Goal: Task Accomplishment & Management: Manage account settings

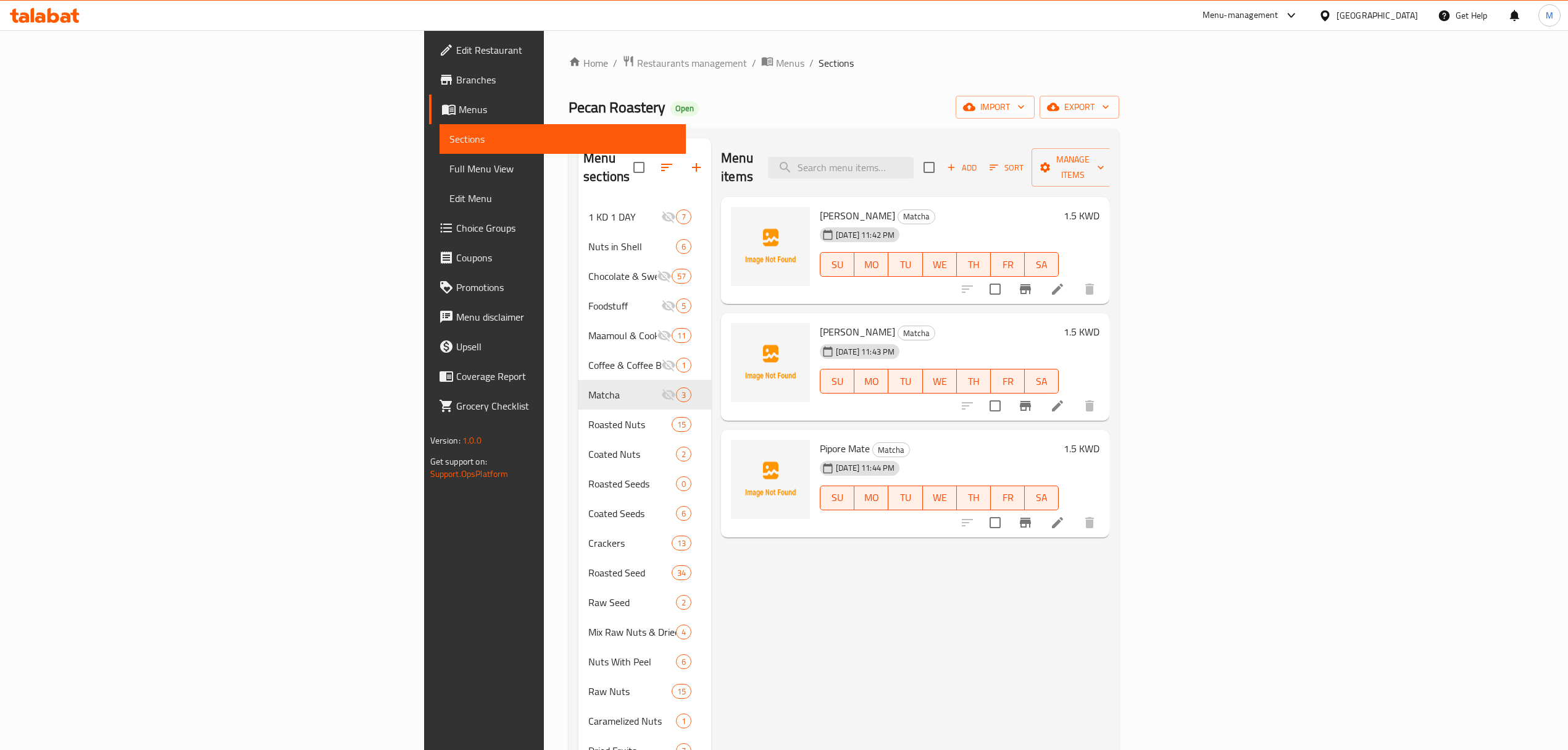
scroll to position [8, 0]
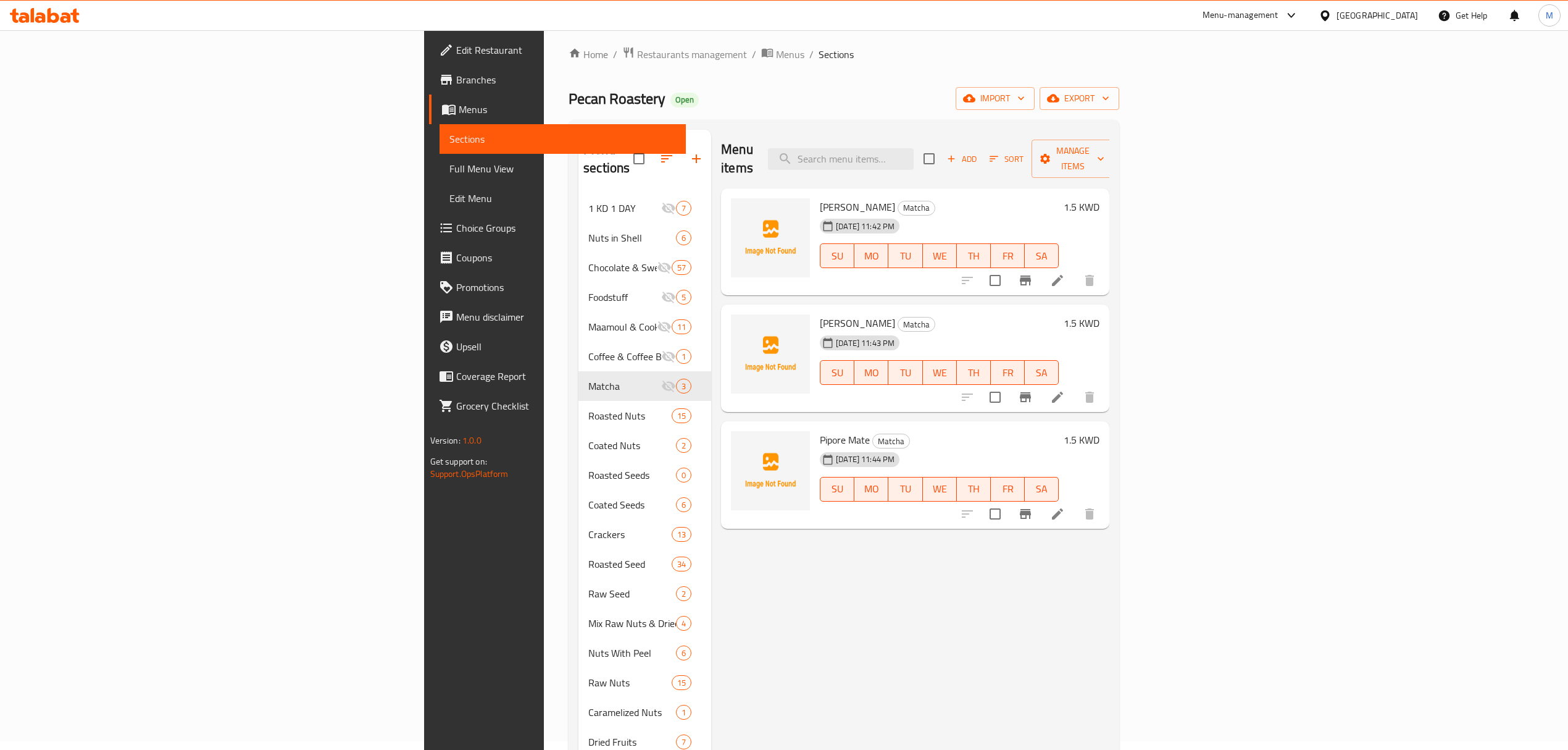
click at [1024, 139] on div "Menu items Add Sort Manage items" at bounding box center [915, 159] width 388 height 59
click at [914, 153] on input "search" at bounding box center [841, 159] width 146 height 22
paste input "Round Crackers- Anise & Sesame"
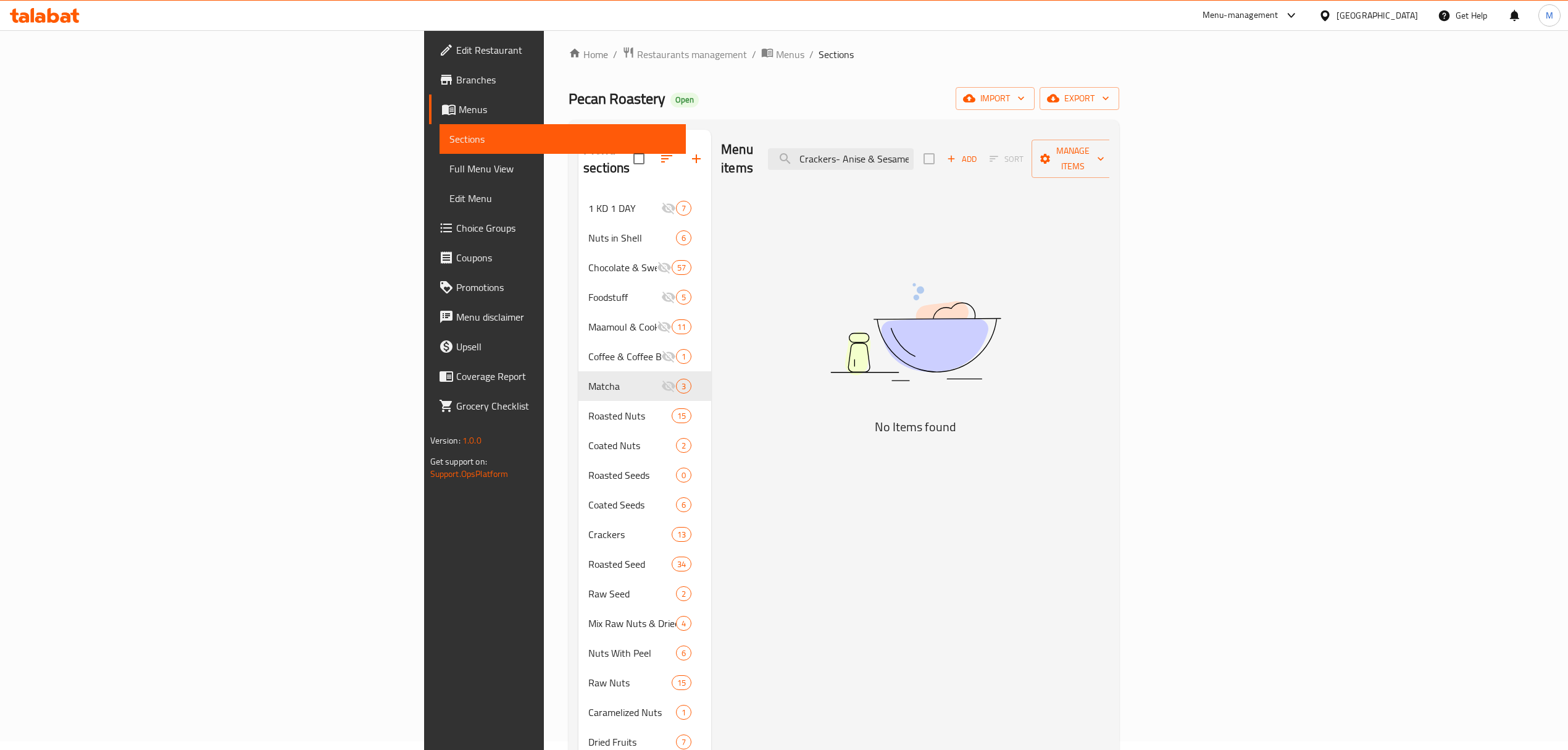
type input "Round Crackers- Anise & Sesame"
click at [682, 154] on button "button" at bounding box center [697, 159] width 29 height 29
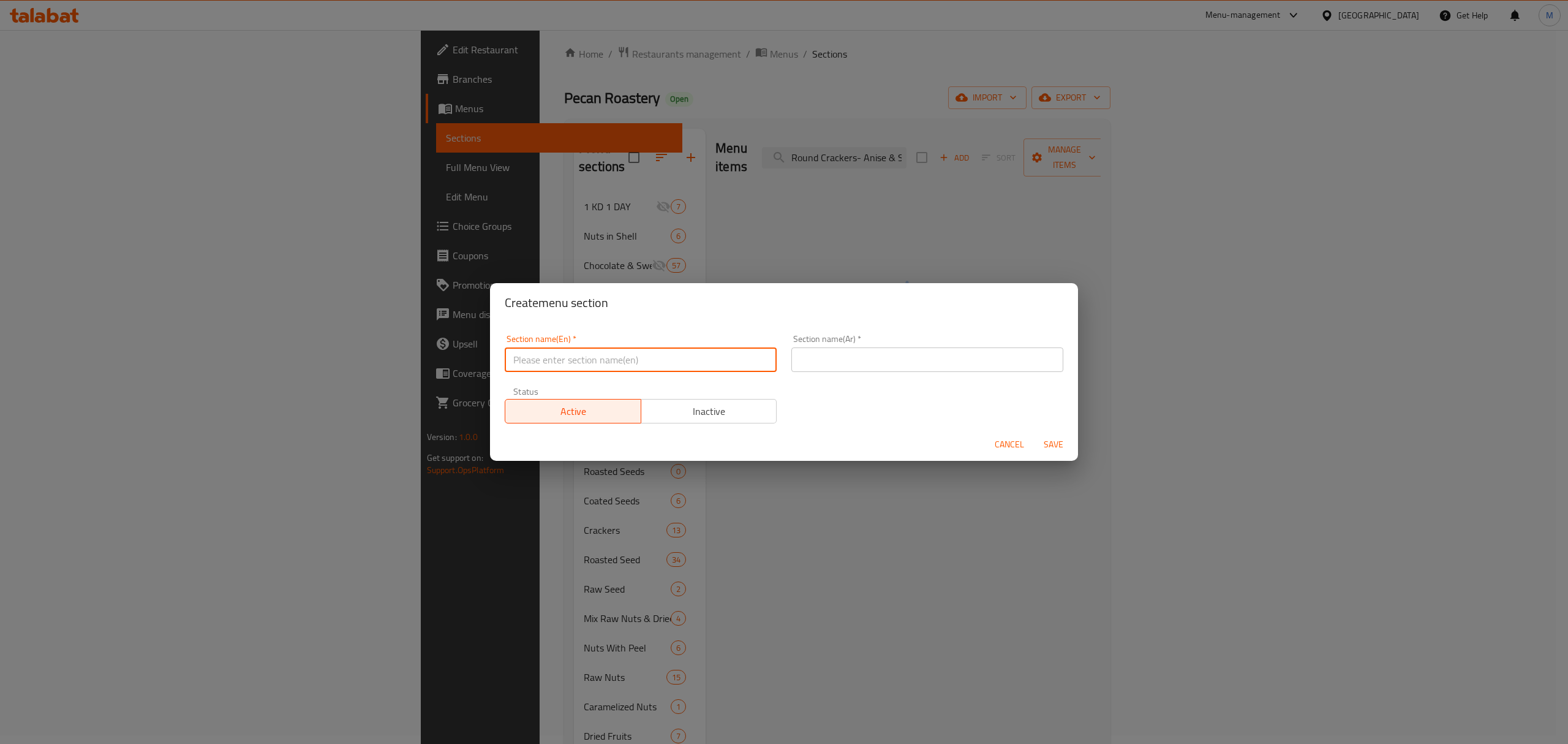
click at [620, 369] on input "text" at bounding box center [641, 359] width 272 height 24
paste input "Breadsticks"
type input "Breadsticks"
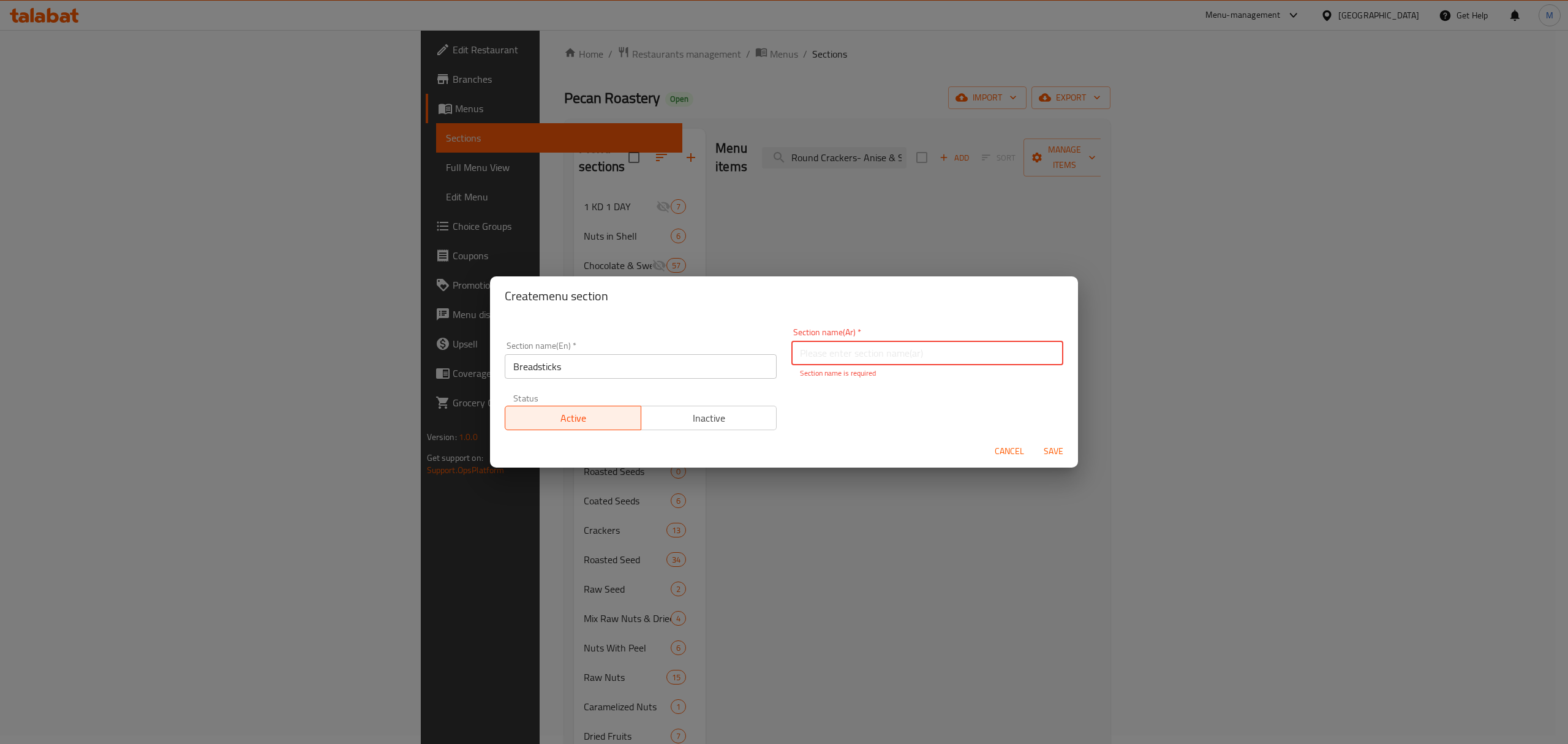
paste input "كعك (بقصم)"
type input "كعك (بقصم)"
click at [1040, 443] on button "Save" at bounding box center [1053, 451] width 39 height 23
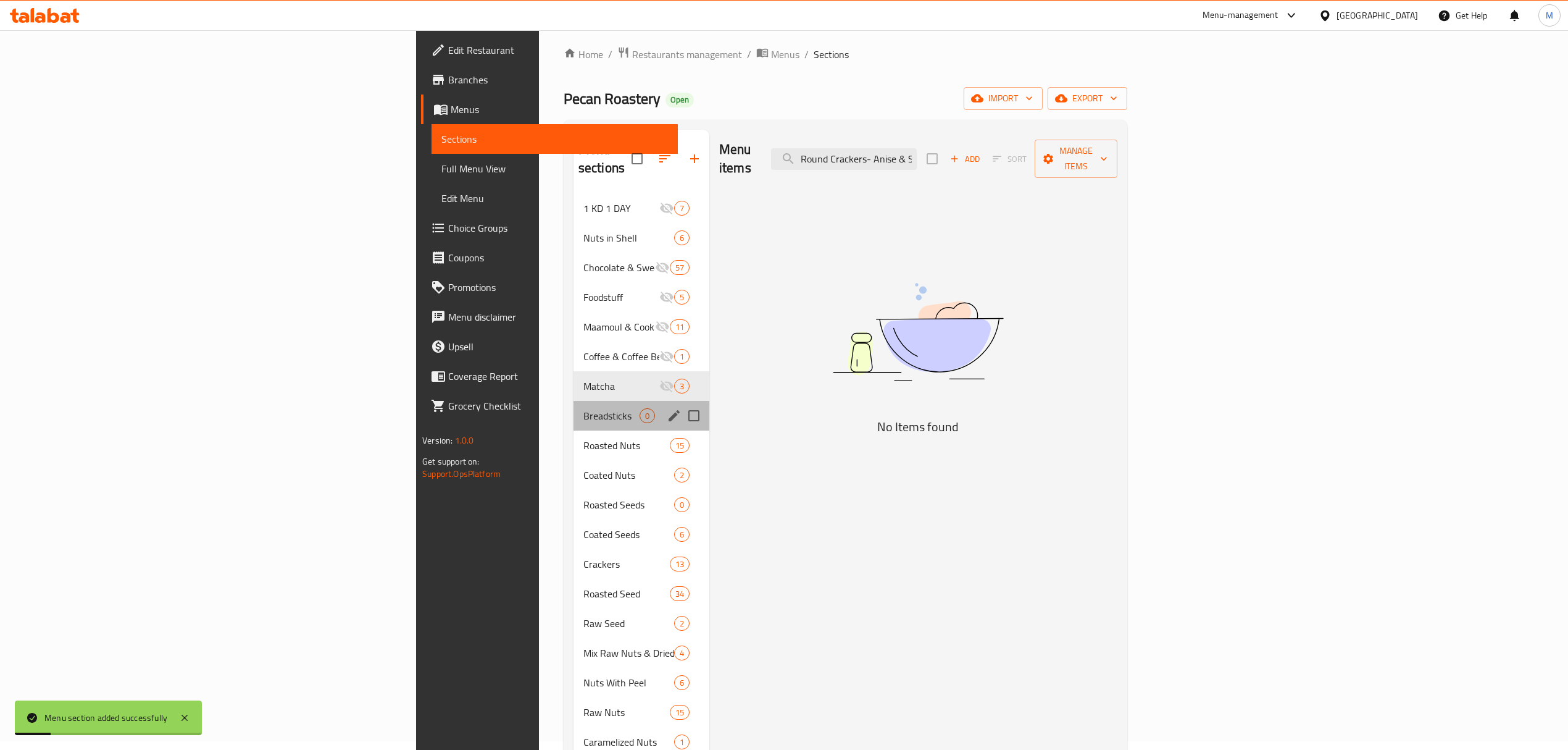
click at [573, 401] on div "Breadsticks 0" at bounding box center [641, 415] width 136 height 29
click at [665, 406] on button "edit" at bounding box center [674, 415] width 18 height 18
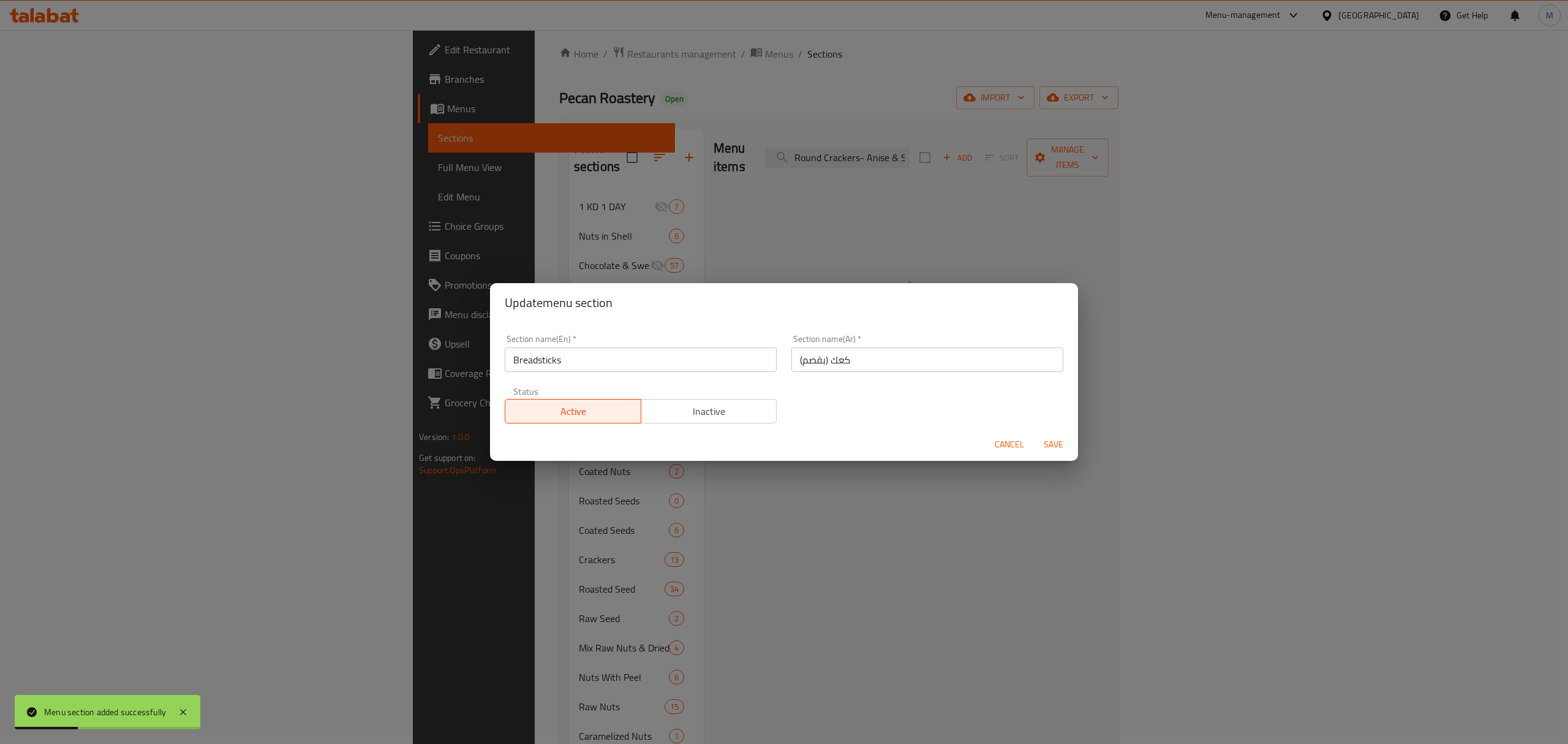
click at [685, 429] on div "Cancel Save" at bounding box center [784, 444] width 588 height 32
click at [689, 421] on button "Inactive" at bounding box center [709, 411] width 137 height 24
click at [1055, 450] on span "Save" at bounding box center [1053, 444] width 29 height 15
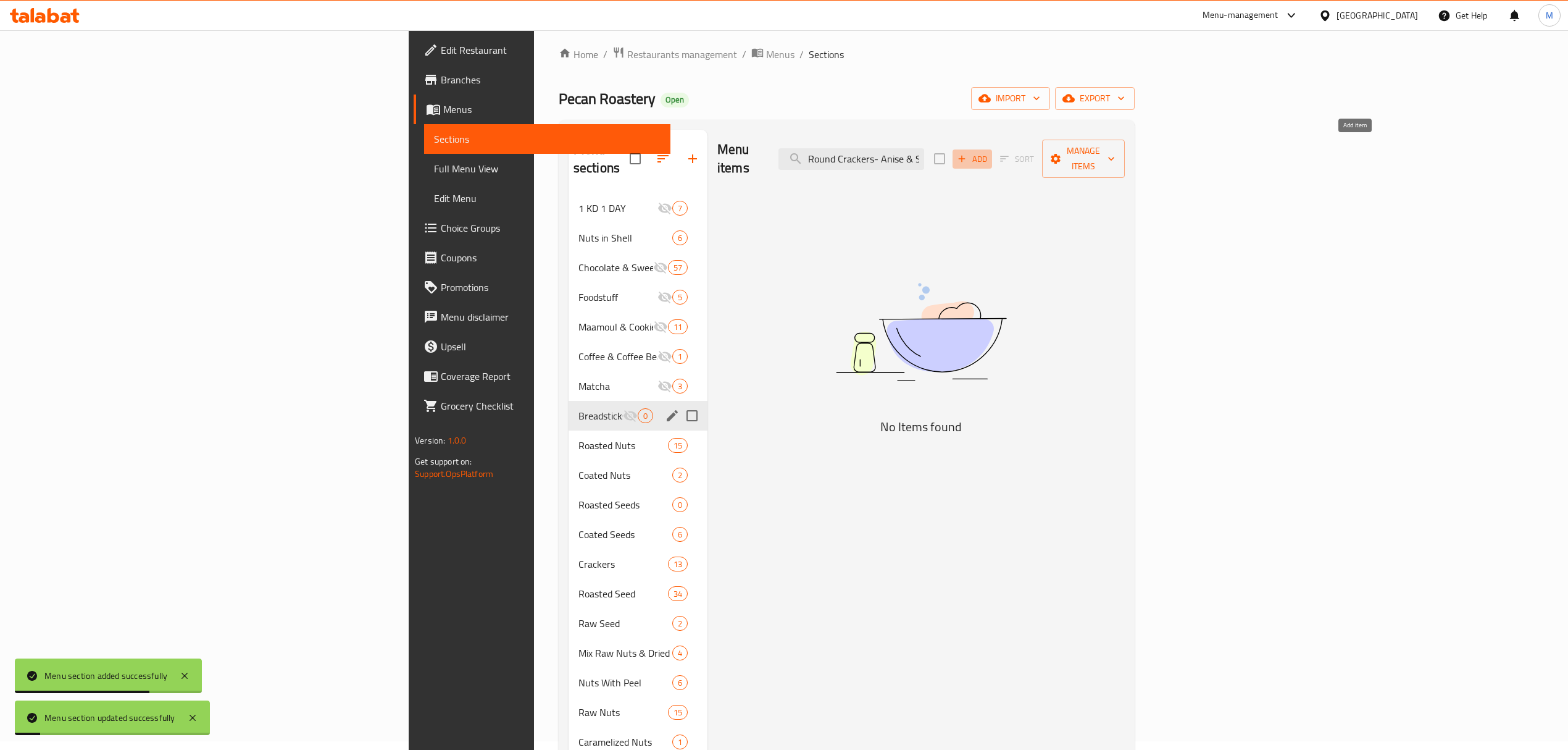
click at [968, 153] on icon "button" at bounding box center [962, 159] width 11 height 11
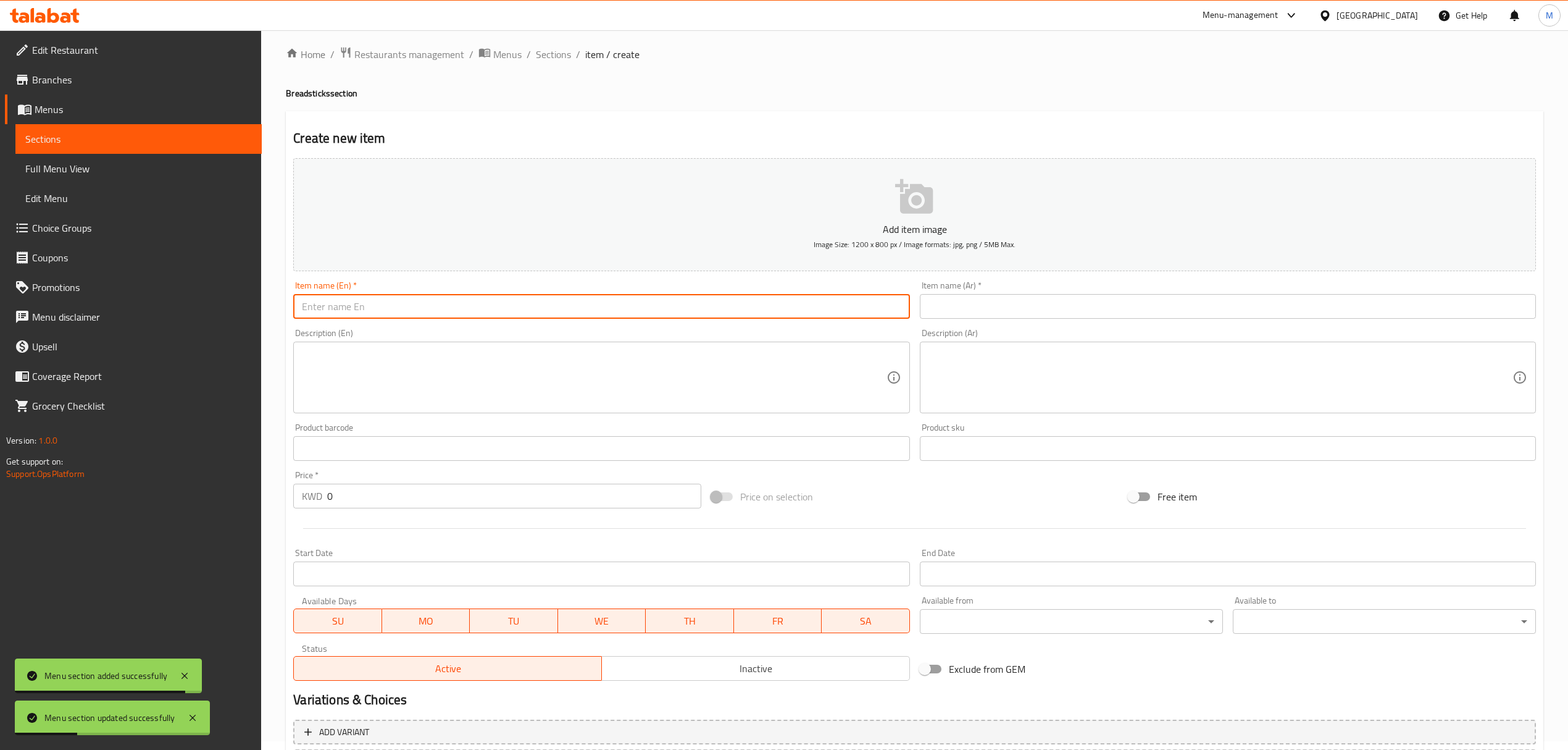
click at [640, 295] on input "text" at bounding box center [602, 306] width 616 height 25
paste input "Round Crackers- Anise & Sesame"
type input "Round Crackers- Anise & Sesame"
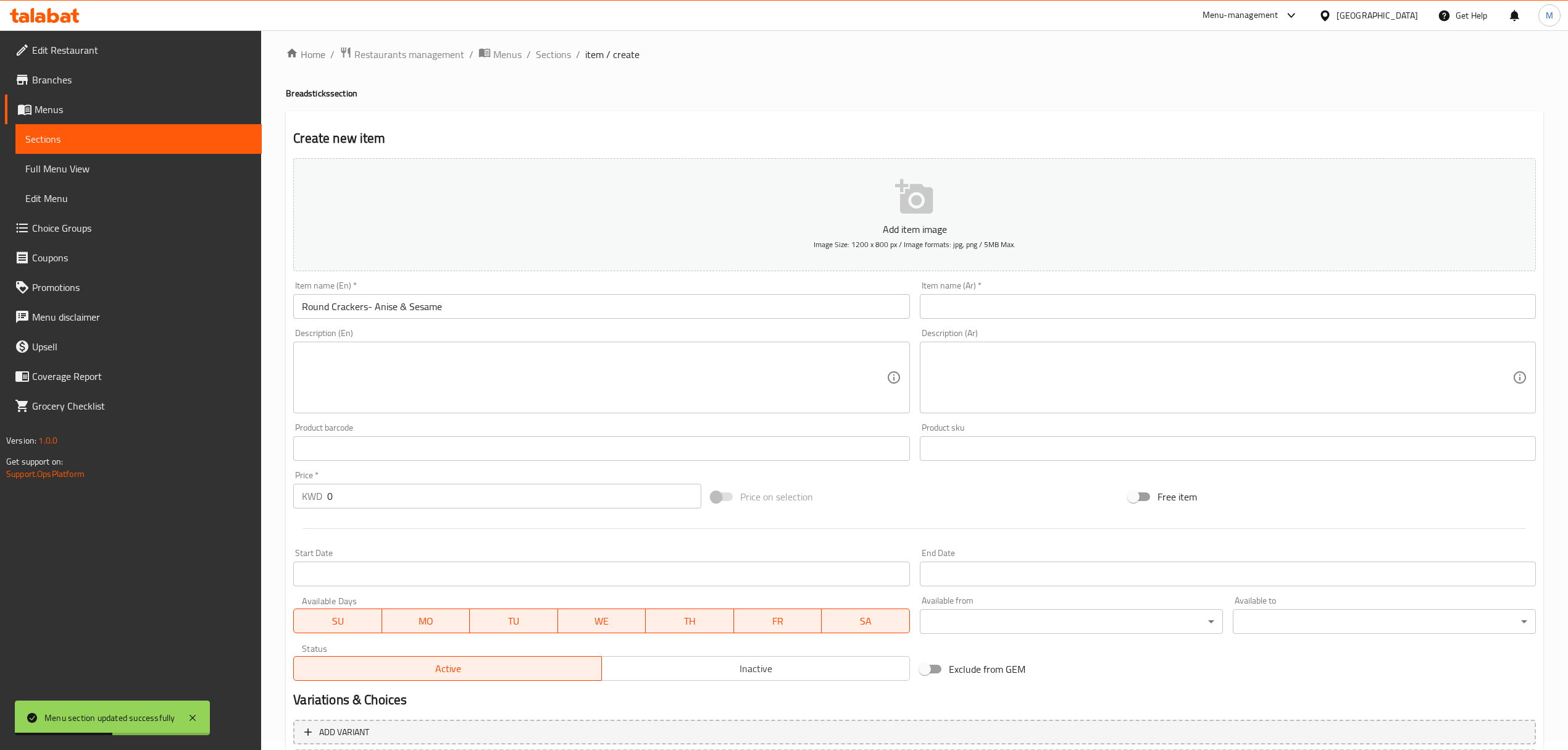
click at [1090, 291] on div "Item name (Ar)   * Item name (Ar) *" at bounding box center [1228, 300] width 616 height 38
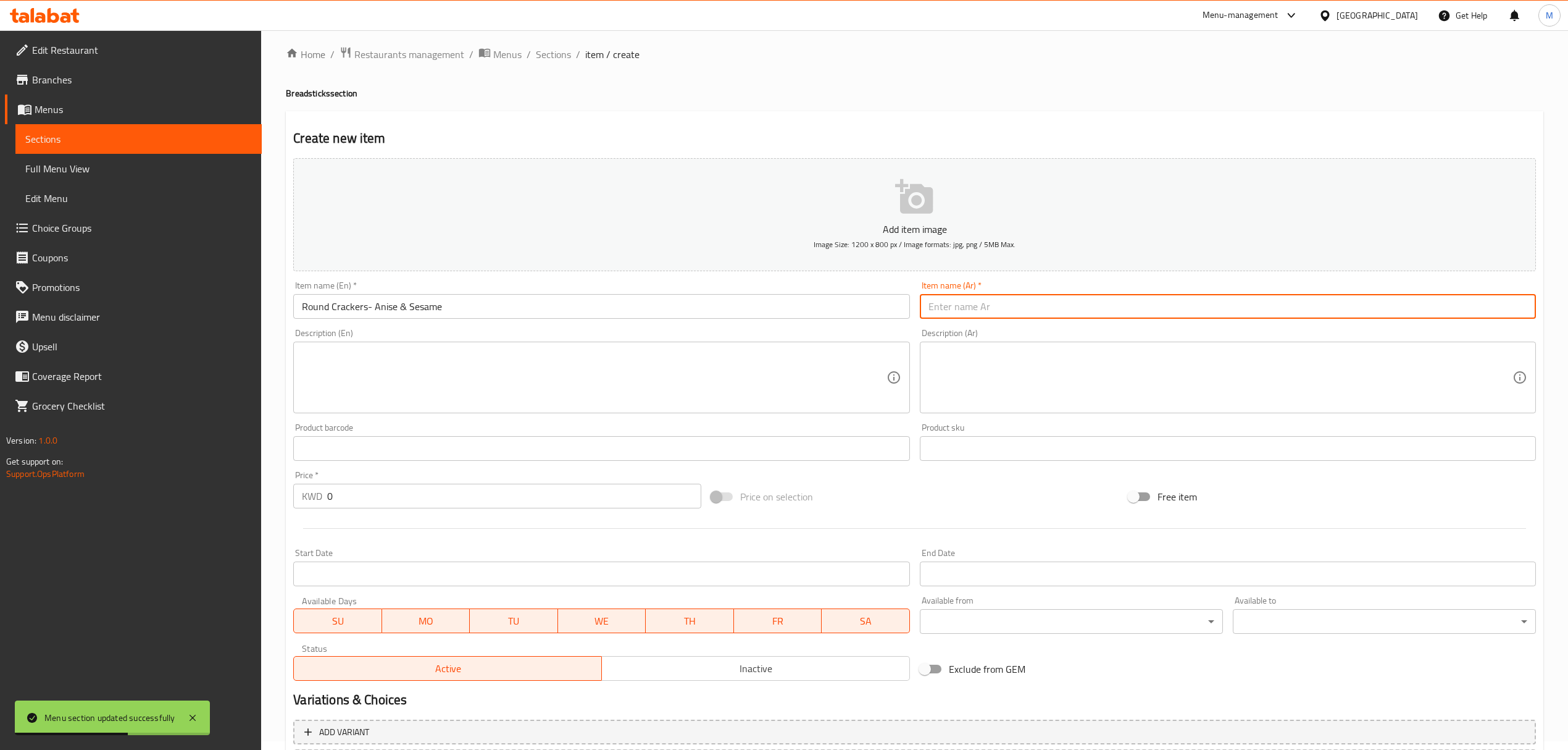
click at [1076, 316] on input "text" at bounding box center [1228, 306] width 616 height 25
paste input "كعك مدور- يانسون و سمسم"
click at [959, 307] on input "كعك مدور- يانسون و سمسم" at bounding box center [1228, 306] width 616 height 25
type input "كعك مدور- يانسون وسمسم"
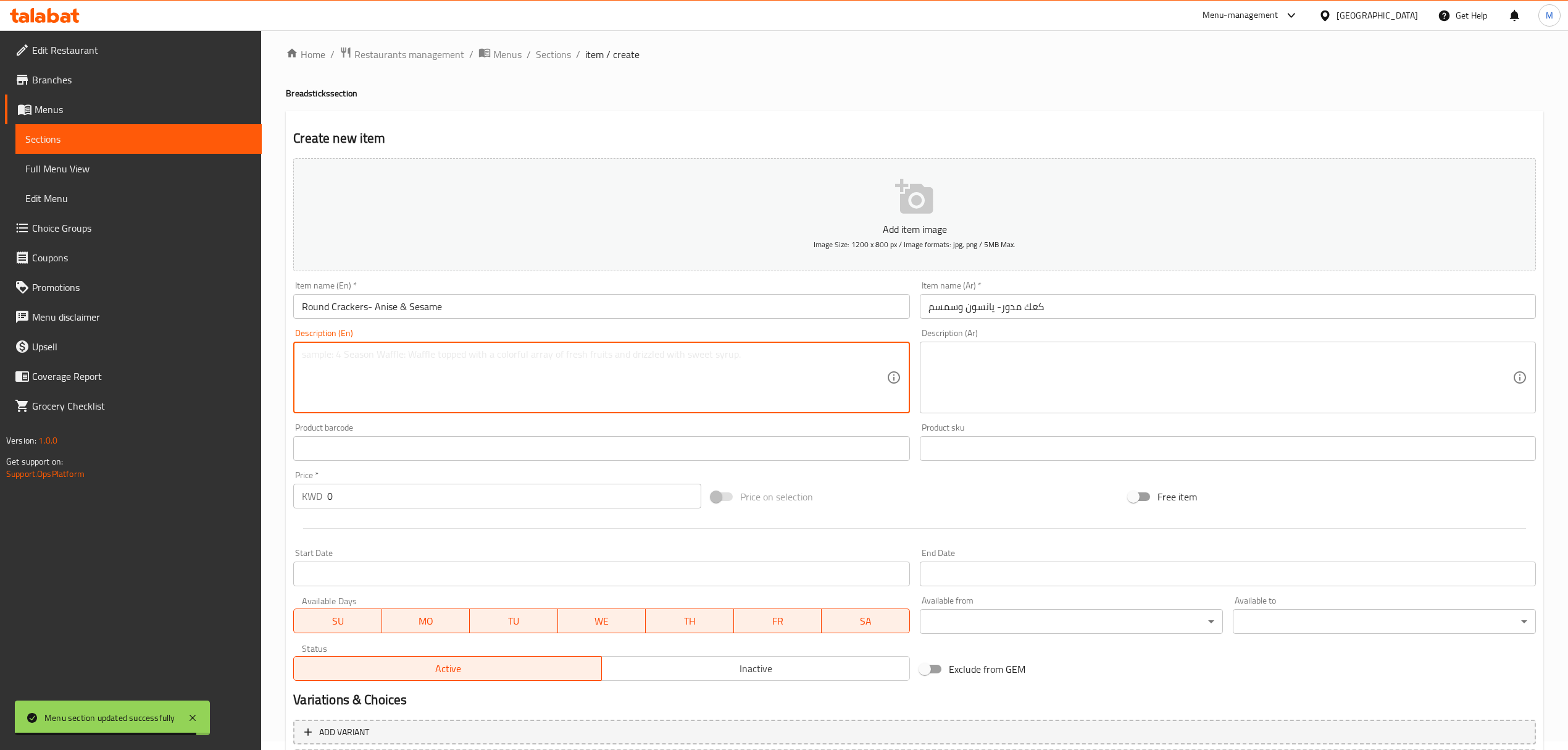
click at [492, 376] on textarea at bounding box center [594, 378] width 584 height 59
click at [400, 507] on input "0" at bounding box center [514, 496] width 374 height 25
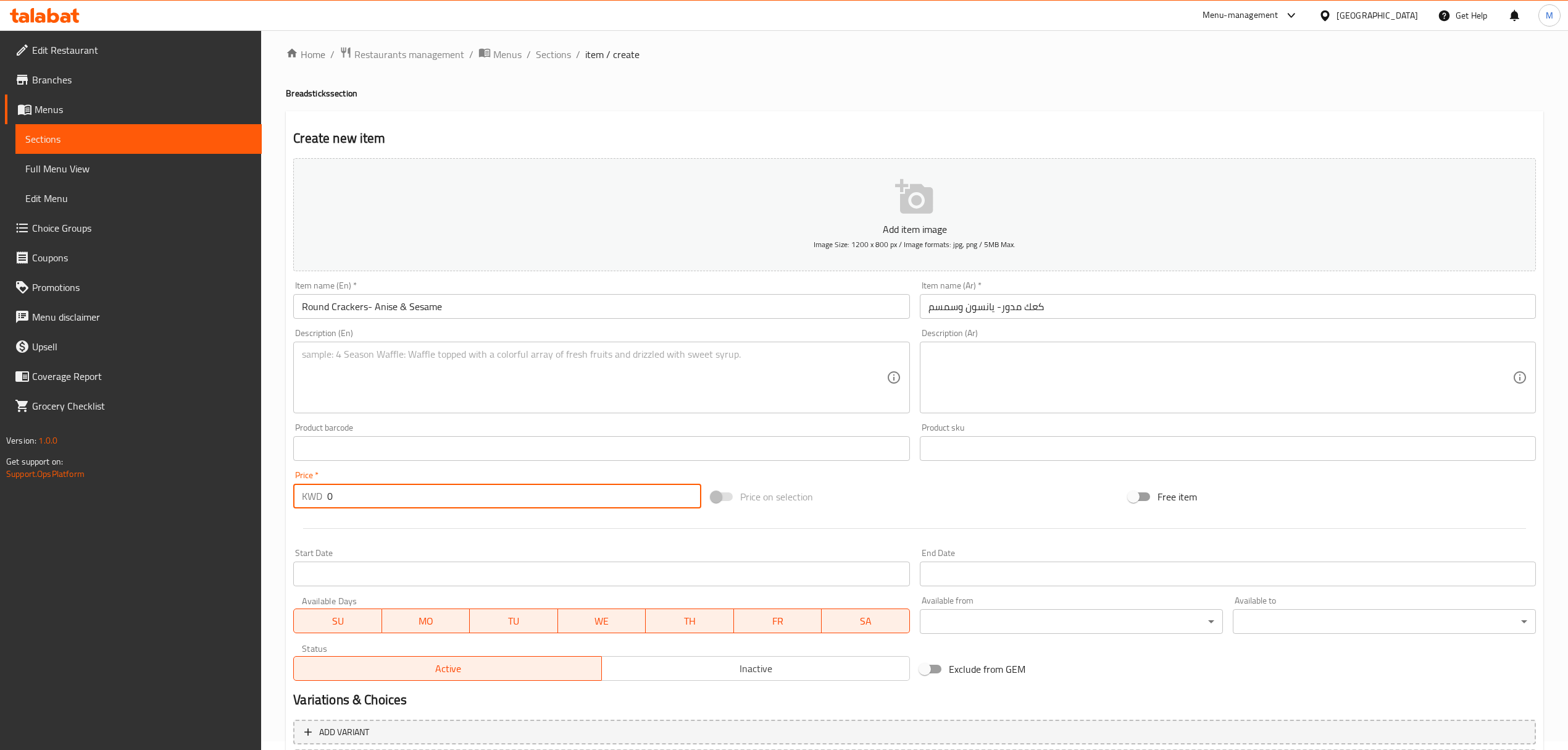
click at [400, 507] on input "0" at bounding box center [514, 496] width 374 height 25
paste input "1.5"
type input "1.5"
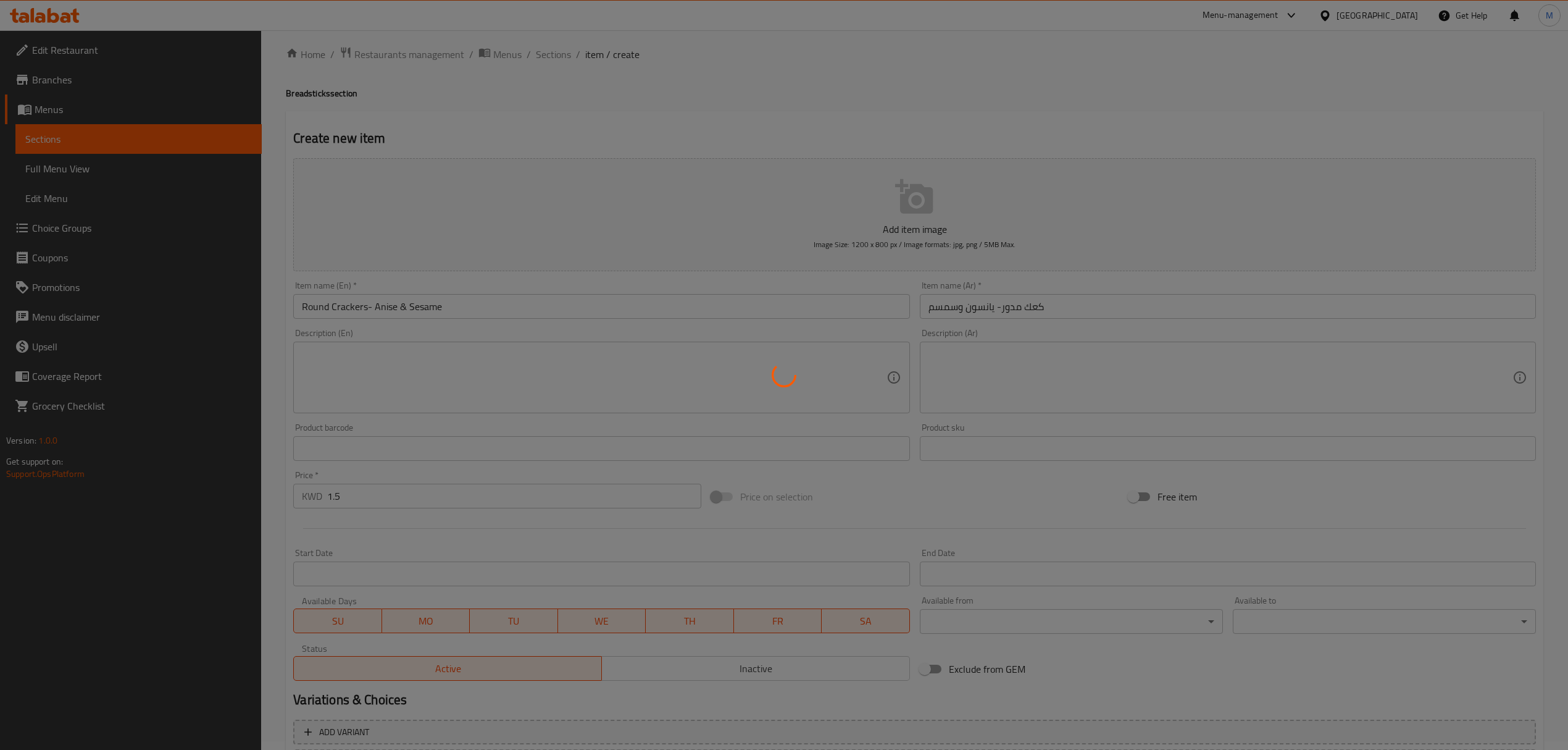
type input "0"
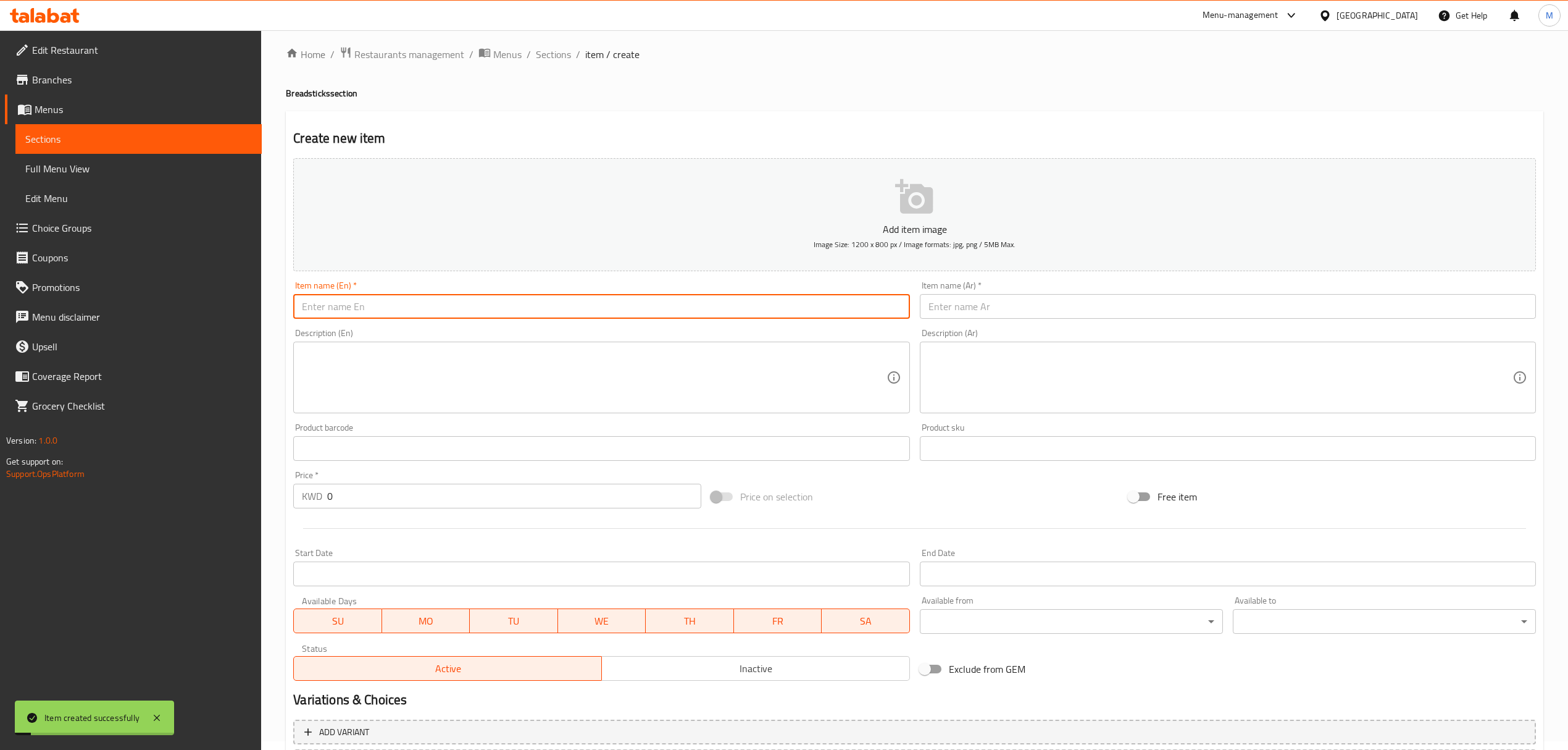
click at [549, 318] on input "text" at bounding box center [602, 306] width 616 height 25
paste input "Round Crackers- Anise & Nigella Sativa"
type input "Round Crackers- Anise & Nigella Sativa"
click at [1276, 314] on input "text" at bounding box center [1228, 306] width 616 height 25
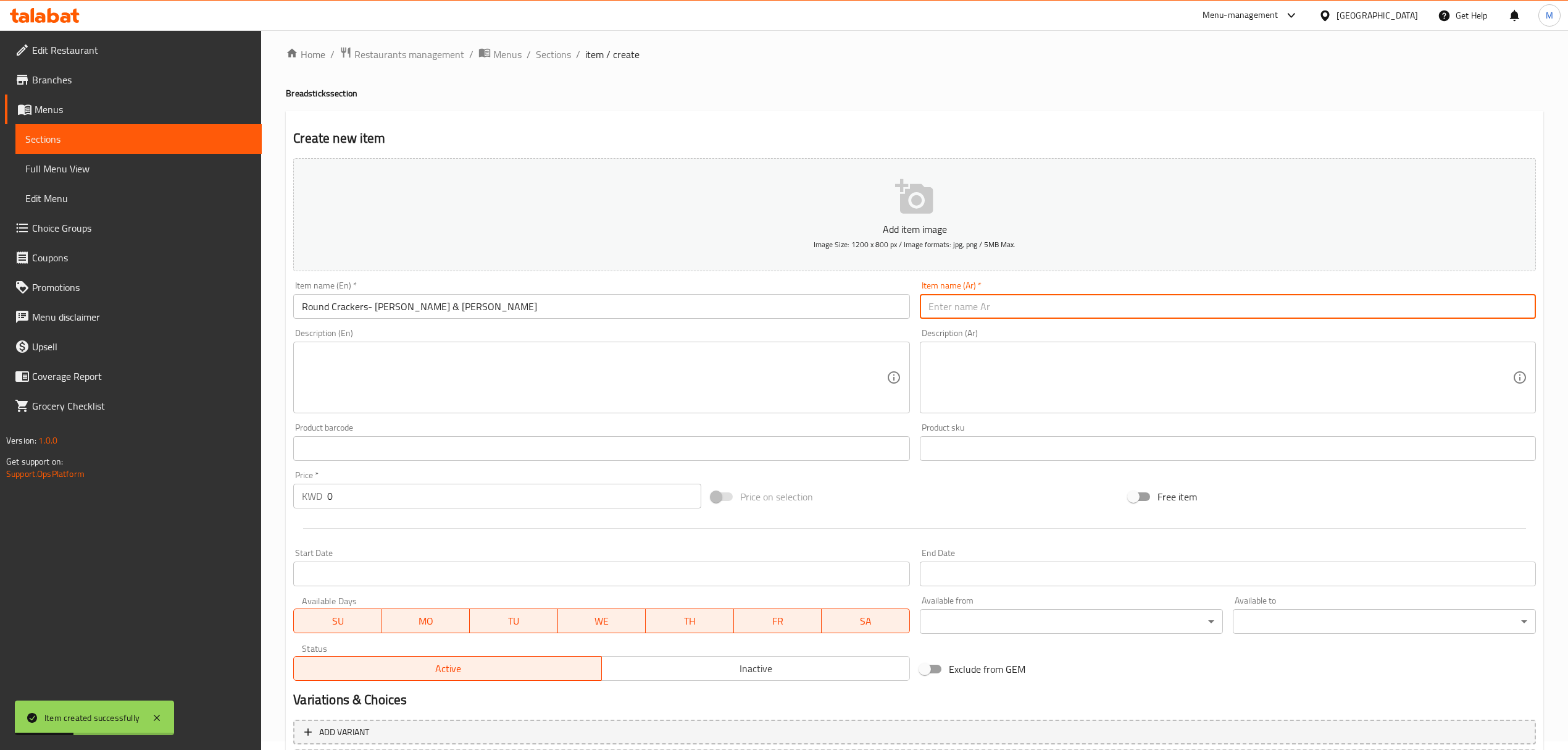
paste input "كعك مدور- يانسون و حبة بركة"
type input "كعك مدور- يانسون و حبة بركة"
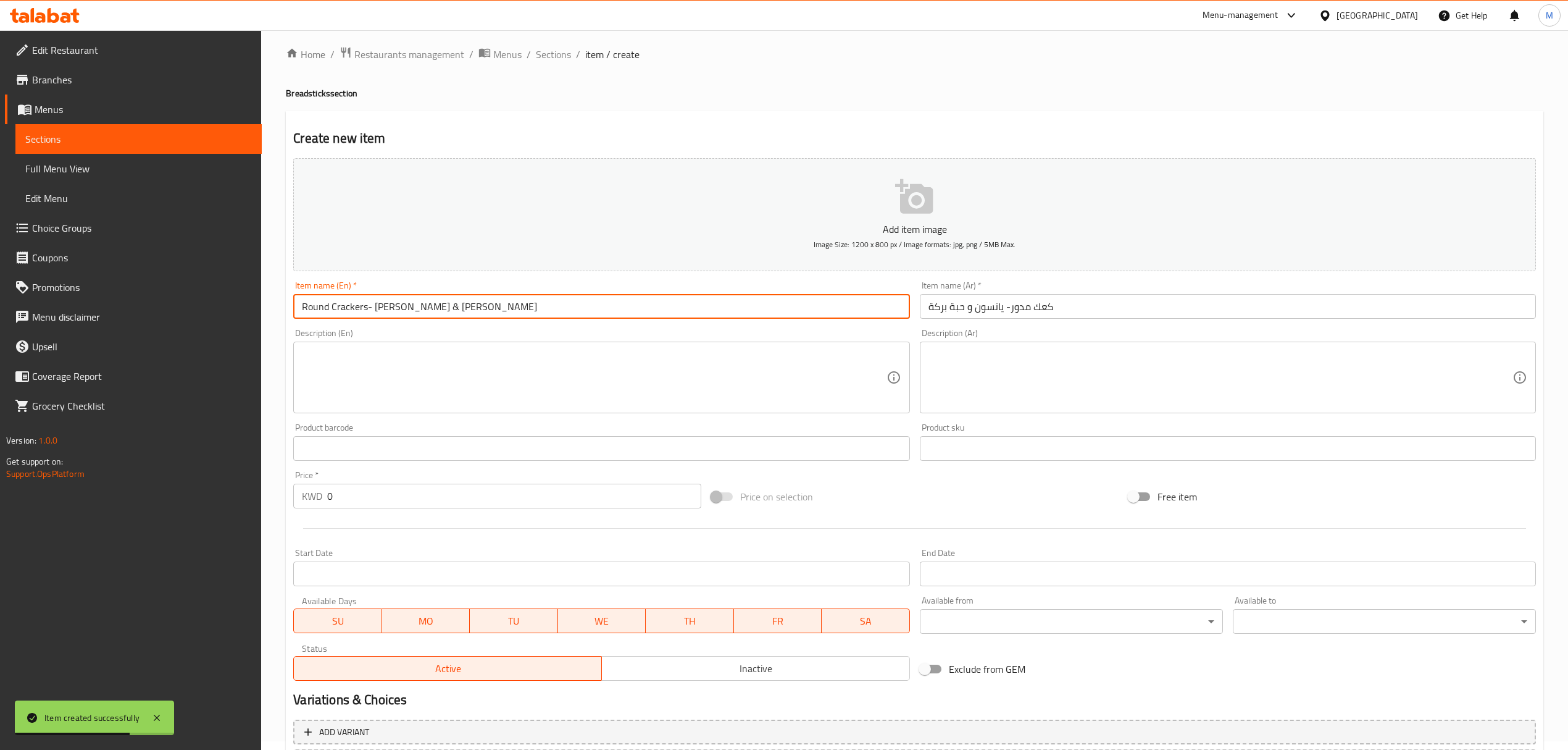
drag, startPoint x: 486, startPoint y: 303, endPoint x: 408, endPoint y: 299, distance: 78.1
click at [408, 299] on input "Round Crackers- Anise & Nigella Sativa" at bounding box center [602, 306] width 616 height 25
click at [554, 393] on textarea at bounding box center [594, 378] width 584 height 59
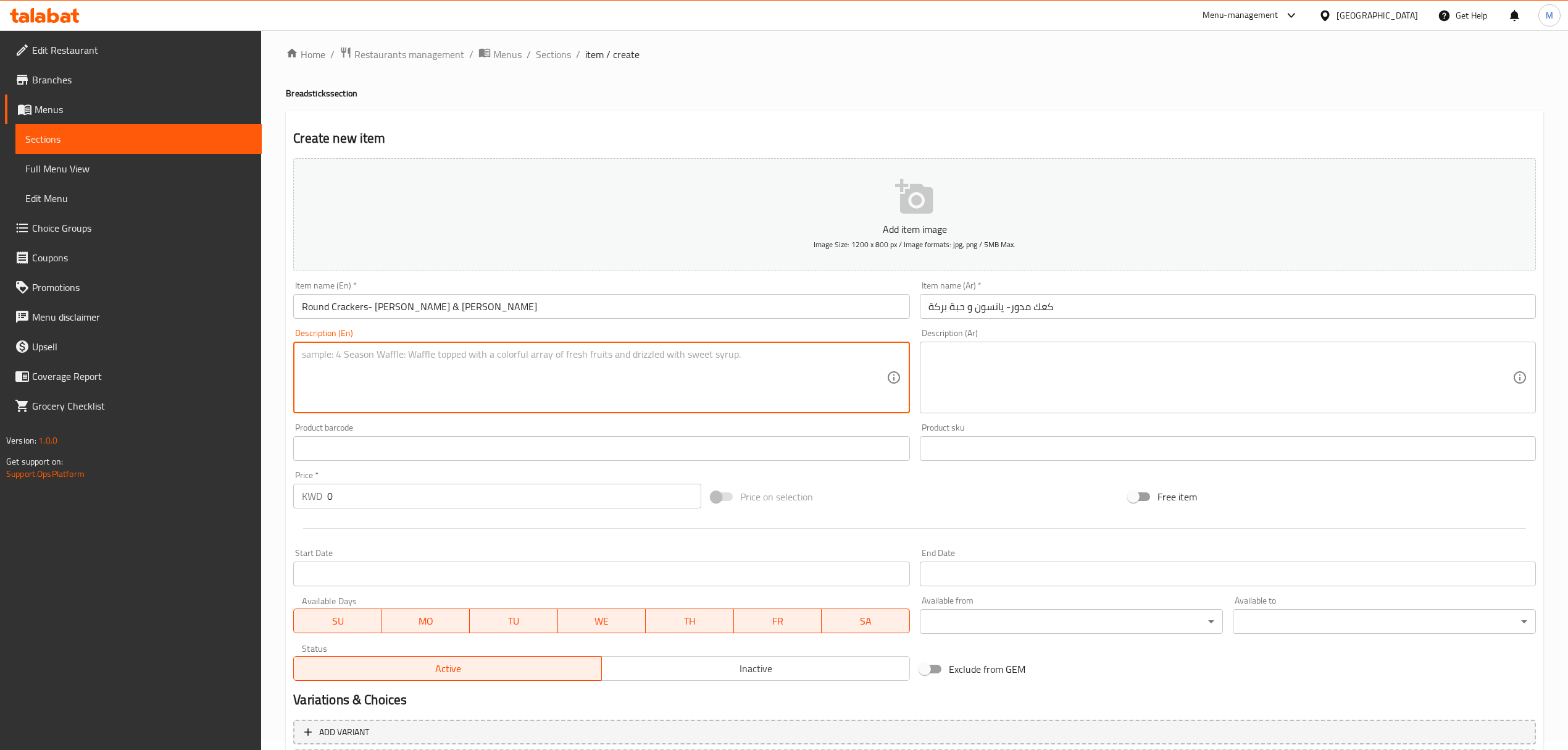
click at [418, 486] on input "0" at bounding box center [514, 496] width 374 height 25
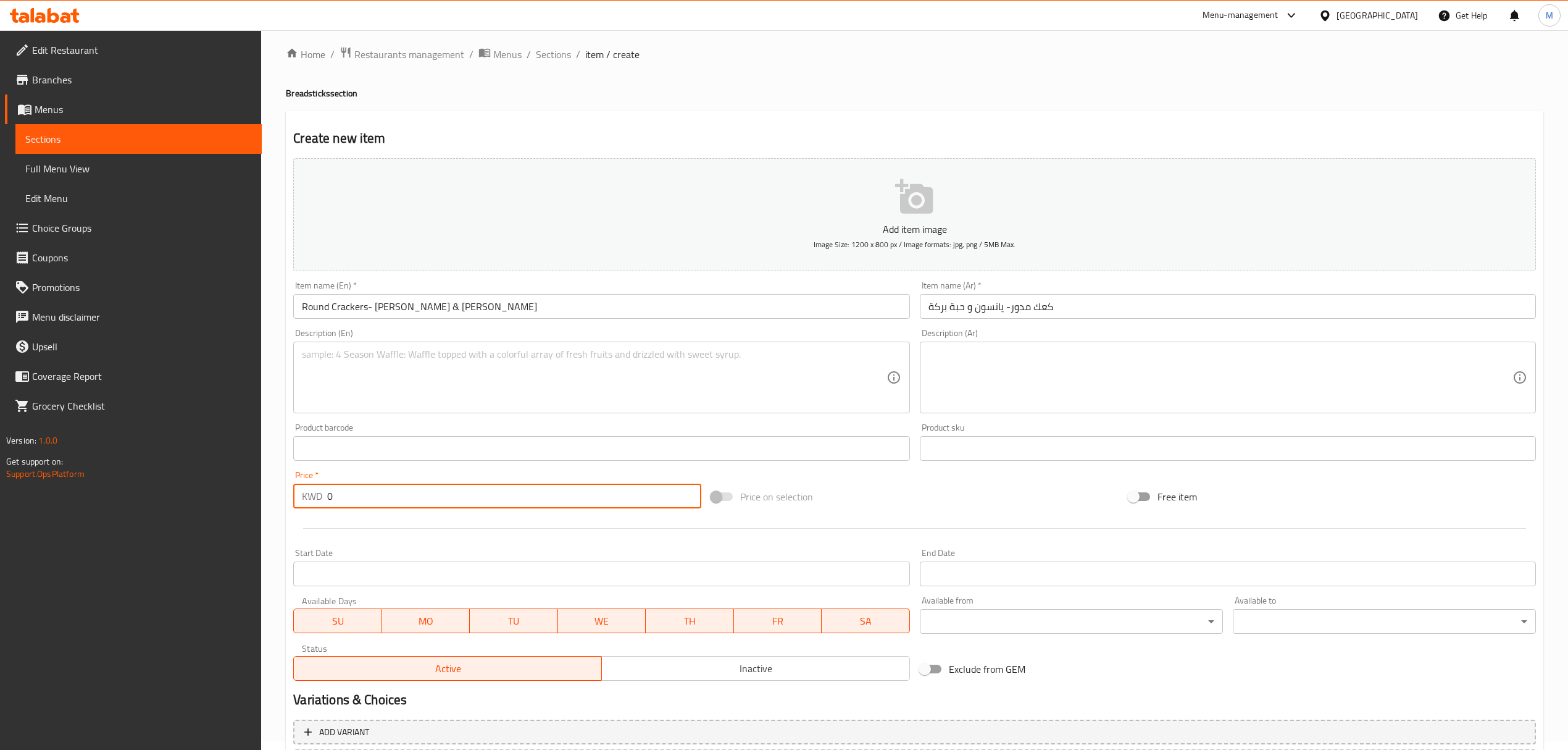
click at [418, 486] on input "0" at bounding box center [514, 496] width 374 height 25
paste input "1.5"
type input "1.5"
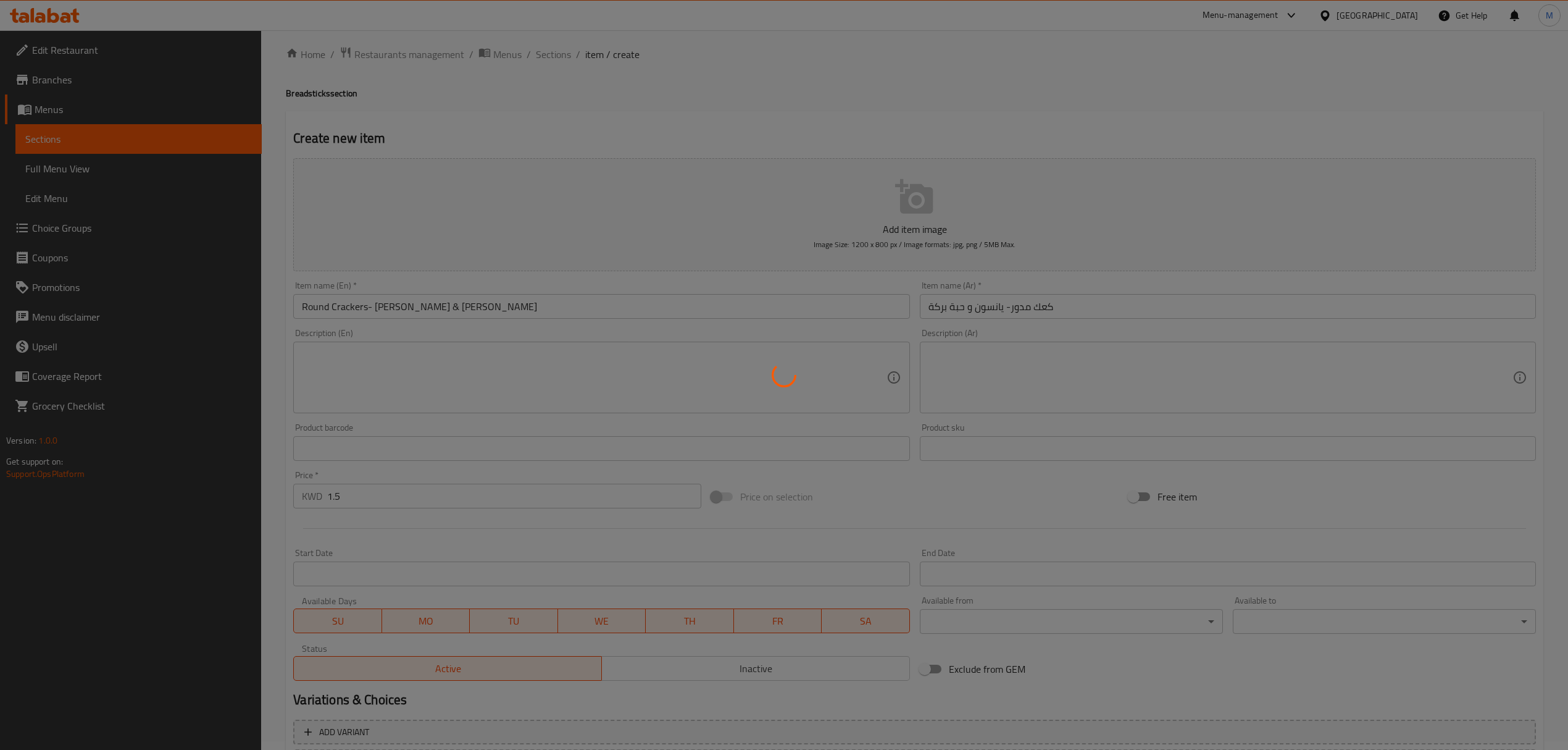
type input "0"
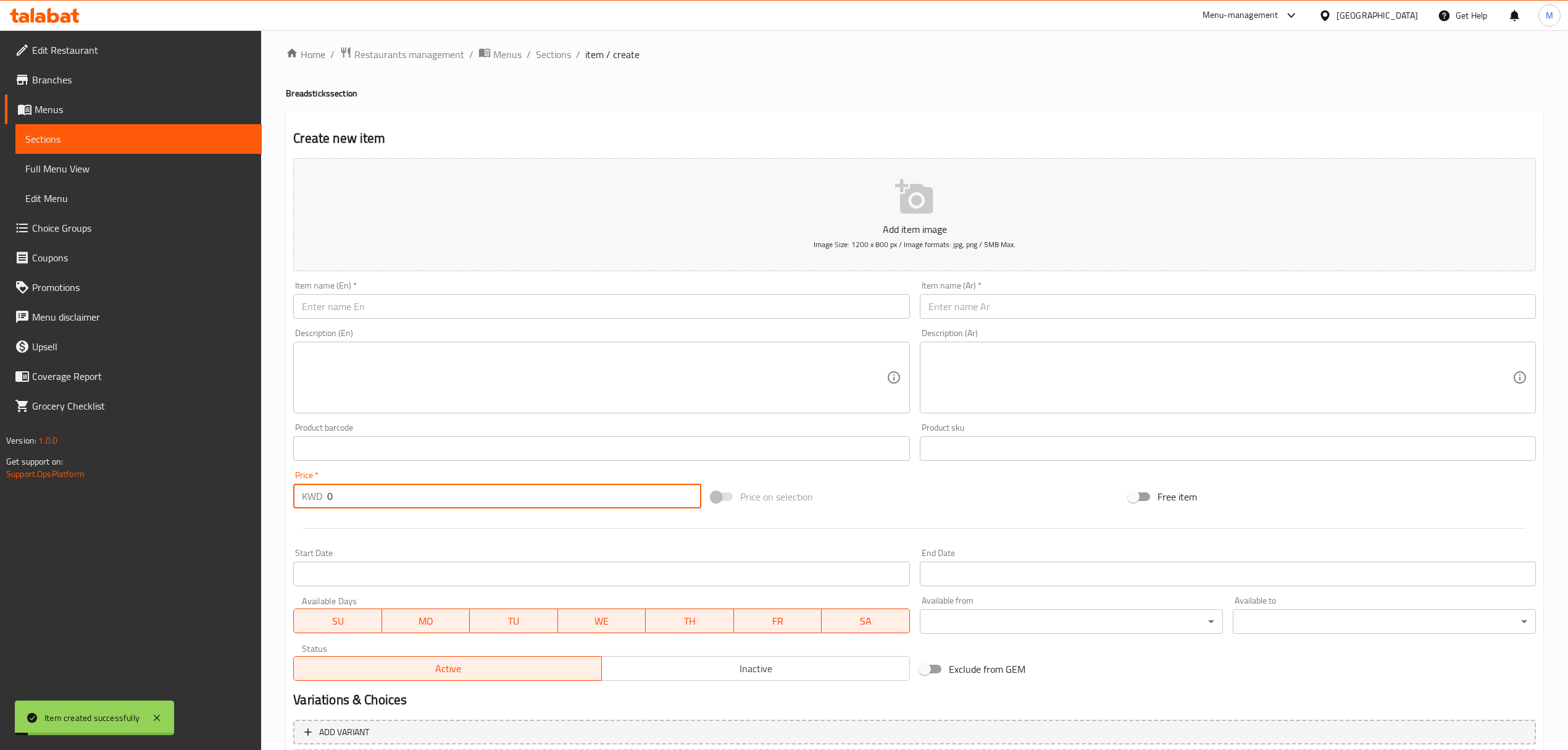
click at [378, 307] on input "text" at bounding box center [602, 306] width 616 height 25
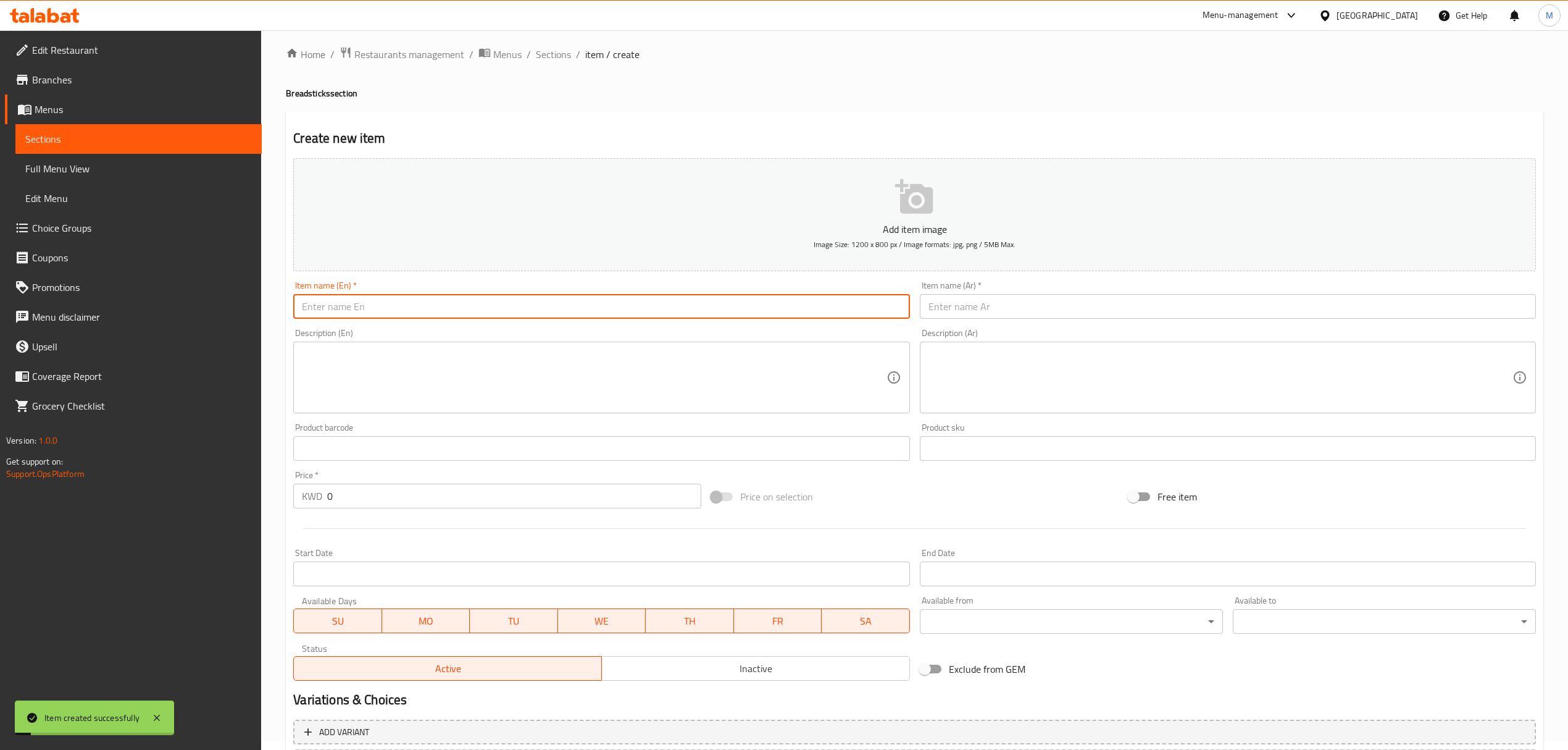
paste input "Milk Fingers Crackers"
type input "Milk Fingers Crackers"
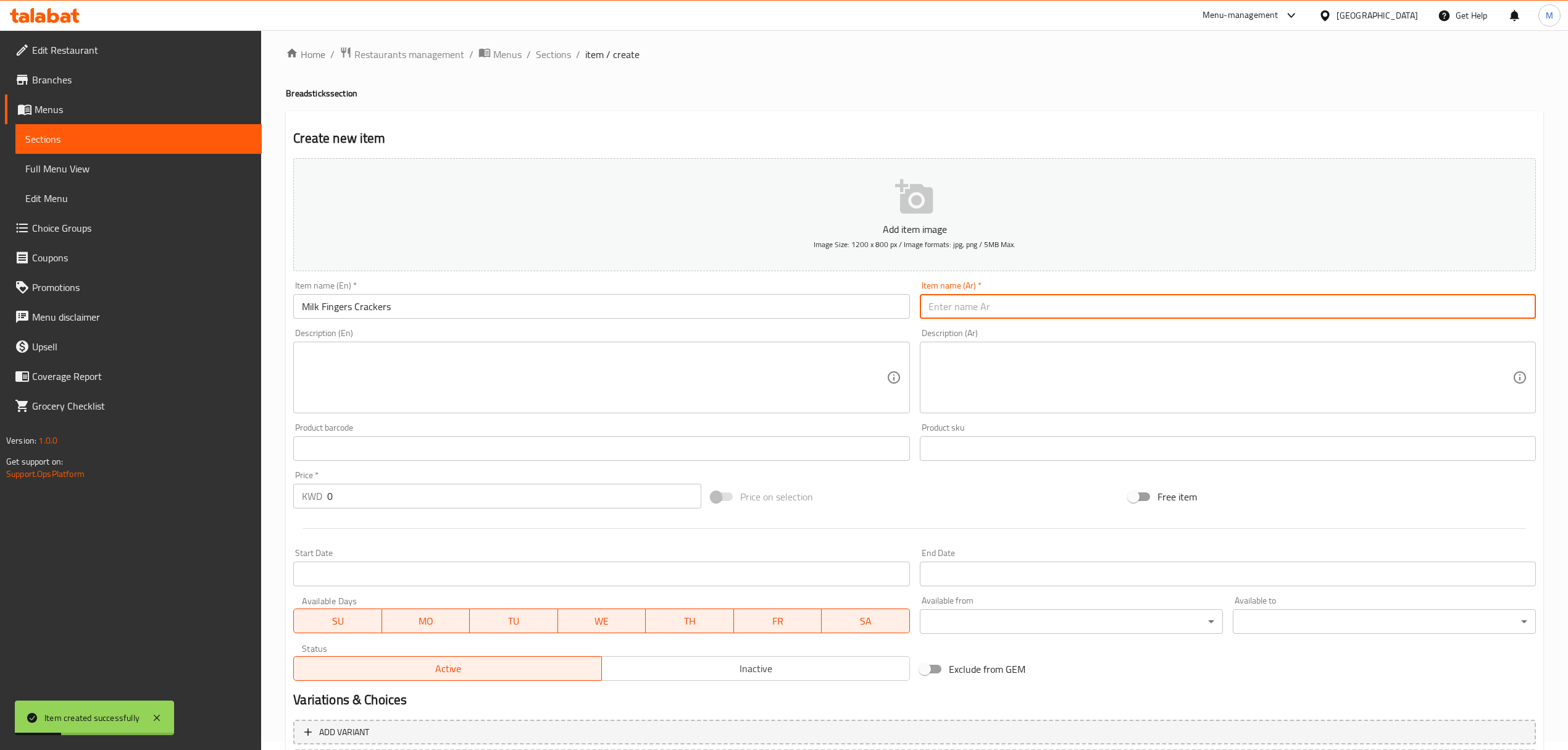
paste input "كعك أصابع حليب"
type input "كعك أصابع حليب"
click at [353, 496] on input "0" at bounding box center [514, 496] width 374 height 25
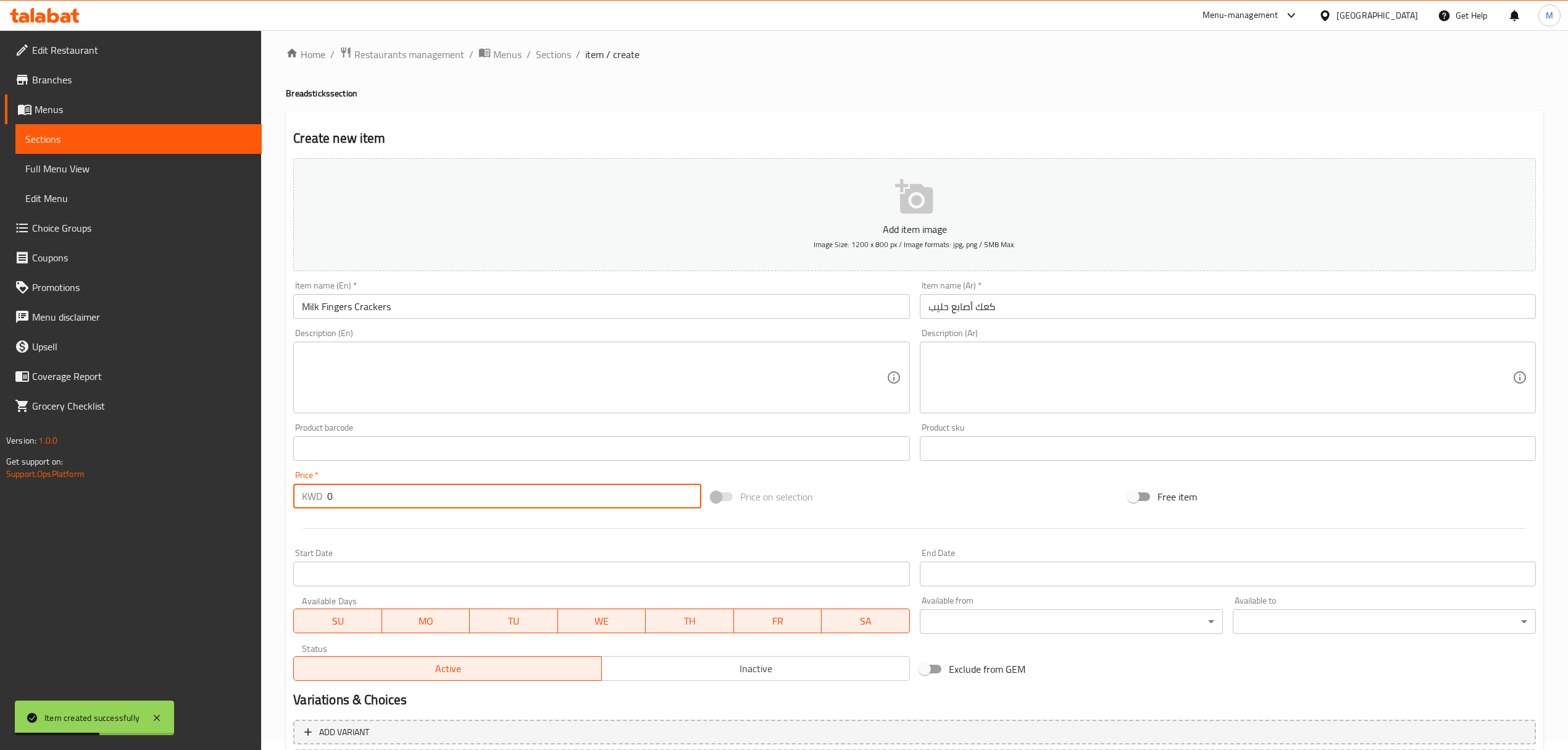
click at [353, 496] on input "0" at bounding box center [514, 496] width 374 height 25
paste input "1.5"
type input "1.5"
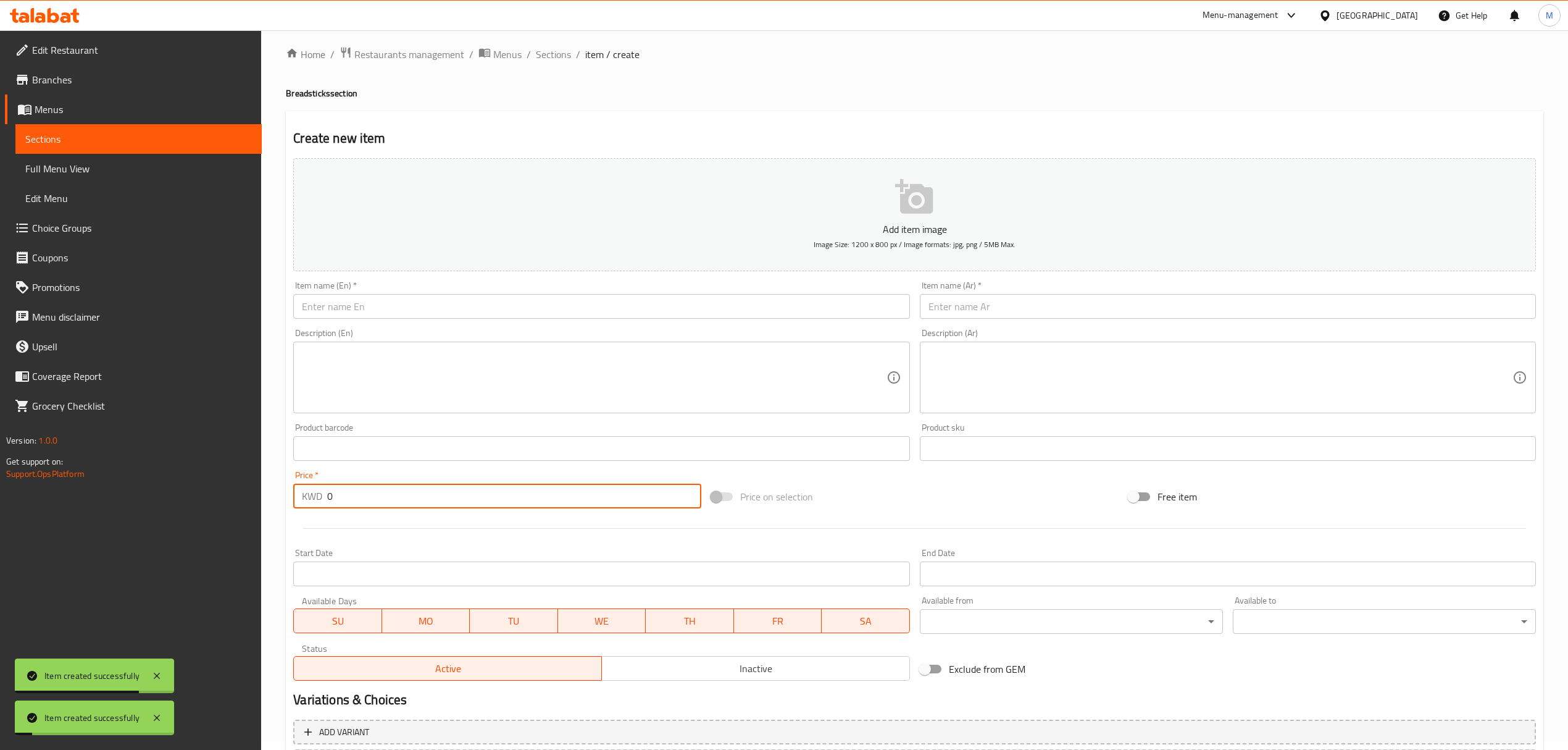
click at [381, 495] on input "0" at bounding box center [514, 496] width 374 height 25
paste input "1.5"
type input "1.5"
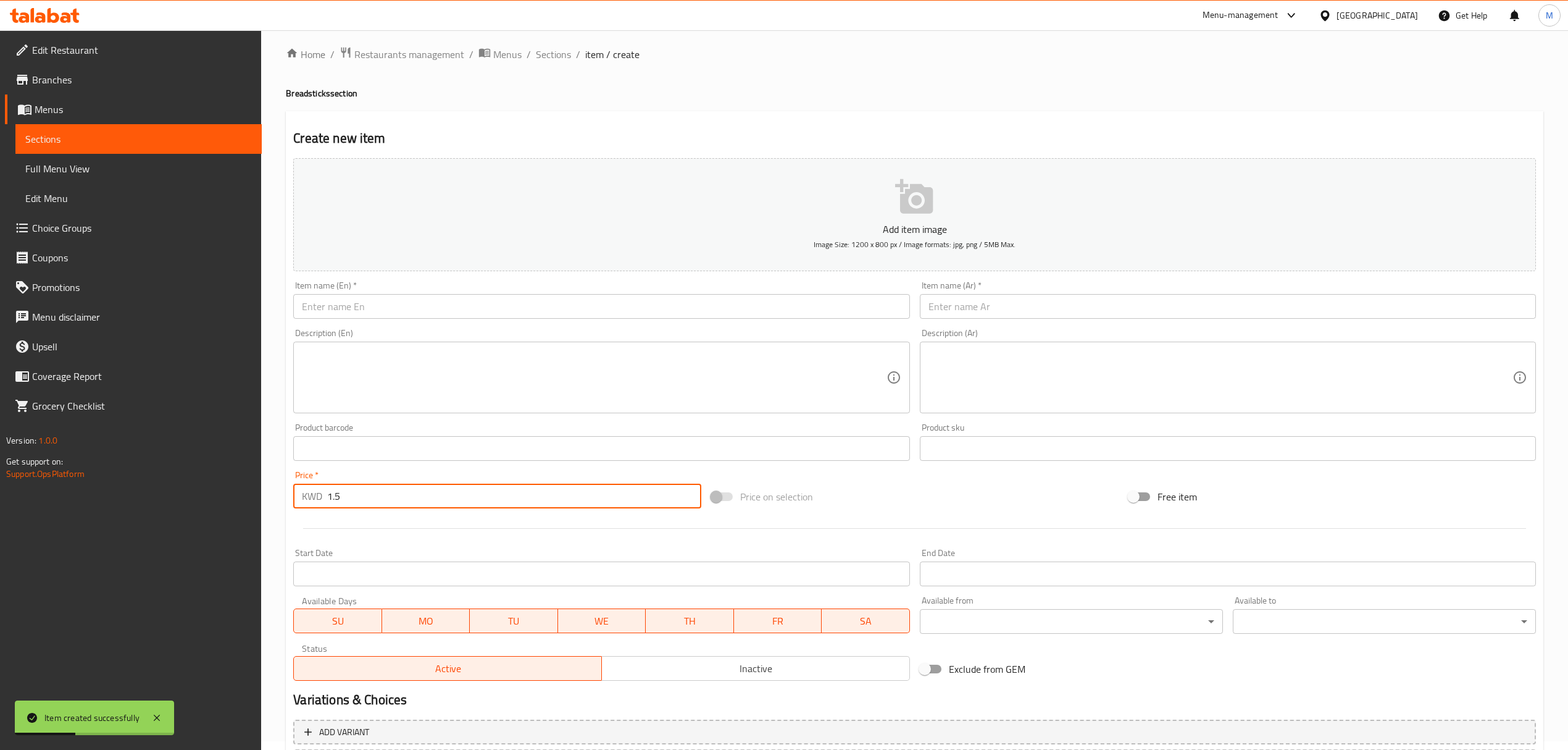
click at [963, 331] on div "Description (Ar) Description (Ar)" at bounding box center [1228, 371] width 616 height 85
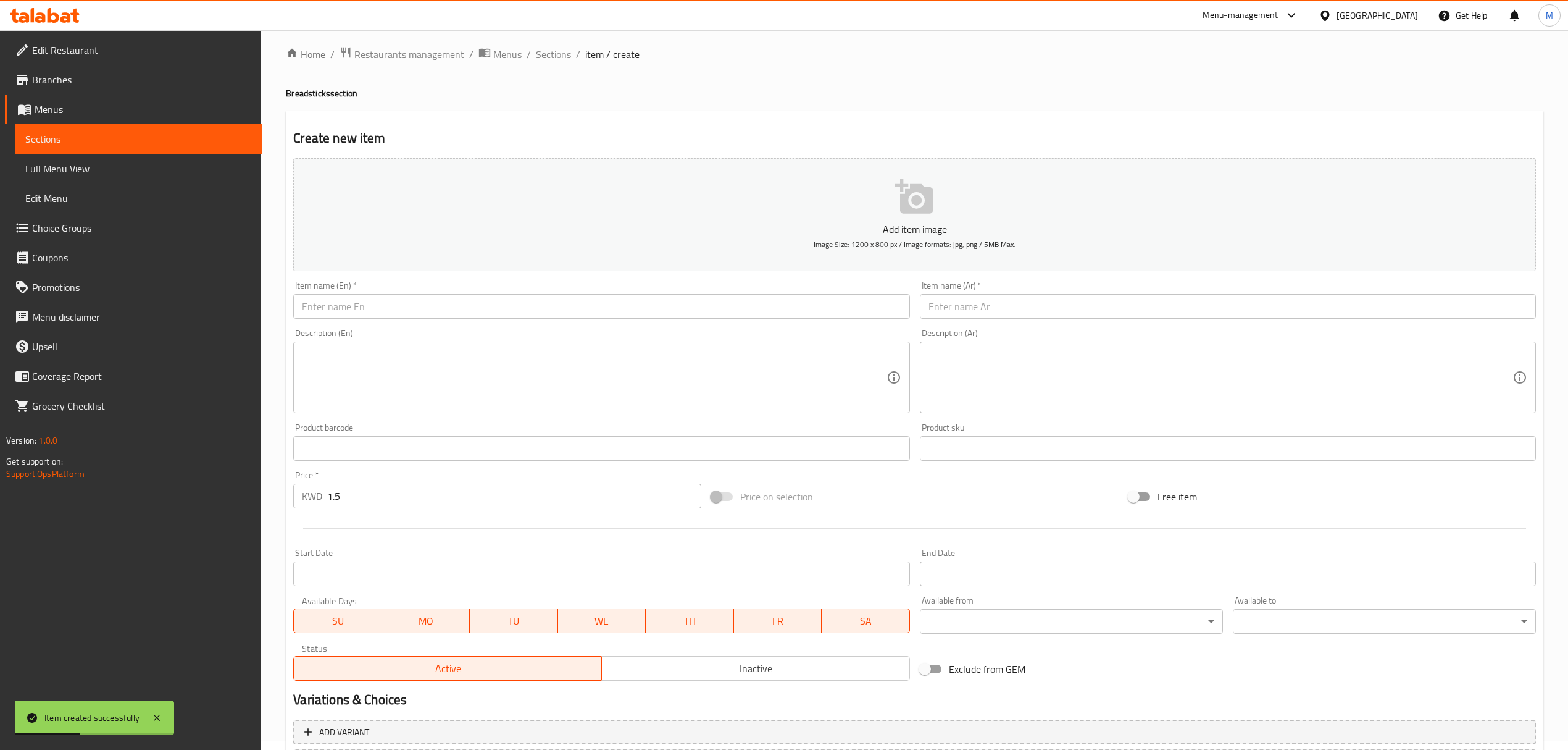
click at [974, 305] on input "text" at bounding box center [1228, 306] width 616 height 25
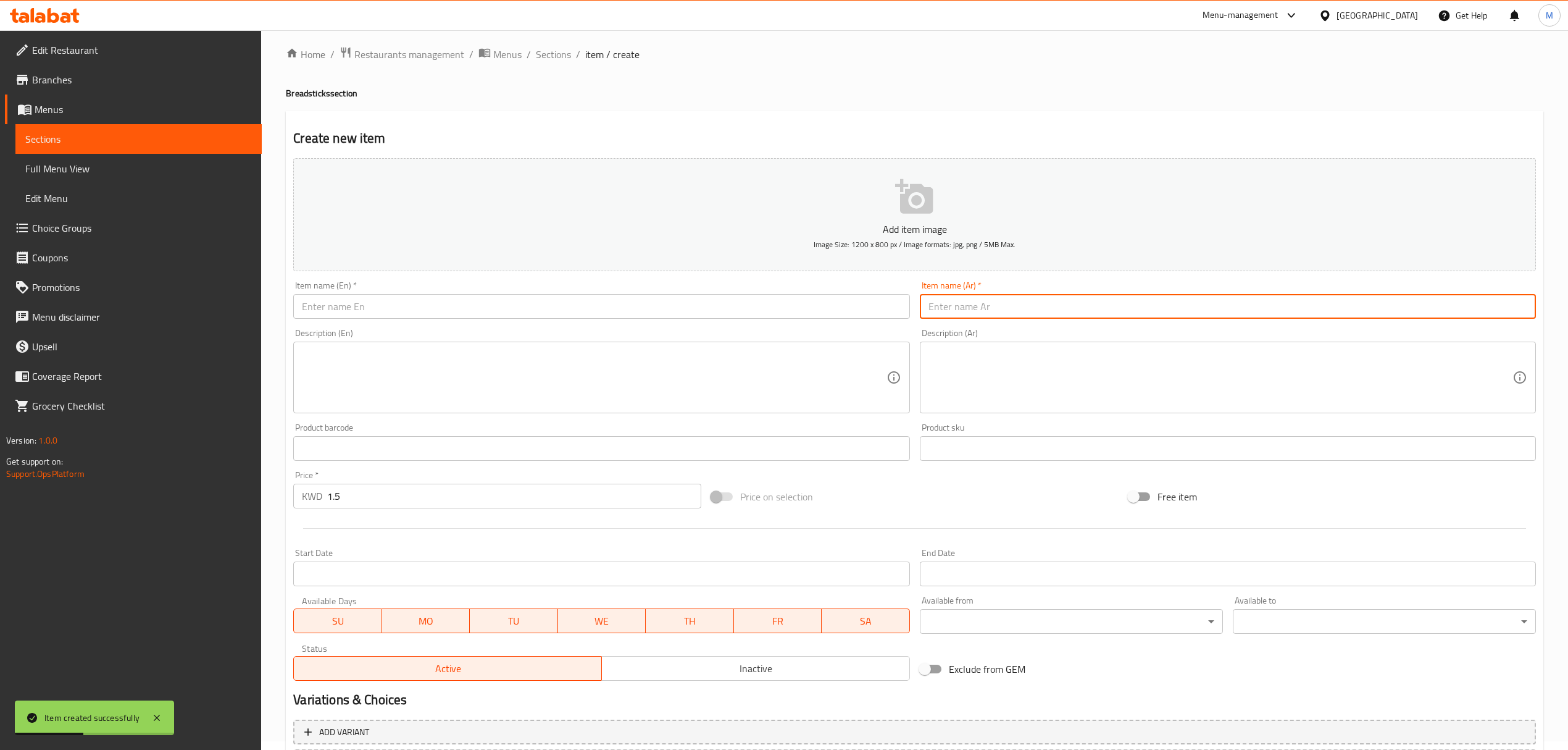
paste input "كعك أصابع قرفه"
type input "كعك أصابع قرفه"
click at [532, 284] on div "Item name (En)   * Item name (En) *" at bounding box center [602, 300] width 616 height 38
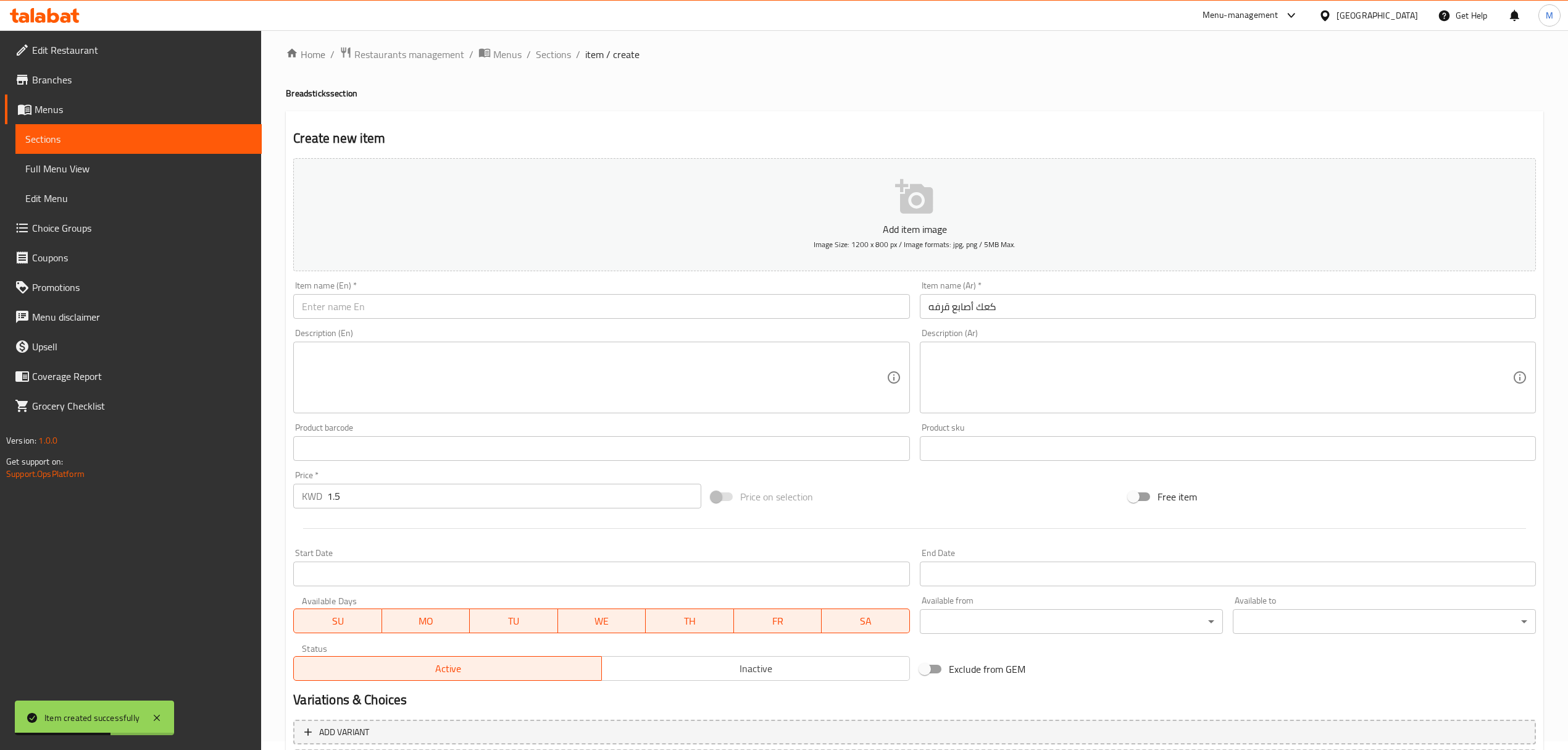
click at [532, 300] on input "text" at bounding box center [602, 306] width 616 height 25
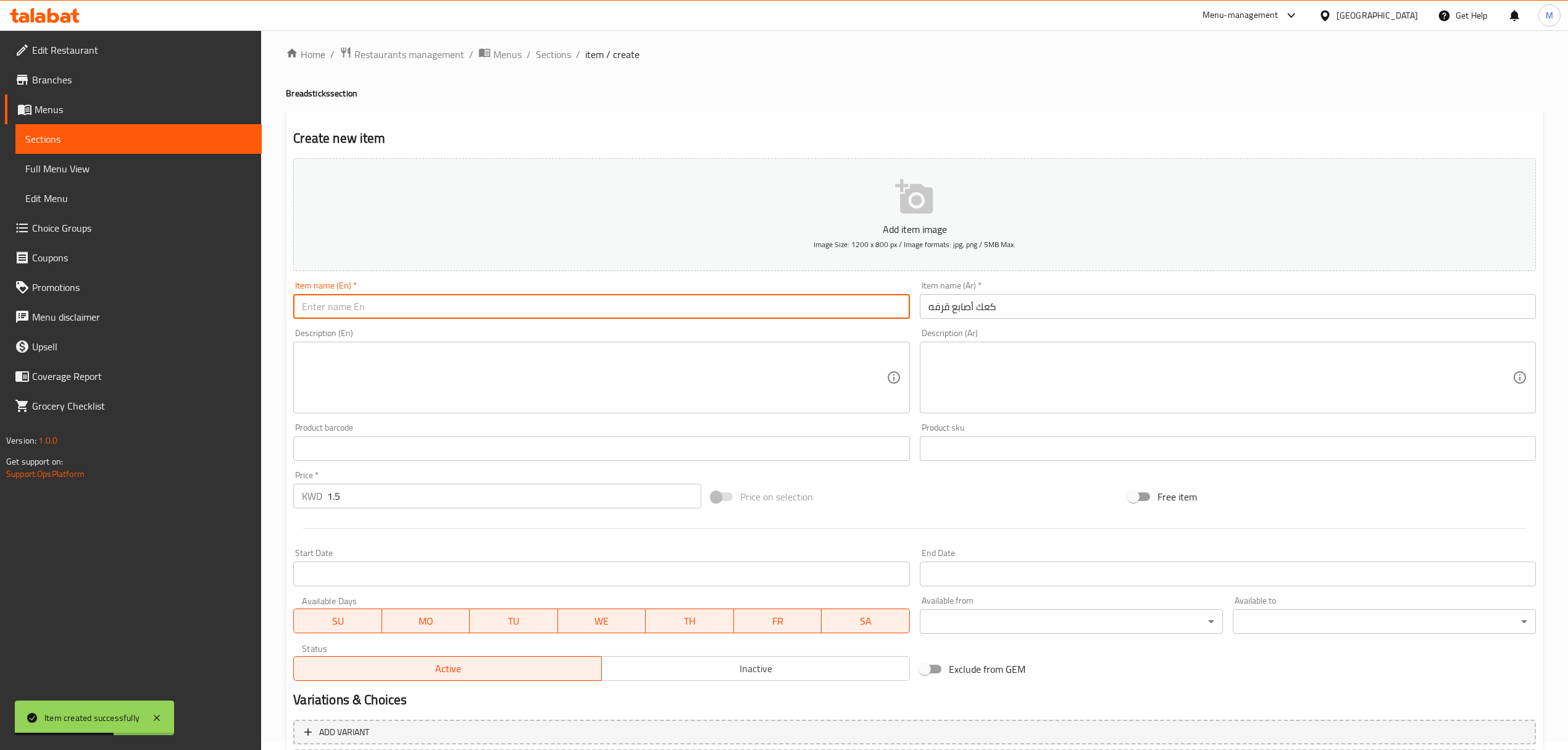
paste input "Cinammon Fingers Crackers"
type input "Cinammon Fingers Crackers"
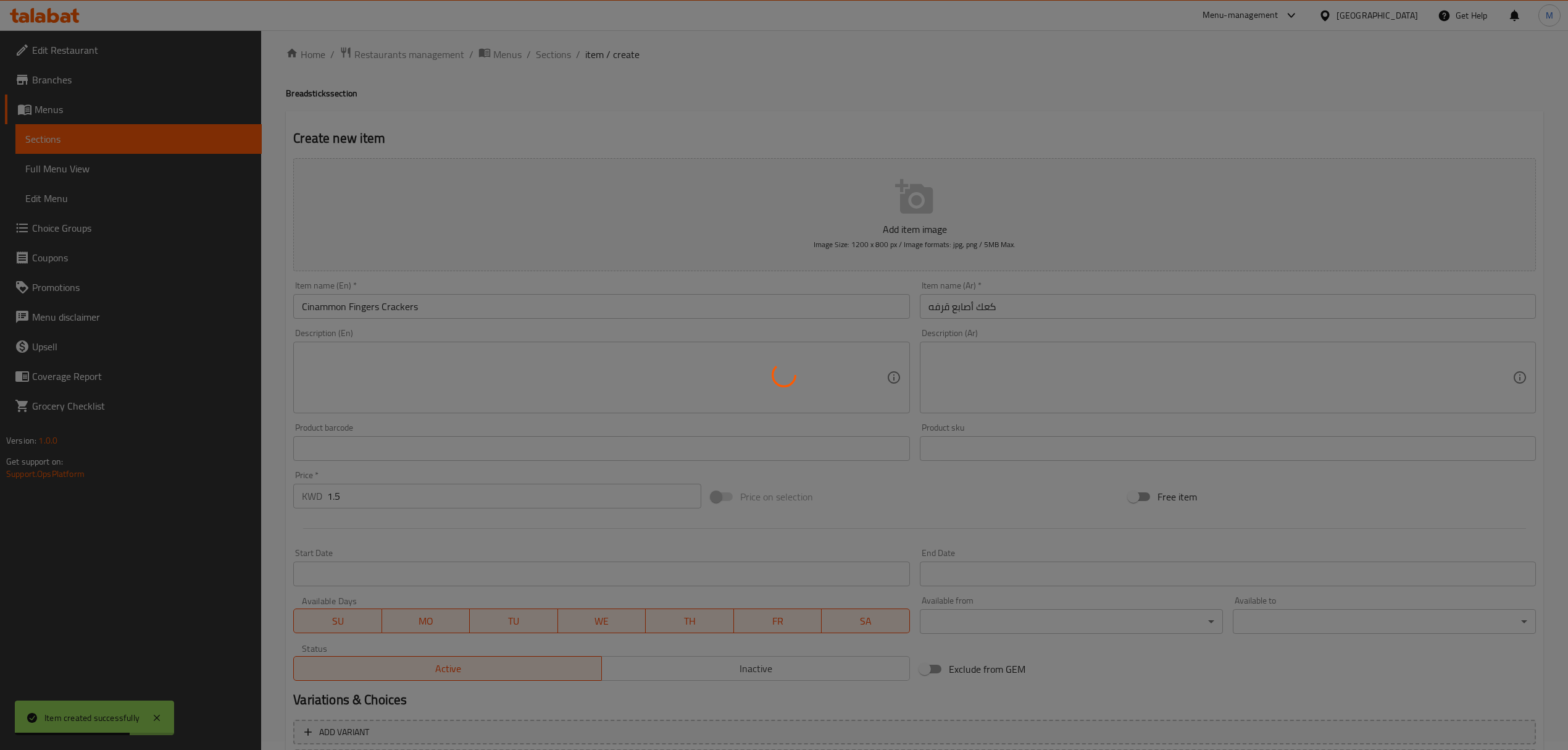
type input "0"
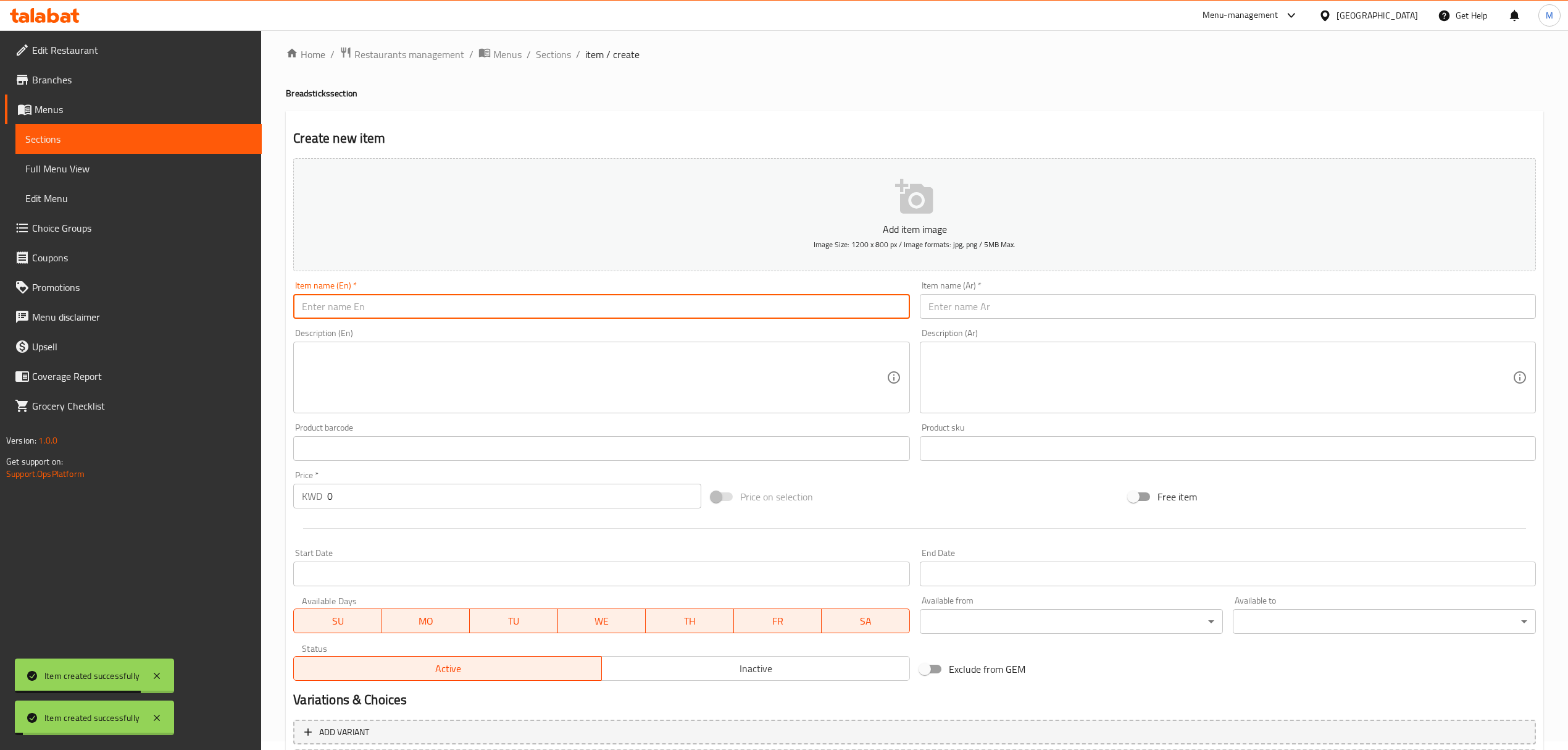
paste input "Basrawi Crackers Sesame"
type input "Basrawi Crackers Sesame"
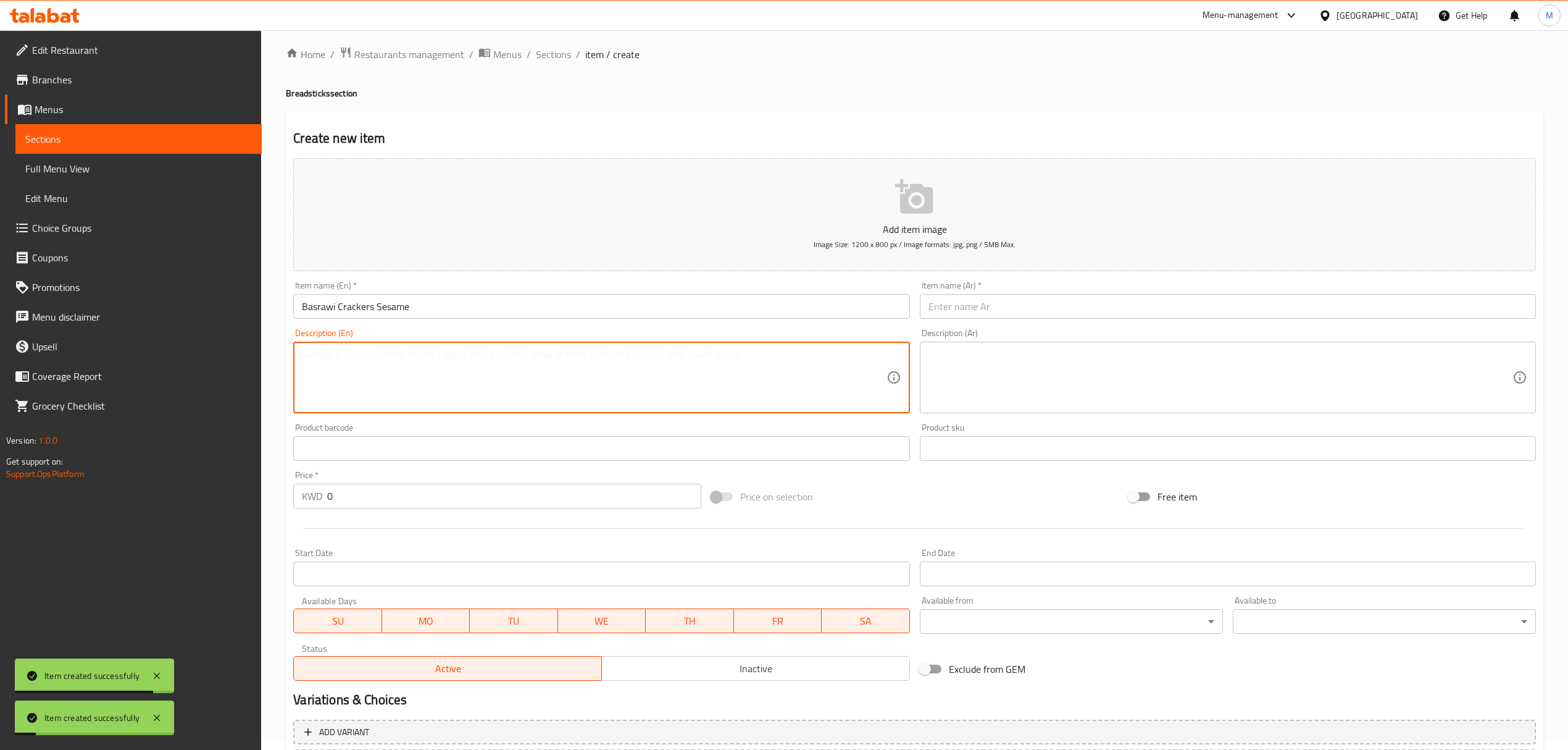
click at [388, 363] on textarea at bounding box center [594, 378] width 584 height 59
click at [986, 312] on input "text" at bounding box center [1228, 306] width 616 height 25
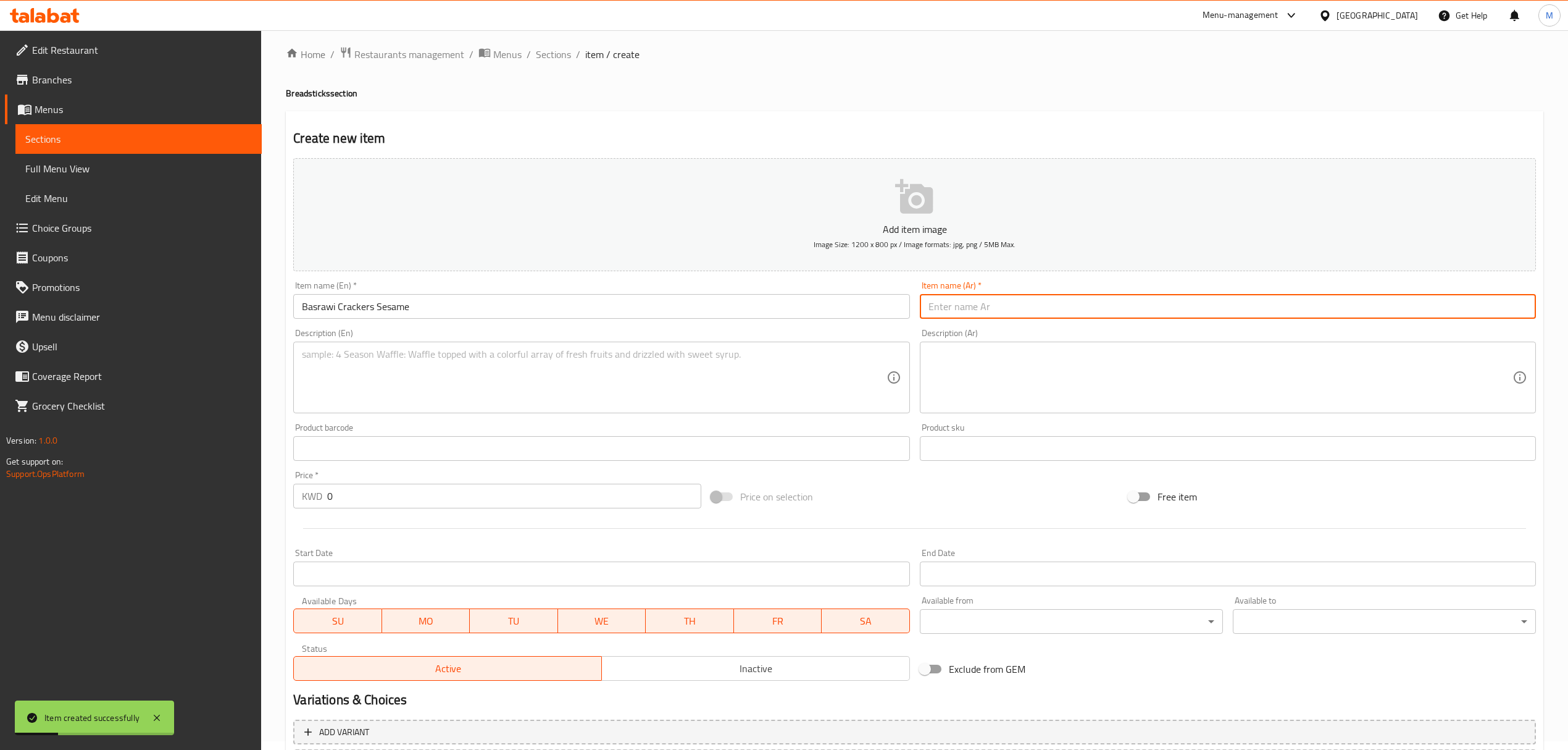
paste input "كعك بصراوي بالسمسم"
type input "كعك بصراوي بالسمسم"
click at [408, 509] on input "0" at bounding box center [514, 496] width 374 height 25
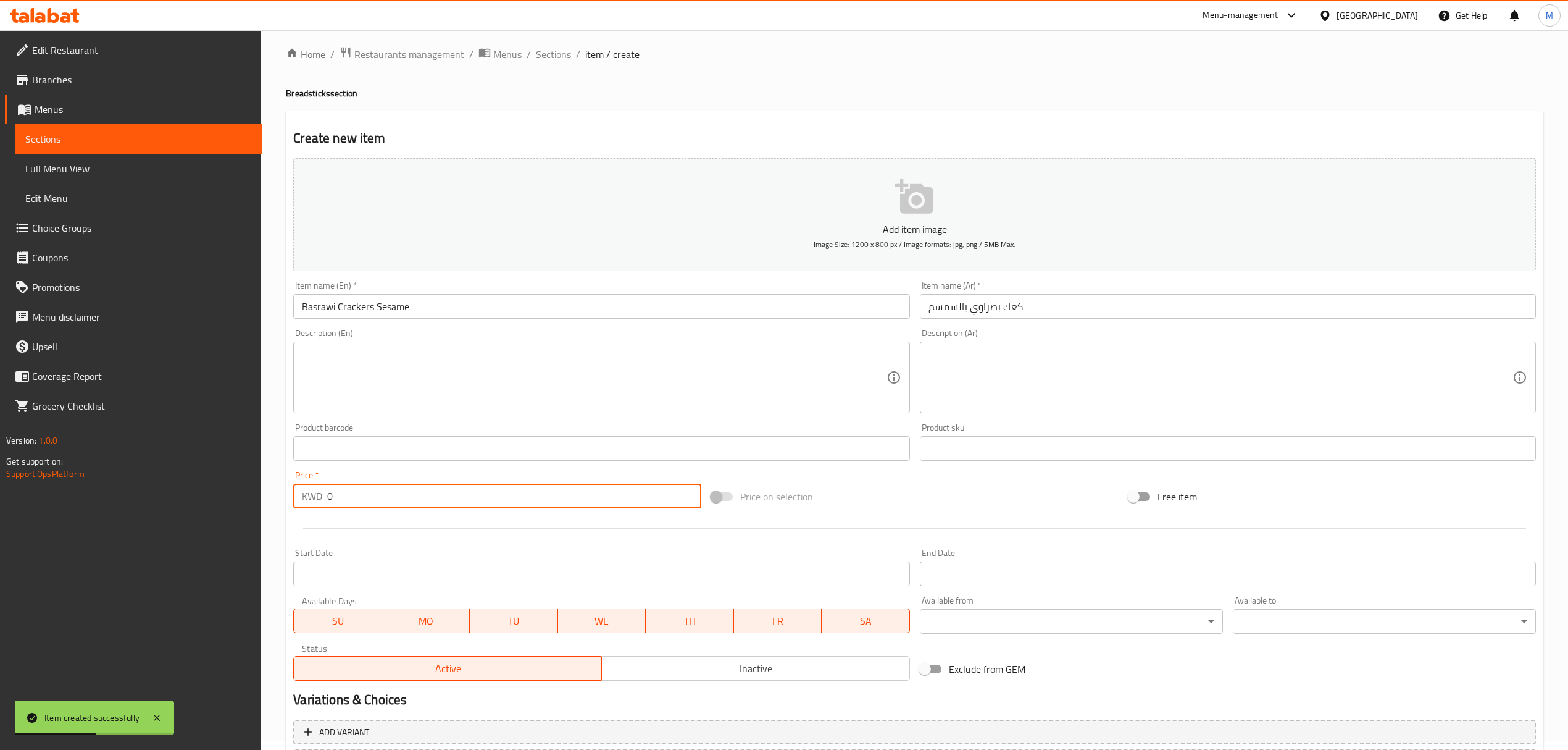
click at [408, 509] on input "0" at bounding box center [514, 496] width 374 height 25
paste input "1.5"
type input "1.5"
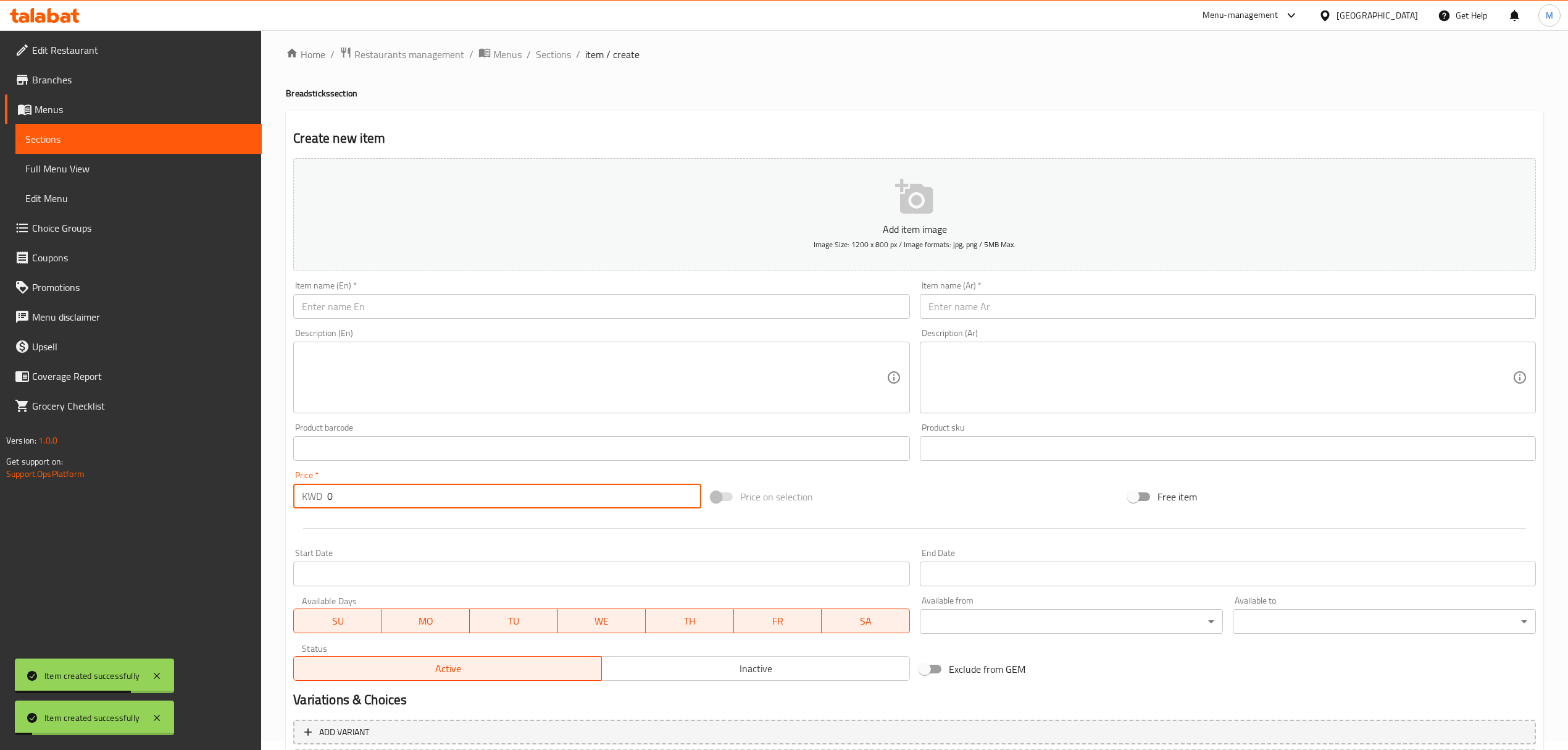
click at [341, 494] on input "0" at bounding box center [514, 496] width 374 height 25
paste input "1.5"
type input "1.5"
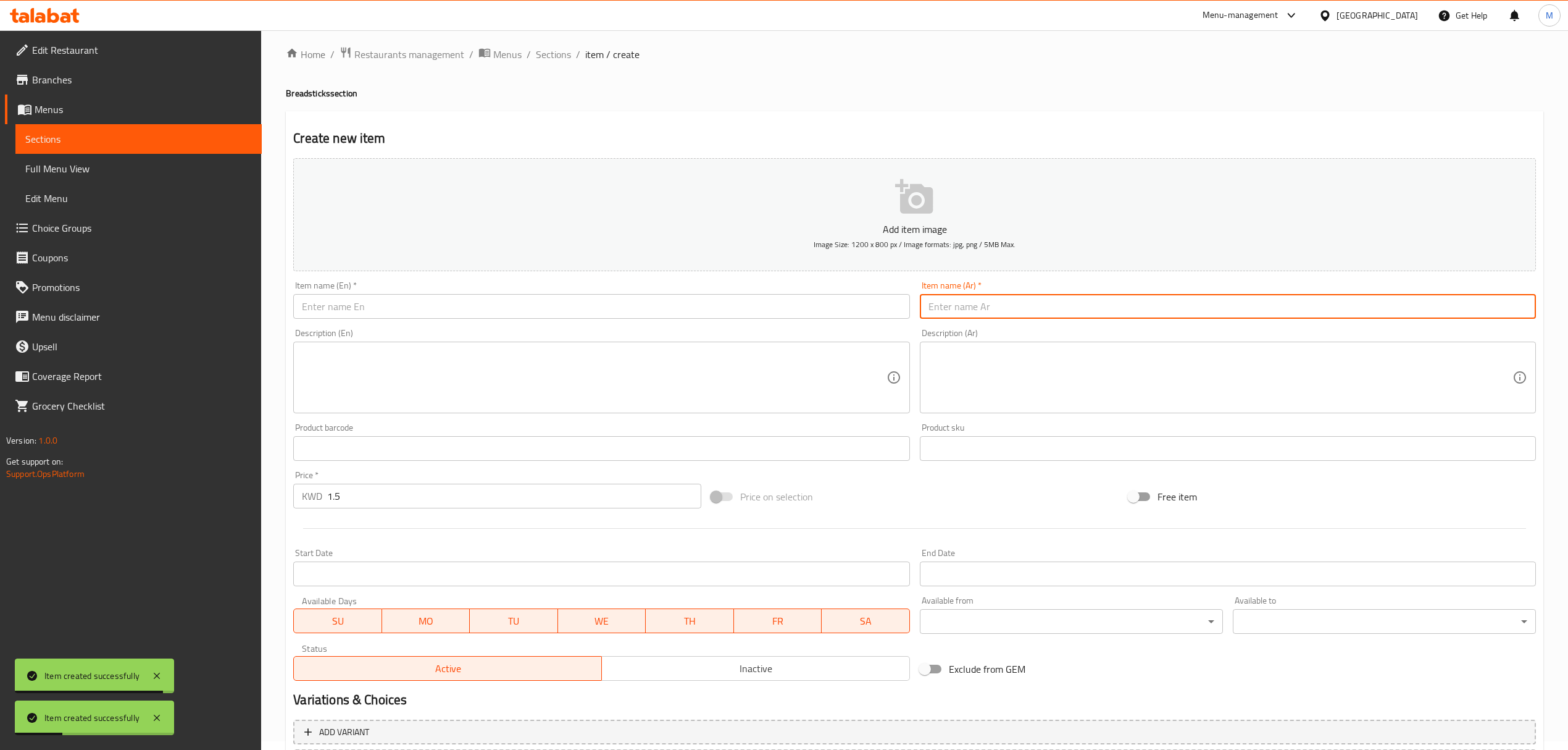
click at [1016, 310] on input "text" at bounding box center [1228, 306] width 616 height 25
paste input "كعك شاي بحبة البركة"
type input "كعك شاي بحبة البركة"
click at [425, 311] on input "text" at bounding box center [602, 306] width 616 height 25
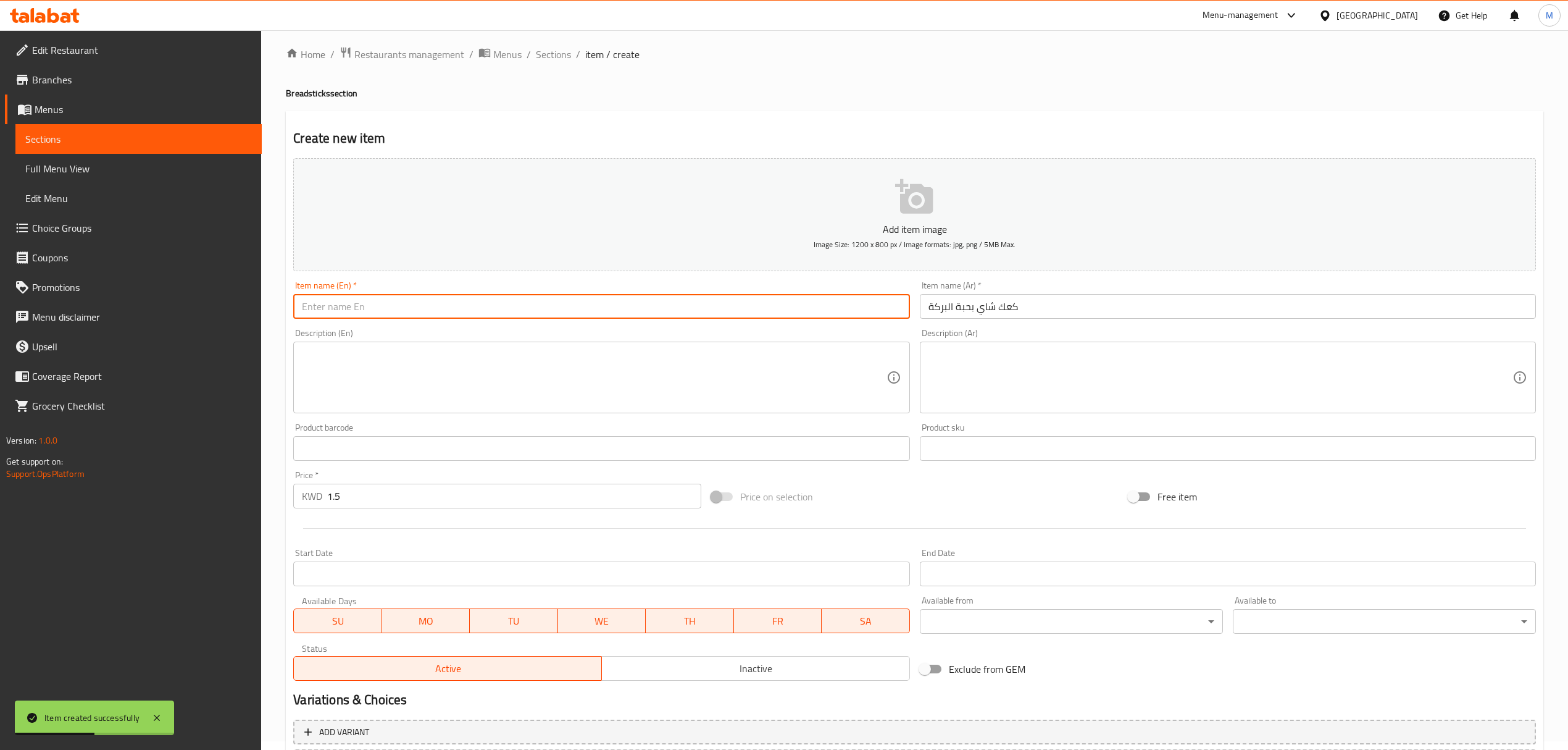
paste input "Bread Sticks Nigella Sativa"
type input "Bread Sticks Nigella Sativa"
click at [510, 294] on input "Bread Sticks Nigella Sativa" at bounding box center [602, 306] width 616 height 25
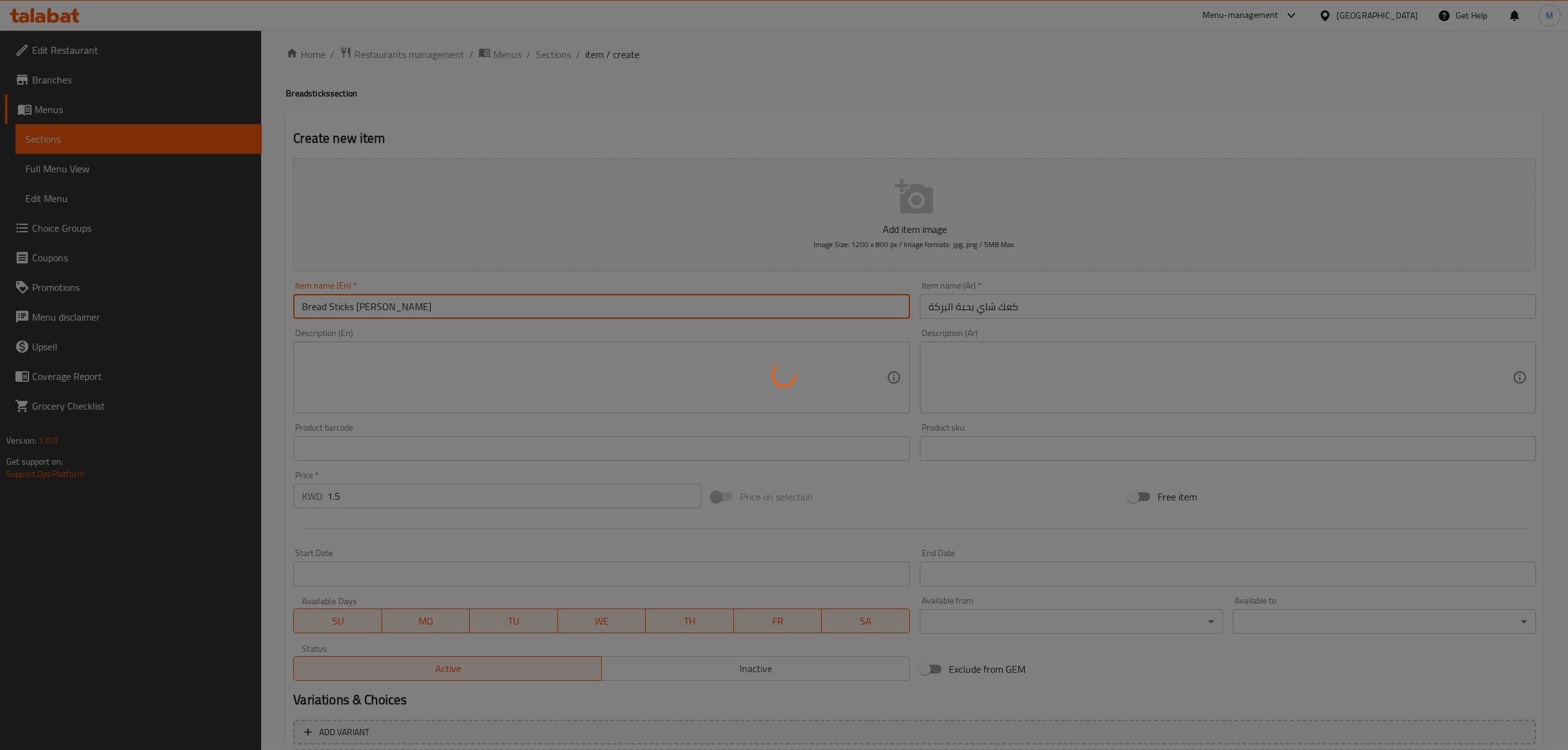
type input "0"
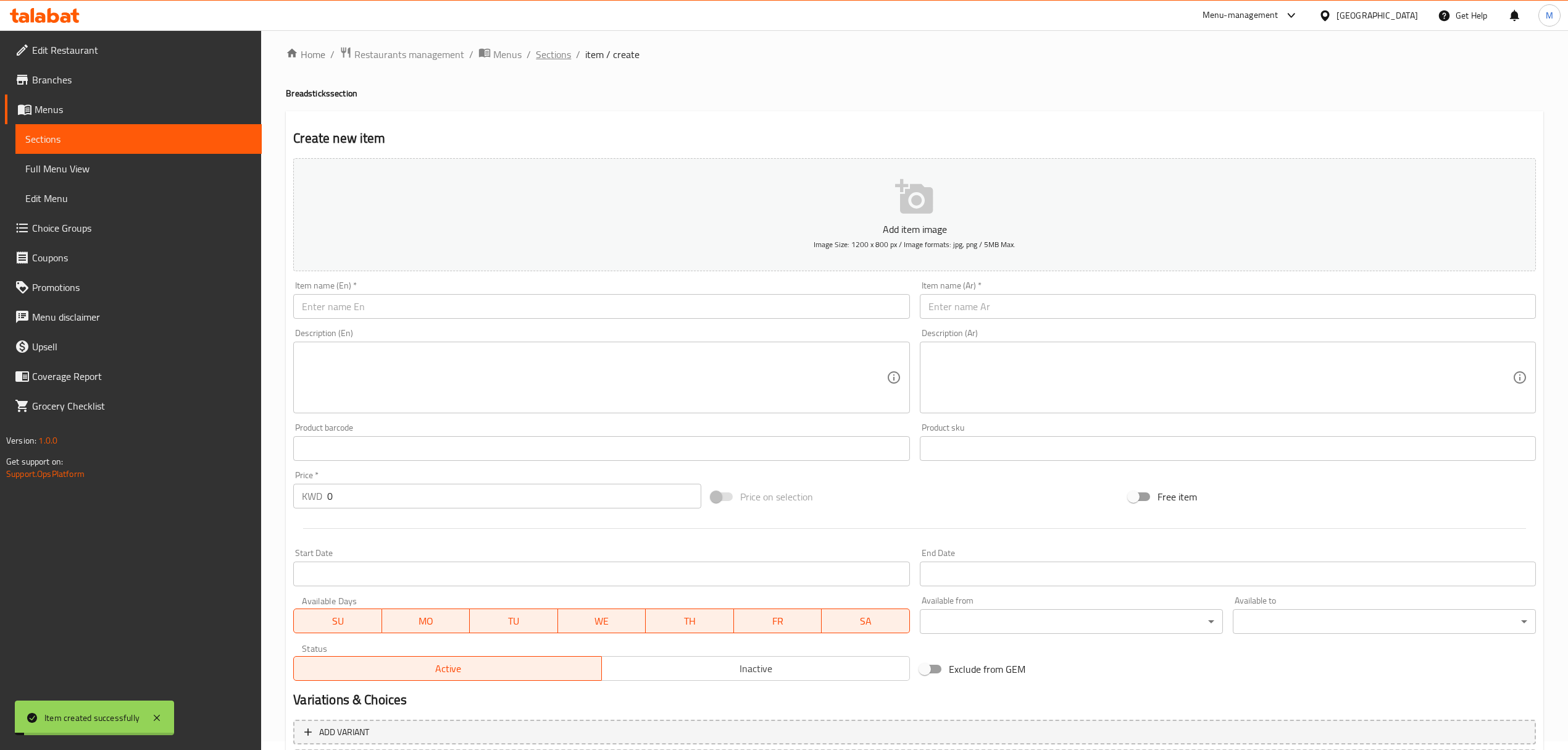
click at [546, 57] on span "Sections" at bounding box center [554, 54] width 35 height 15
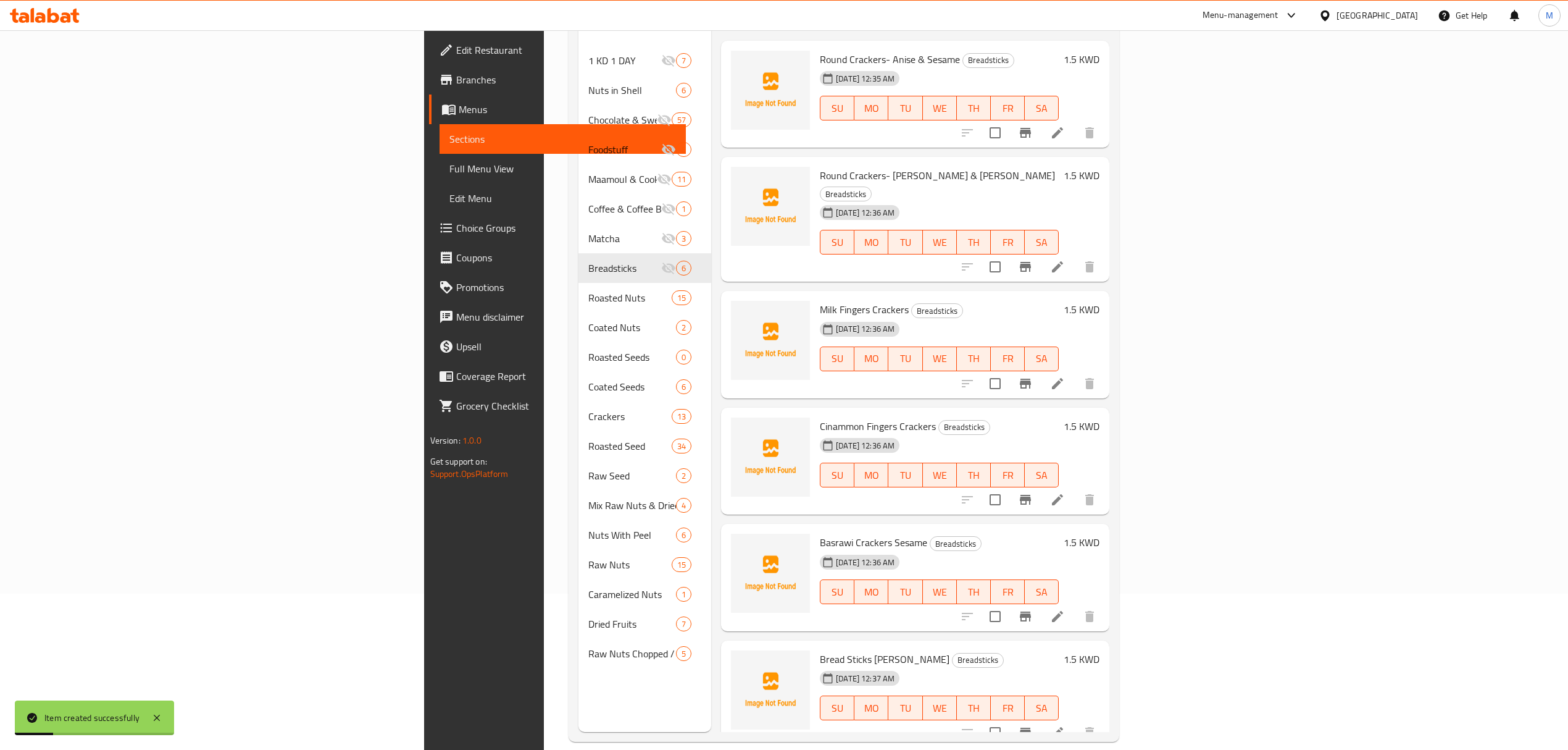
scroll to position [173, 0]
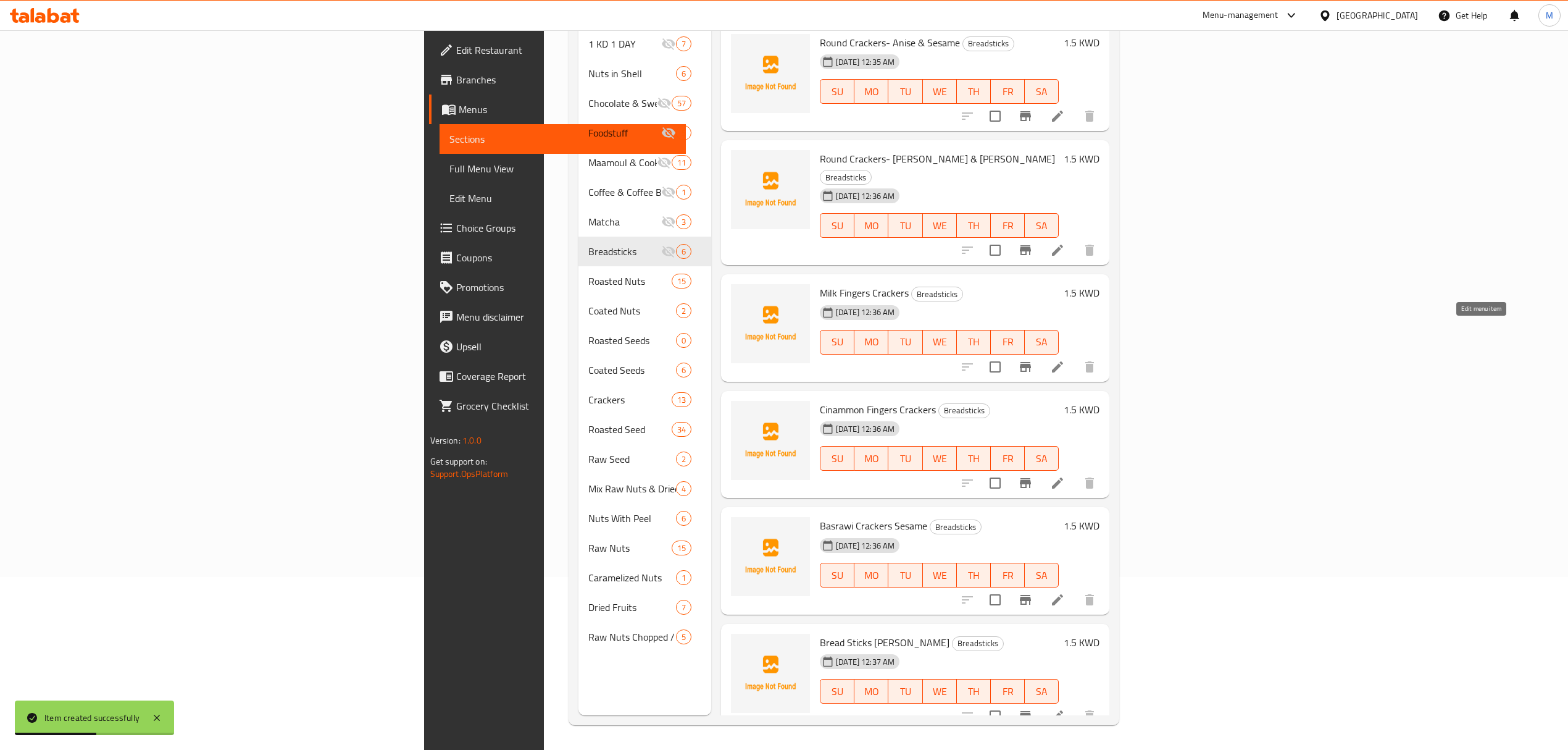
click at [1065, 359] on icon at bounding box center [1057, 366] width 15 height 15
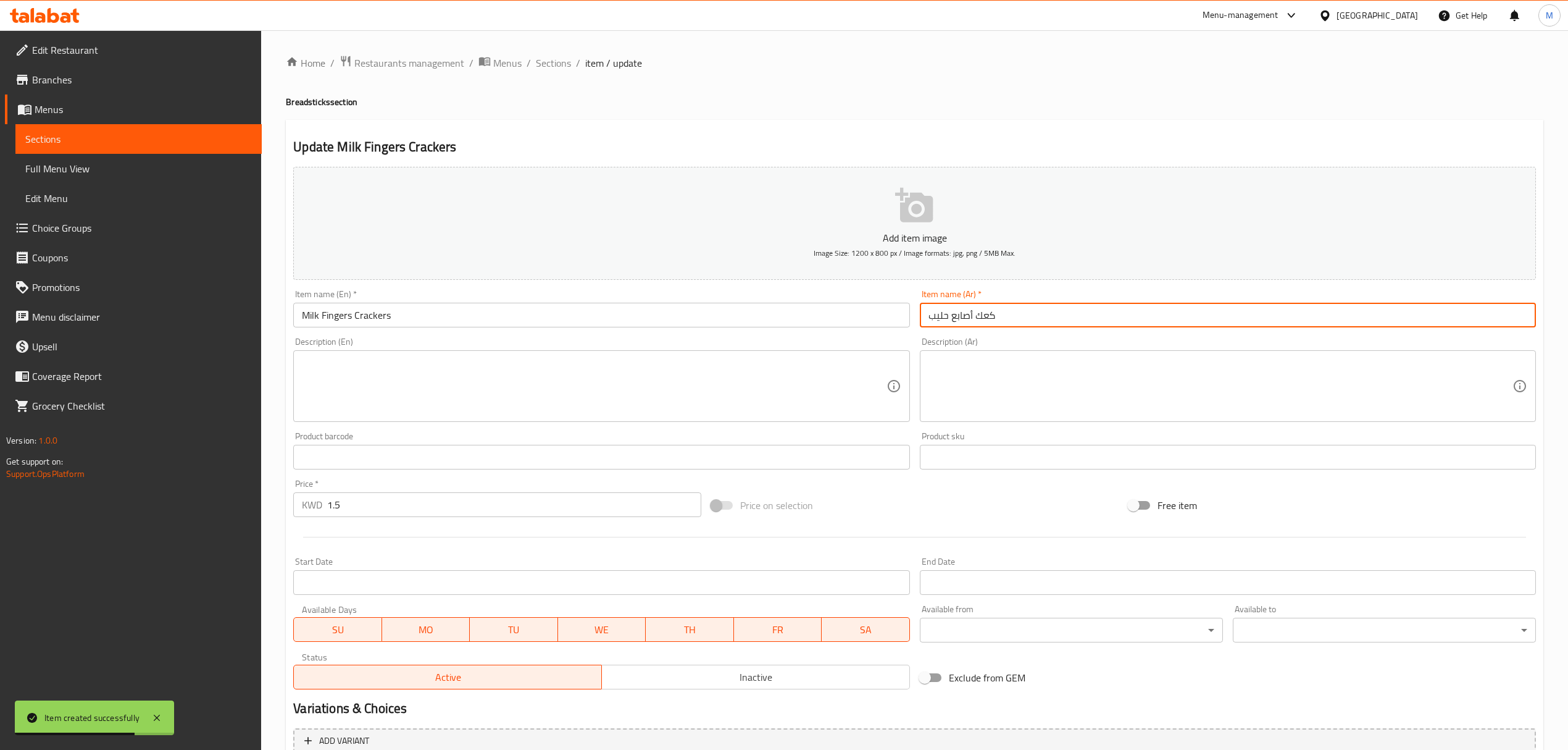
drag, startPoint x: 1001, startPoint y: 320, endPoint x: 973, endPoint y: 312, distance: 29.1
click at [973, 312] on input "كعك أصابع حليب" at bounding box center [1228, 315] width 616 height 25
paste input "واشف"
type input "نواشف أصابع حليب"
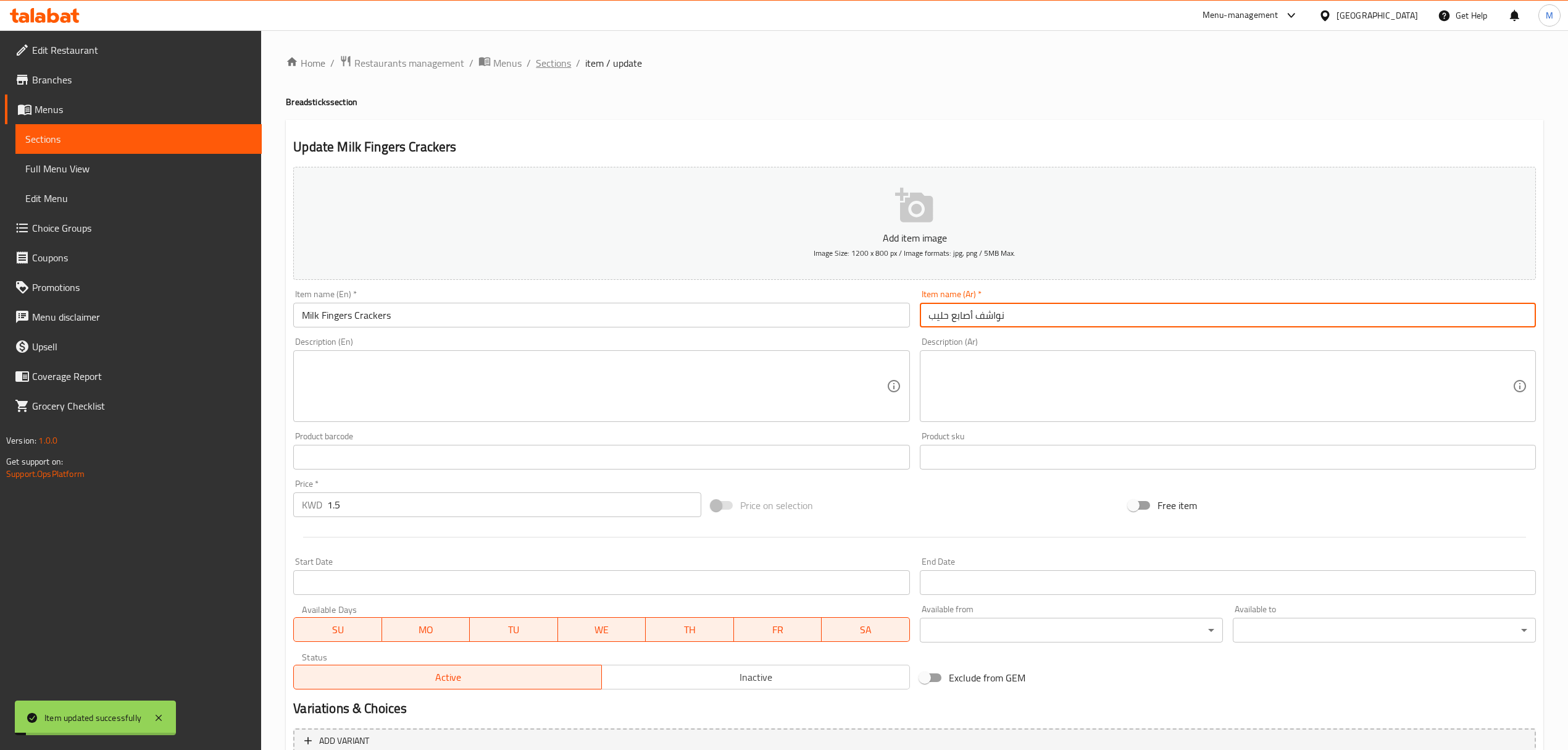
click at [543, 70] on span "Sections" at bounding box center [554, 62] width 35 height 15
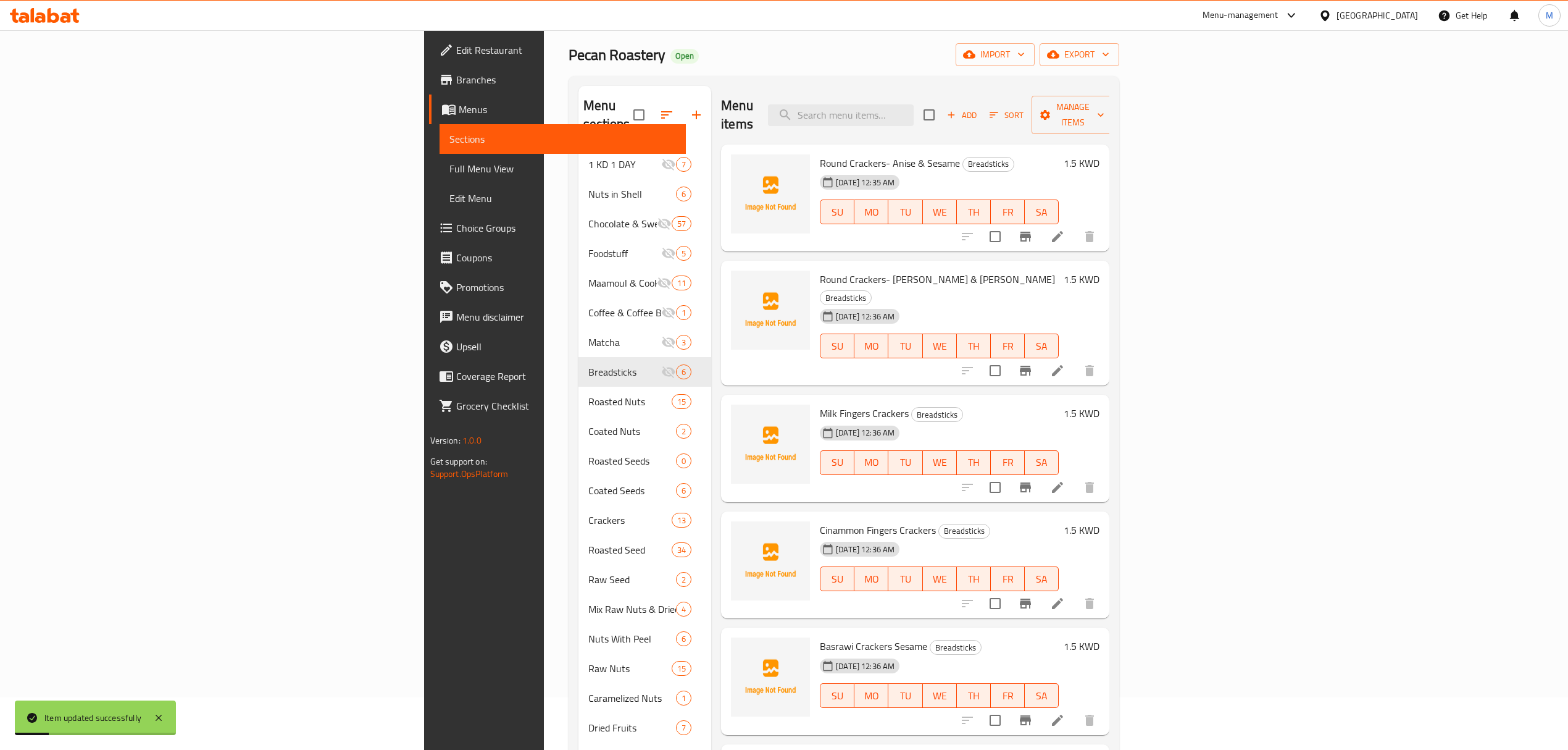
scroll to position [82, 0]
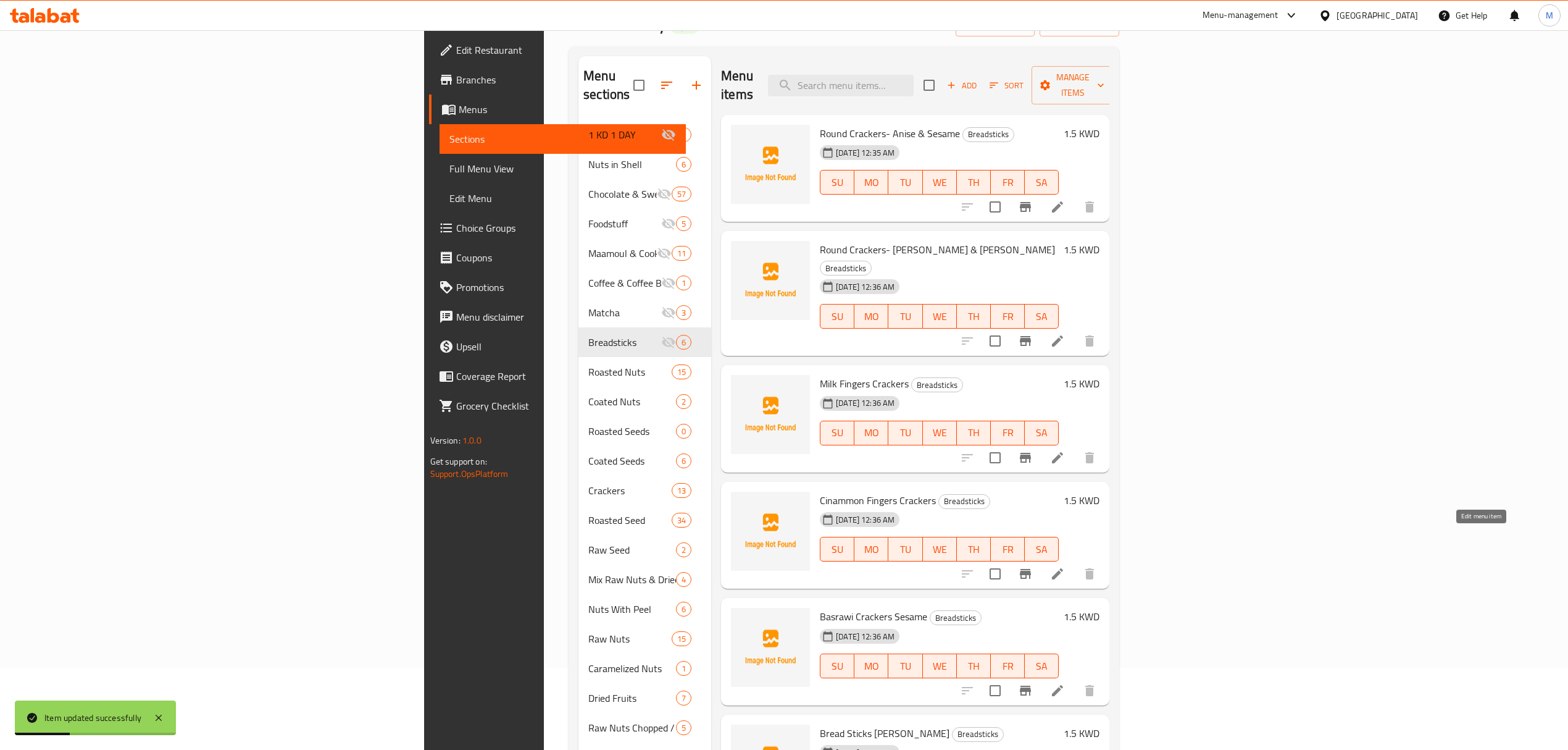
click at [1065, 567] on icon at bounding box center [1057, 573] width 15 height 15
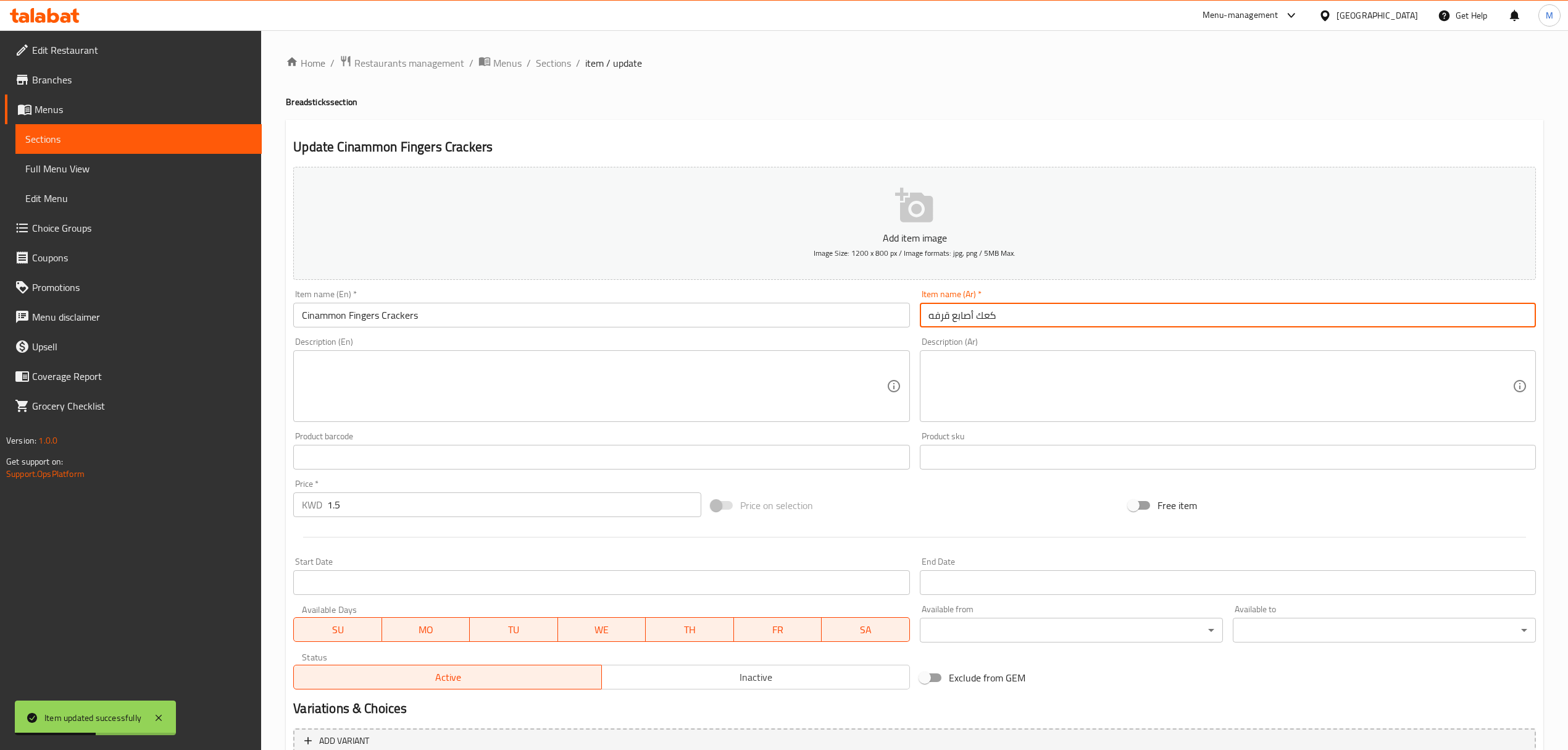
drag, startPoint x: 1006, startPoint y: 318, endPoint x: 977, endPoint y: 312, distance: 29.6
click at [977, 312] on input "كعك أصابع قرفه" at bounding box center [1228, 315] width 616 height 25
paste input "واشف"
type input "نواشف أصابع قرفه"
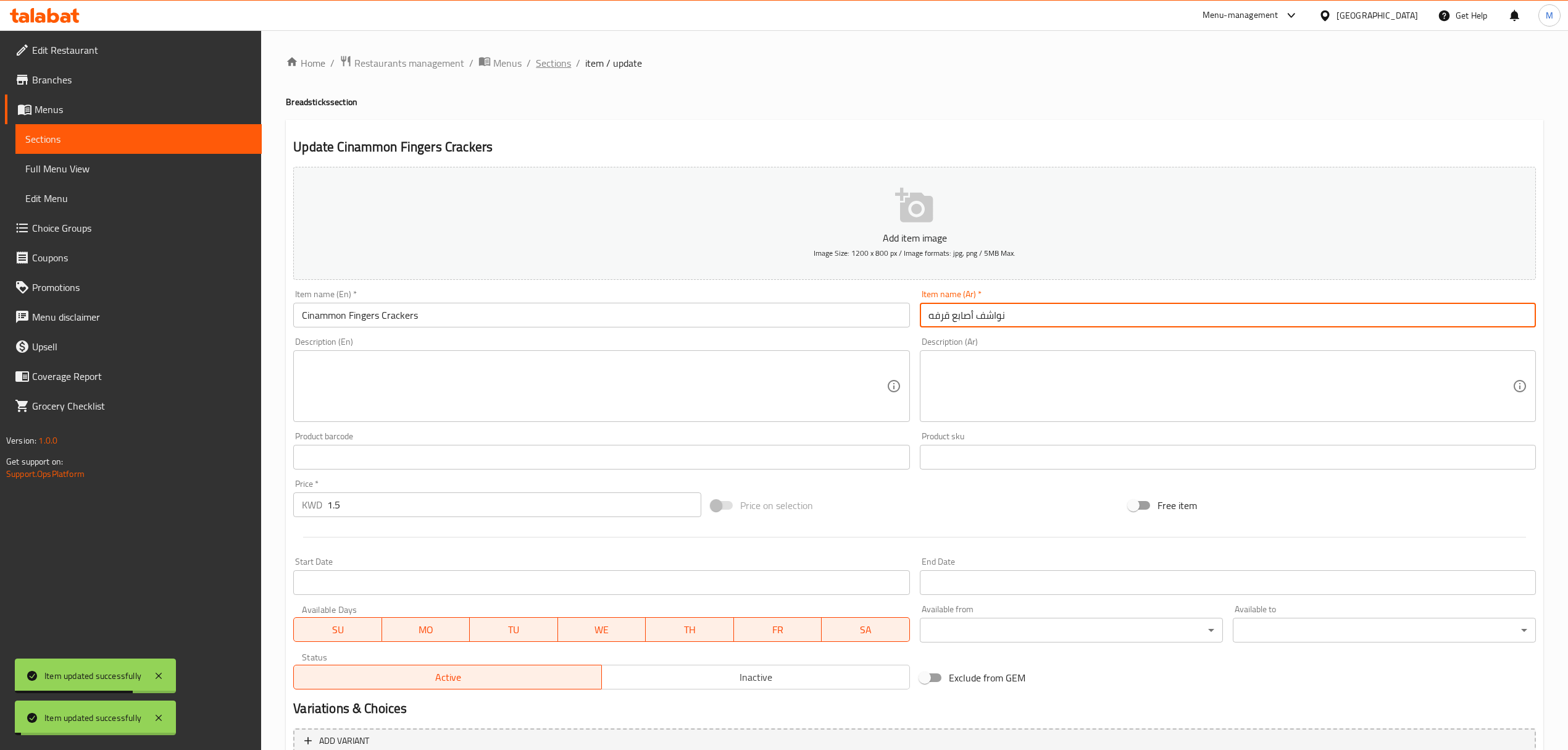
click at [559, 62] on span "Sections" at bounding box center [554, 62] width 35 height 15
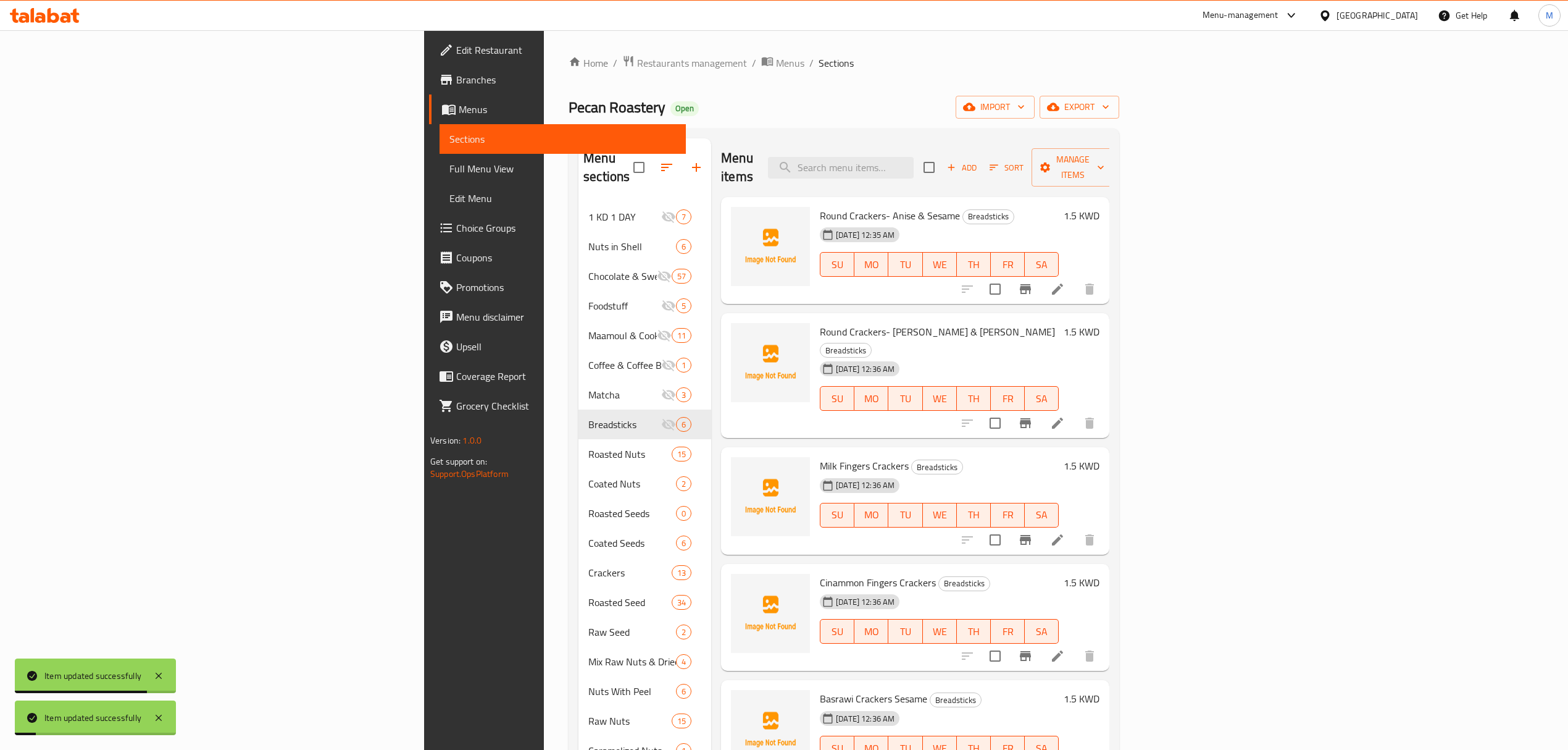
scroll to position [164, 0]
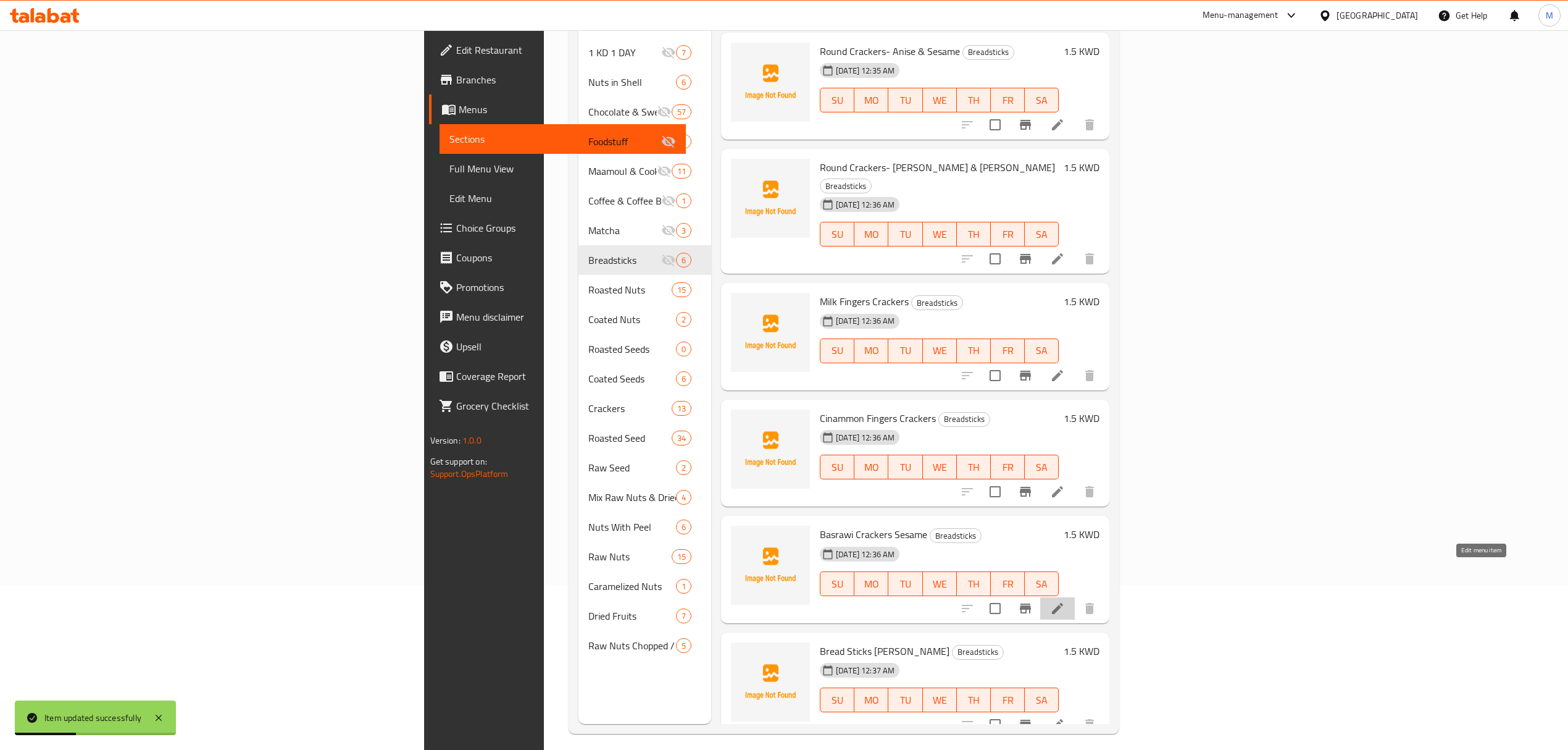
click at [1065, 601] on icon at bounding box center [1057, 608] width 15 height 15
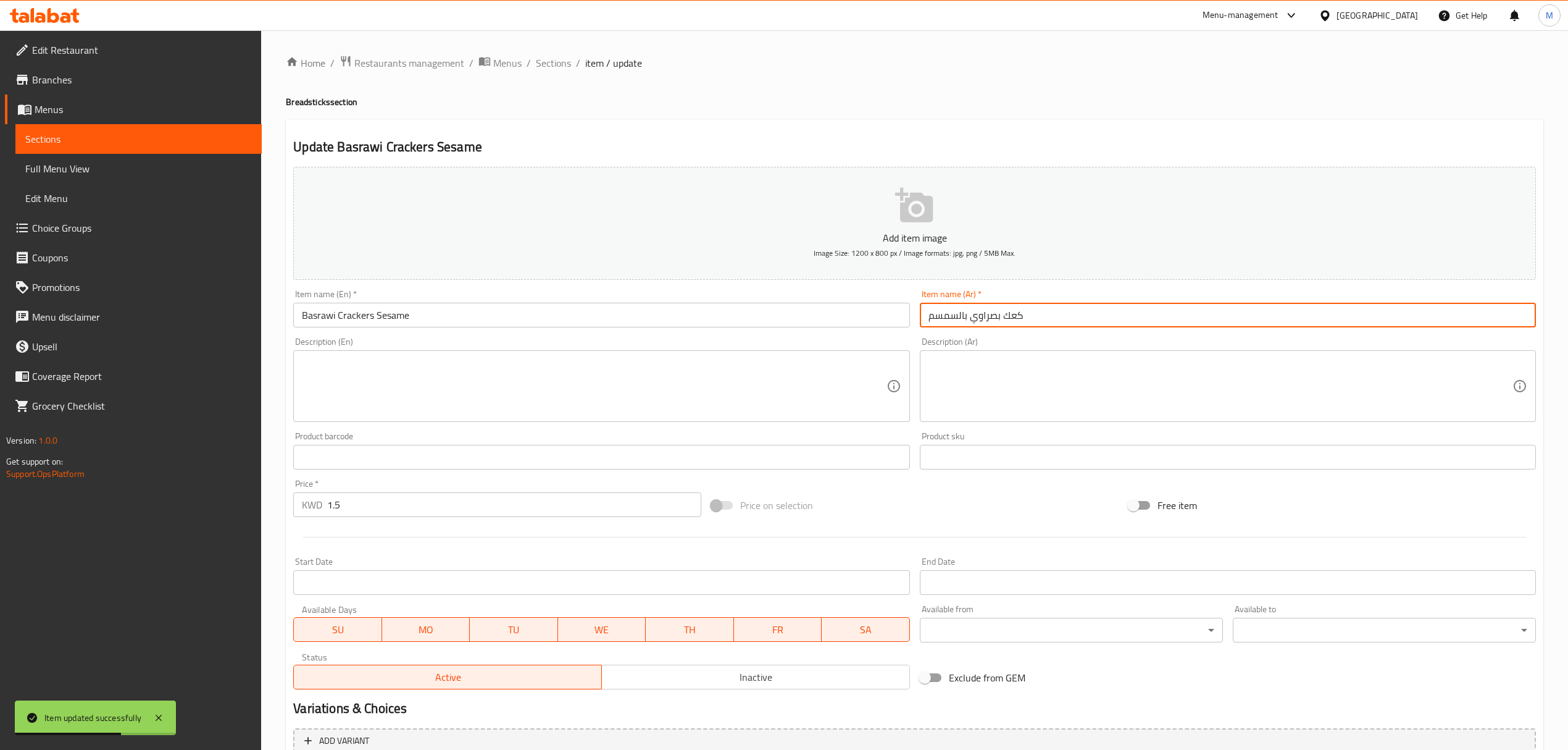
drag, startPoint x: 1025, startPoint y: 318, endPoint x: 1003, endPoint y: 318, distance: 22.0
click at [1003, 318] on input "كعك بصراوي بالسمسم" at bounding box center [1228, 315] width 616 height 25
paste input "واشف"
click at [1037, 297] on div "Item name (Ar)   * نواشف بصراوي بالسمسم Item name (Ar) *" at bounding box center [1228, 308] width 616 height 38
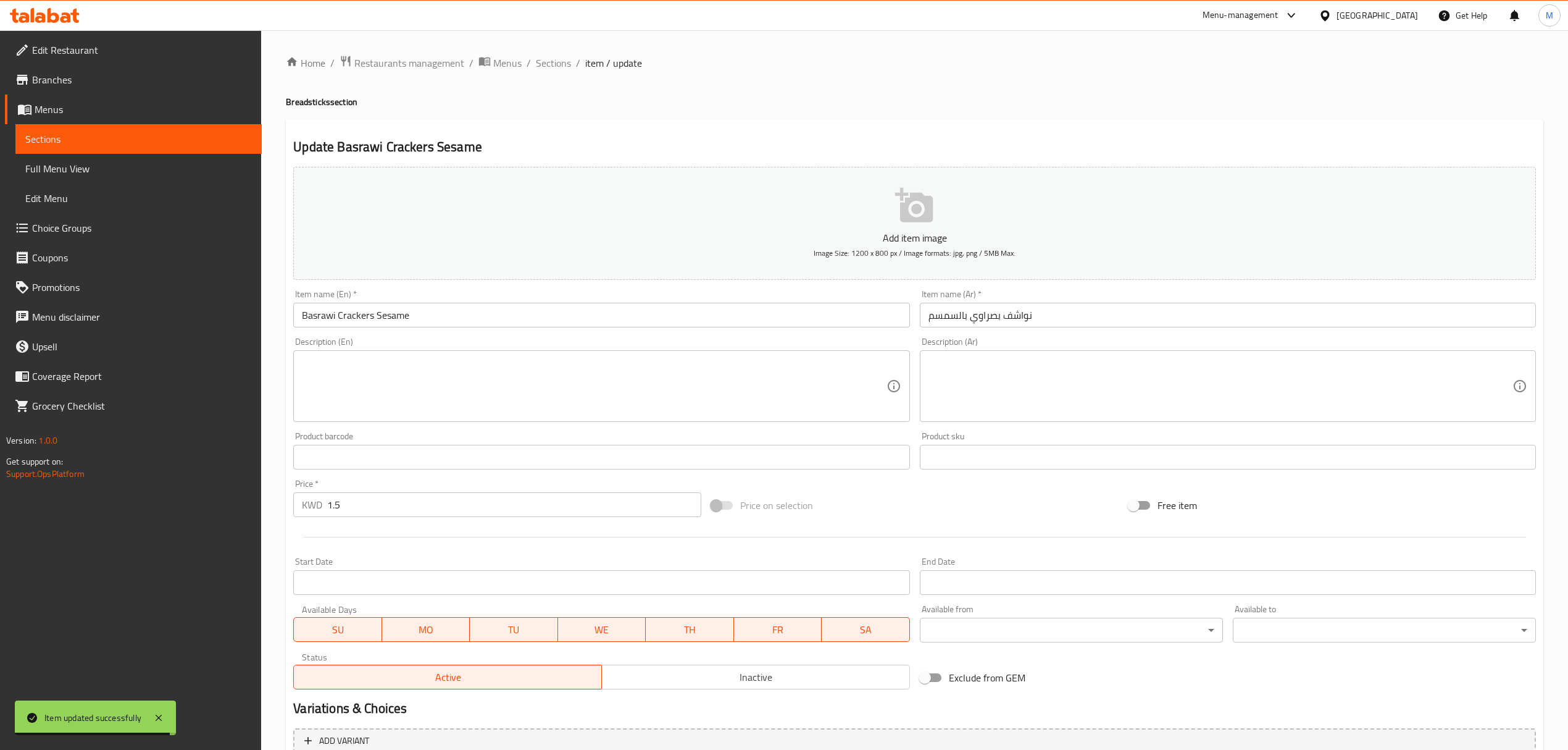
click at [1030, 338] on div "Description (Ar) Description (Ar)" at bounding box center [1228, 380] width 616 height 85
click at [1033, 325] on input "نواشف بصراوي بالسمسم" at bounding box center [1228, 315] width 616 height 25
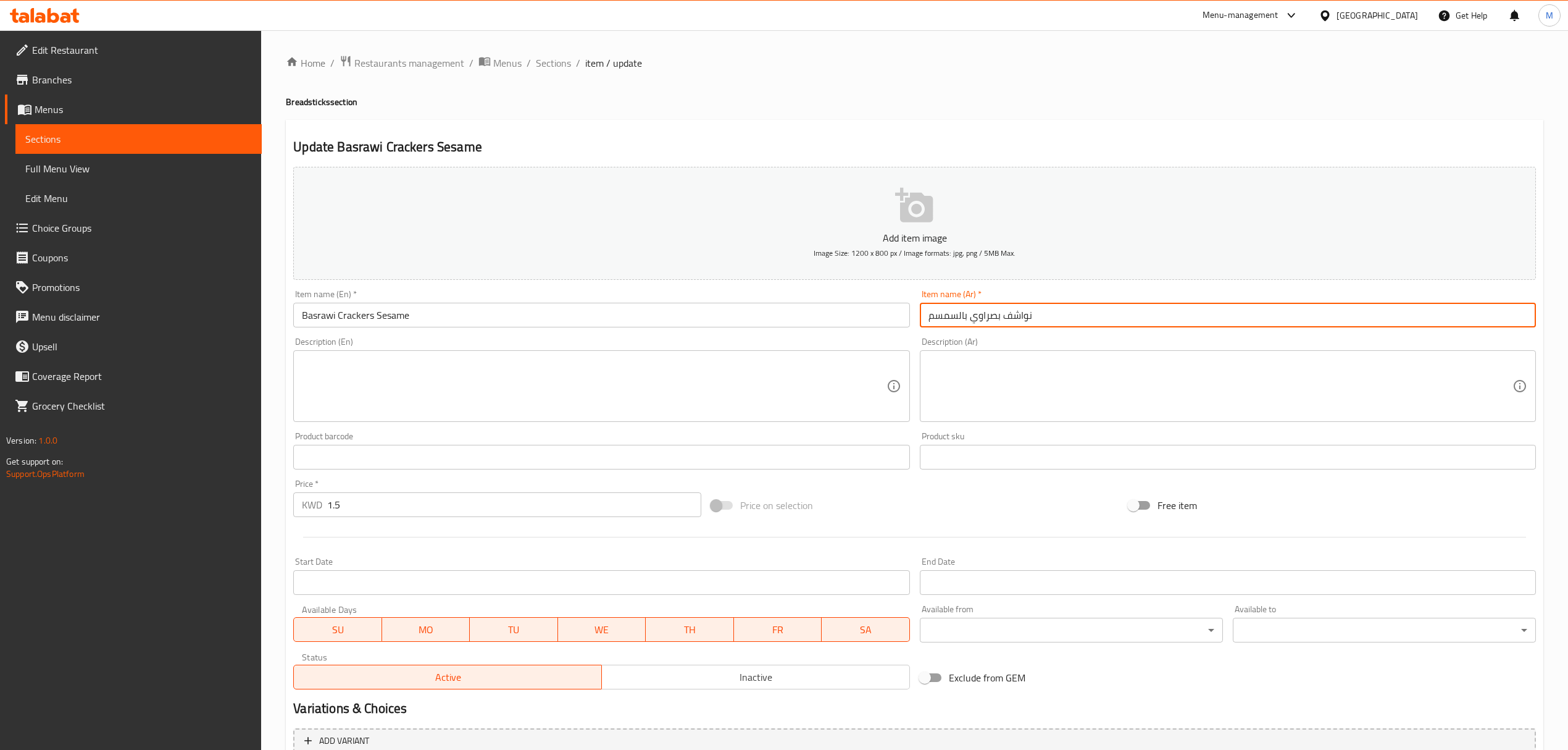
click at [1033, 325] on input "نواشف بصراوي بالسمسم" at bounding box center [1228, 315] width 616 height 25
paste input "عك"
type input "كعك بصراوي بالسمسم"
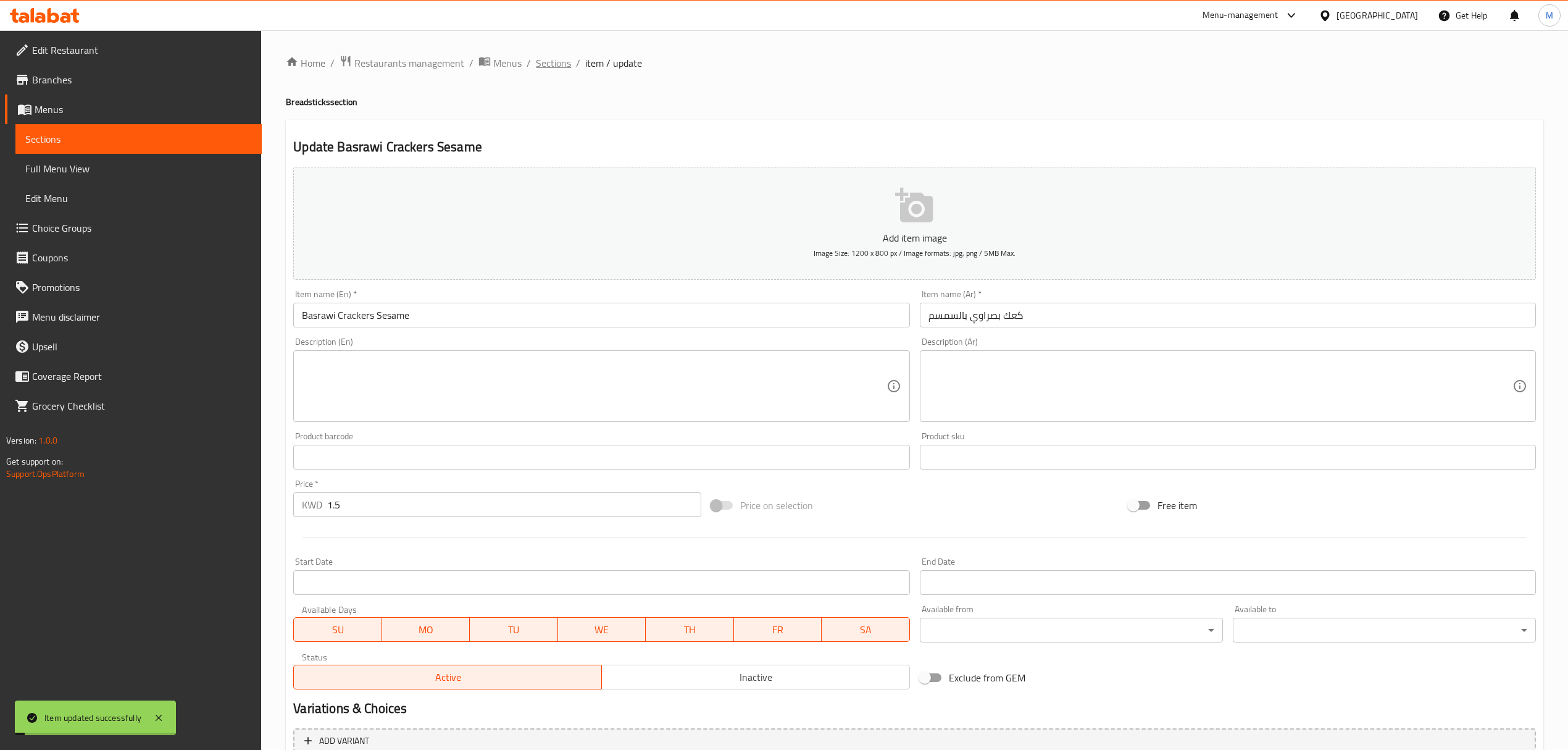
click at [557, 55] on span "Sections" at bounding box center [554, 62] width 35 height 15
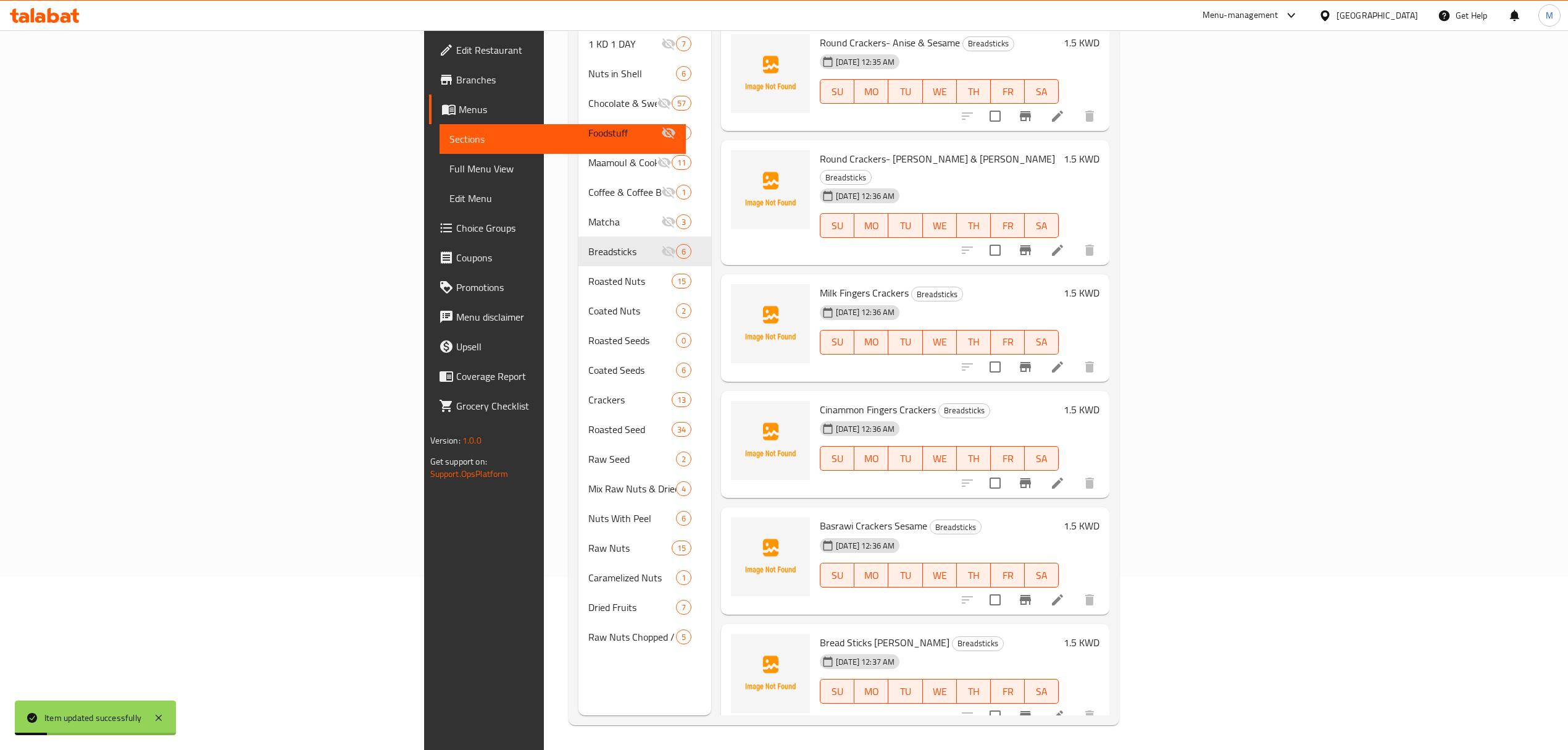
scroll to position [173, 0]
click at [1075, 472] on li at bounding box center [1057, 483] width 35 height 22
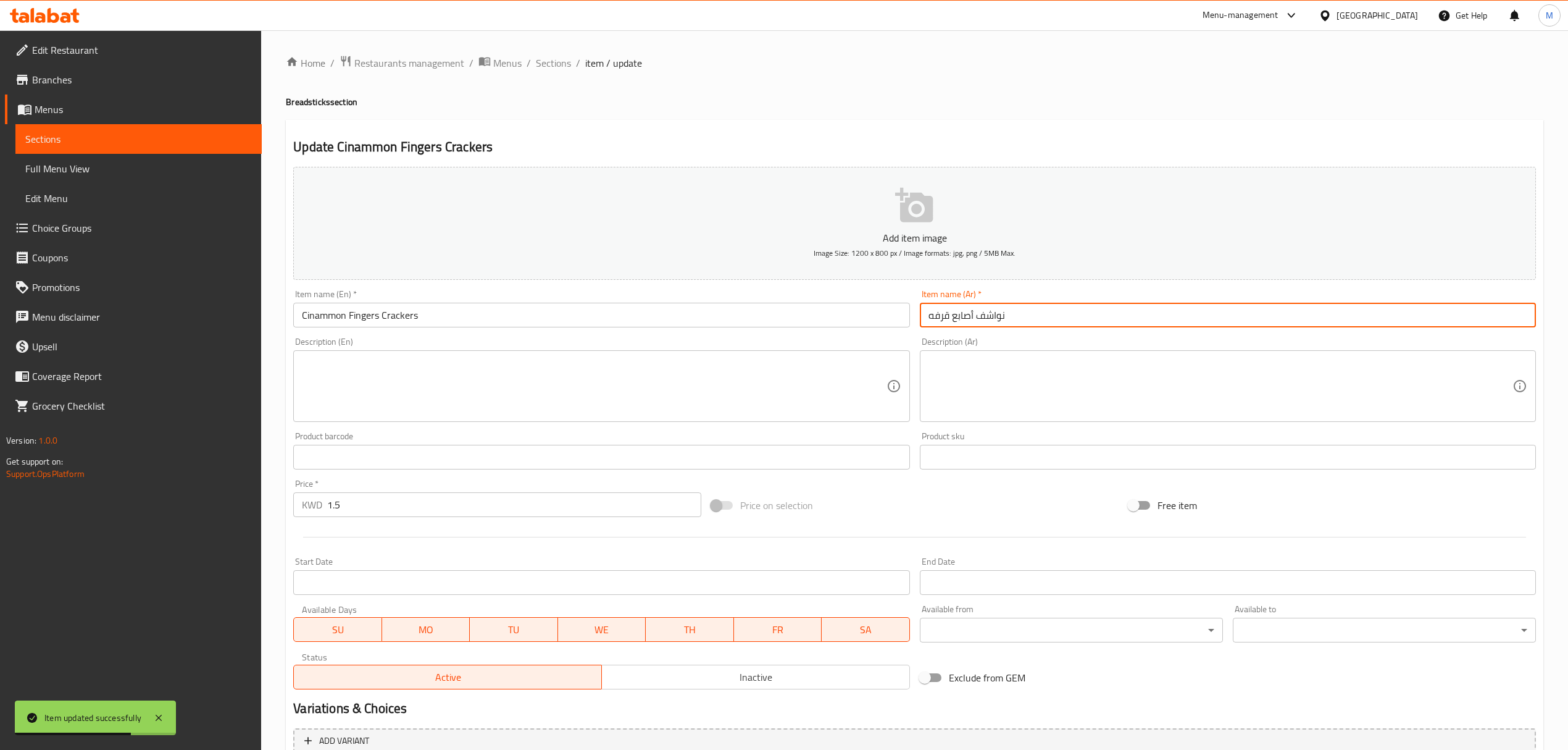
drag, startPoint x: 1011, startPoint y: 325, endPoint x: 979, endPoint y: 315, distance: 33.5
click at [979, 315] on input "نواشف أصابع قرفه" at bounding box center [1228, 315] width 616 height 25
paste input "عك"
type input "كعك أصابع قرفه"
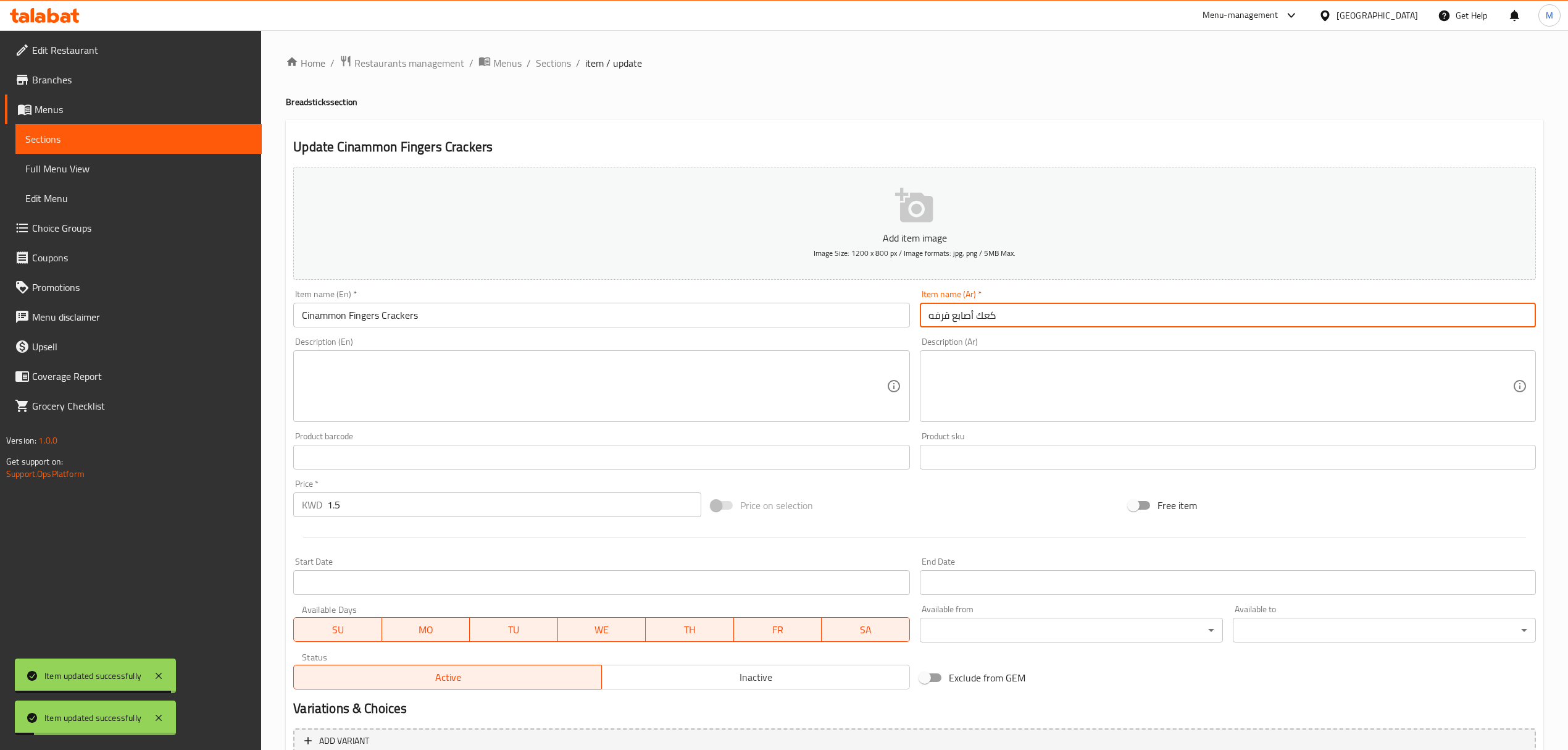
click at [555, 55] on span "Sections" at bounding box center [554, 62] width 35 height 15
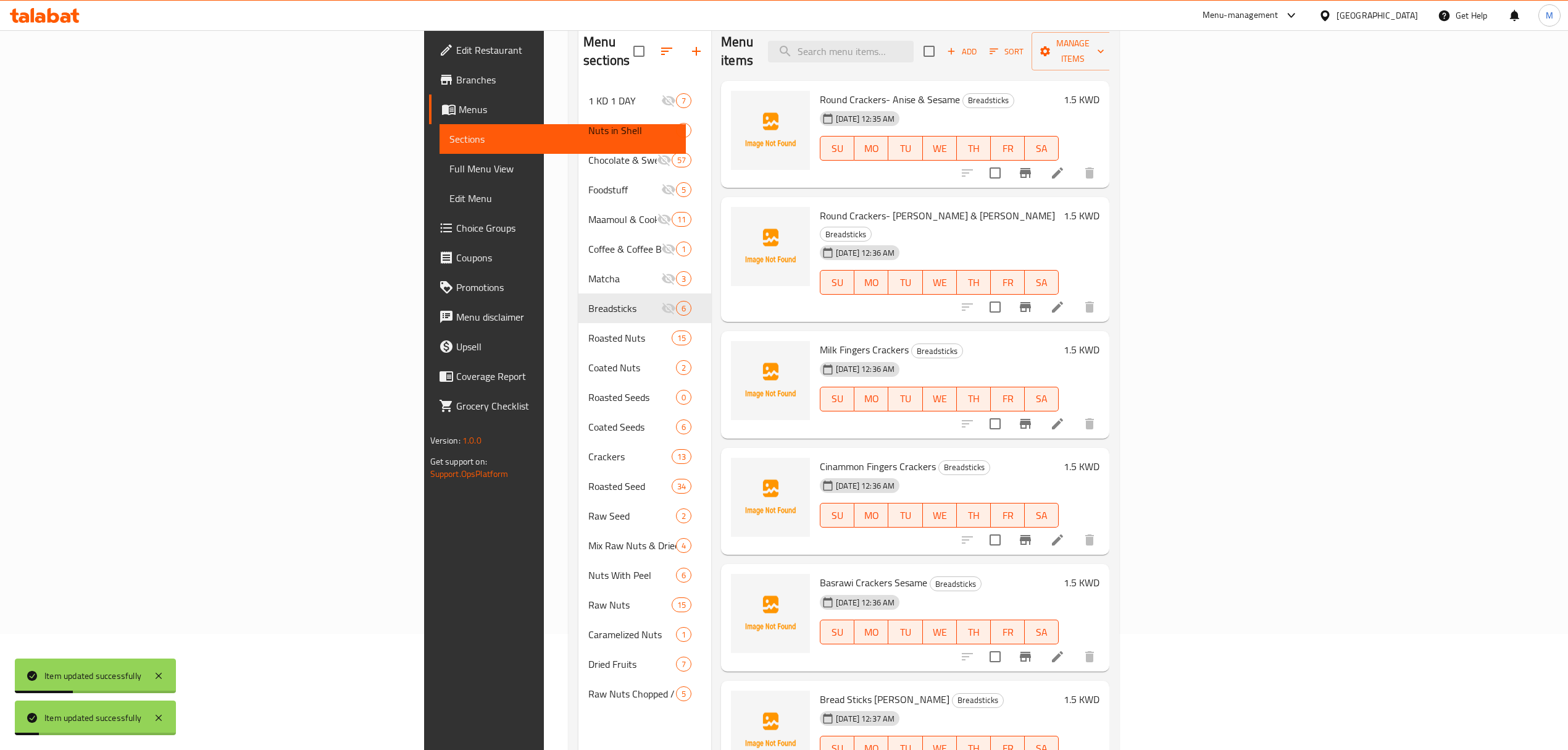
scroll to position [164, 0]
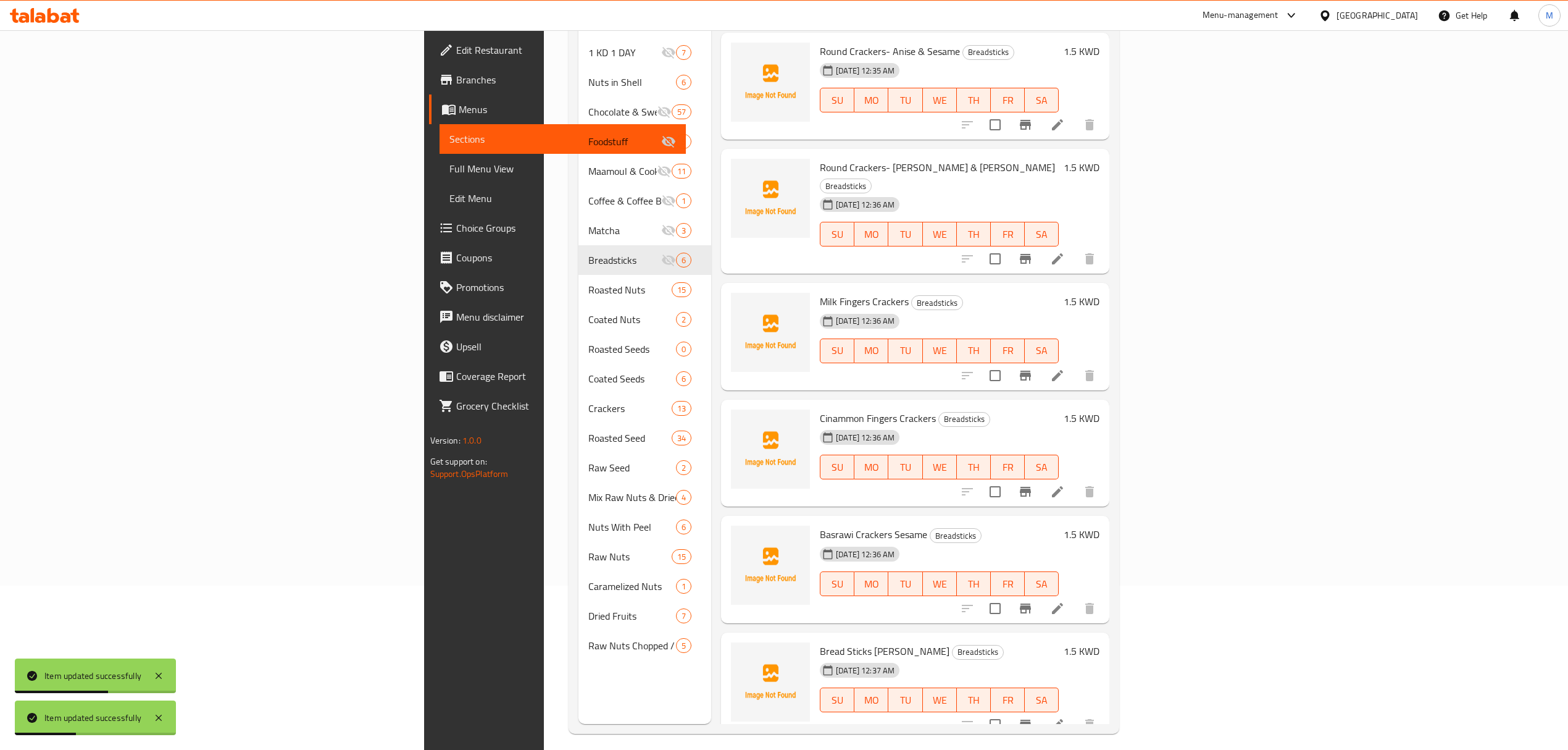
click at [1063, 370] on icon at bounding box center [1057, 375] width 11 height 11
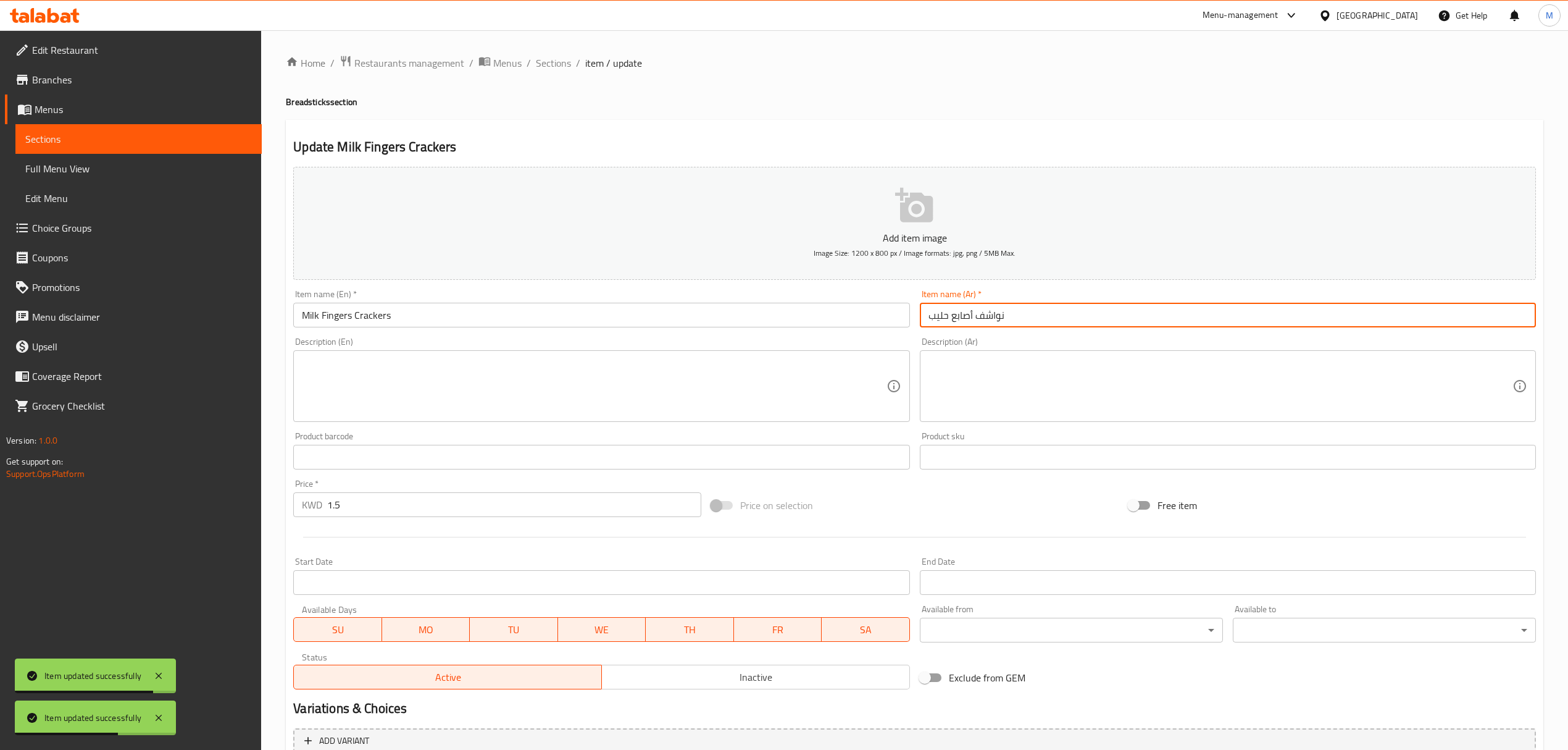
drag, startPoint x: 1010, startPoint y: 320, endPoint x: 974, endPoint y: 311, distance: 37.1
click at [974, 311] on input "نواشف أصابع حليب" at bounding box center [1228, 315] width 616 height 25
paste input "عك"
type input "كعك أصابع حليب"
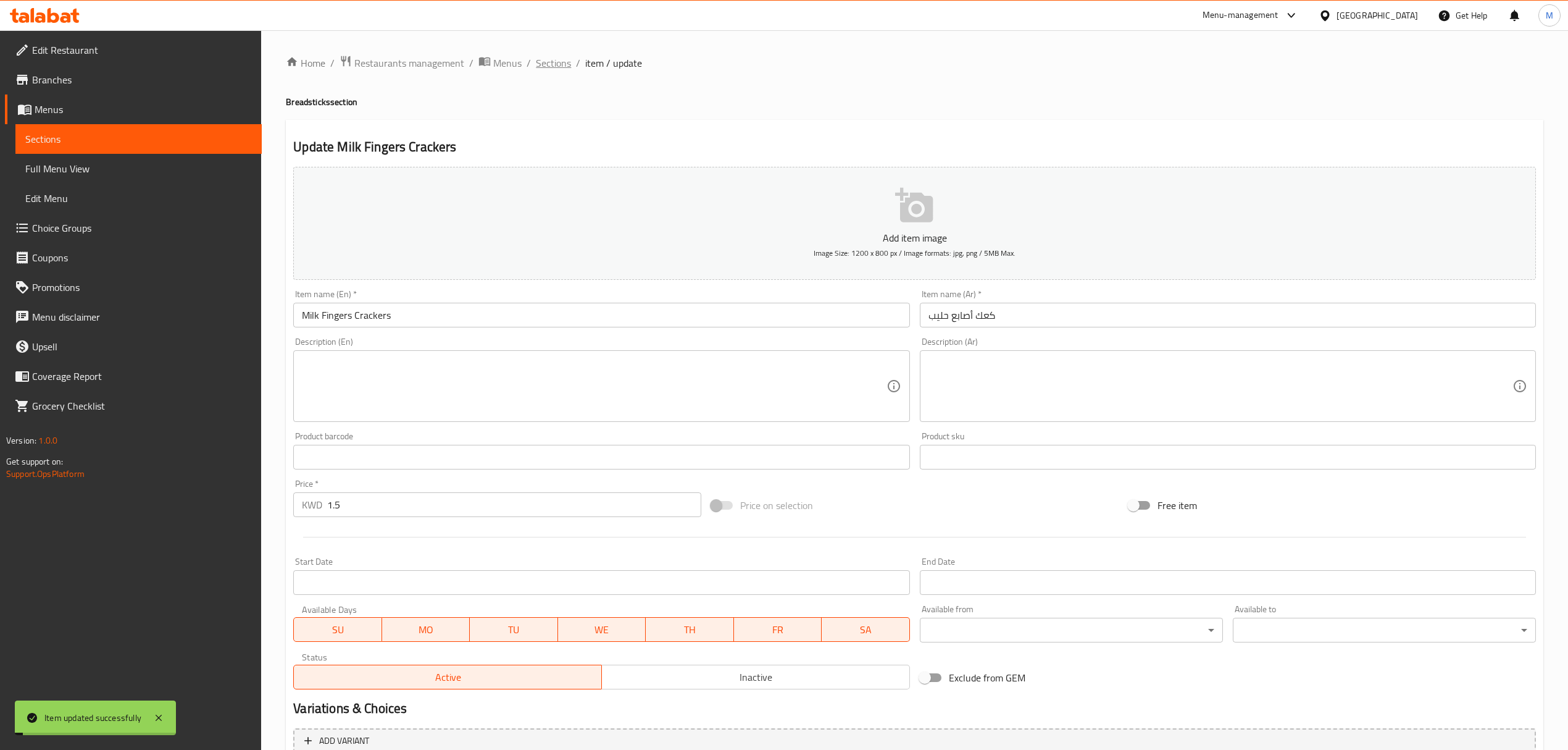
click at [549, 58] on span "Sections" at bounding box center [554, 62] width 35 height 15
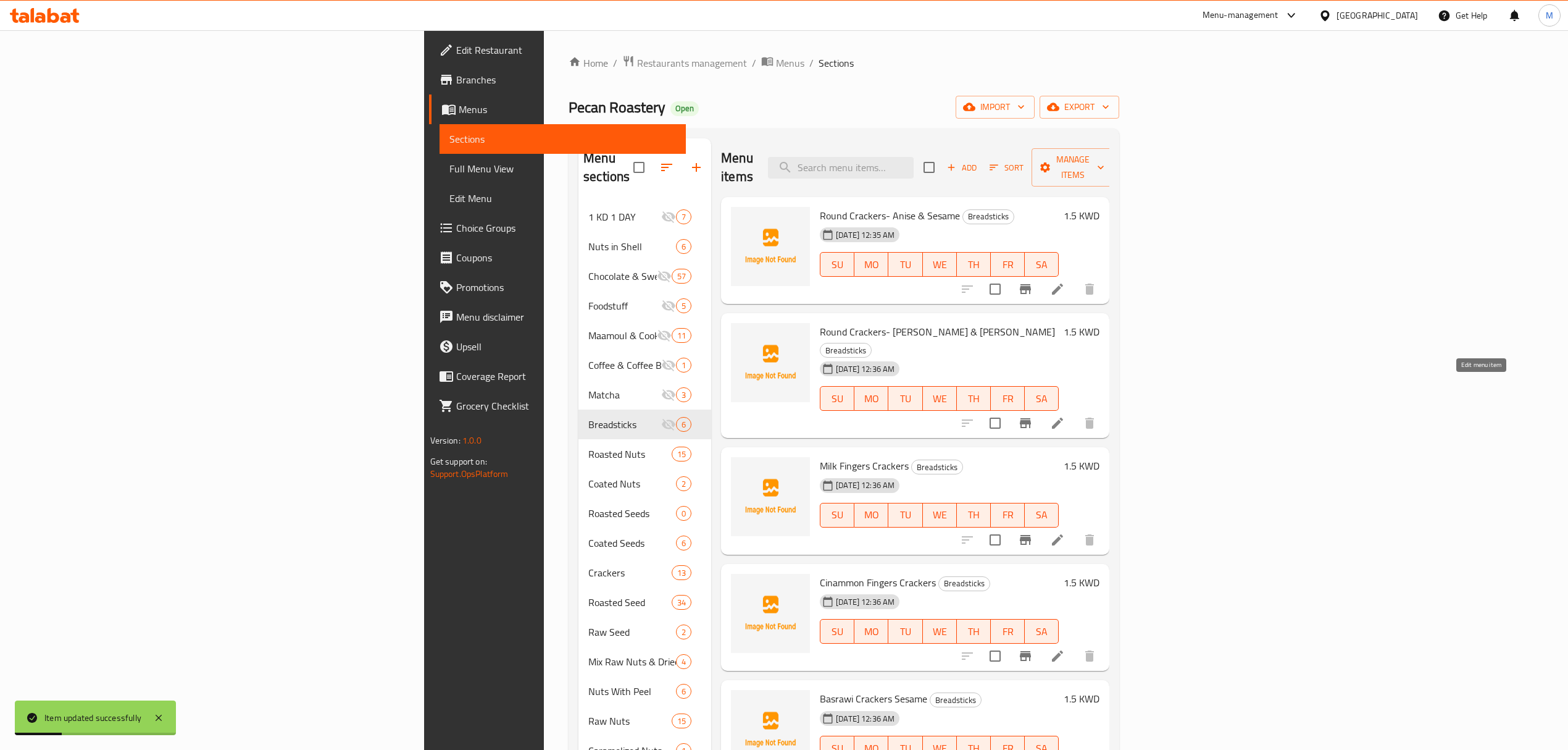
click at [1065, 415] on icon at bounding box center [1057, 422] width 15 height 15
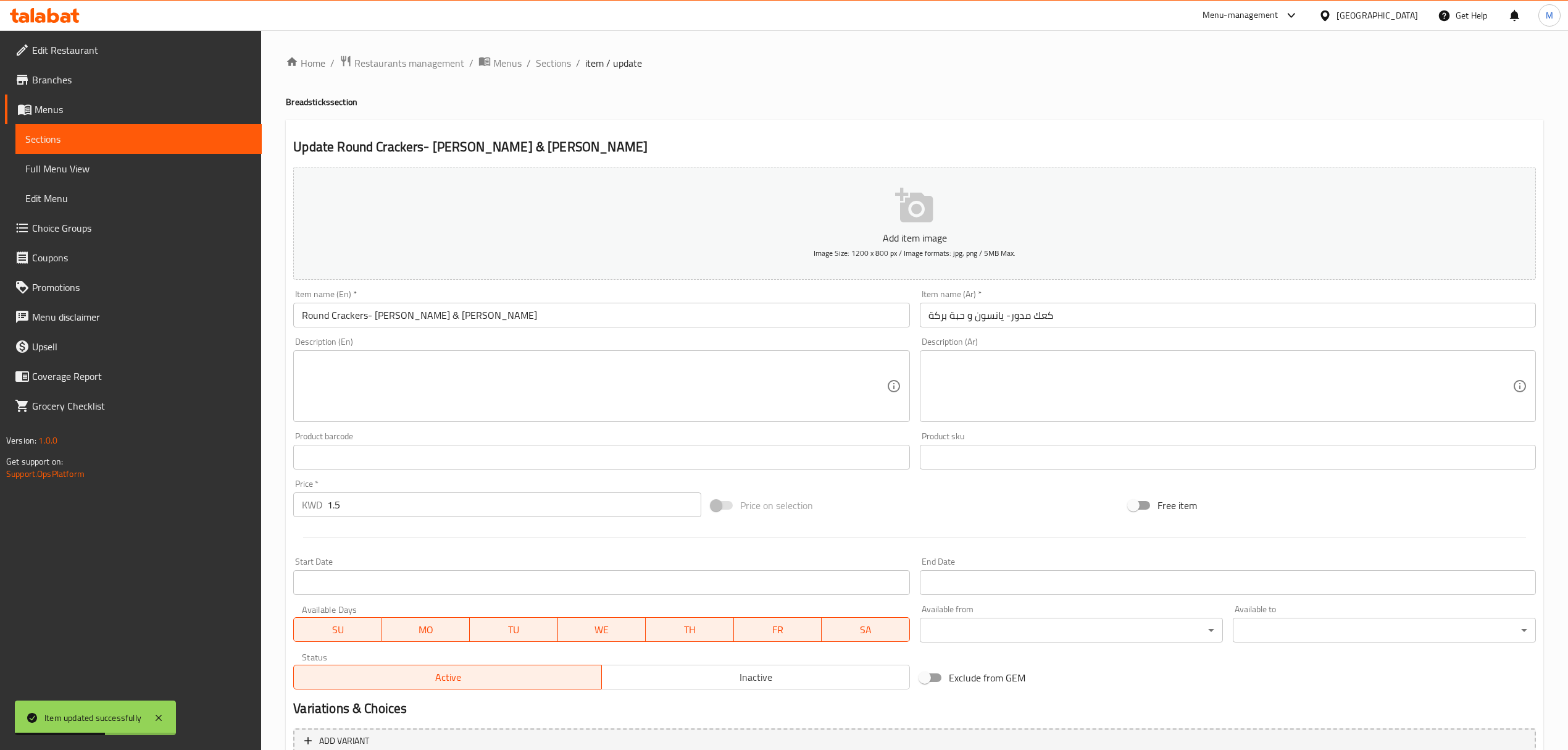
click at [546, 52] on div "Home / Restaurants management / Menus / Sections / item / update Breadsticks se…" at bounding box center [915, 451] width 1307 height 842
click at [552, 59] on span "Sections" at bounding box center [554, 62] width 35 height 15
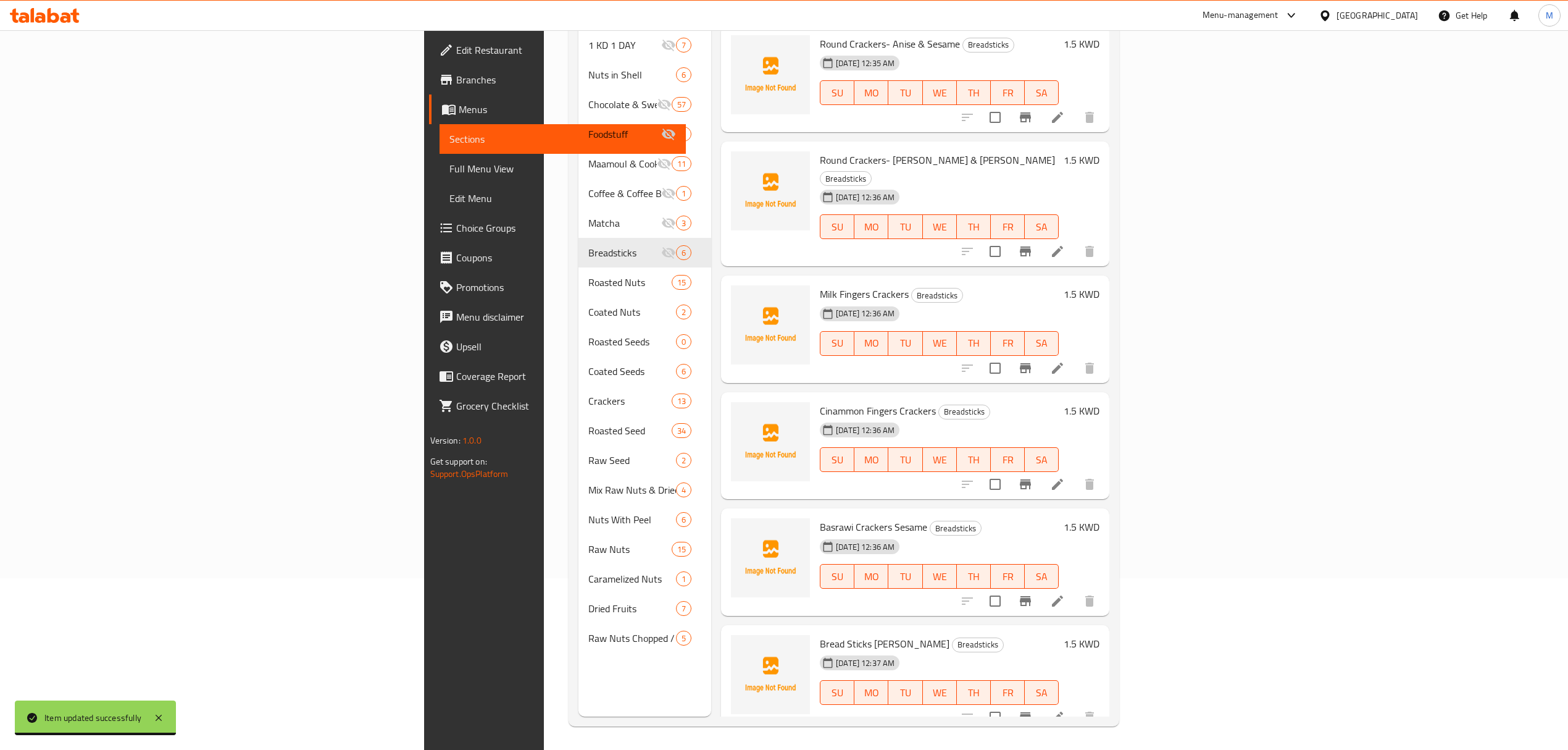
scroll to position [173, 0]
click at [1075, 705] on li at bounding box center [1057, 715] width 35 height 22
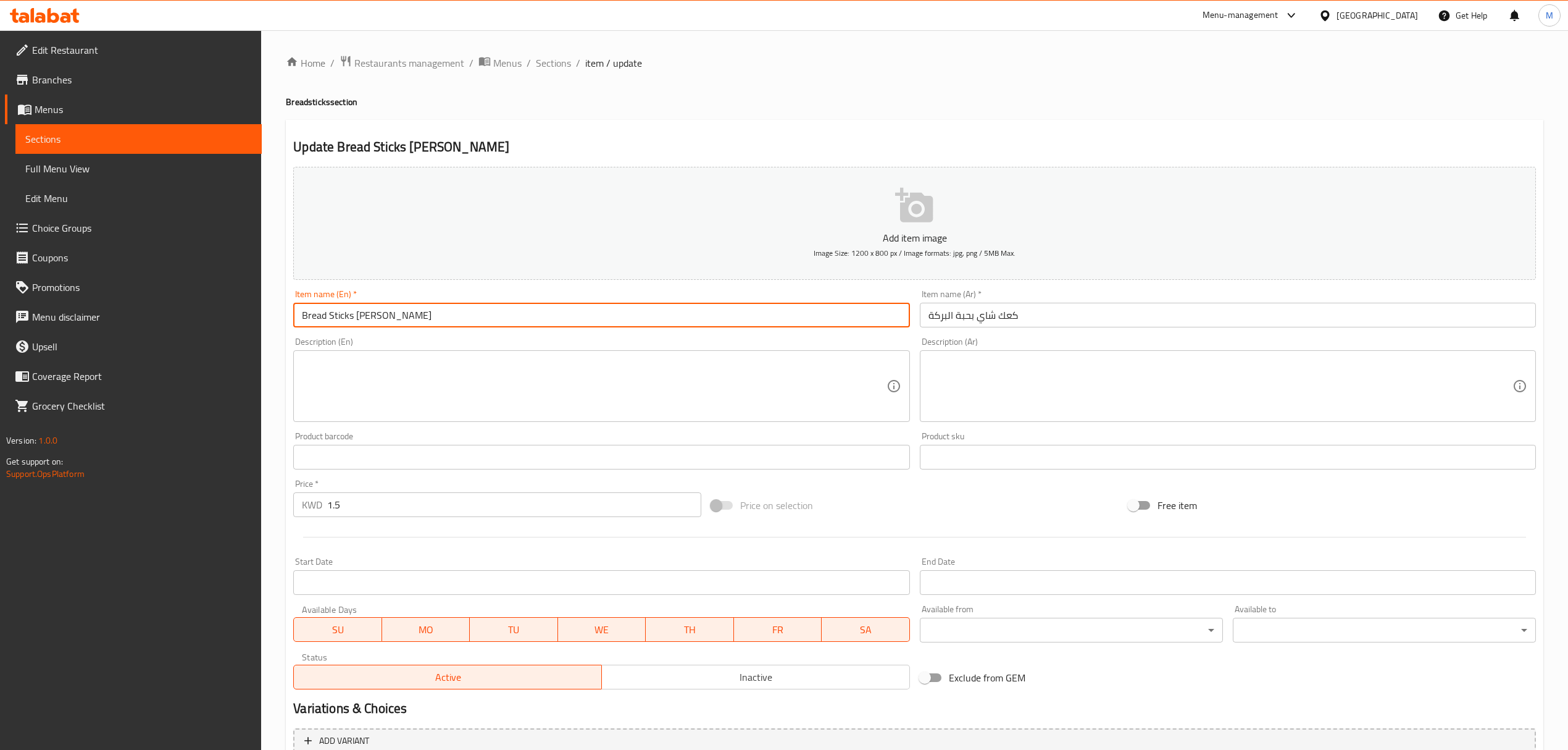
drag, startPoint x: 356, startPoint y: 314, endPoint x: 275, endPoint y: 316, distance: 81.0
click at [275, 316] on div "Home / Restaurants management / Menus / Sections / item / update Breadsticks se…" at bounding box center [915, 451] width 1307 height 842
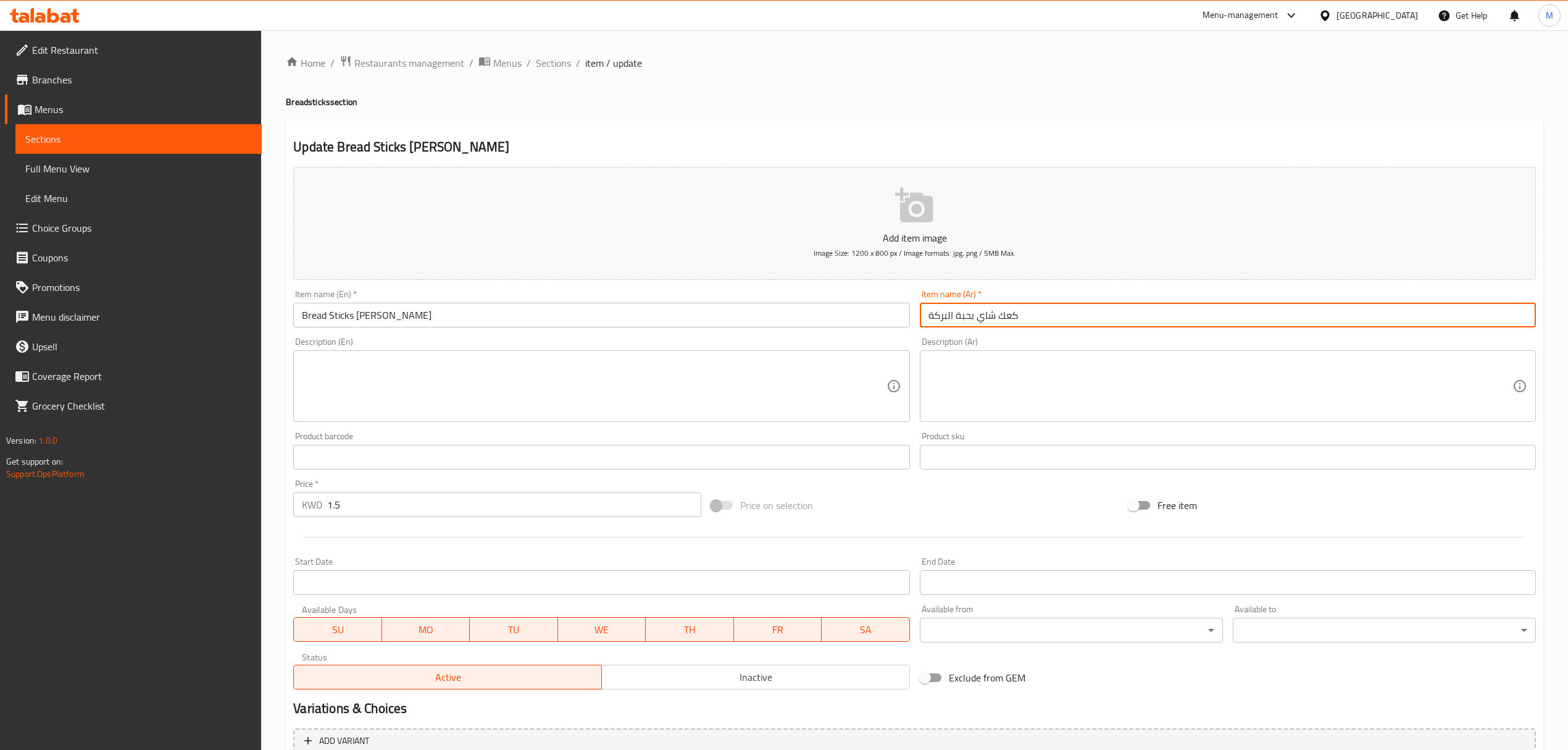
click at [1065, 310] on input "كعك شاي بحبة البركة" at bounding box center [1228, 315] width 616 height 25
drag, startPoint x: 1063, startPoint y: 309, endPoint x: 977, endPoint y: 309, distance: 86.0
click at [977, 309] on input "كعك شاي بحبة البركة" at bounding box center [1228, 315] width 616 height 25
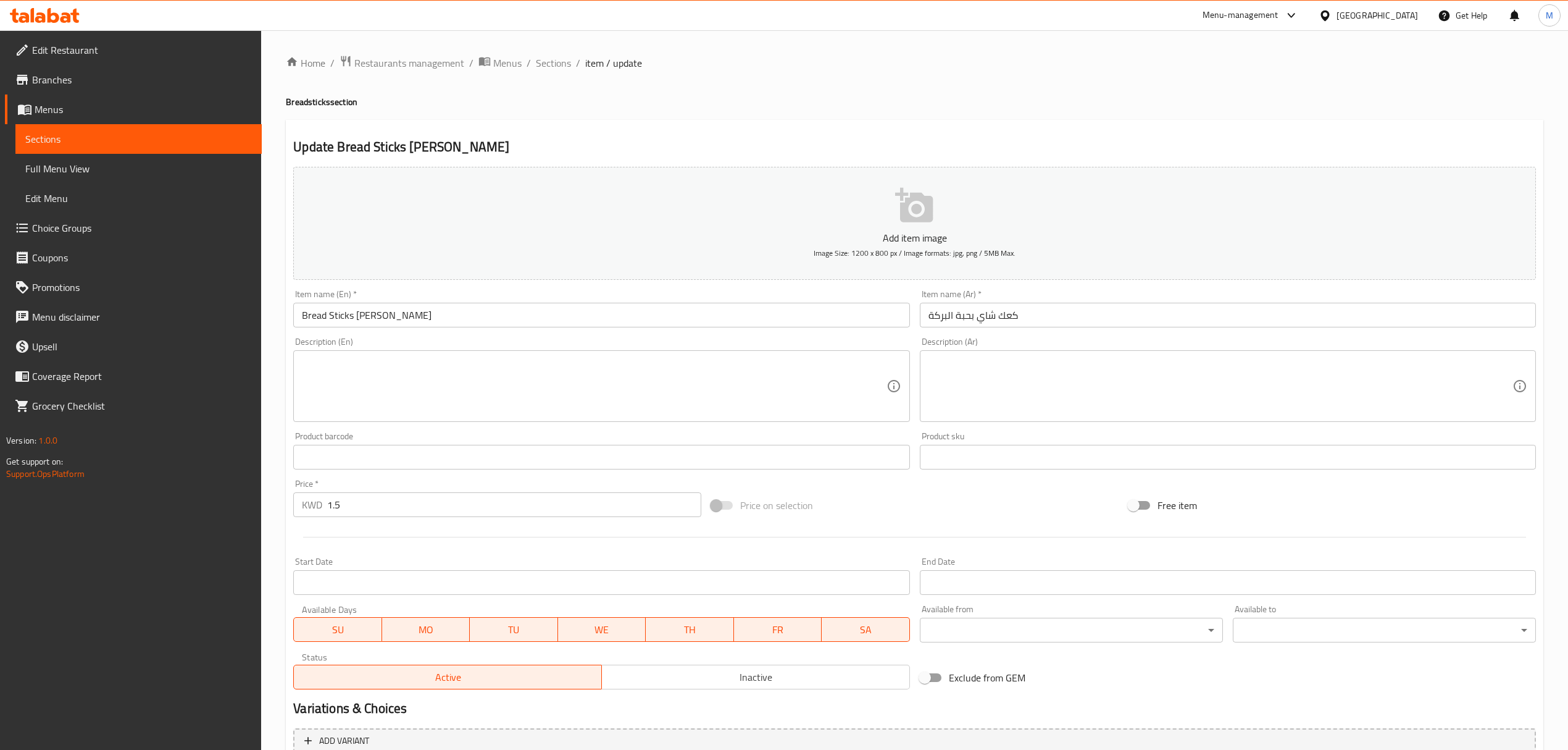
click at [595, 288] on div "Item name (En)   * Bread Sticks Nigella Sativa Item name (En) *" at bounding box center [601, 308] width 626 height 48
click at [599, 303] on div "Item name (En)   * Bread Sticks Nigella Sativa Item name (En) *" at bounding box center [602, 308] width 616 height 38
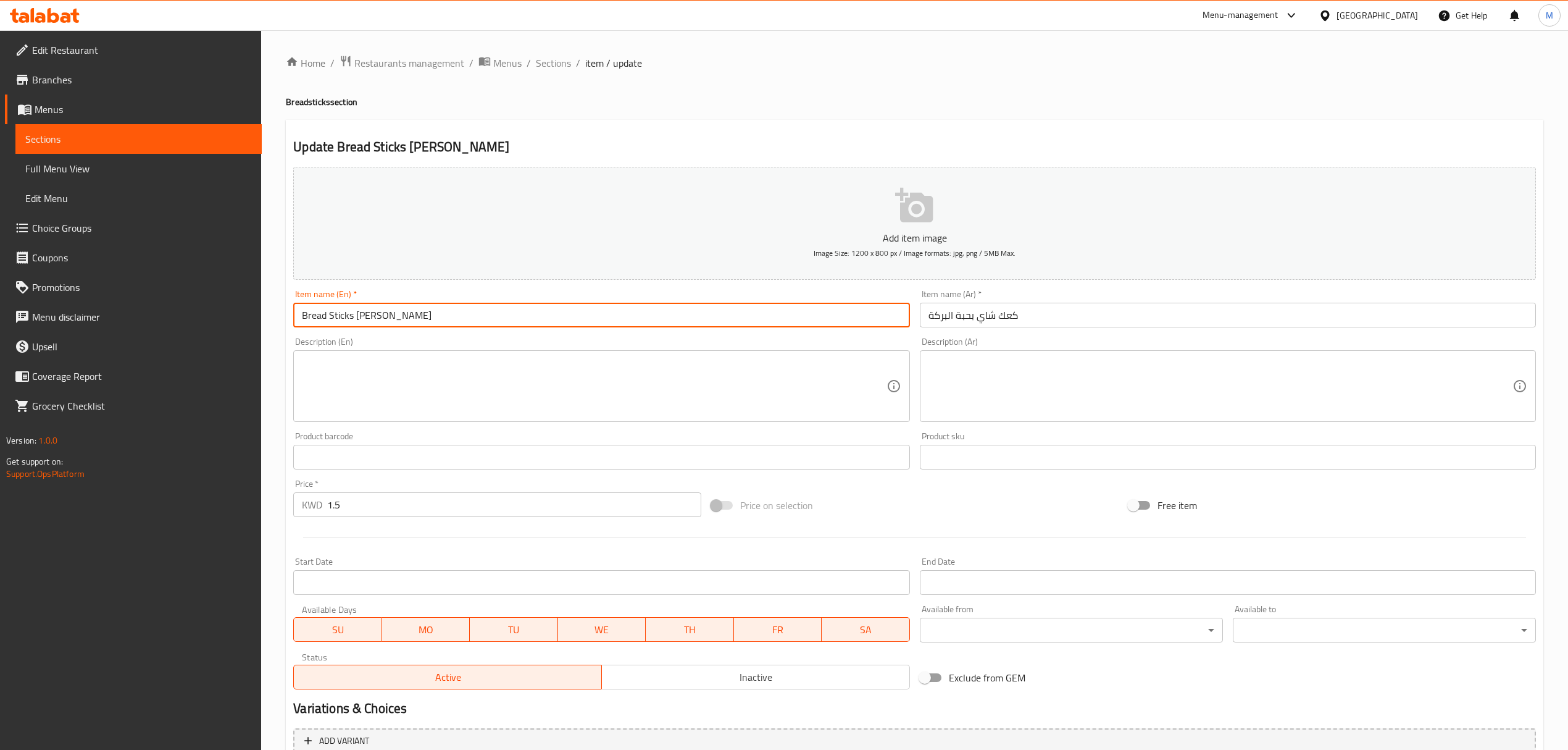
click at [601, 318] on input "Bread Sticks Nigella Sativa" at bounding box center [602, 315] width 616 height 25
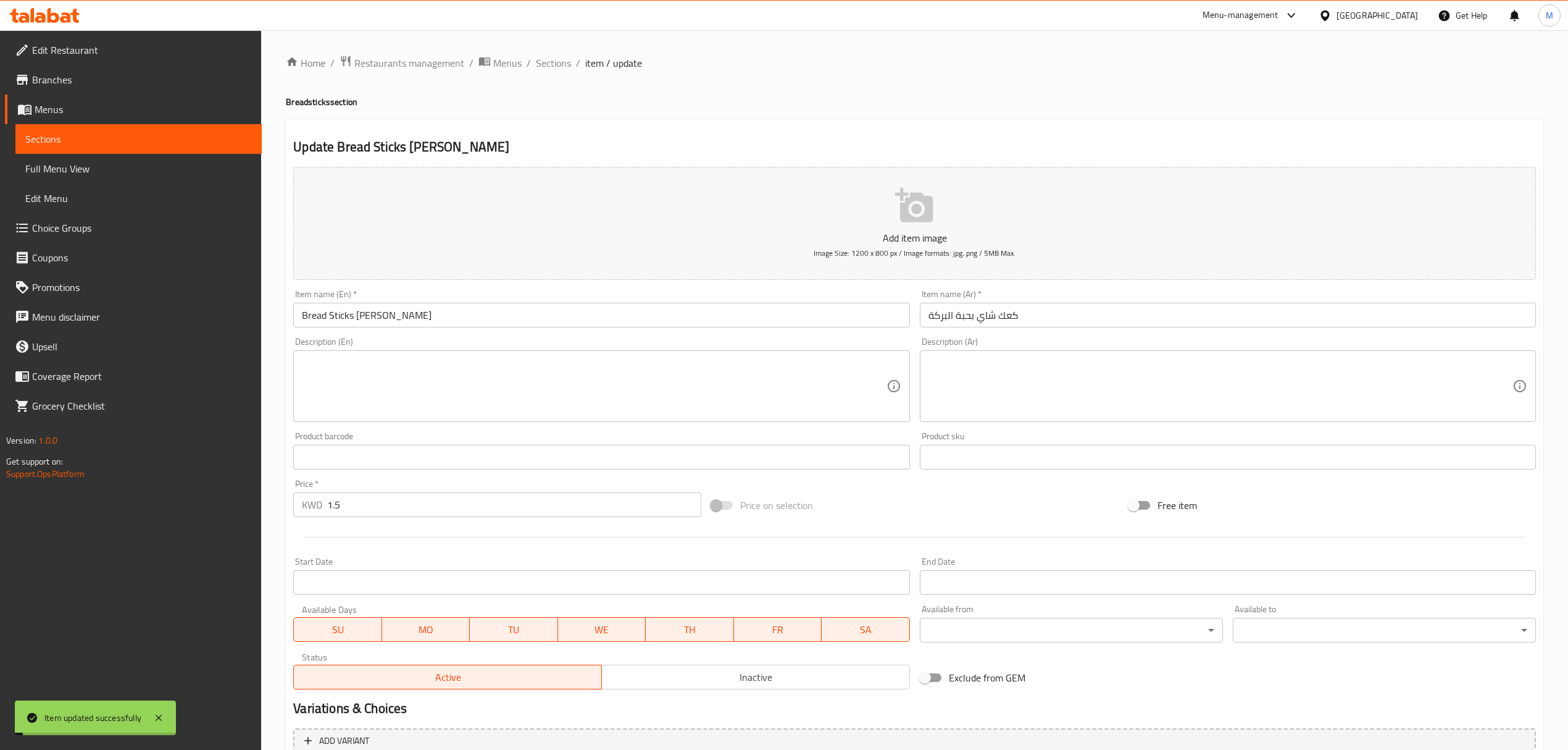
click at [555, 72] on div "Home / Restaurants management / Menus / Sections / item / update Breadsticks se…" at bounding box center [915, 451] width 1257 height 793
click at [552, 63] on span "Sections" at bounding box center [554, 62] width 35 height 15
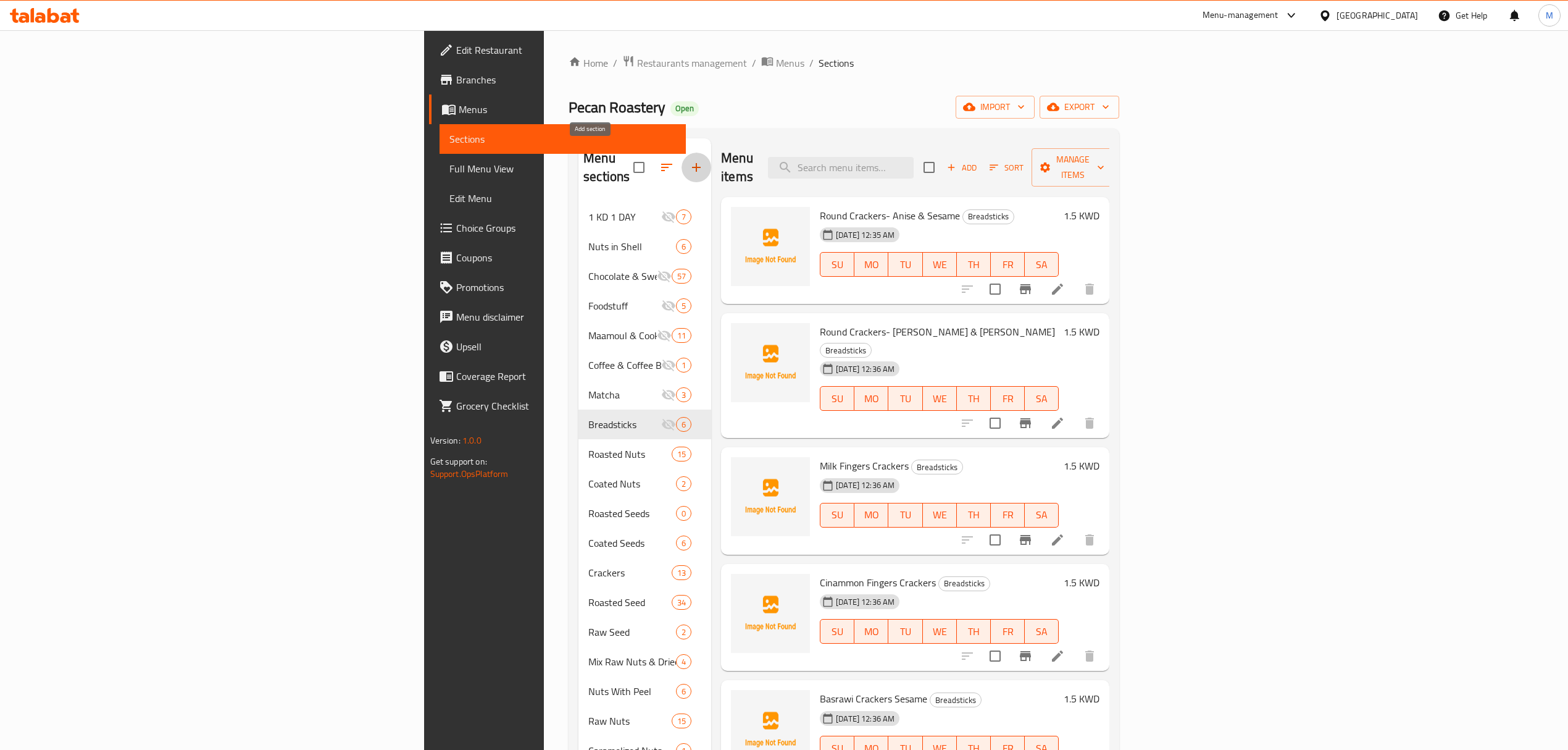
click at [689, 160] on icon "button" at bounding box center [696, 167] width 15 height 15
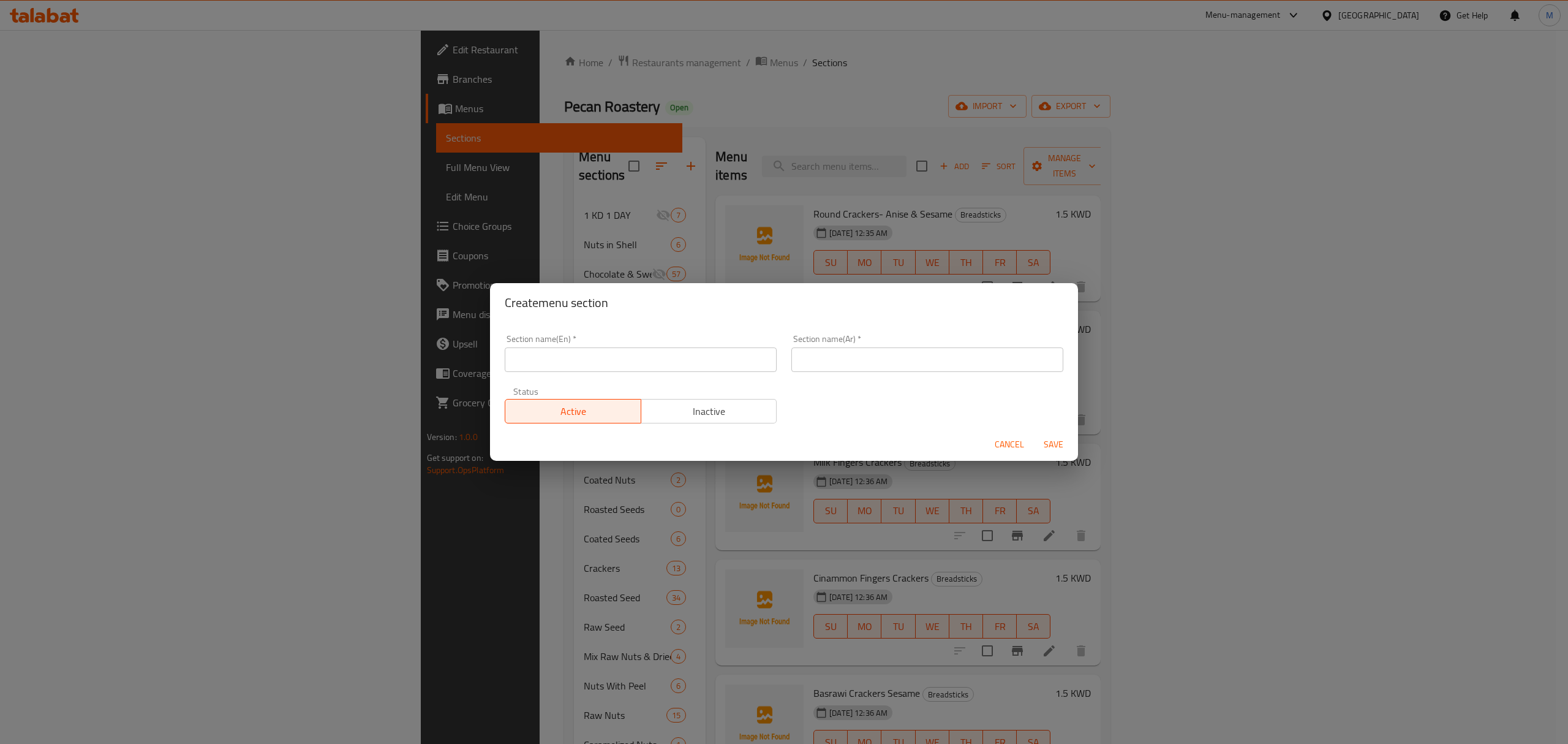
click at [586, 369] on input "text" at bounding box center [641, 359] width 272 height 24
paste input "Maamoul & Cookies"
type input "Maamoul & Cookies"
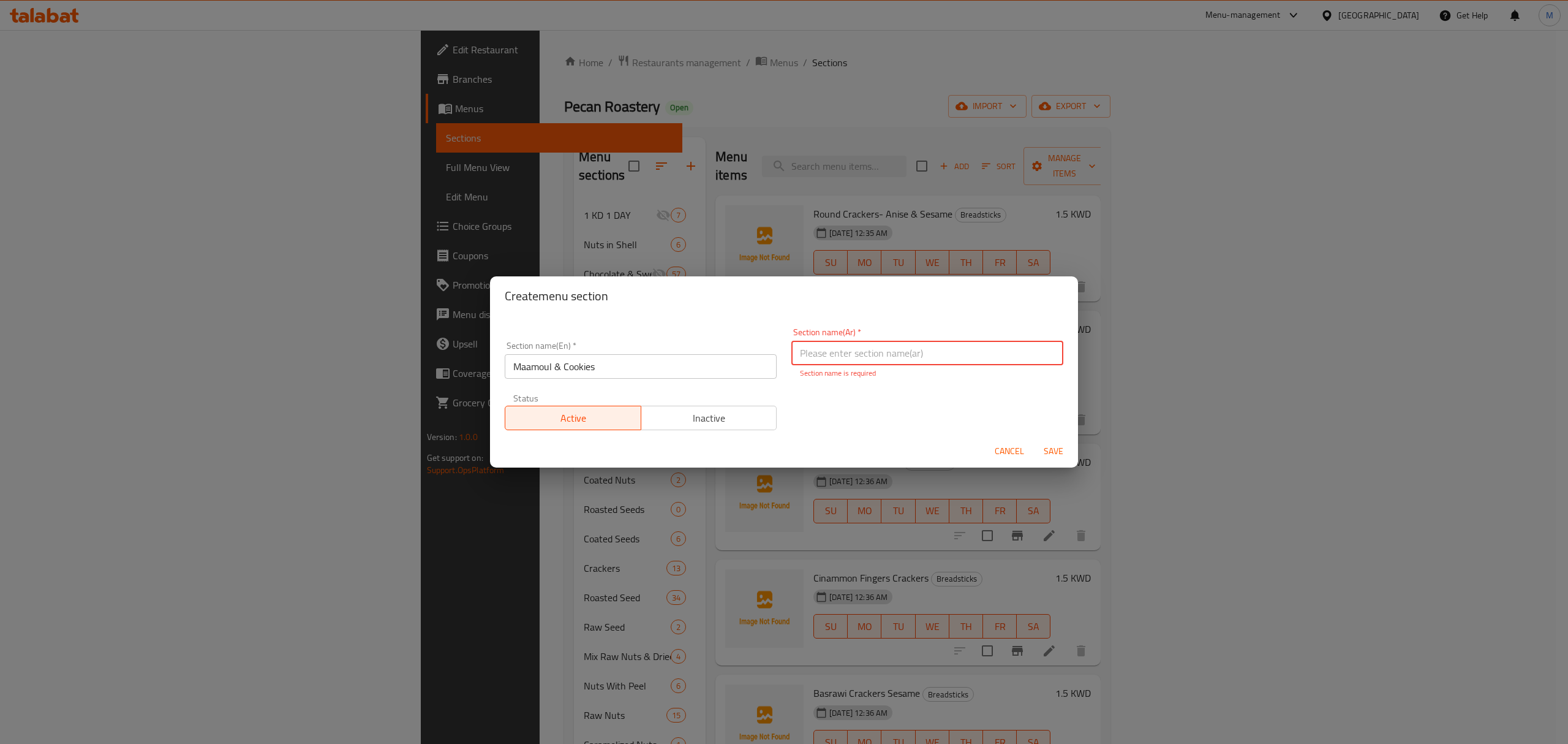
click at [689, 417] on span "Inactive" at bounding box center [709, 417] width 126 height 18
type button "1"
click at [826, 361] on input "text" at bounding box center [927, 353] width 272 height 24
paste input "معمول و كوكيز"
type input "معمول و كوكيز"
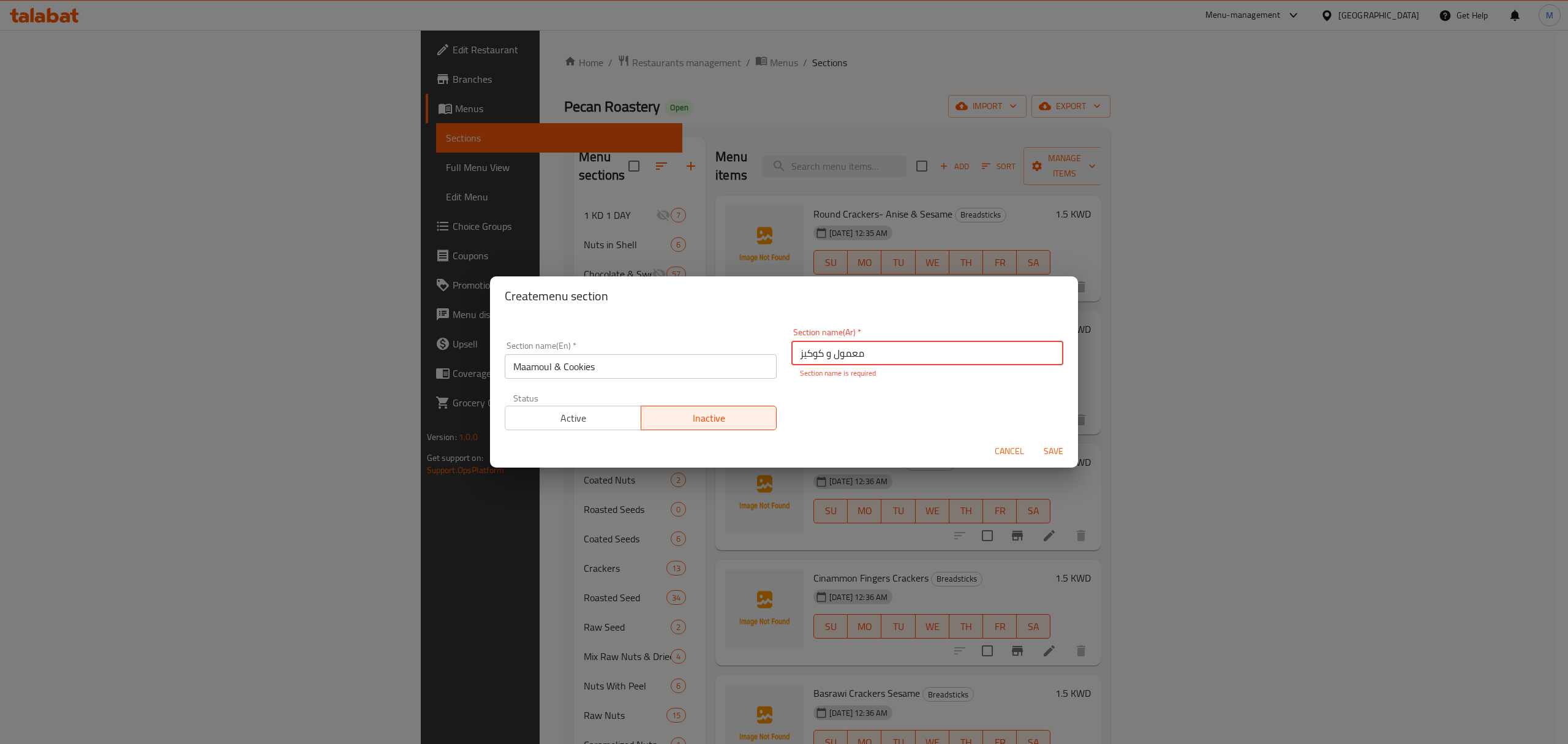
click at [846, 452] on div "Cancel Save" at bounding box center [784, 451] width 588 height 32
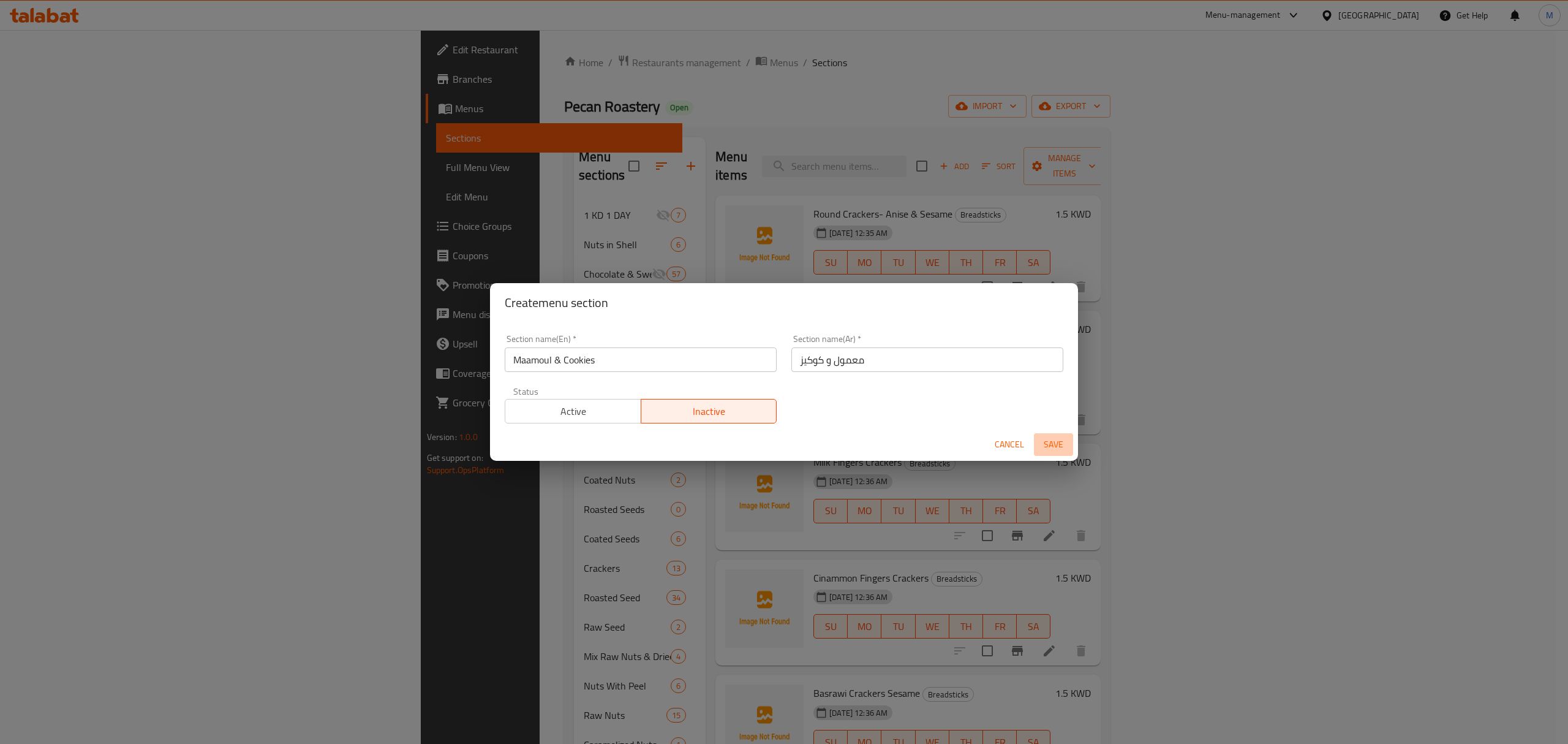
click at [1062, 442] on span "Save" at bounding box center [1053, 444] width 29 height 15
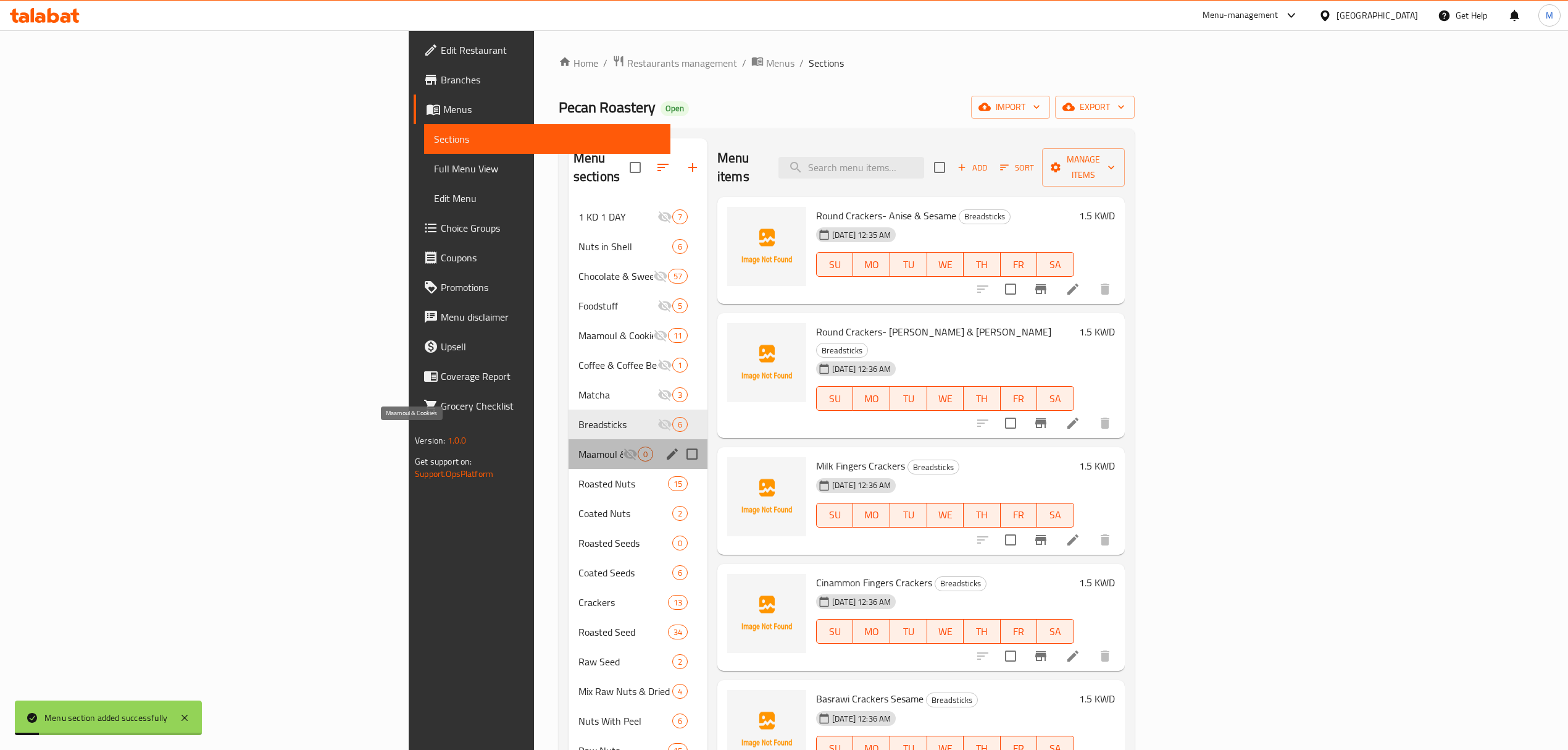
click at [579, 446] on span "Maamoul & Cookies" at bounding box center [601, 453] width 45 height 15
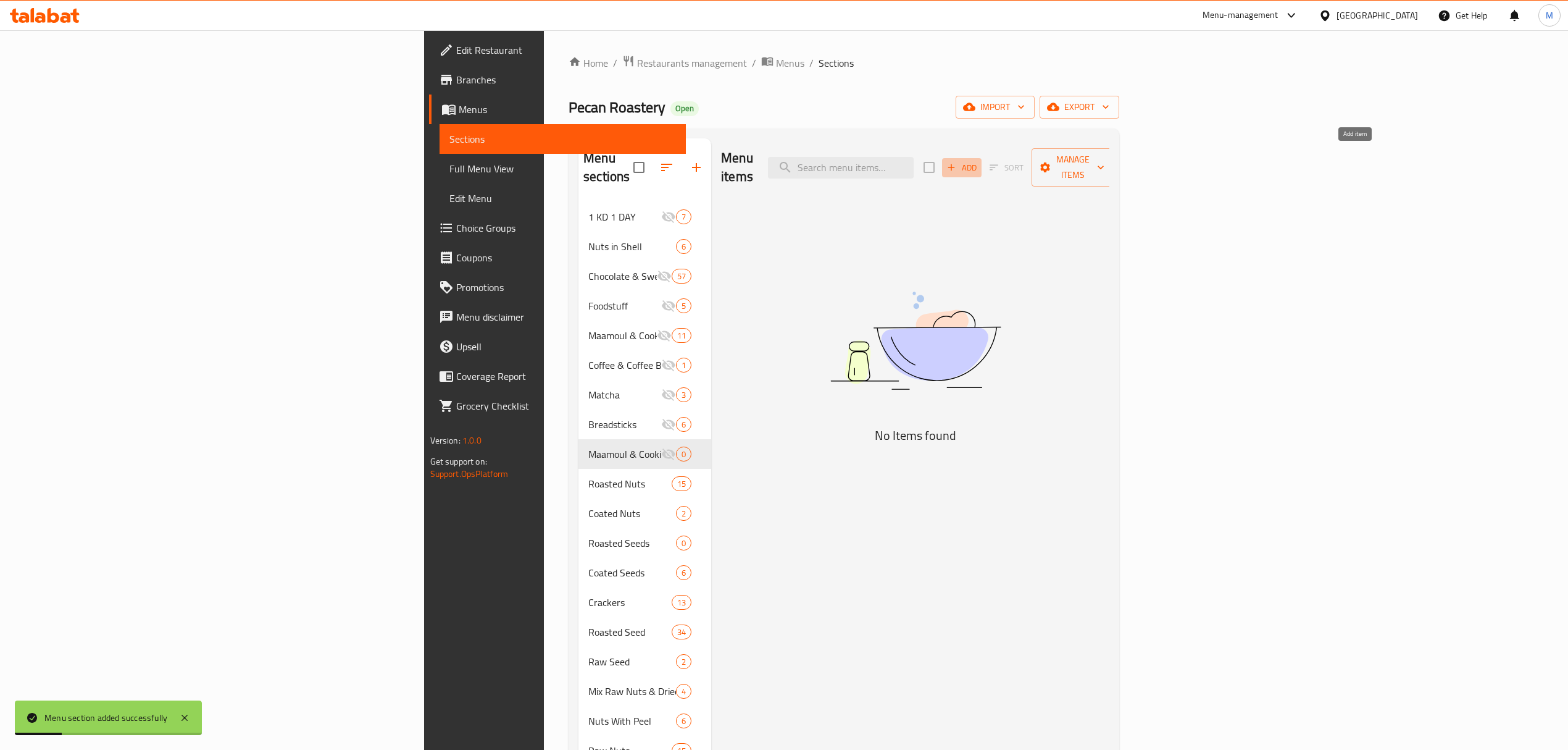
click at [979, 160] on span "Add" at bounding box center [962, 167] width 33 height 14
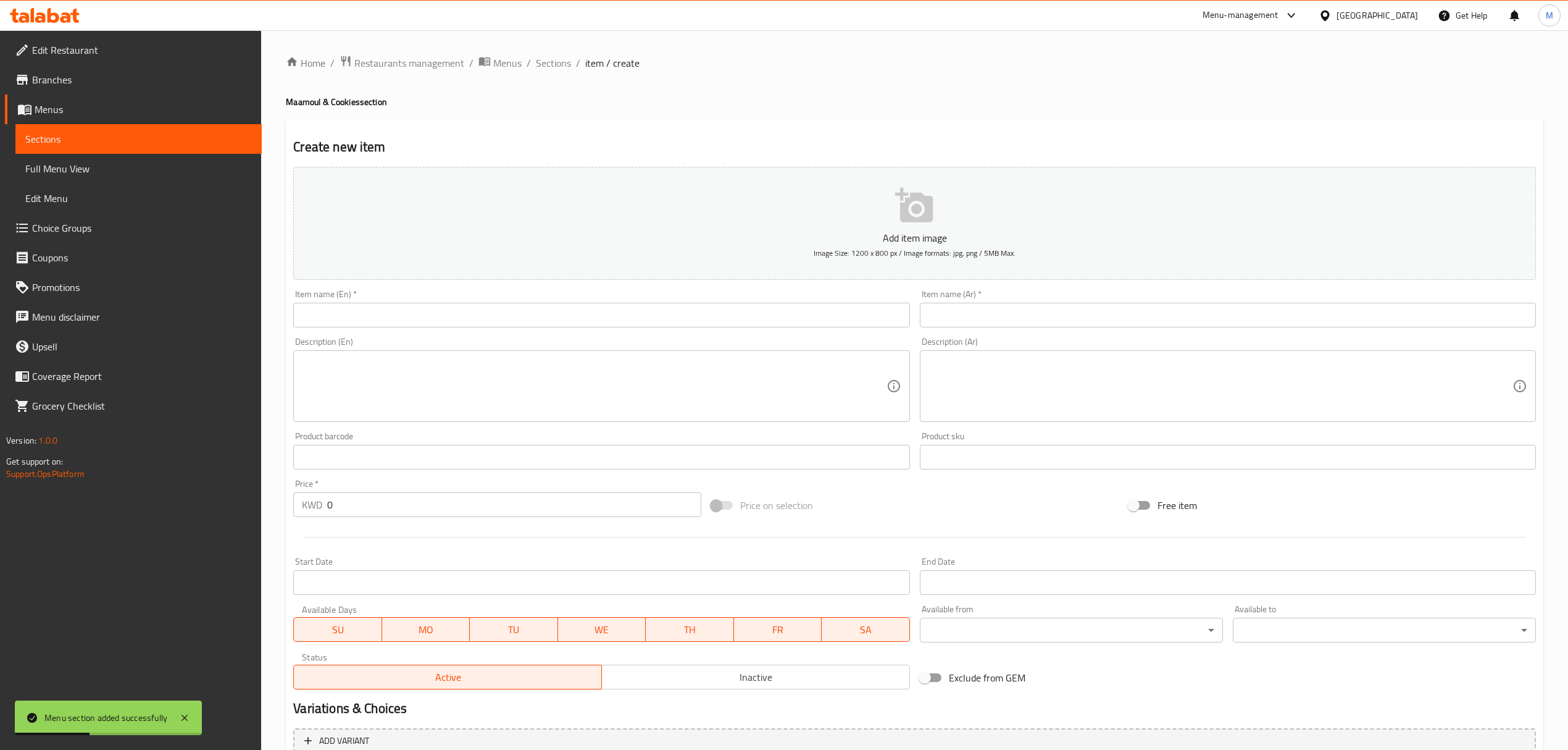
click at [1133, 324] on input "text" at bounding box center [1228, 315] width 616 height 25
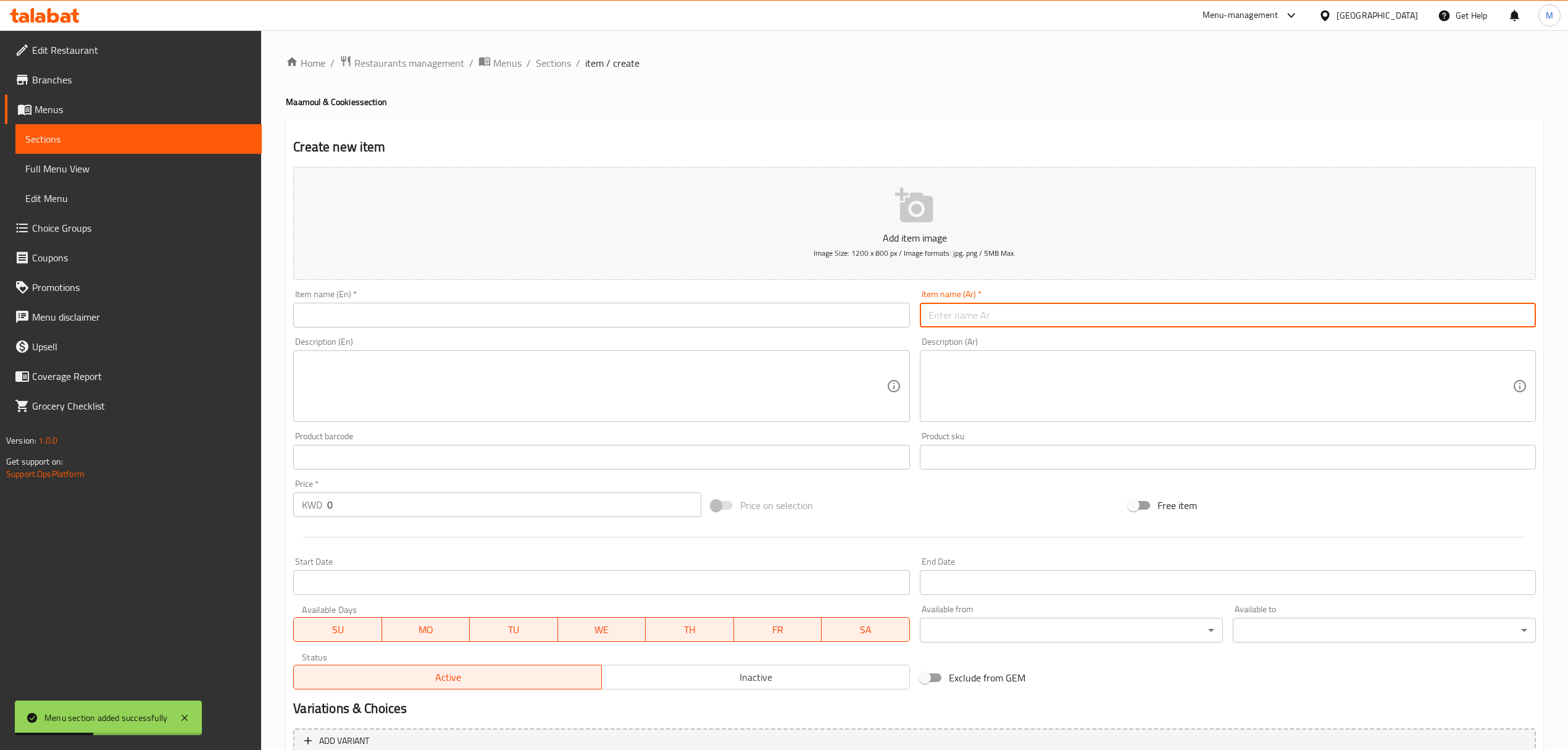
paste input "معمول بالعجوة برطمان 400 جرام"
type input "معمول بالعجوة برطمان 400 جرام"
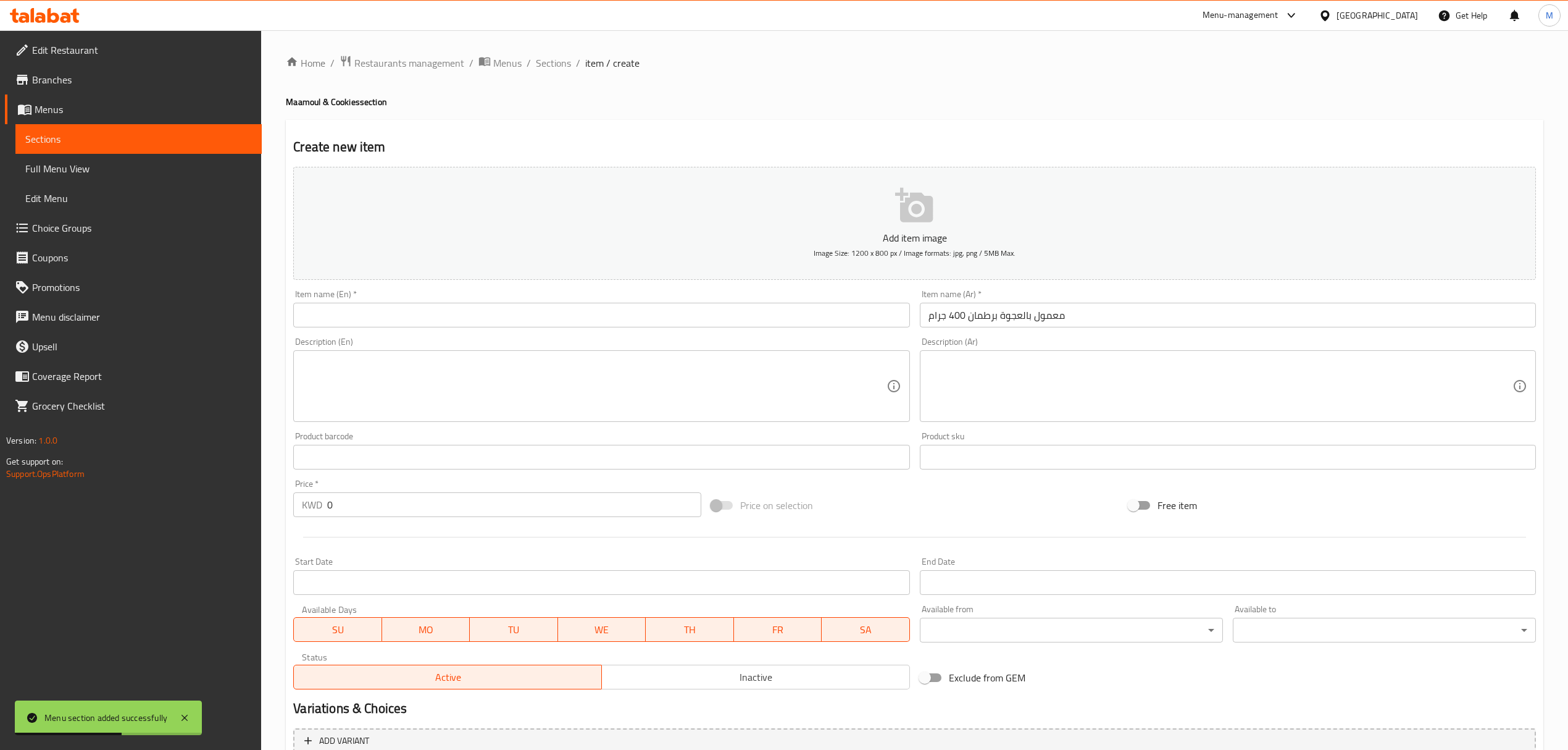
click at [732, 294] on div "Item name (En)   * Item name (En) *" at bounding box center [602, 308] width 616 height 38
click at [729, 311] on input "text" at bounding box center [602, 315] width 616 height 25
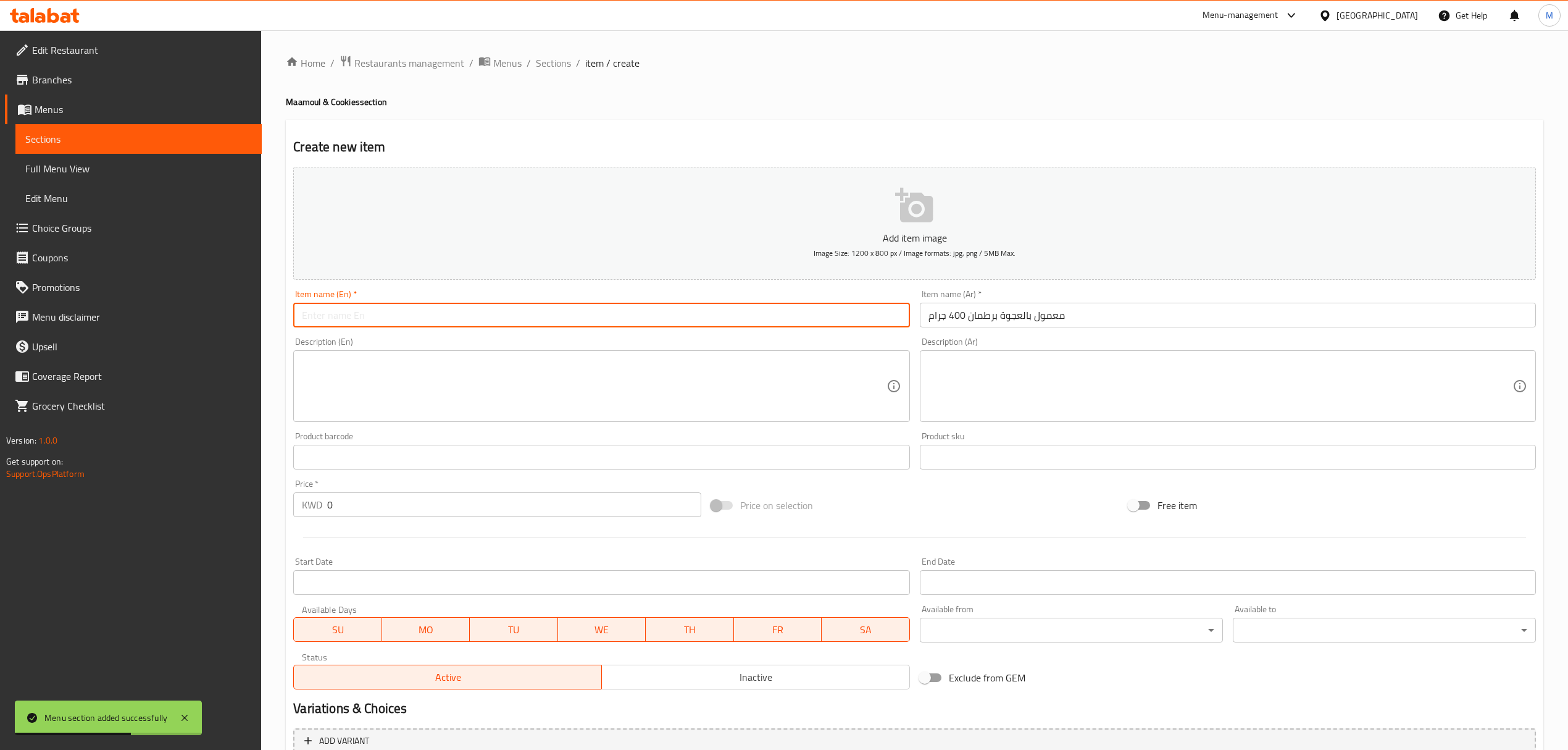
paste input "Maamoul Dates Barrel 400 grams"
type input "Maamoul Dates Barrel 400 grams"
drag, startPoint x: 395, startPoint y: 315, endPoint x: 260, endPoint y: 314, distance: 135.0
click at [260, 314] on div "Edit Restaurant Branches Menus Sections Full Menu View Edit Menu Choice Groups …" at bounding box center [784, 451] width 1568 height 842
click at [364, 517] on input "0" at bounding box center [514, 505] width 374 height 25
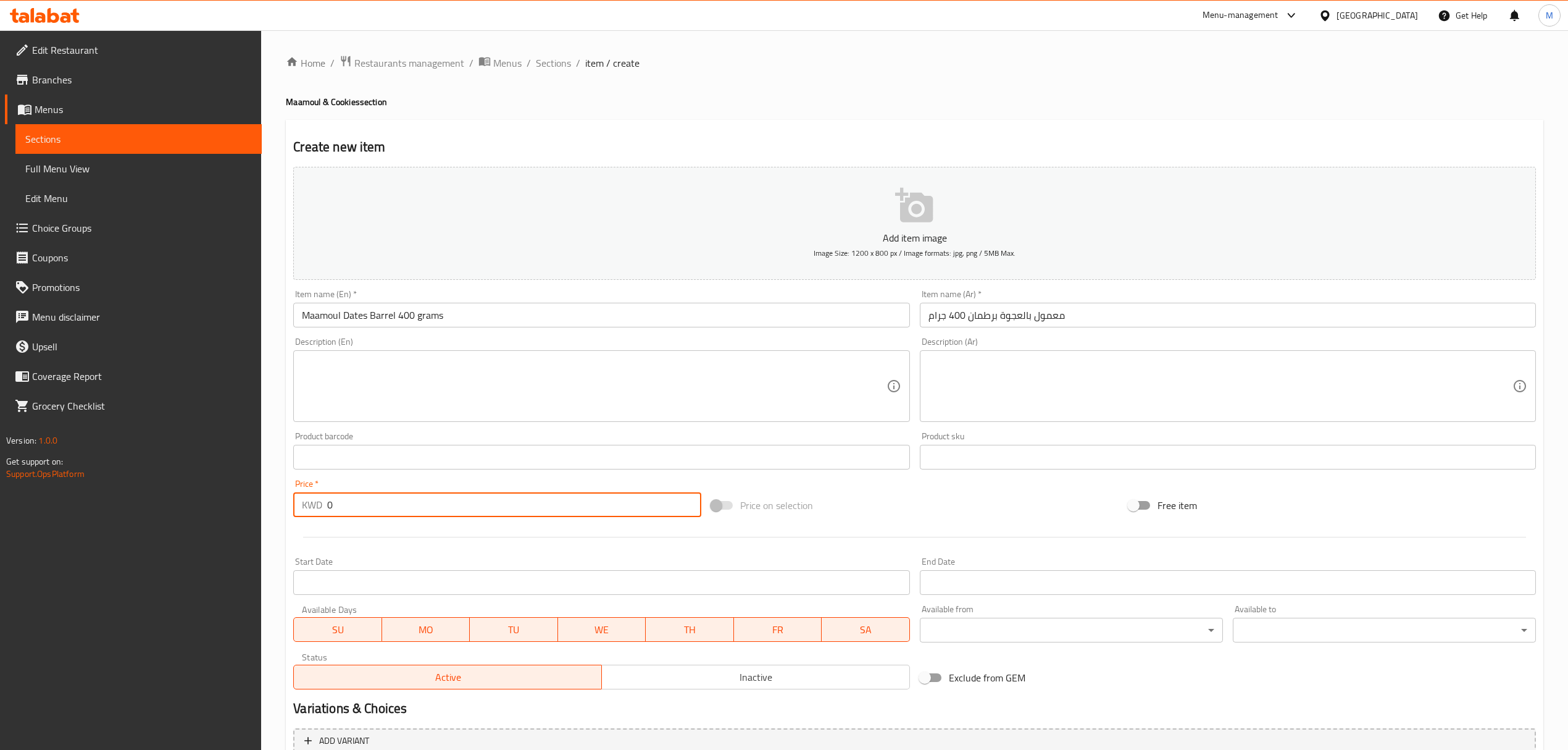
click at [364, 517] on input "0" at bounding box center [514, 505] width 374 height 25
paste input "3"
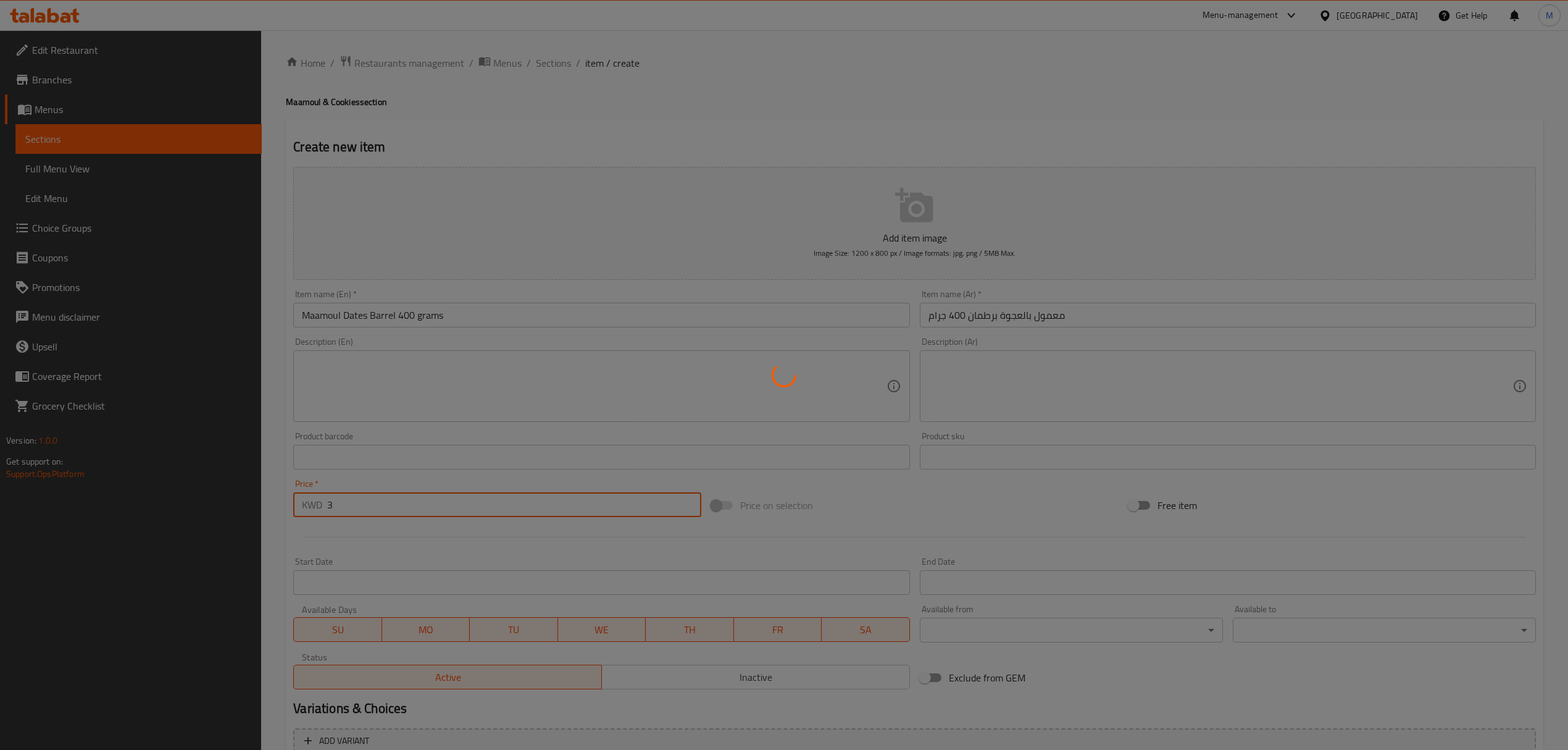
type input "0"
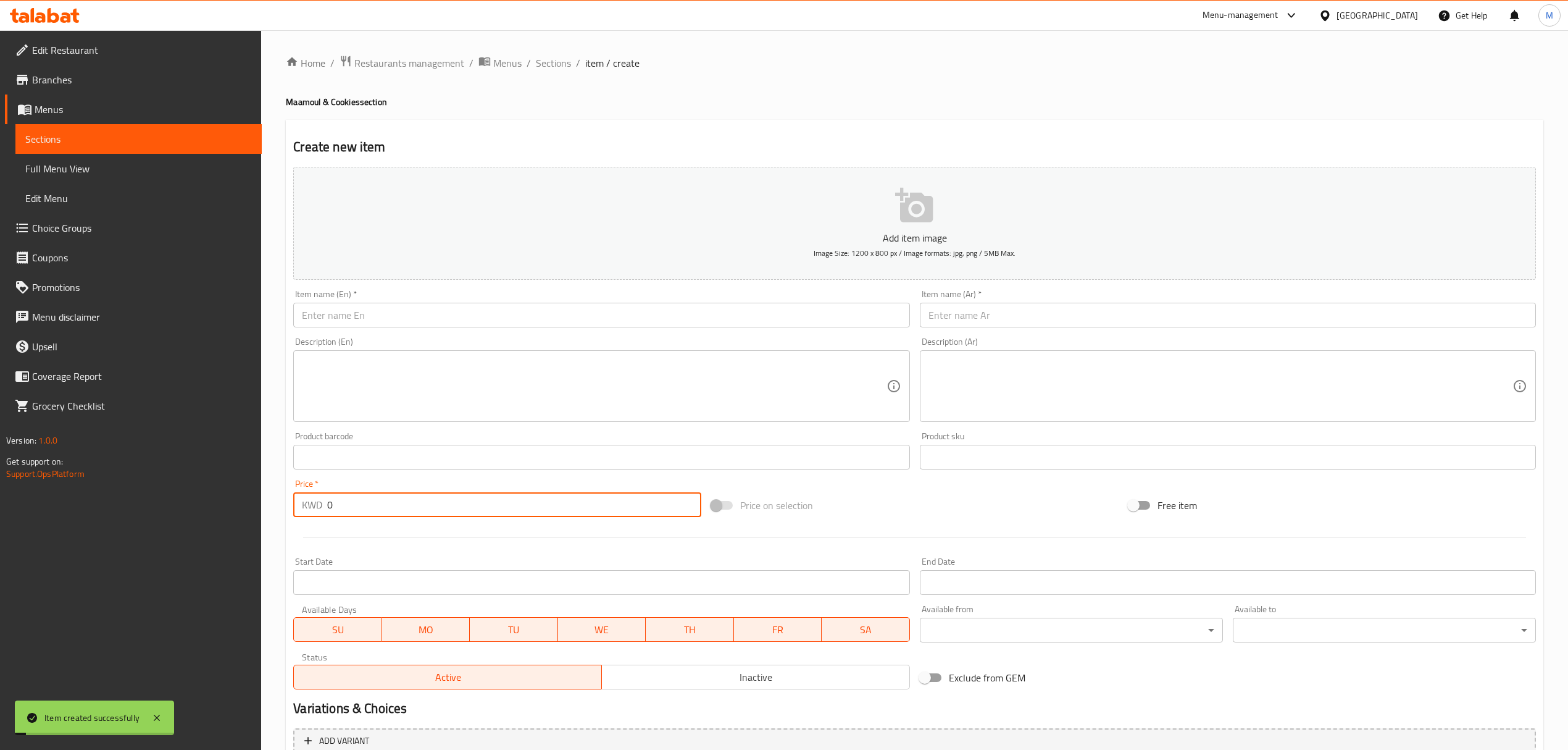
click at [357, 512] on input "0" at bounding box center [514, 505] width 374 height 25
paste input "3"
type input "3"
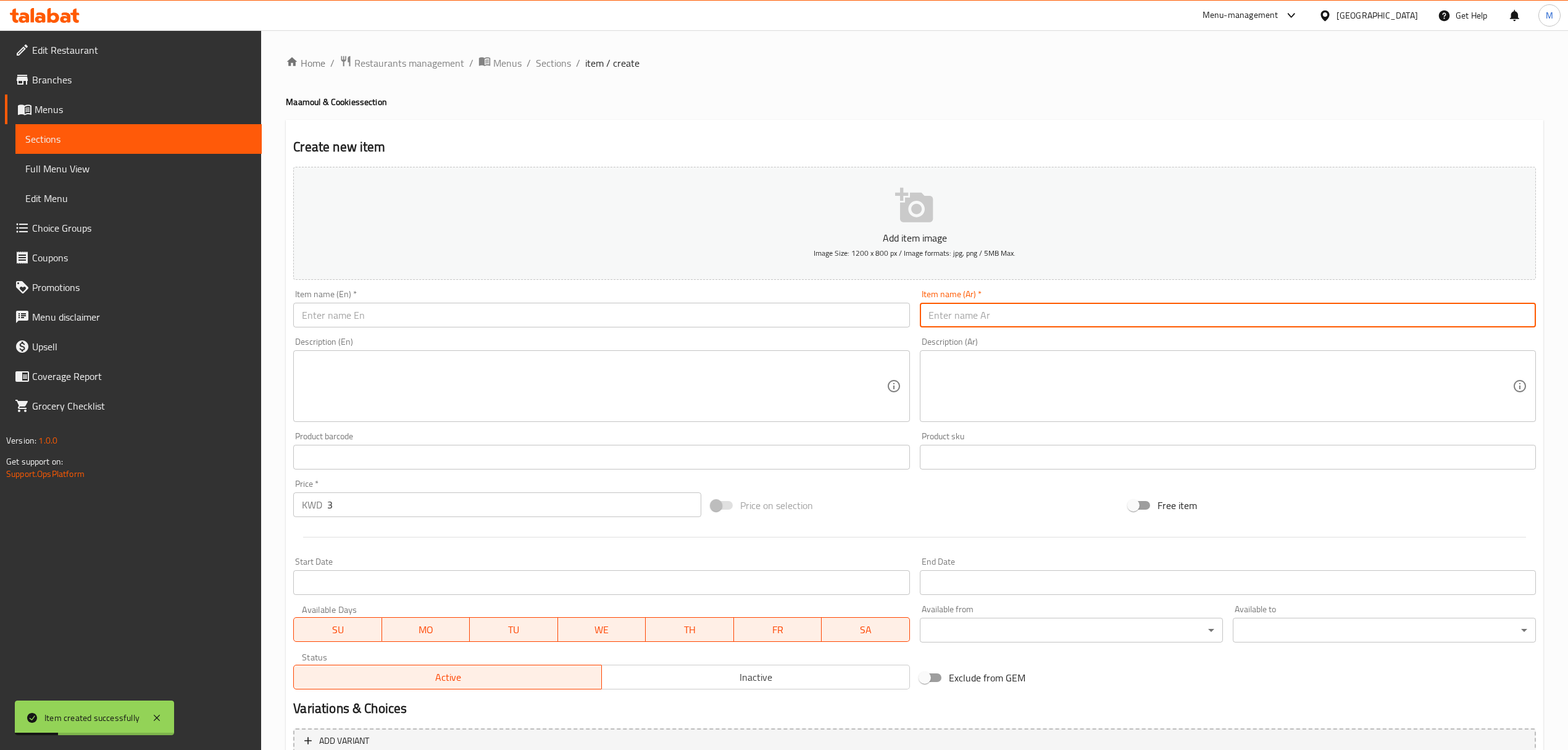
click at [1051, 311] on input "text" at bounding box center [1228, 315] width 616 height 25
paste input "برازق برطمان 350 جرام"
type input "برازق برطمان 350 جرام"
click at [536, 315] on input "text" at bounding box center [602, 315] width 616 height 25
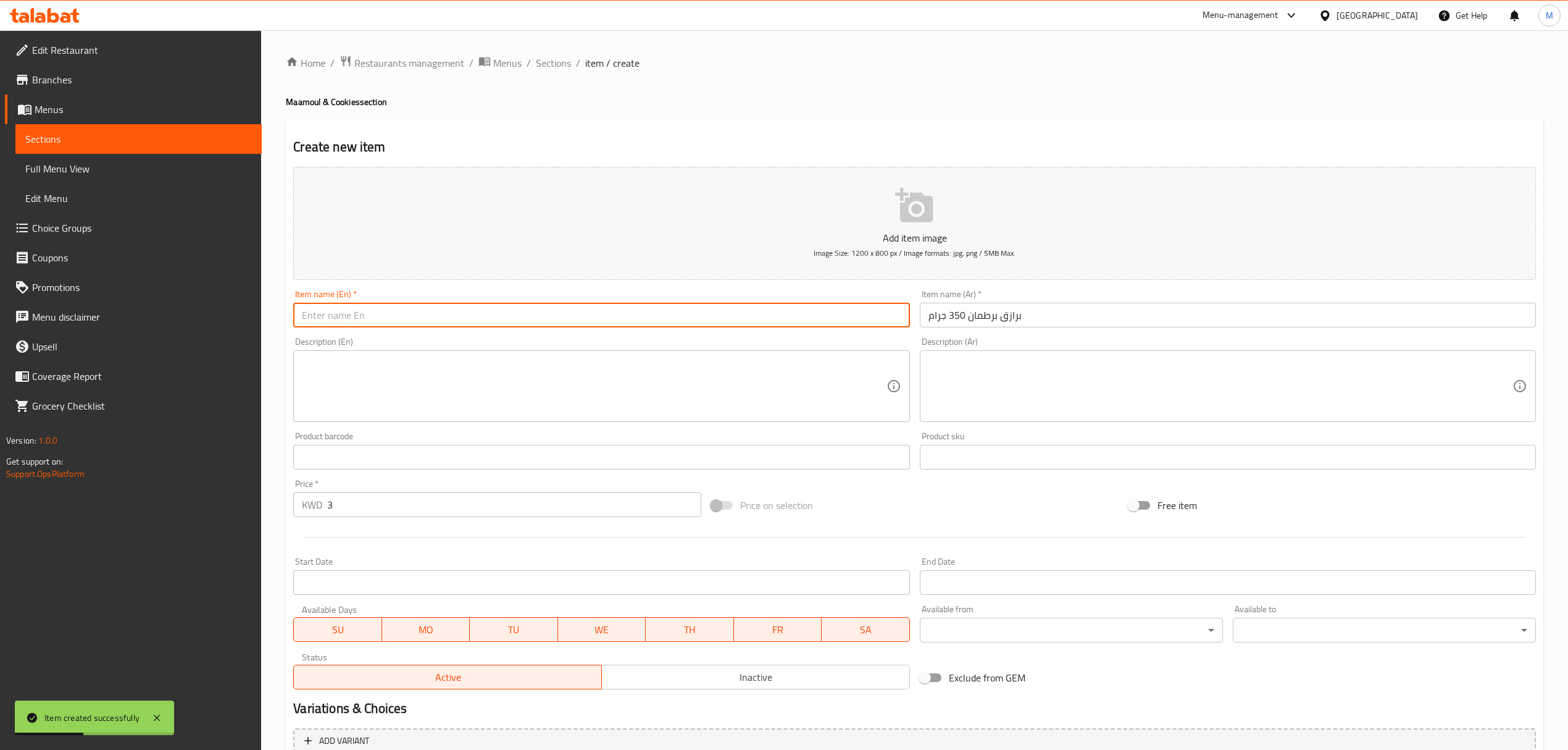
paste input "Barazek Barrel 350 Grams"
type input "Barazek Barrel 350 Grams"
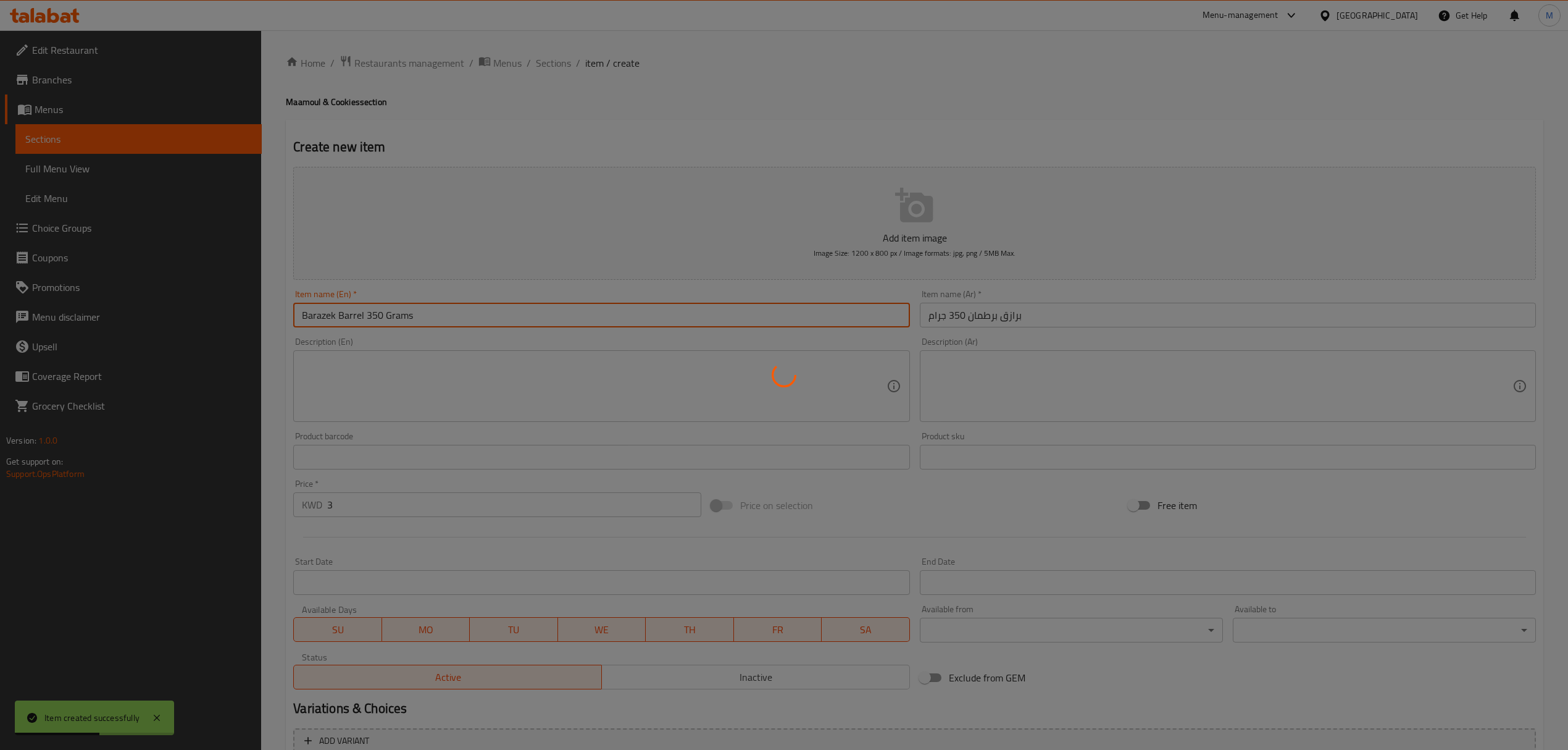
type input "0"
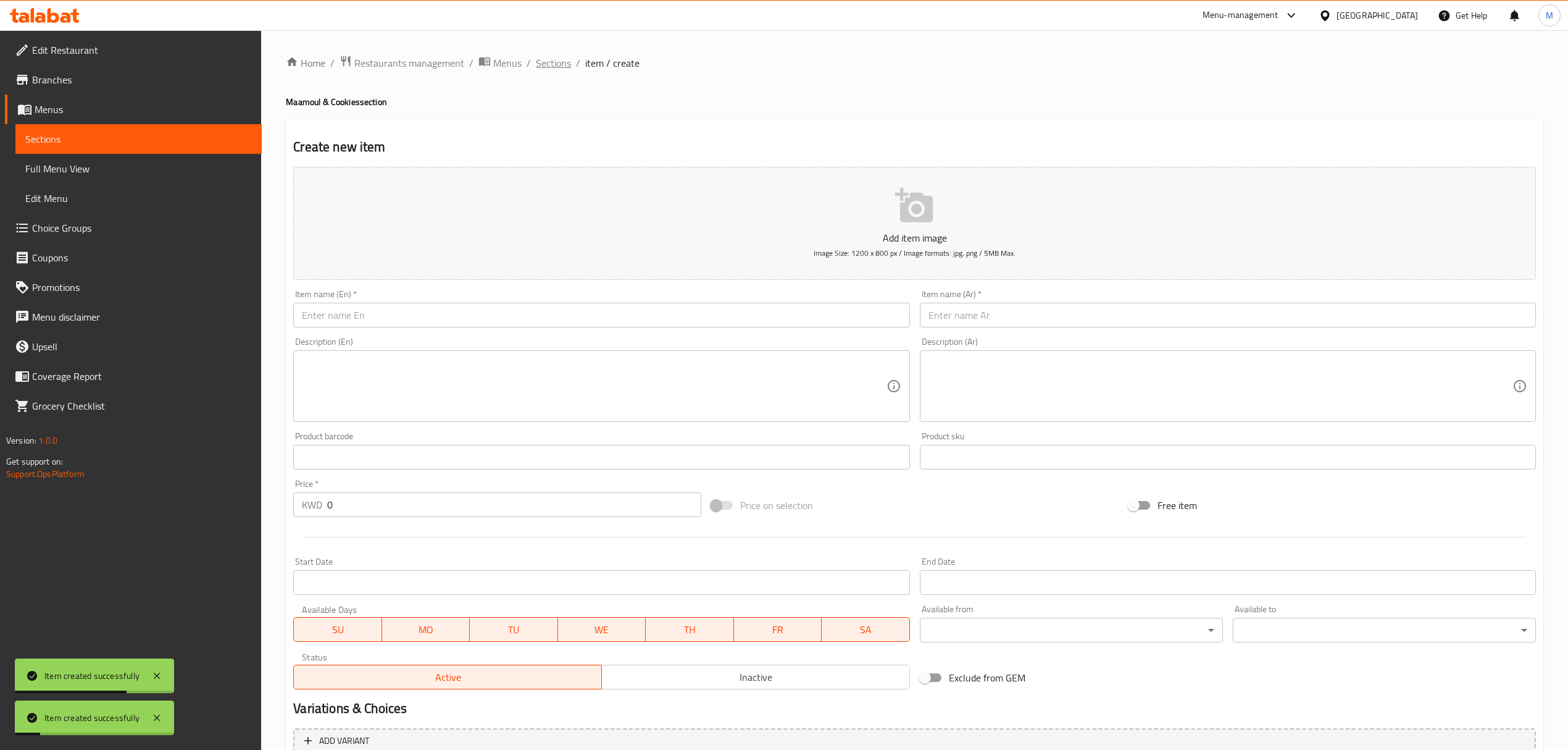
click at [559, 67] on span "Sections" at bounding box center [554, 62] width 35 height 15
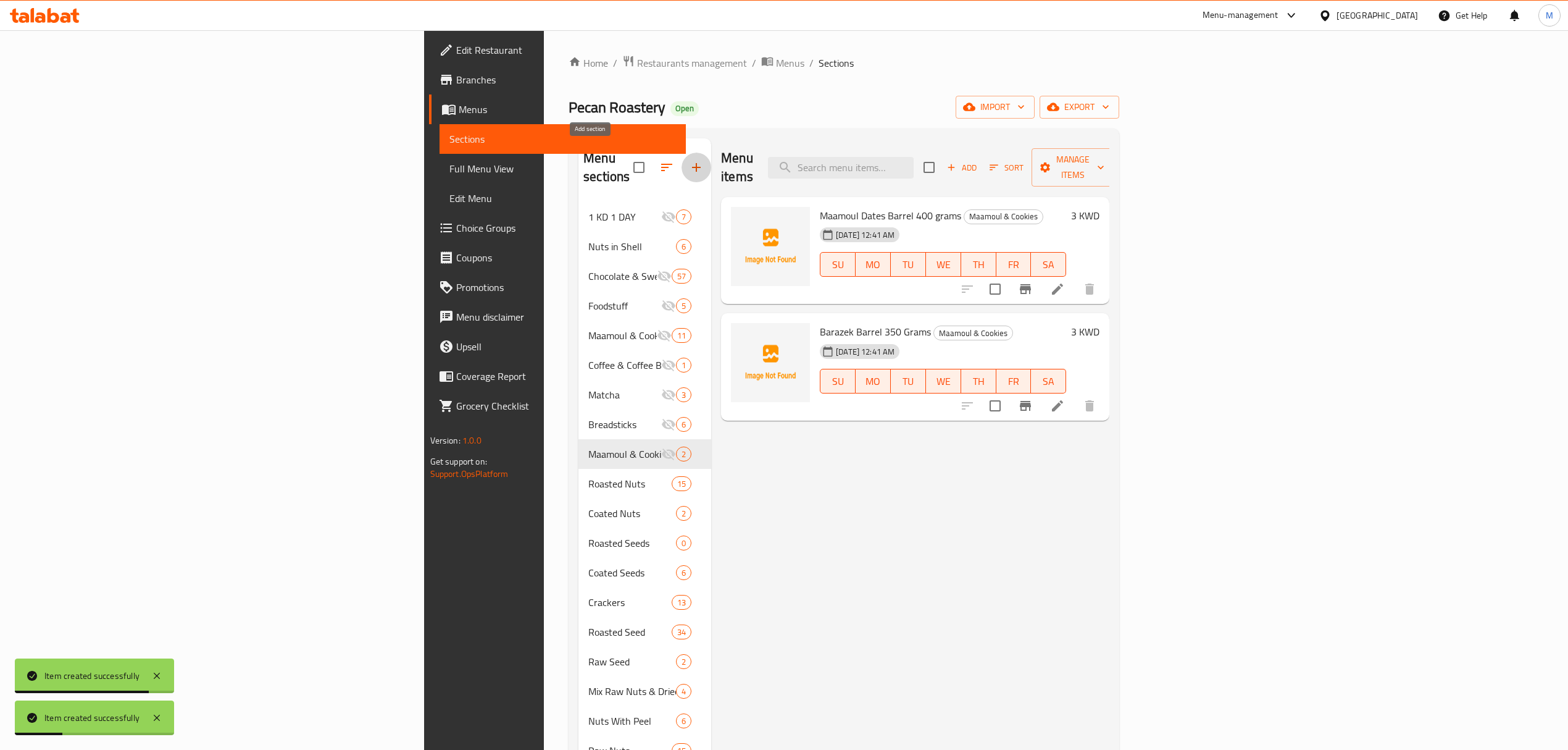
click at [682, 158] on button "button" at bounding box center [697, 167] width 29 height 29
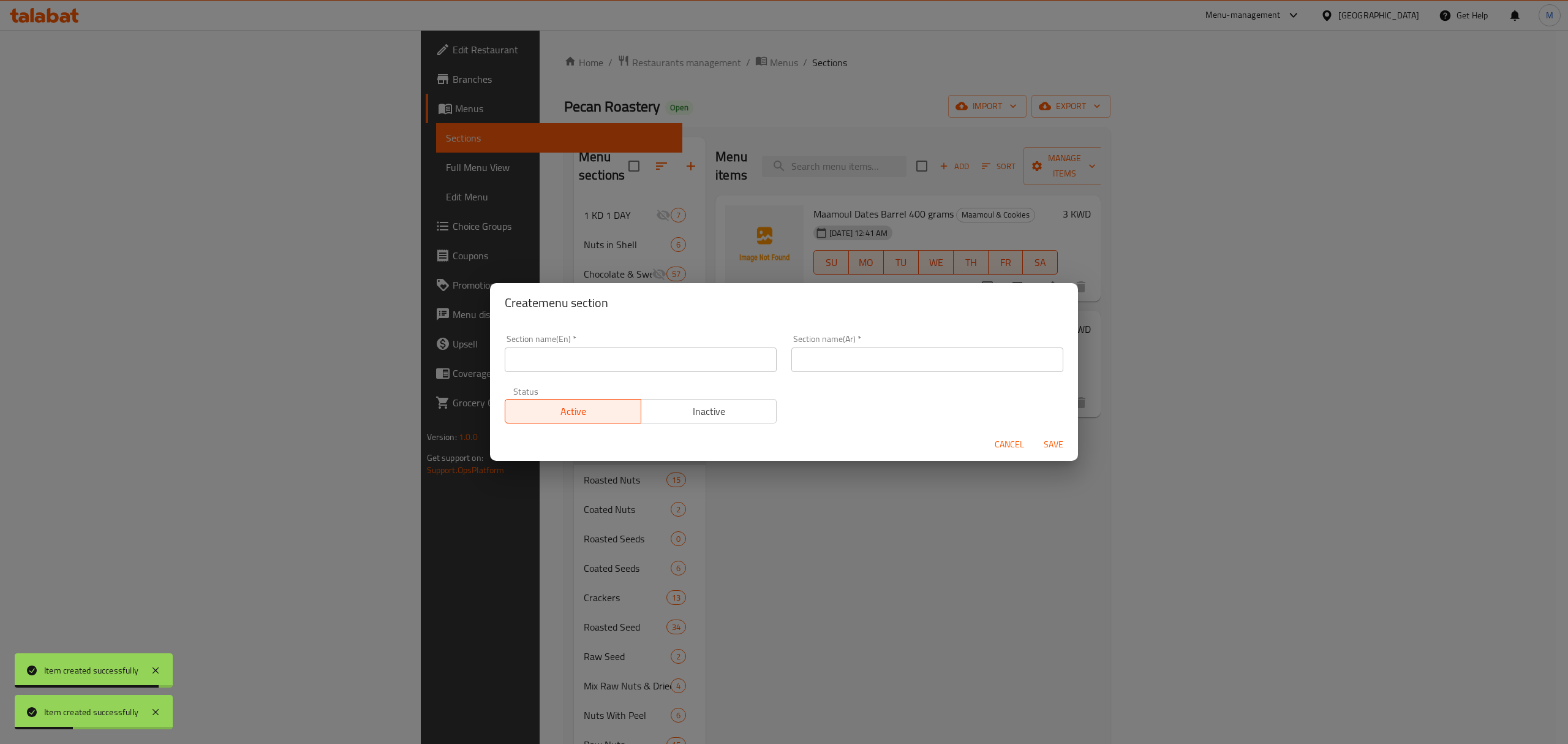
click at [618, 352] on input "text" at bounding box center [641, 359] width 272 height 24
paste input "Foodstuff"
type input "Foodstuff"
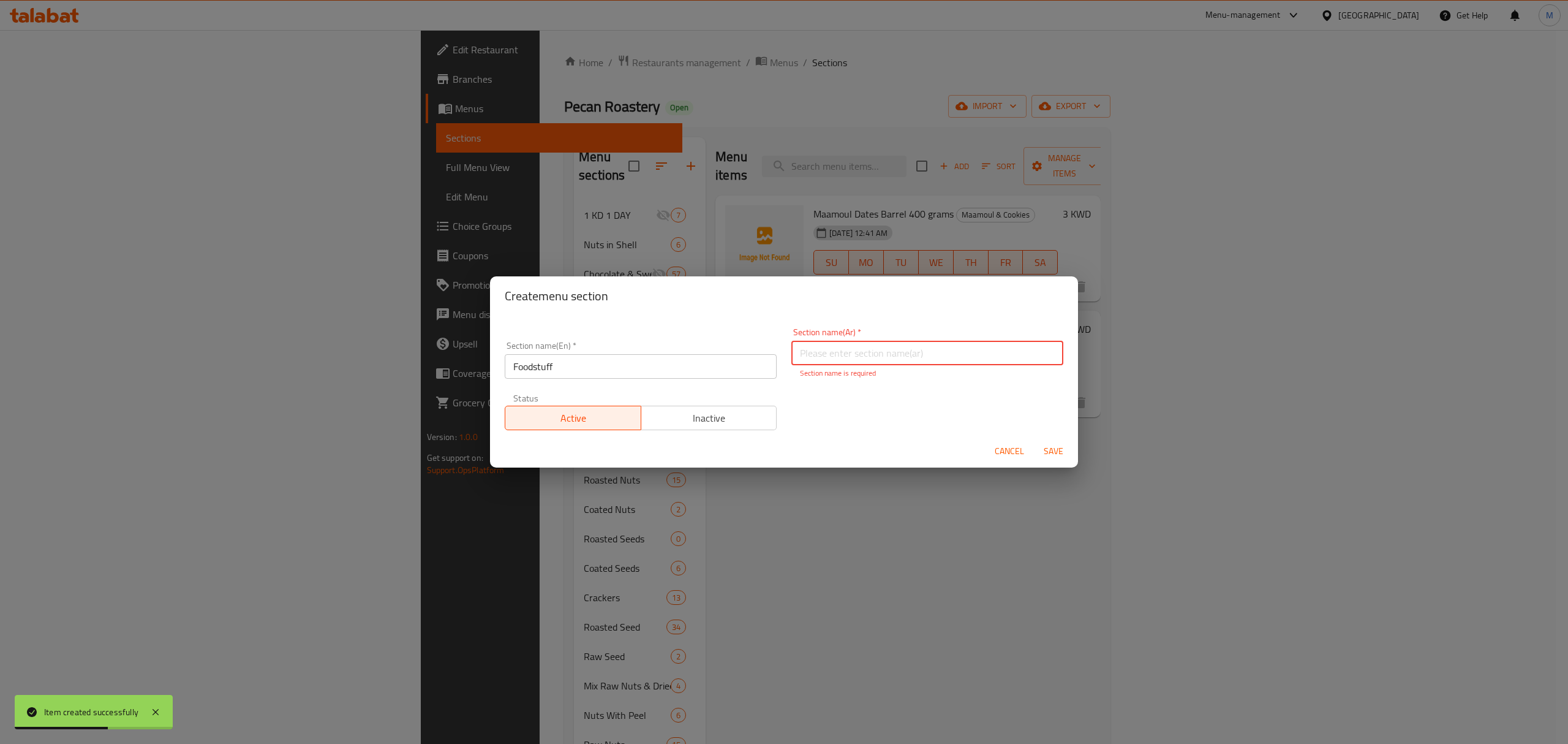
paste input "مواد غذائية"
type input "مواد غذائية"
click at [1060, 443] on span "Save" at bounding box center [1053, 451] width 29 height 15
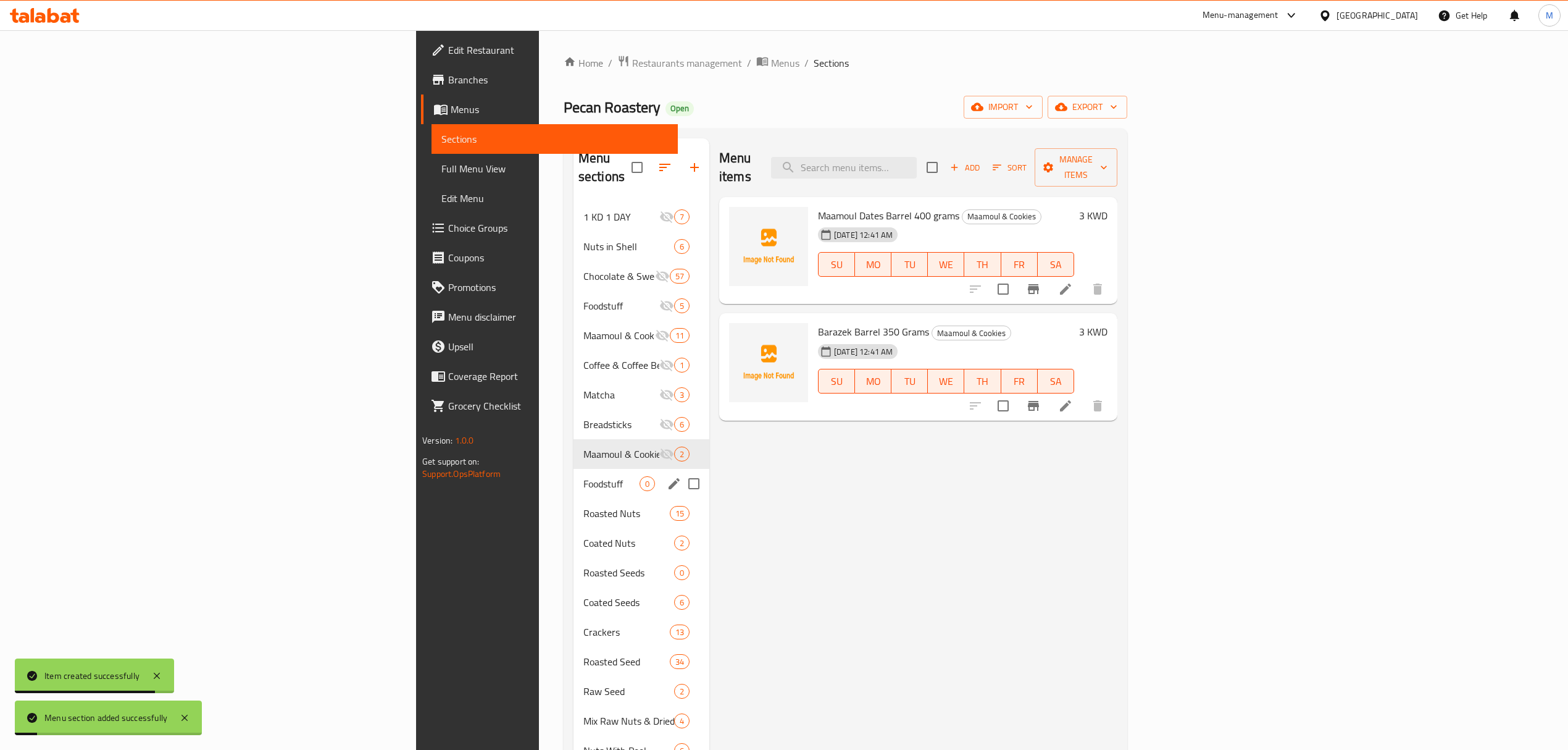
click at [681, 471] on input "Menu sections" at bounding box center [694, 484] width 26 height 26
checkbox input "true"
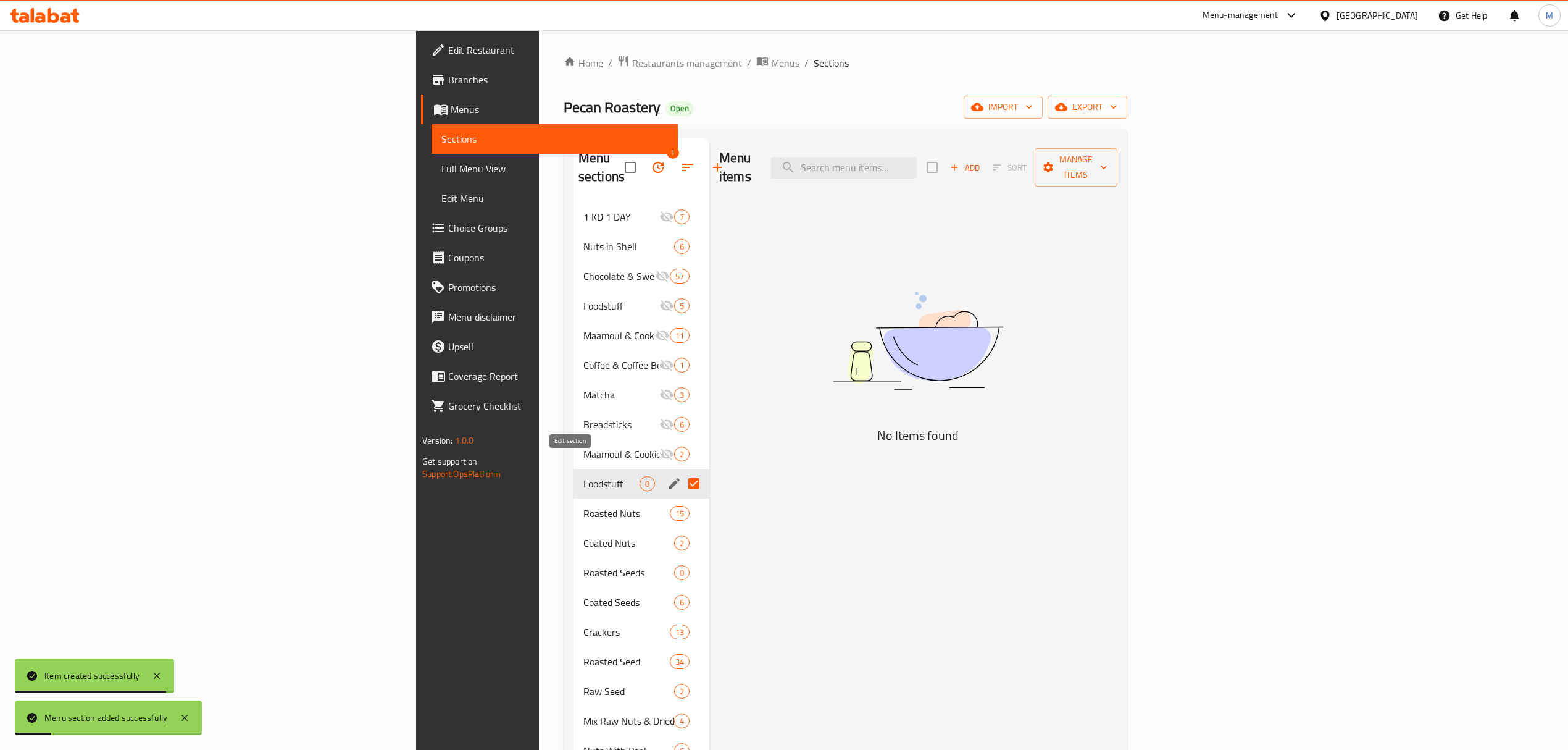
click at [666, 476] on icon "edit" at bounding box center [673, 483] width 15 height 15
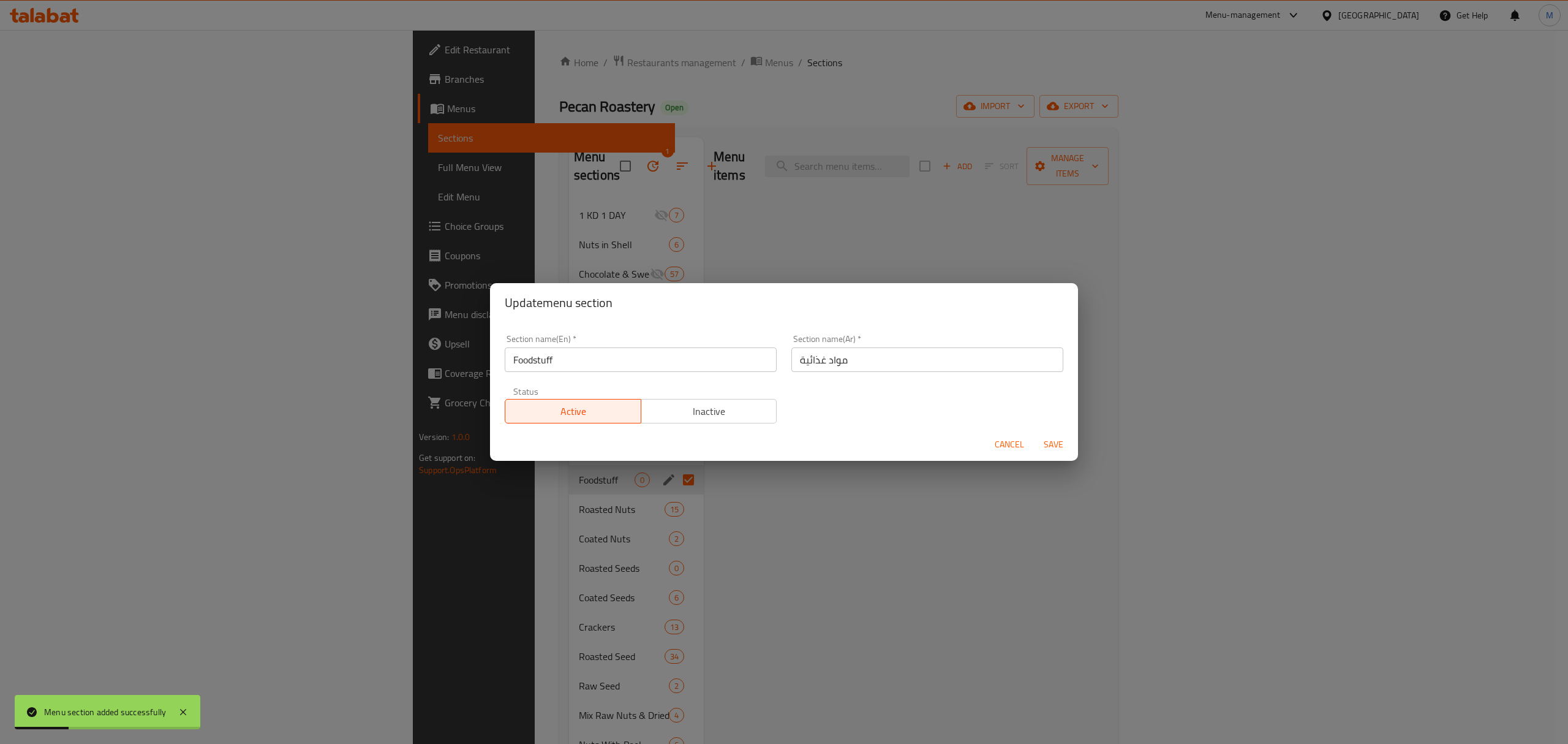
click at [720, 419] on span "Inactive" at bounding box center [709, 411] width 126 height 18
click at [1047, 434] on button "Save" at bounding box center [1053, 445] width 39 height 23
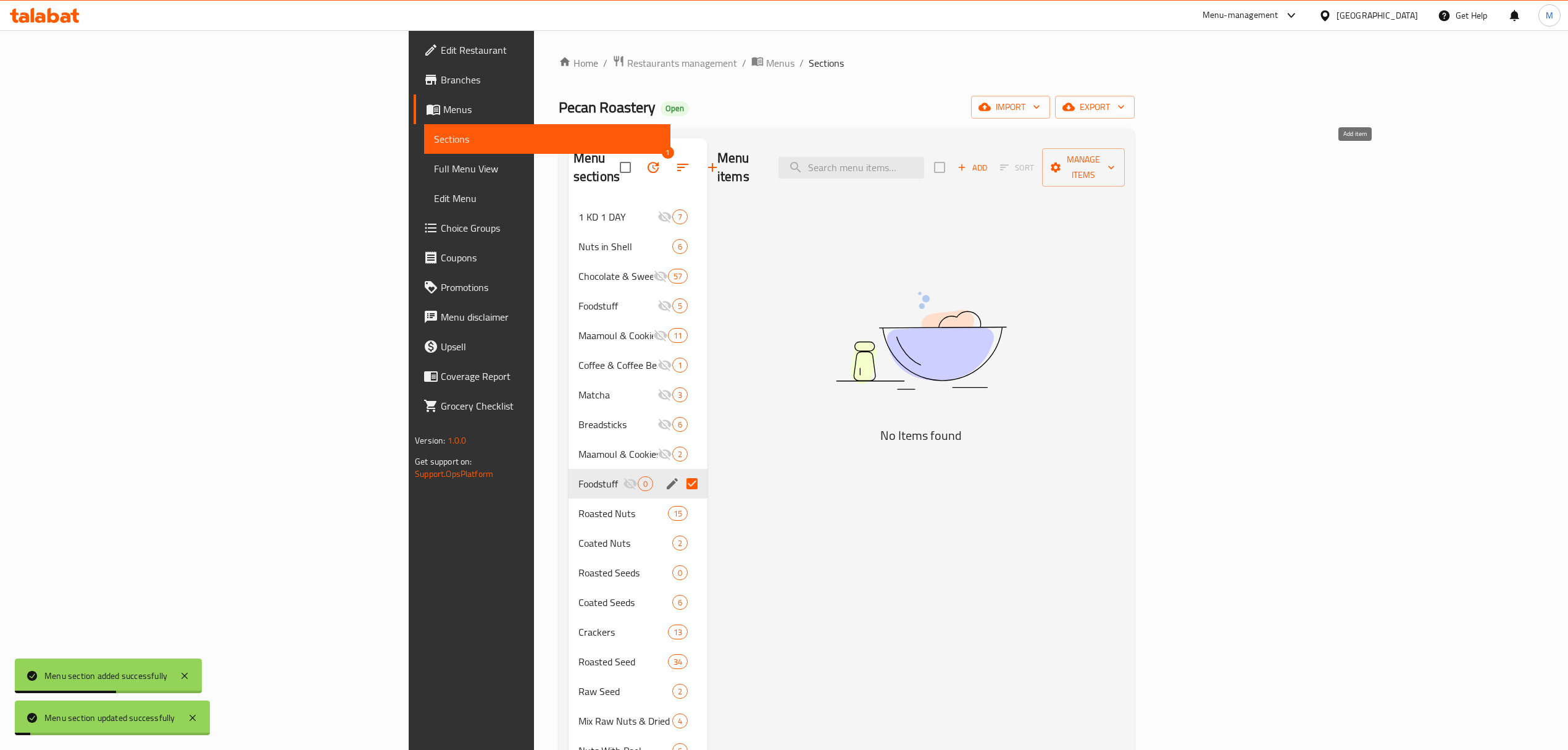
click at [989, 166] on span "Add" at bounding box center [972, 167] width 33 height 14
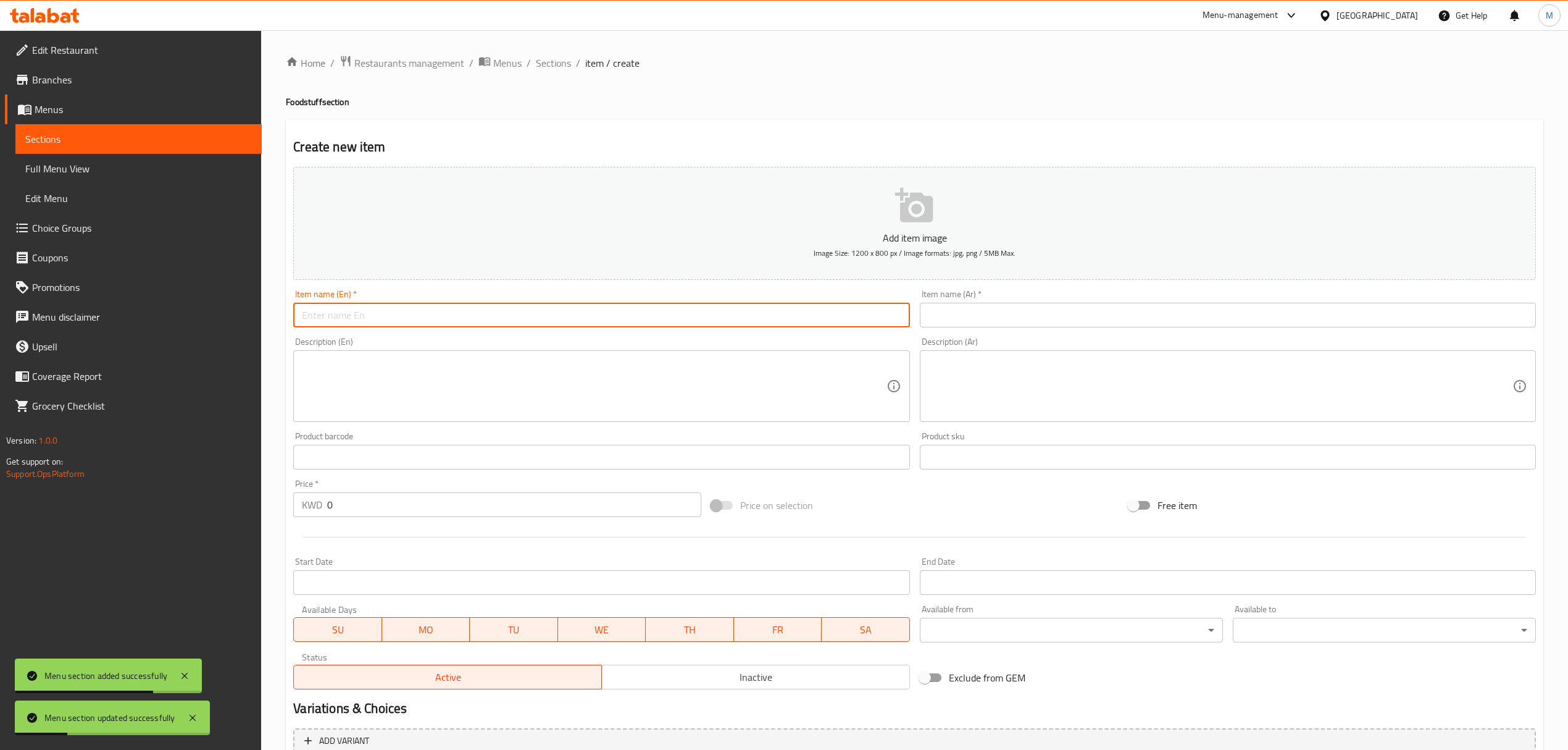
click at [694, 316] on input "text" at bounding box center [602, 315] width 616 height 25
paste input "Crushed Red Pepper (AlMalaki)"
type input "Crushed Red Pepper (AlMalaki)"
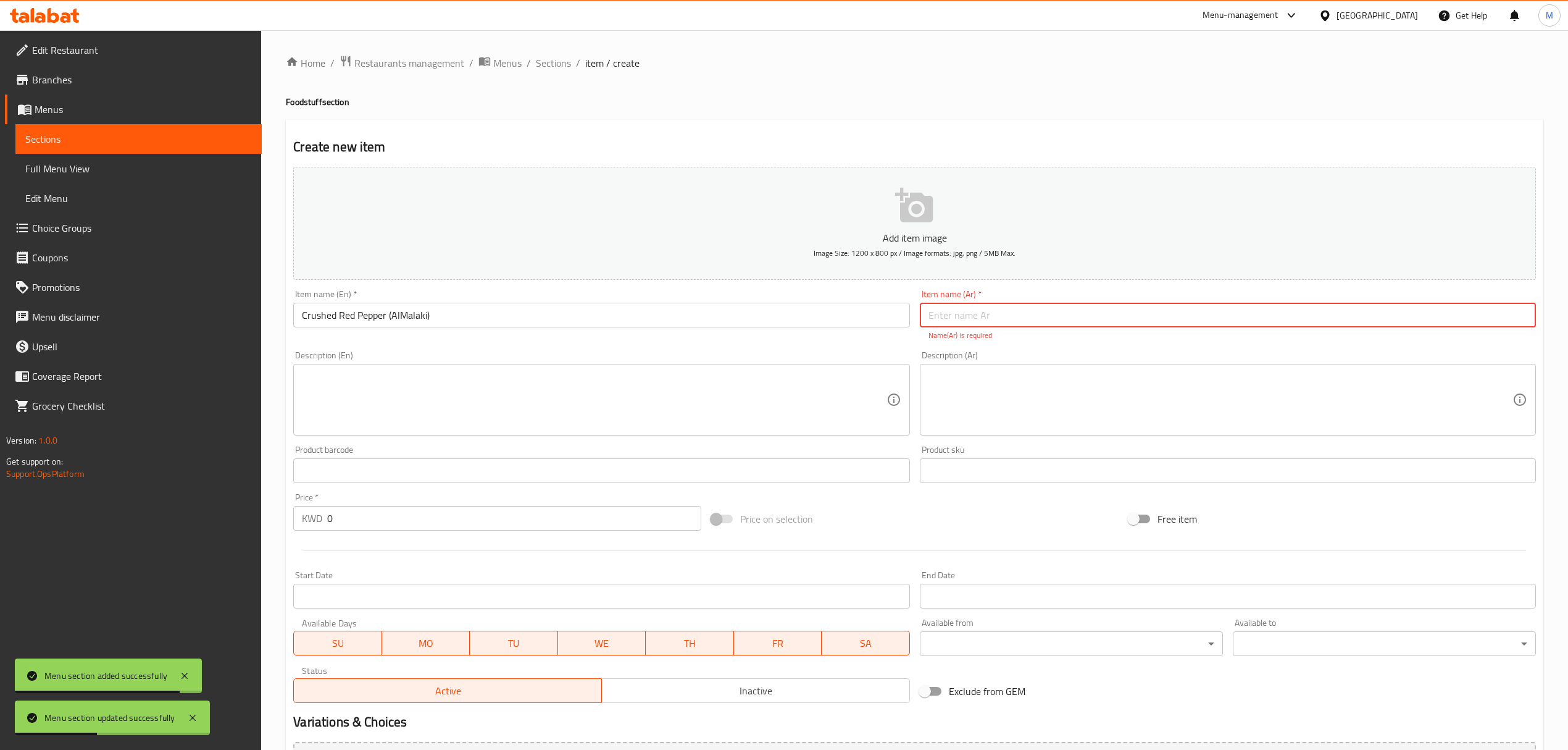
paste input "دبس فليفلة حمراء ناعمة (الملكي)"
type input "دبس فليفلة حمراء ناعمة (الملكي)"
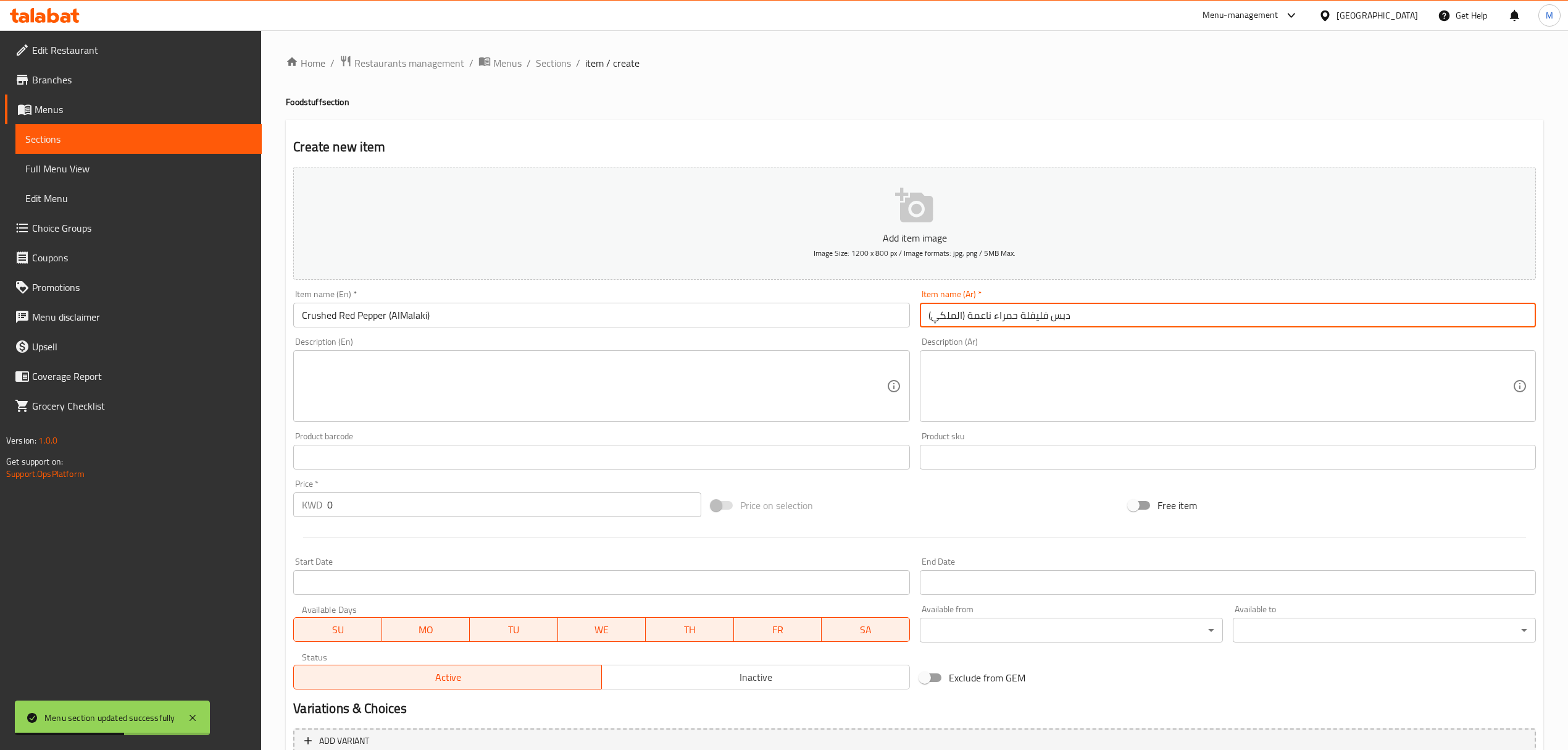
click at [459, 496] on input "0" at bounding box center [514, 505] width 374 height 25
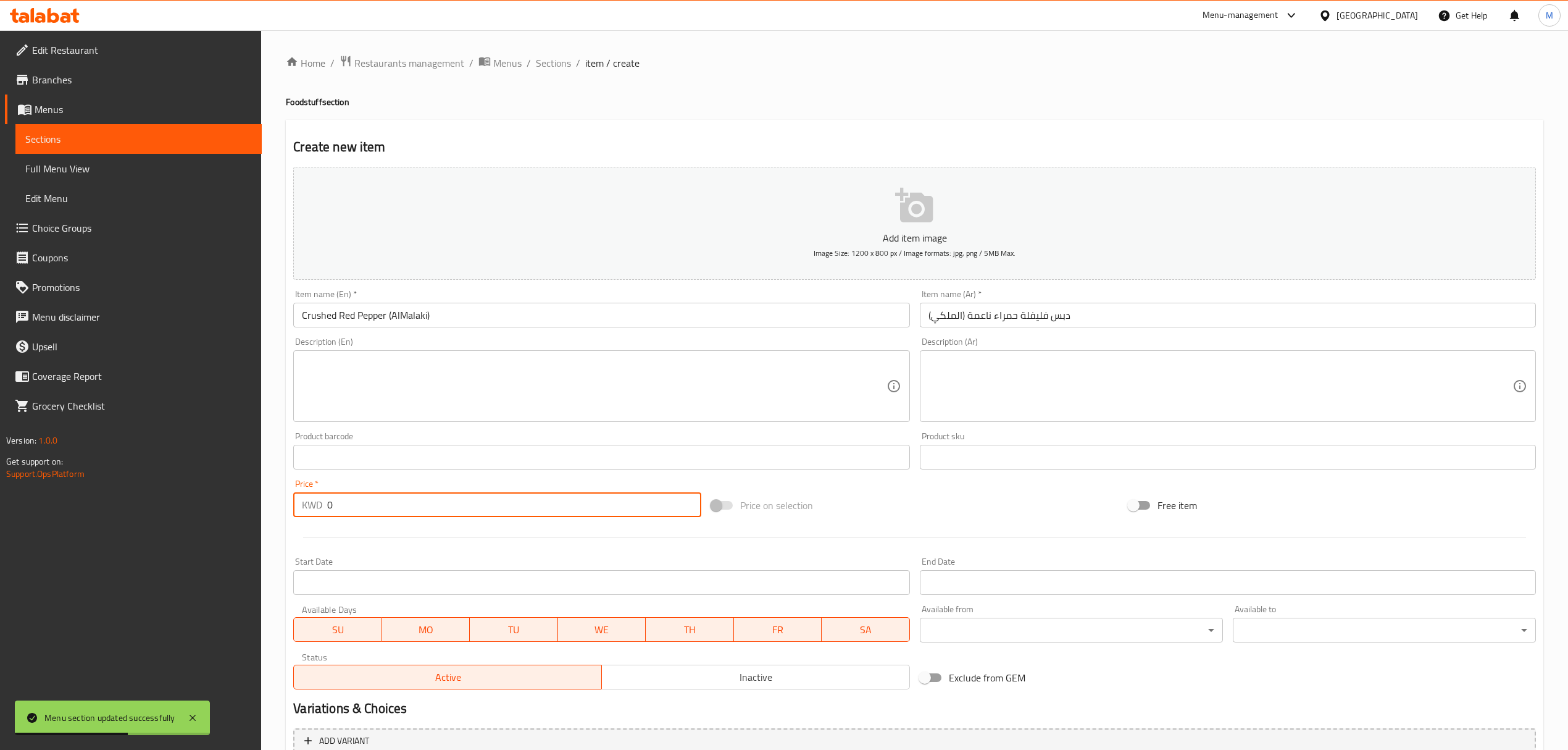
click at [459, 496] on input "0" at bounding box center [514, 505] width 374 height 25
paste input "1.5"
type input "1.5"
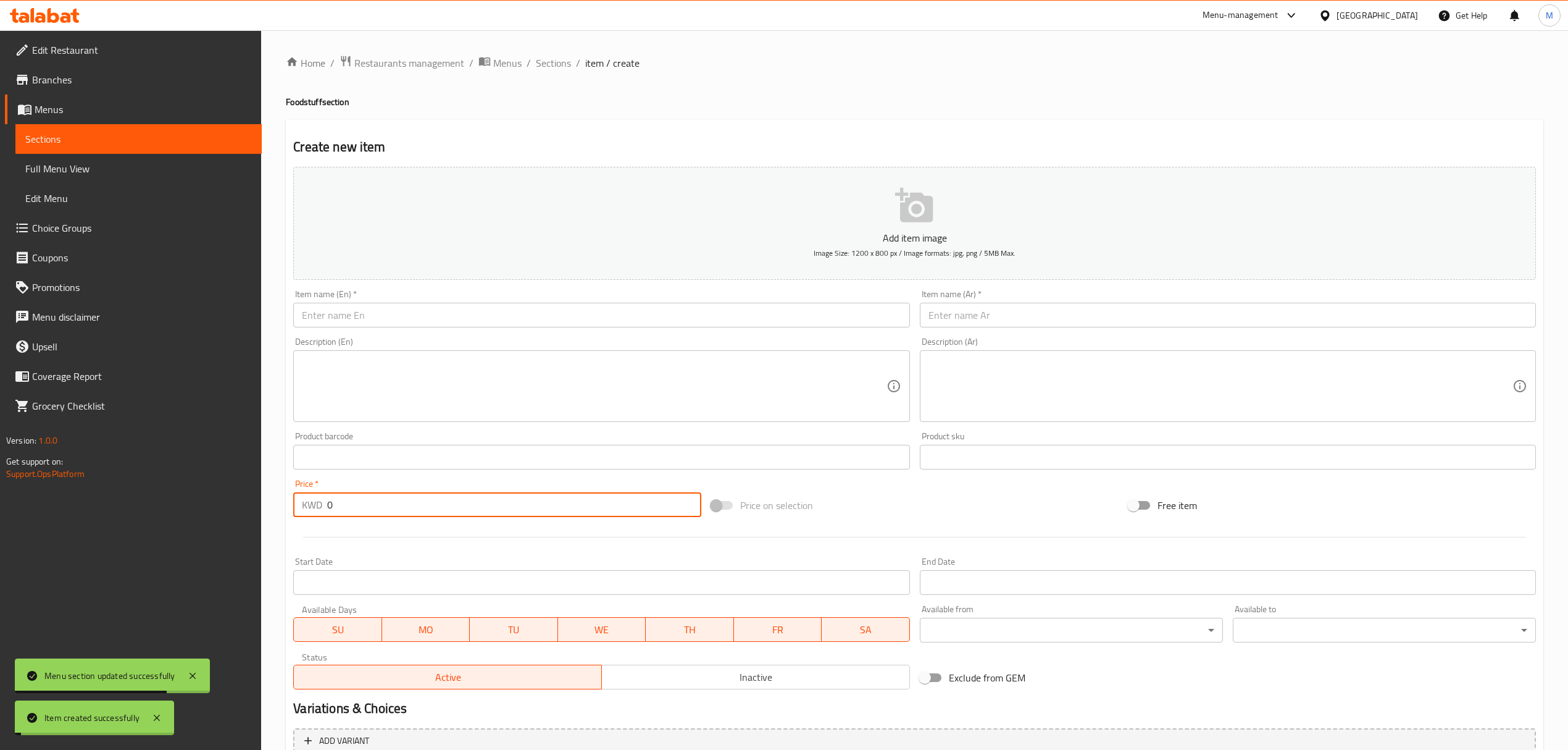
click at [455, 502] on input "0" at bounding box center [514, 505] width 374 height 25
paste input "1.5"
type input "1.5"
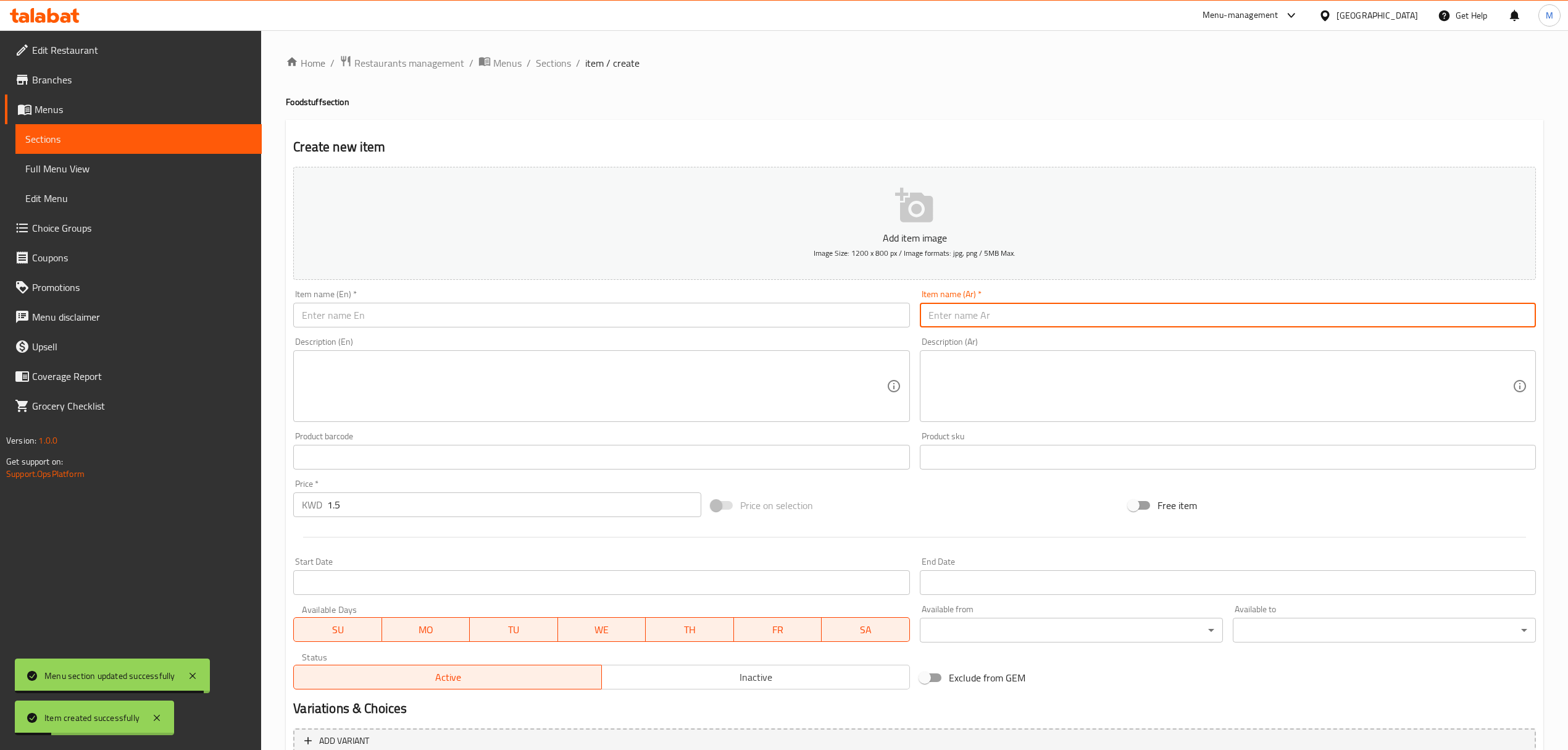
click at [1023, 309] on input "text" at bounding box center [1228, 315] width 616 height 25
paste input "دبس فليفلة خضراء ناعمة (الملكي)"
type input "دبس فليفلة خضراء ناعمة (الملكي)"
click at [613, 338] on div "Description (En) Description (En)" at bounding box center [602, 380] width 616 height 85
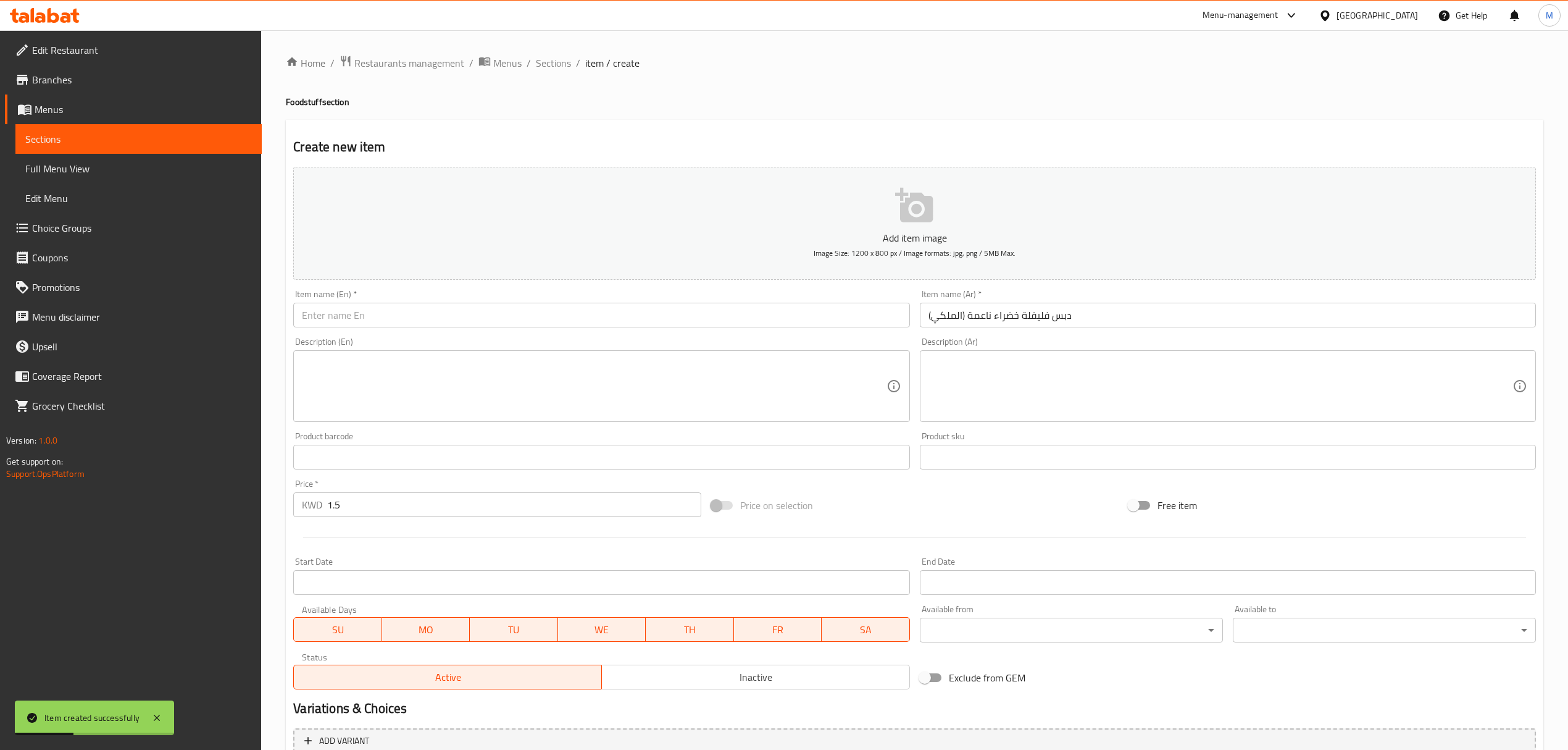
click at [633, 309] on input "text" at bounding box center [602, 315] width 616 height 25
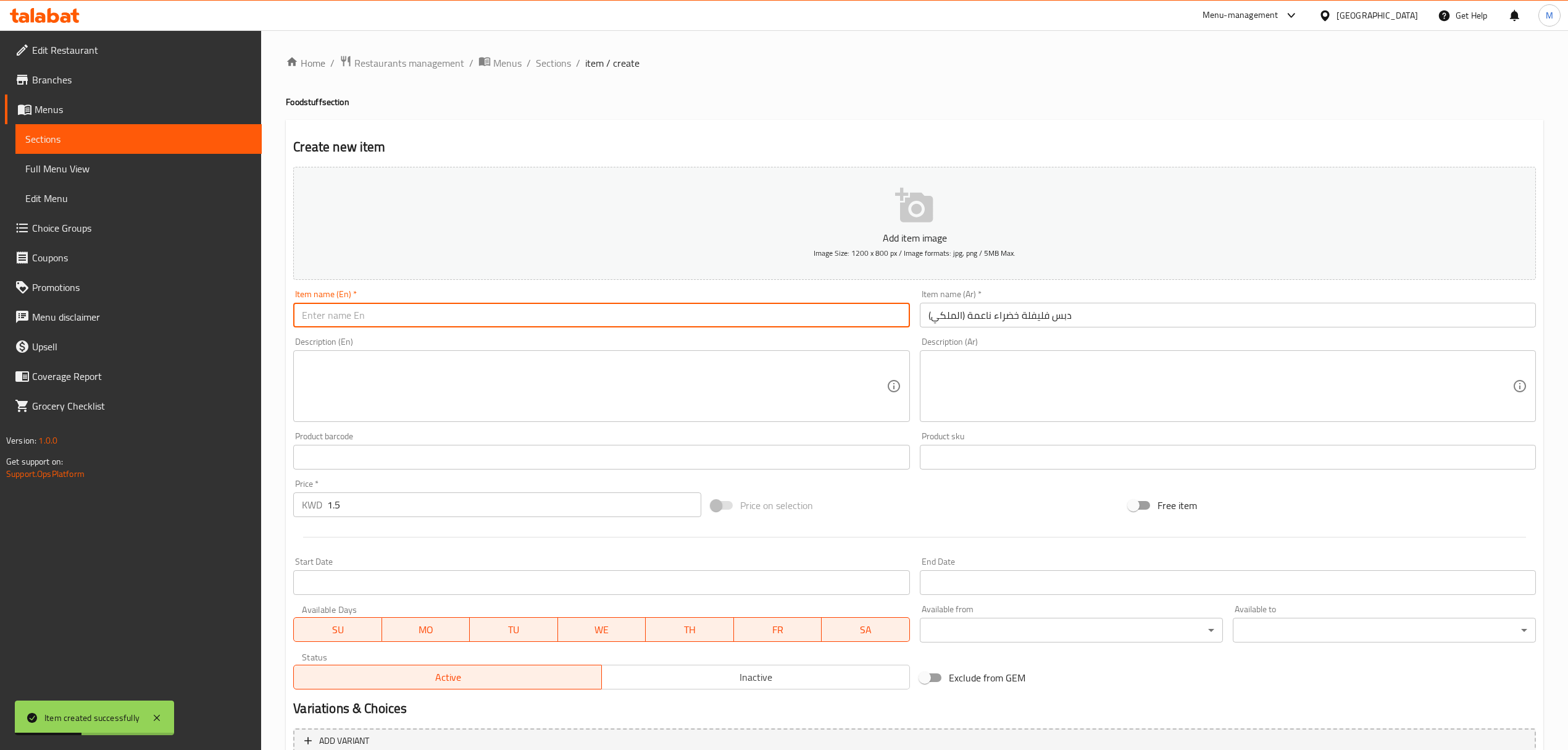
paste input "Crushed Green Pepper (AlMalaki)"
type input "Crushed Green Pepper (AlMalaki)"
click at [425, 524] on div at bounding box center [915, 536] width 1253 height 30
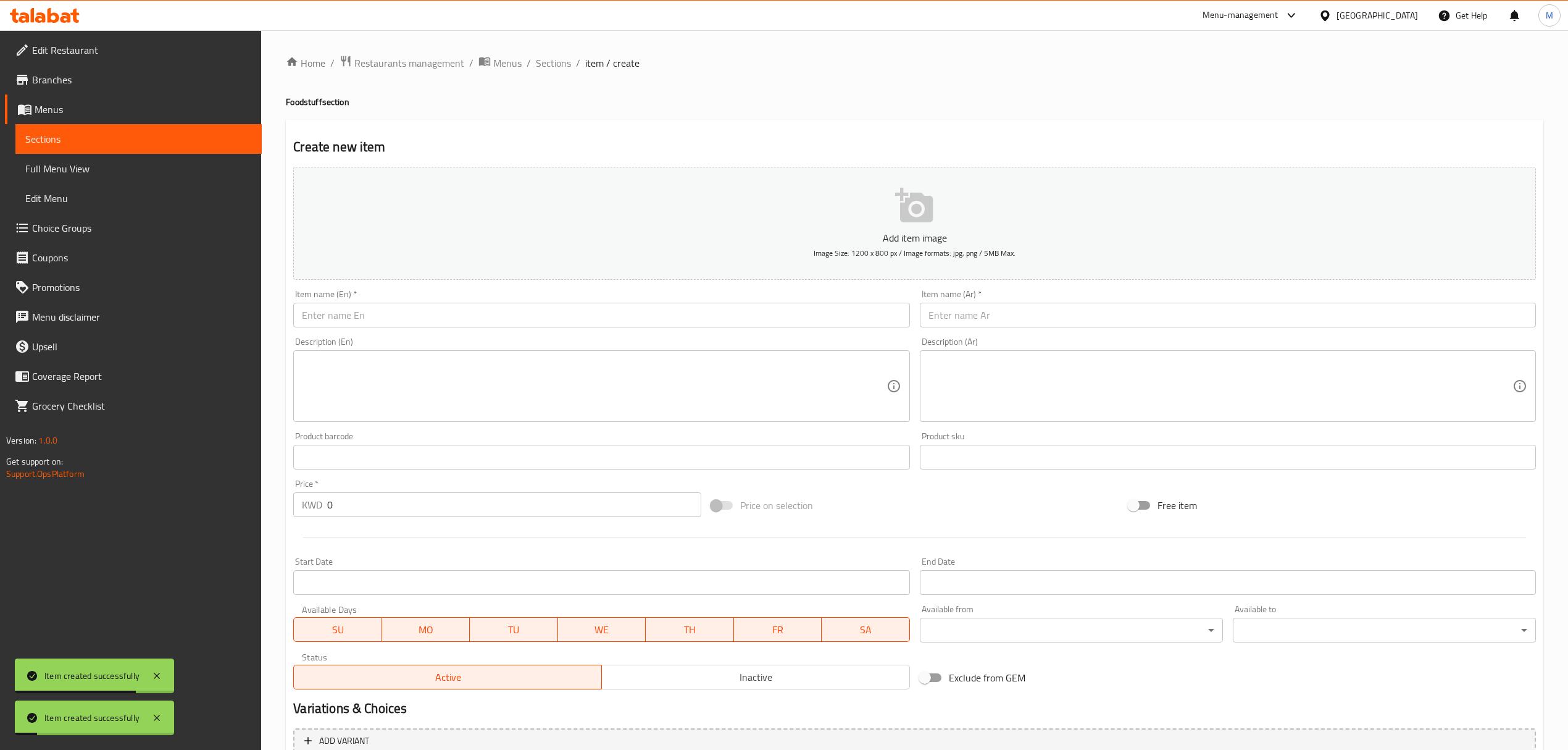
click at [425, 509] on input "0" at bounding box center [514, 505] width 374 height 25
paste input "1.25"
type input "1.25"
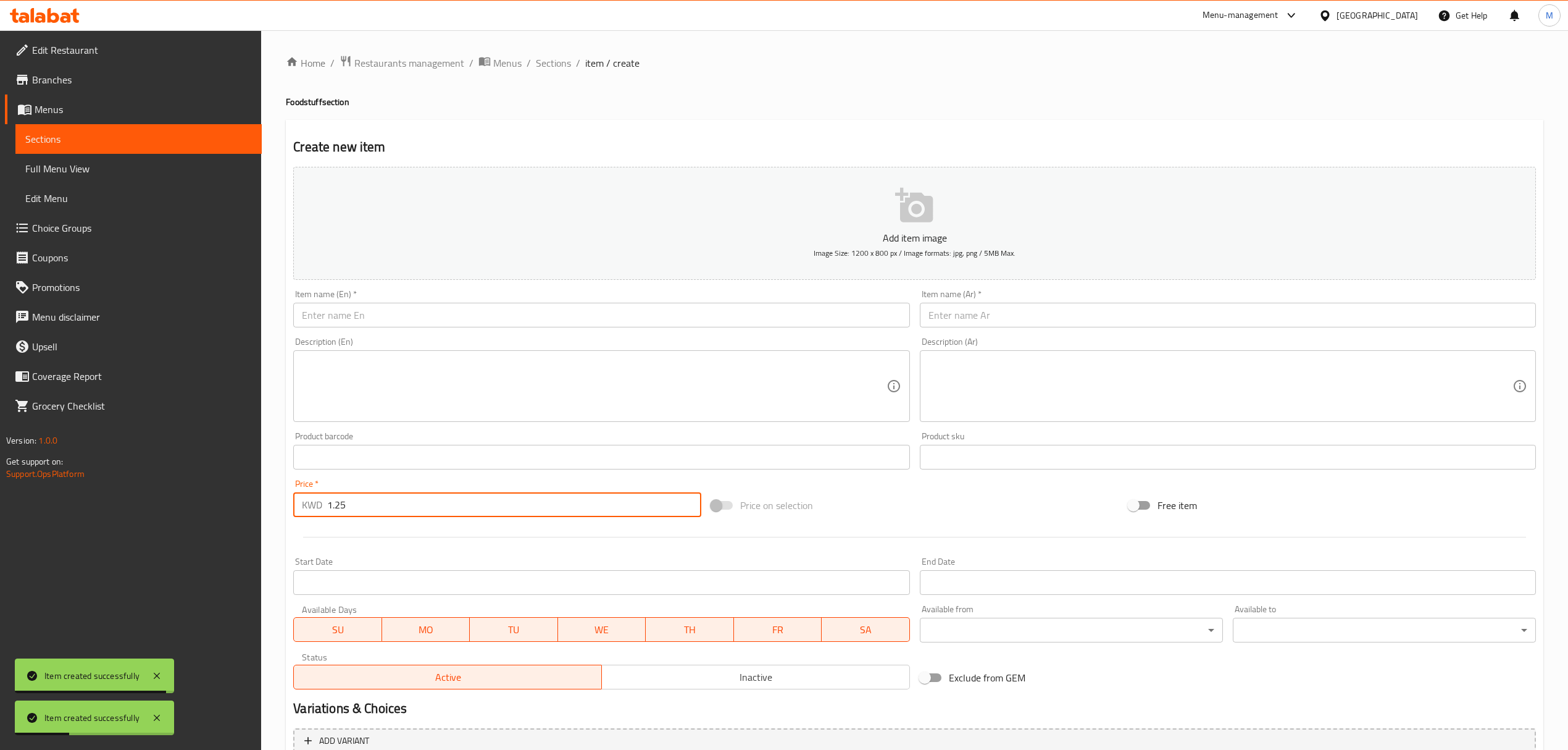
click at [1003, 316] on input "text" at bounding box center [1228, 315] width 616 height 25
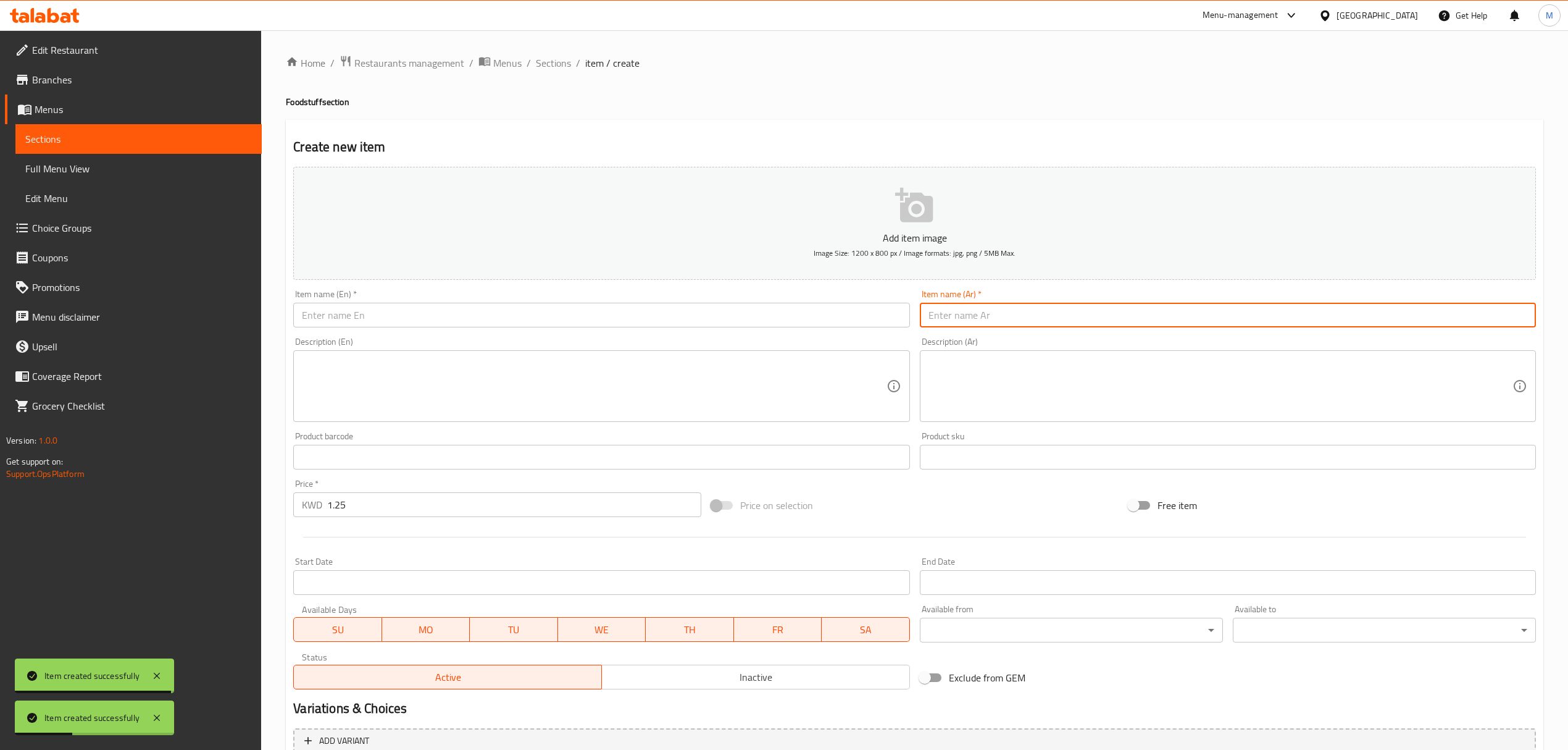
paste input "مربى الفراولة (الملكي)"
type input "مربى الفراولة (الملكي)"
click at [536, 315] on input "text" at bounding box center [602, 315] width 616 height 25
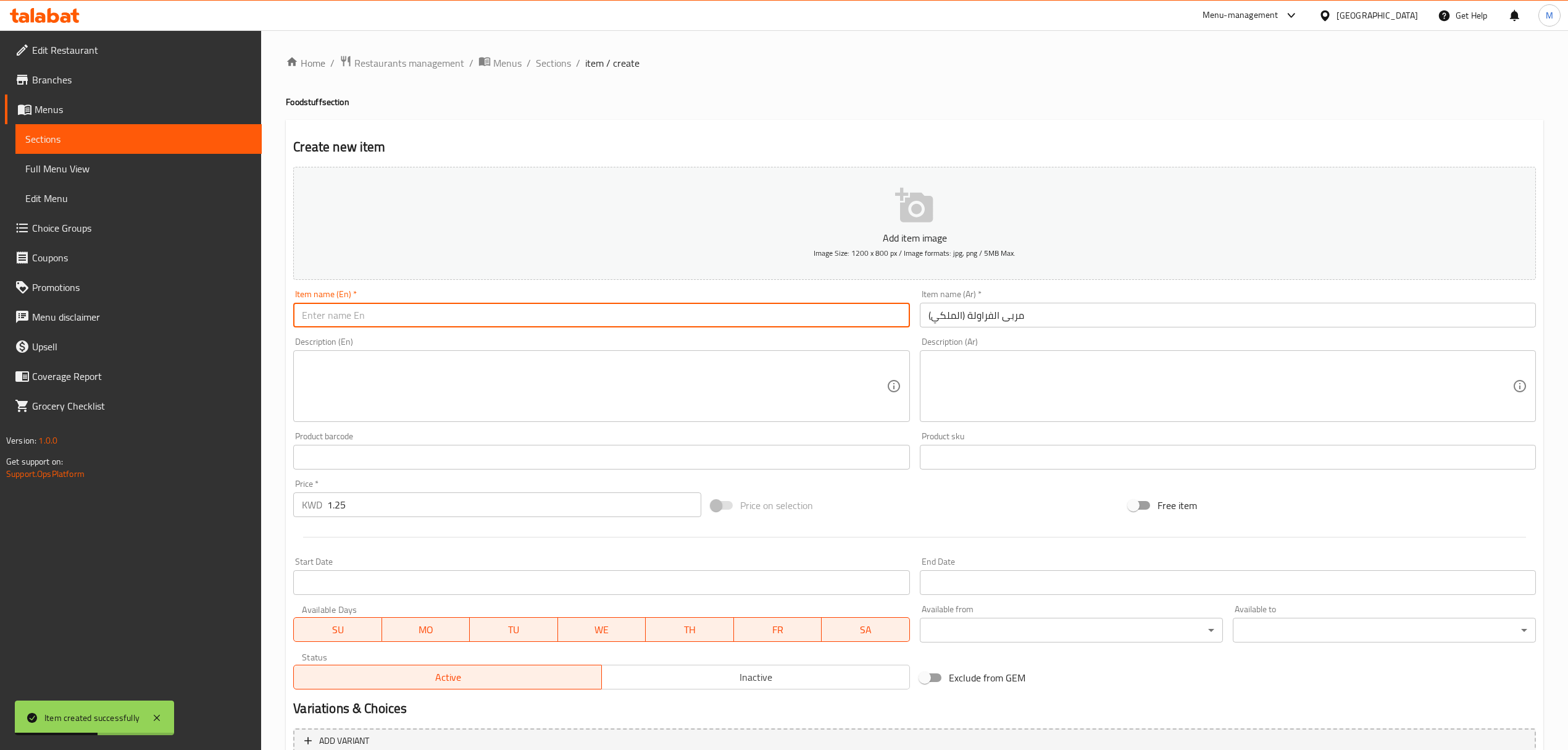
paste input "Strawberry Jam (AlMalaki)"
type input "Strawberry Jam (AlMalaki)"
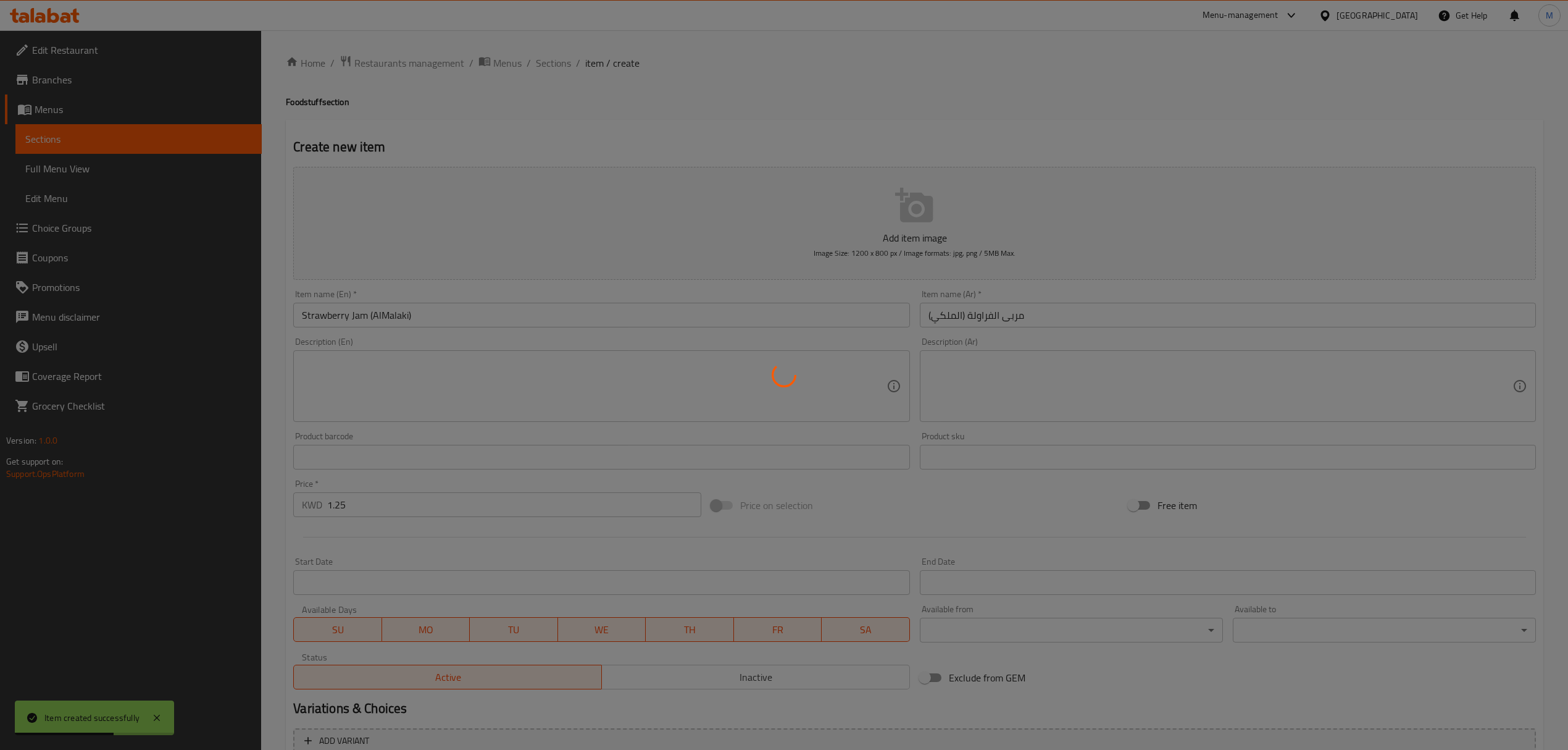
type input "0"
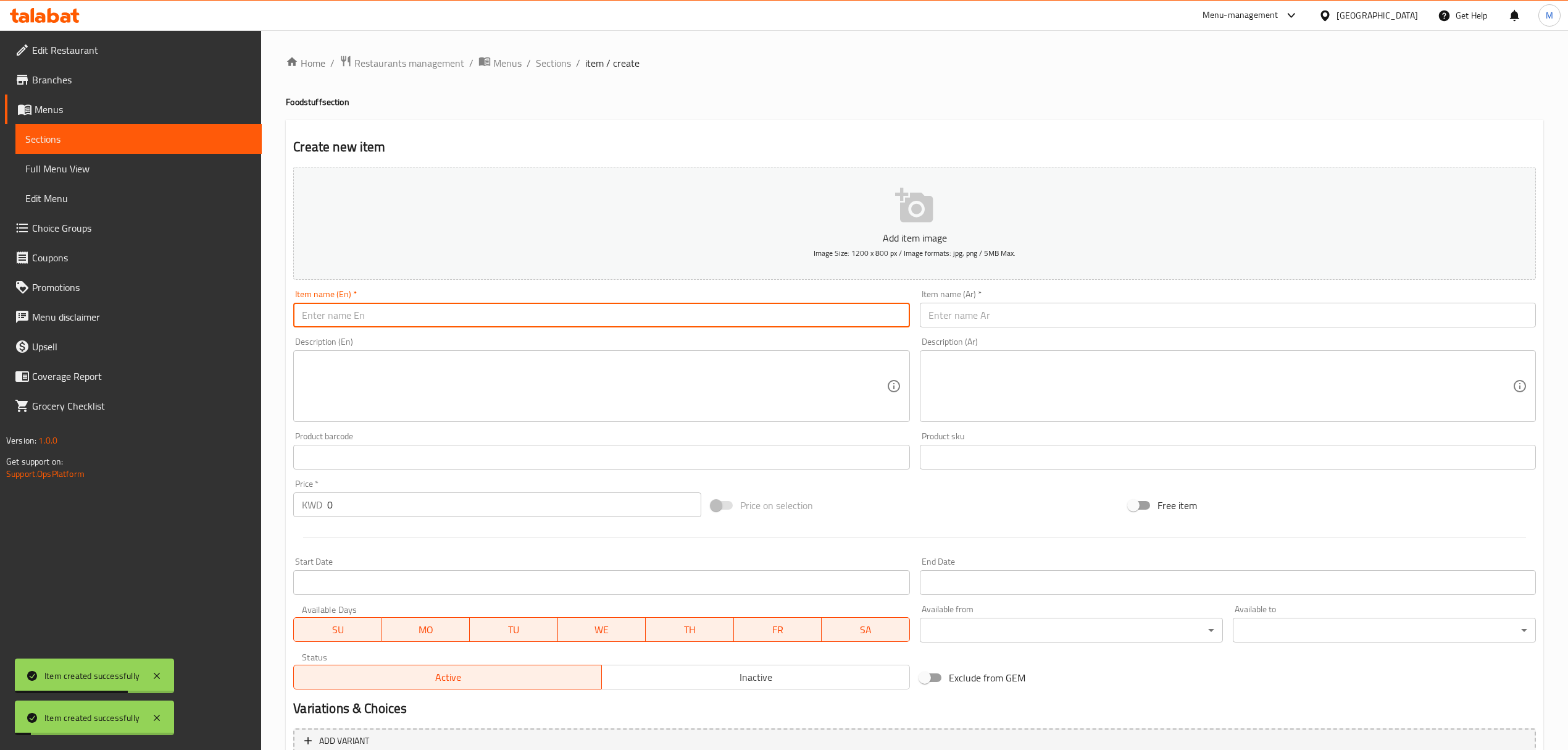
paste input "Apricot Jam (AlMalaki)"
type input "Apricot Jam (AlMalaki)"
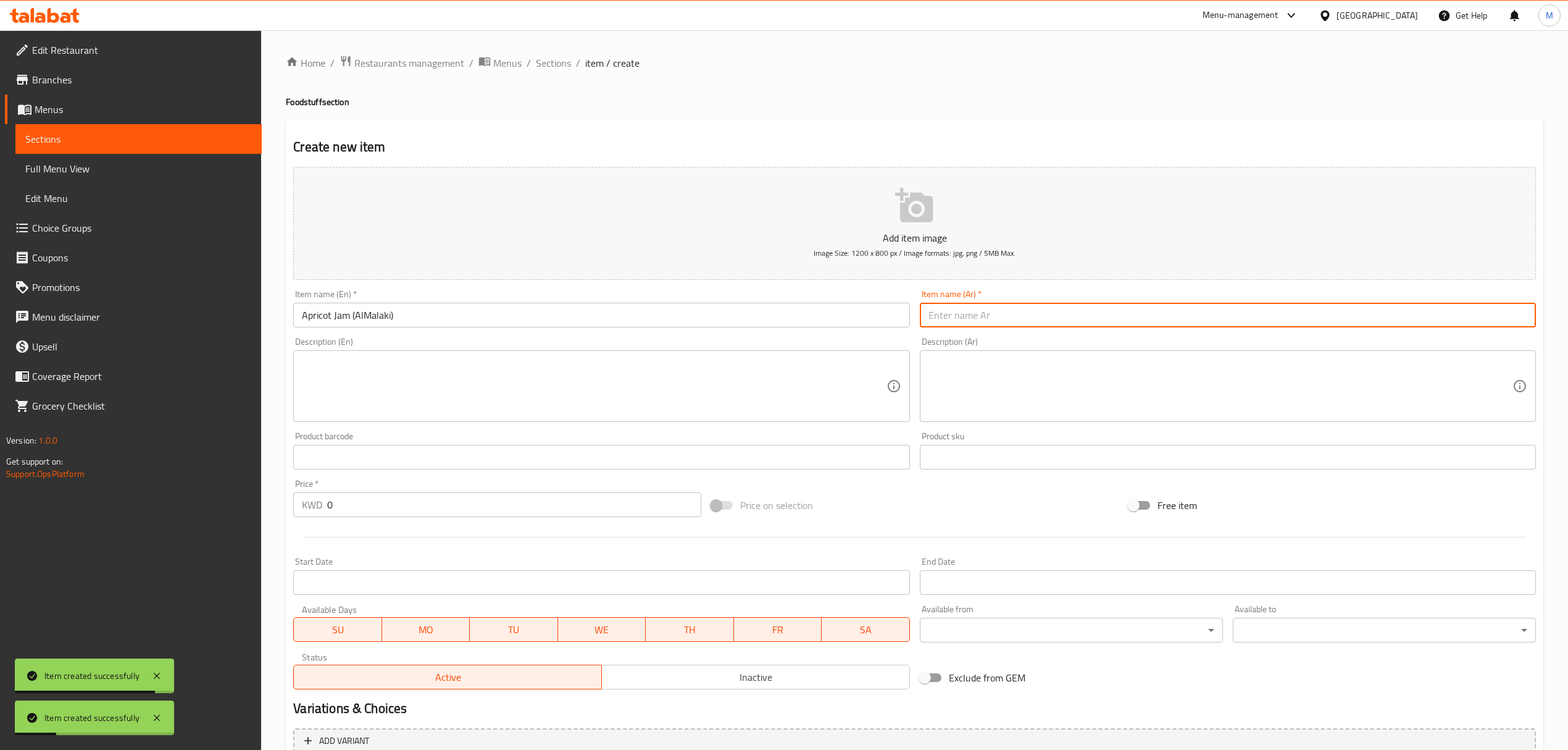
paste input "مربى مشمش (الملكي)"
type input "مربى مشمش (الملكي)"
click at [428, 502] on input "0" at bounding box center [514, 505] width 374 height 25
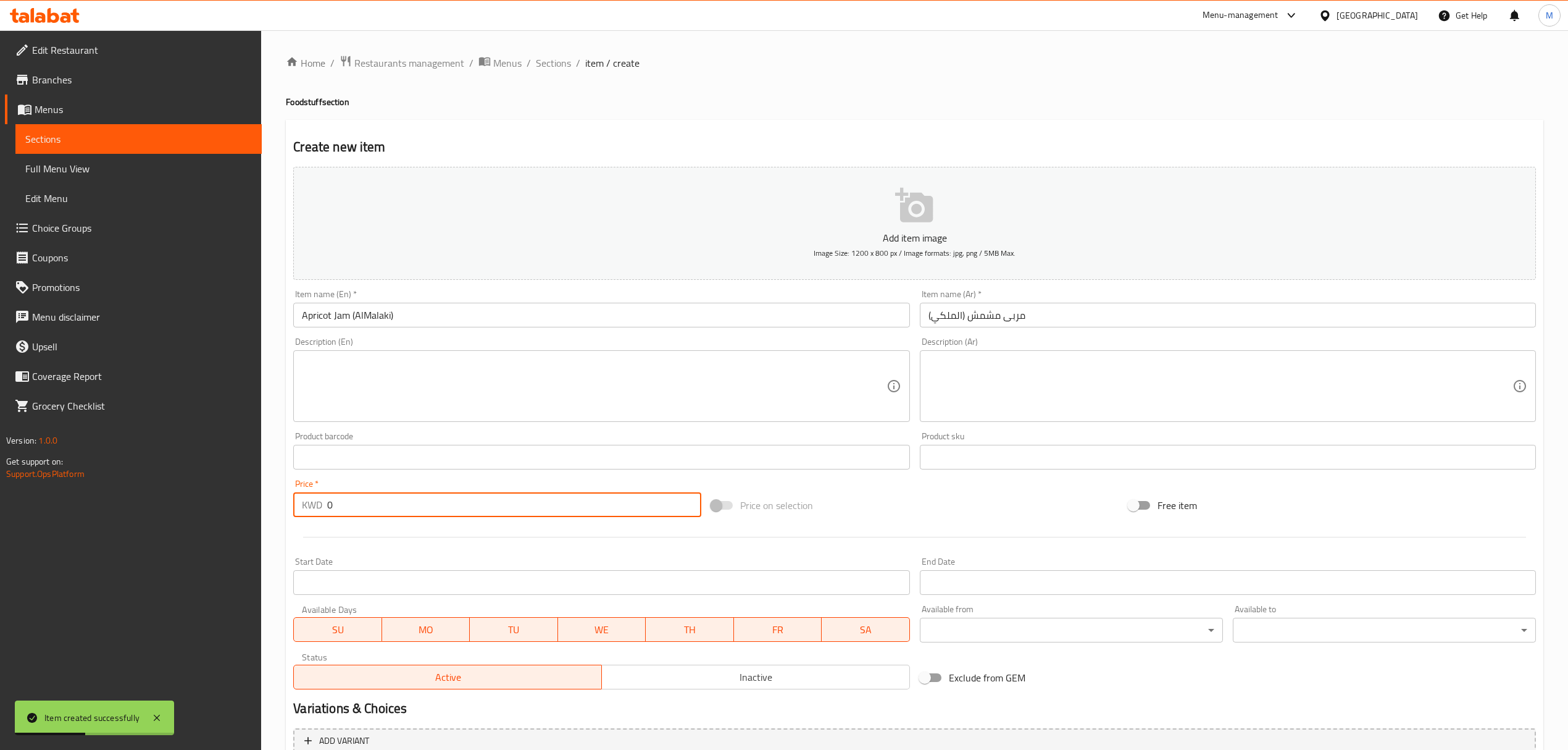
click at [428, 502] on input "0" at bounding box center [514, 505] width 374 height 25
paste input "1.25"
type input "1.25"
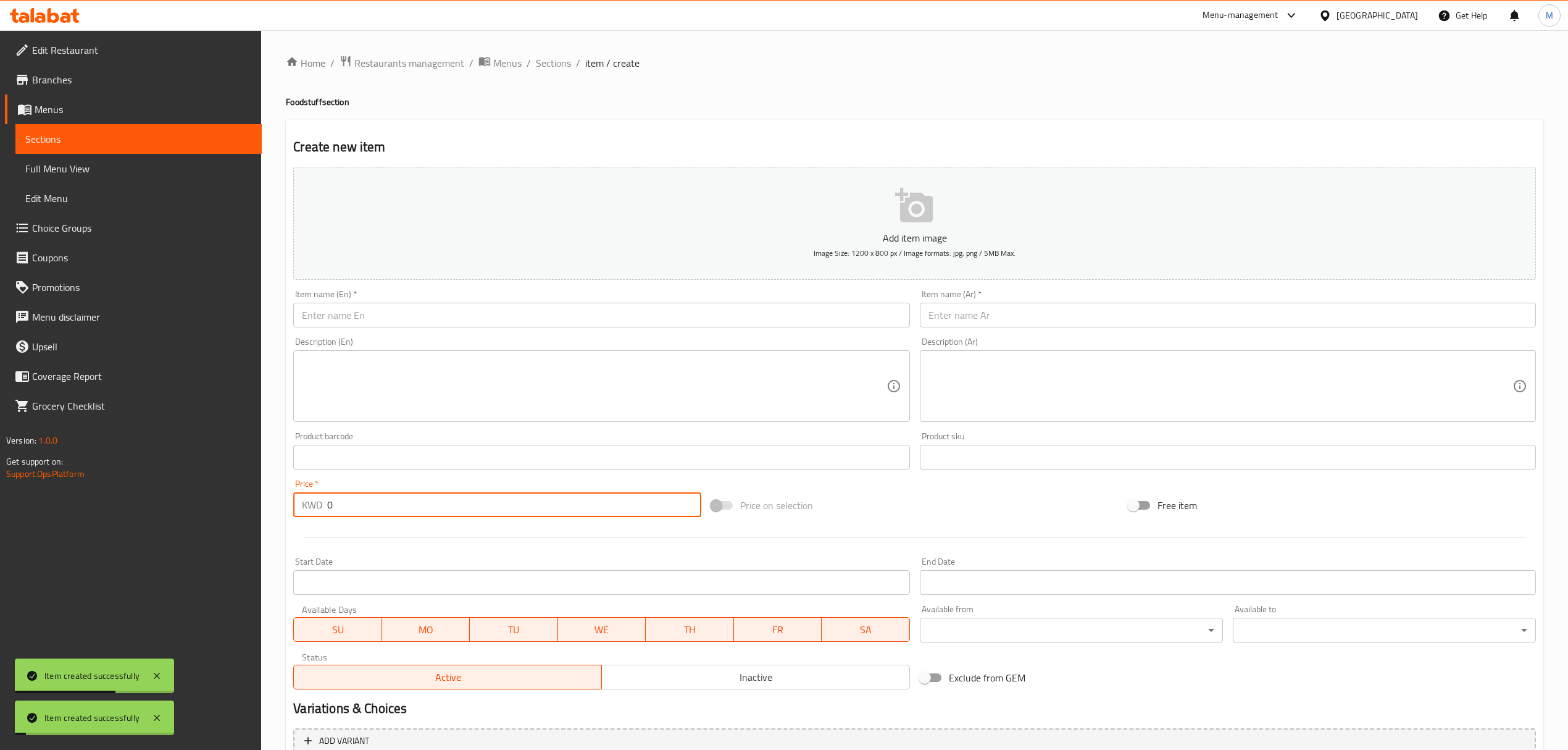
click at [478, 493] on input "0" at bounding box center [514, 505] width 374 height 25
click at [477, 499] on input "0" at bounding box center [514, 505] width 374 height 25
paste input "1.5"
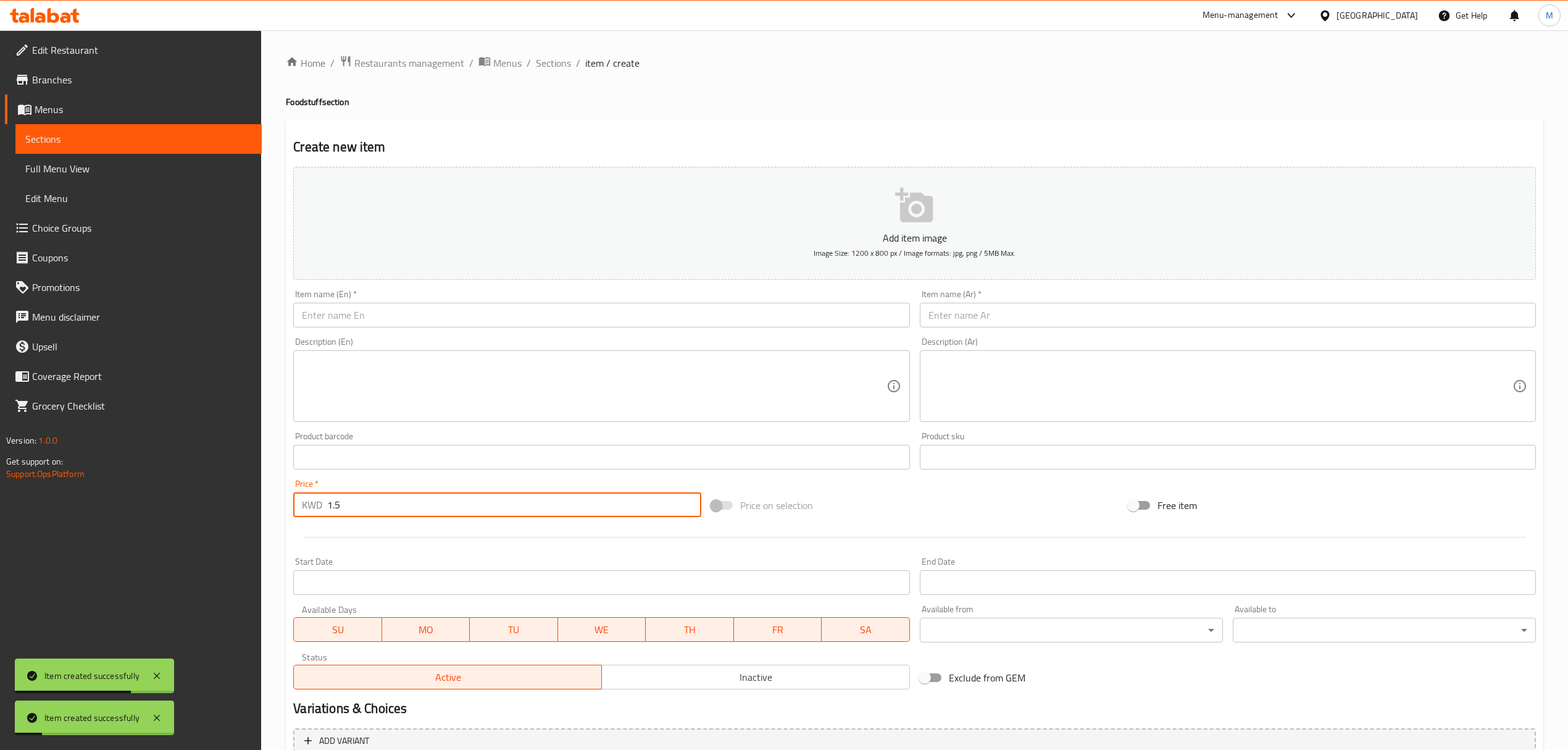
type input "1.5"
click at [1098, 316] on input "text" at bounding box center [1228, 315] width 616 height 25
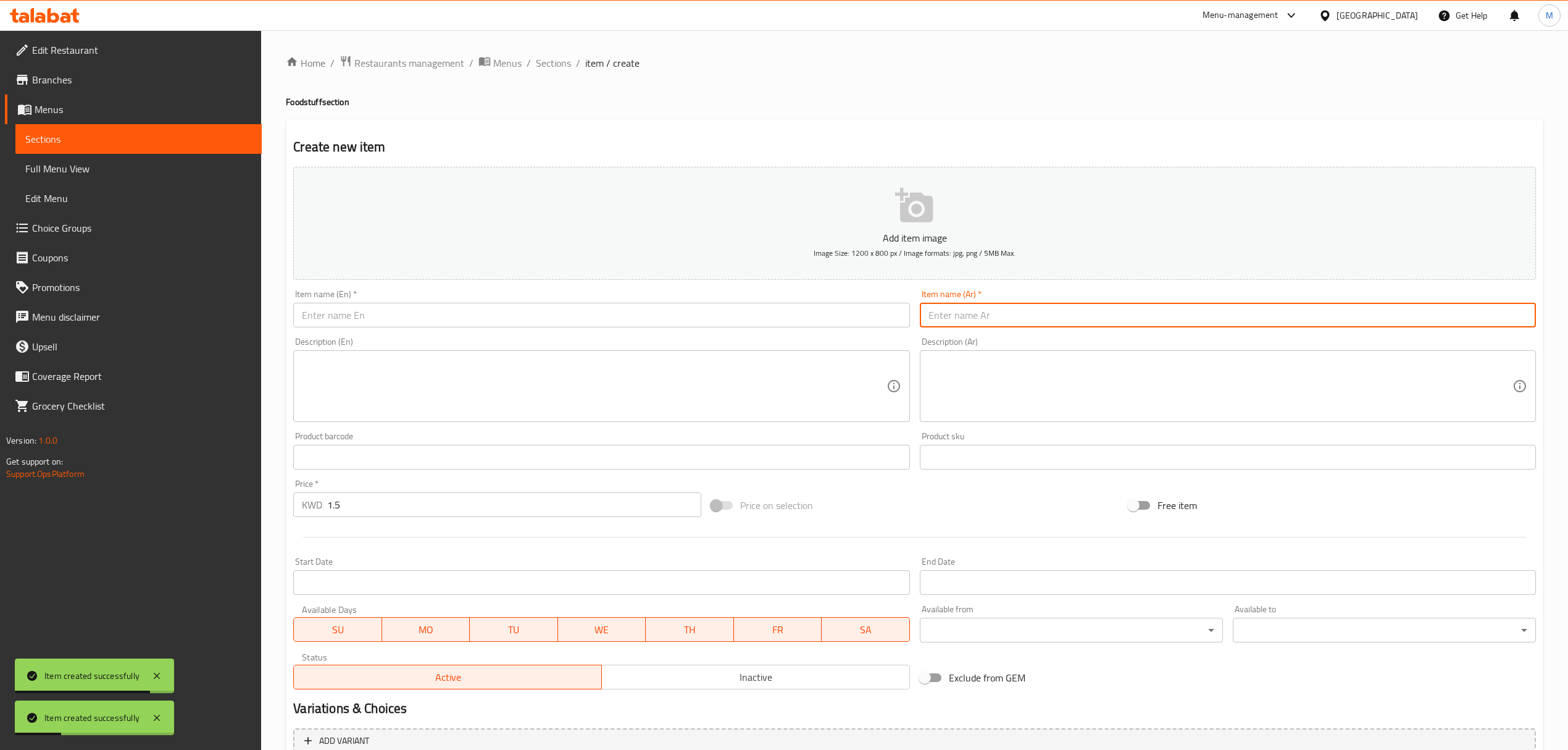
paste input "مربى توت (الملكي)"
type input "مربى توت (الملكي)"
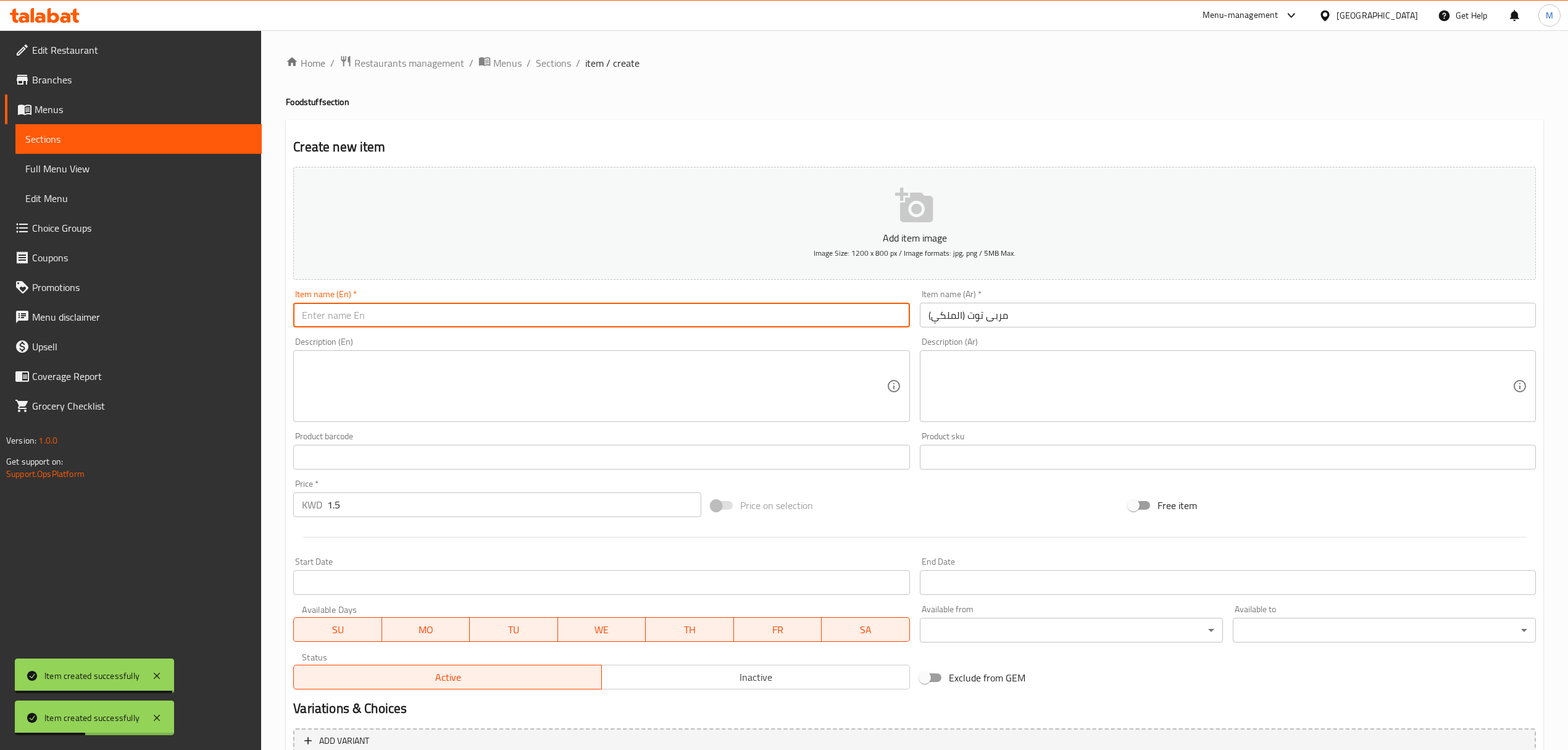
click at [530, 310] on input "text" at bounding box center [602, 315] width 616 height 25
paste input "Berry Jam (AlMalaki)"
type input "Berry Jam (AlMalaki)"
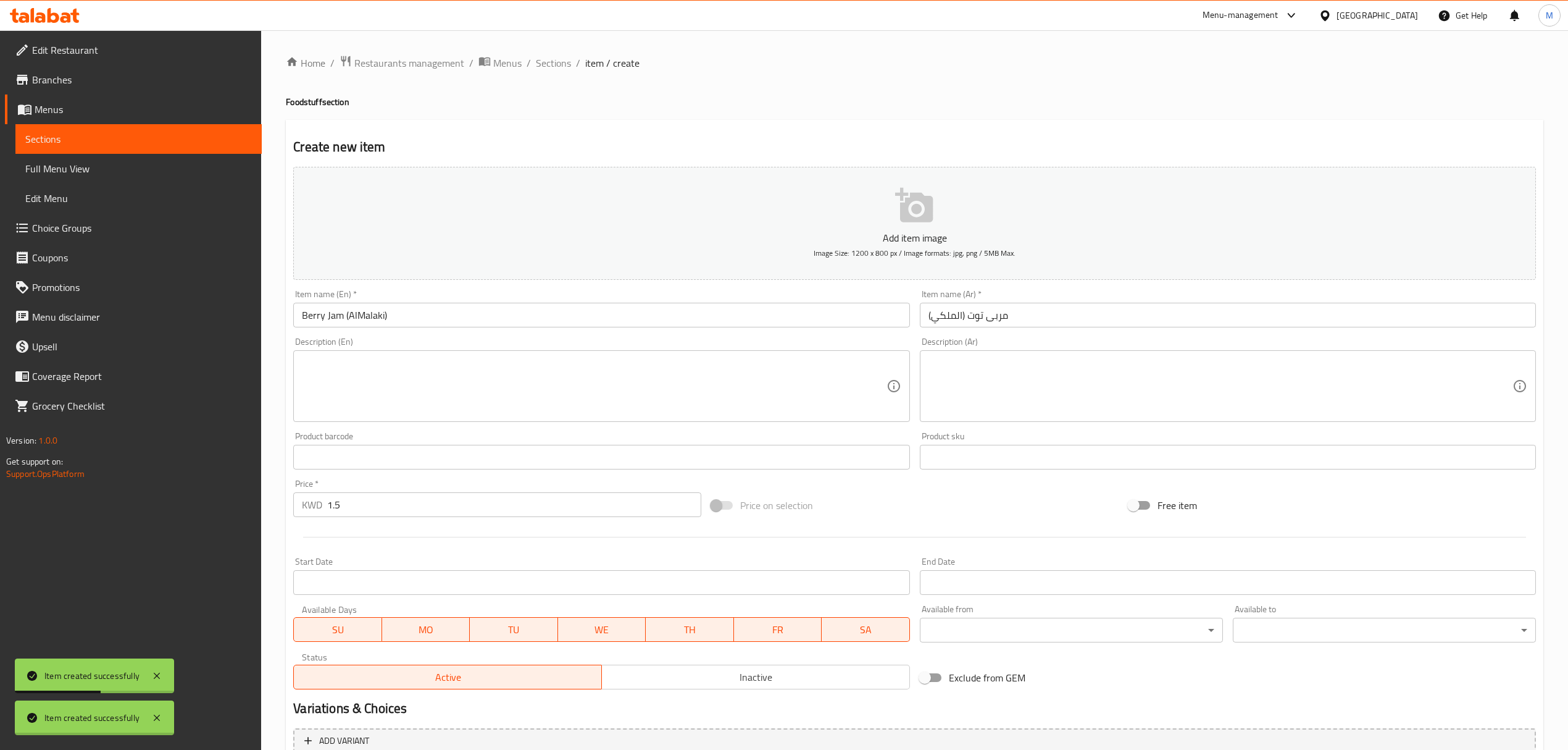
type input "0"
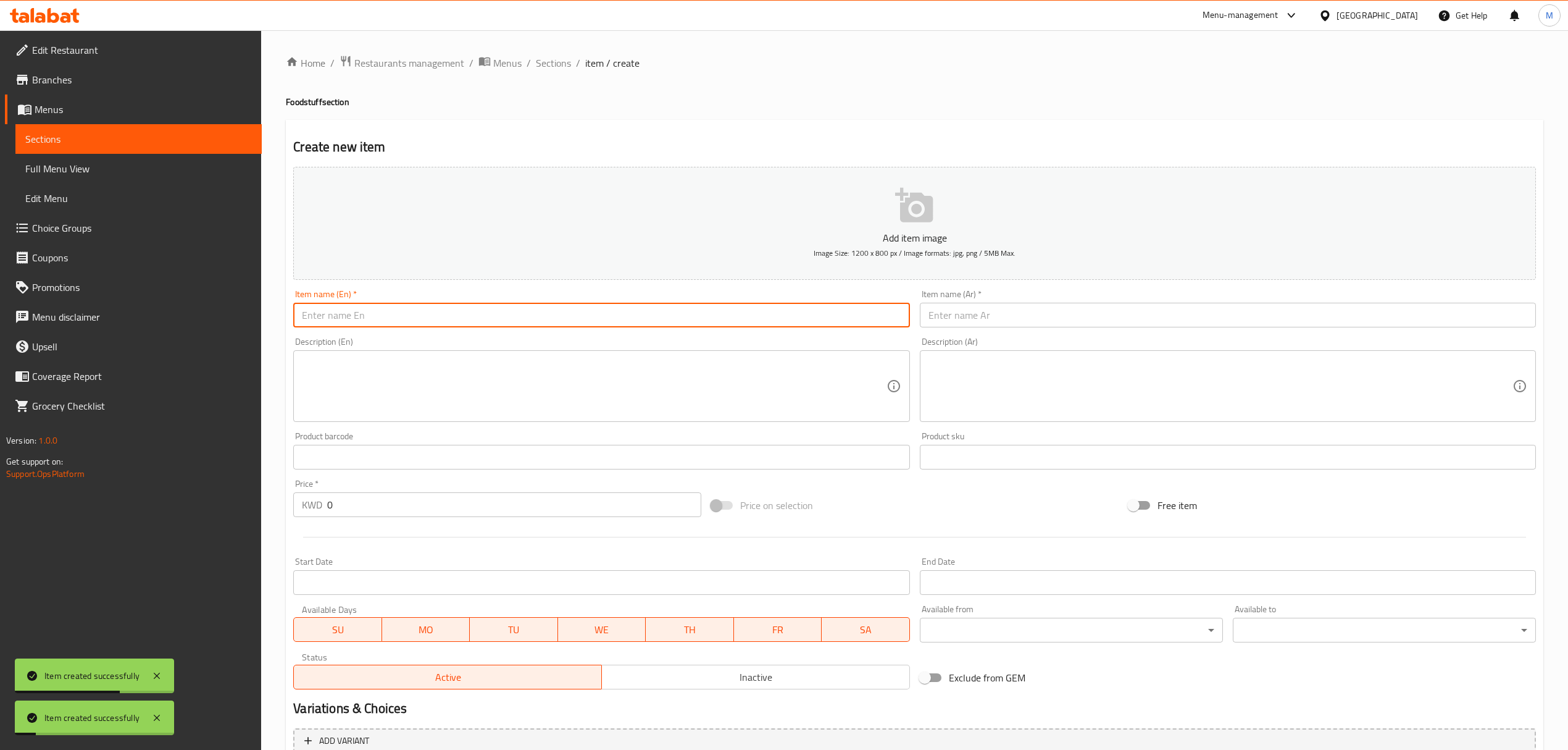
paste input "Rose Jam (AlMalaki)"
type input "Rose Jam (AlMalaki)"
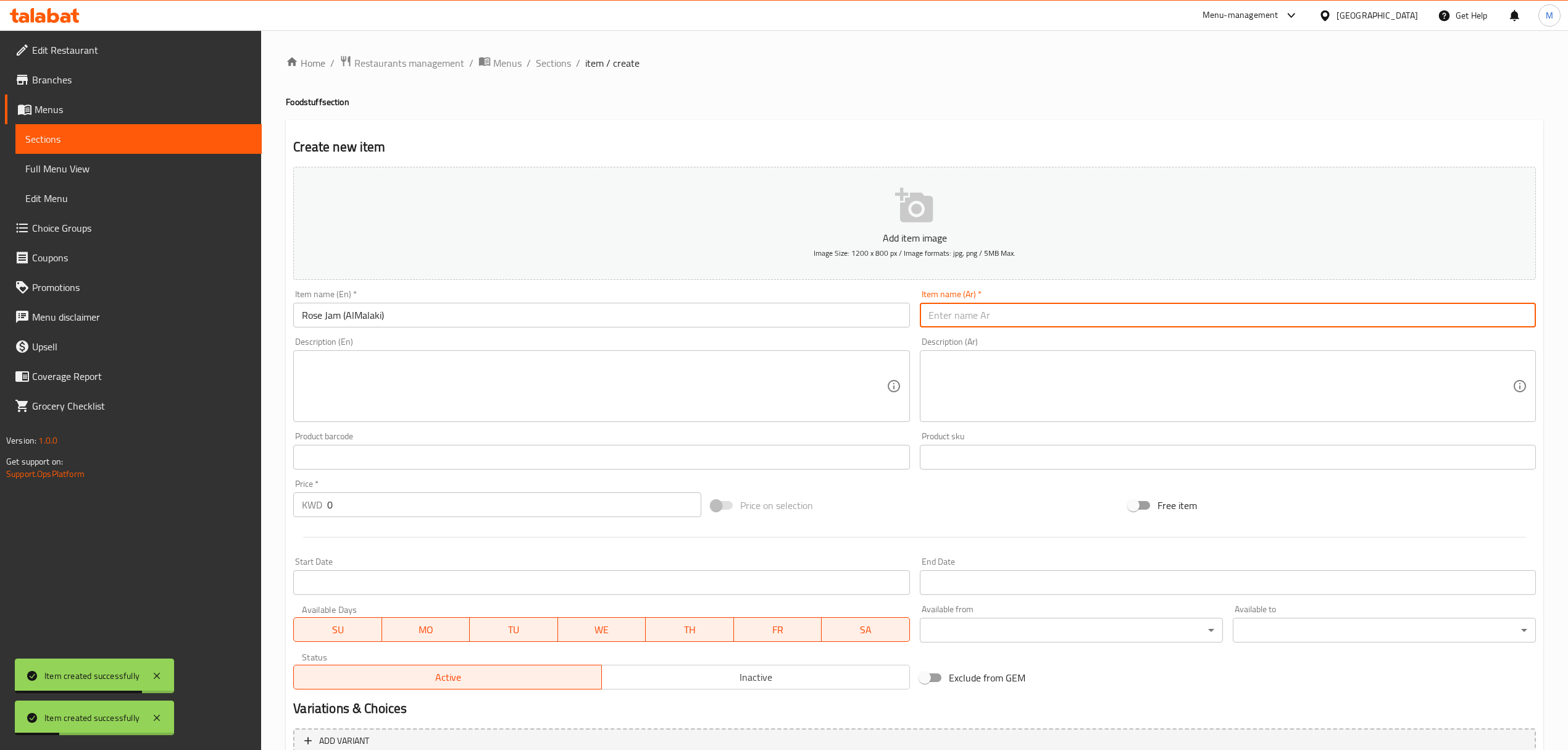
paste input "مربى الورد (الملكي)"
type input "مربى الورد (الملكي)"
click at [379, 499] on input "0" at bounding box center [514, 505] width 374 height 25
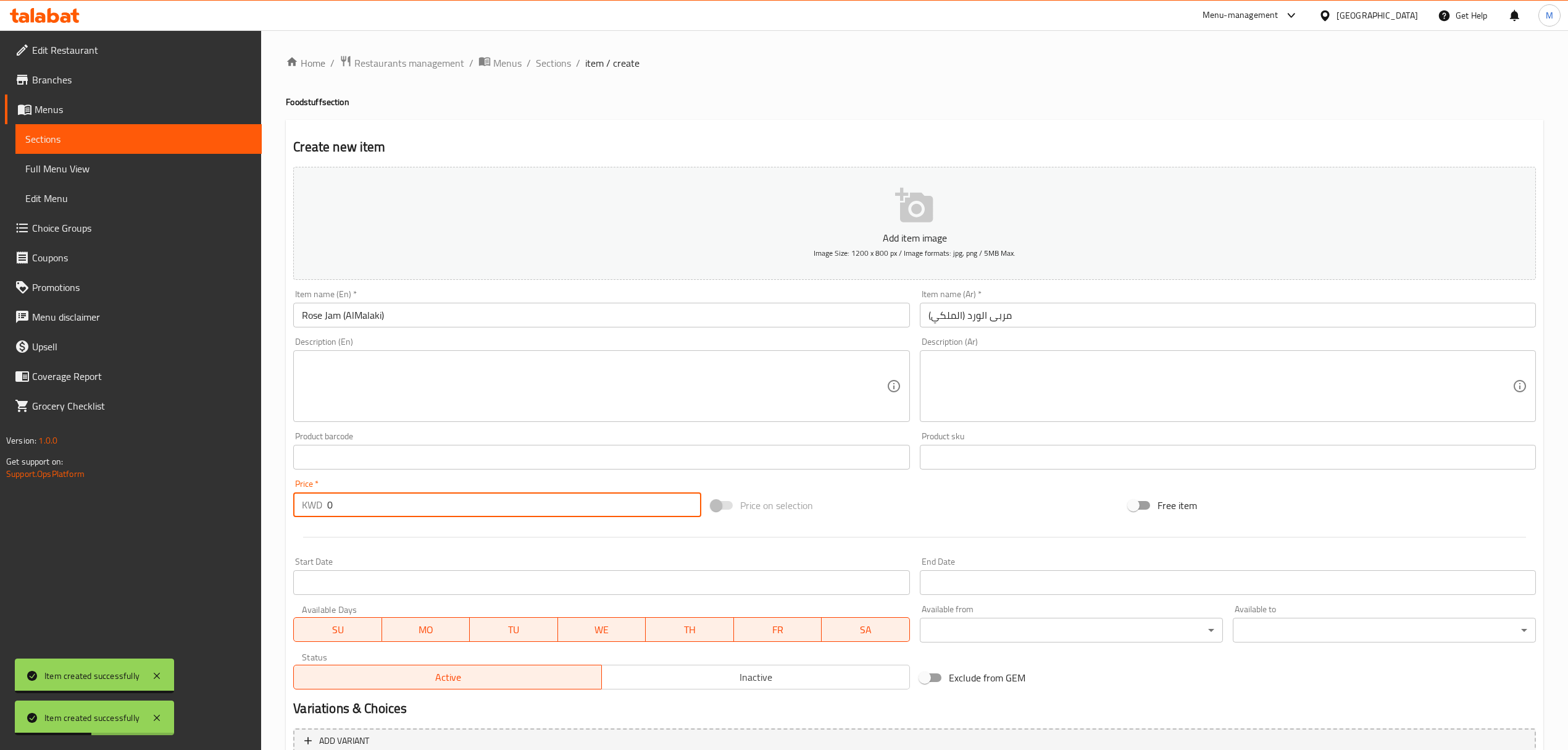
click at [379, 499] on input "0" at bounding box center [514, 505] width 374 height 25
paste input "1.5"
type input "1.5"
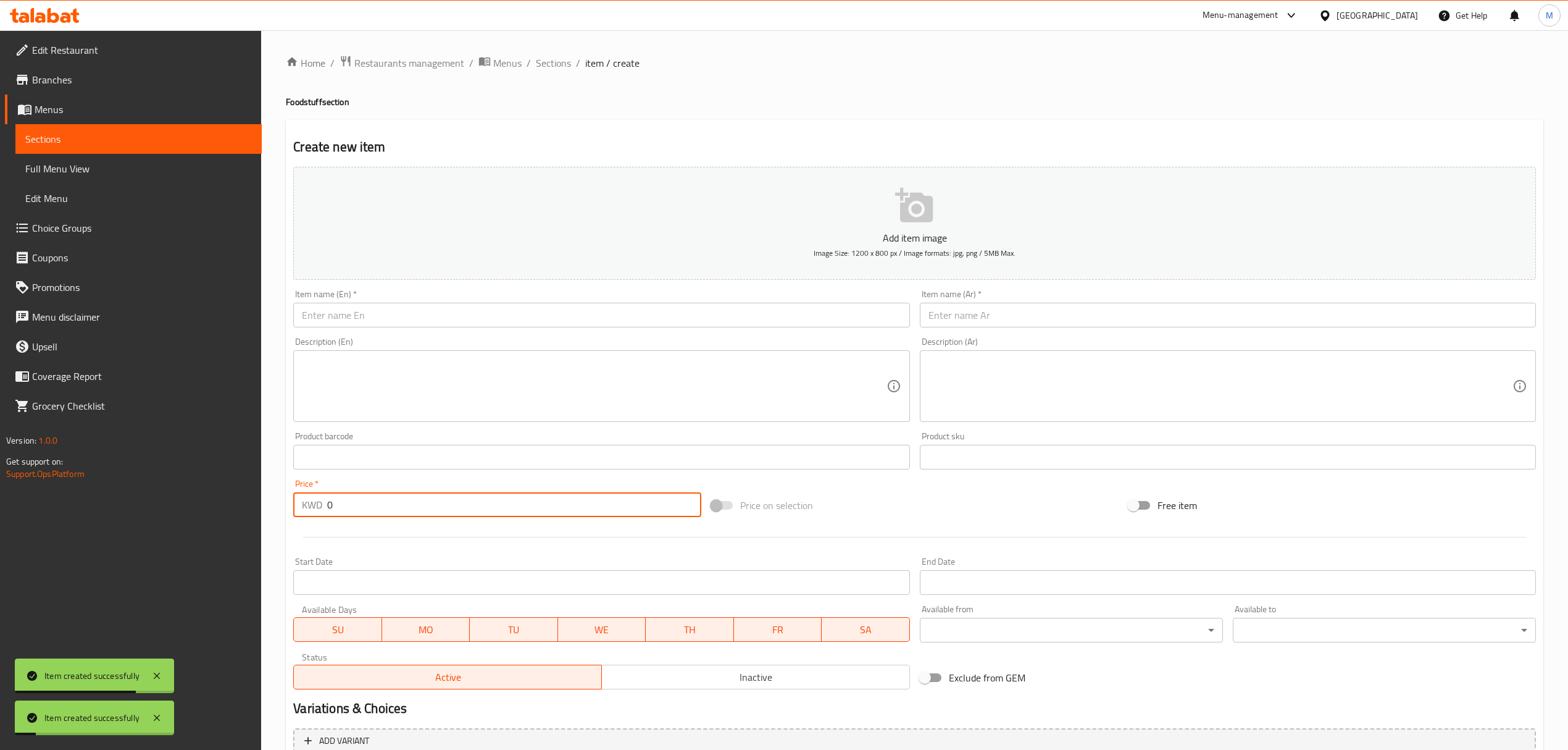
click at [504, 508] on input "0" at bounding box center [514, 505] width 374 height 25
paste input "1.25"
type input "1.25"
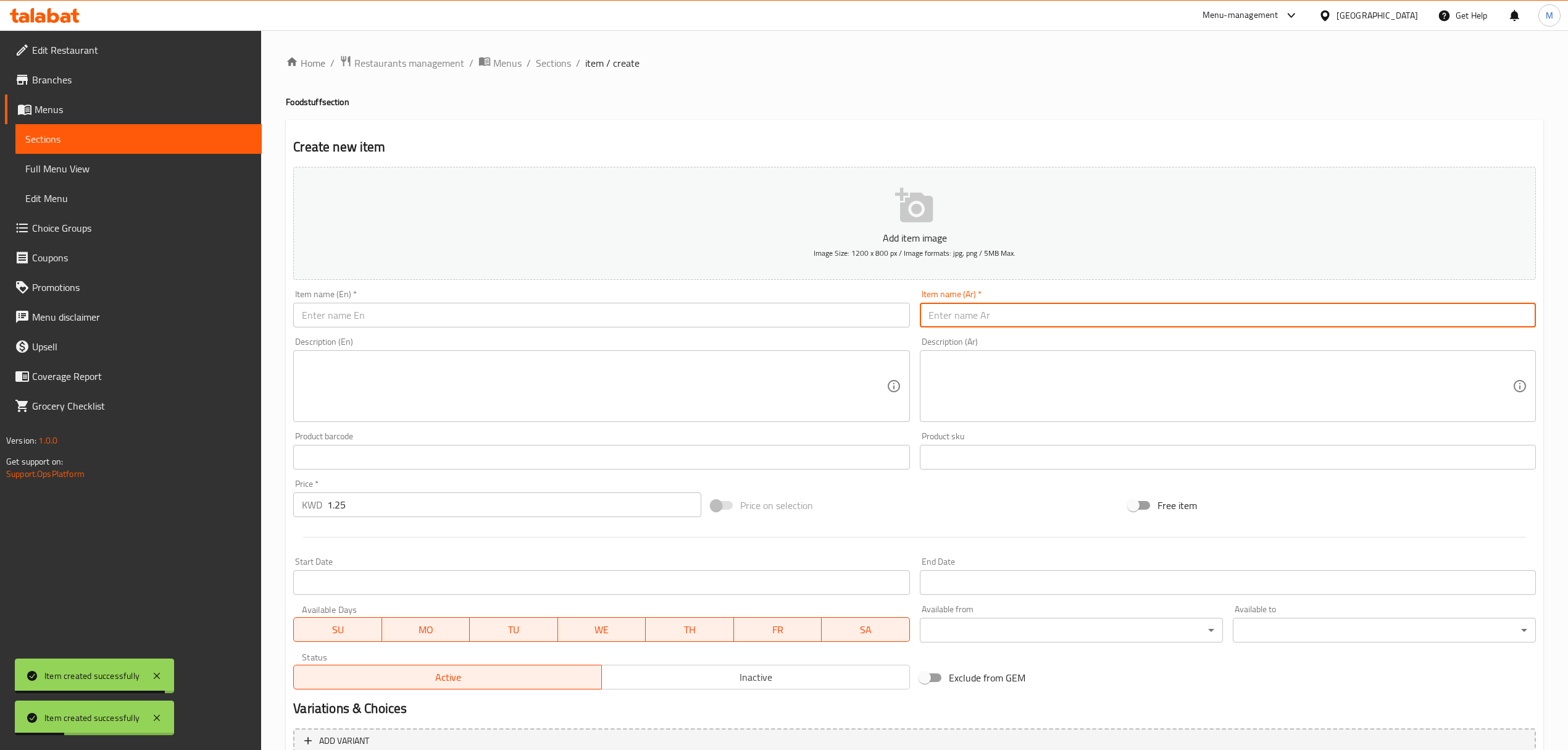
click at [1106, 308] on input "text" at bounding box center [1228, 315] width 616 height 25
paste input "مربى التين (الملكي)"
type input "مربى التين (الملكي)"
click at [603, 324] on input "text" at bounding box center [602, 315] width 616 height 25
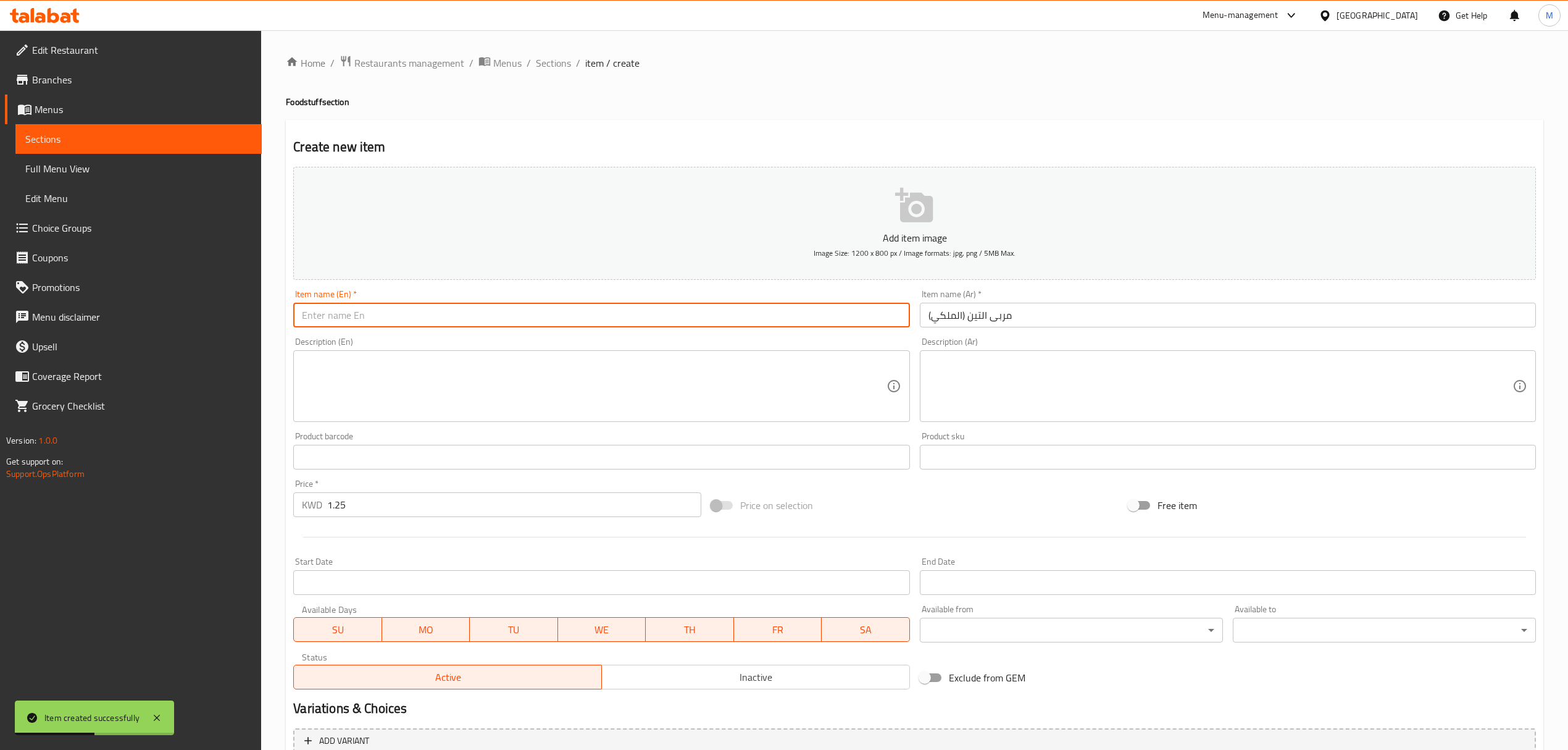
paste input "Fig Jam (AlMalaki)"
type input "Fig Jam (AlMalaki)"
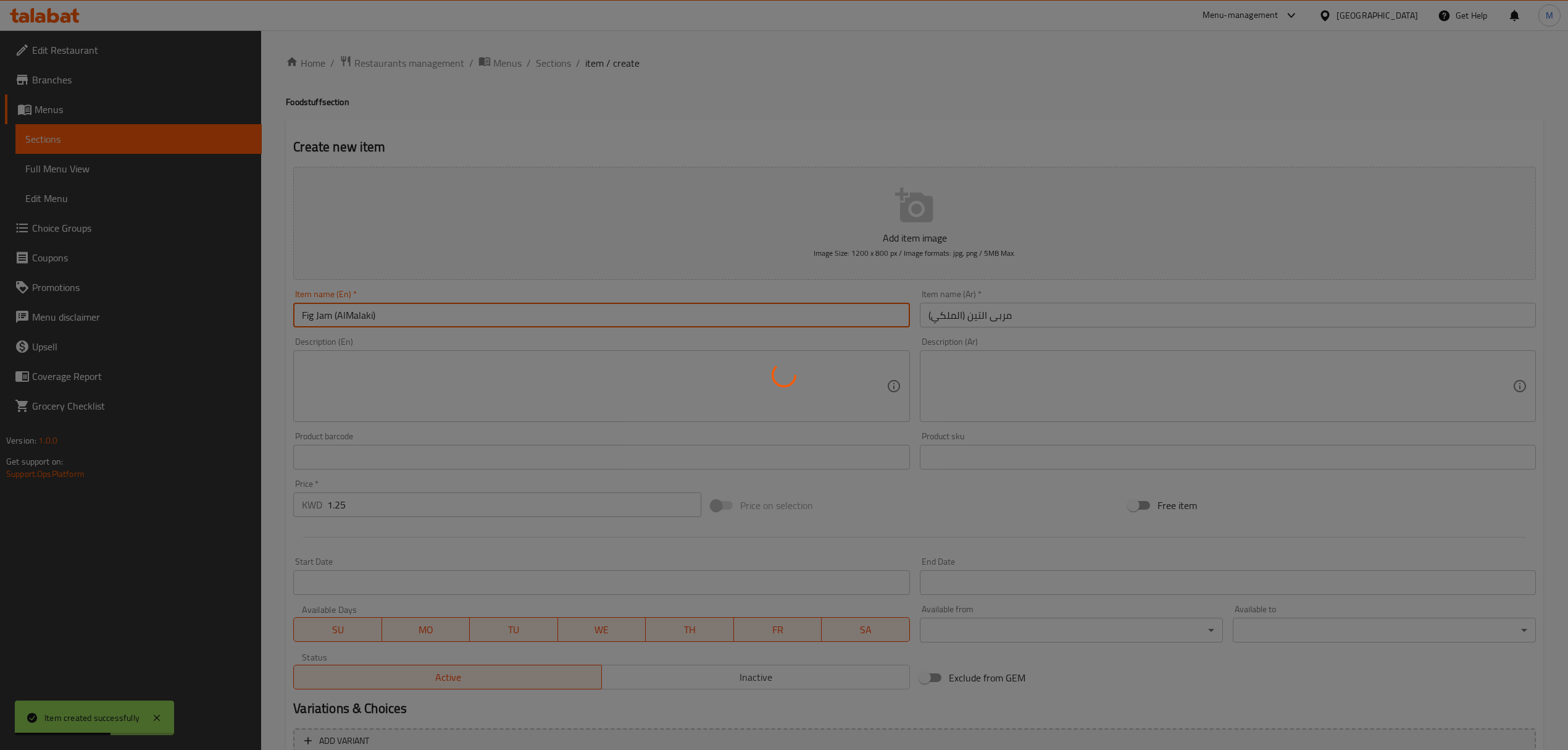
type input "0"
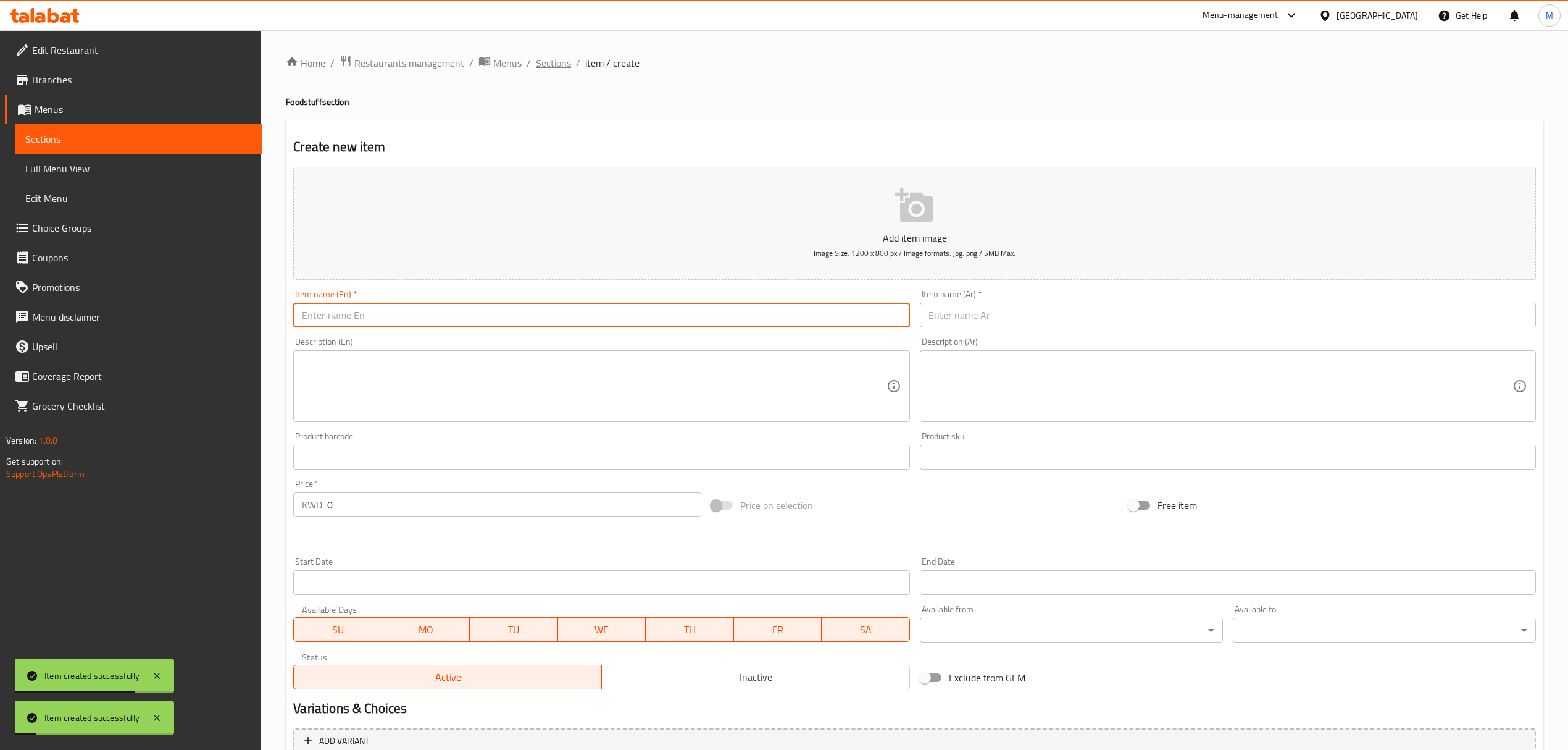
click at [549, 65] on span "Sections" at bounding box center [554, 62] width 35 height 15
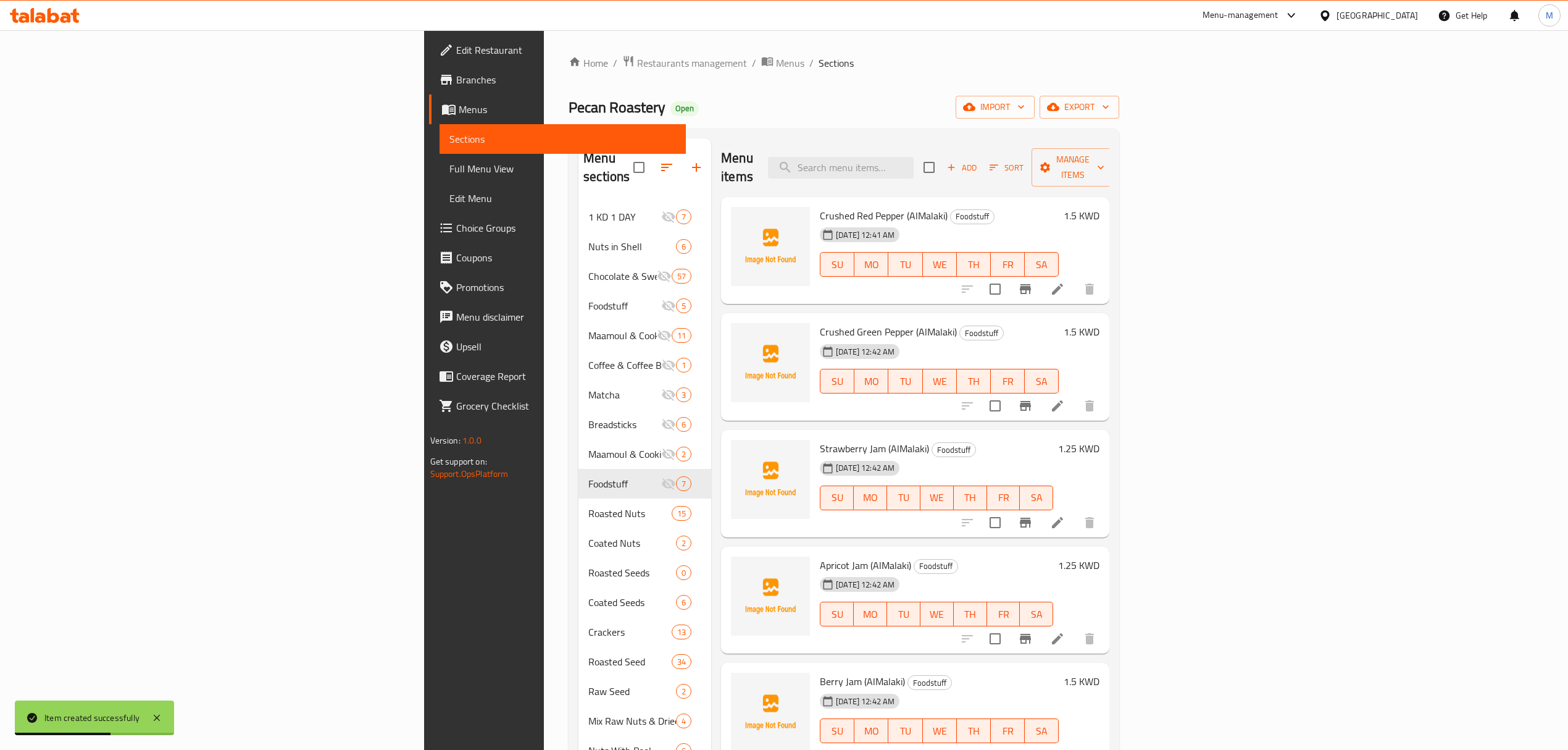
click at [979, 160] on span "Add" at bounding box center [962, 167] width 33 height 14
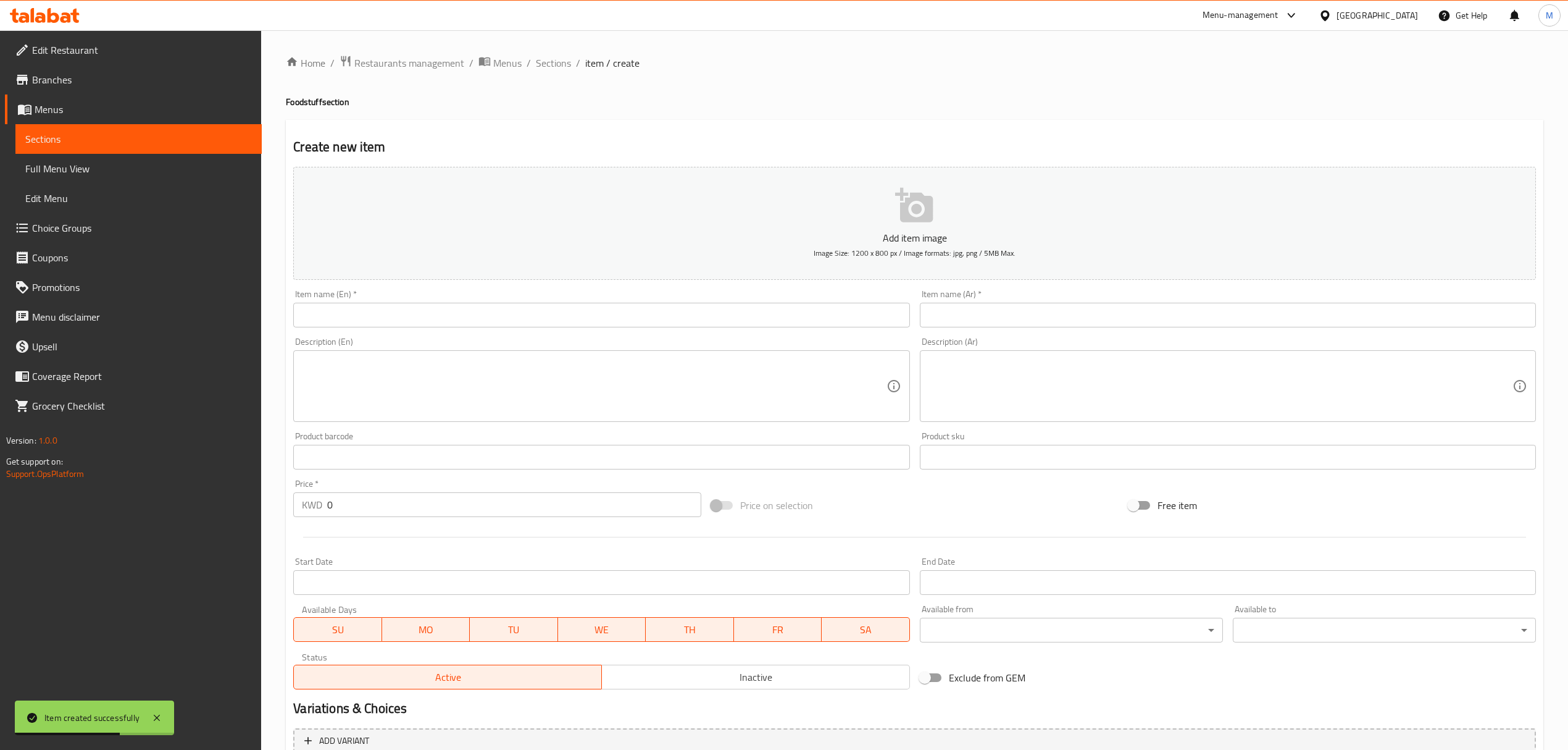
click at [1151, 309] on input "text" at bounding box center [1228, 315] width 616 height 25
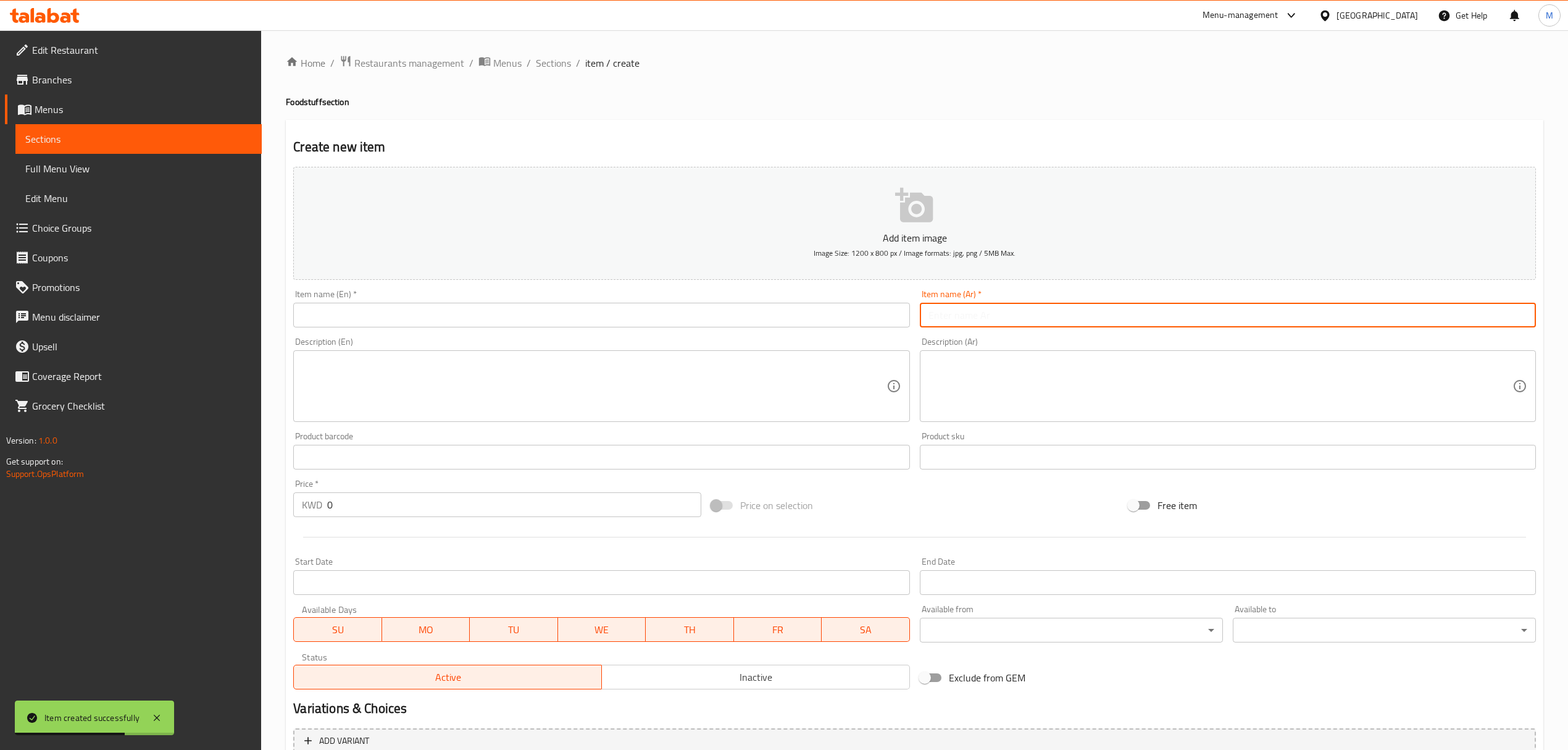
paste input "مكدوس (الملكي)"
type input "مكدوس (الملكي)"
click at [516, 325] on input "text" at bounding box center [602, 315] width 616 height 25
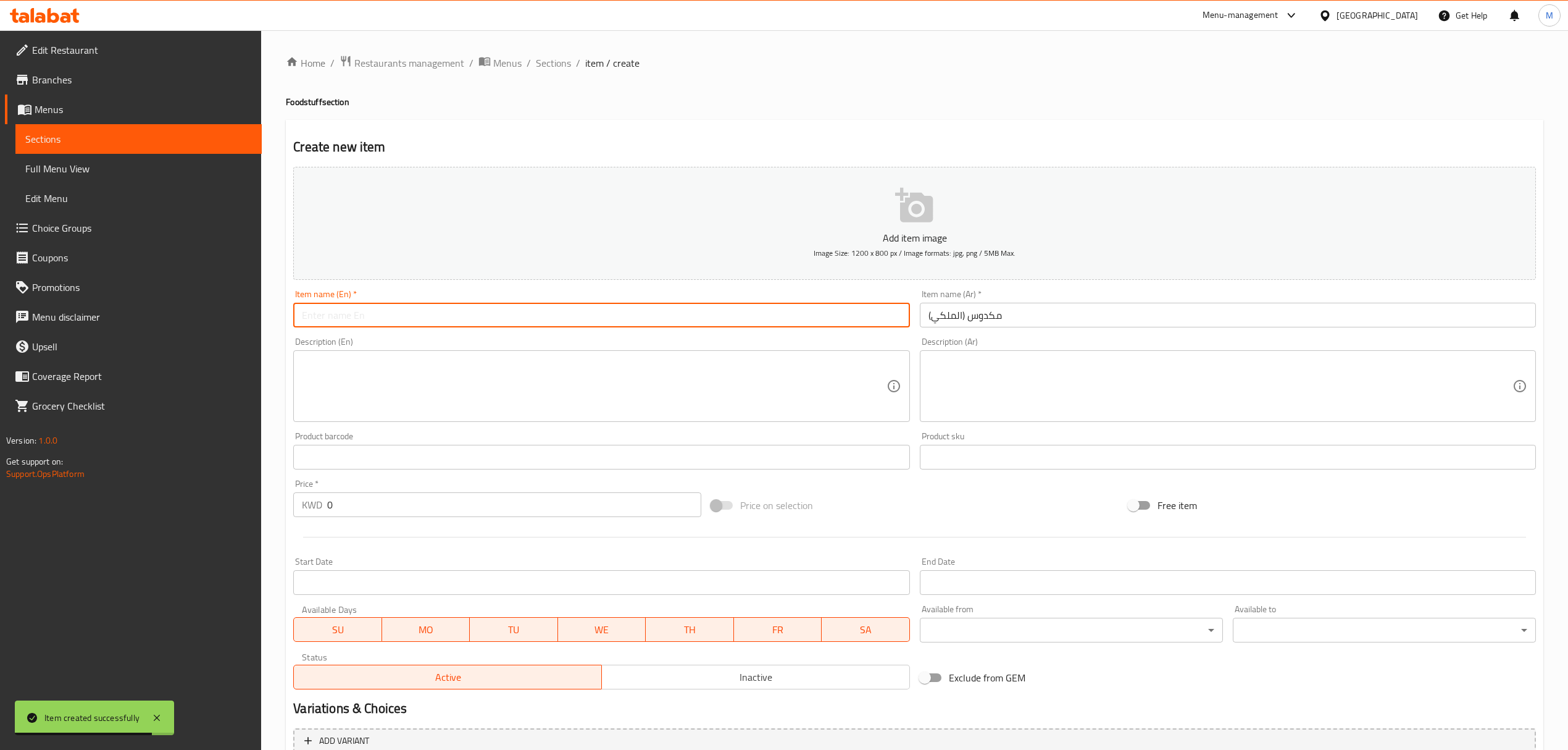
paste input "Makdous ( AlMalaki) 1100 g"
type input "Makdous ( AlMalaki) 1100 g"
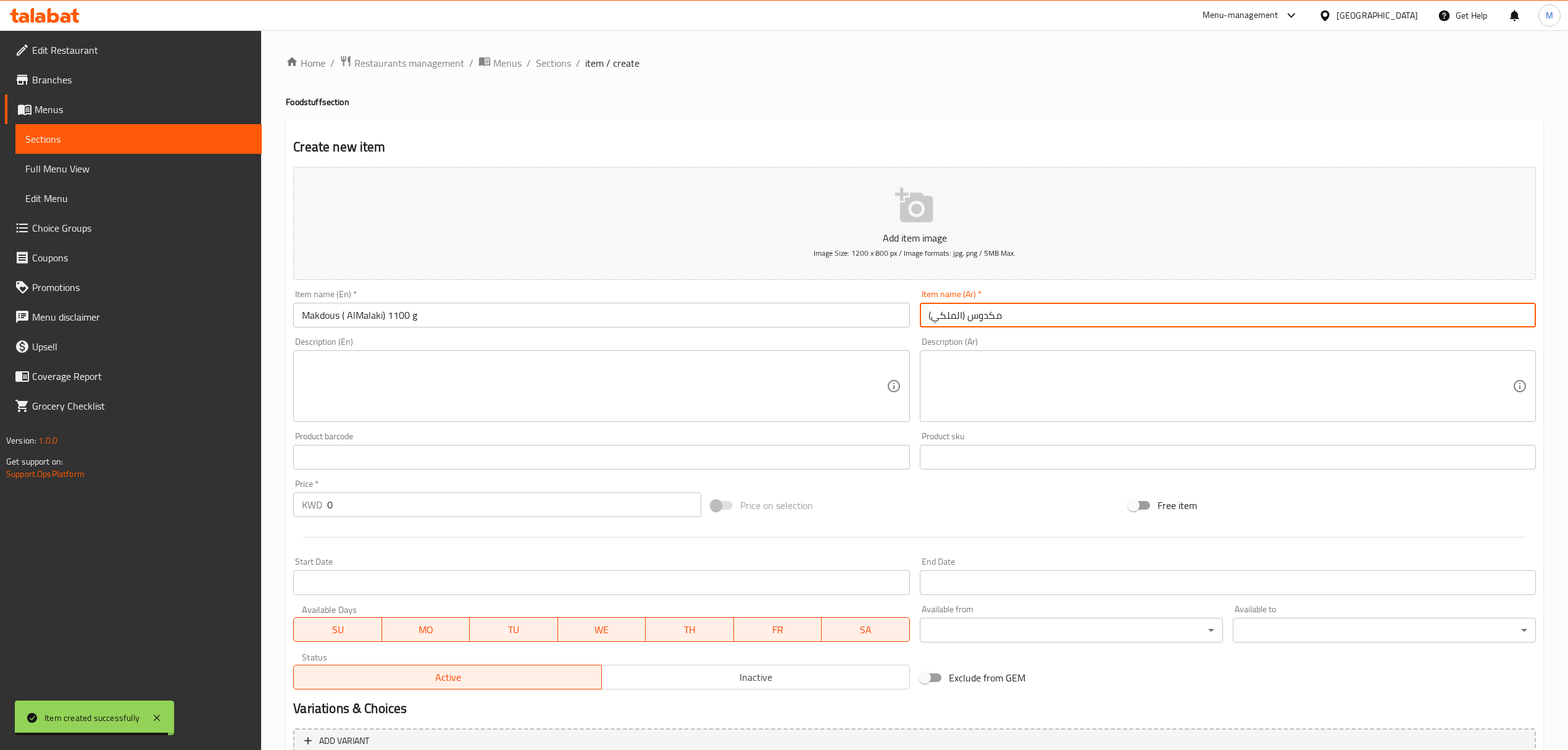
click at [992, 306] on input "مكدوس (الملكي)" at bounding box center [1228, 315] width 616 height 25
click at [1070, 325] on input "مكدوس (الملكي)" at bounding box center [1228, 315] width 616 height 25
type input "مكدوس (الملكي) 1100 جم"
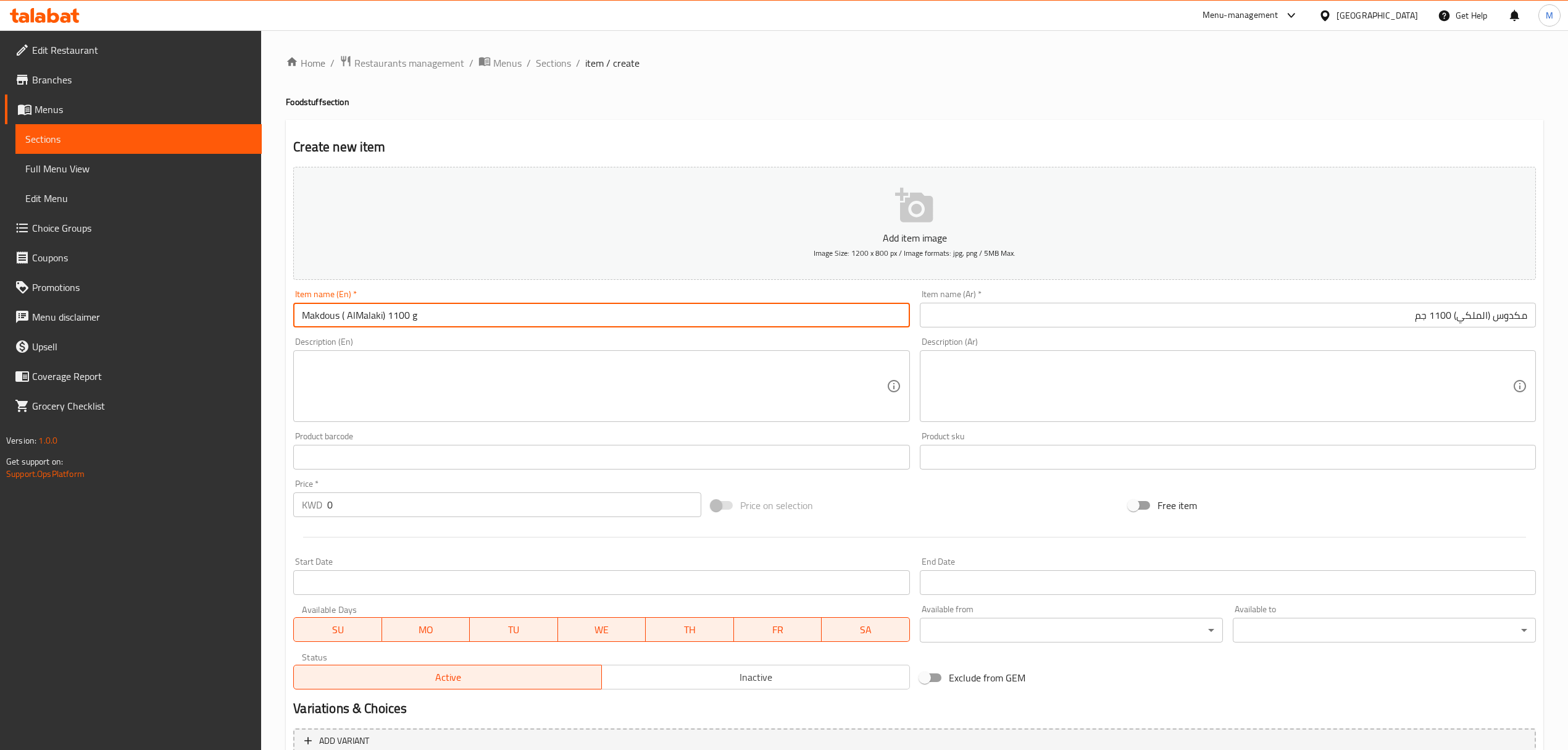
drag, startPoint x: 471, startPoint y: 315, endPoint x: 414, endPoint y: 321, distance: 57.3
click at [414, 321] on input "Makdous ( AlMalaki) 1100 g" at bounding box center [602, 315] width 616 height 25
type input "Makdous ( AlMalaki) 1100 G"
click at [453, 363] on textarea at bounding box center [594, 386] width 584 height 59
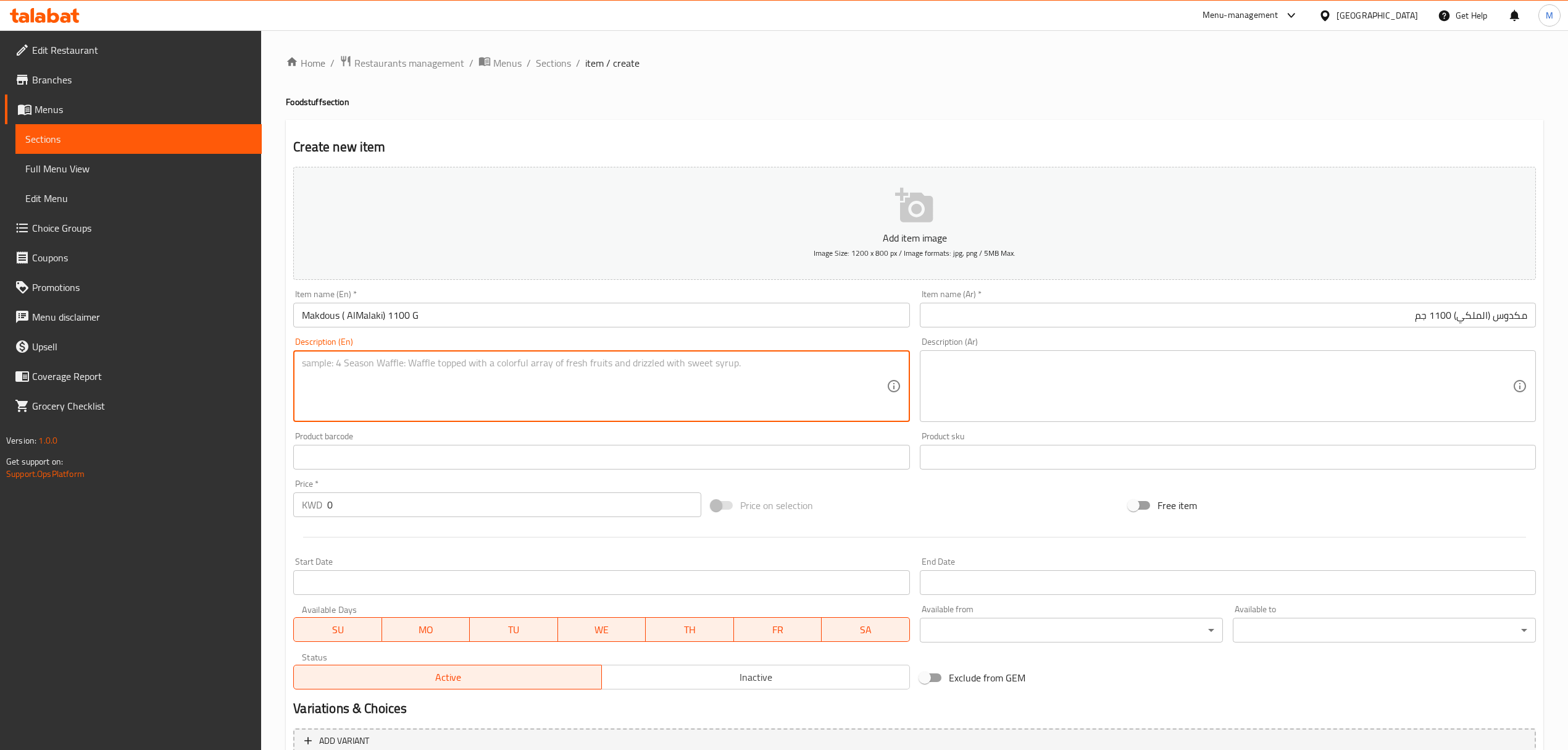
click at [446, 503] on input "0" at bounding box center [514, 505] width 374 height 25
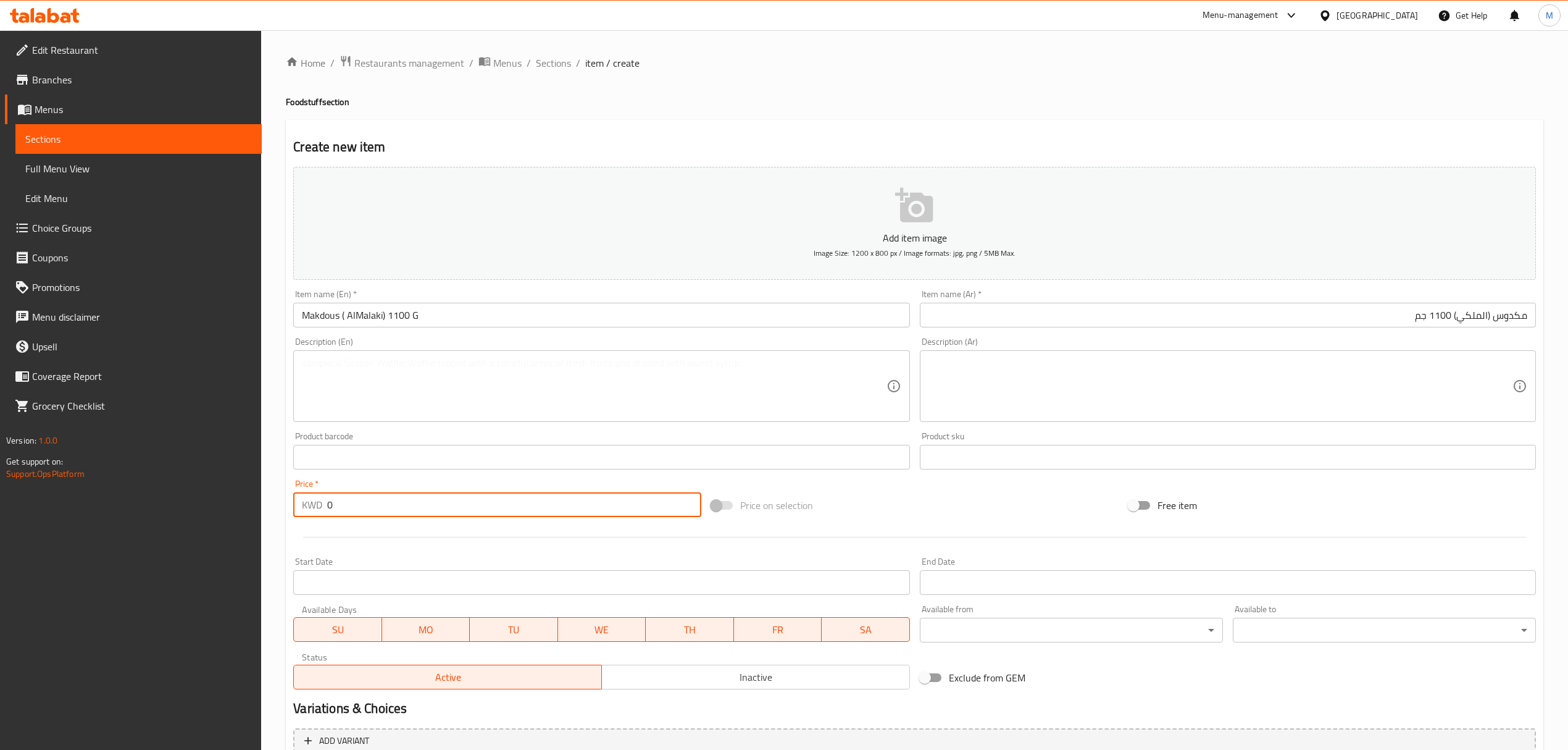
click at [446, 503] on input "0" at bounding box center [514, 505] width 374 height 25
paste input "5"
type input "5"
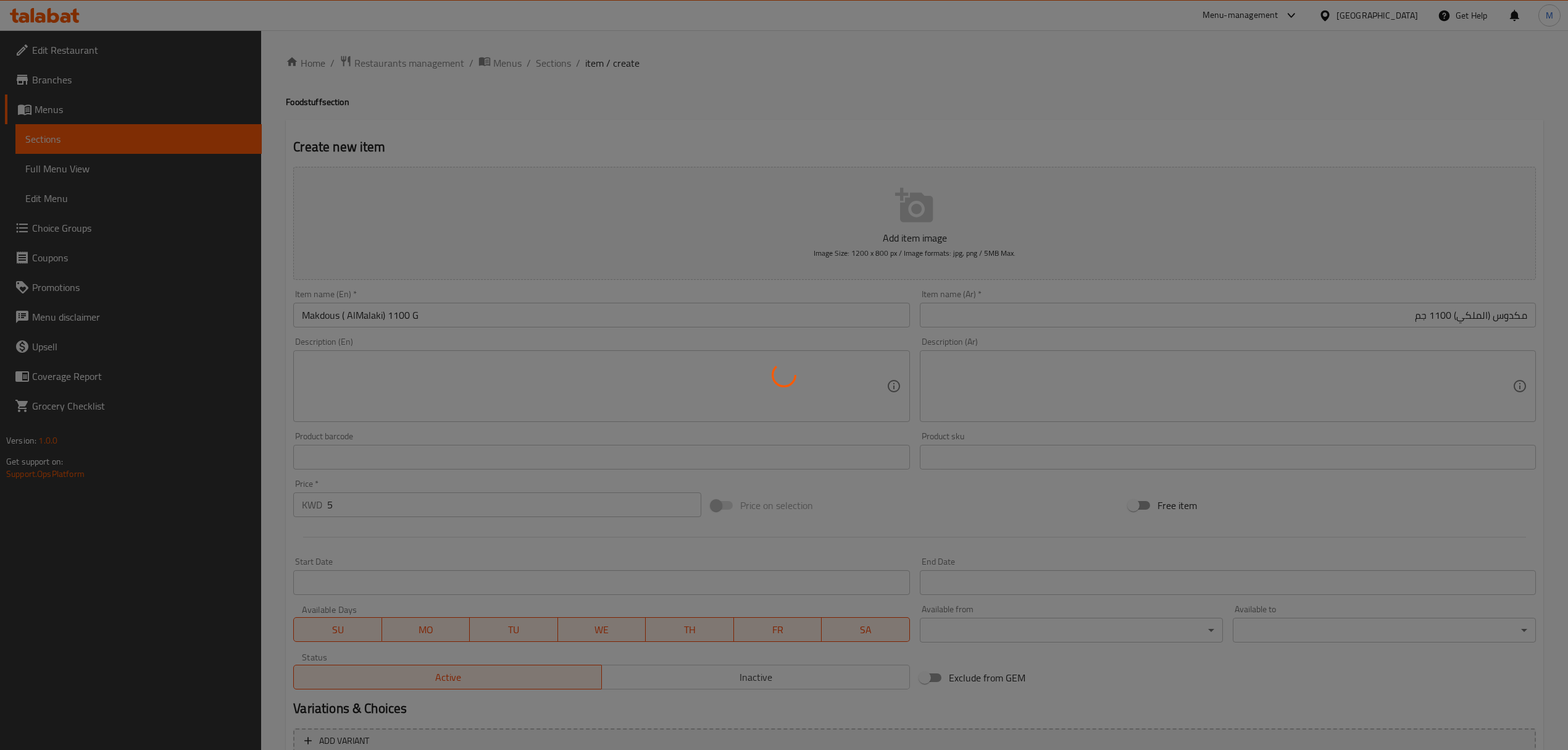
type input "0"
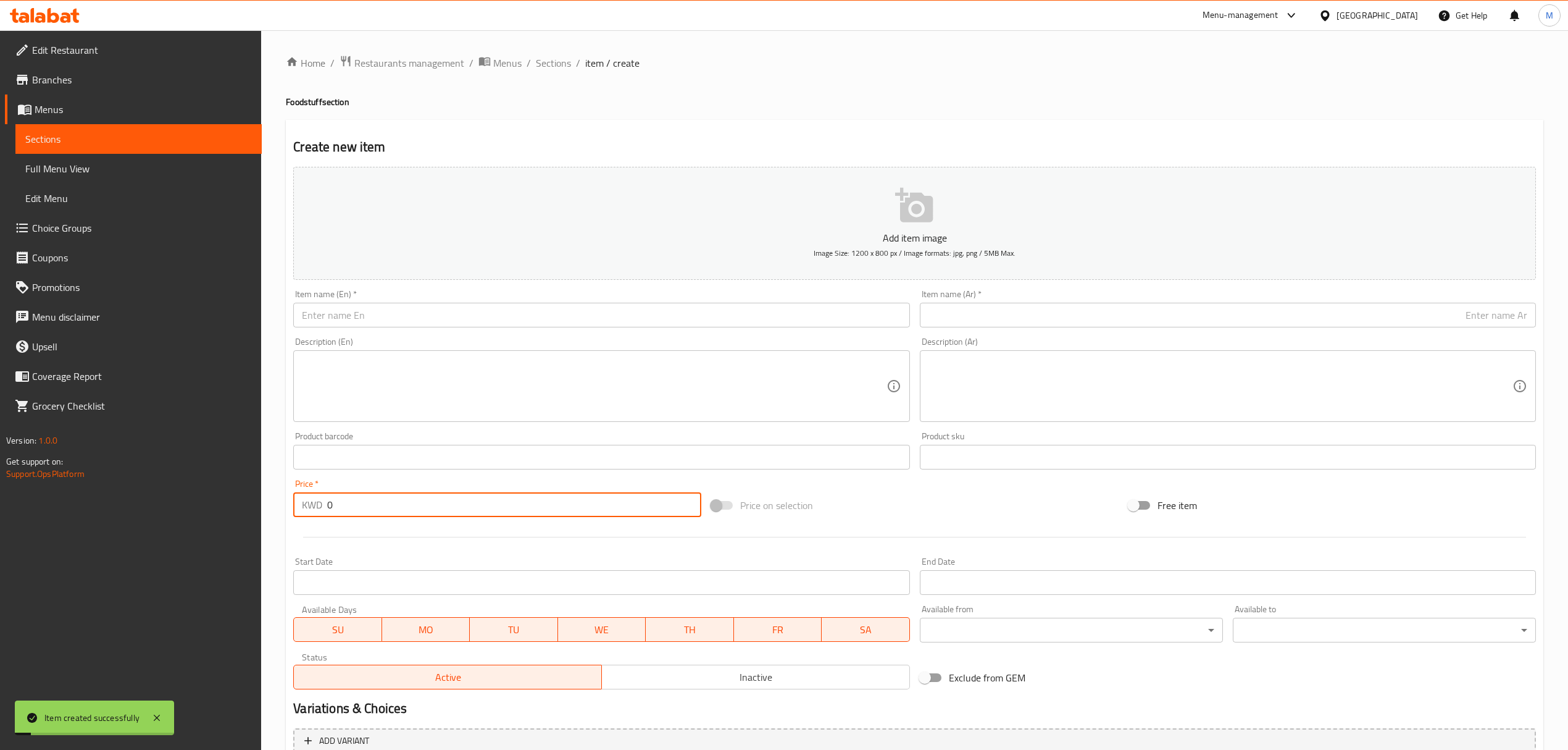
click at [492, 335] on div "Description (En) Description (En)" at bounding box center [601, 379] width 626 height 95
click at [487, 320] on input "text" at bounding box center [602, 315] width 616 height 25
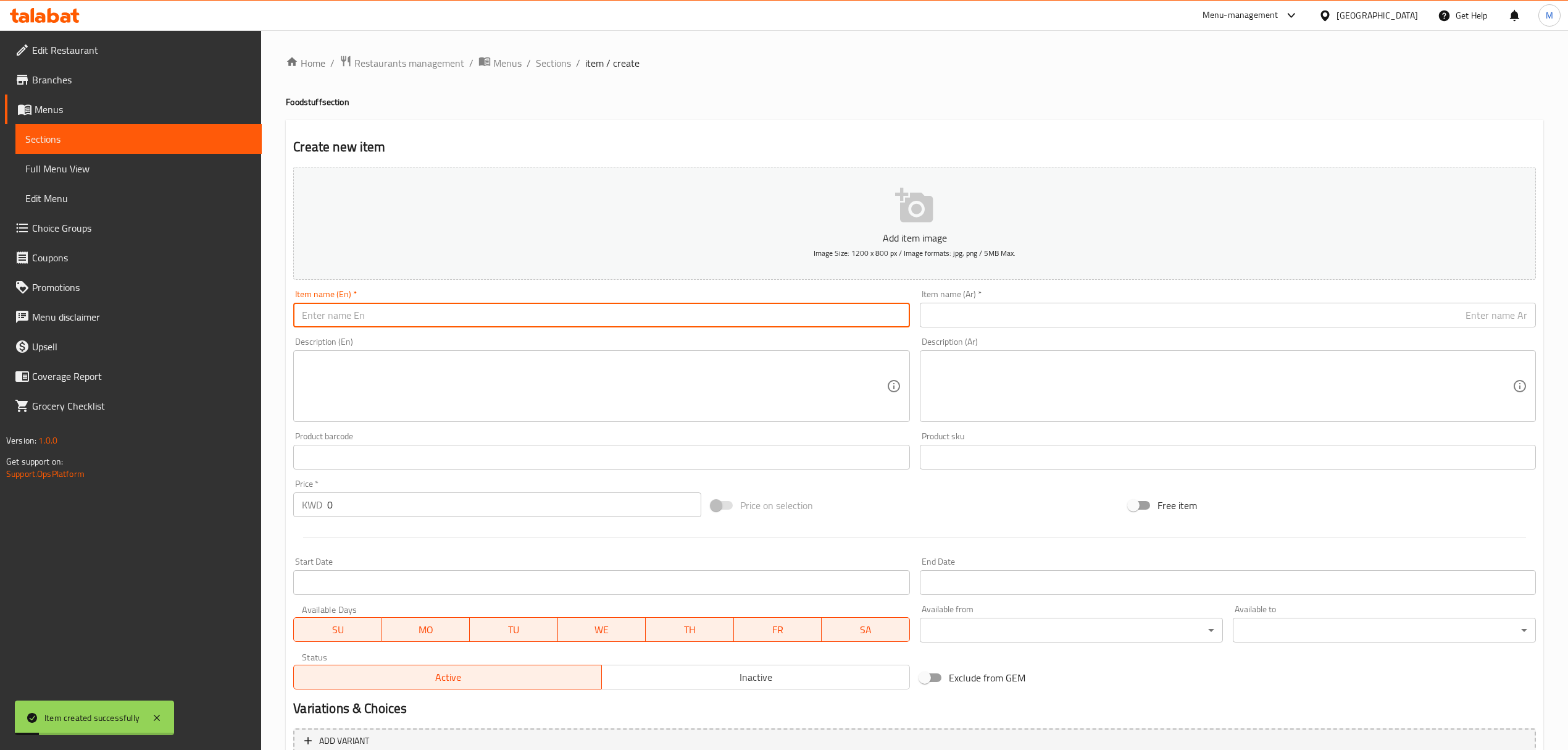
paste input "Makdous ( AlMalaki) 550 g"
drag, startPoint x: 421, startPoint y: 320, endPoint x: 402, endPoint y: 316, distance: 19.4
click at [402, 316] on input "Makdous ( AlMalaki) 550 g" at bounding box center [602, 315] width 616 height 25
click at [418, 321] on input "Makdous ( AlMalaki) 550 g" at bounding box center [602, 315] width 616 height 25
drag, startPoint x: 418, startPoint y: 321, endPoint x: 408, endPoint y: 318, distance: 10.4
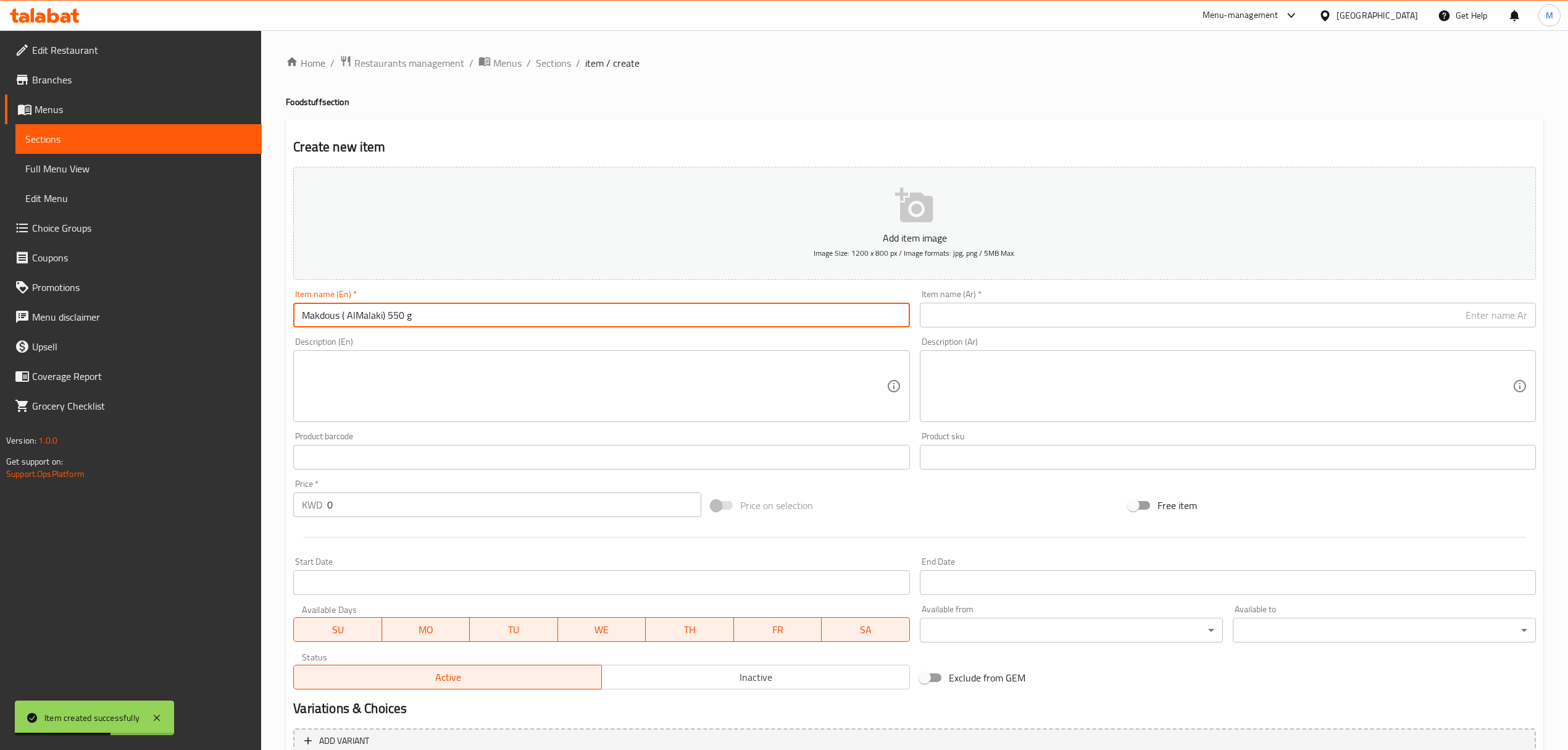
click at [408, 318] on input "Makdous ( AlMalaki) 550 g" at bounding box center [602, 315] width 616 height 25
type input "Makdous ( AlMalaki) 550 G"
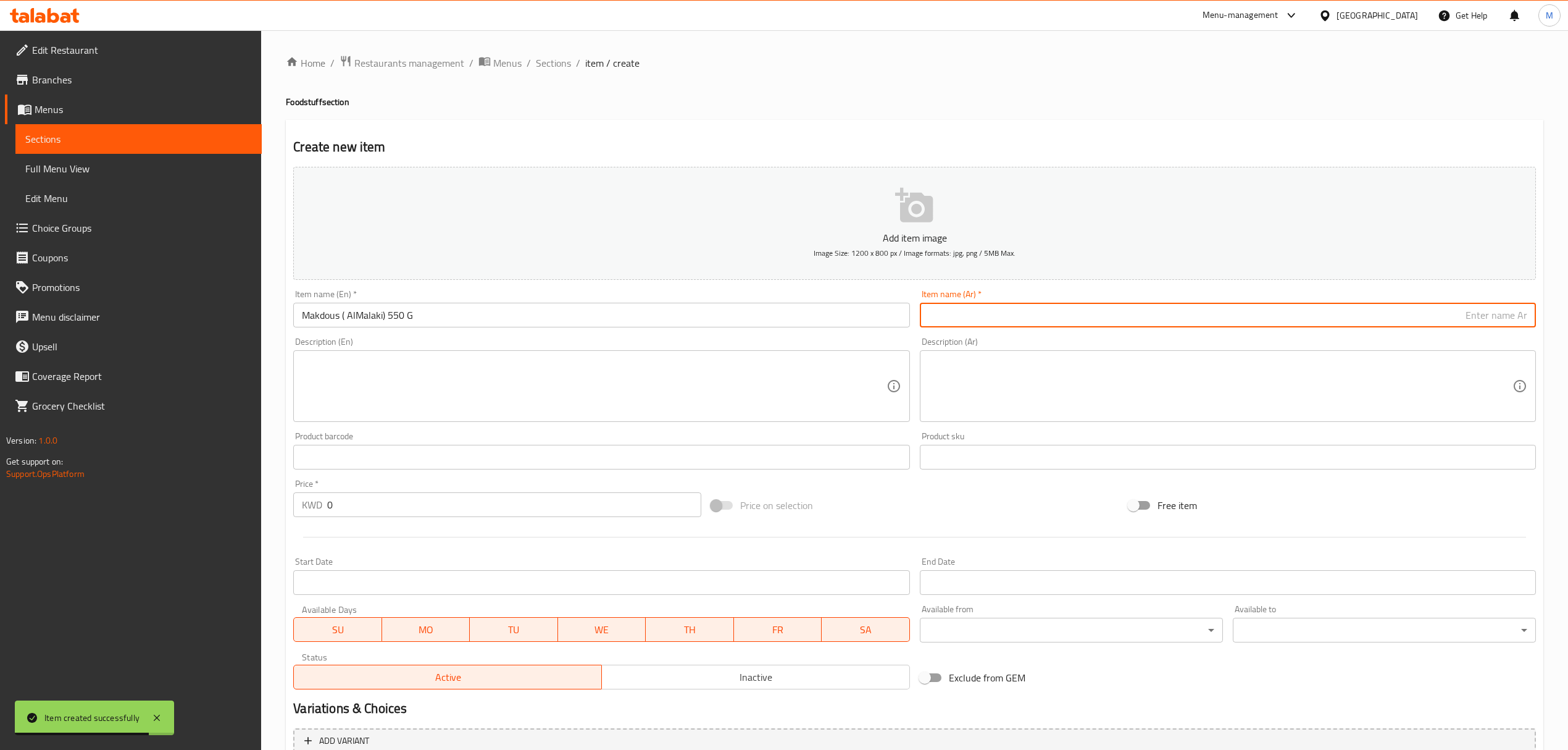
paste input "مكدوس (الملكي)"
type input "مكدوس (الملكي) 550 جم"
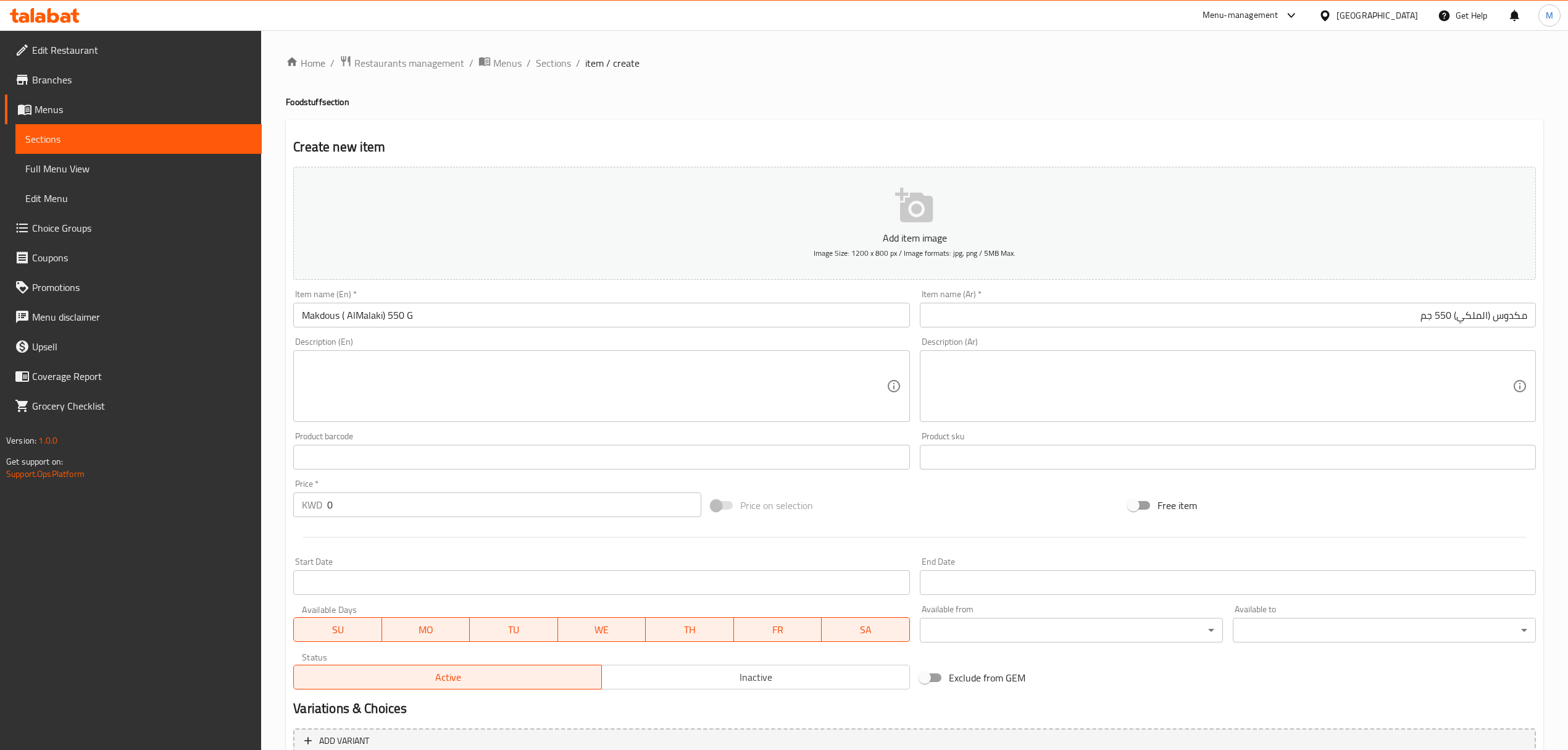
click at [449, 486] on div "Price   * KWD 0 Price *" at bounding box center [497, 498] width 408 height 38
click at [452, 512] on input "0" at bounding box center [514, 505] width 374 height 25
paste input "2.5"
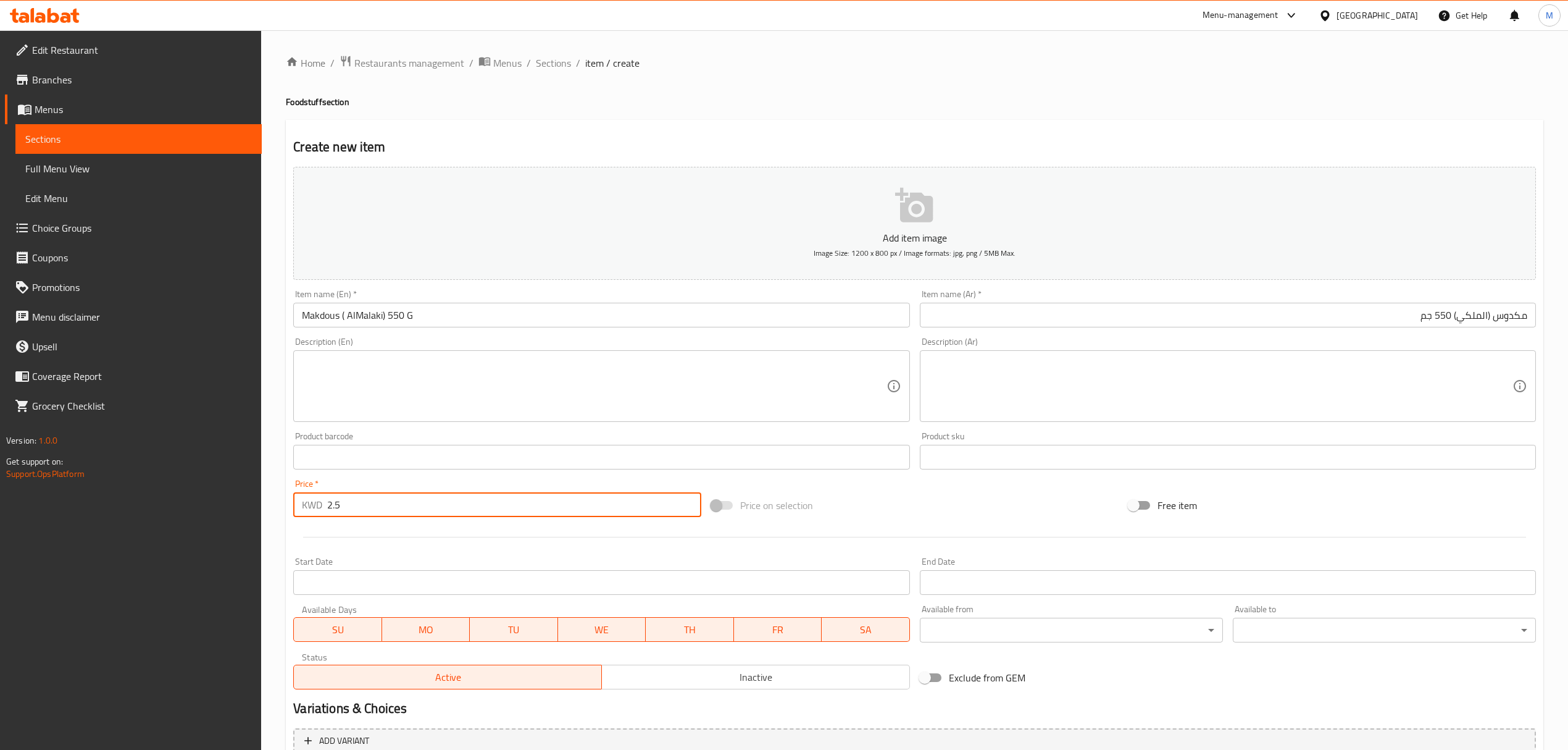
type input "2.5"
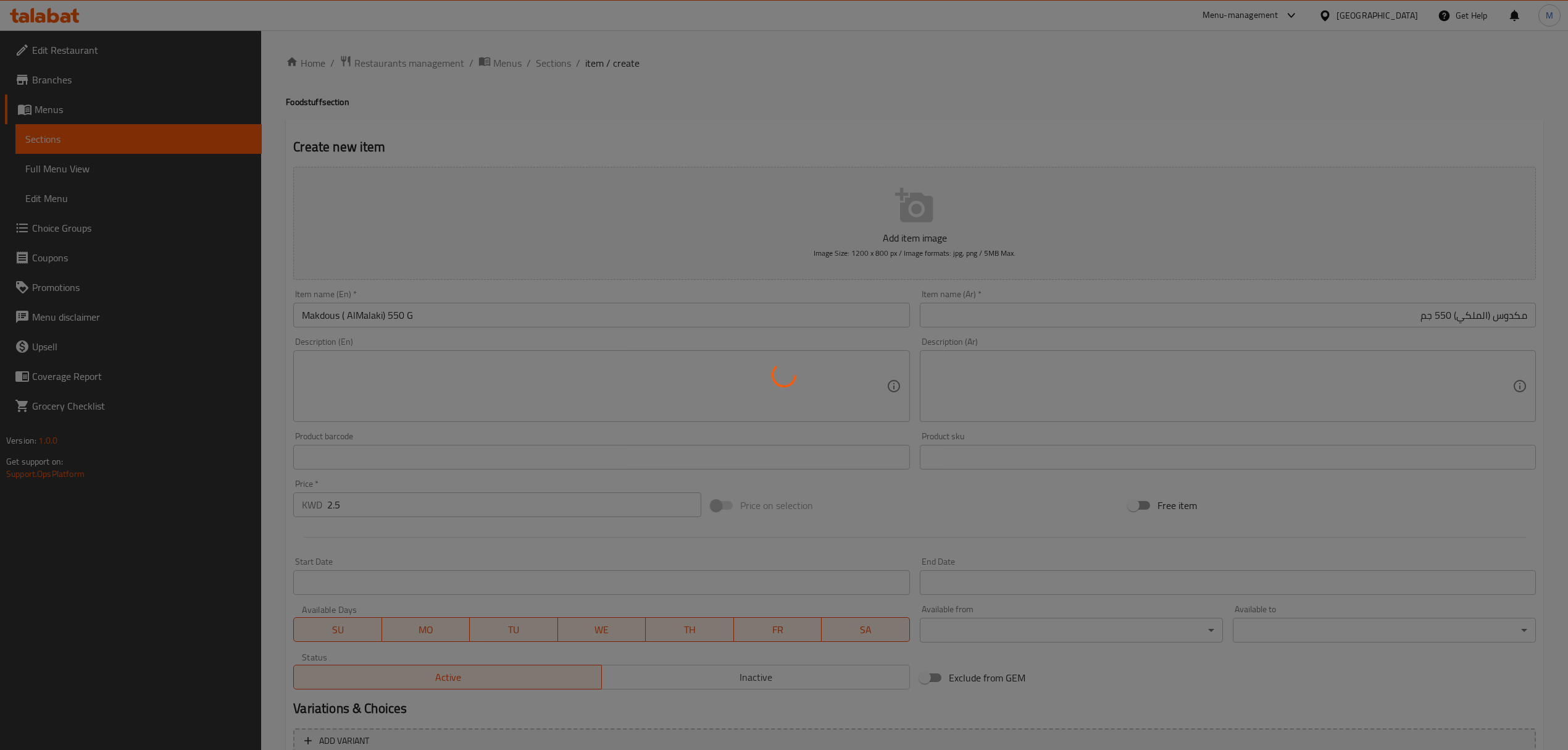
type input "0"
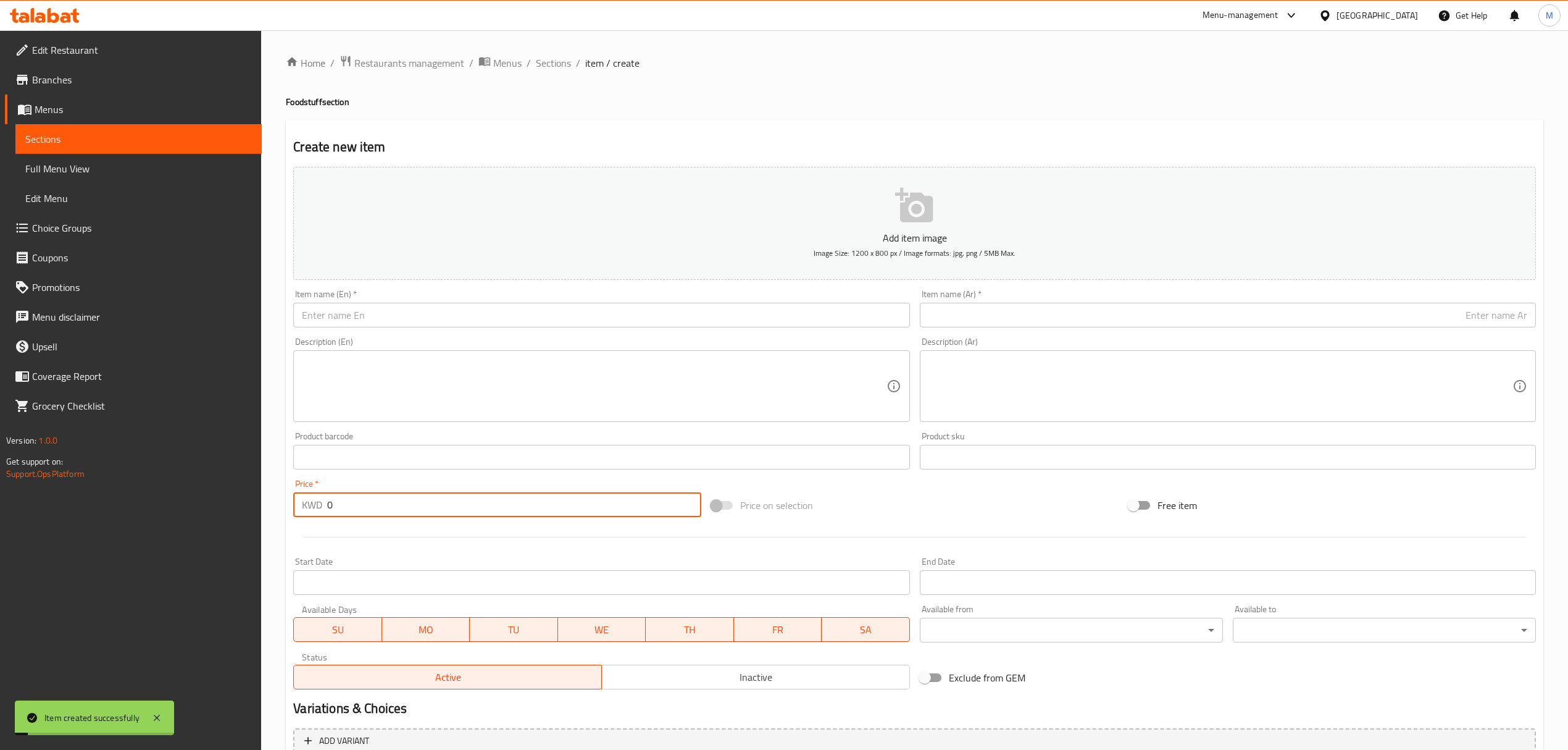
click at [530, 304] on input "text" at bounding box center [602, 315] width 616 height 25
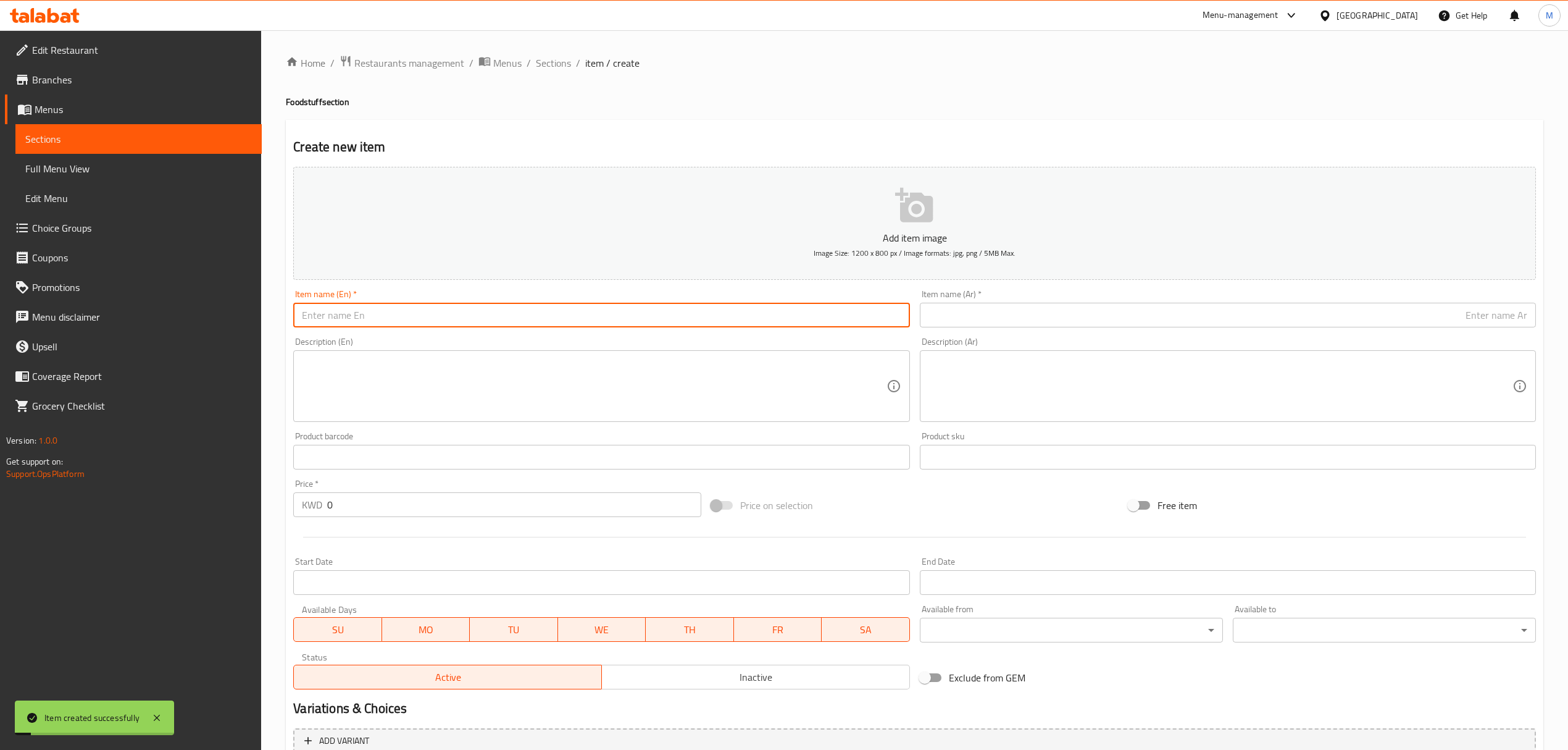
paste input "Green Olives-Halabi (AlMalaki) 1300 g"
click at [530, 304] on input "Green Olives-Halabi (AlMalaki) 1300 g" at bounding box center [602, 315] width 616 height 25
drag, startPoint x: 453, startPoint y: 324, endPoint x: 467, endPoint y: 328, distance: 14.6
click at [467, 328] on input "Green Olives-Halabi (AlMalaki) 1300 g" at bounding box center [602, 315] width 616 height 25
type input "Green Olives-Halabi (AlMalaki) 1300 G"
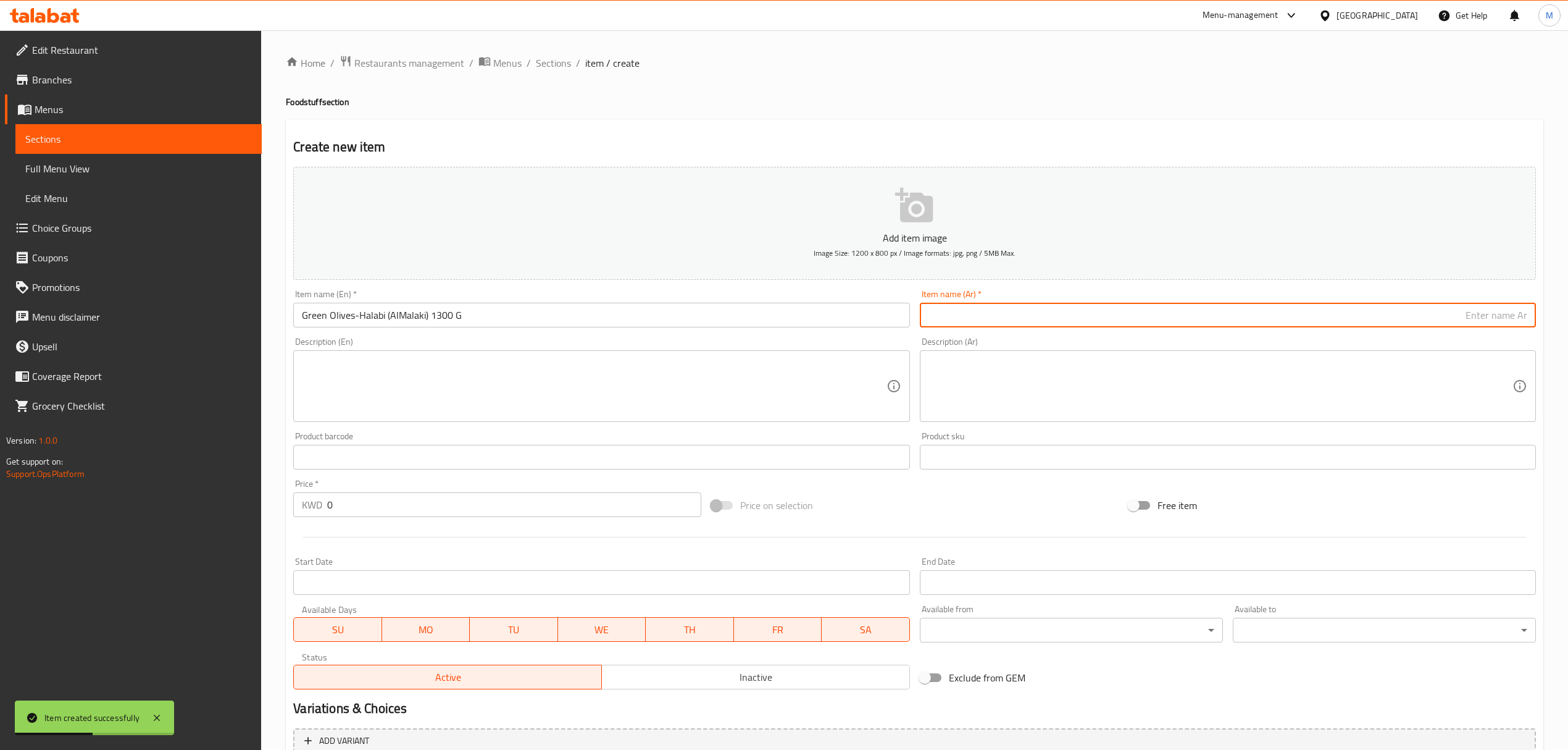
paste input "زيتون أخضر حلبي (الملكي)"
type input "زيتون أخضر حلبي (الملكي) 1300 جم"
click at [448, 502] on input "0" at bounding box center [514, 505] width 374 height 25
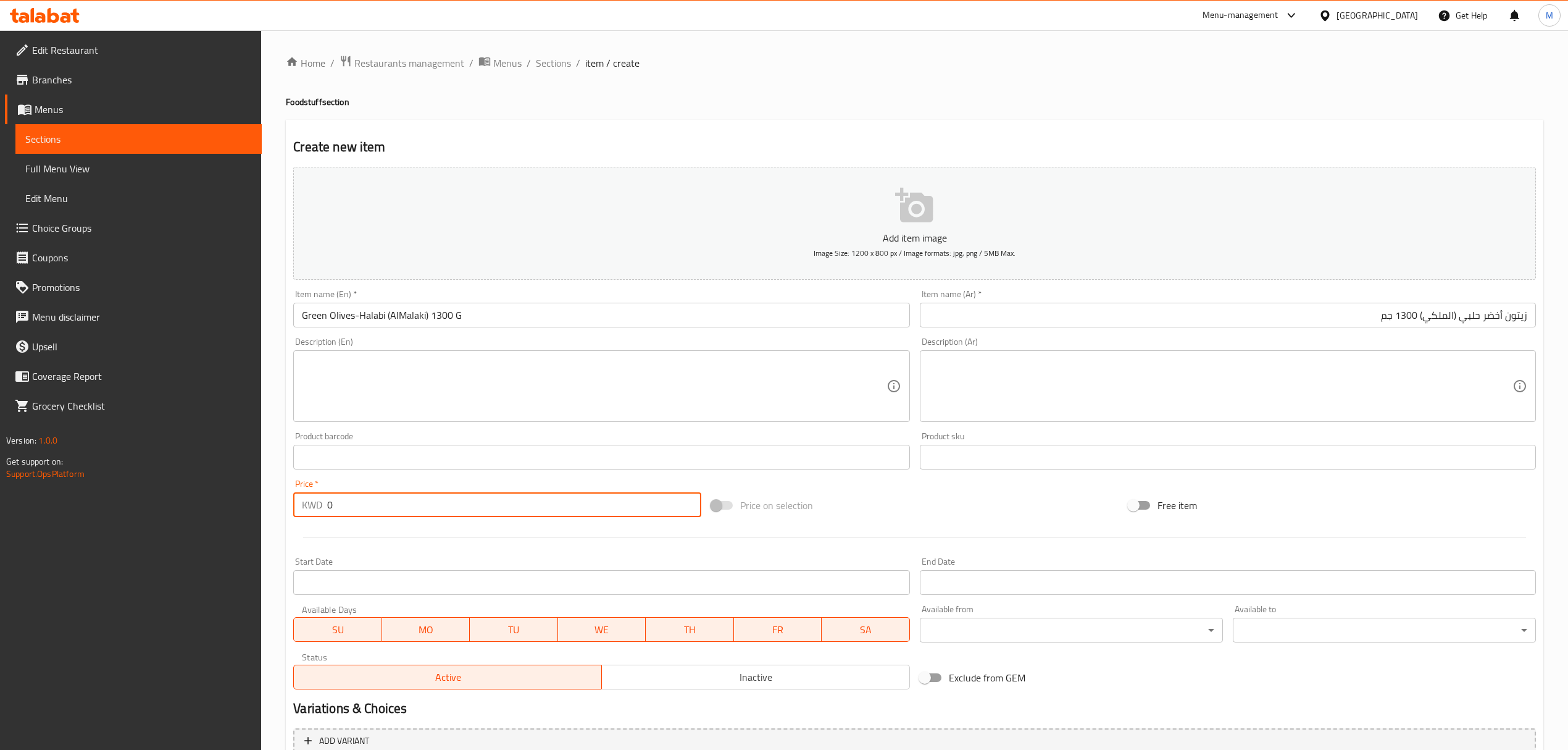
click at [448, 502] on input "0" at bounding box center [514, 505] width 374 height 25
paste input "3"
type input "3"
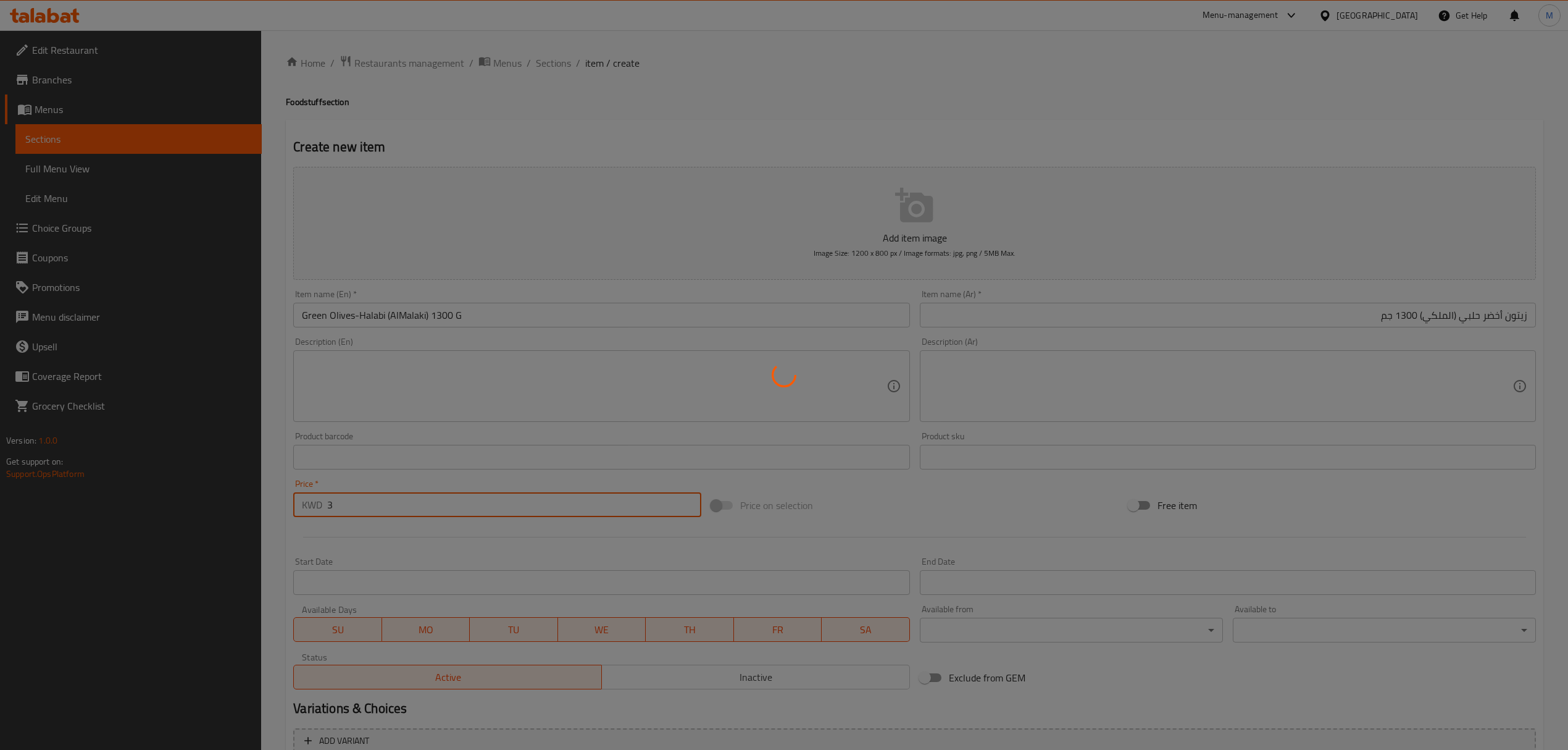
type input "0"
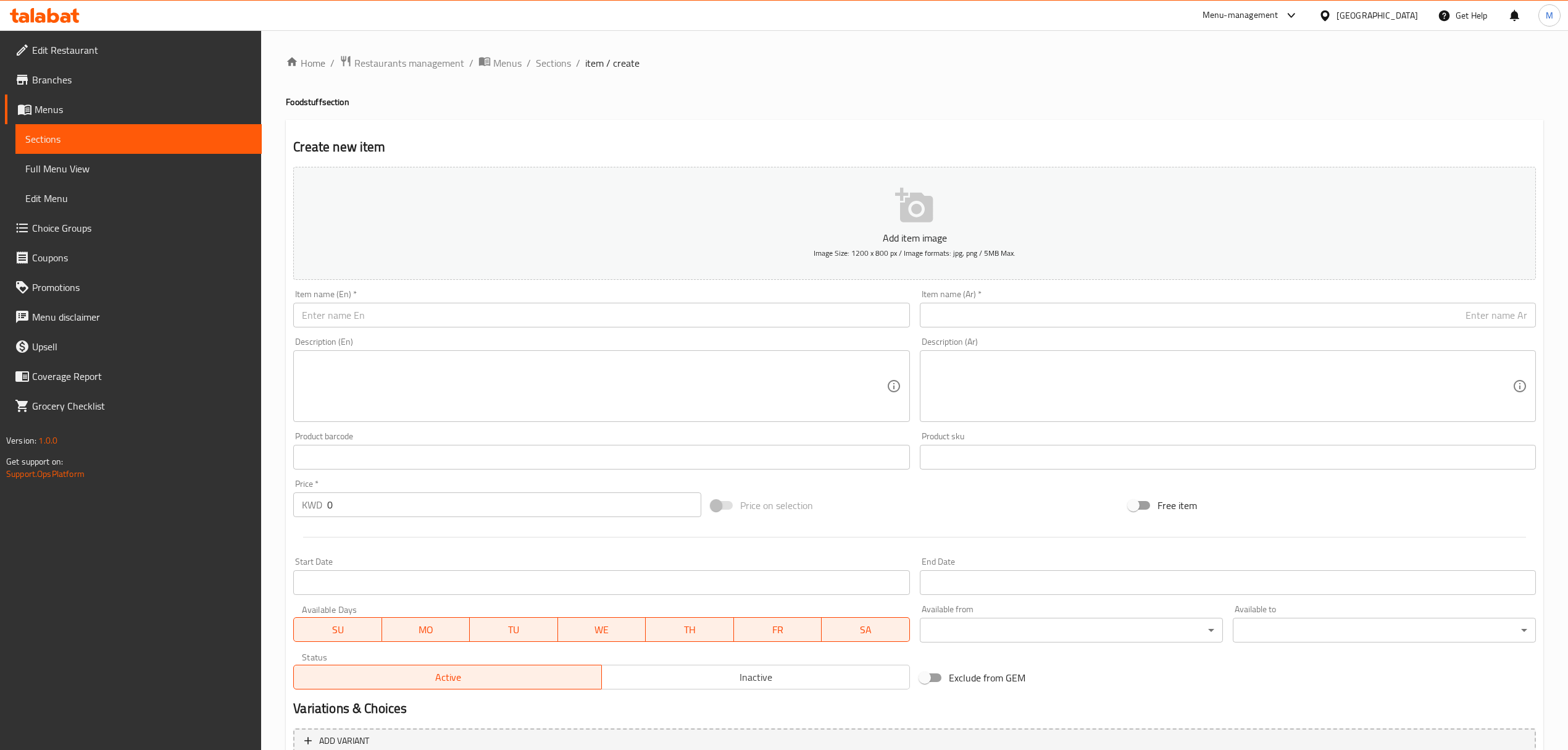
click at [549, 291] on div "Item name (En)   * Item name (En) *" at bounding box center [602, 308] width 616 height 38
click at [535, 318] on input "text" at bounding box center [602, 315] width 616 height 25
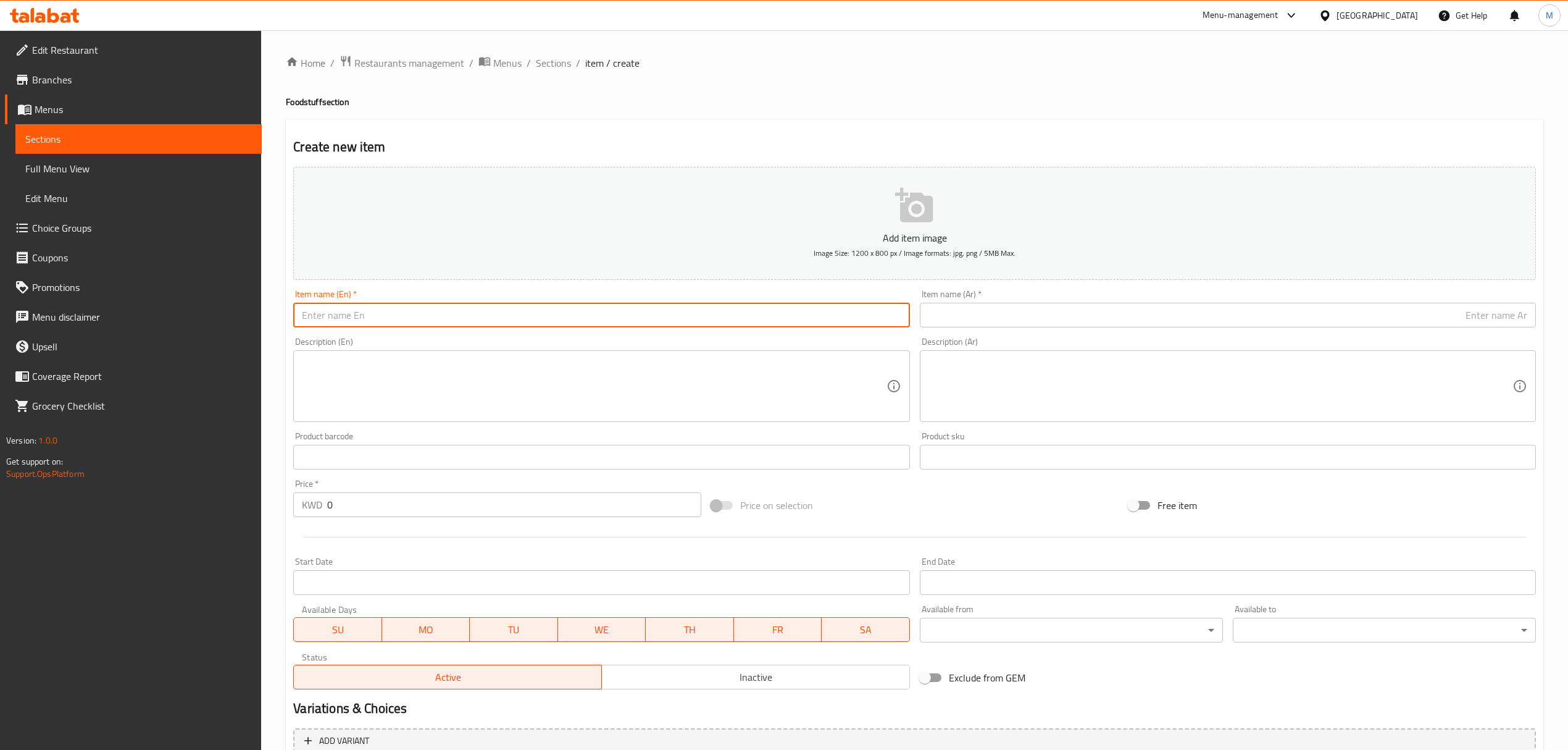
paste input "Green Olives-Halabi (AlMalaki) 600 g"
drag, startPoint x: 448, startPoint y: 321, endPoint x: 455, endPoint y: 322, distance: 7.1
click at [455, 322] on input "Green Olives-Halabi (AlMalaki) 600 g" at bounding box center [602, 315] width 616 height 25
type input "Green Olives-Halabi (AlMalaki) 600 G"
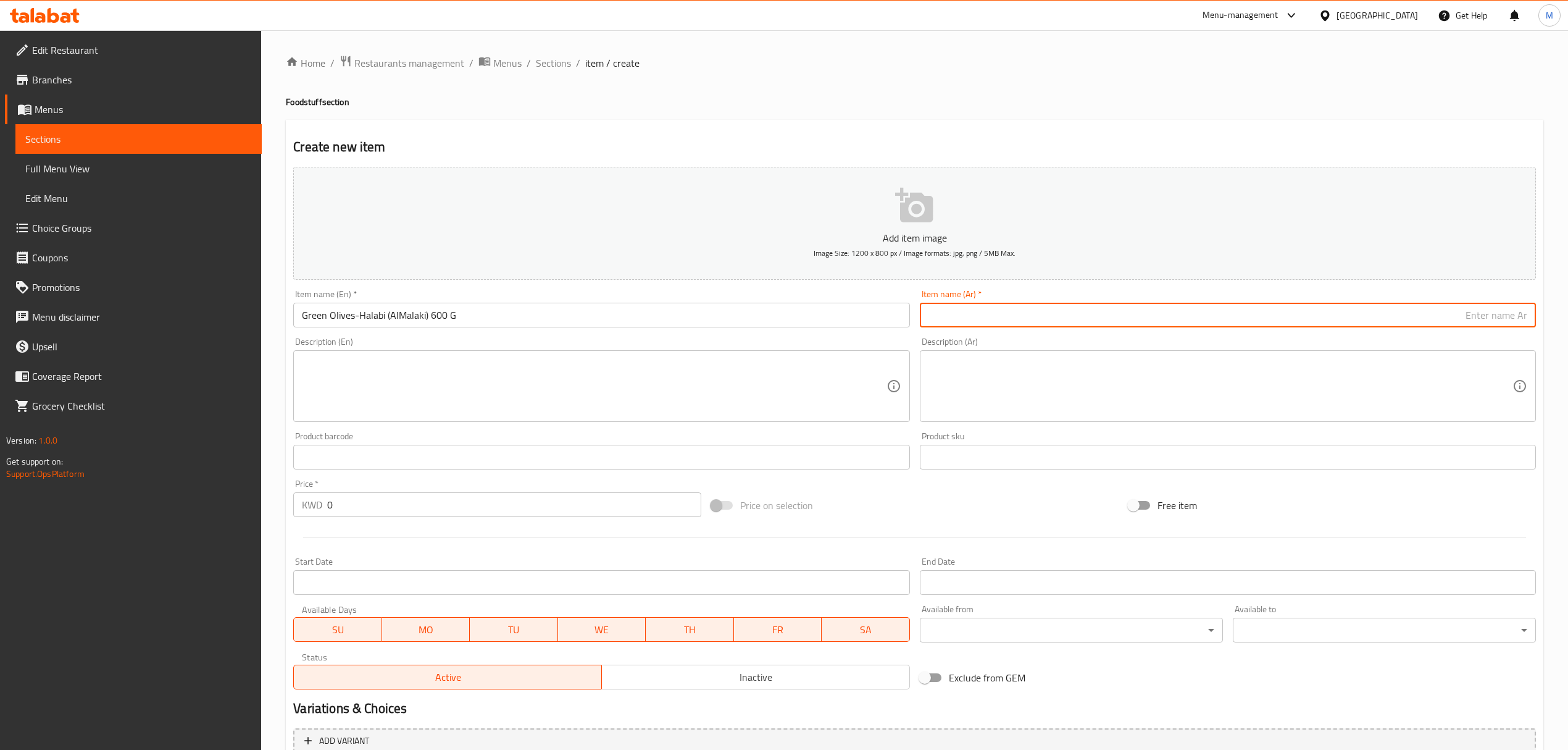
paste input "زيتون أخضر حلبي (الملكي)"
type input "زيتون أخضر حلبي (الملكي) 600 جم"
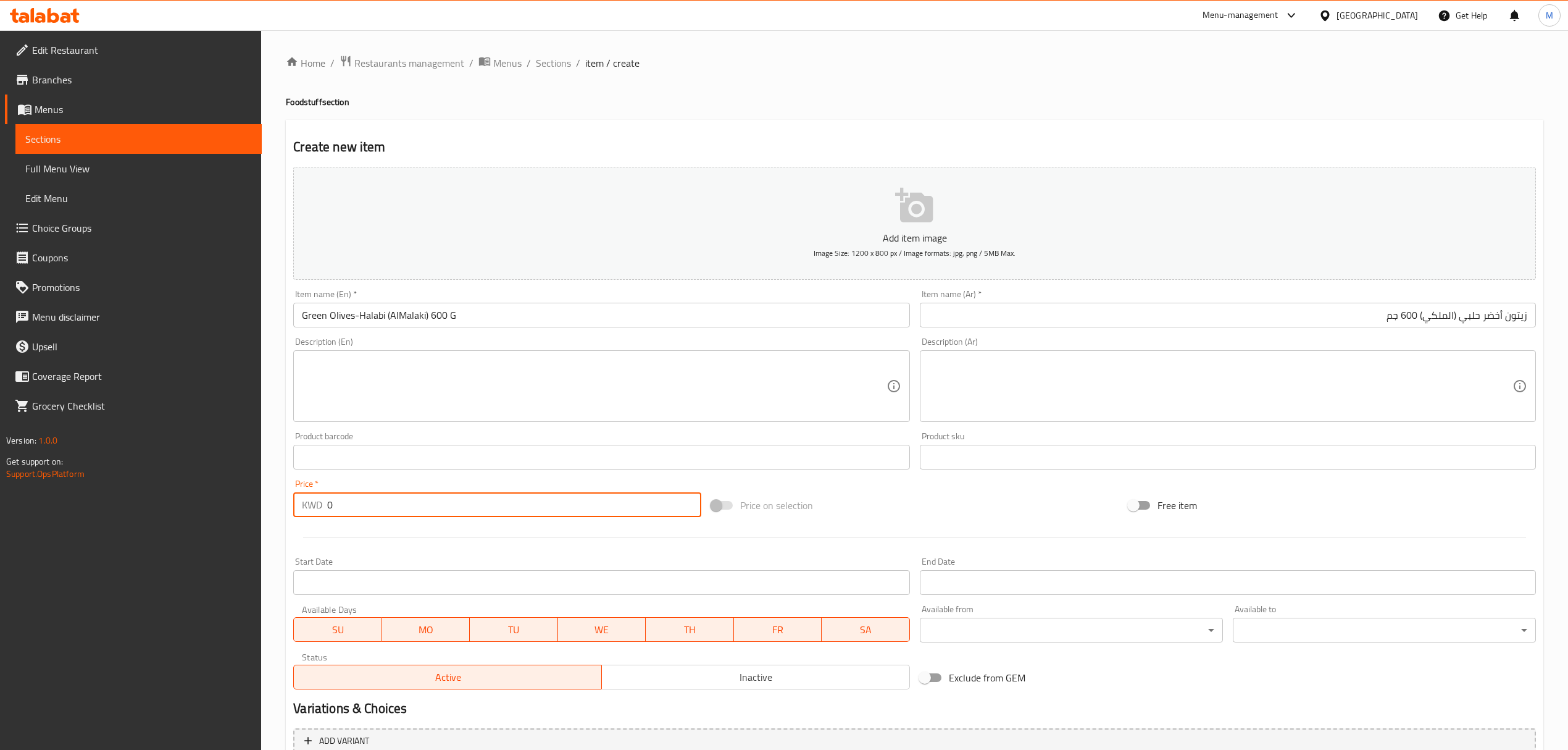
click at [445, 513] on input "0" at bounding box center [514, 505] width 374 height 25
paste input "1.75"
type input "1.75"
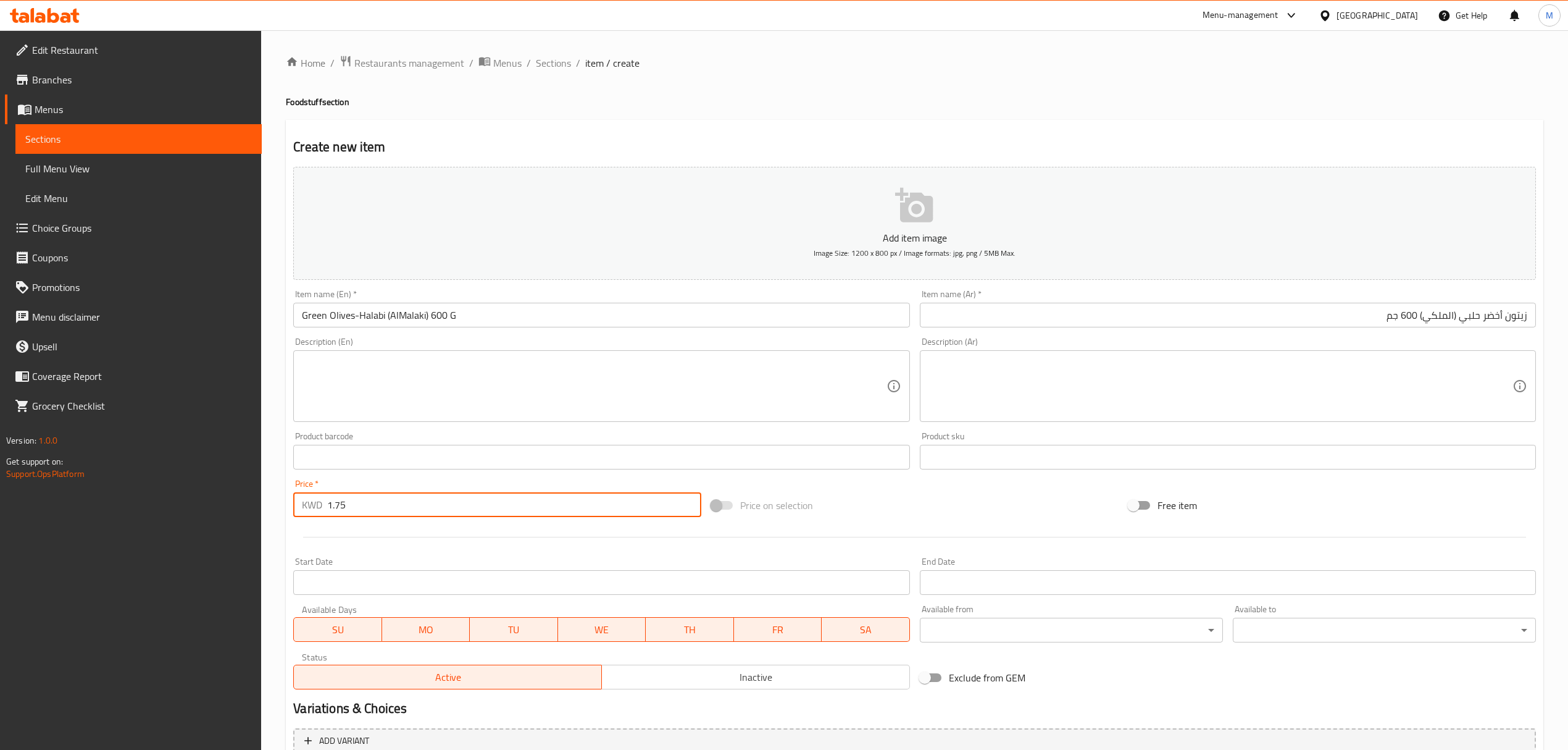
click at [440, 515] on input "0" at bounding box center [514, 505] width 374 height 25
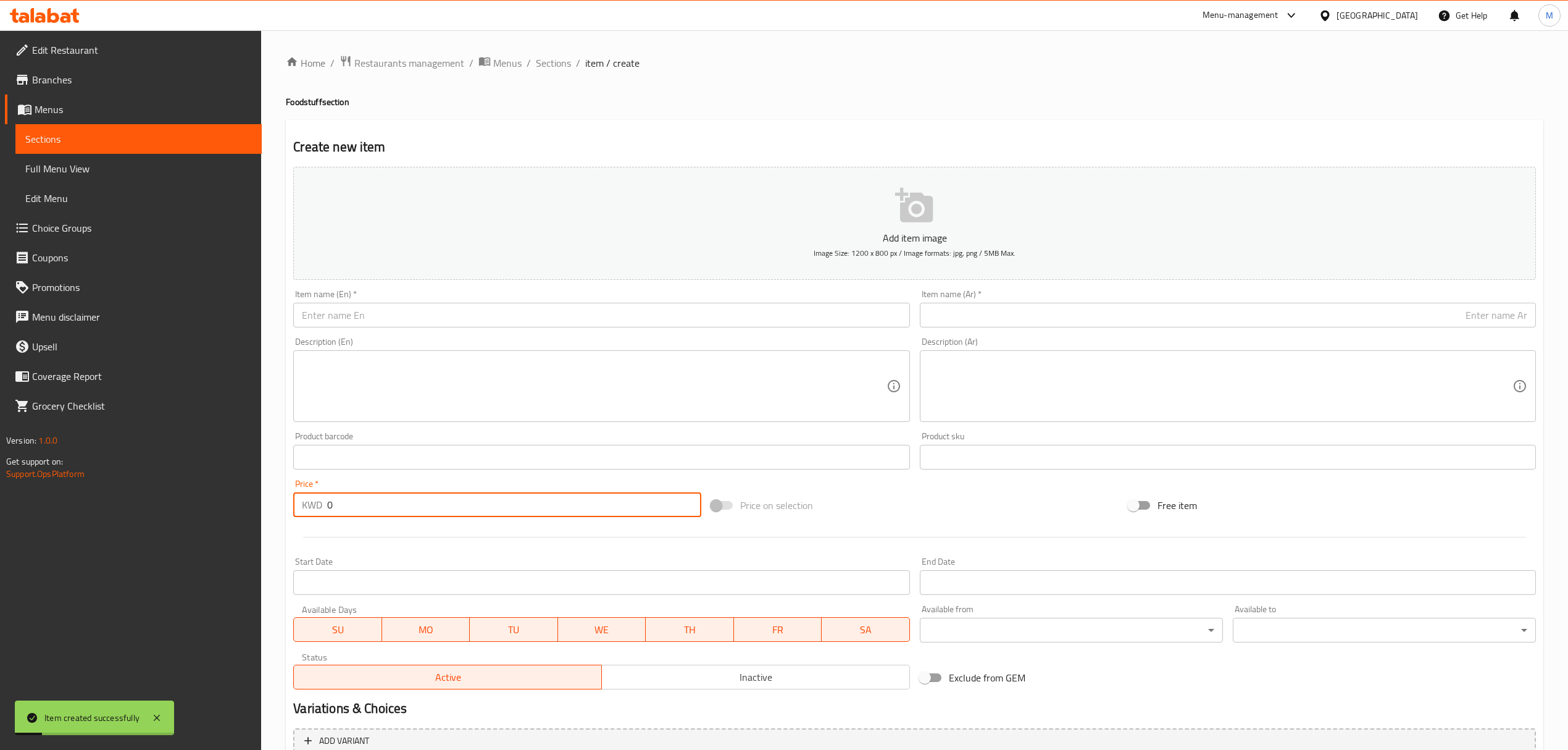
paste input "2"
type input "2"
click at [482, 314] on input "text" at bounding box center [602, 315] width 616 height 25
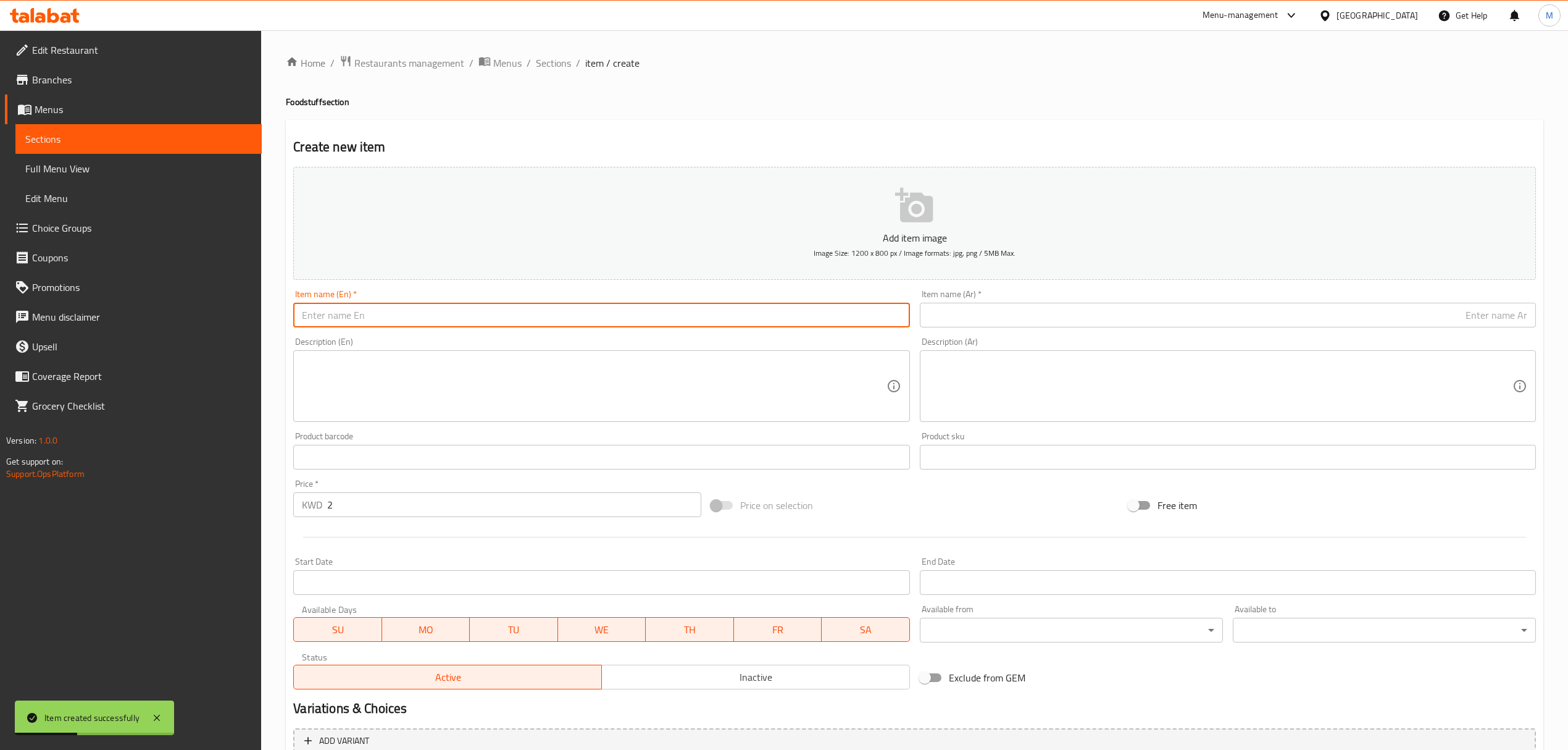
click at [637, 316] on input "text" at bounding box center [602, 315] width 616 height 25
paste input "Cucumber Pickles (AlMalaki) 1300 g"
type input "Cucumber Pickles (AlMalaki) 1300 g"
click at [1282, 303] on div "Item name (Ar)   * Item name (Ar) *" at bounding box center [1228, 308] width 616 height 38
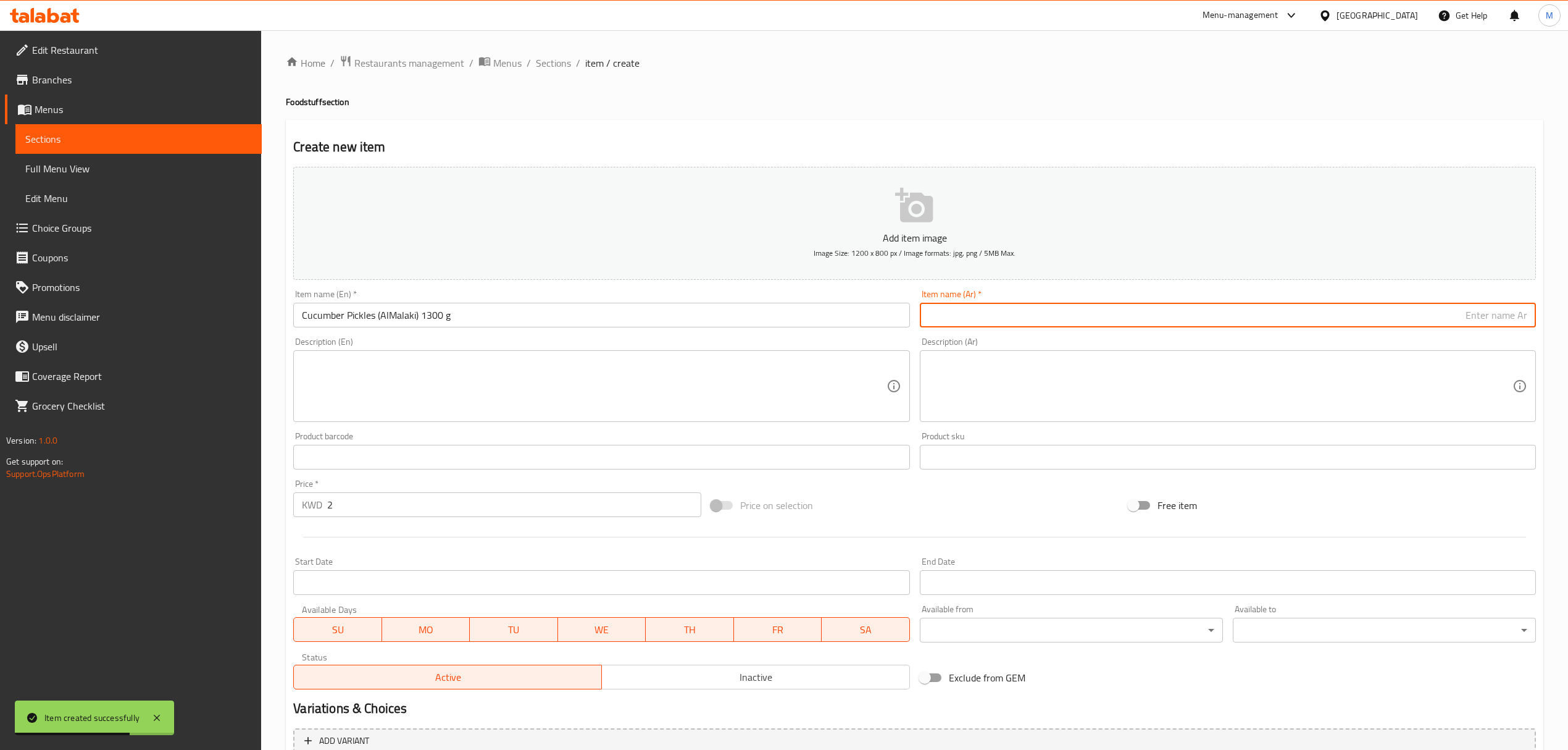
click at [1278, 316] on input "text" at bounding box center [1228, 315] width 616 height 25
paste input "مخلل خيار (الملكي)"
type input "مخلل خيار (الملكي) 1300 جم"
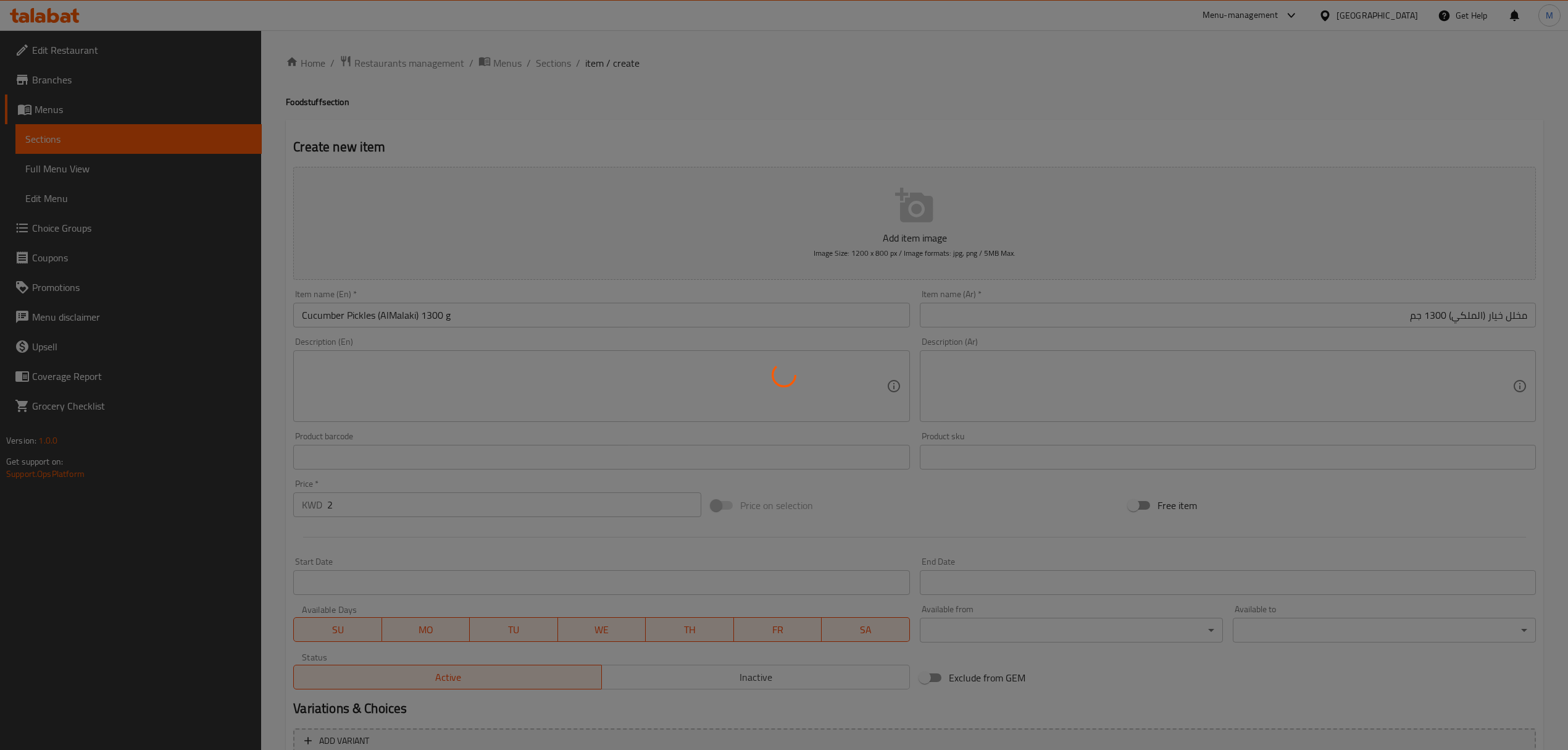
type input "0"
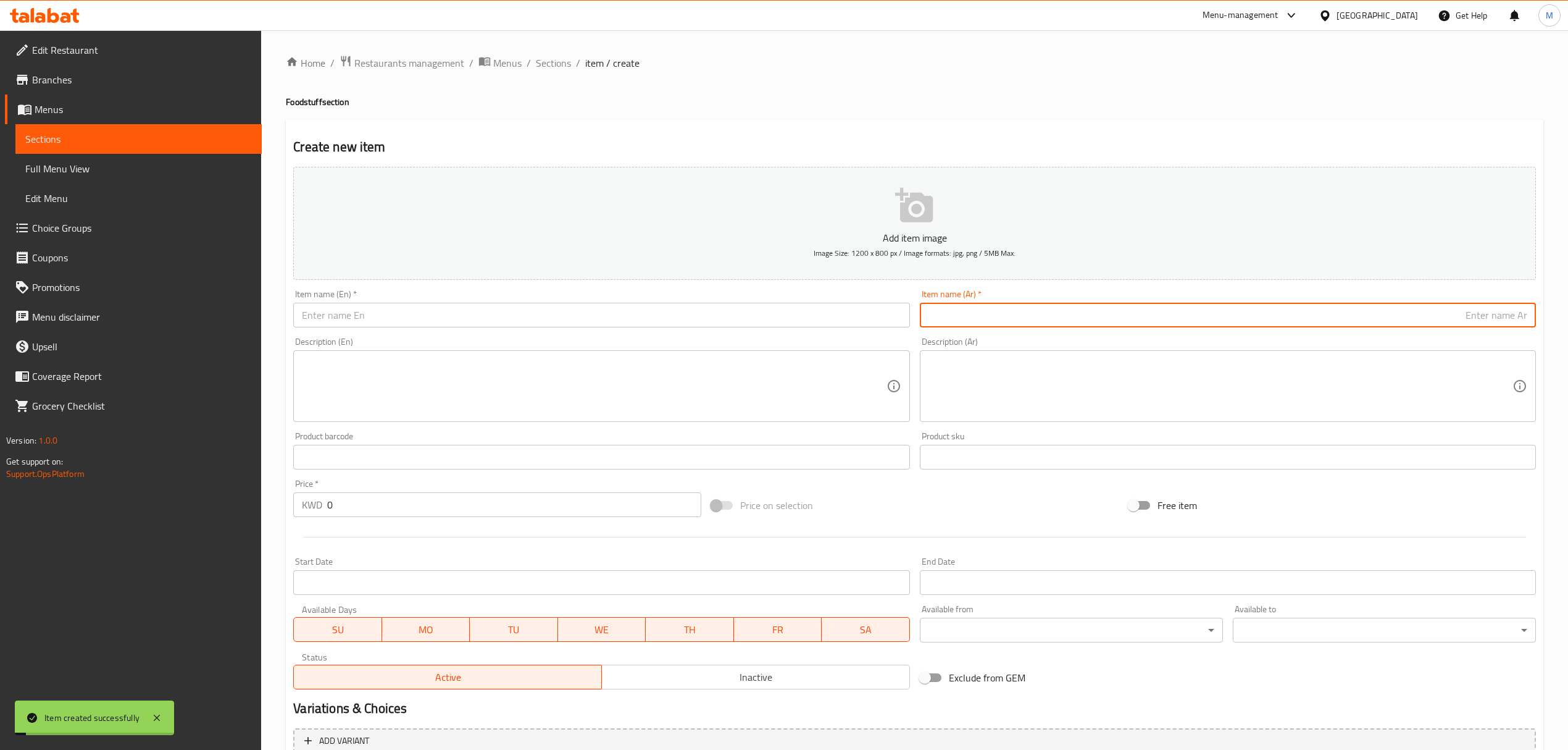
click at [610, 331] on div "Item name (En)   * Item name (En) *" at bounding box center [601, 308] width 626 height 48
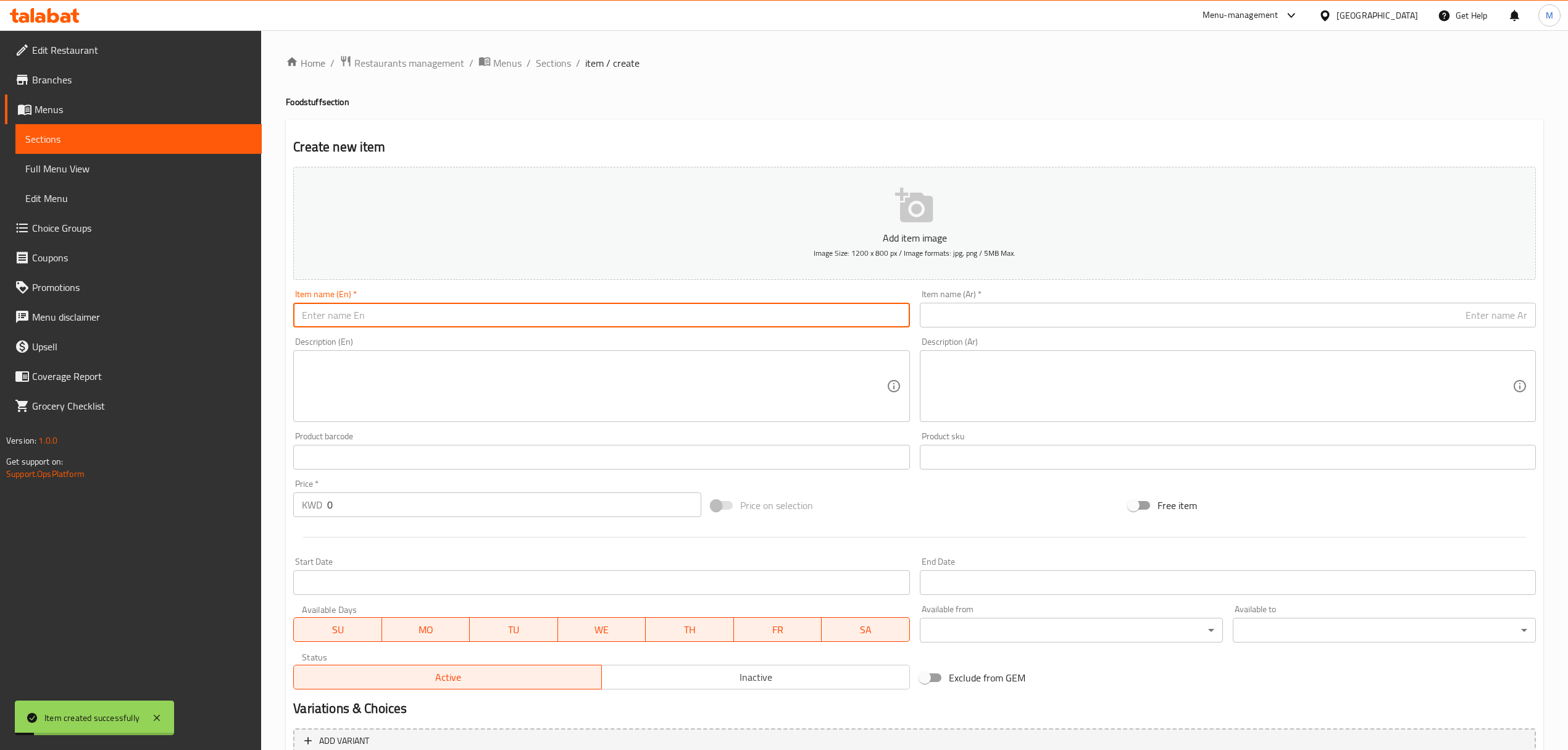
click at [613, 312] on input "text" at bounding box center [602, 315] width 616 height 25
paste input "Cucumber Pickles (AlMalaki) 600 g"
click at [434, 316] on input "Cucumber Pickles (AlMalaki) 600 g" at bounding box center [602, 315] width 616 height 25
click at [440, 318] on input "Cucumber Pickles (AlMalaki) 600 g" at bounding box center [602, 315] width 616 height 25
type input "Cucumber Pickles (AlMalaki) 600 G"
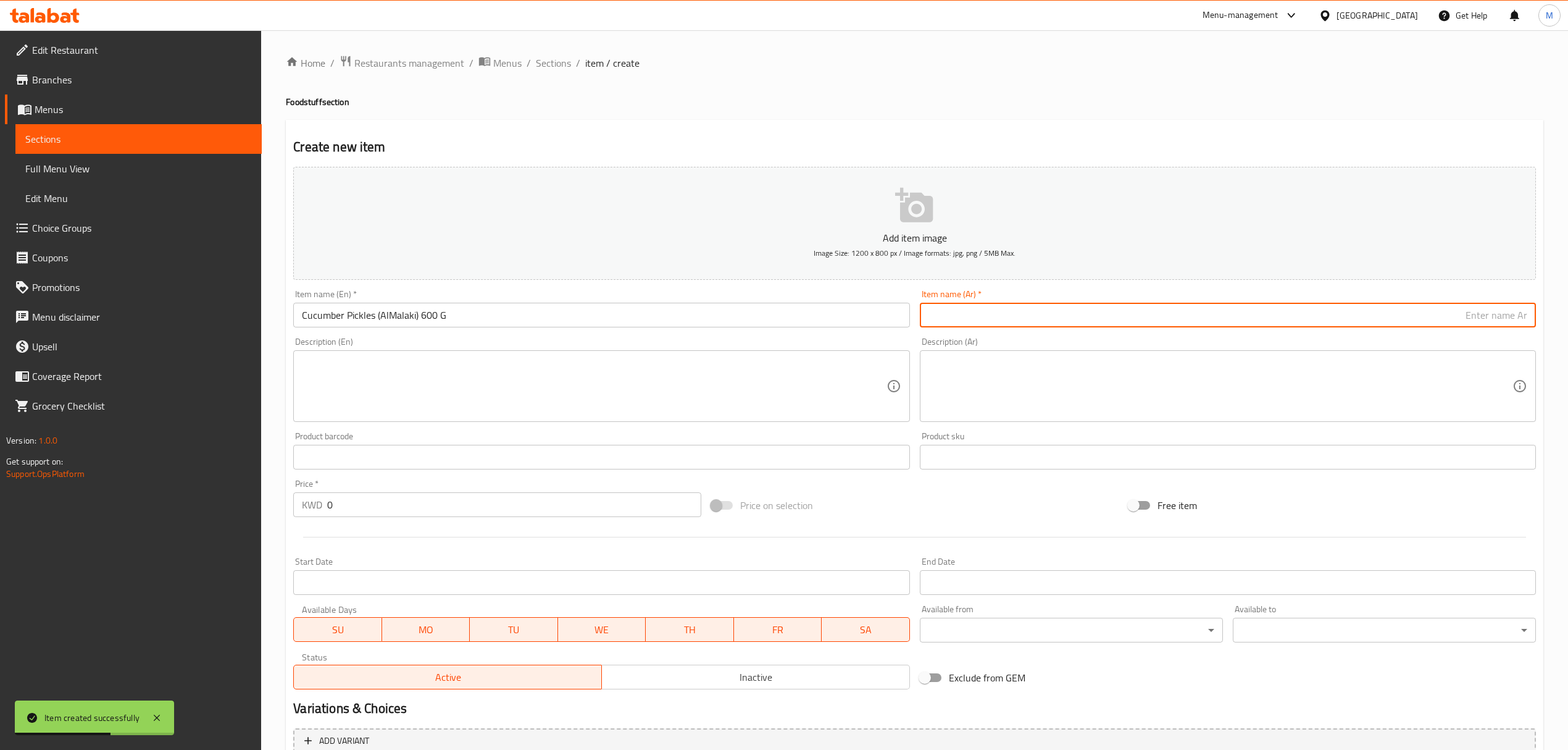
paste input "مخلل خيار (الملكي)"
type input "مخلل خيار (الملكي) 600 جم"
click at [561, 510] on input "0" at bounding box center [514, 505] width 374 height 25
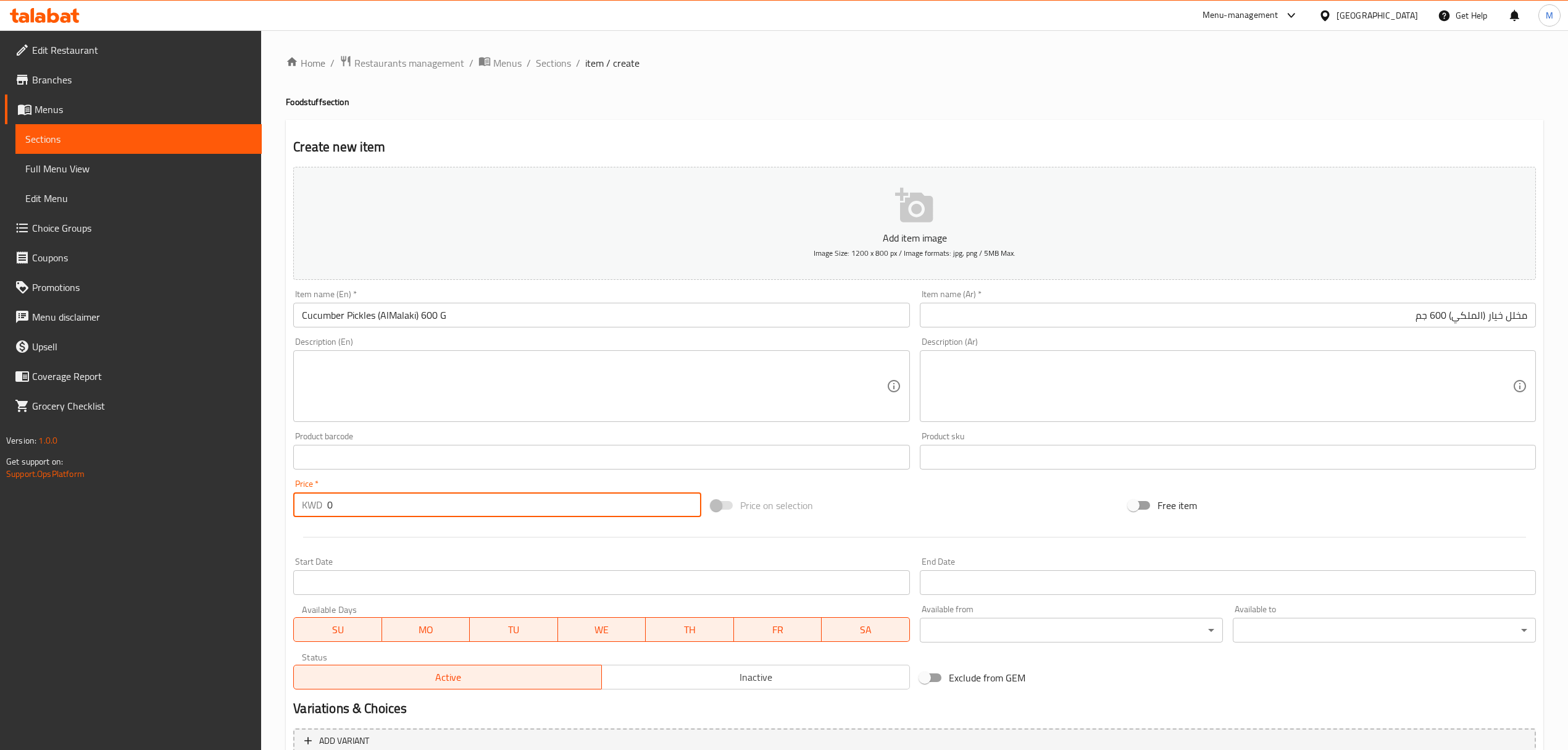
click at [561, 510] on input "0" at bounding box center [514, 505] width 374 height 25
paste input "1.25"
type input "1.25"
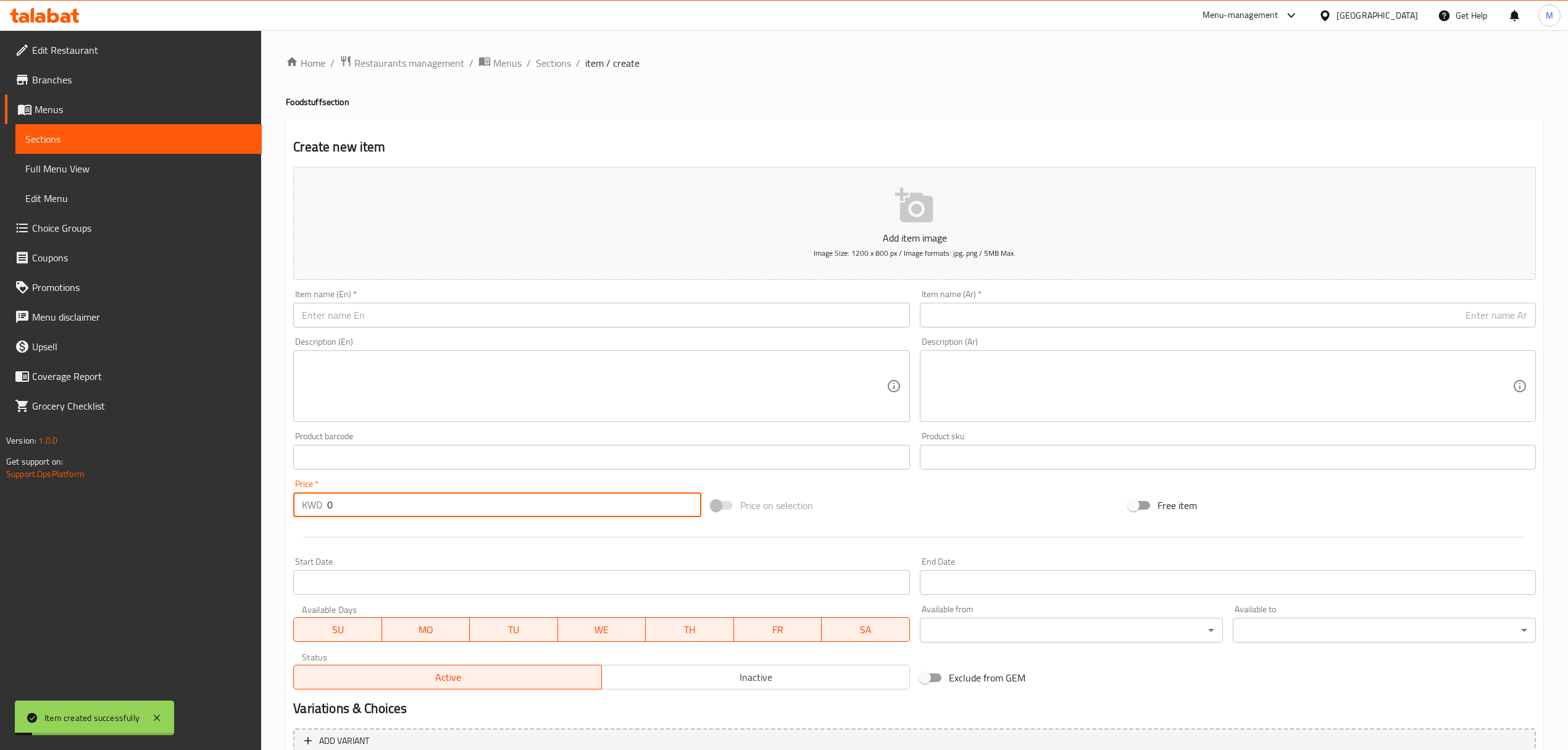
click at [438, 507] on input "0" at bounding box center [514, 505] width 374 height 25
paste input "1.25"
type input "1.25"
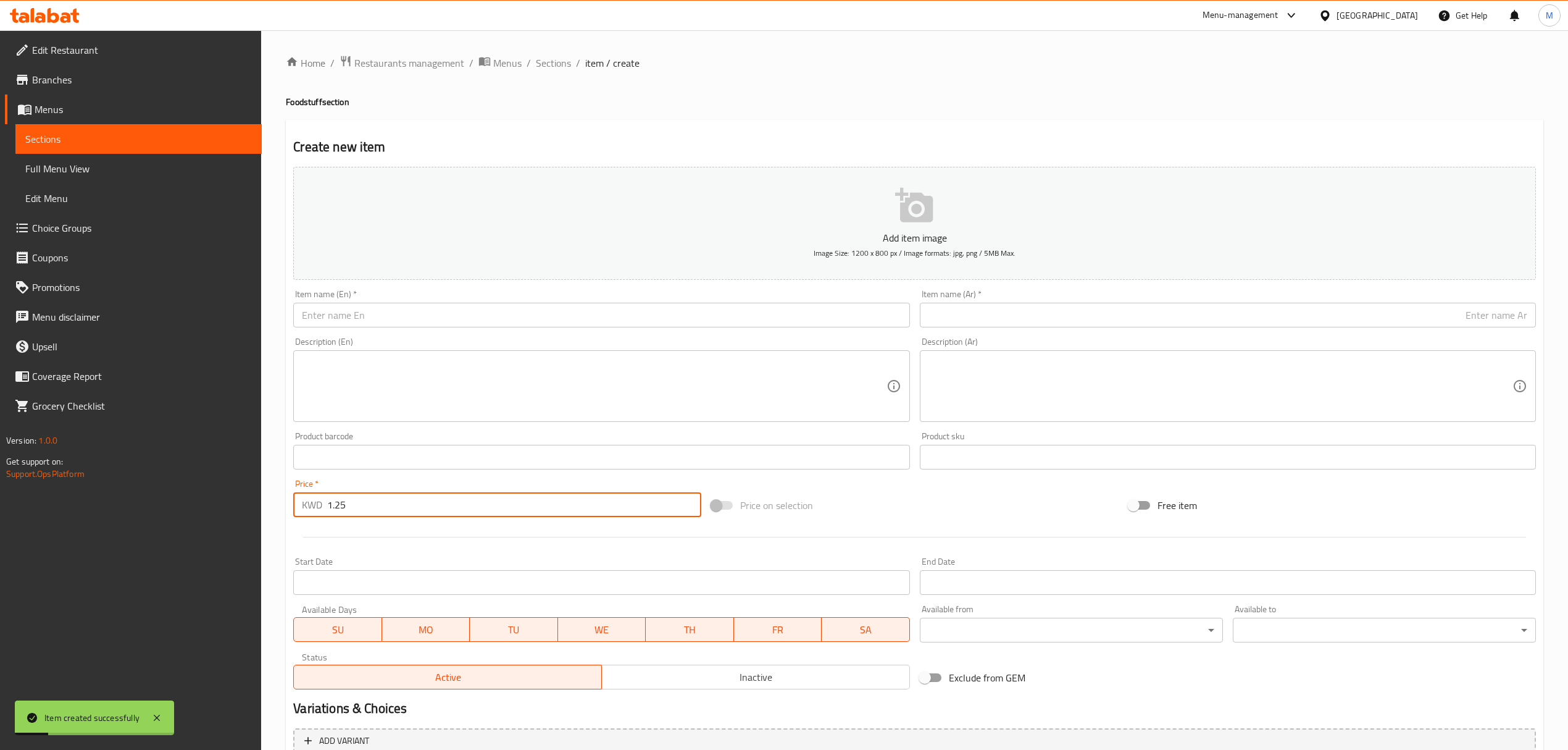
click at [530, 303] on div "Item name (En)   * Item name (En) *" at bounding box center [602, 308] width 616 height 38
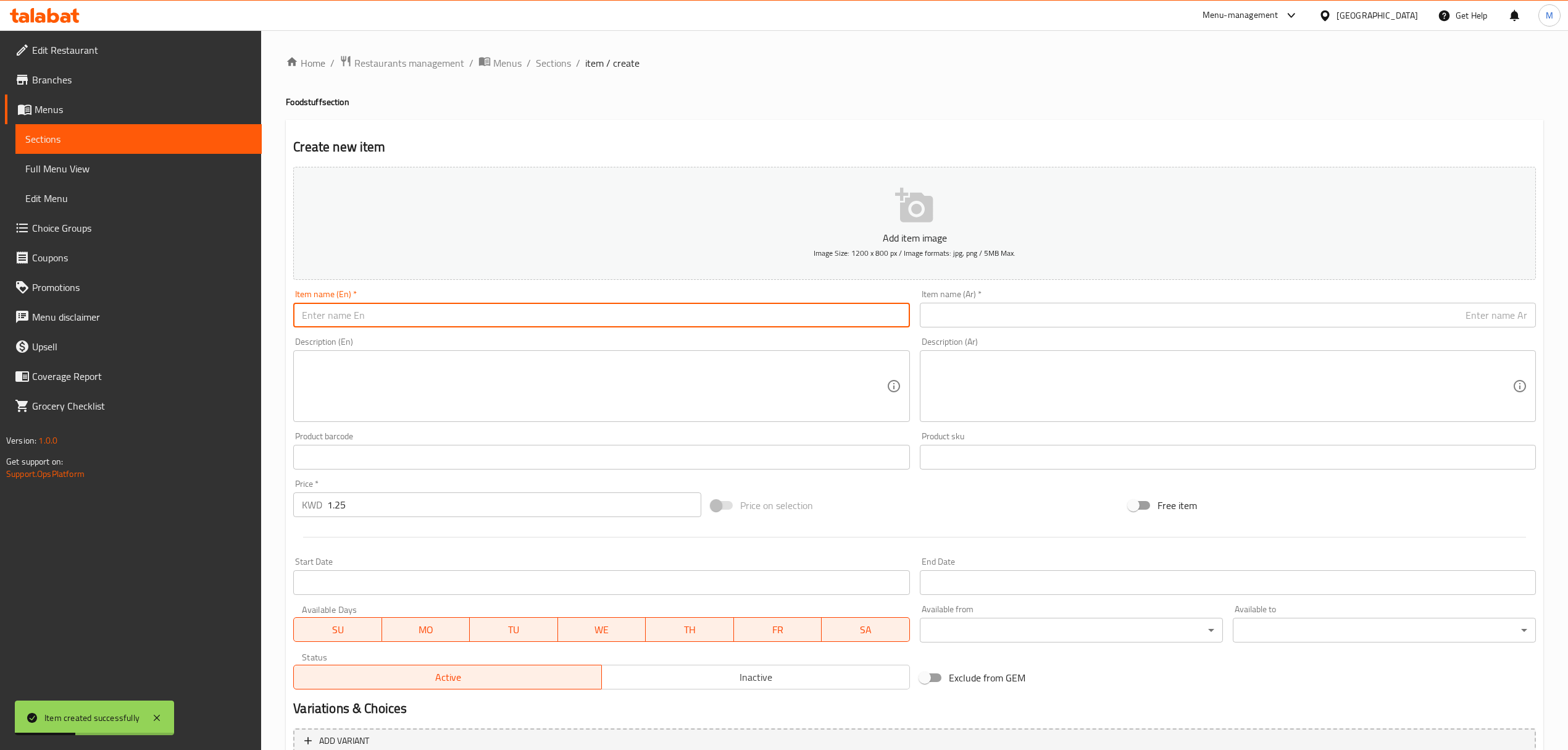
click at [517, 316] on input "text" at bounding box center [602, 315] width 616 height 25
paste input "ًWild Cucumber Pickles (AlMalaki) 600 g"
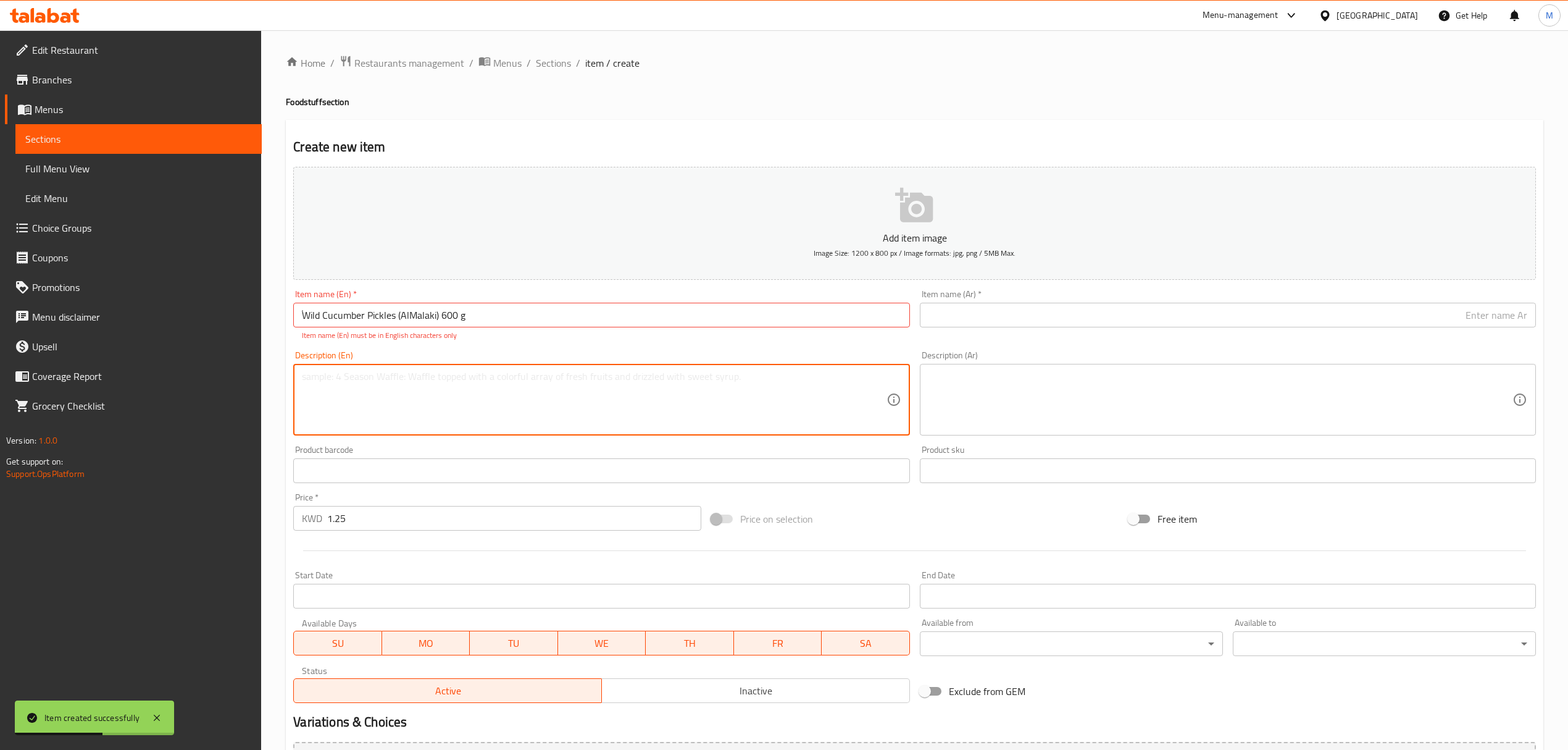
click at [546, 391] on textarea at bounding box center [594, 400] width 584 height 59
click at [496, 314] on input "ًWild Cucumber Pickles (AlMalaki) 600 g" at bounding box center [602, 315] width 616 height 25
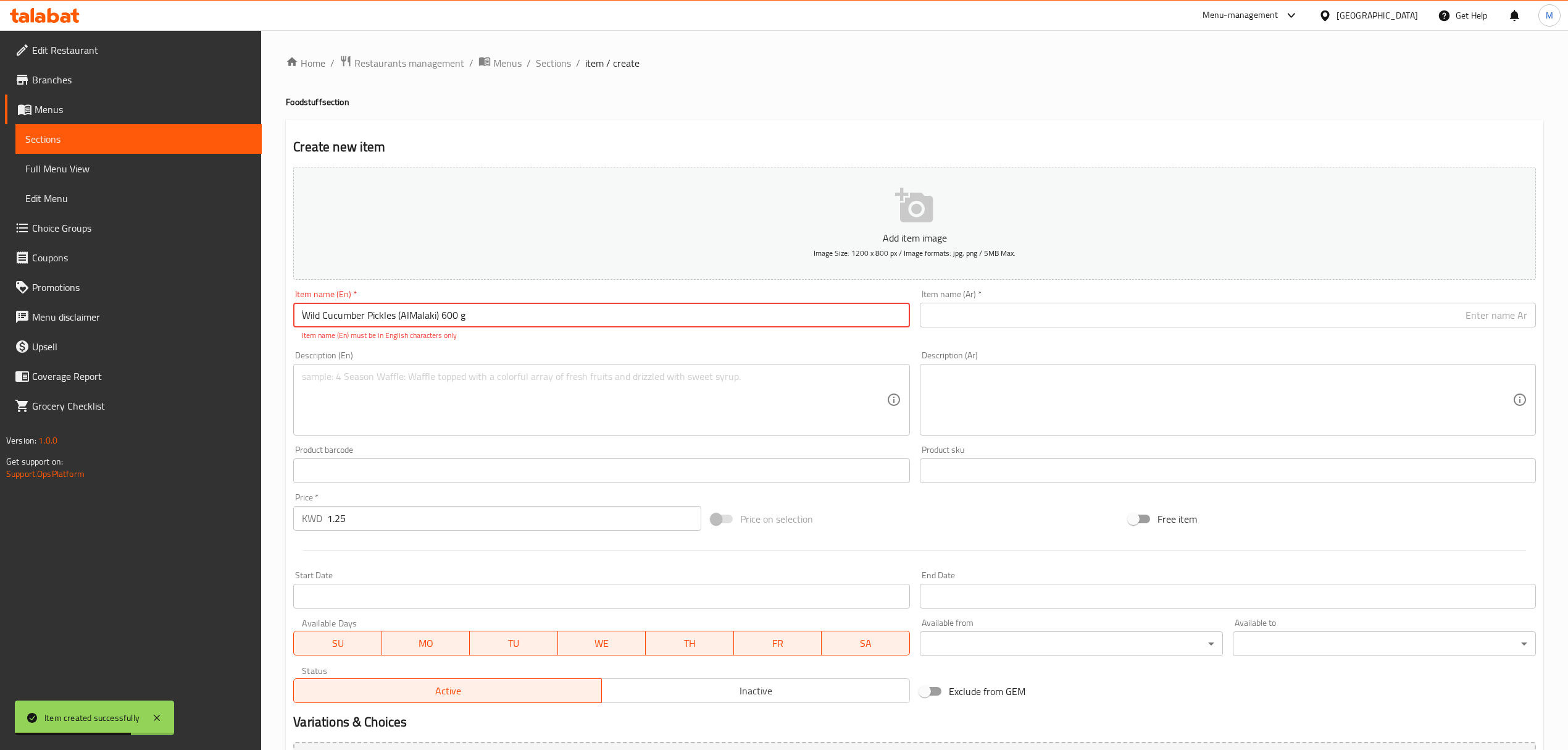
drag, startPoint x: 496, startPoint y: 314, endPoint x: 471, endPoint y: 309, distance: 25.5
click at [471, 309] on input "ًWild Cucumber Pickles (AlMalaki) 600 g" at bounding box center [602, 315] width 616 height 25
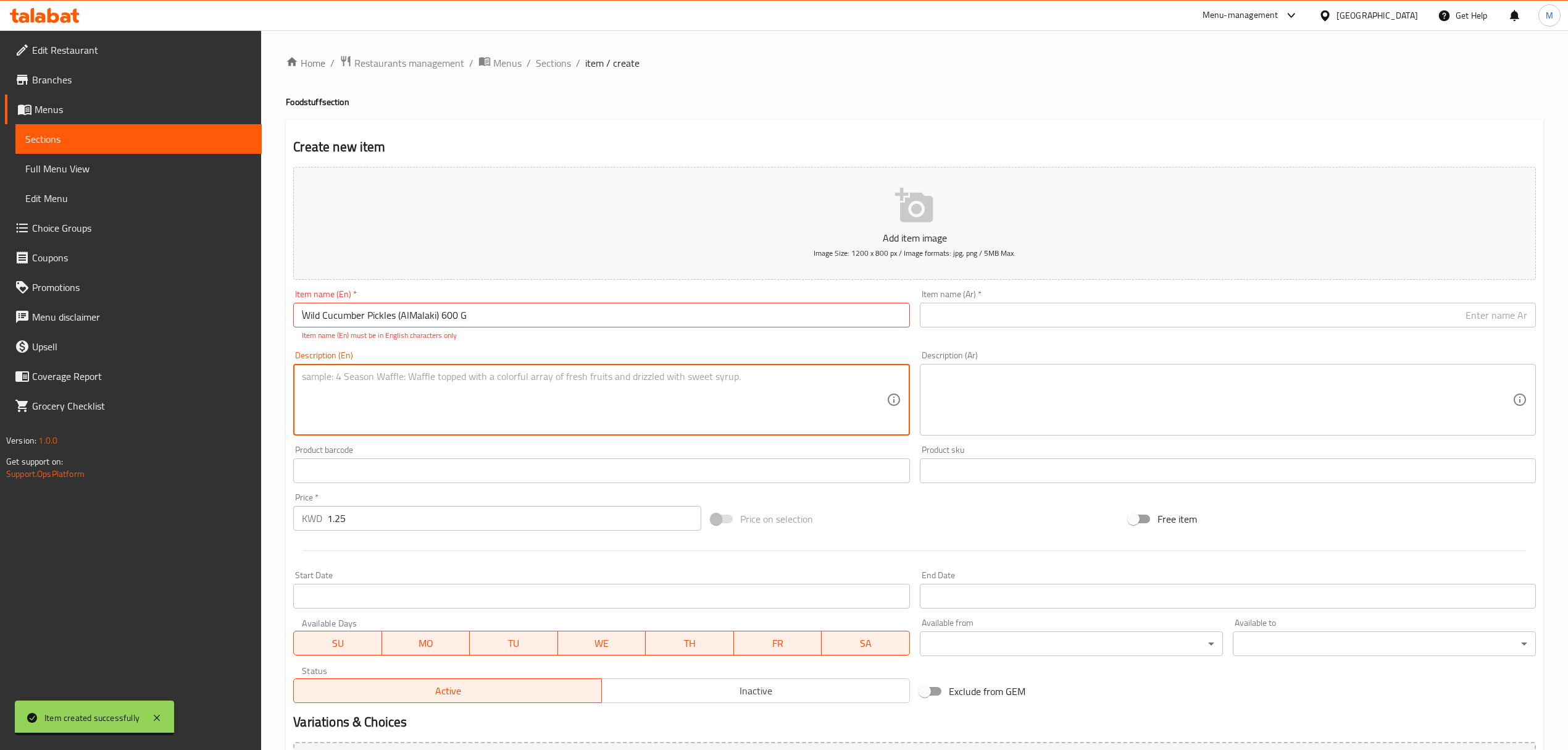
click at [453, 405] on textarea at bounding box center [594, 400] width 584 height 59
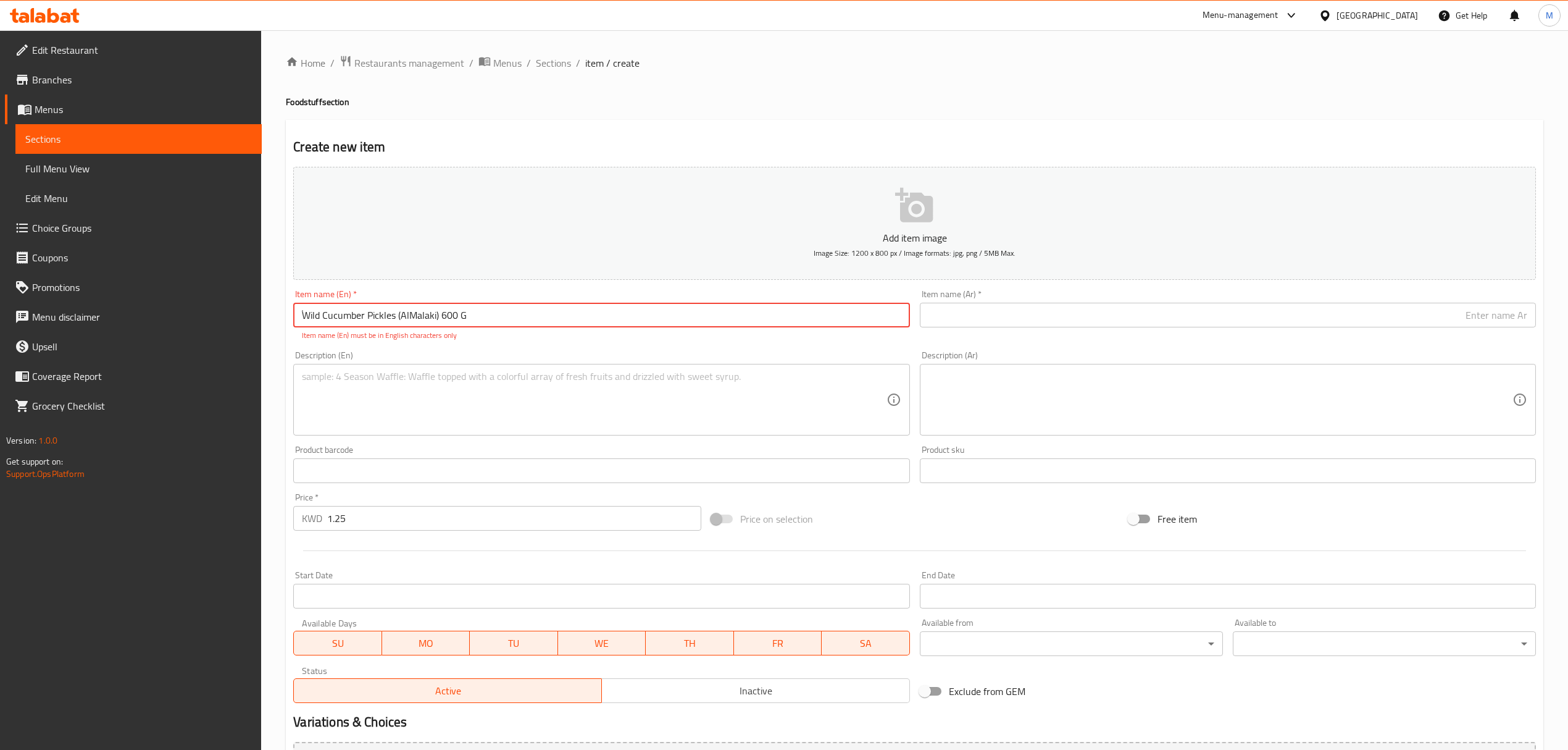
click at [304, 316] on input "ًWild Cucumber Pickles (AlMalaki) 600 G" at bounding box center [602, 315] width 616 height 25
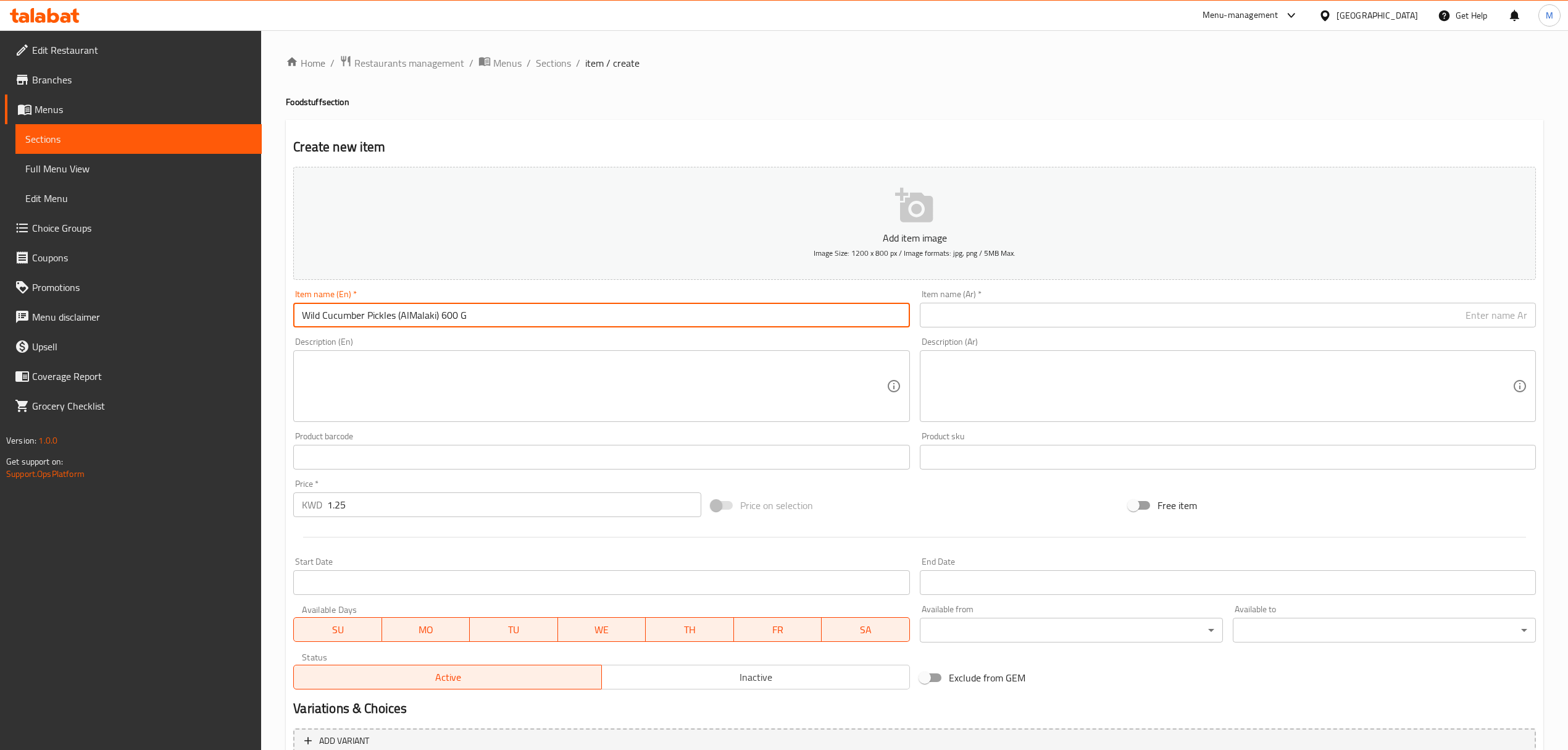
type input "Wild Cucumber Pickles (AlMalaki) 600 G"
click at [658, 393] on textarea at bounding box center [594, 386] width 584 height 59
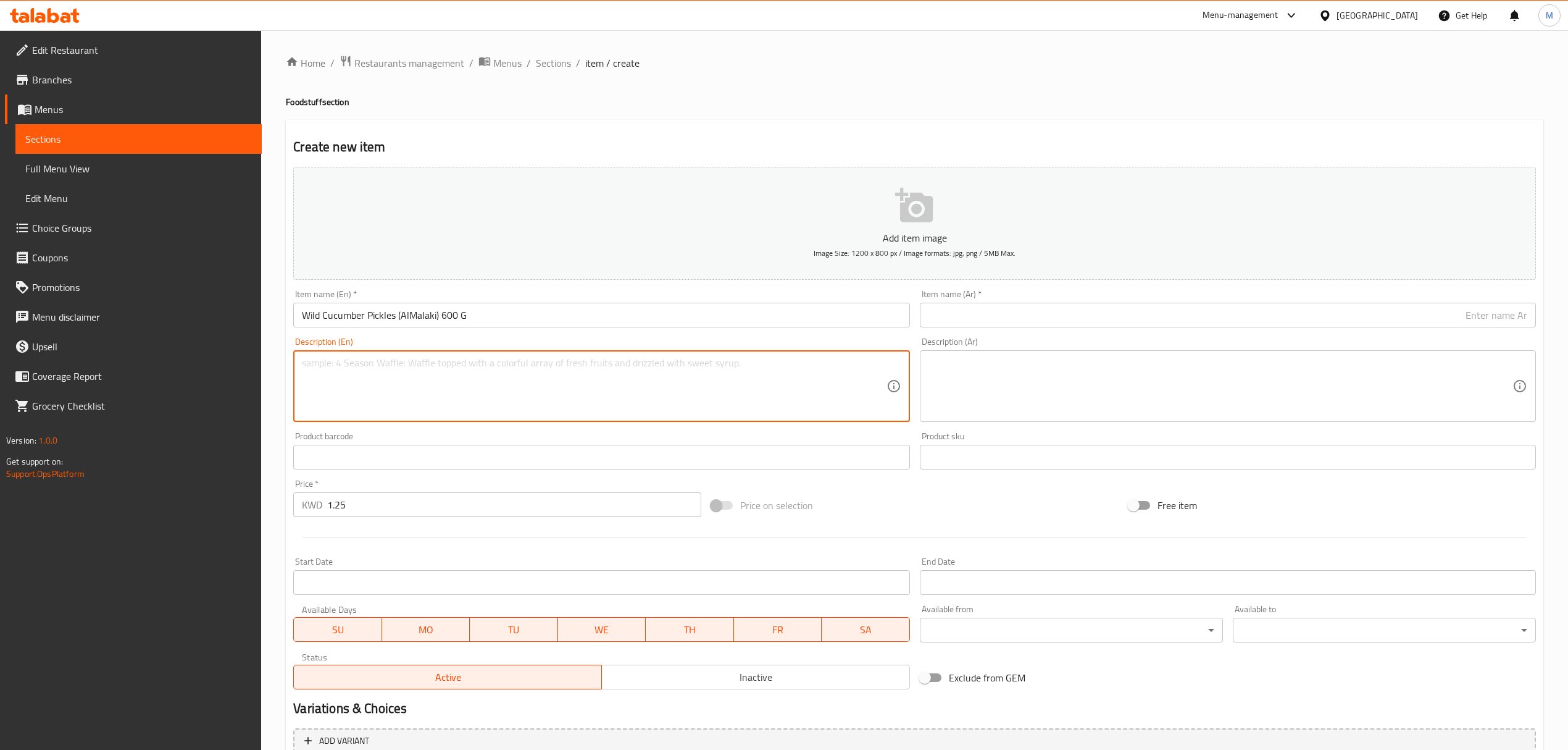
click at [1063, 297] on div "Item name (Ar)   * Item name (Ar) *" at bounding box center [1228, 308] width 616 height 38
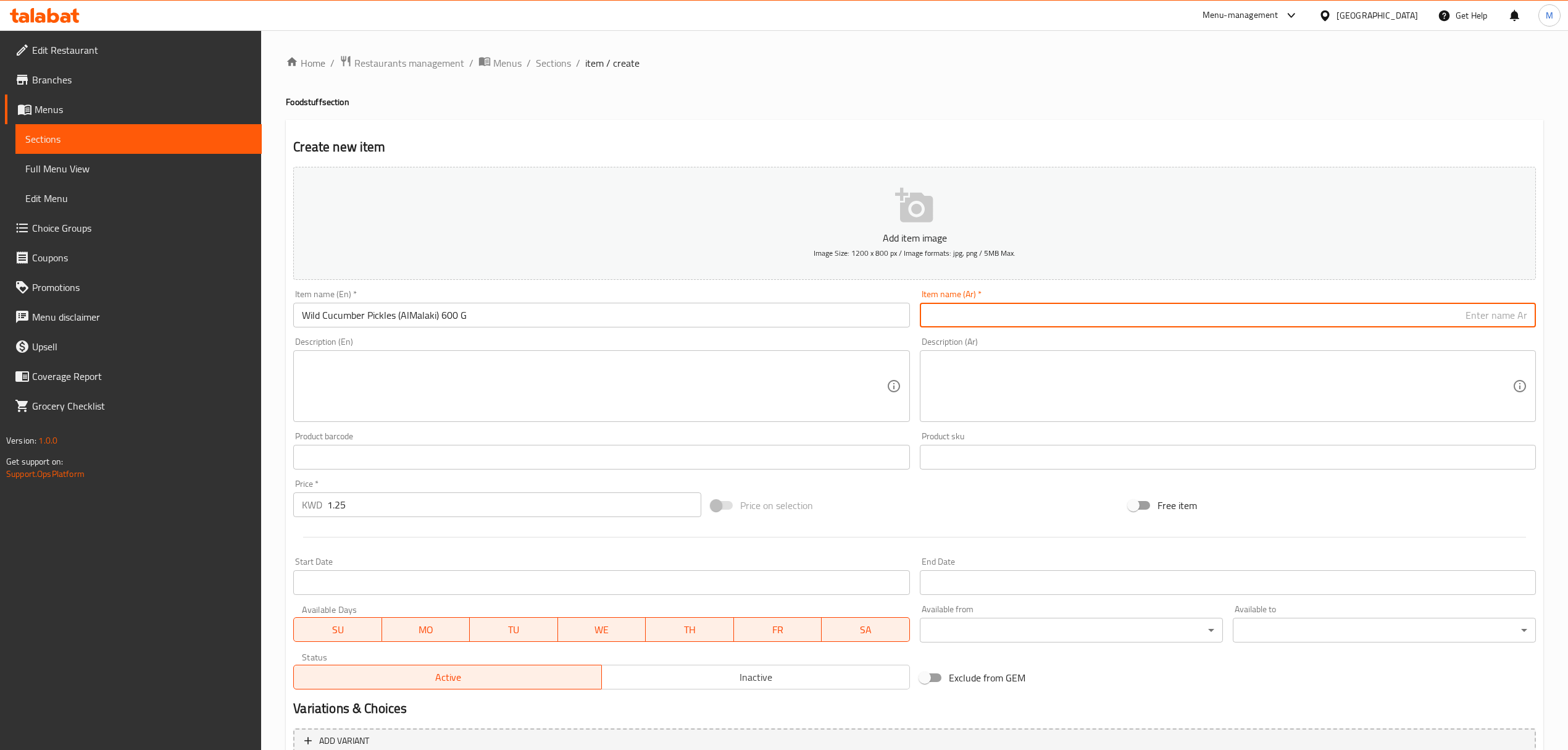
click at [1062, 319] on input "text" at bounding box center [1228, 315] width 616 height 25
paste input "مخلل القثاء"
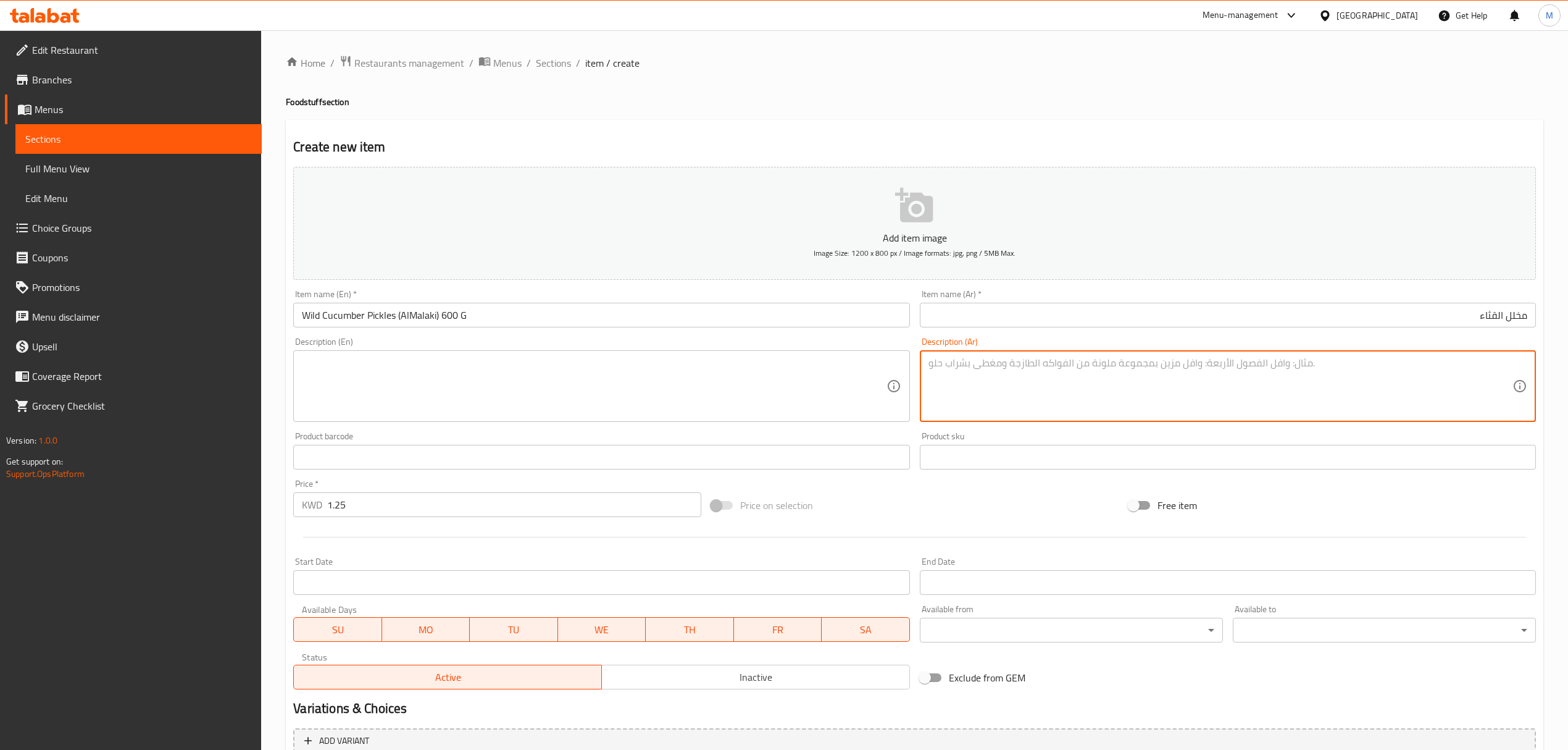
click at [1366, 401] on textarea at bounding box center [1220, 386] width 584 height 59
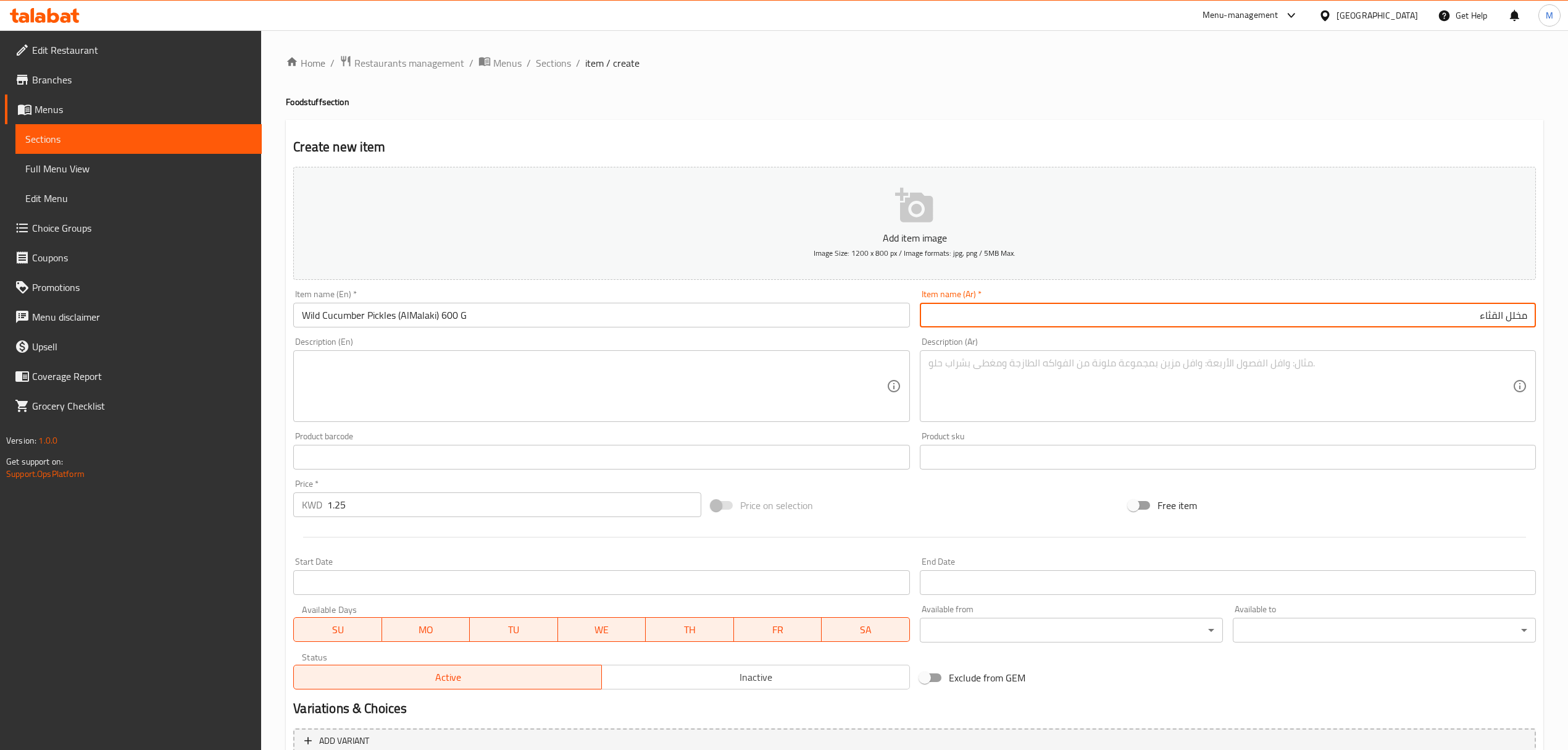
click at [1504, 321] on input "مخلل القثاء" at bounding box center [1228, 315] width 616 height 25
click at [1528, 315] on input "مخلل القثاء" at bounding box center [1228, 315] width 616 height 25
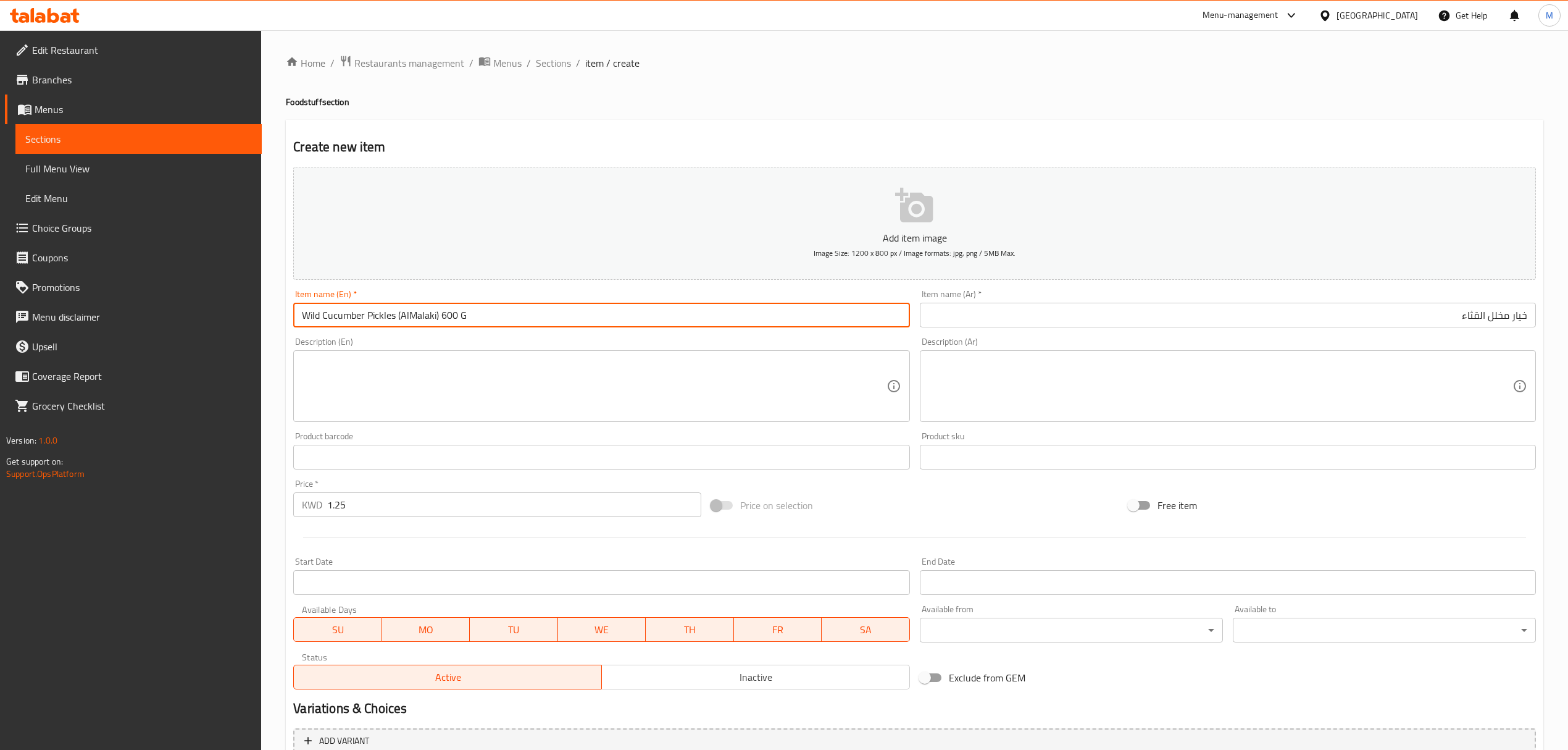
click at [443, 315] on input "Wild Cucumber Pickles (AlMalaki) 600 G" at bounding box center [602, 315] width 616 height 25
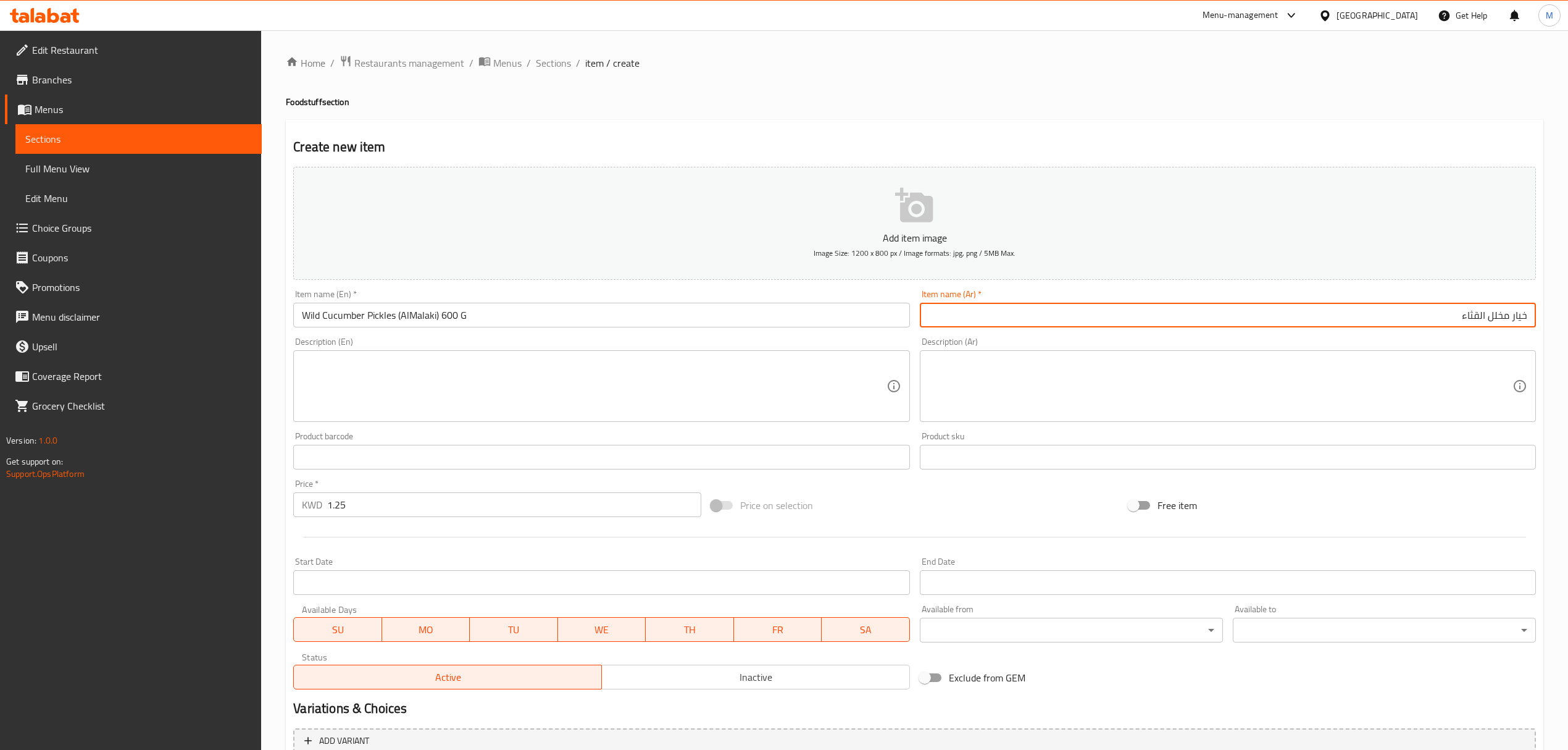
click at [1477, 312] on input "خيار مخلل القثاء" at bounding box center [1228, 315] width 616 height 25
paste input "بري (الملكي) 600 غرام"
click at [1396, 318] on input "خيار مخلل البري (الملكي) 600 غرام" at bounding box center [1228, 315] width 616 height 25
drag, startPoint x: 1392, startPoint y: 317, endPoint x: 1408, endPoint y: 320, distance: 16.3
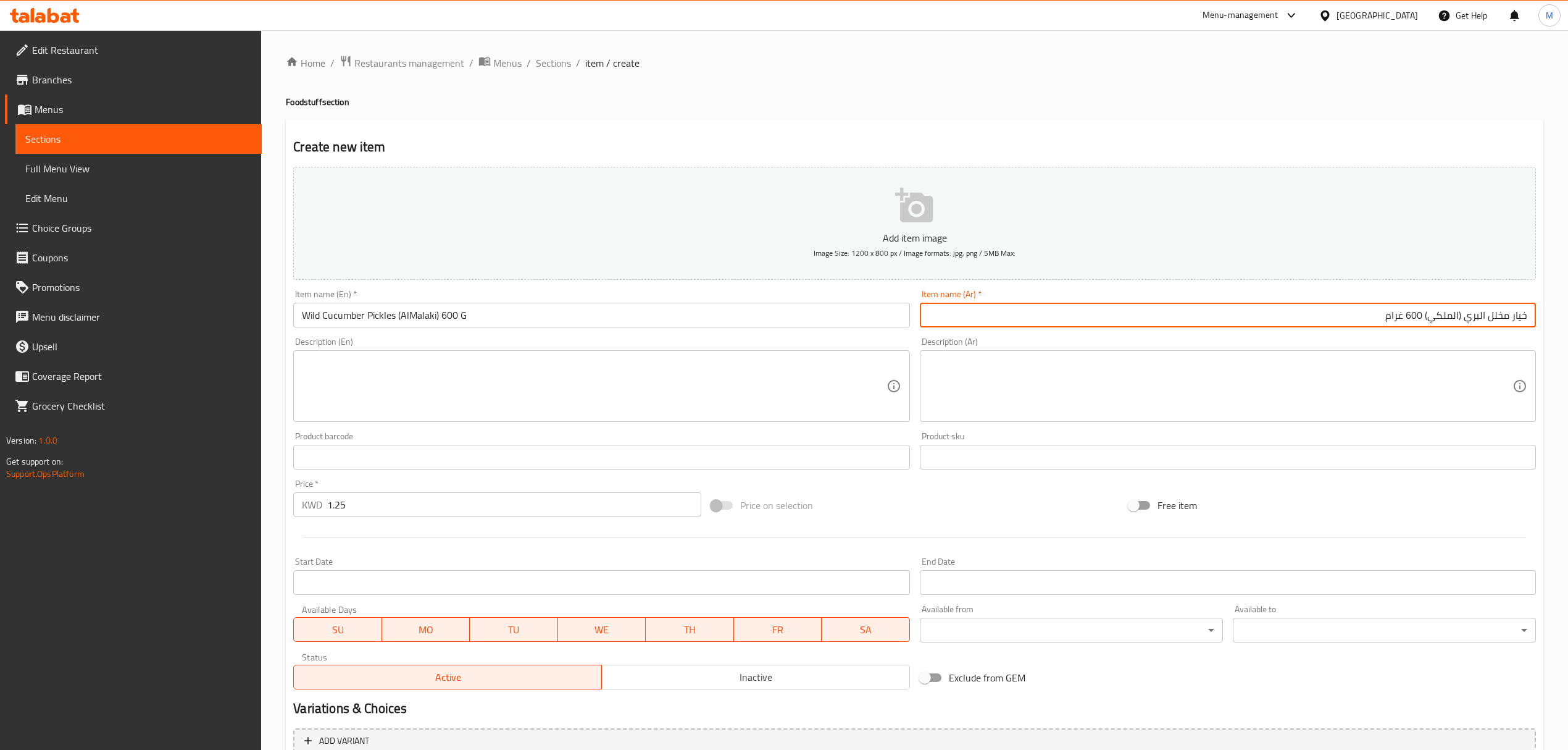
click at [1408, 320] on input "خيار مخلل البري (الملكي) 600 غرام" at bounding box center [1228, 315] width 616 height 25
click at [1237, 318] on input "خيار مخلل البري (الملكي) 600 جم" at bounding box center [1228, 315] width 616 height 25
type input "خيار مخلل البري (الملكي) 600 جم"
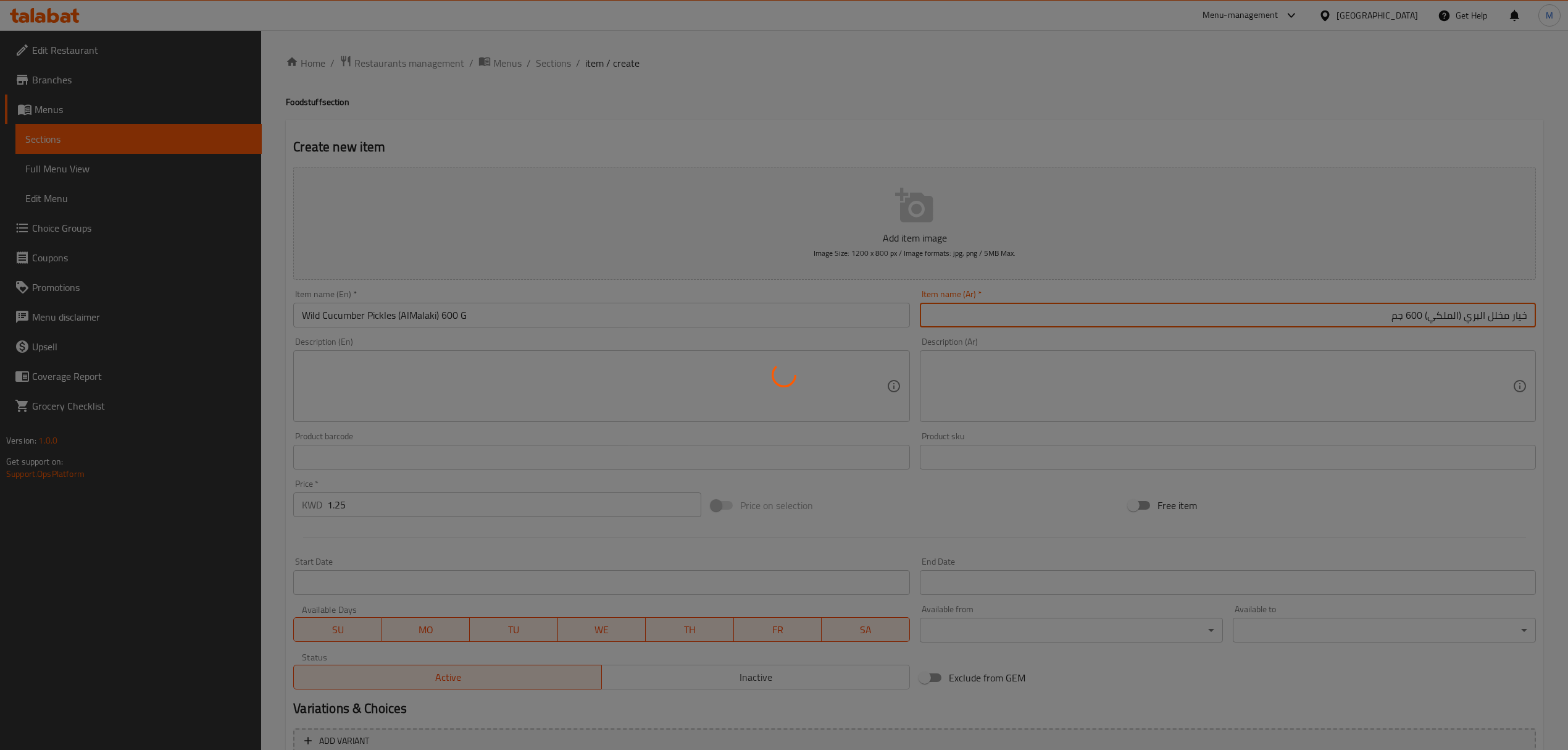
type input "0"
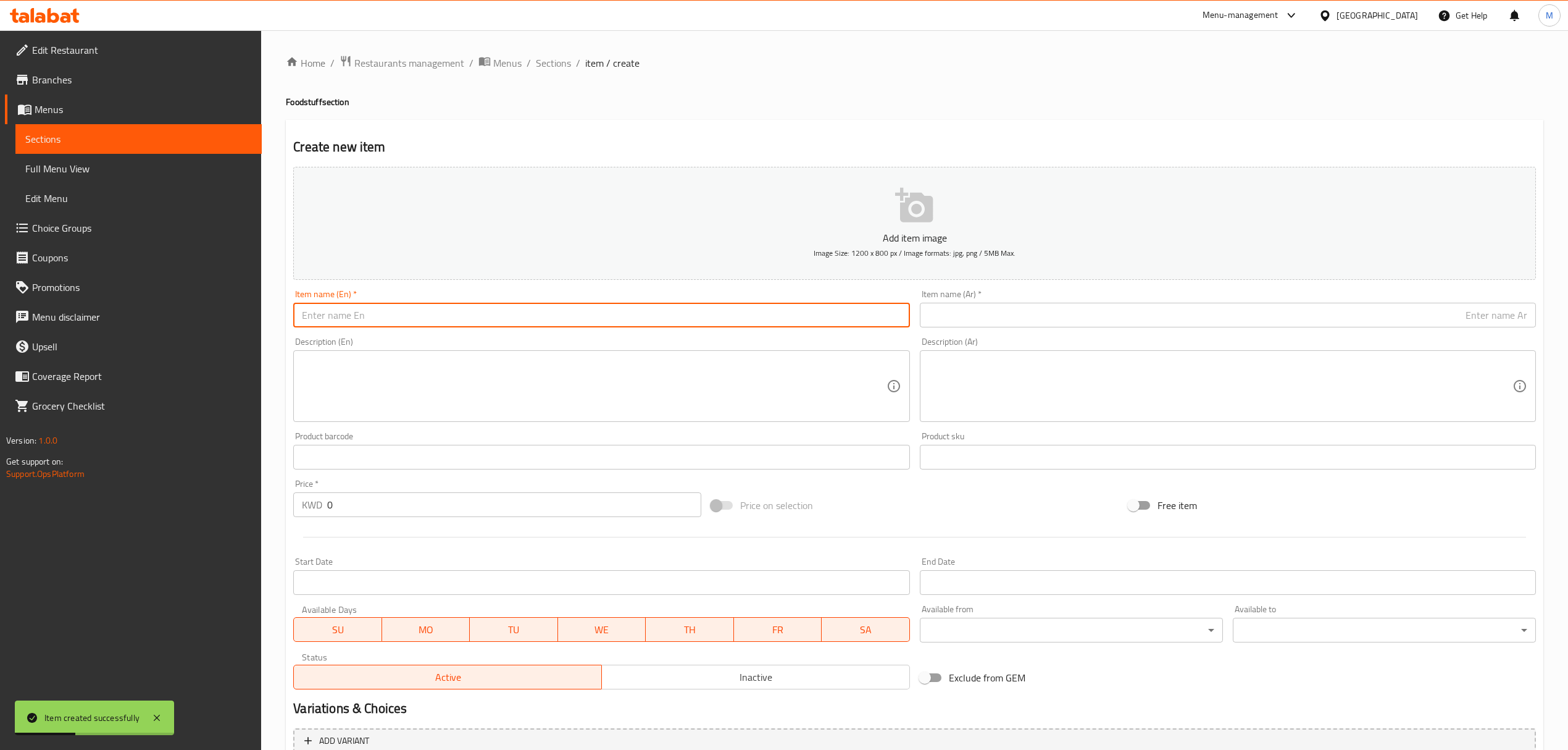
click at [525, 307] on input "text" at bounding box center [602, 315] width 616 height 25
paste input "Vine Leaves (AlMalaki) 600 g"
click at [525, 307] on input "Vine Leaves (AlMalaki) 600 g" at bounding box center [602, 315] width 616 height 25
type input "Vine Leaves (AlMalaki) 600 G"
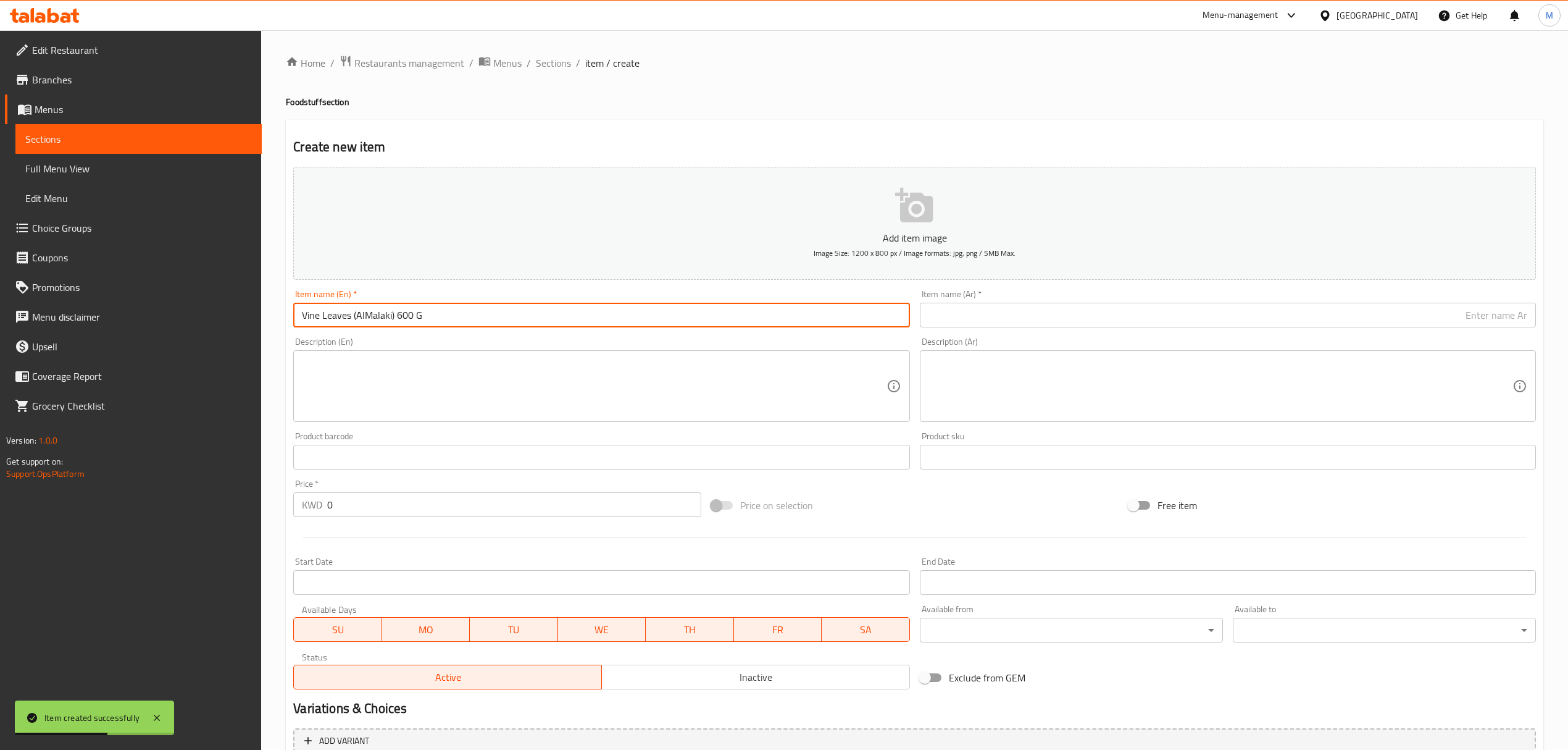
click at [545, 391] on textarea at bounding box center [594, 386] width 584 height 59
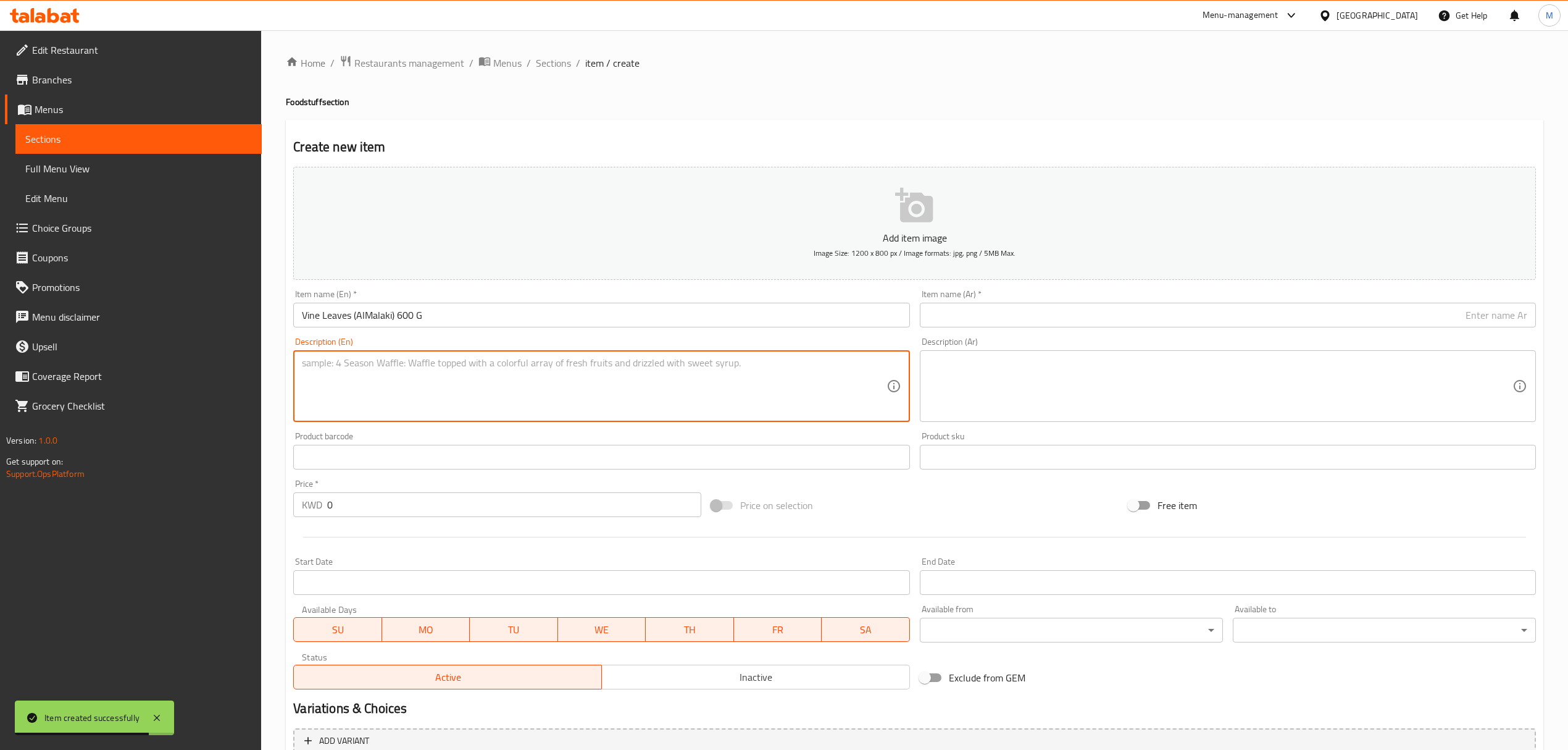
click at [1503, 318] on input "text" at bounding box center [1228, 315] width 616 height 25
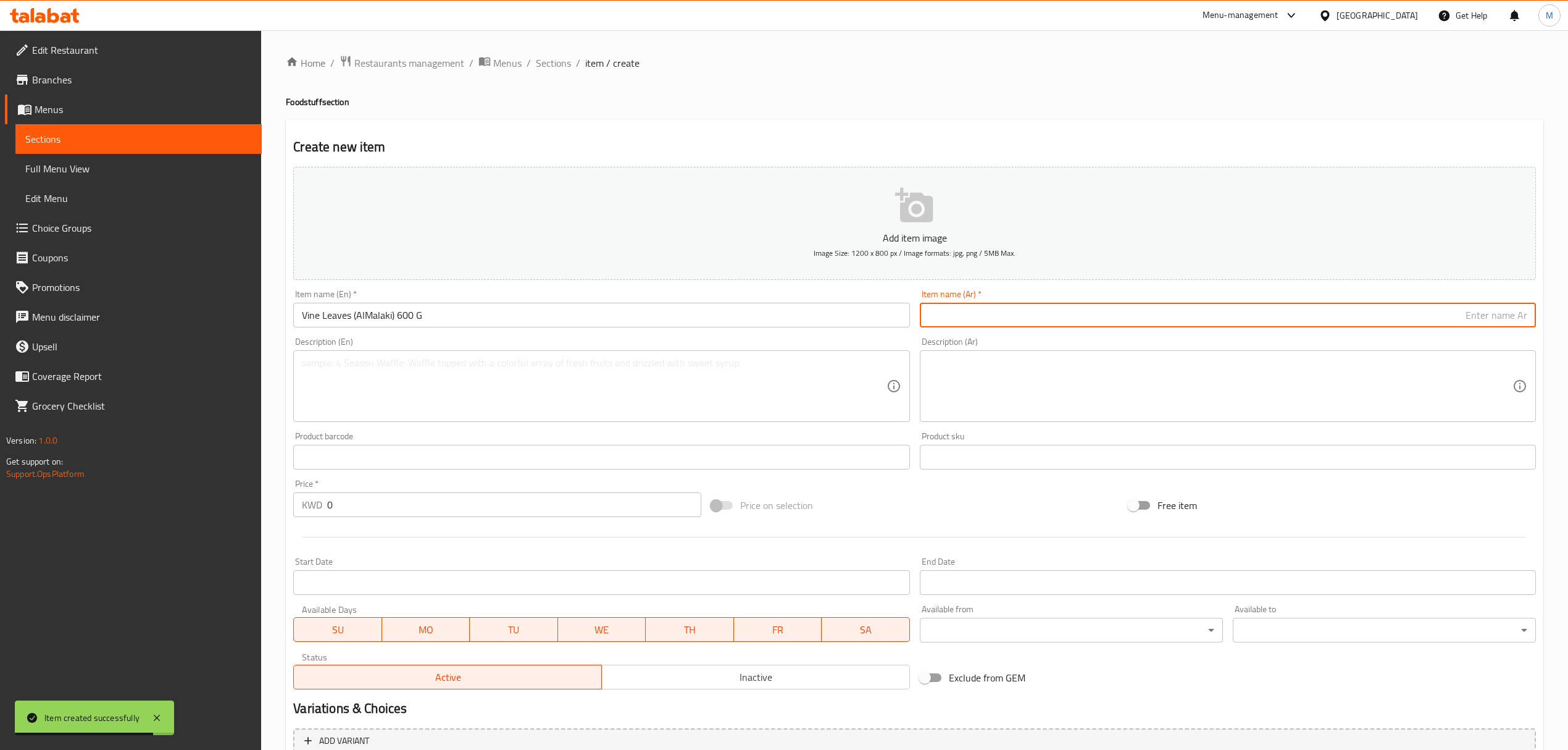
paste input "ورق عنب (الملكي)"
type input "ورق عنب (الملكي) 600 جم"
click at [368, 516] on input "0" at bounding box center [514, 505] width 374 height 25
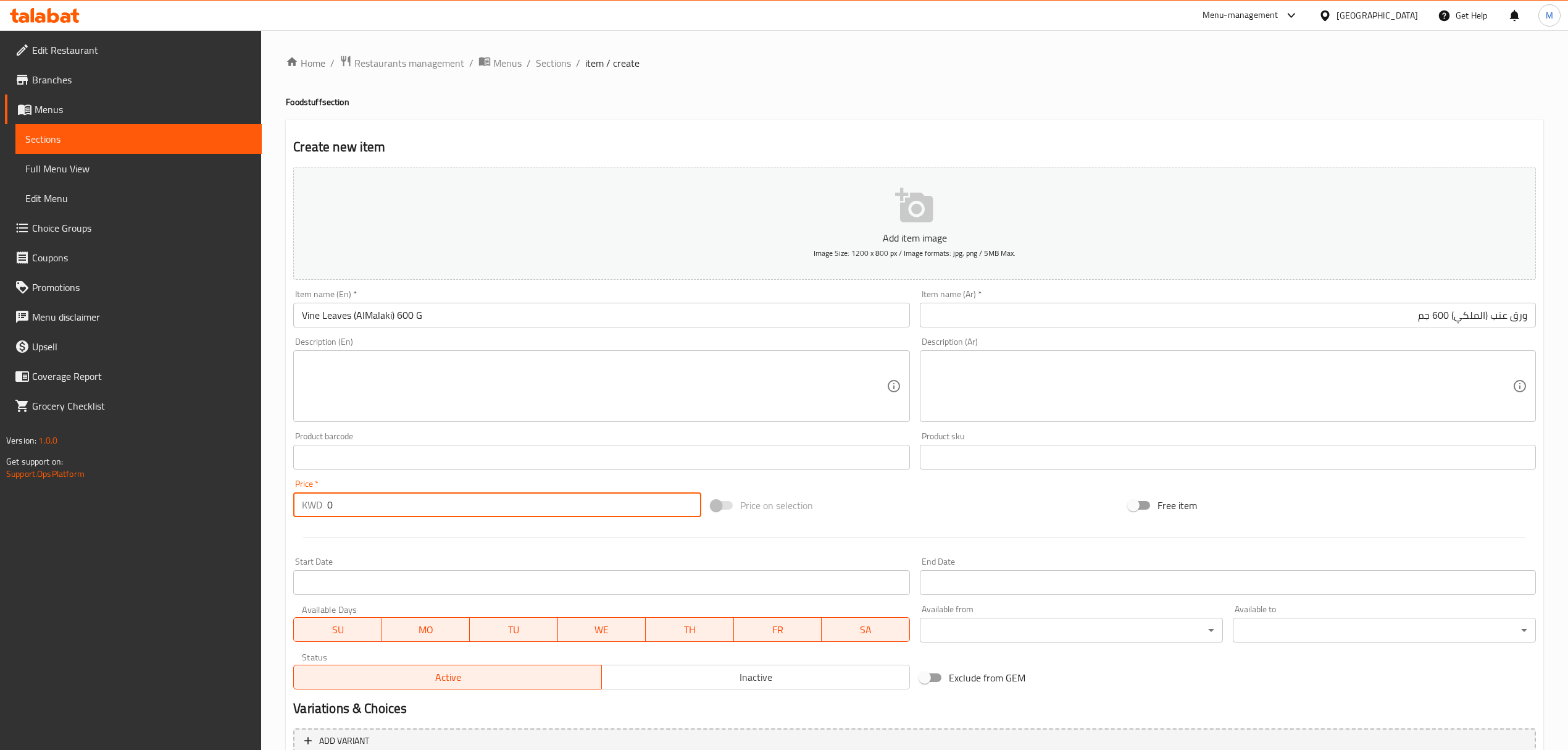
click at [368, 516] on input "0" at bounding box center [514, 505] width 374 height 25
paste input "3"
type input "3"
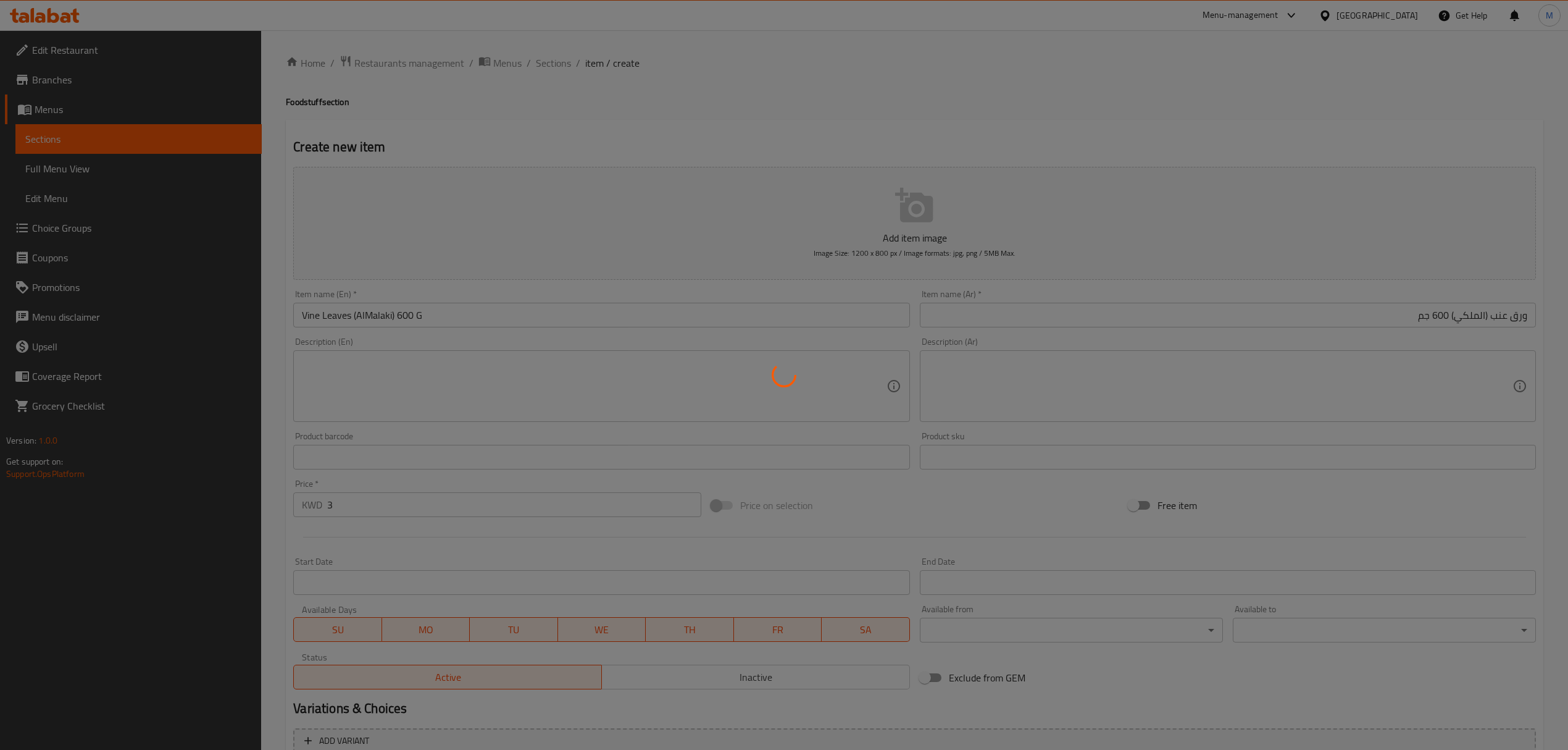
type input "0"
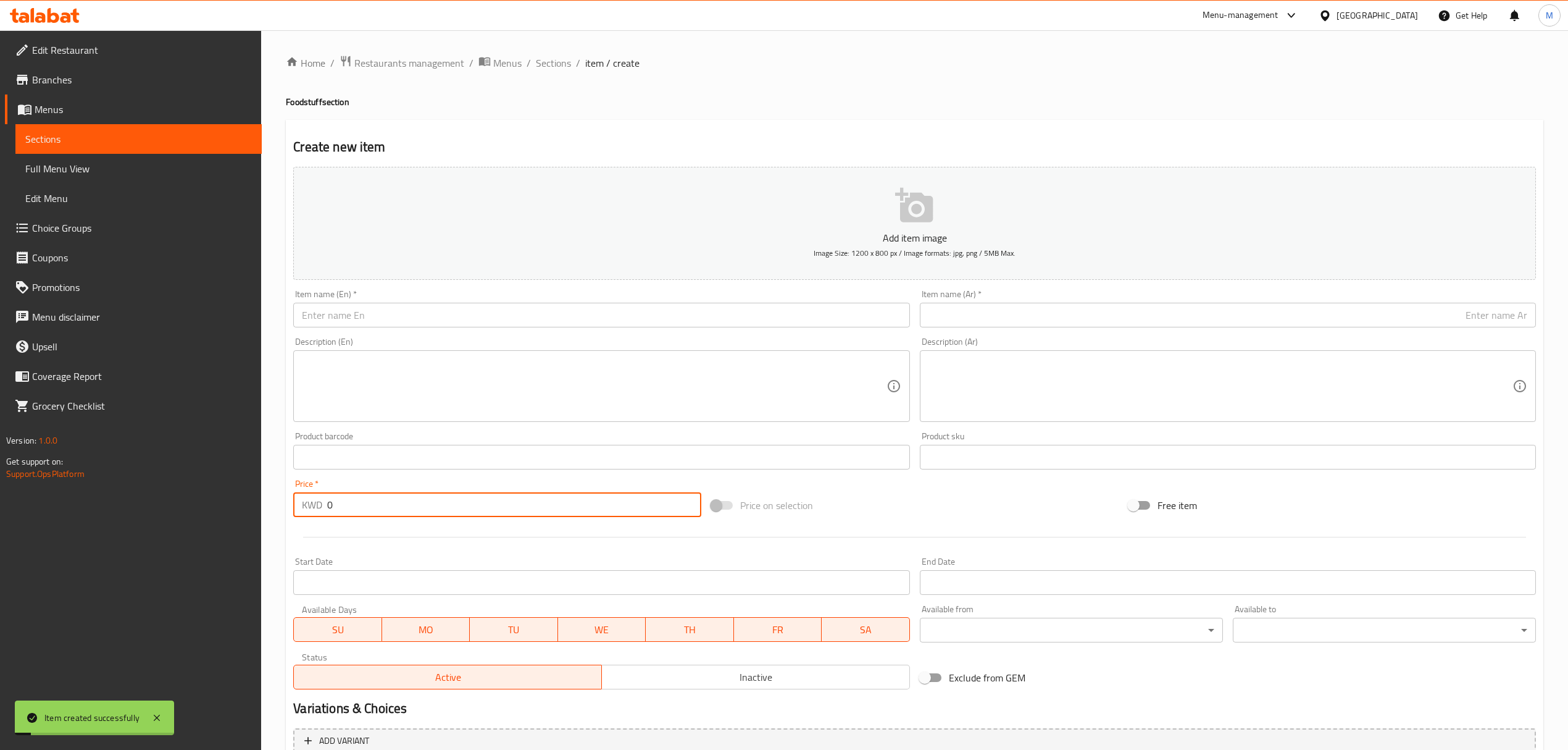
click at [576, 307] on input "text" at bounding box center [602, 315] width 616 height 25
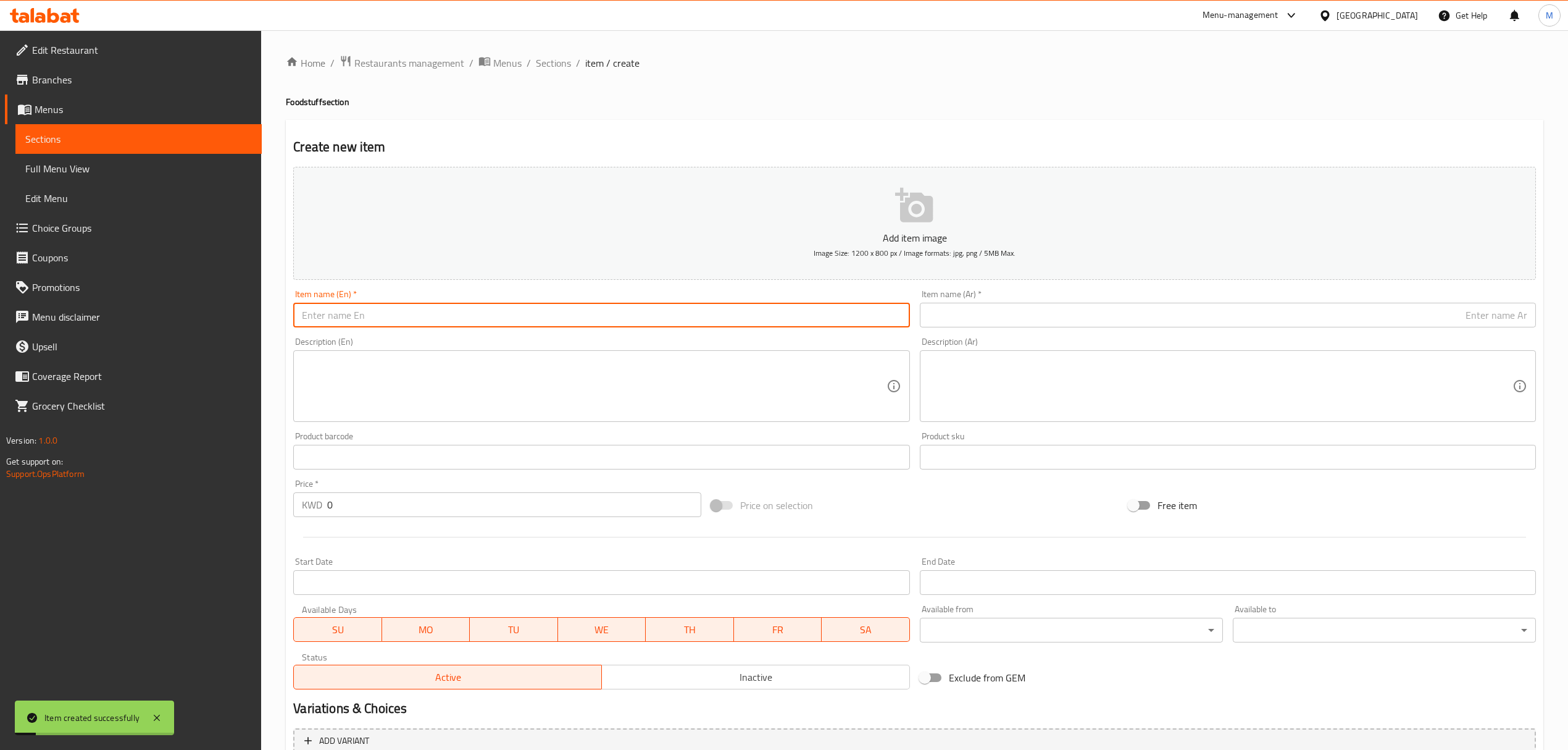
paste input "Vine Leaves (AlMalaki) 300 g"
click at [428, 314] on input "Vine Leaves (AlMalaki) 300 g" at bounding box center [602, 315] width 616 height 25
click at [412, 314] on input "Vine Leaves (AlMalaki) 300 g" at bounding box center [602, 315] width 616 height 25
drag, startPoint x: 416, startPoint y: 318, endPoint x: 426, endPoint y: 321, distance: 10.4
click at [426, 321] on input "Vine Leaves (AlMalaki) 300 g" at bounding box center [602, 315] width 616 height 25
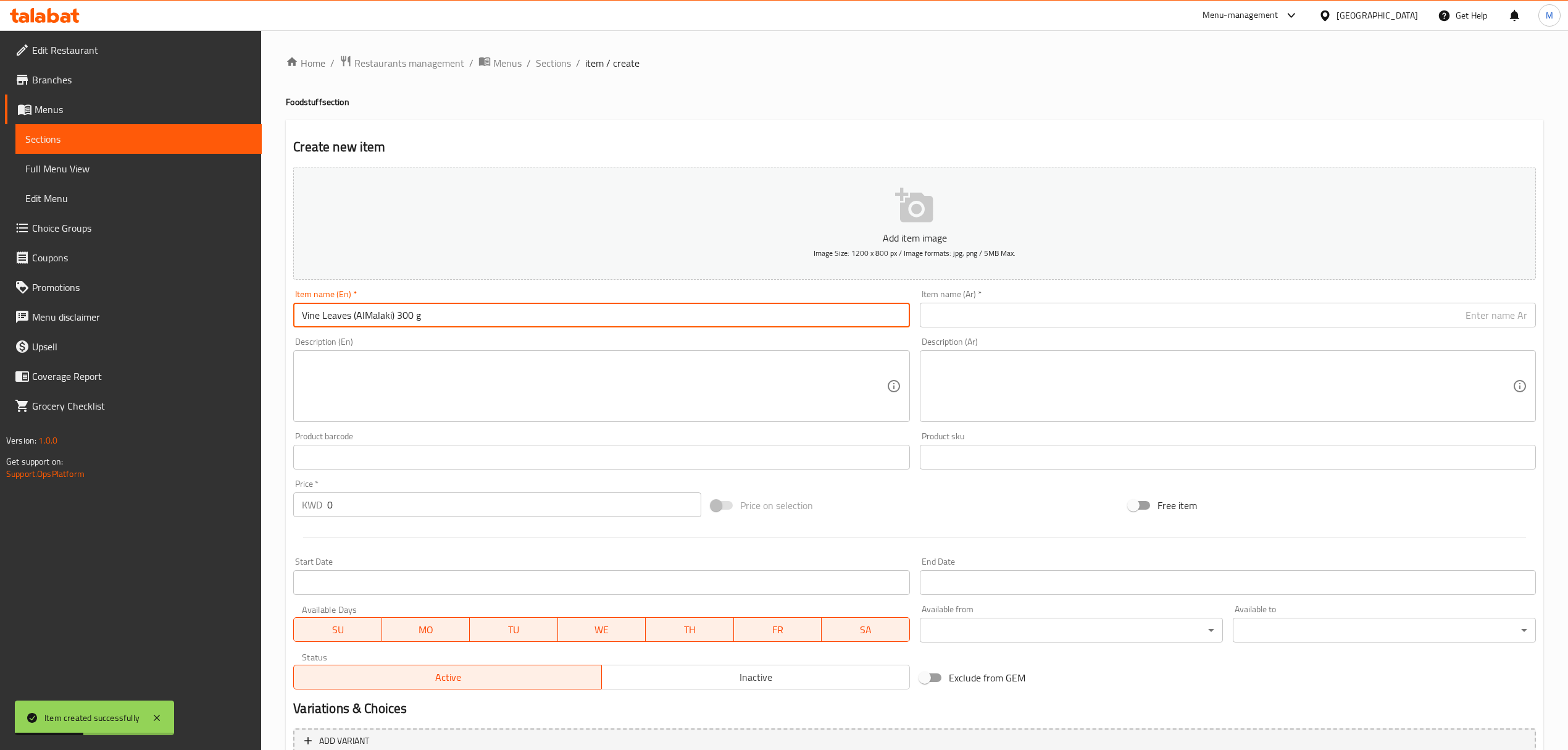
type input "Vine Leaves (AlMalaki) 300 G"
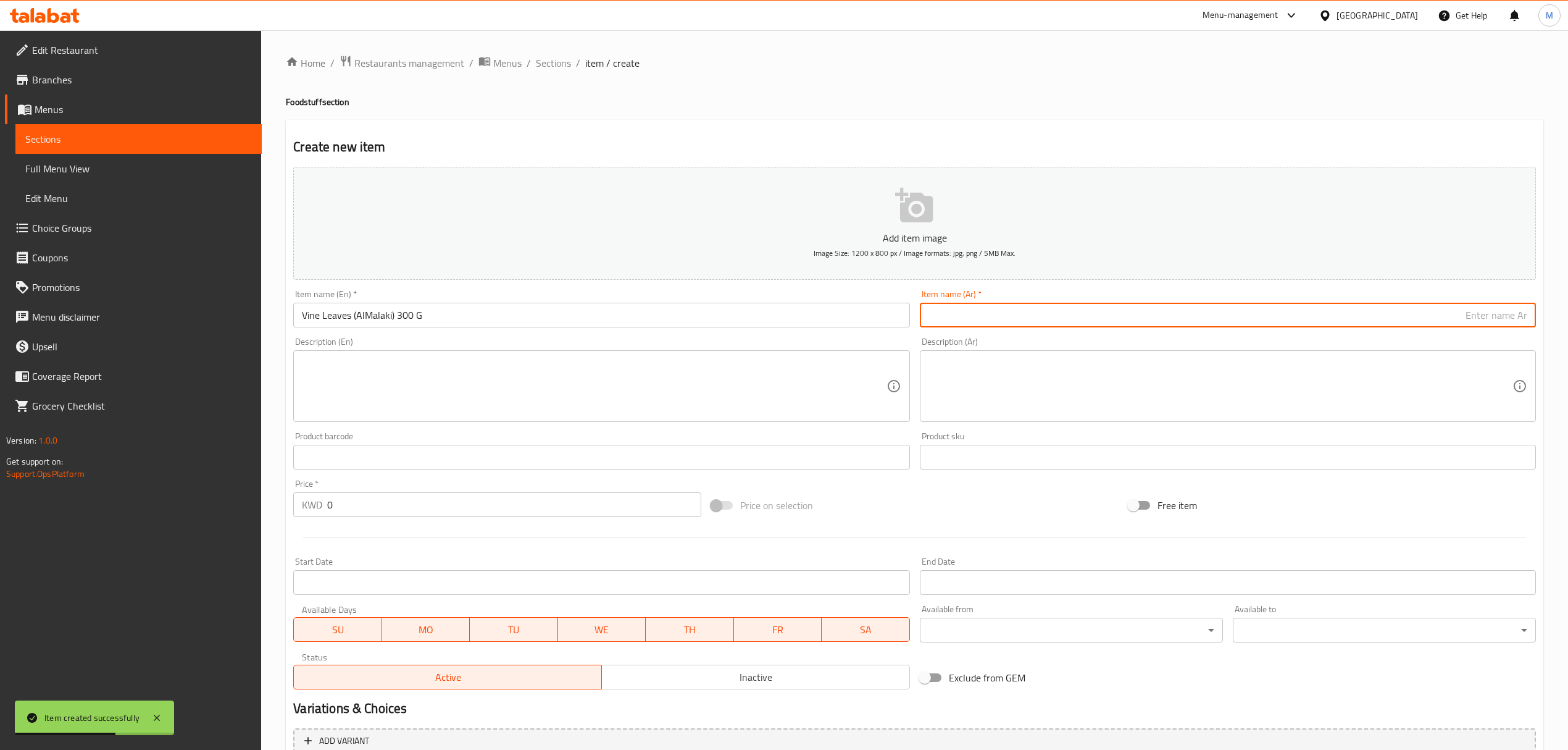
paste input "ورق عنب (الملكي)"
type input "ورق عنب (الملكي) 300 جم"
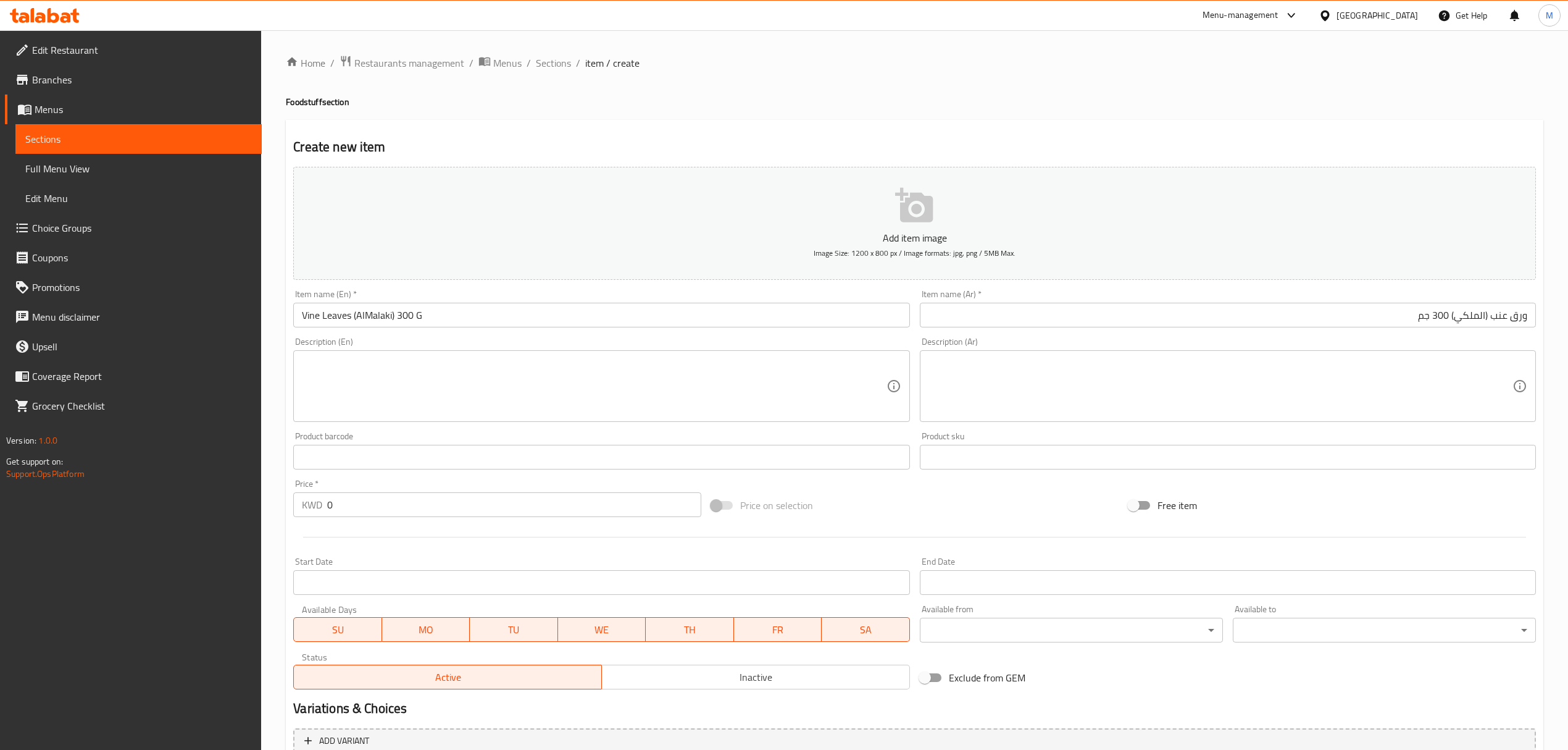
click at [455, 515] on input "0" at bounding box center [514, 505] width 374 height 25
paste input "1.75"
type input "1.75"
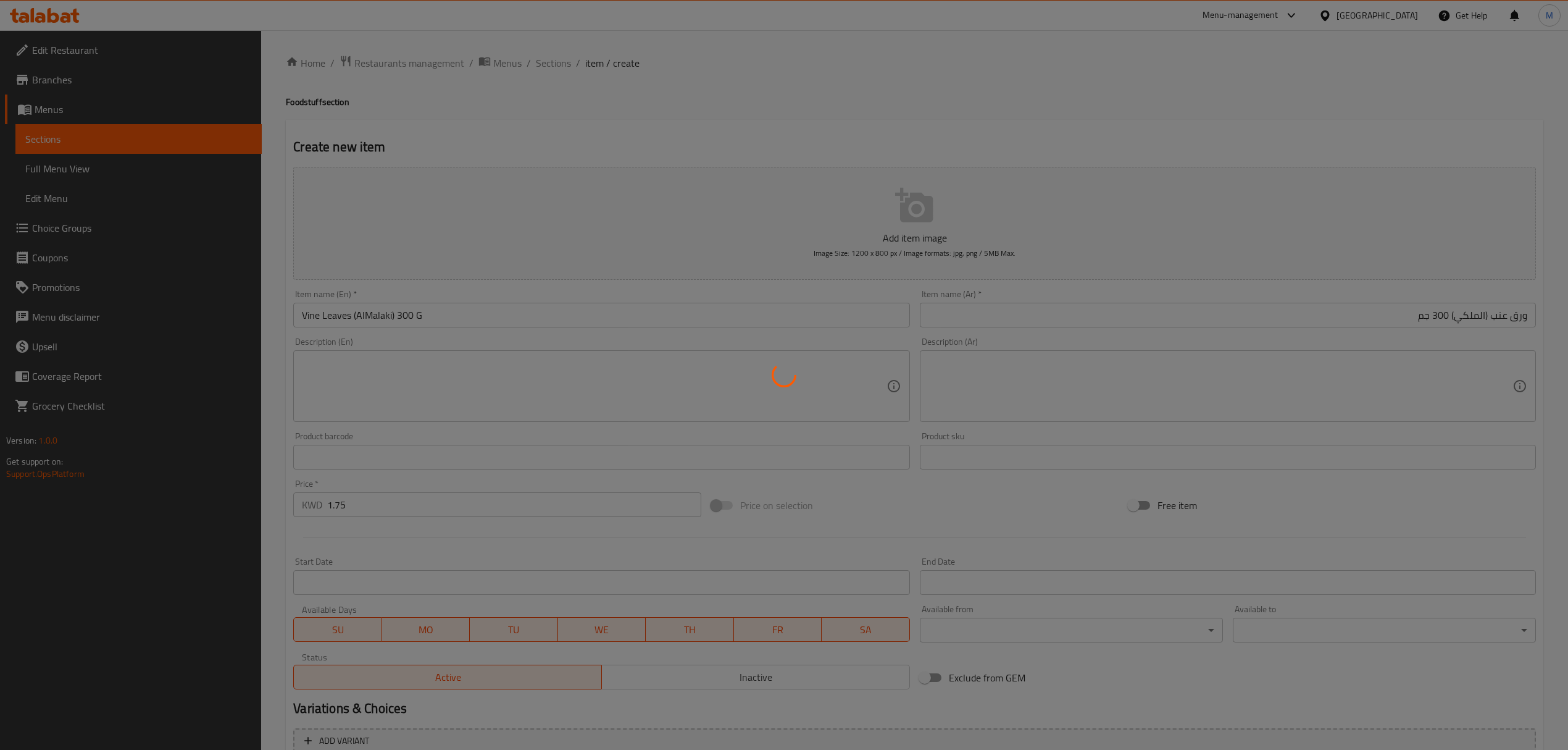
type input "0"
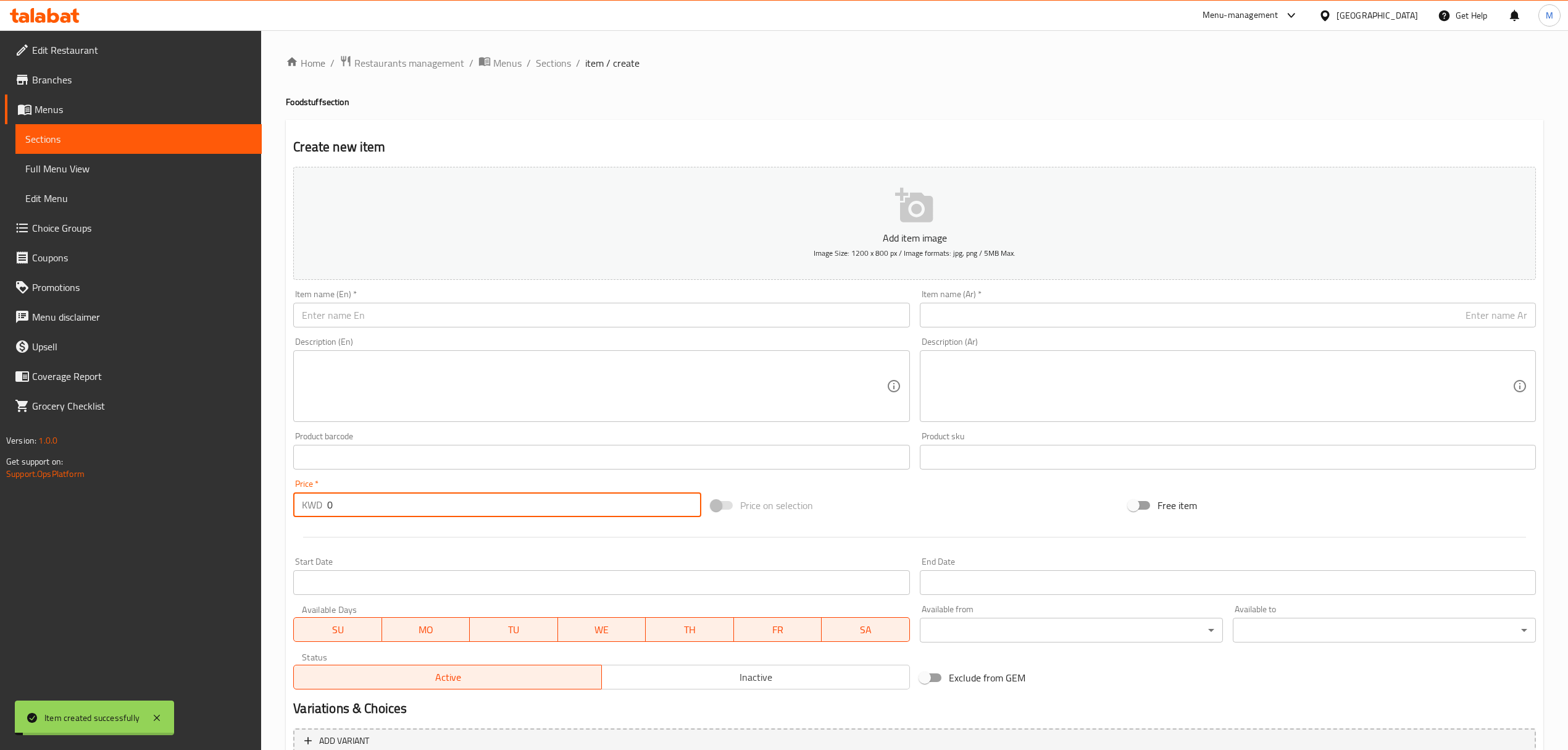
click at [608, 312] on input "text" at bounding box center [602, 315] width 616 height 25
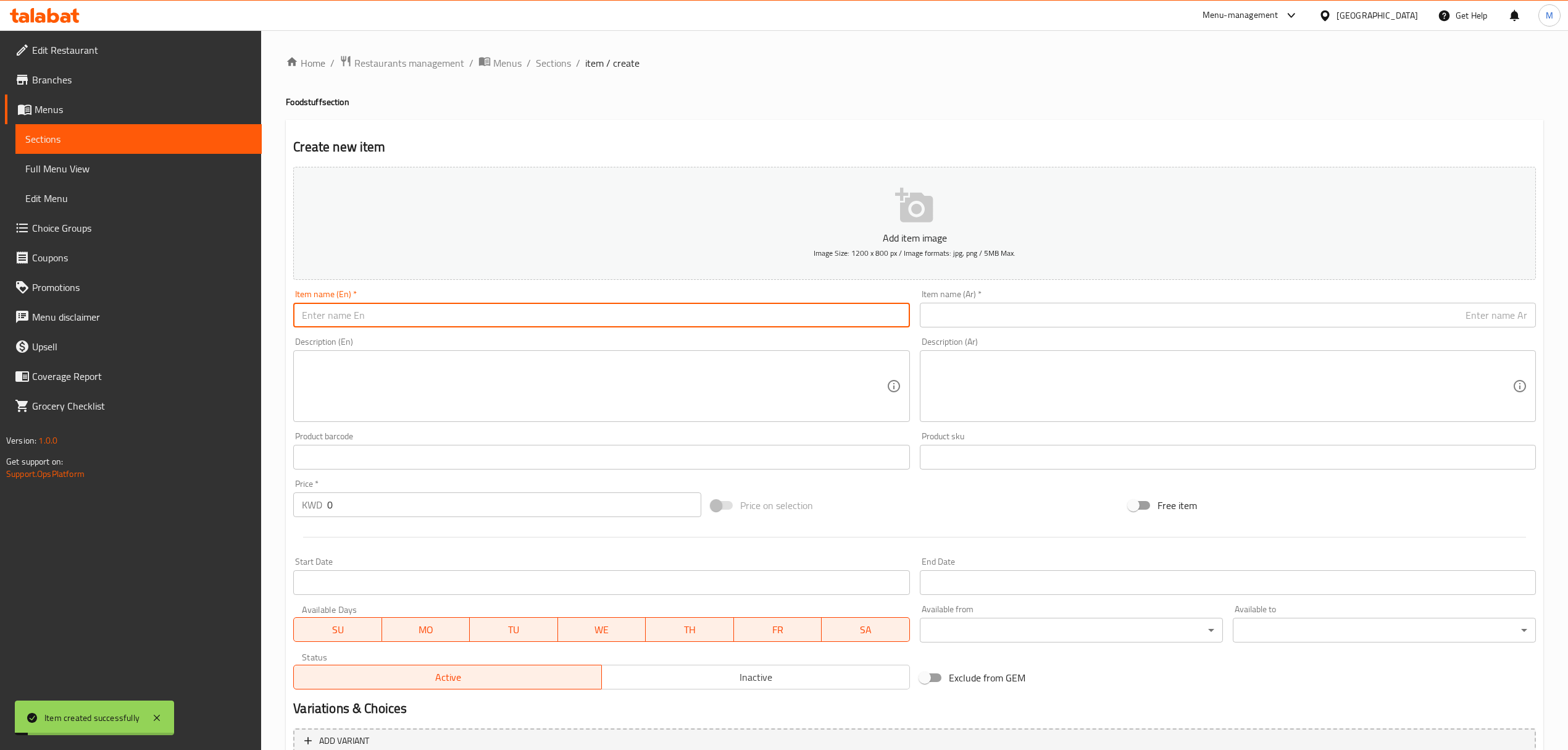
paste input "Mixed Pickles (AlMalaki) 1250"
type input "Mixed Pickles (AlMalaki) 1250"
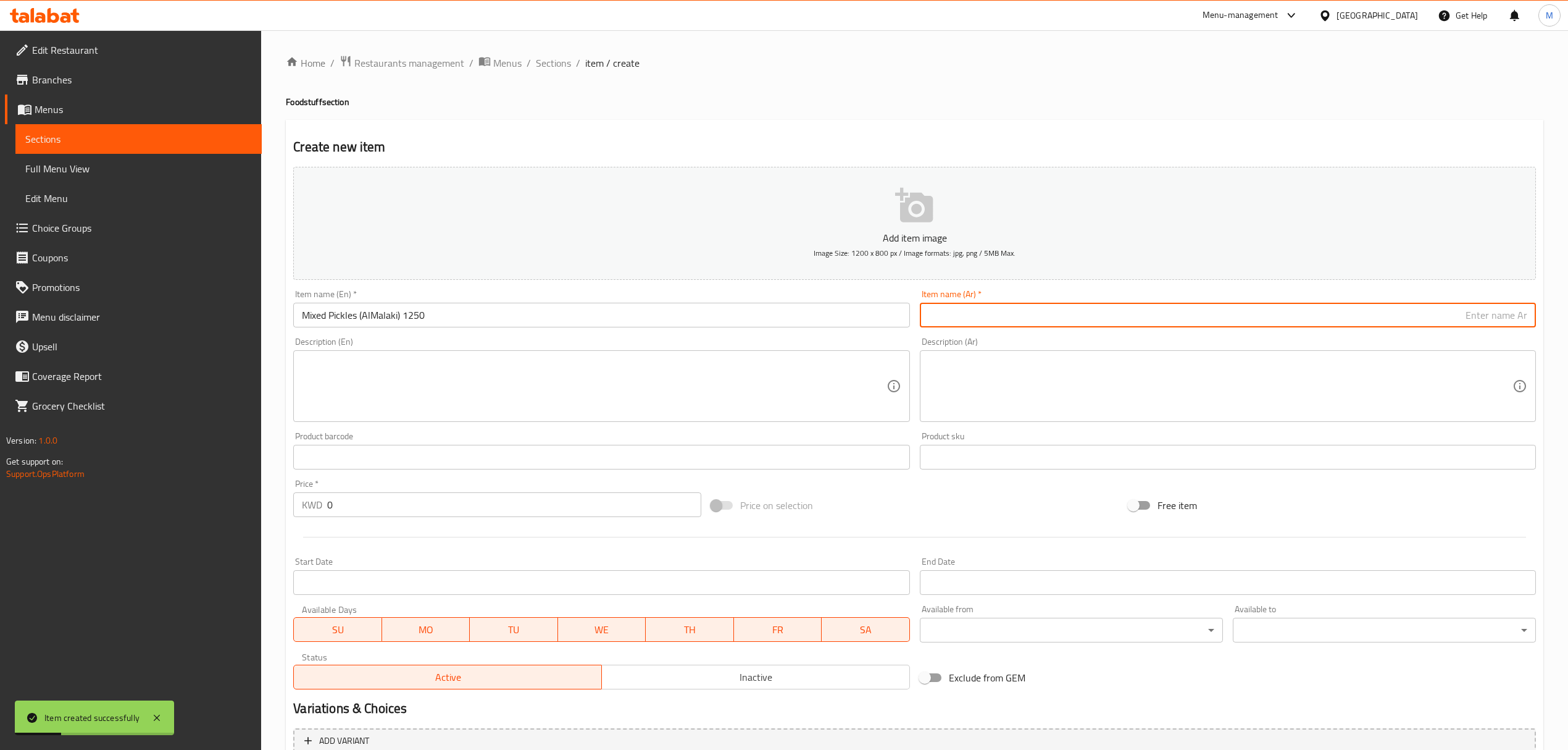
paste input "مخلل مشكل (الملكي)"
type input "مخلل مشكل (الملكي)"
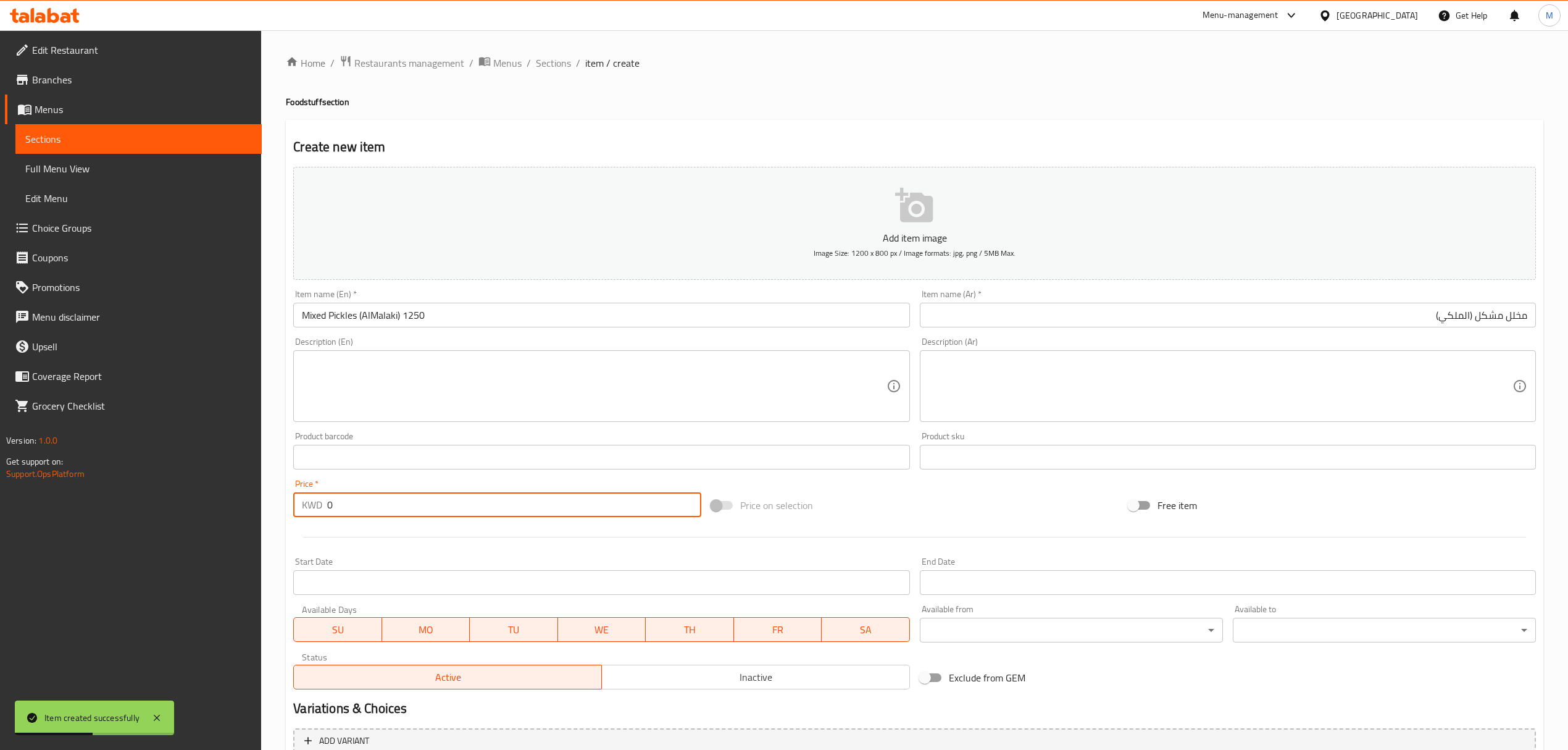
click at [547, 502] on input "0" at bounding box center [514, 505] width 374 height 25
paste input "1.75"
type input "1.75"
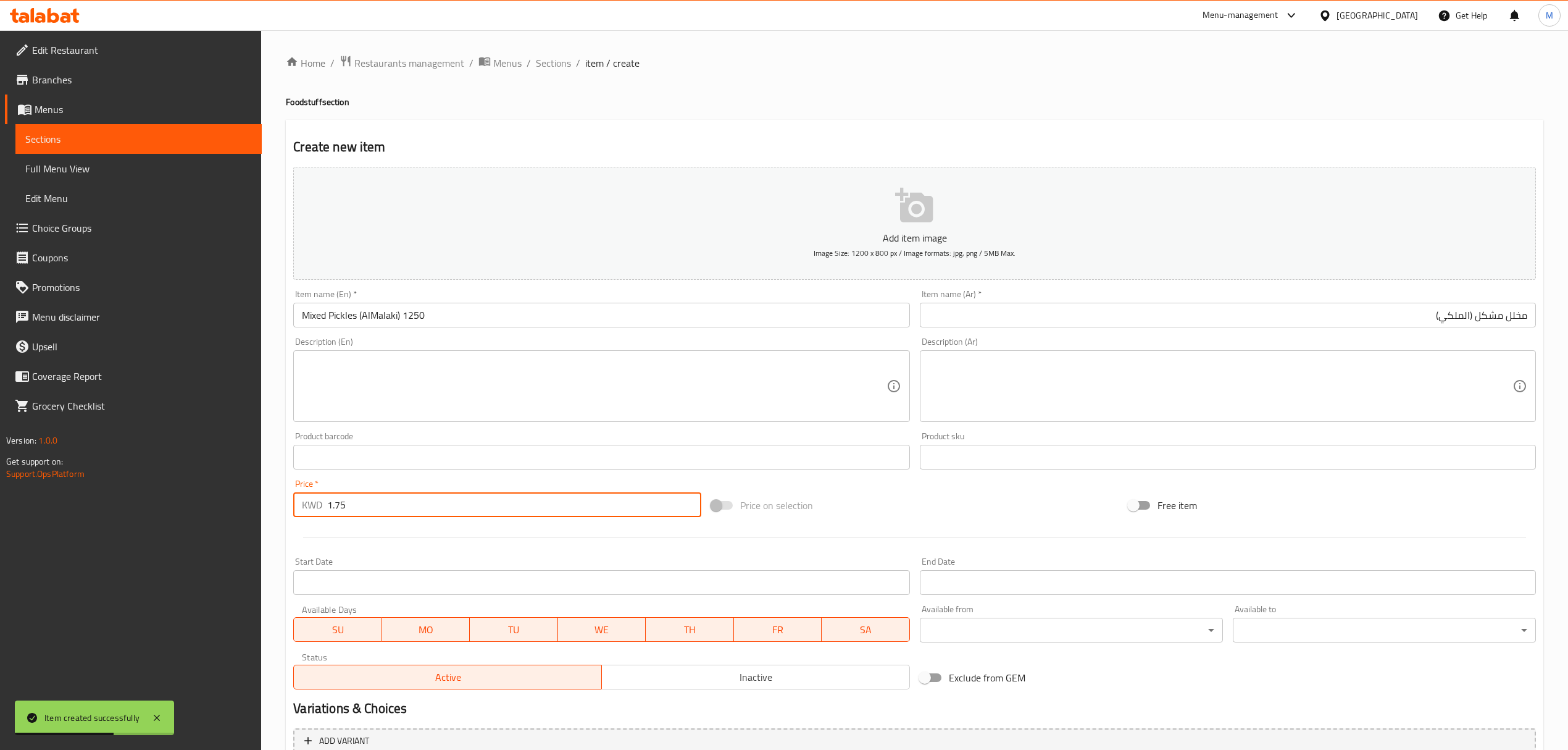
click at [713, 362] on textarea at bounding box center [594, 386] width 584 height 59
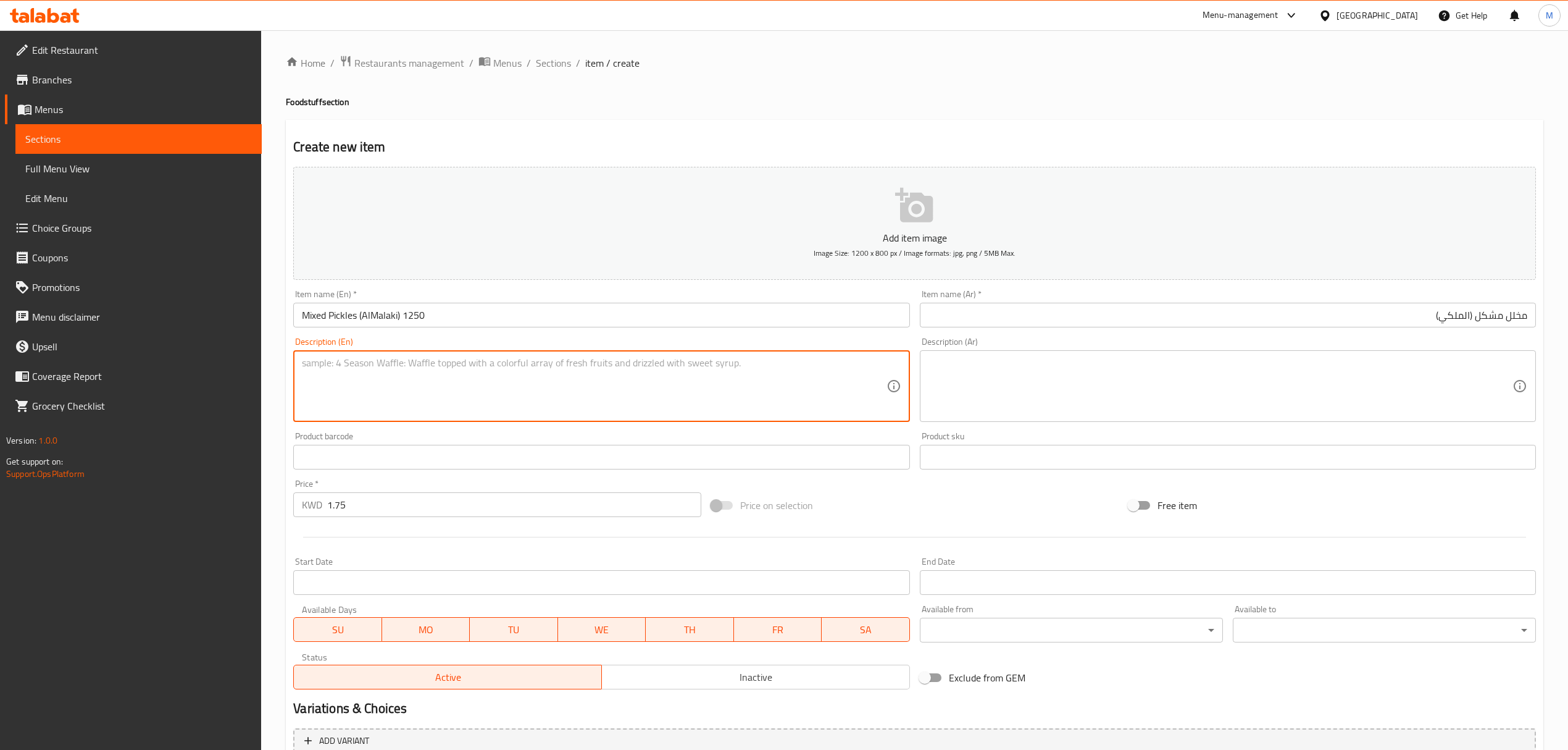
click at [774, 319] on input "Mixed Pickles (AlMalaki) 1250" at bounding box center [602, 315] width 616 height 25
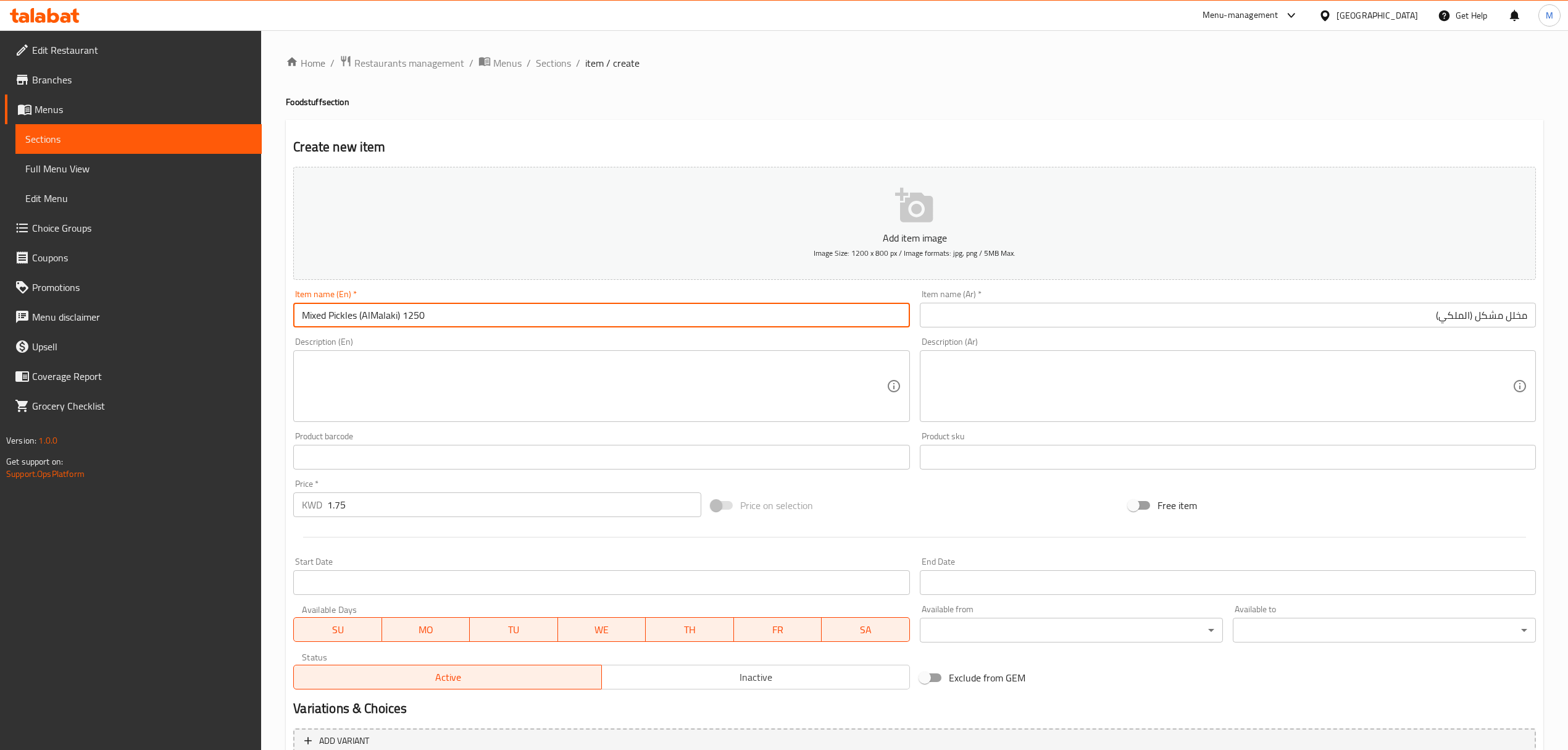
click at [1368, 305] on input "مخلل مشكل (الملكي)" at bounding box center [1228, 315] width 616 height 25
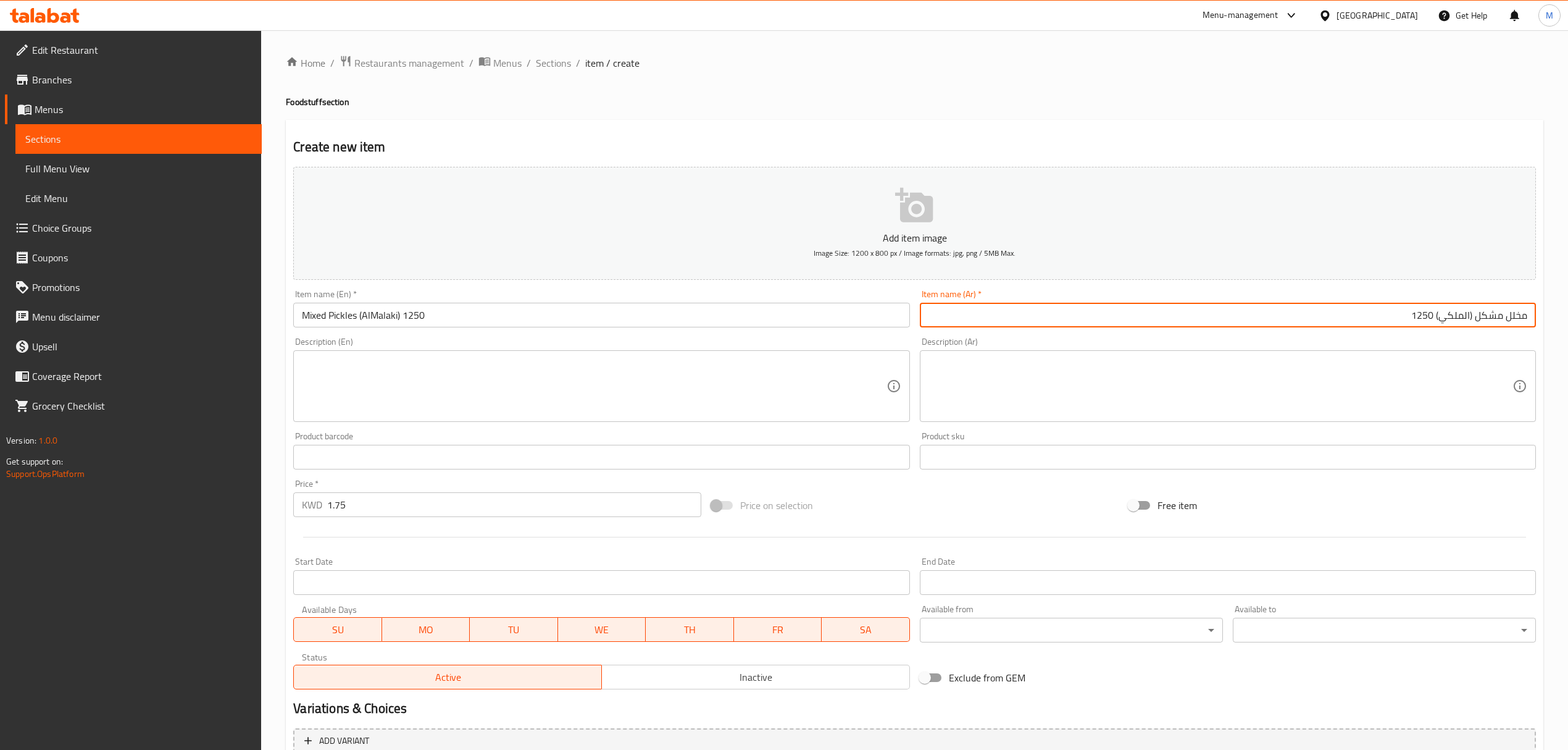
type input "مخلل مشكل (الملكي) 1250"
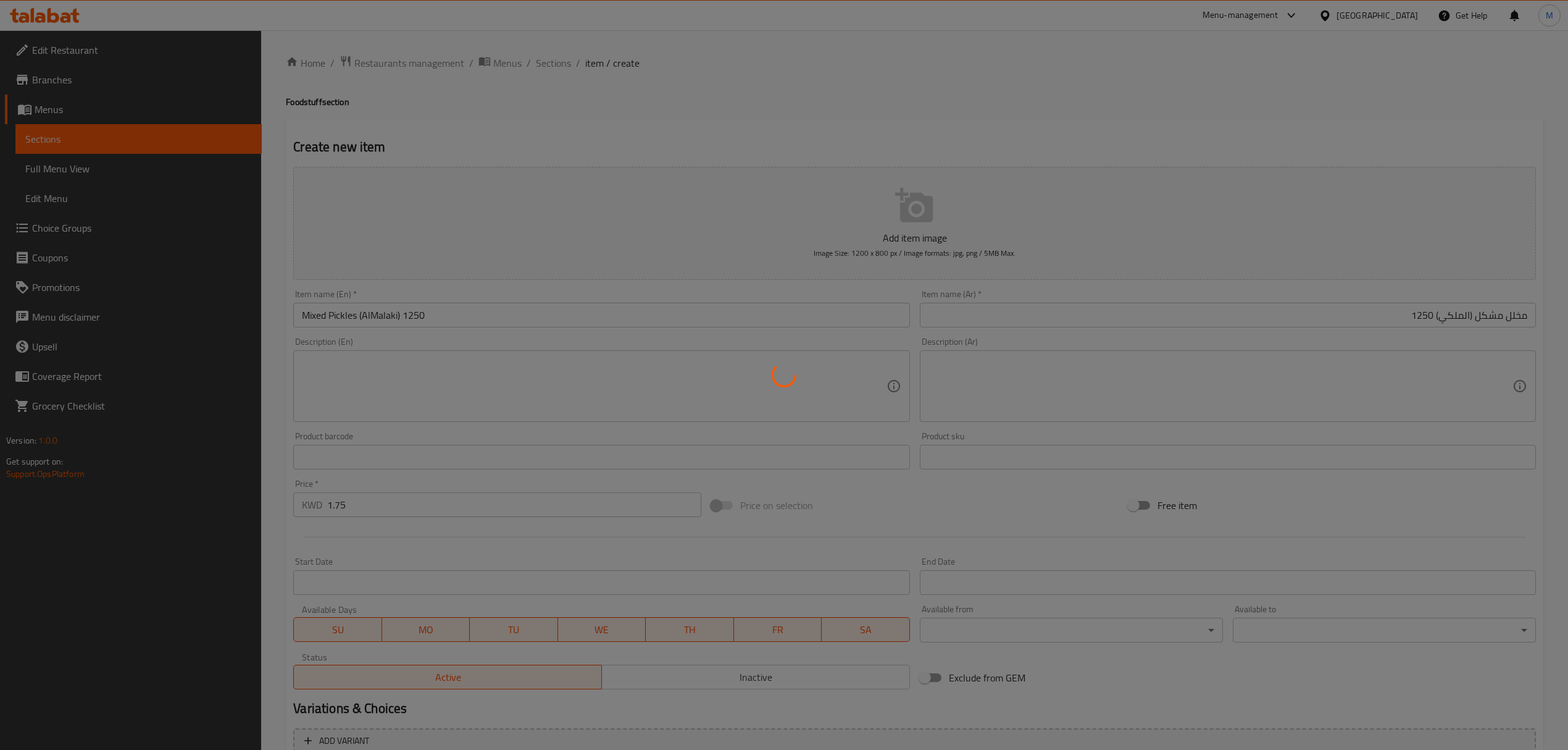
type input "0"
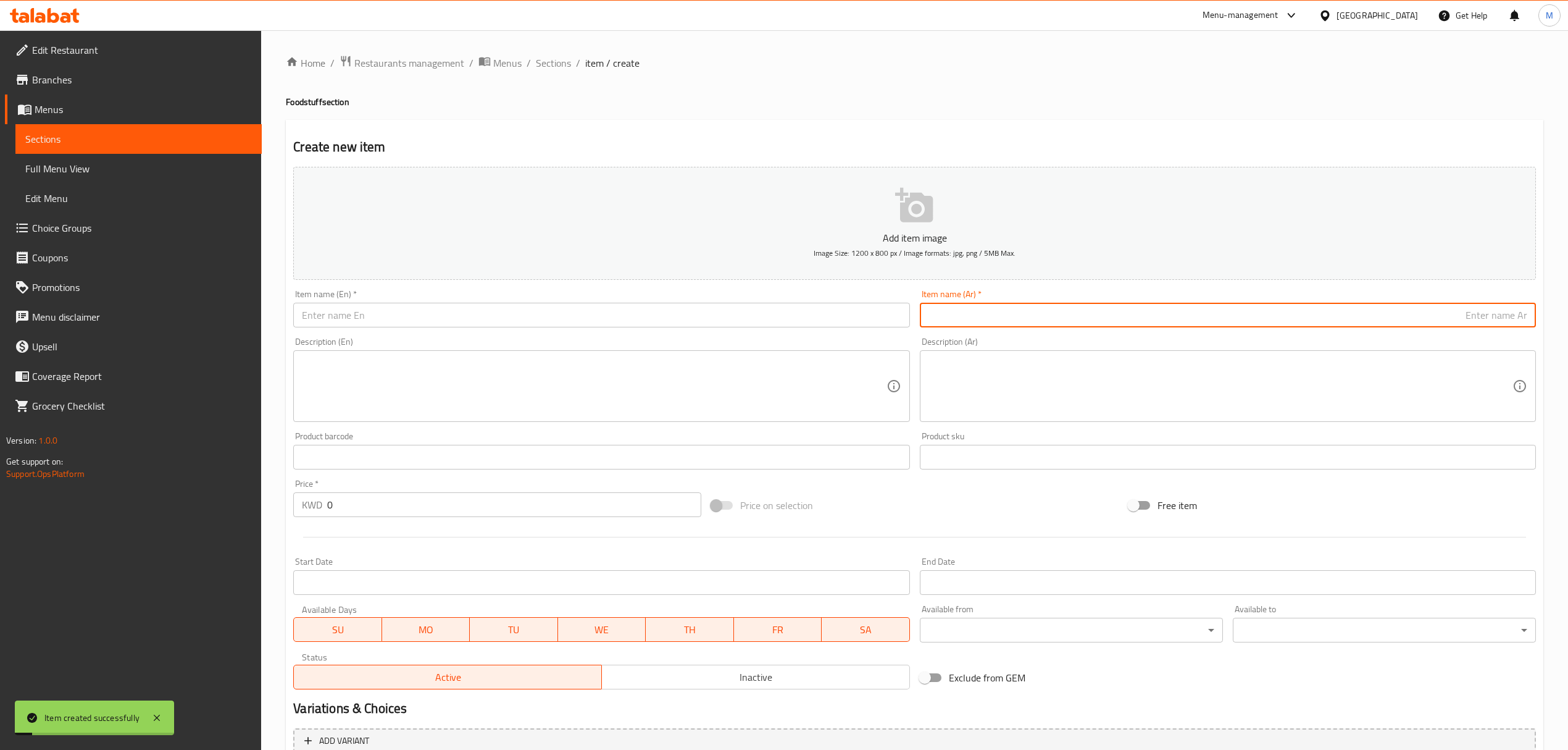
click at [478, 316] on input "text" at bounding box center [602, 315] width 616 height 25
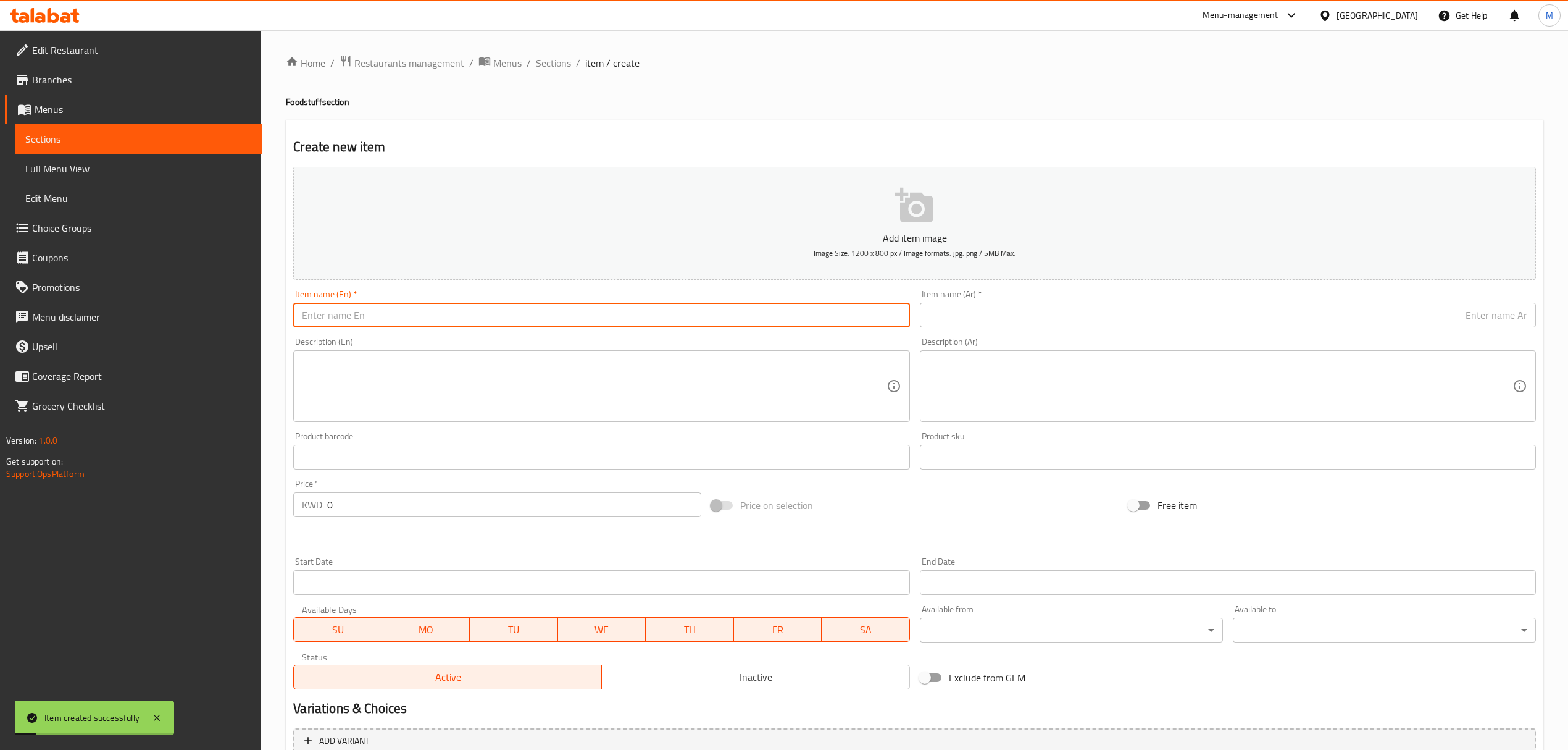
paste input "Mixed Pickles (AlMalaki) 600 g"
click at [478, 316] on input "Mixed Pickles (AlMalaki) 600 g" at bounding box center [602, 315] width 616 height 25
click at [428, 316] on input "Mixed Pickles (AlMalaki) 600 g" at bounding box center [602, 315] width 616 height 25
type input "Mixed Pickles (AlMalaki) 600 G"
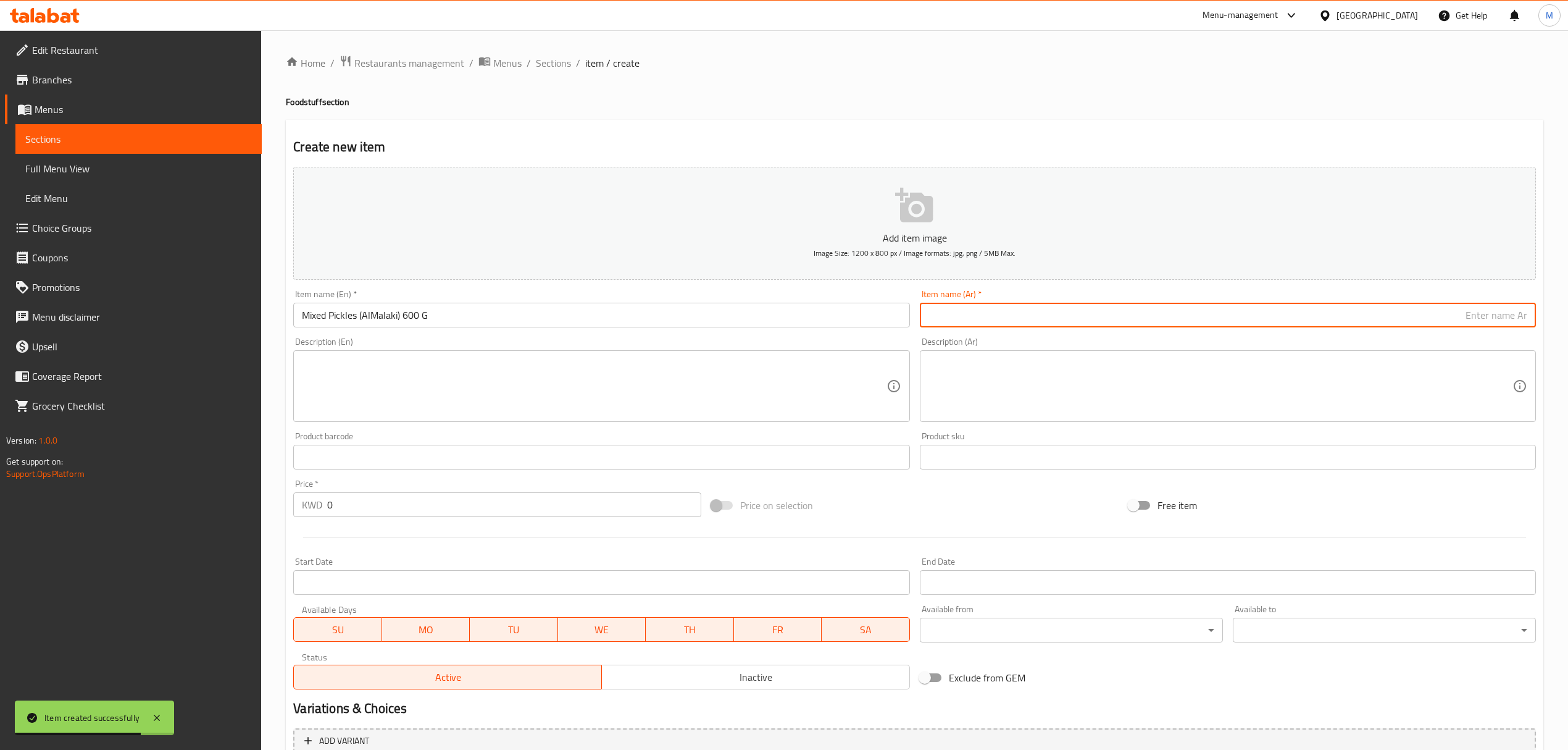
paste input "مخلل مشكل (الملكي)"
type input "مخلل مشكل (الملكي) 600 جم"
click at [474, 510] on input "0" at bounding box center [514, 505] width 374 height 25
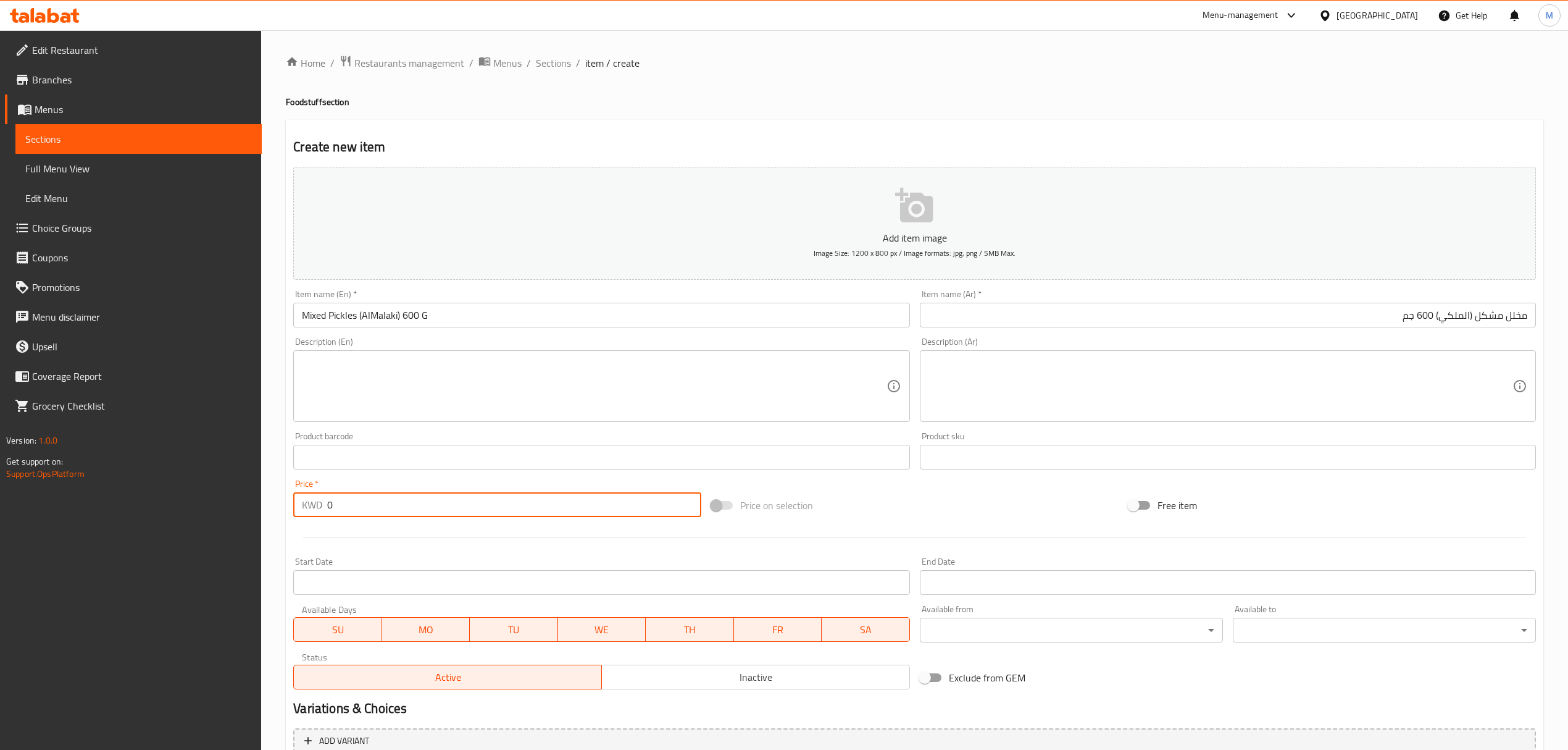
click at [474, 510] on input "0" at bounding box center [514, 505] width 374 height 25
paste input "1.25"
type input "1.25"
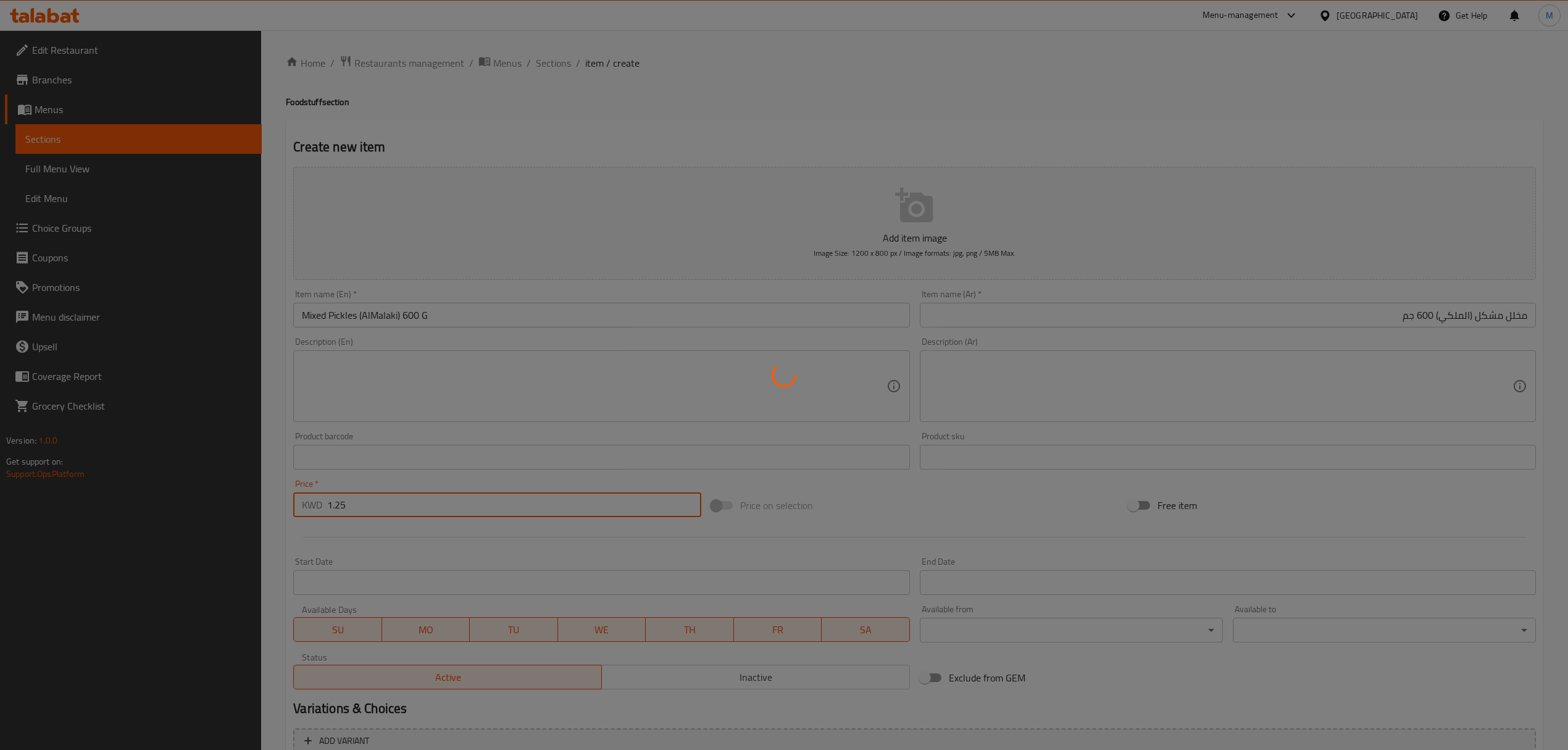
type input "0"
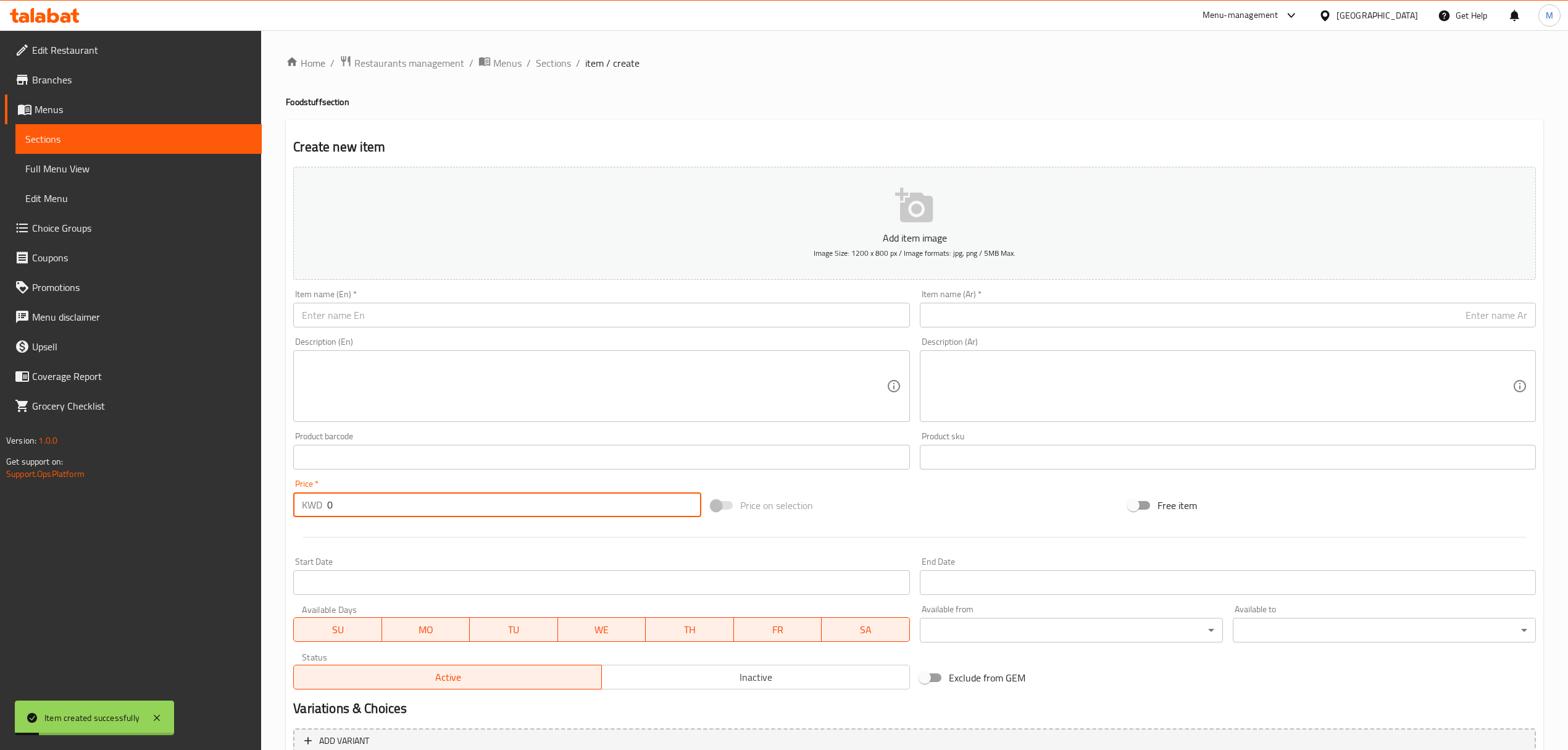
click at [489, 329] on div "Item name (En)   * Item name (En) *" at bounding box center [601, 308] width 626 height 48
click at [489, 321] on input "text" at bounding box center [602, 315] width 616 height 25
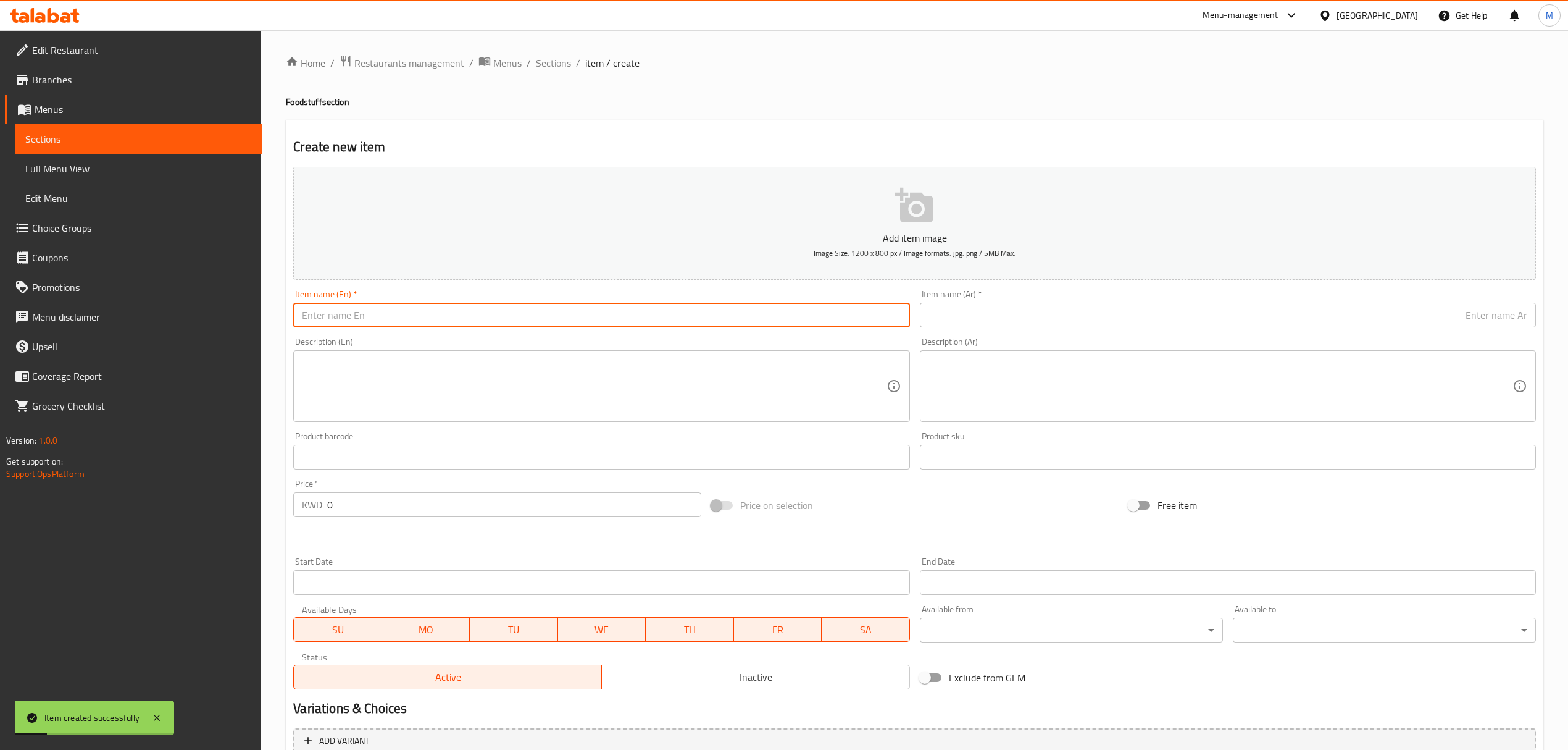
paste input "Pickled Jalapeno 500 g"
click at [489, 320] on input "Pickled Jalapeno 500 g" at bounding box center [602, 315] width 616 height 25
type input "Pickled Jalapeno 500 G"
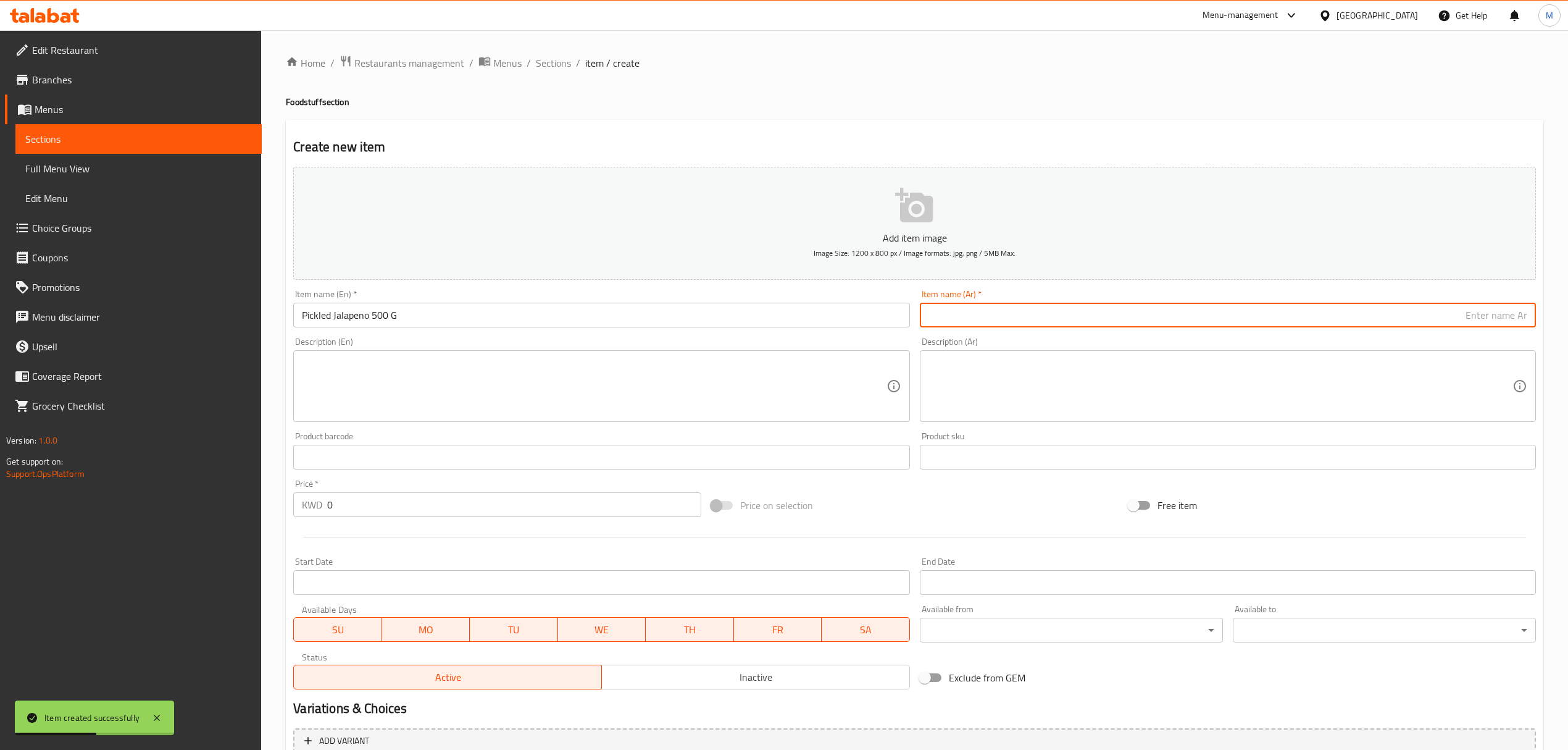
paste input "مخلل فليفلة ( الملكي)"
type input "مخلل فليفلة ( الملكي) 500 جم"
click at [420, 490] on div "Price   * KWD 0 Price *" at bounding box center [497, 498] width 408 height 38
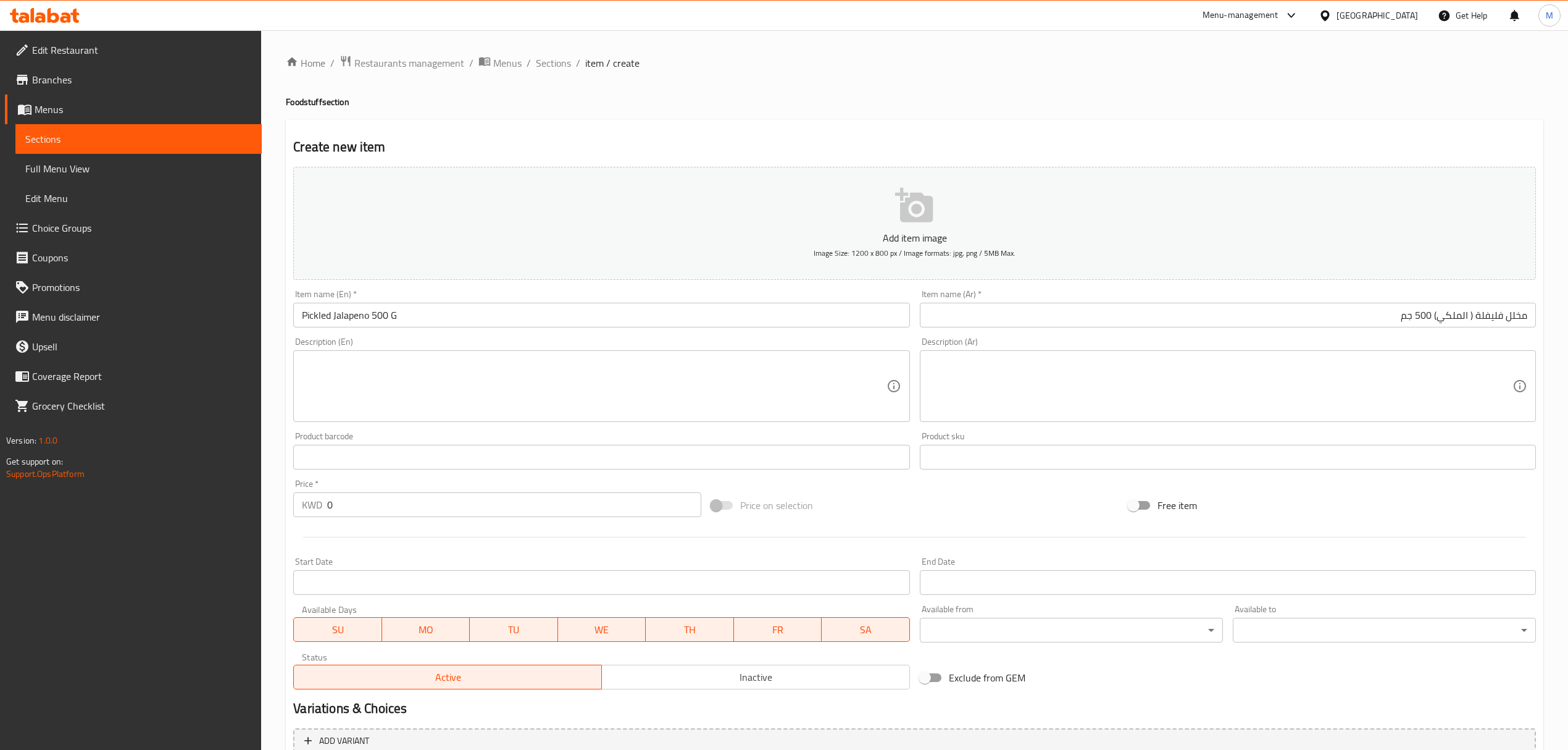
click at [420, 490] on div "Price   * KWD 0 Price *" at bounding box center [497, 498] width 408 height 38
click at [420, 507] on input "0" at bounding box center [514, 505] width 374 height 25
paste input "1.25"
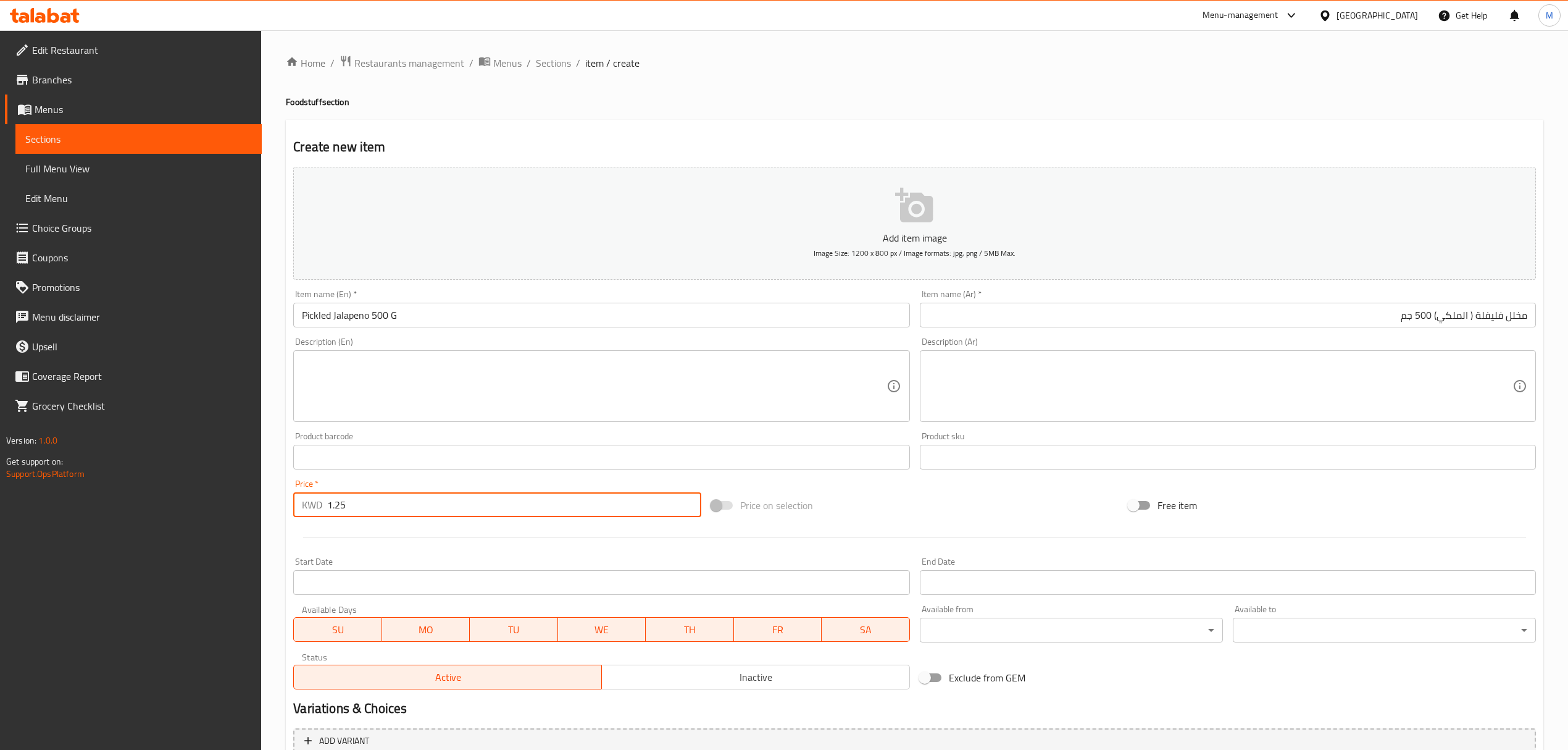
type input "1.25"
click at [431, 512] on input "0" at bounding box center [514, 505] width 374 height 25
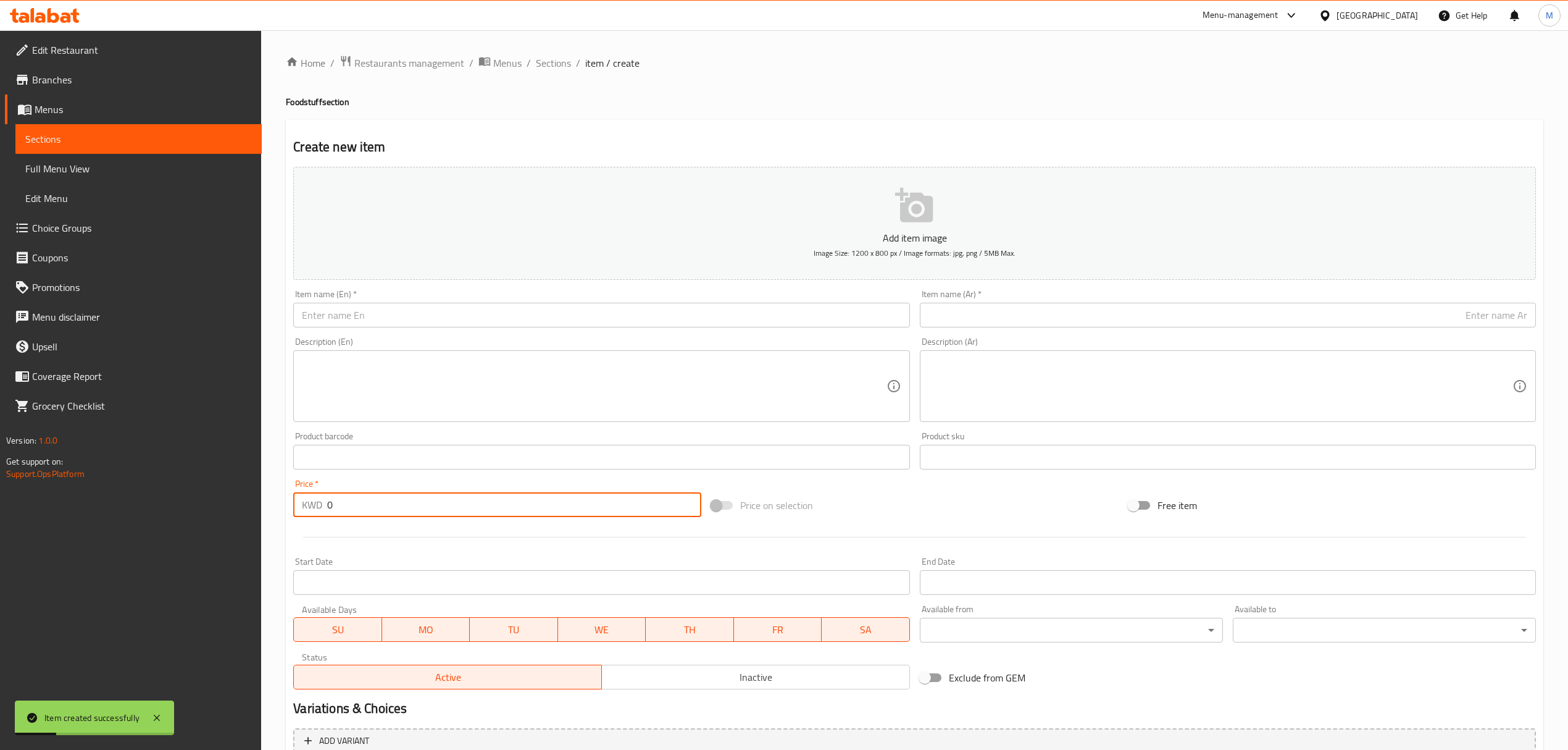
paste input "1.25"
type input "1.25"
click at [1341, 319] on input "text" at bounding box center [1228, 315] width 616 height 25
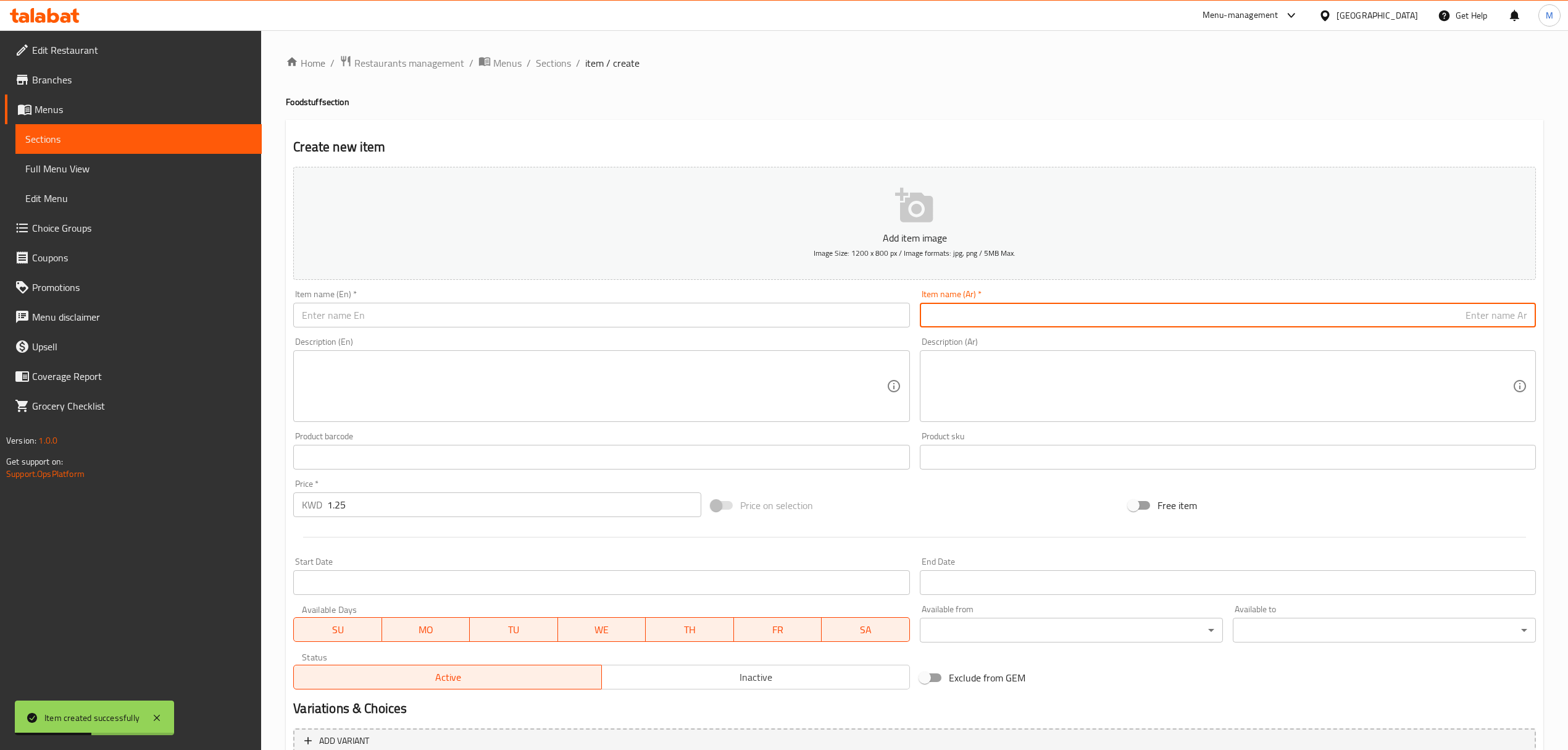
paste input "زيتون أسود شرايح (الملكي)"
type input "زيتون أسود شرايح (الملكي)"
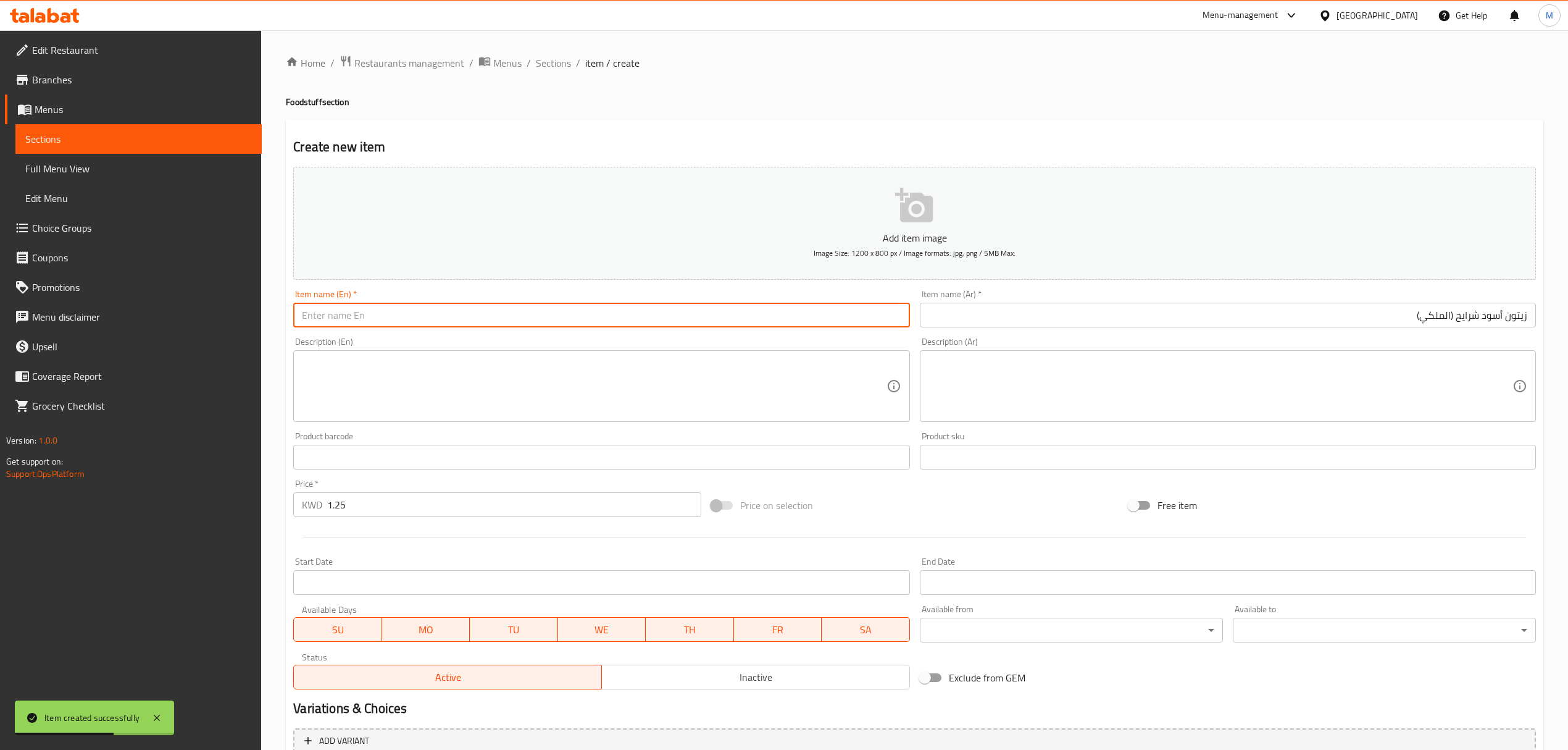
click at [520, 324] on input "text" at bounding box center [602, 315] width 616 height 25
paste input "Black Olives- Slices (AlMalaki) 600 g"
drag, startPoint x: 490, startPoint y: 317, endPoint x: 448, endPoint y: 307, distance: 43.2
click at [448, 307] on input "Black Olives- Slices (AlMalaki) 600 g" at bounding box center [602, 315] width 616 height 25
click at [453, 319] on input "Black Olives- Slices (AlMalaki) 600 G" at bounding box center [602, 315] width 616 height 25
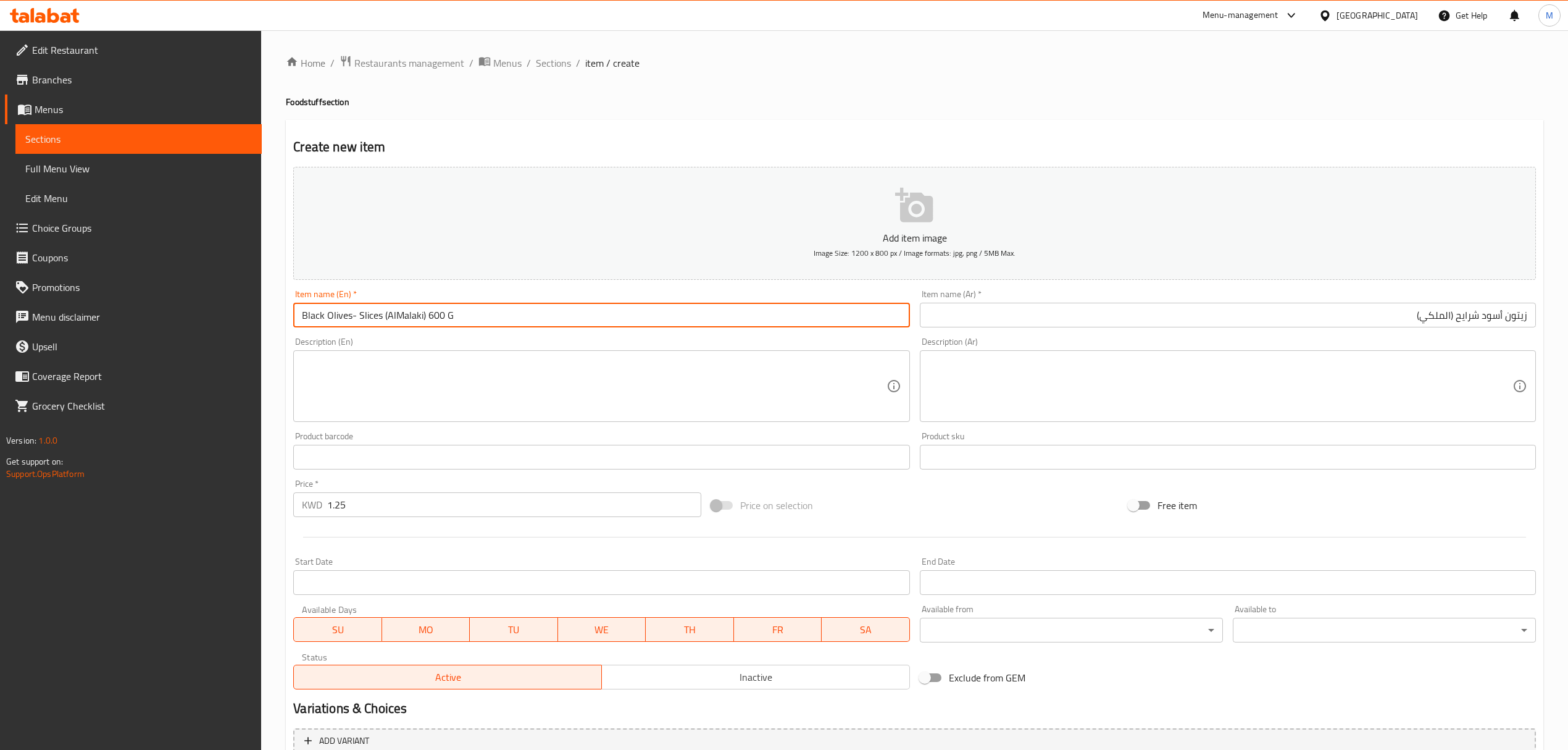
click at [425, 316] on input "Black Olives- Slices (AlMalaki) 600 G" at bounding box center [602, 315] width 616 height 25
type input "Black Olives- Slices (AlMalaki) 600 G"
click at [1378, 325] on input "زيتون أسود شرايح (الملكي)" at bounding box center [1228, 315] width 616 height 25
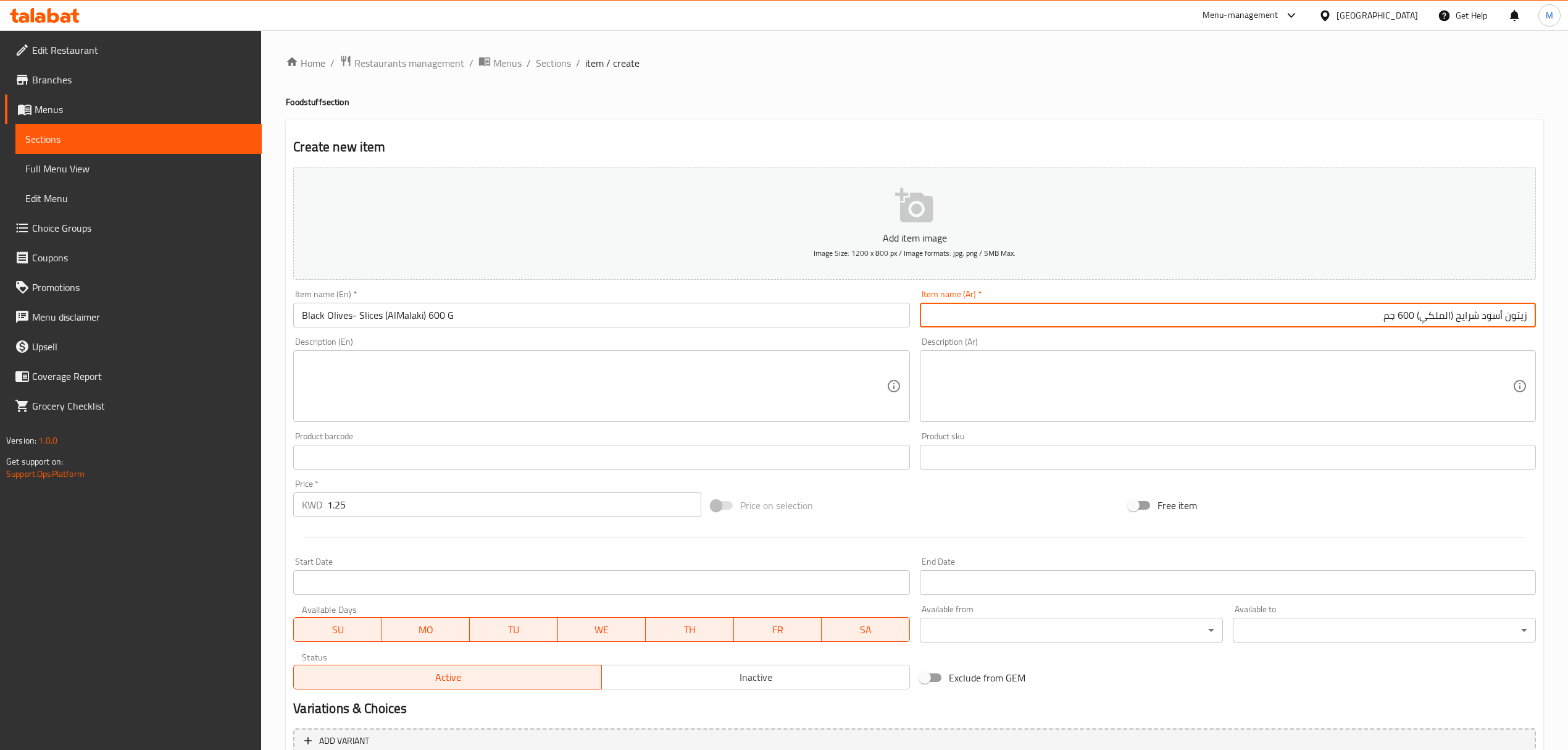
type input "زيتون أسود شرايح (الملكي) 600 جم"
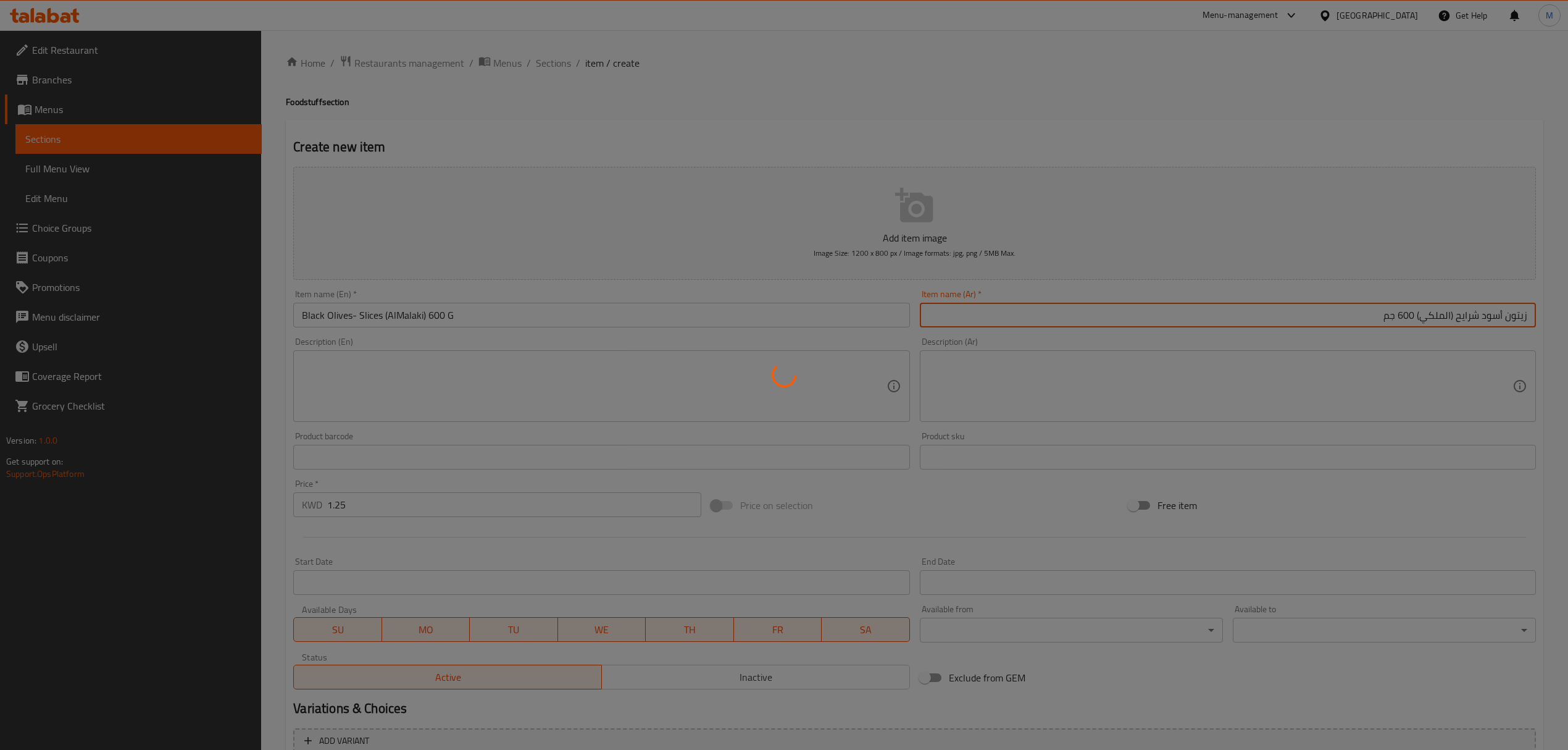
type input "0"
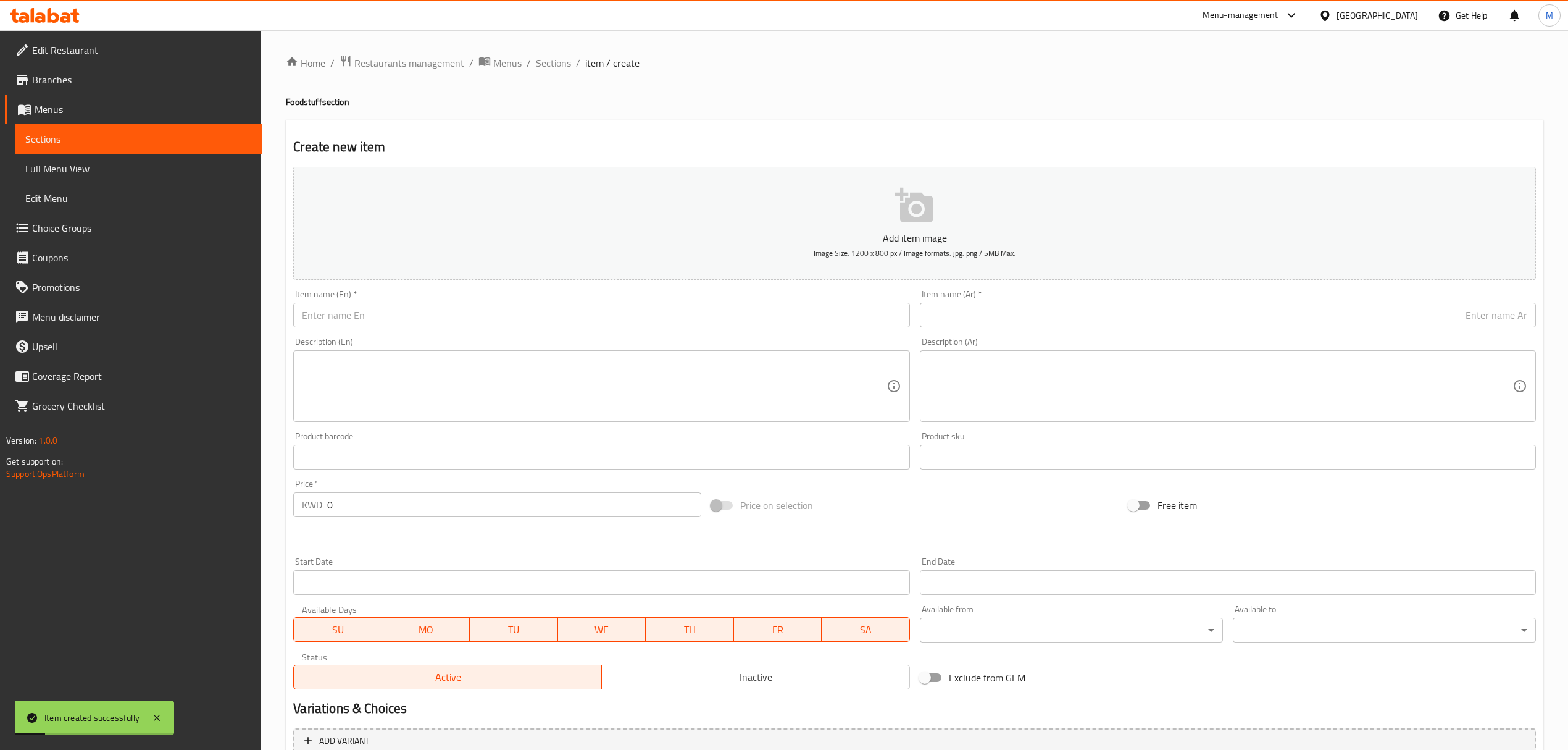
click at [651, 329] on div "Item name (En)   * Item name (En) *" at bounding box center [601, 308] width 626 height 48
click at [653, 314] on input "text" at bounding box center [602, 315] width 616 height 25
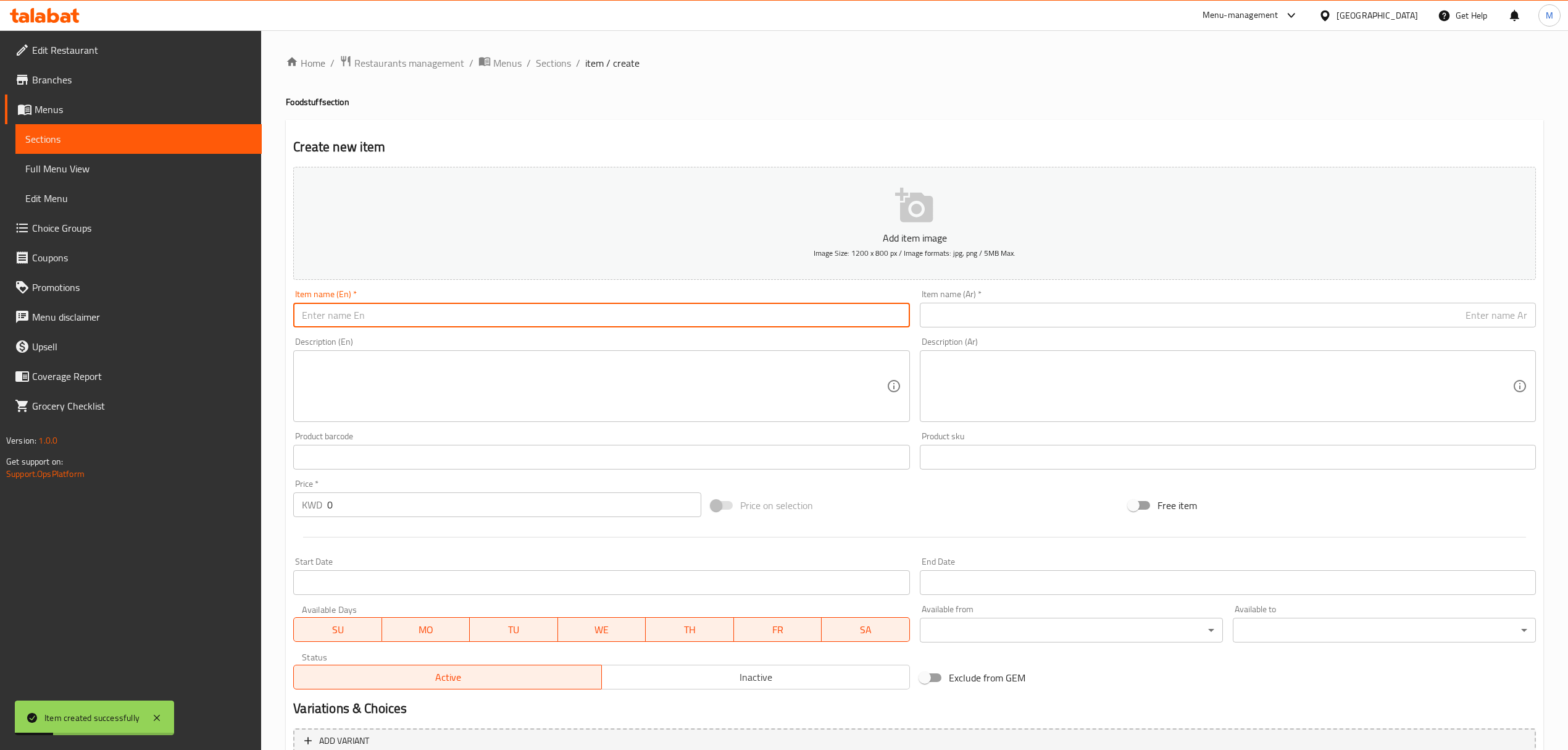
paste input "Date Molases (AlMalaki) 800 g"
click at [445, 321] on input "Date Molases (AlMalaki) 800 g" at bounding box center [602, 315] width 616 height 25
drag, startPoint x: 423, startPoint y: 318, endPoint x: 430, endPoint y: 319, distance: 7.1
click at [430, 319] on input "Date Molases (AlMalaki) 800 g" at bounding box center [602, 315] width 616 height 25
type input "Date Molases (AlMalaki) 800 G"
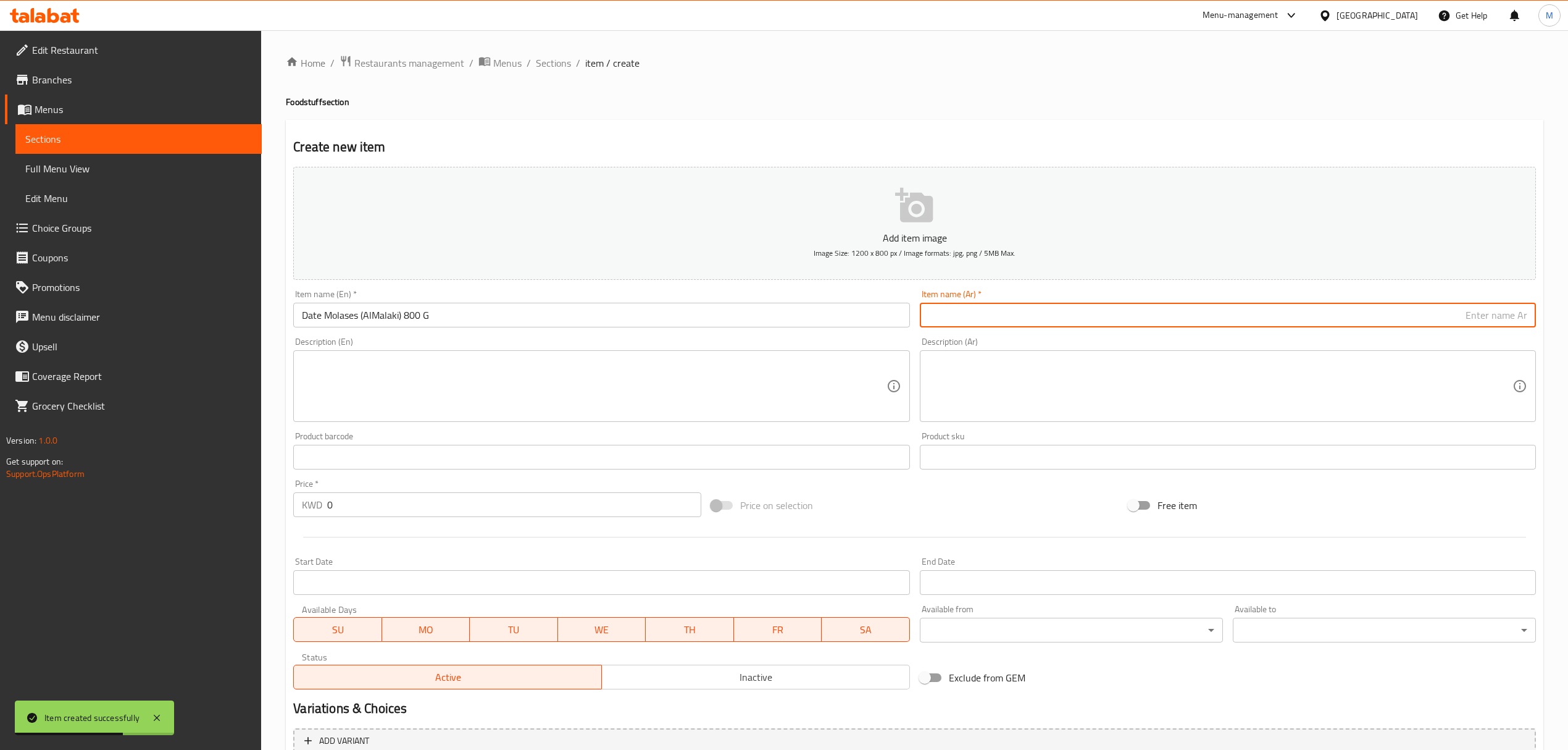
paste input "دبس التمر (الملكي)"
type input "دبس التمر (الملكي) 800 جم"
click at [504, 500] on input "0" at bounding box center [514, 505] width 374 height 25
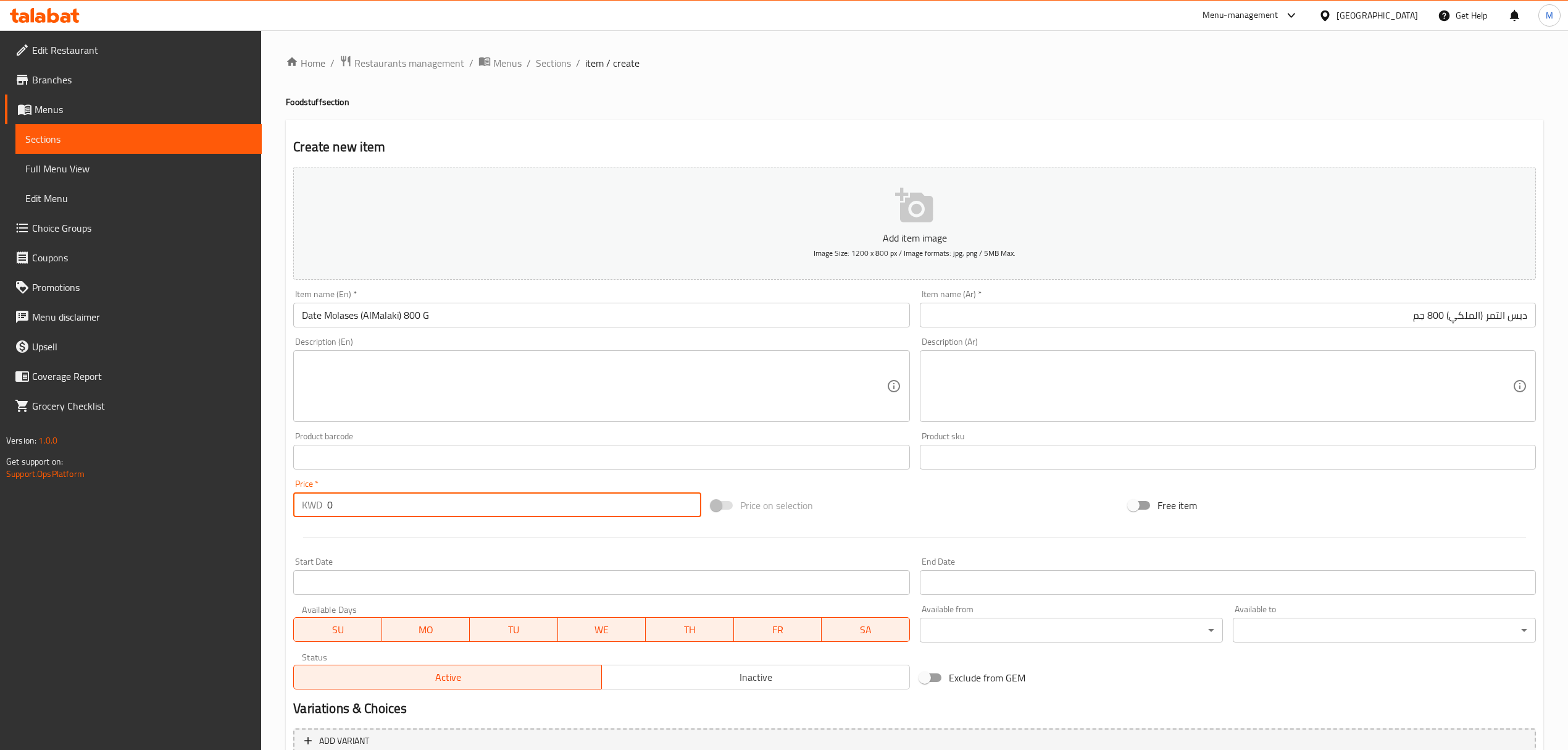
click at [504, 500] on input "0" at bounding box center [514, 505] width 374 height 25
paste
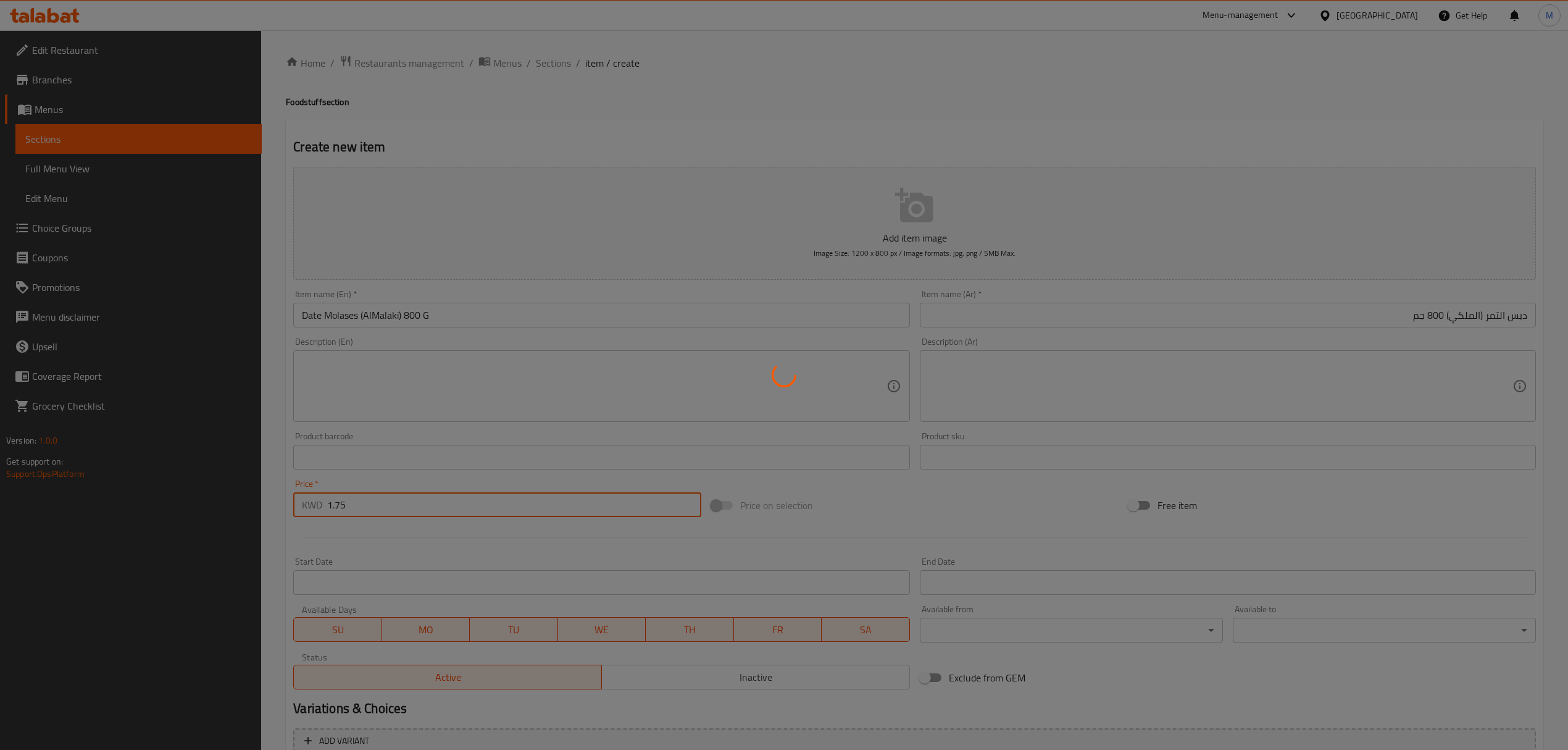
type input "0"
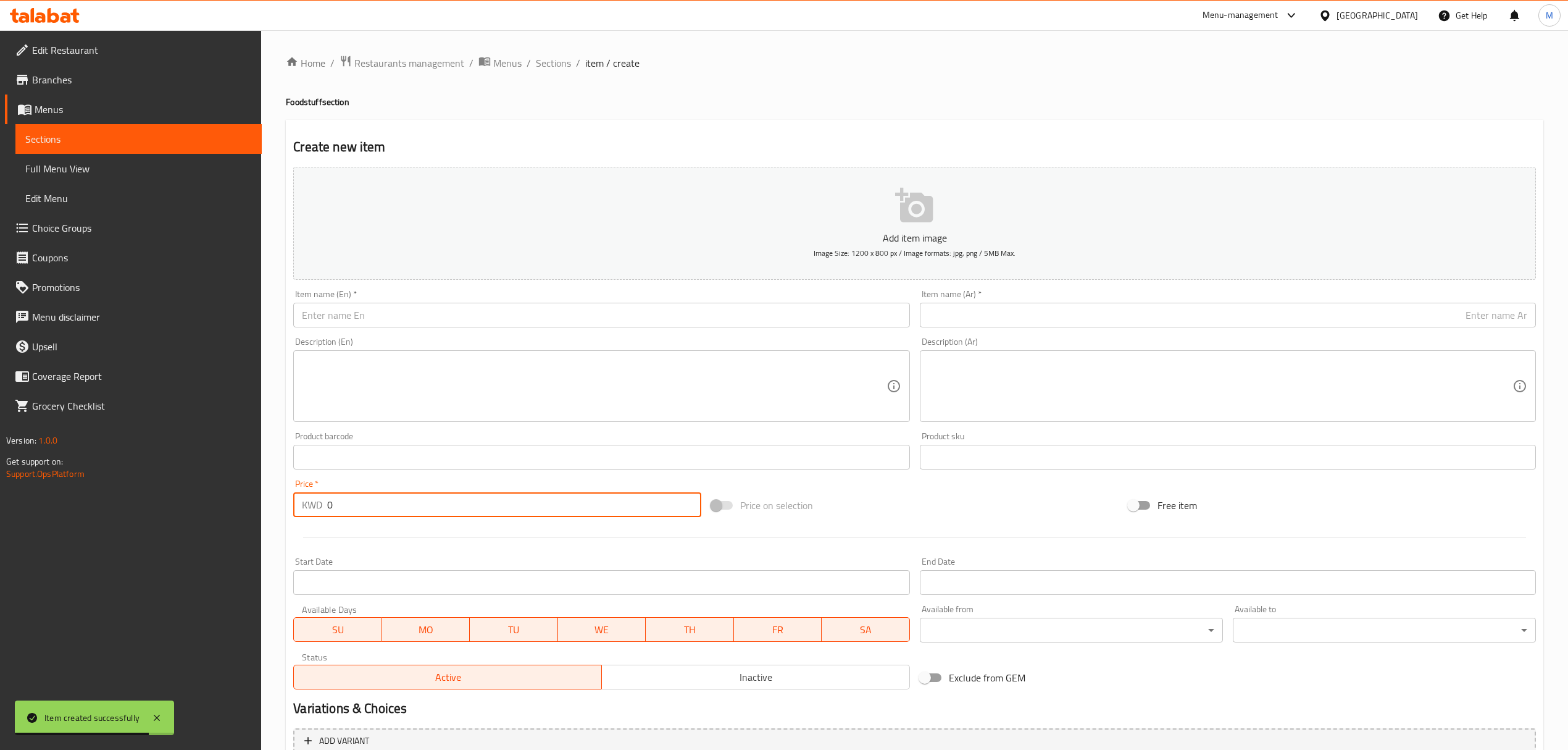
click at [477, 301] on div "Item name (En)   * Item name (En) *" at bounding box center [602, 308] width 616 height 38
click at [465, 326] on input "text" at bounding box center [602, 315] width 616 height 25
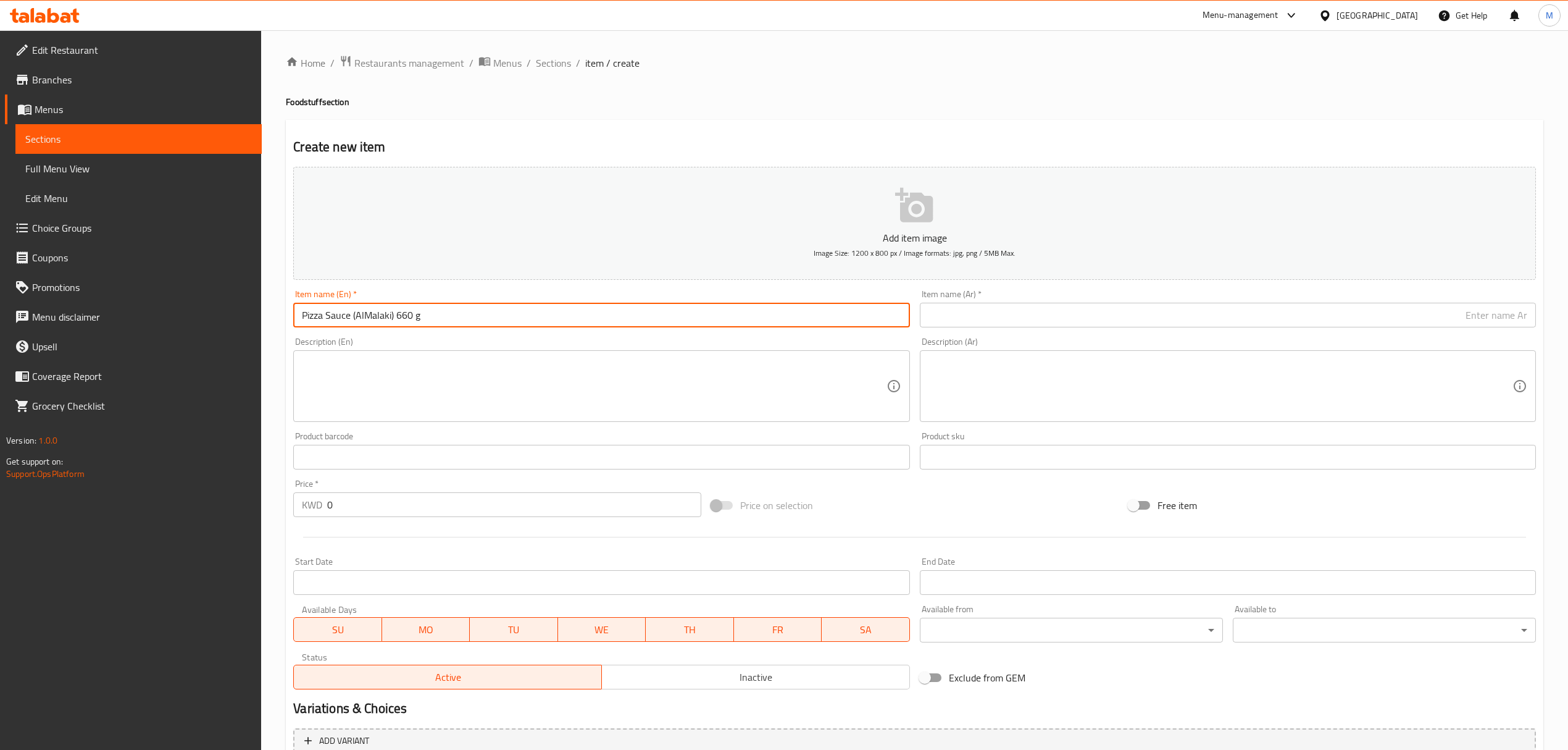
drag, startPoint x: 414, startPoint y: 312, endPoint x: 421, endPoint y: 312, distance: 7.0
click at [421, 312] on input "Pizza Sauce (AlMalaki) 660 g" at bounding box center [602, 315] width 616 height 25
type input "Pizza Sauce (AlMalaki) 660 G"
click at [1375, 338] on div "Description (Ar) Description (Ar)" at bounding box center [1228, 380] width 616 height 85
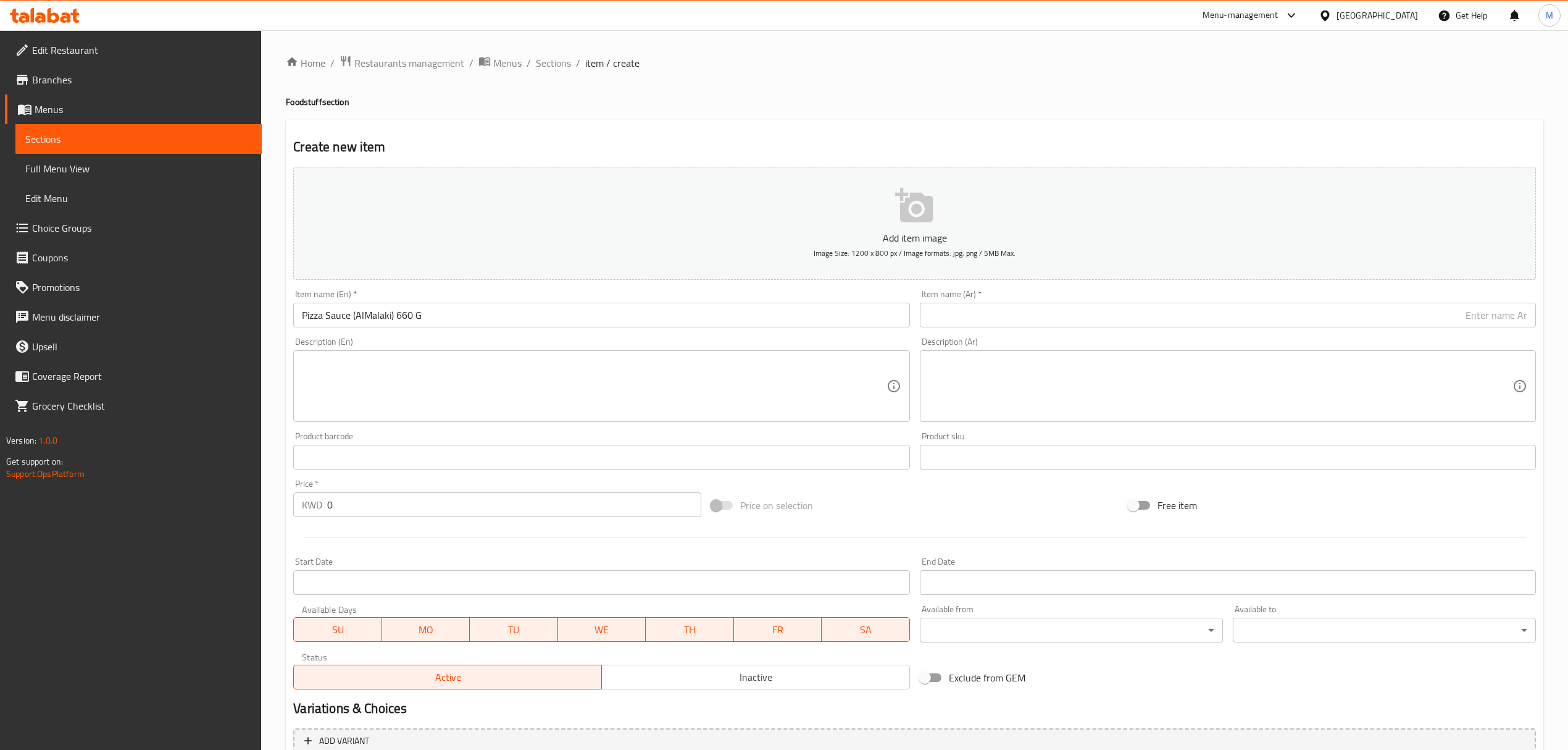
click at [1409, 314] on input "text" at bounding box center [1228, 315] width 616 height 25
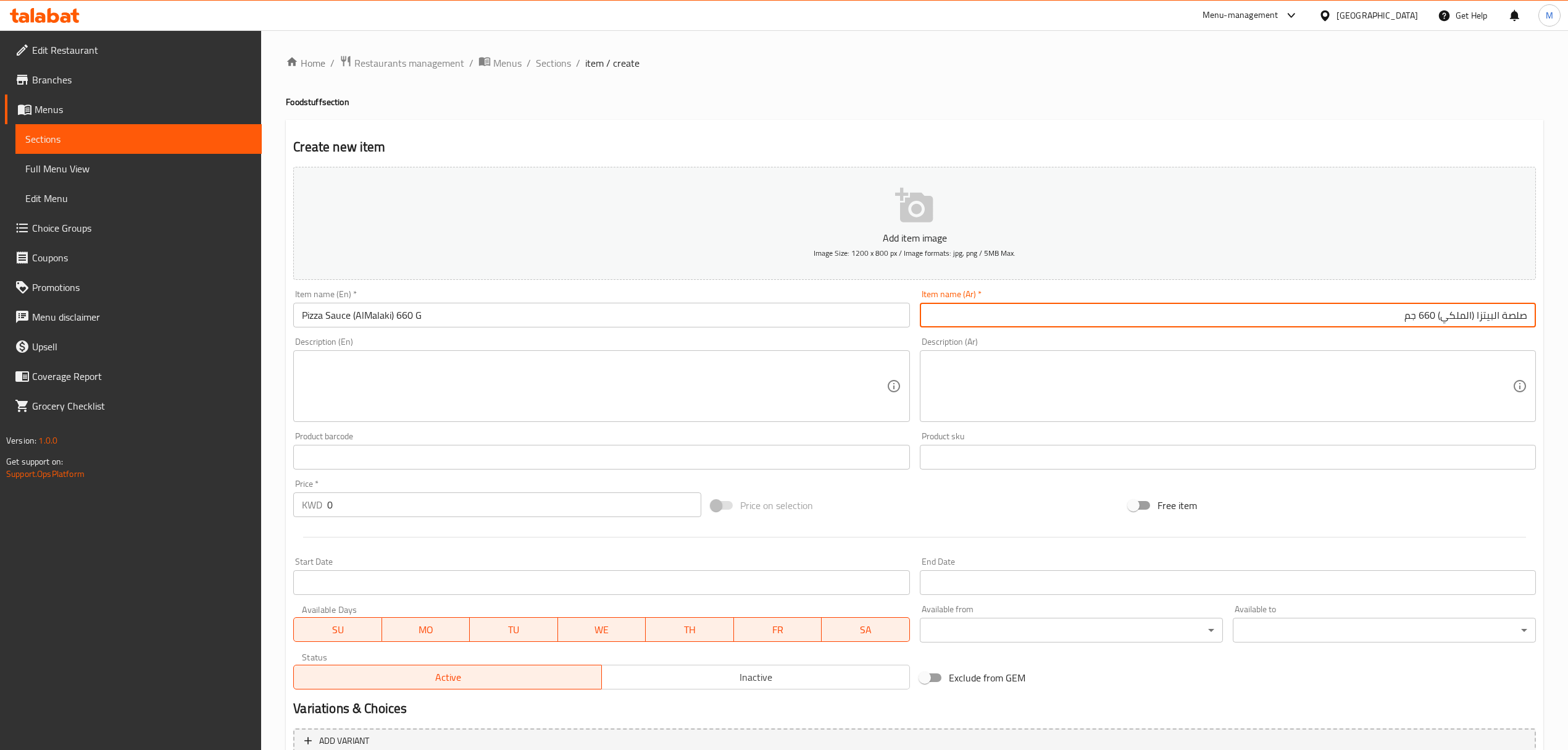
type input "صلصة البيتزا (الملكي) 660 جم"
click at [378, 507] on input "0" at bounding box center [514, 505] width 374 height 25
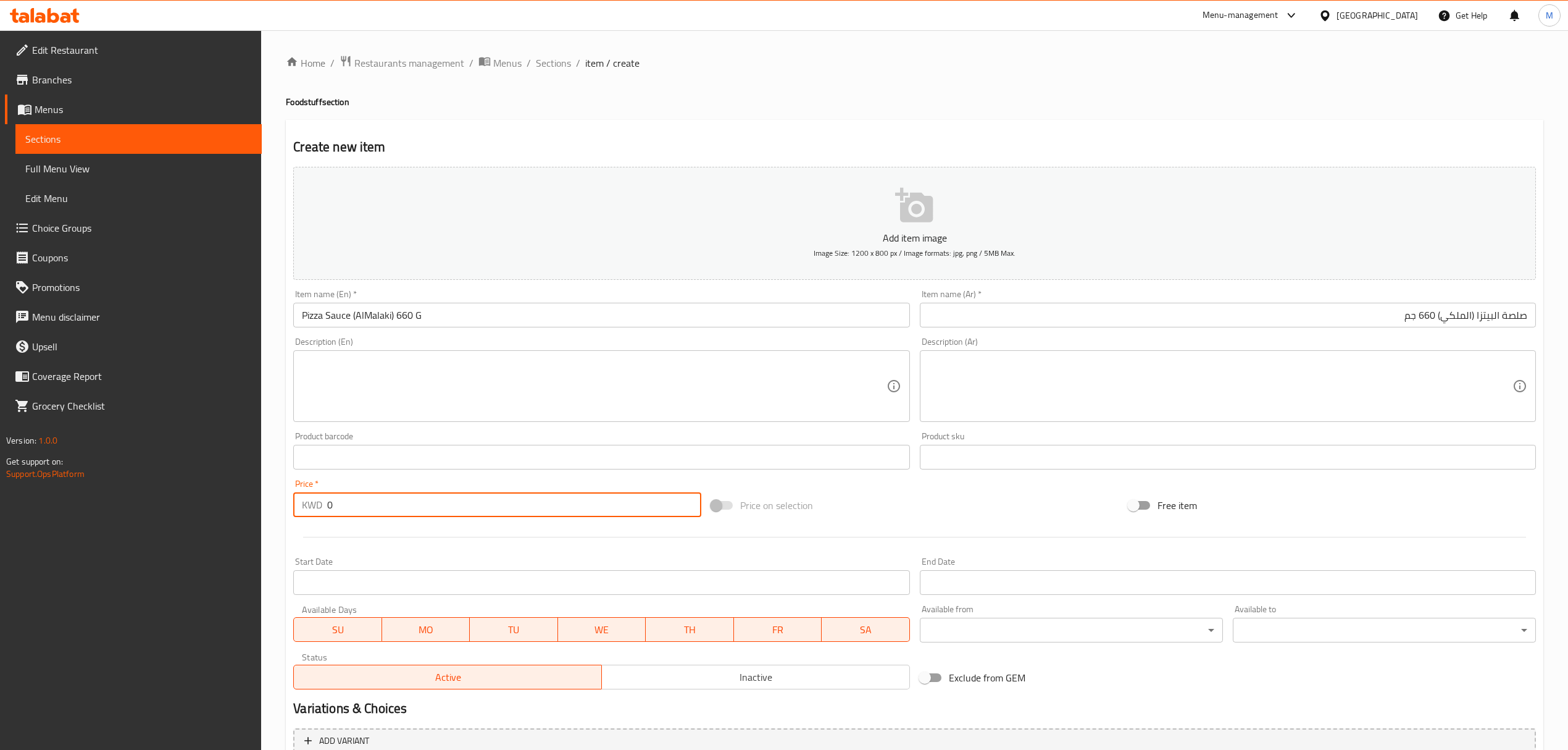
click at [378, 507] on input "0" at bounding box center [514, 505] width 374 height 25
type input "1.75"
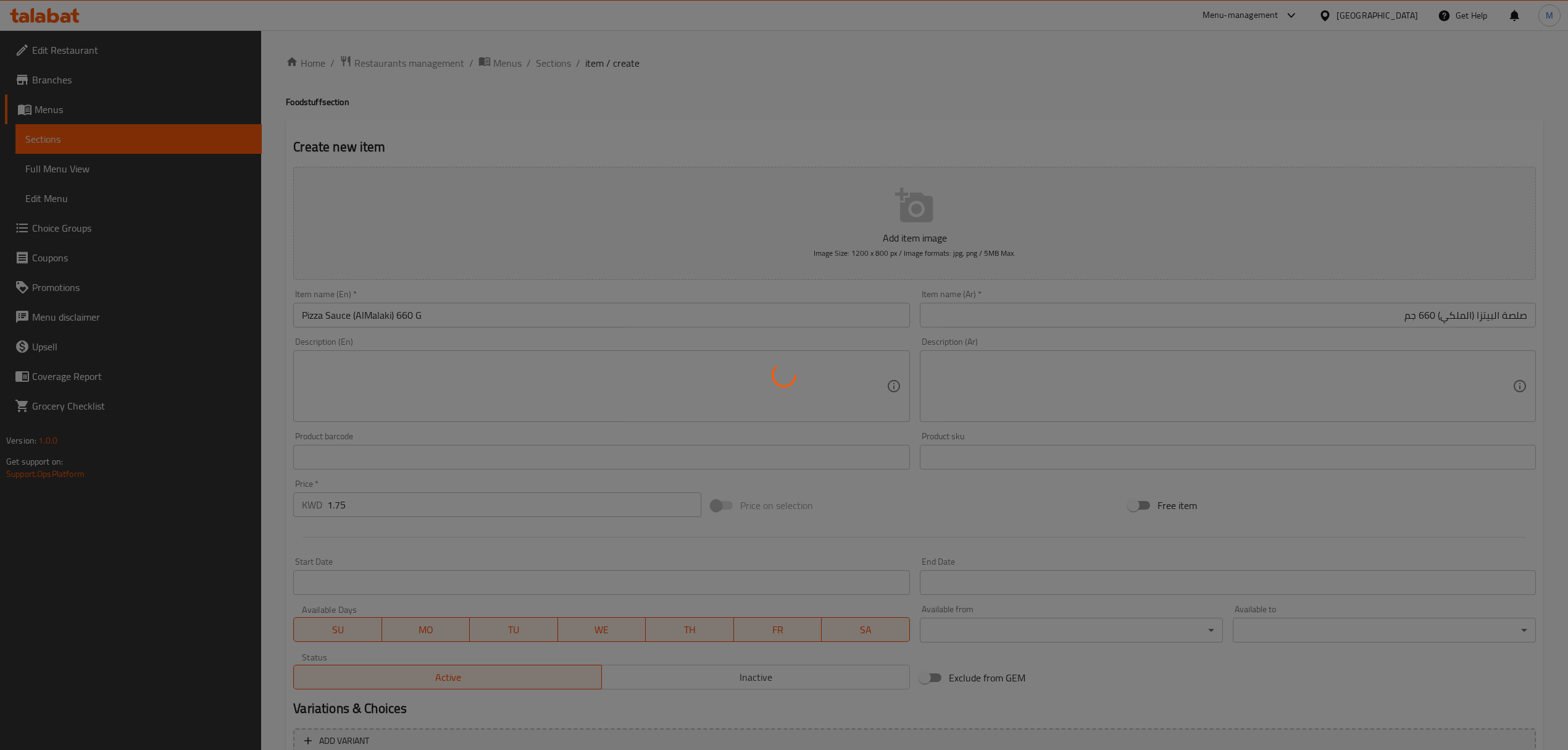
type input "0"
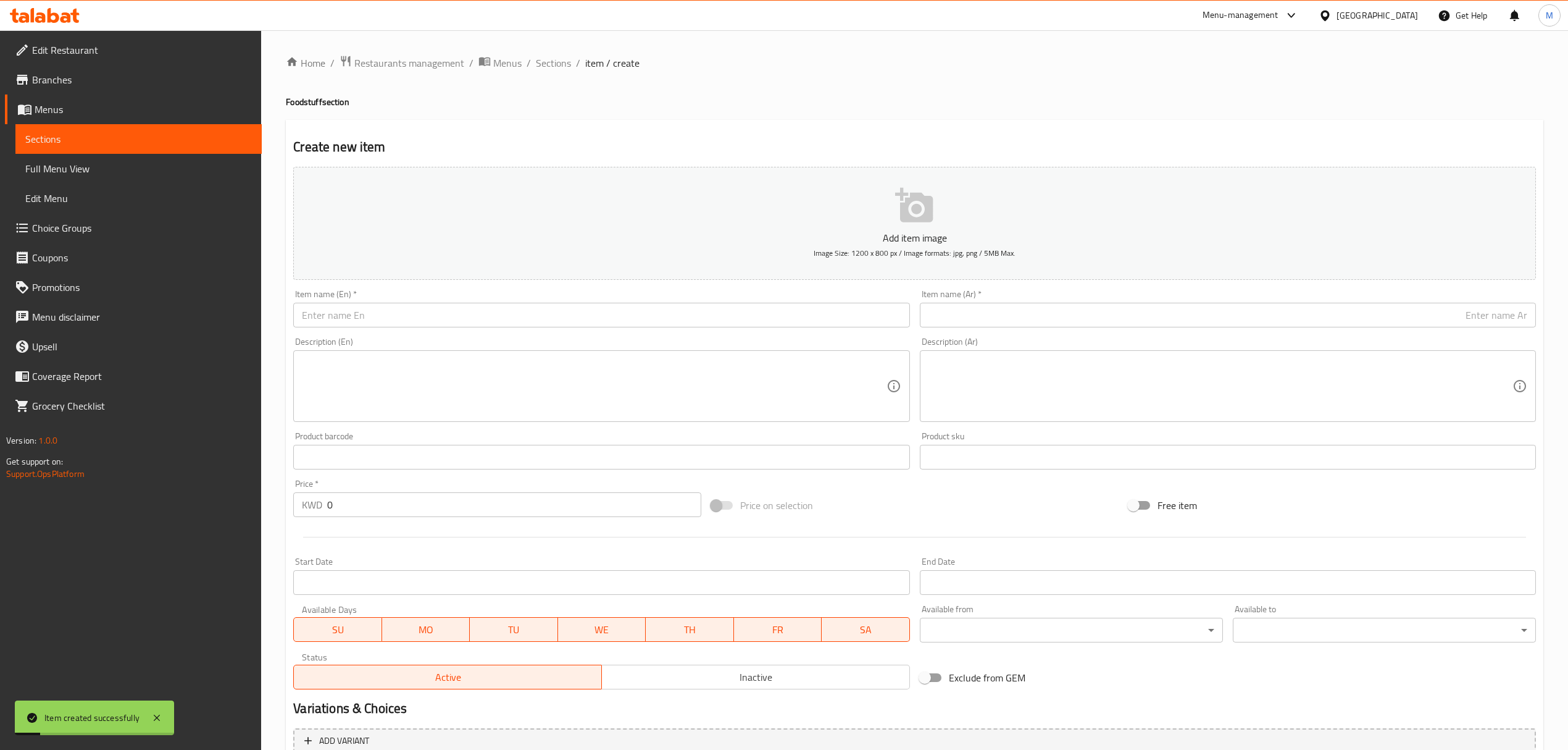
click at [530, 300] on div "Item name (En)   * Item name (En) *" at bounding box center [602, 308] width 616 height 38
click at [532, 312] on input "text" at bounding box center [602, 315] width 616 height 25
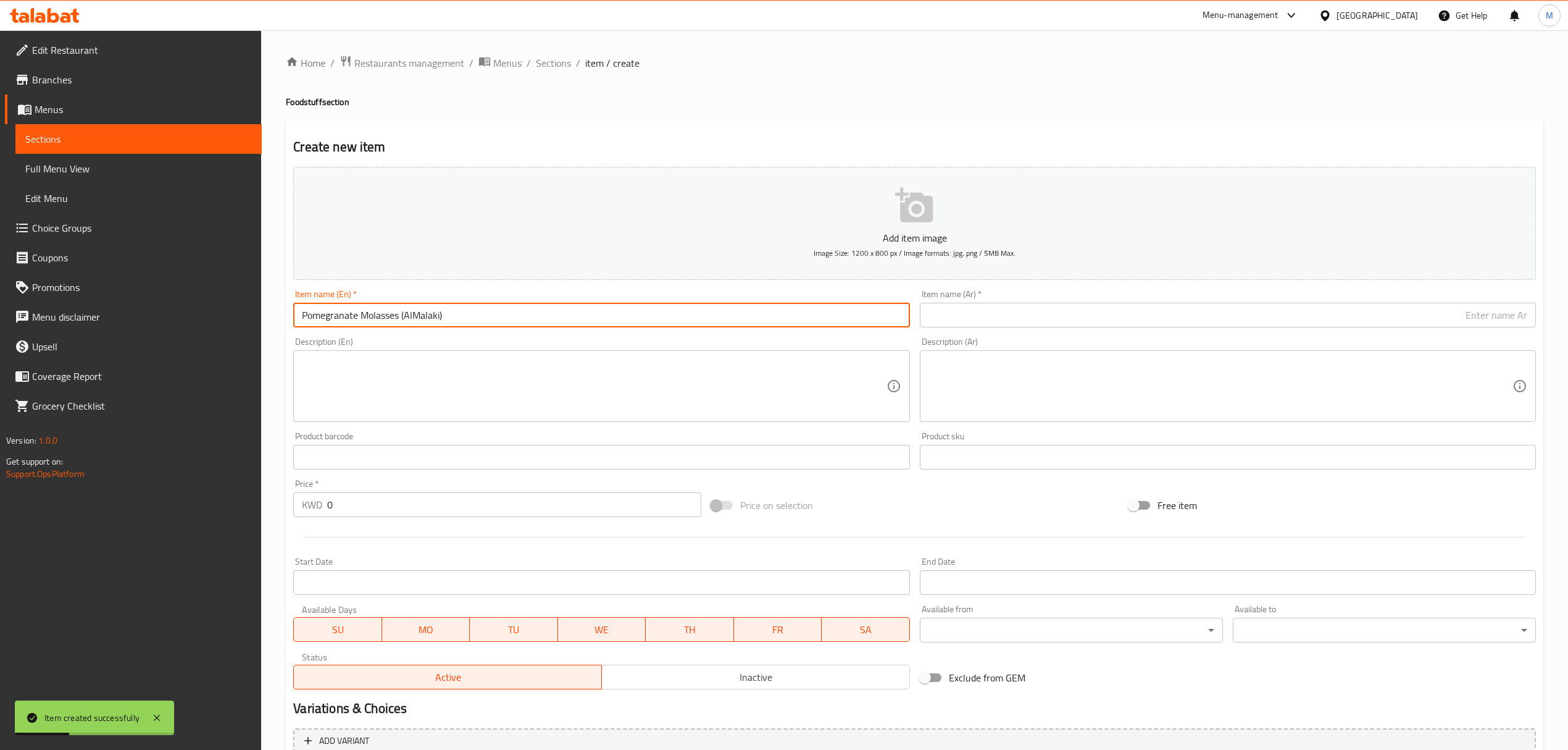
type input "Pomegranate Molasses (AlMalaki)"
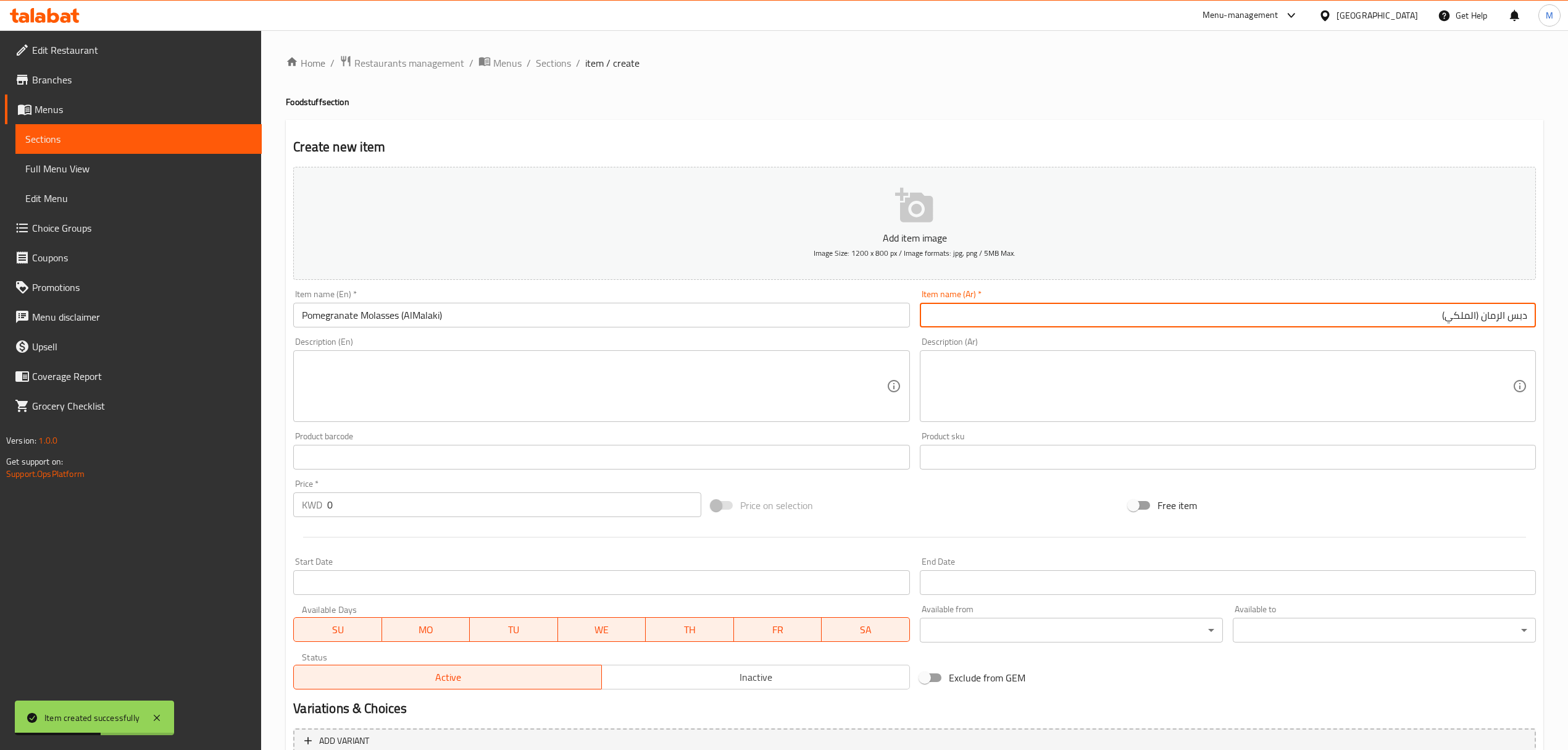
type input "دبس الرمان (الملكي)"
click at [421, 503] on input "0" at bounding box center [514, 505] width 374 height 25
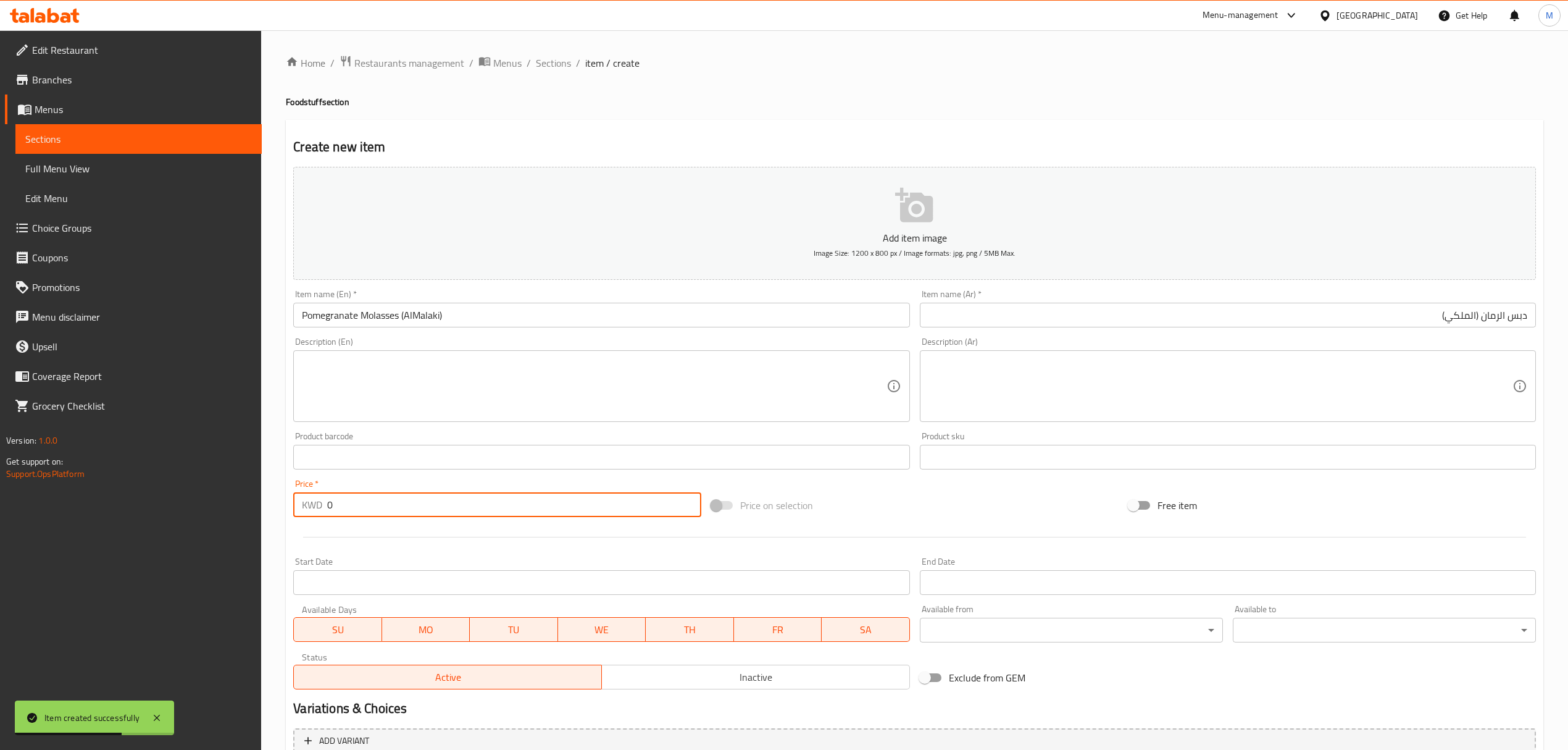
click at [421, 503] on input "0" at bounding box center [514, 505] width 374 height 25
type input "1.75"
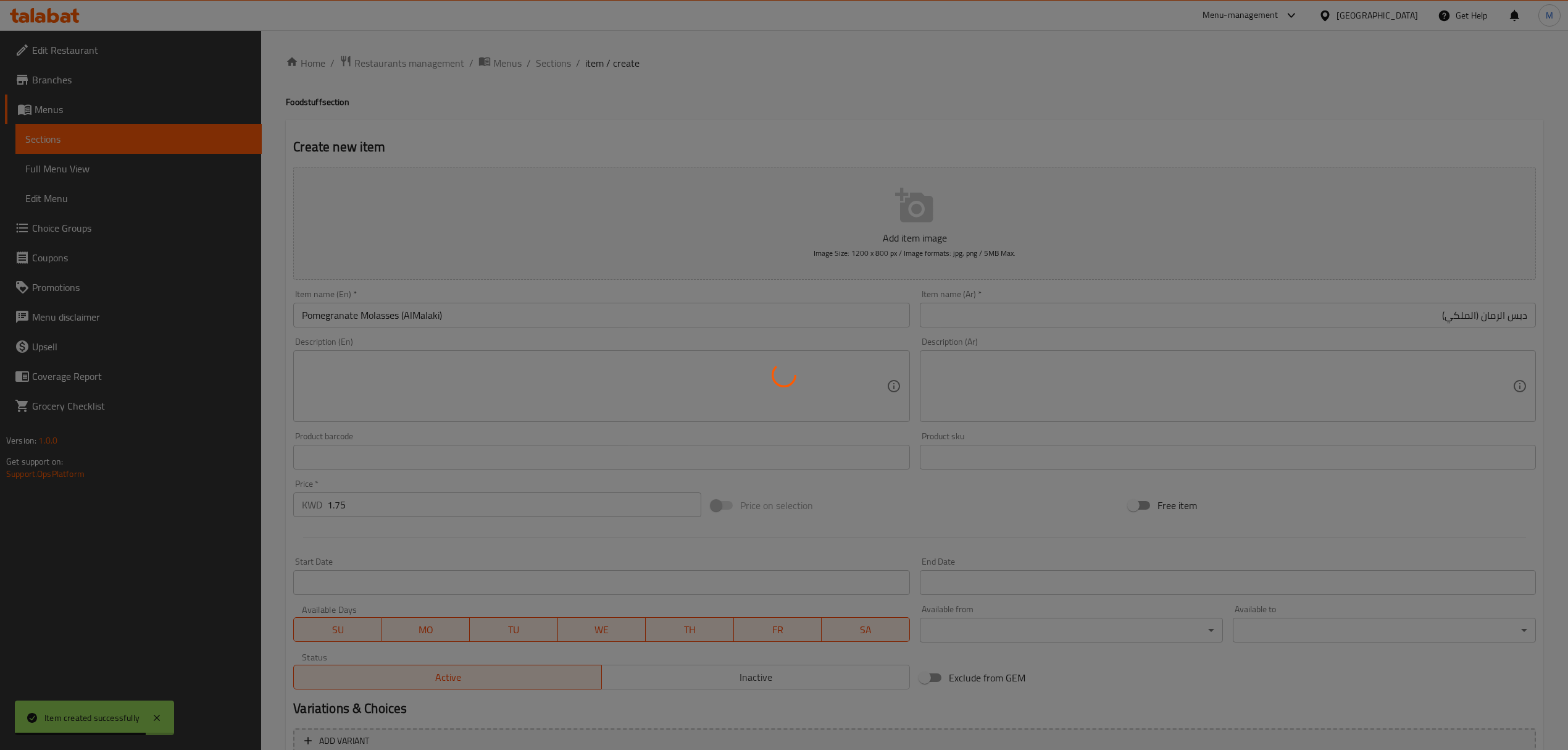
type input "0"
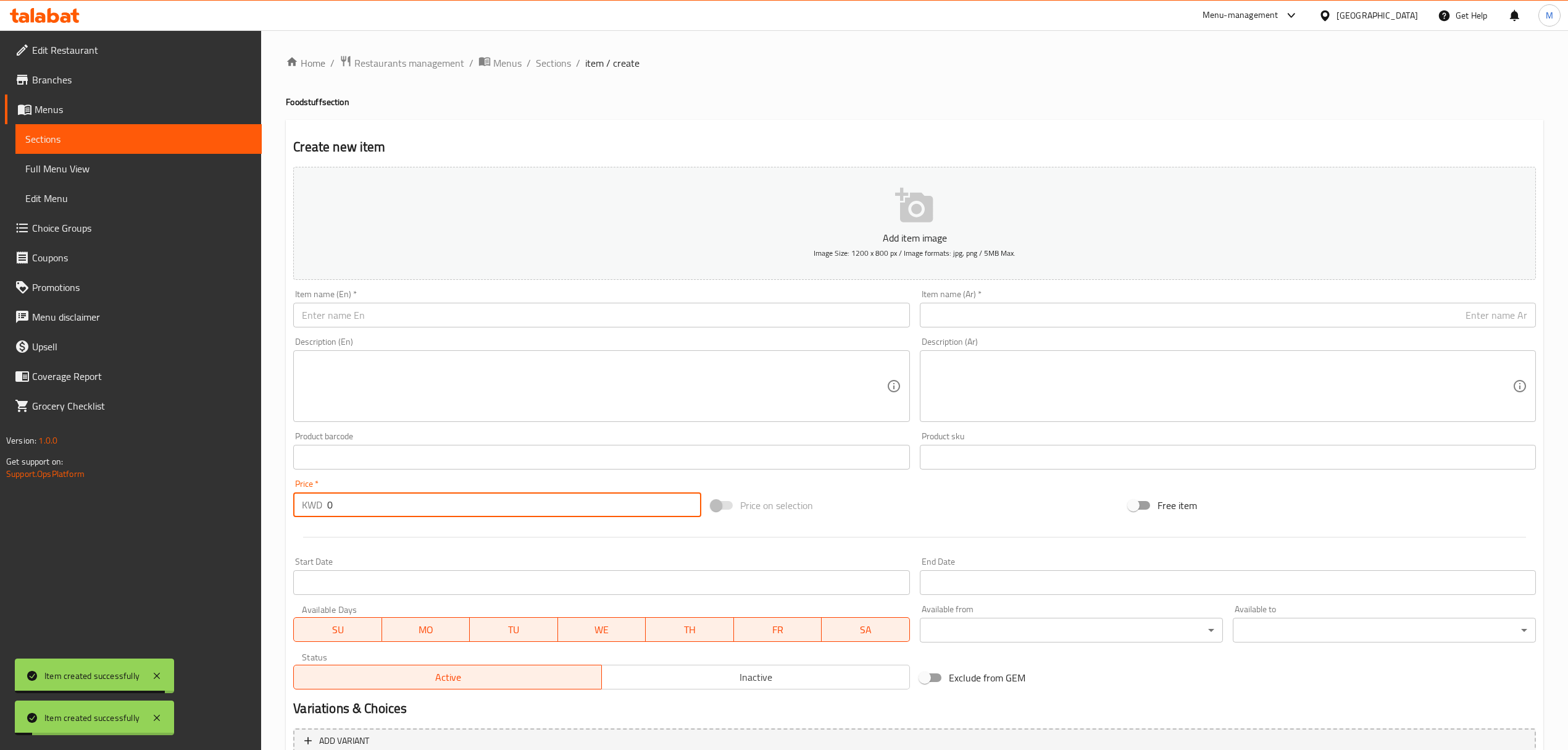
click at [460, 318] on input "text" at bounding box center [602, 315] width 616 height 25
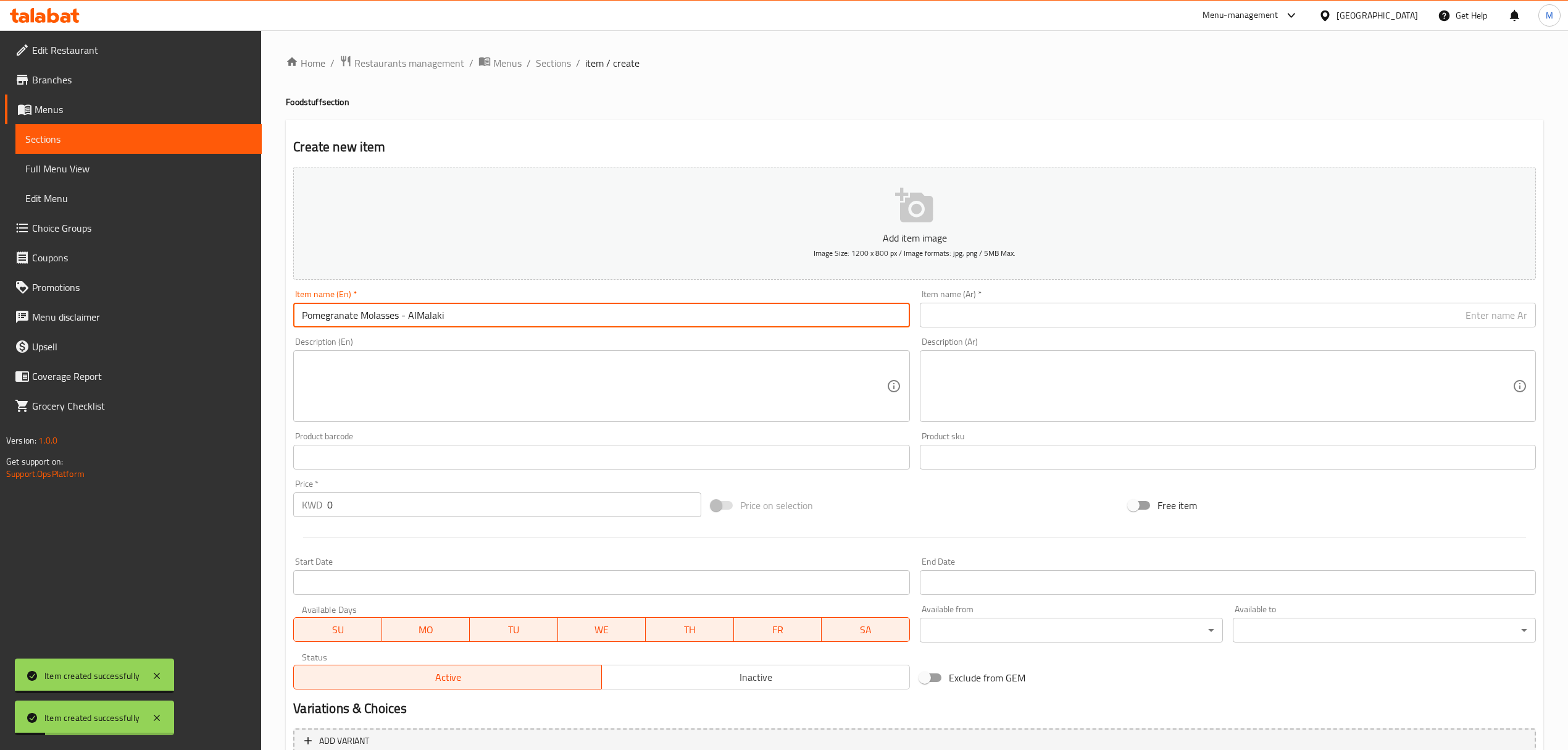
type input "Pomegranate Molasses - AlMalaki"
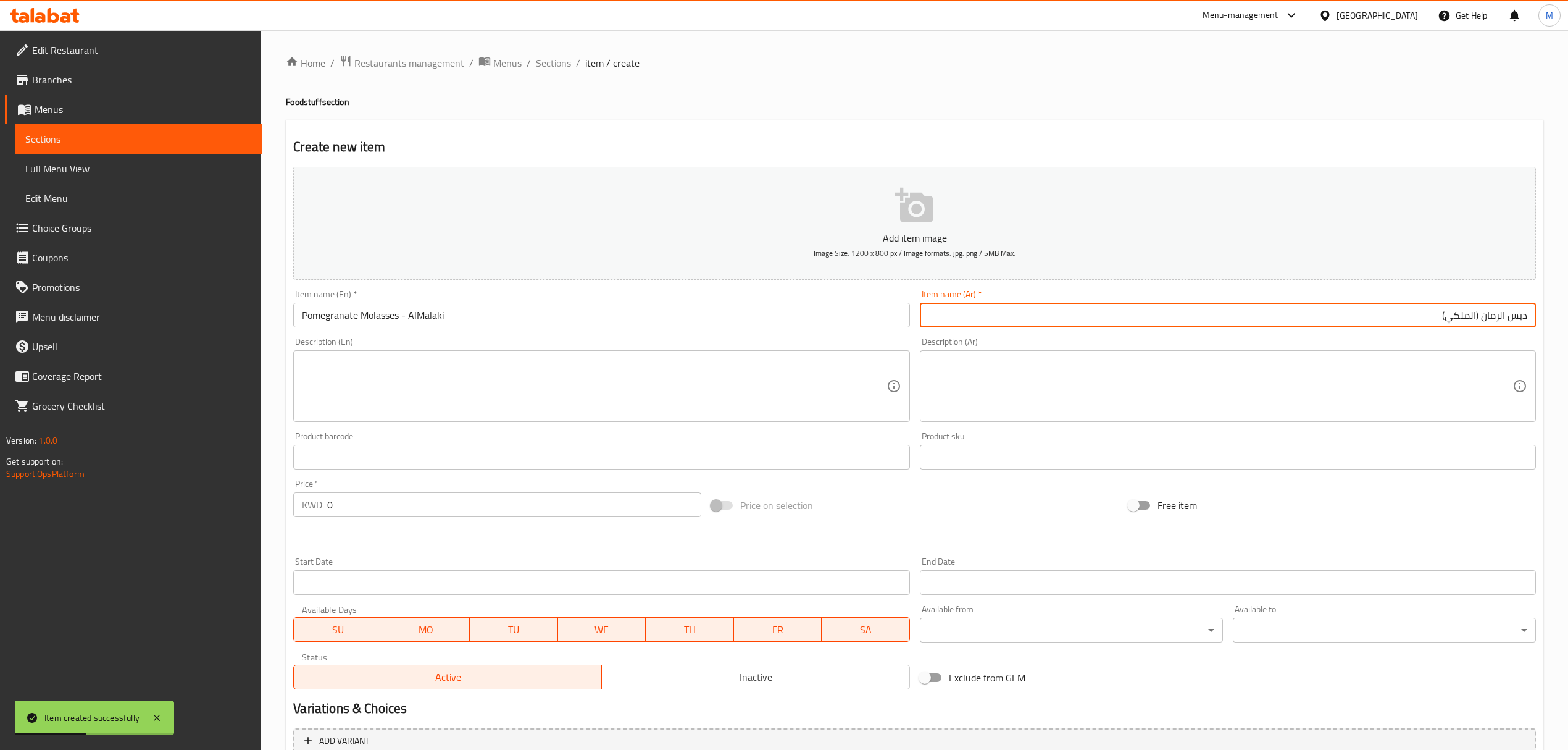
type input "دبس الرمان (الملكي)"
click at [547, 70] on span "Sections" at bounding box center [554, 62] width 35 height 15
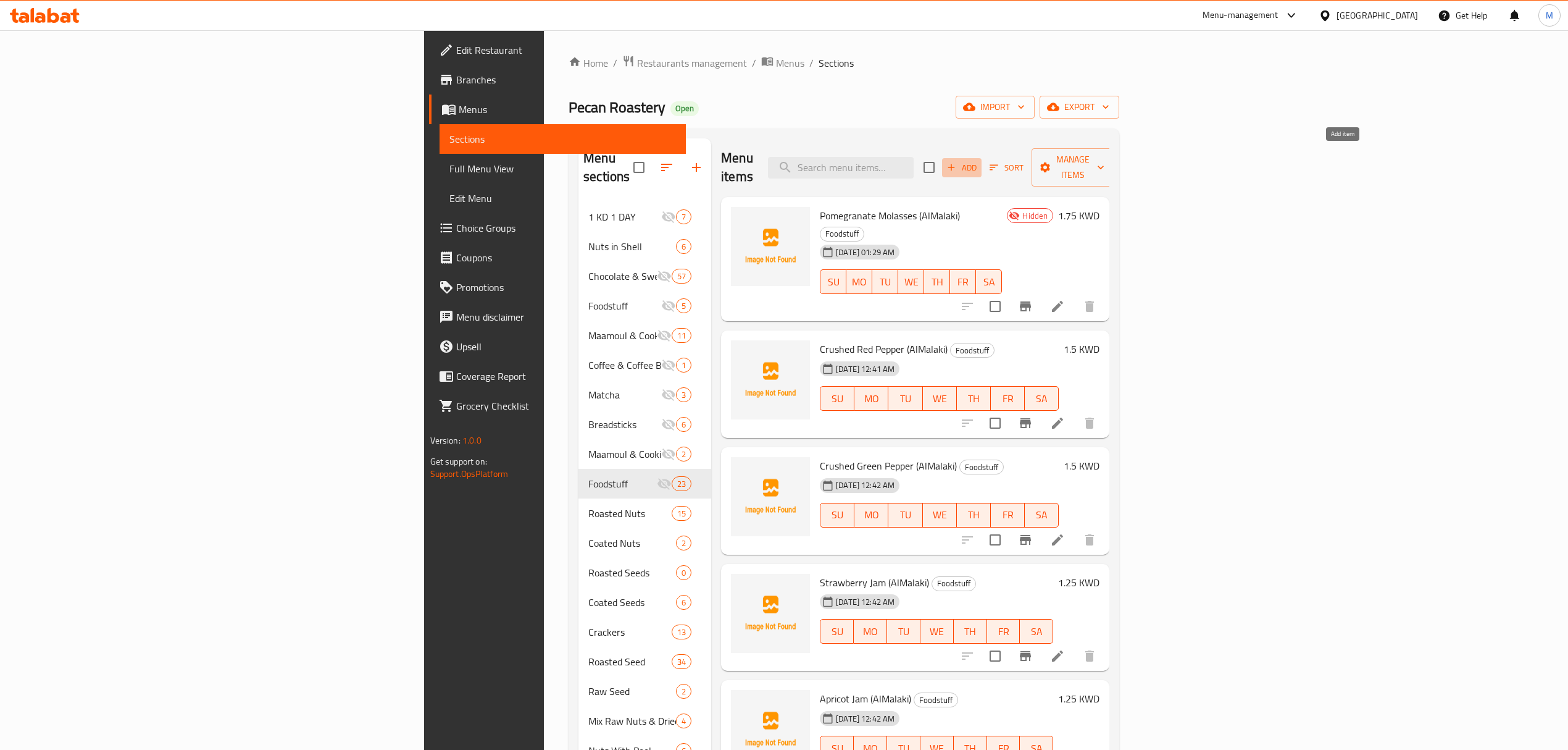
click at [979, 164] on span "Add" at bounding box center [962, 167] width 33 height 14
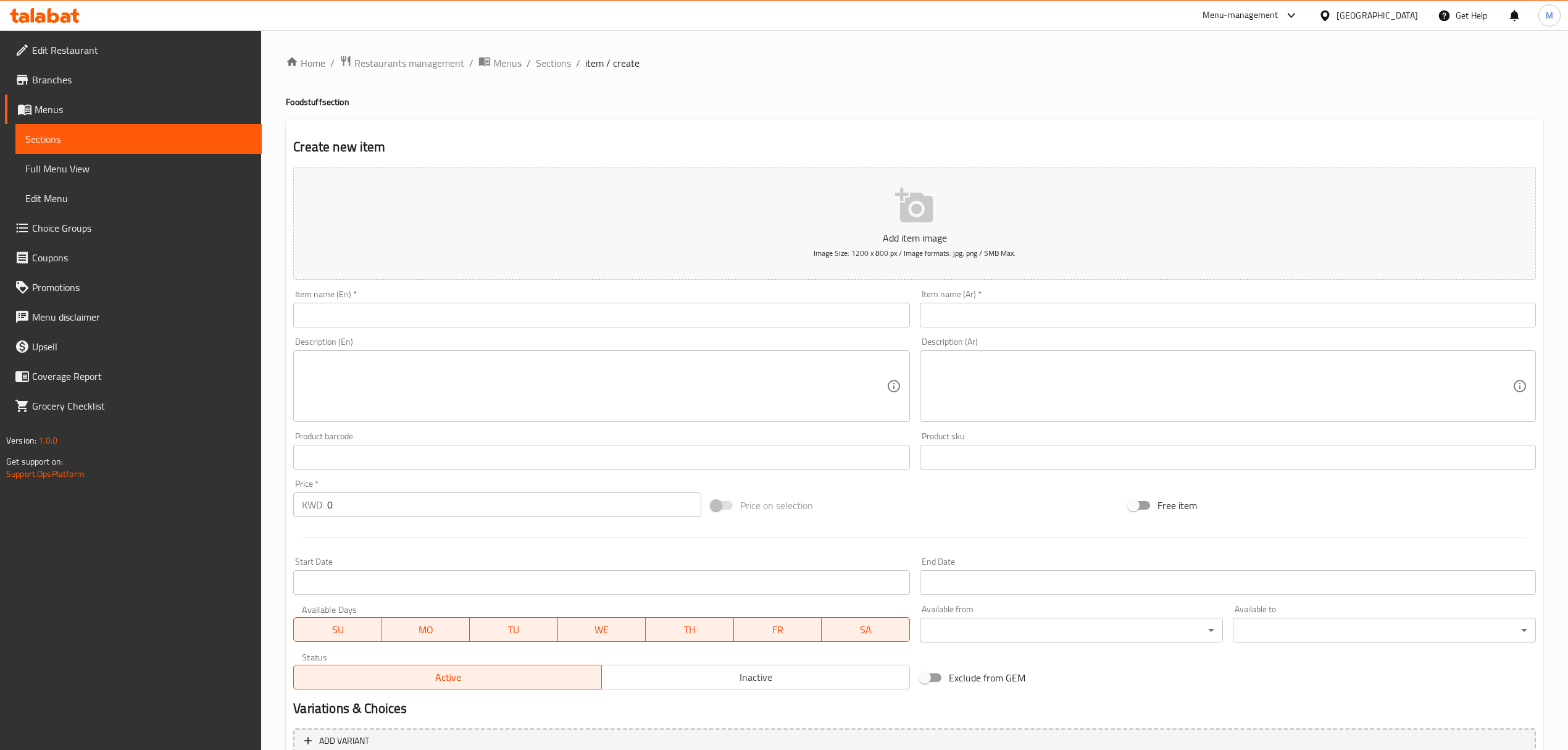
click at [388, 340] on div "Description (En) Description (En)" at bounding box center [602, 380] width 616 height 85
click at [425, 315] on input "text" at bounding box center [602, 315] width 616 height 25
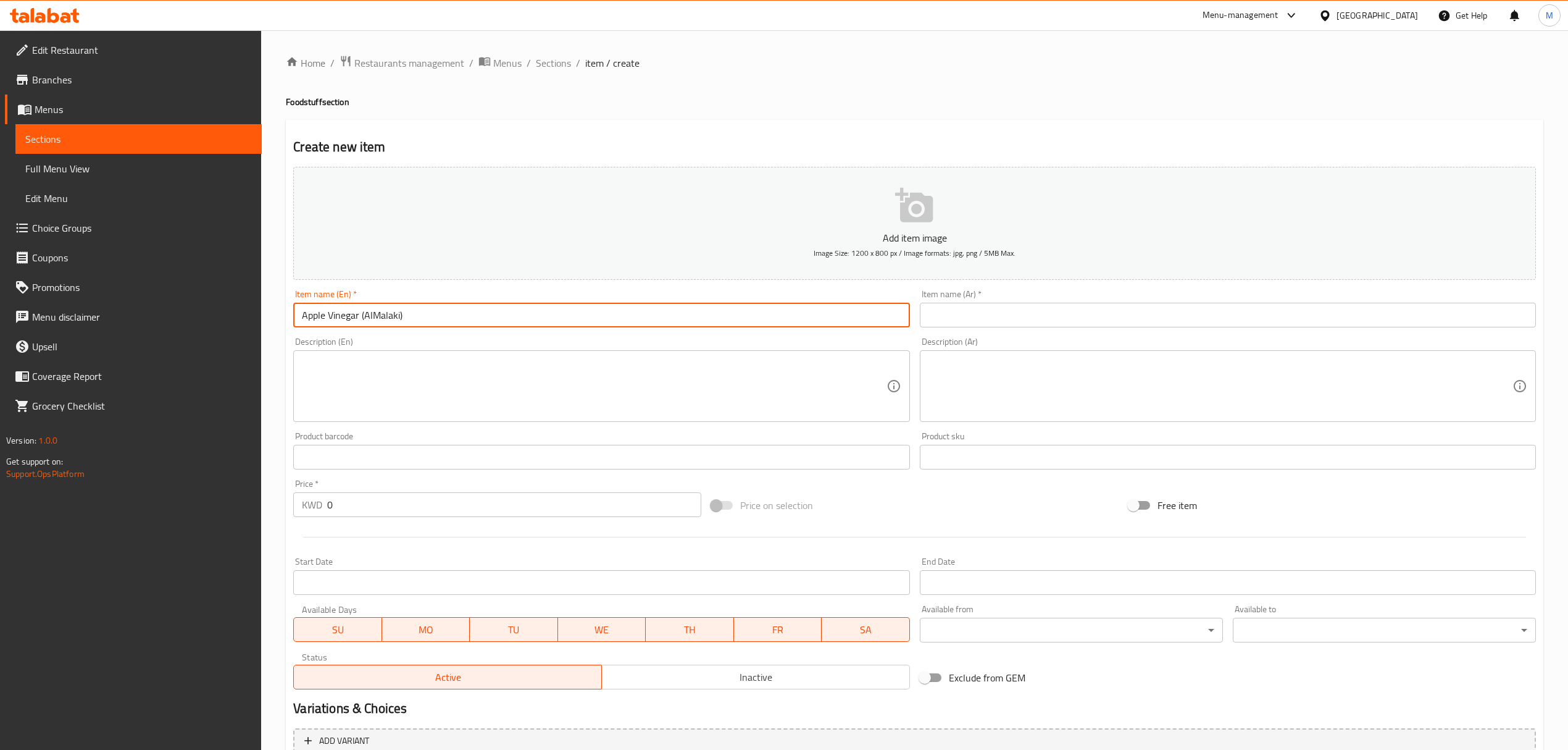
type input "Apple Vinegar (AlMalaki)"
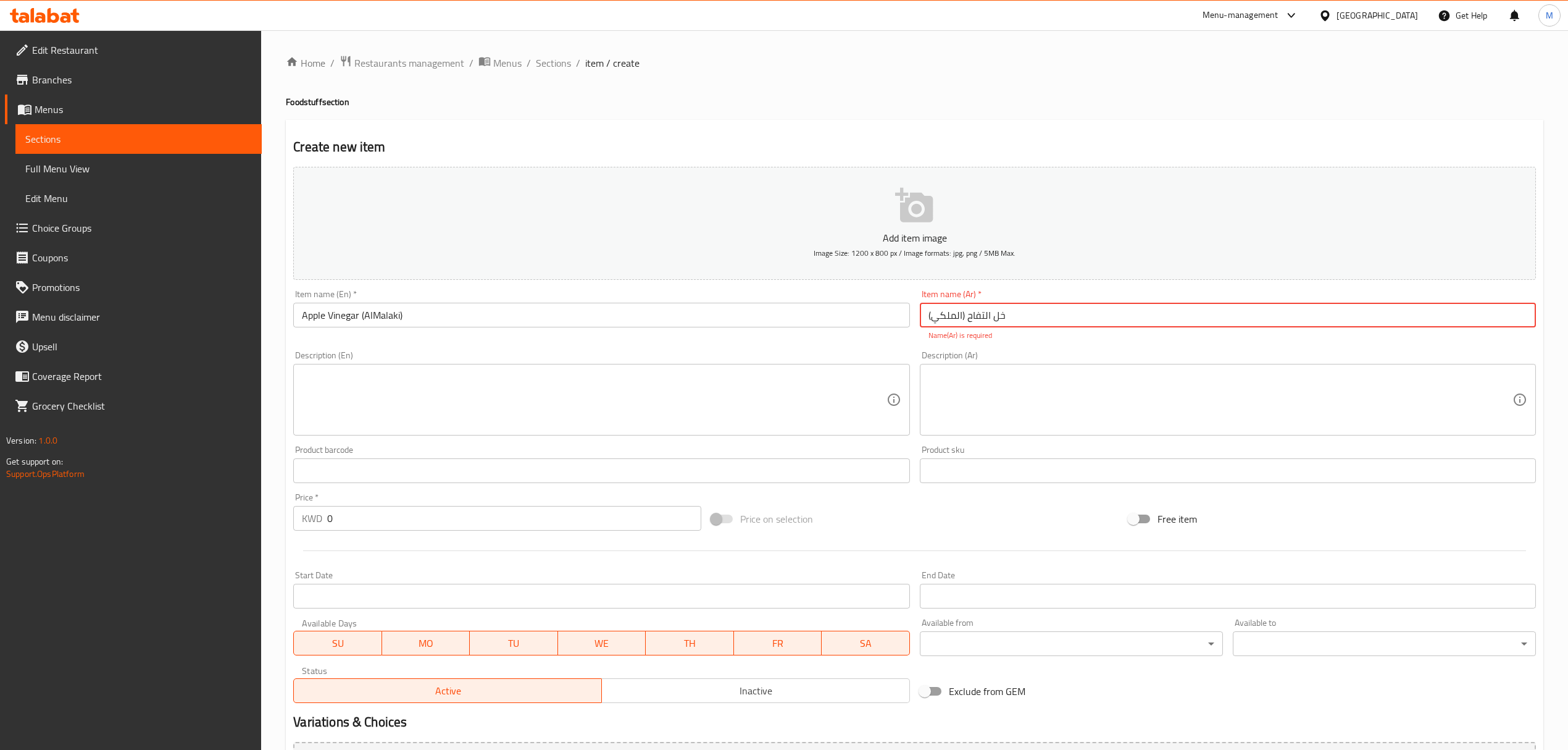
type input "خل التفاح (الملكي)"
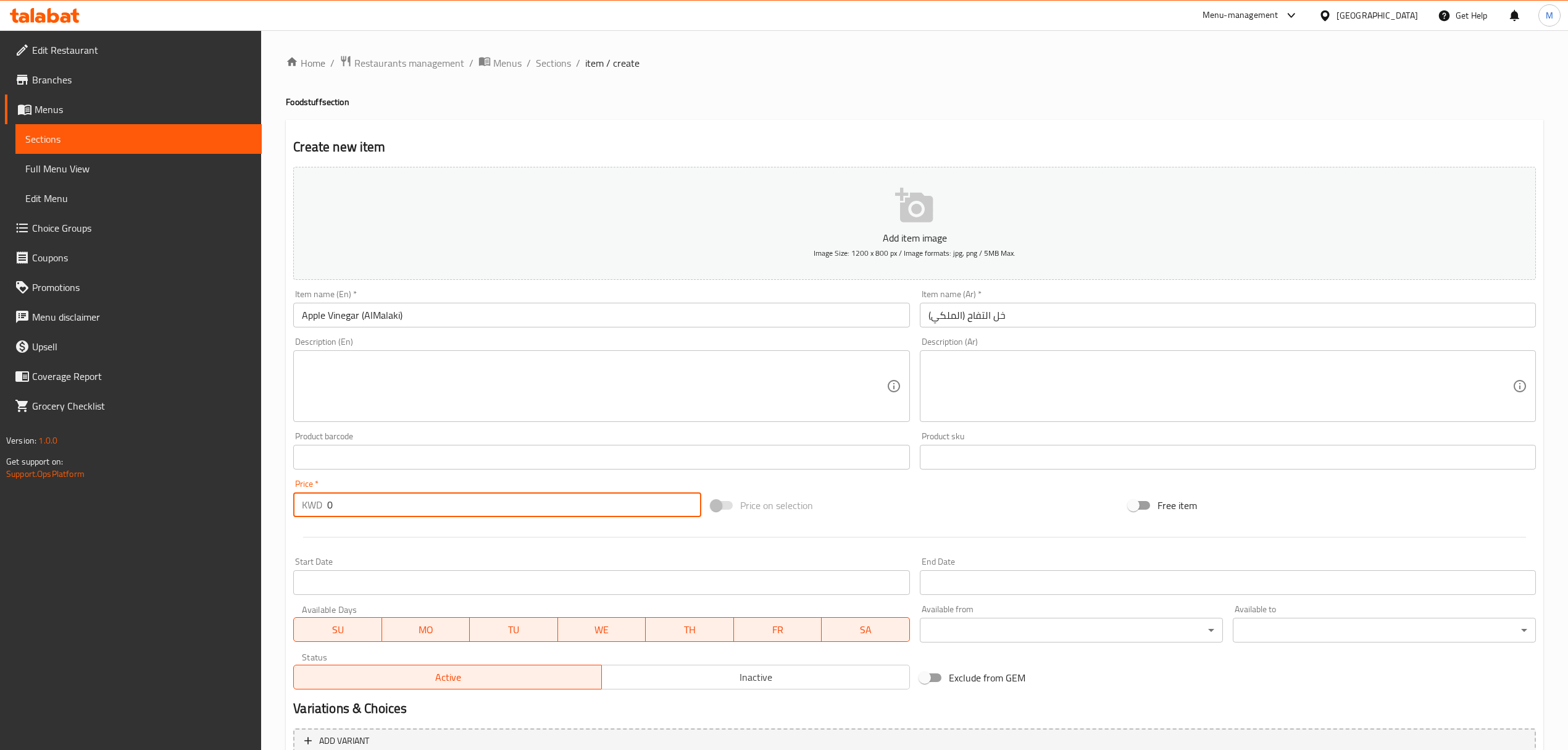
click at [414, 509] on input "0" at bounding box center [514, 505] width 374 height 25
click at [559, 324] on input "text" at bounding box center [602, 315] width 616 height 25
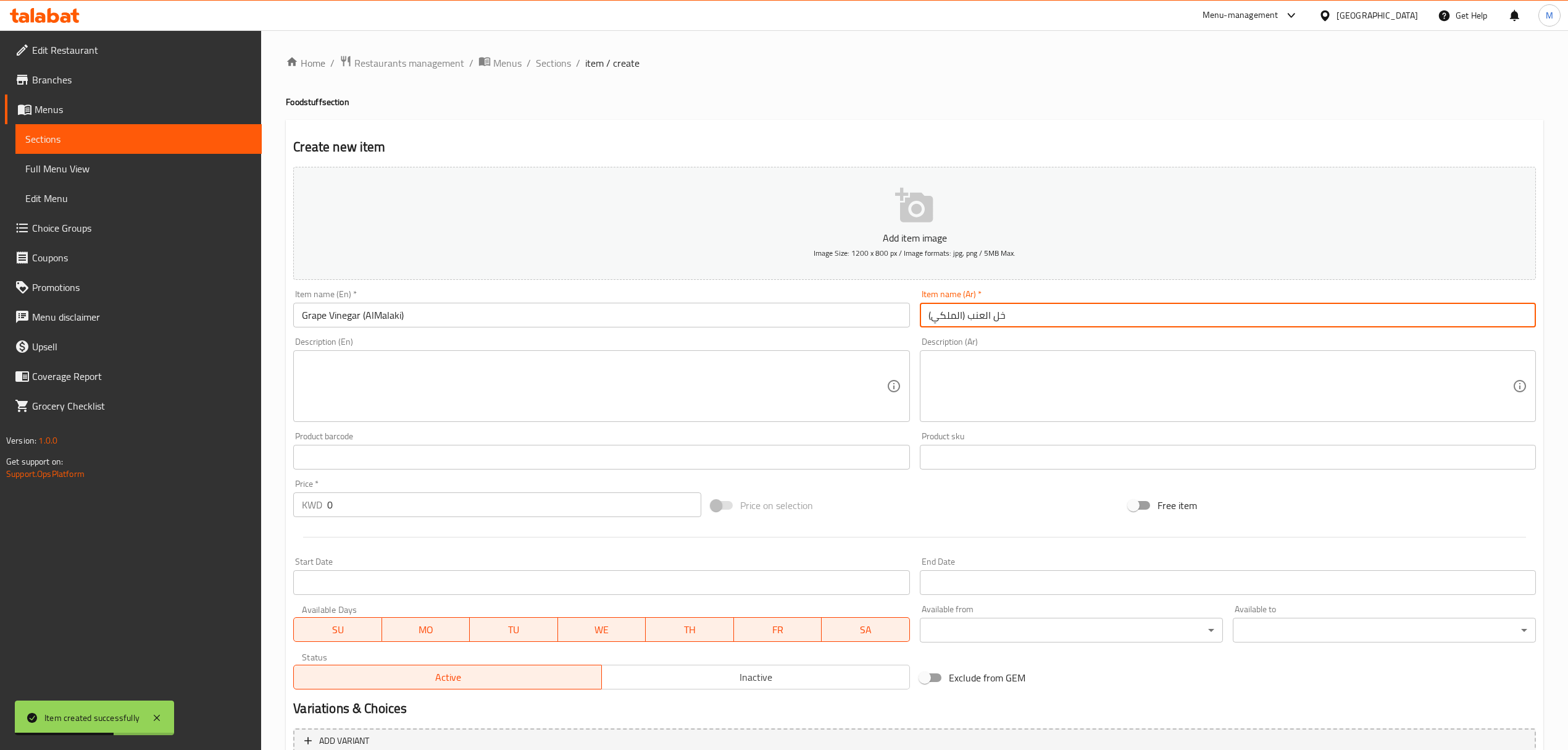
click at [512, 499] on input "0" at bounding box center [514, 505] width 374 height 25
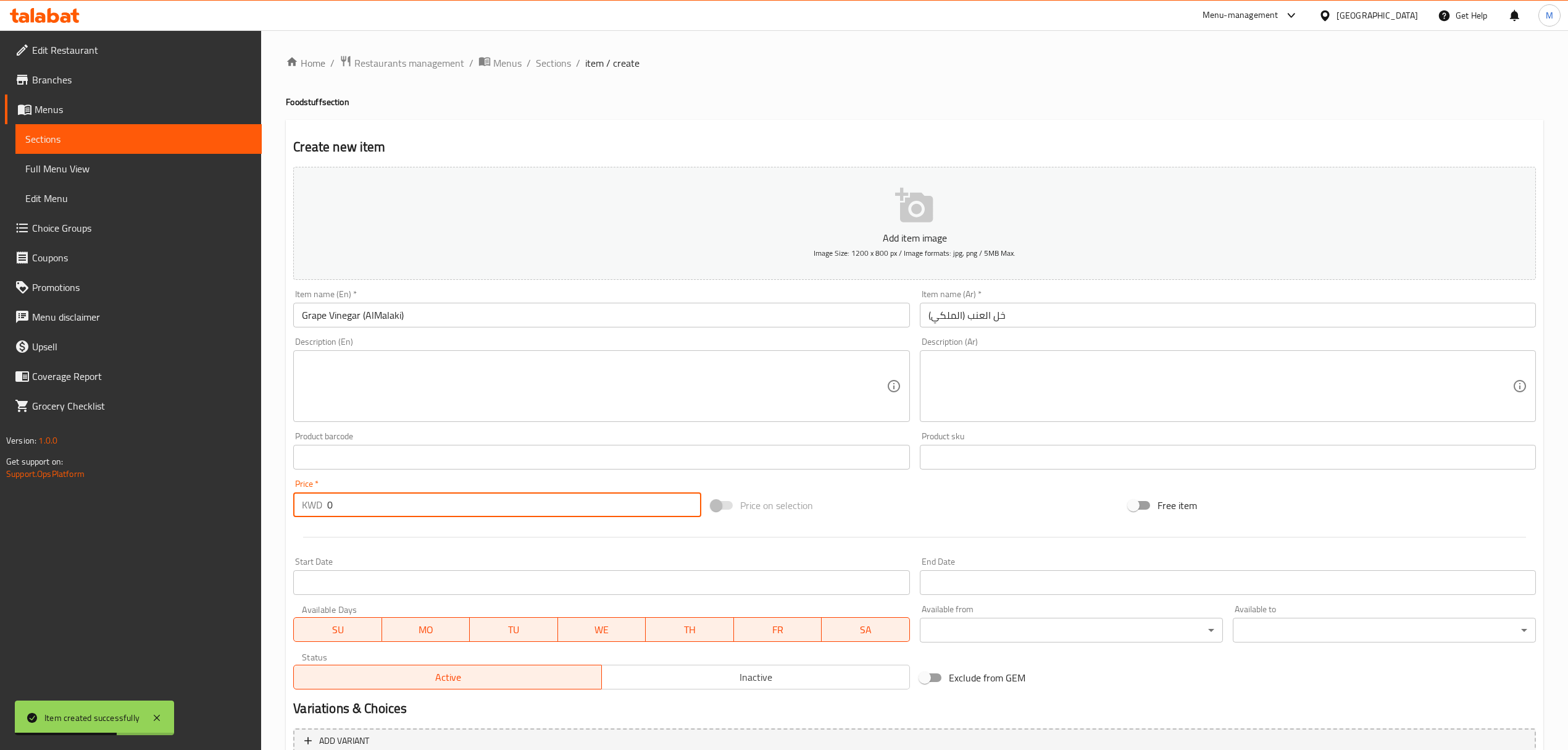
click at [512, 499] on input "0" at bounding box center [514, 505] width 374 height 25
click at [571, 325] on input "text" at bounding box center [602, 315] width 616 height 25
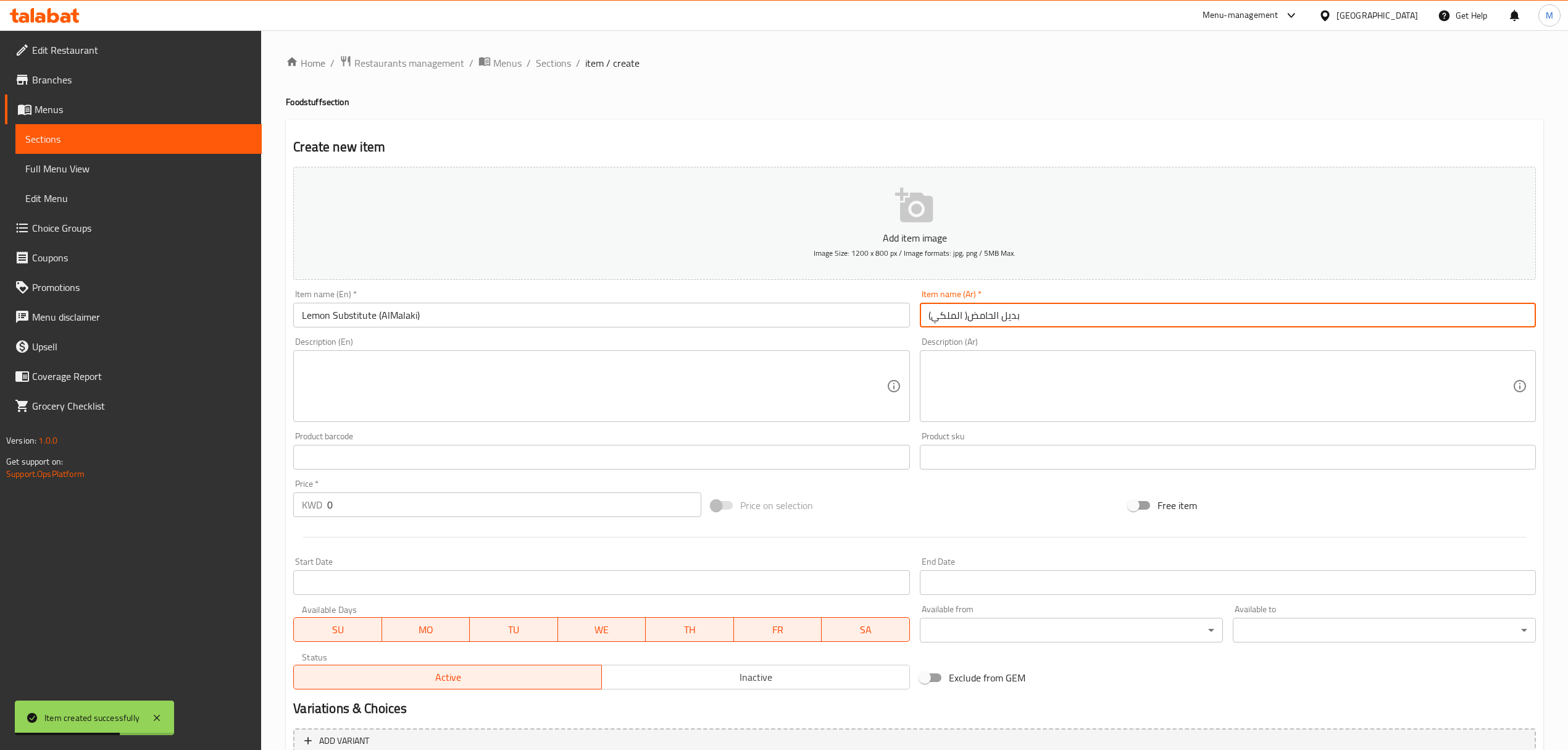
click at [967, 318] on input "بديل الحامض( الملكي)" at bounding box center [1228, 315] width 616 height 25
click at [398, 502] on input "0" at bounding box center [514, 505] width 374 height 25
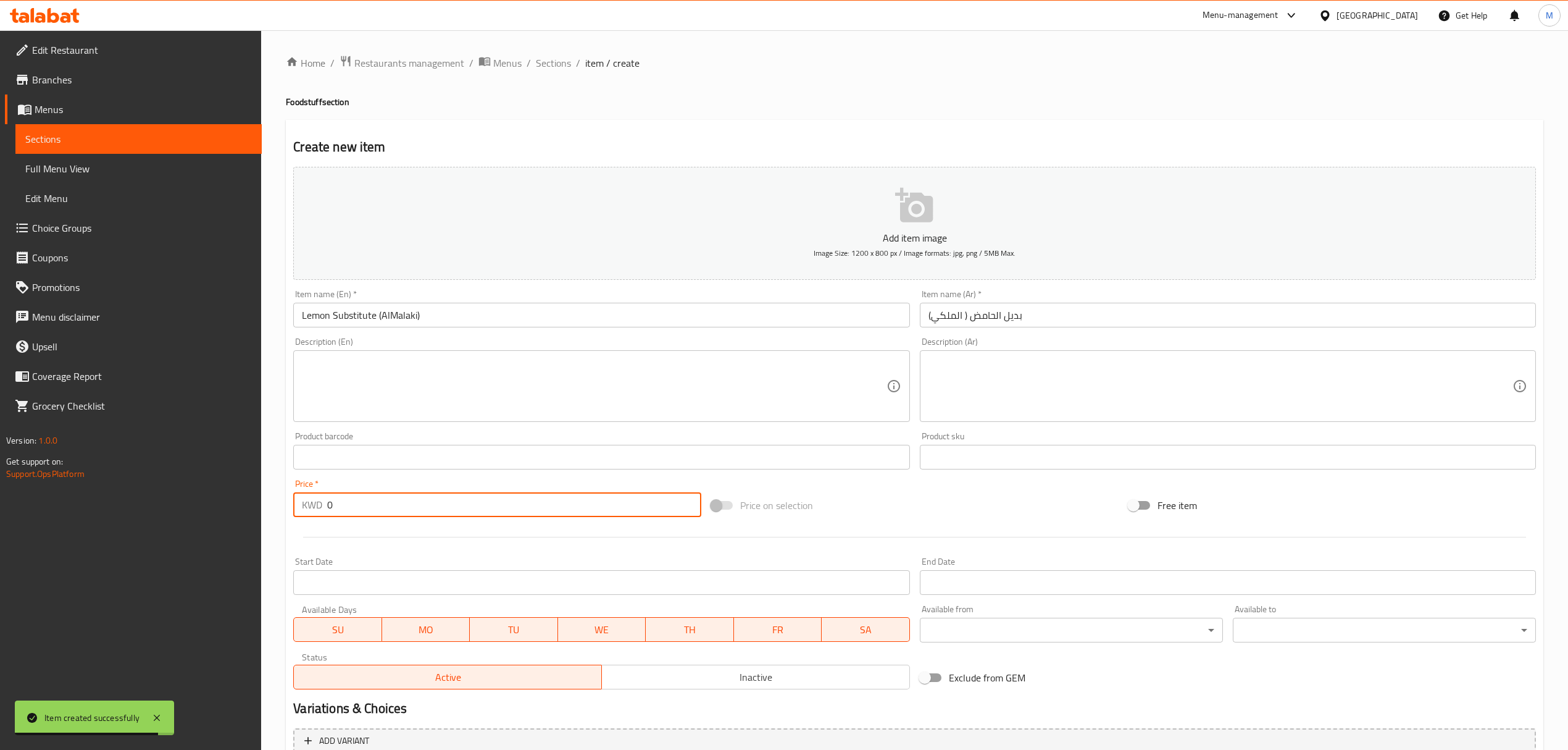
click at [398, 502] on input "0" at bounding box center [514, 505] width 374 height 25
click at [373, 315] on input "text" at bounding box center [602, 315] width 616 height 25
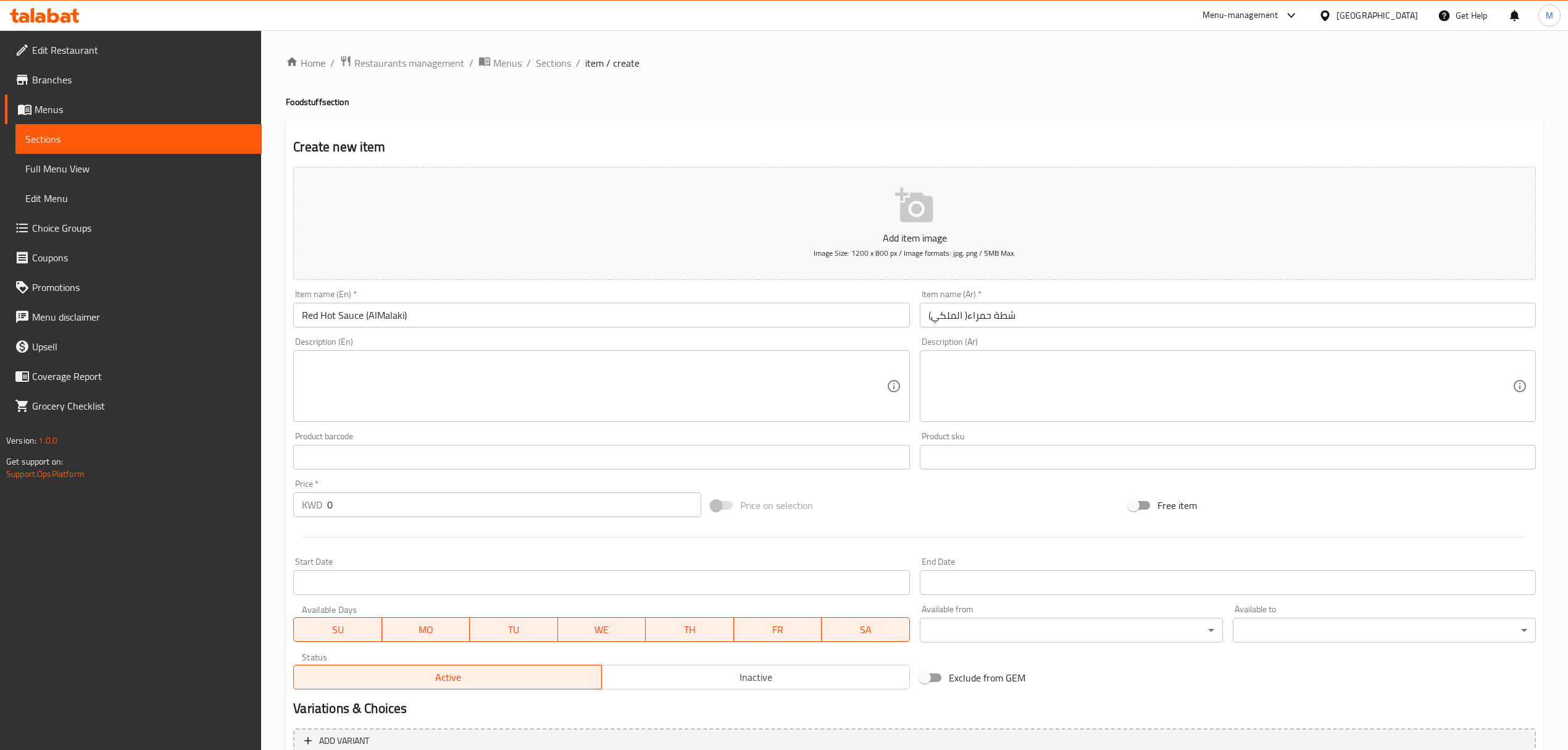
click at [965, 324] on input "شطة حمراء( الملكي)" at bounding box center [1228, 315] width 616 height 25
click at [410, 498] on input "0" at bounding box center [514, 505] width 374 height 25
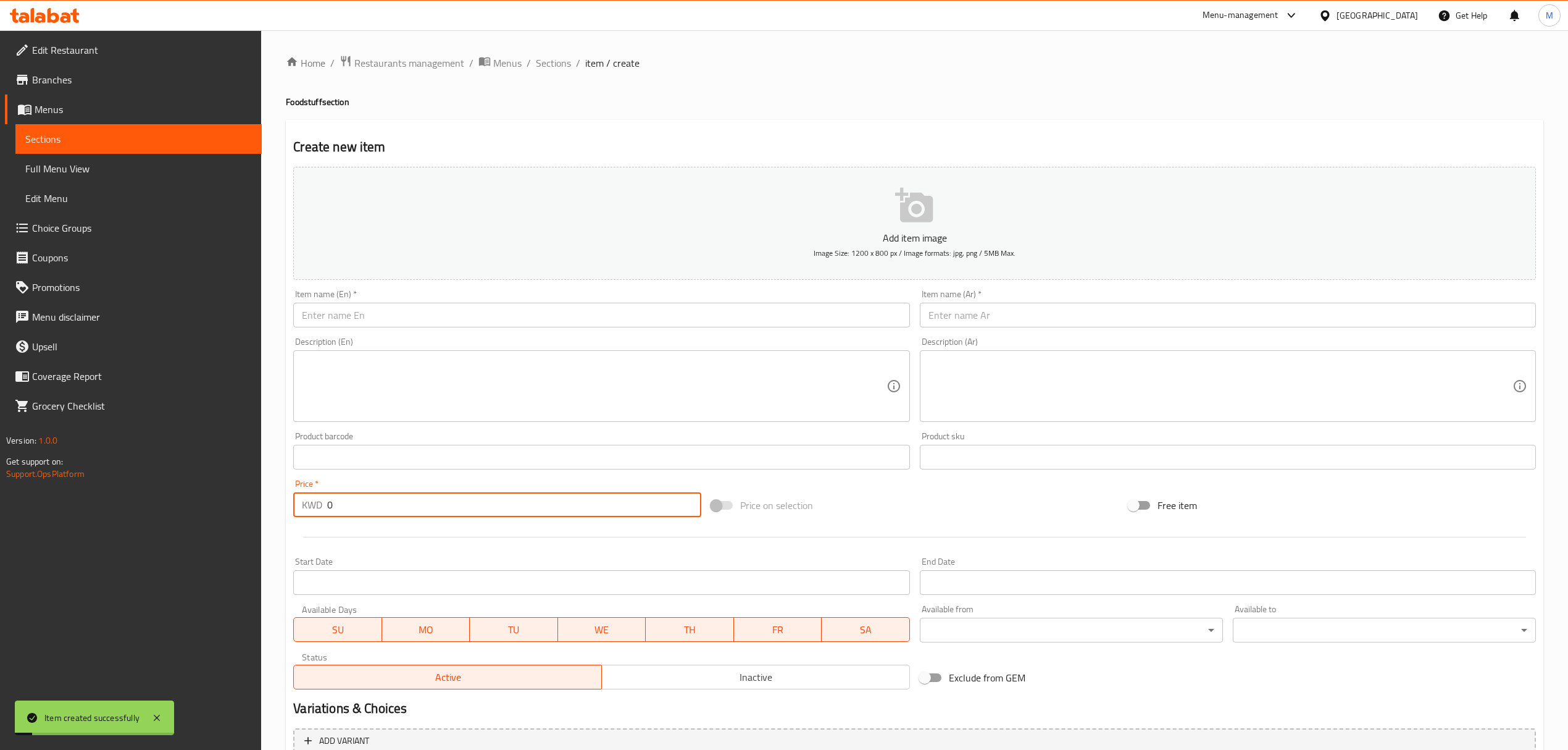
click at [451, 321] on input "text" at bounding box center [602, 315] width 616 height 25
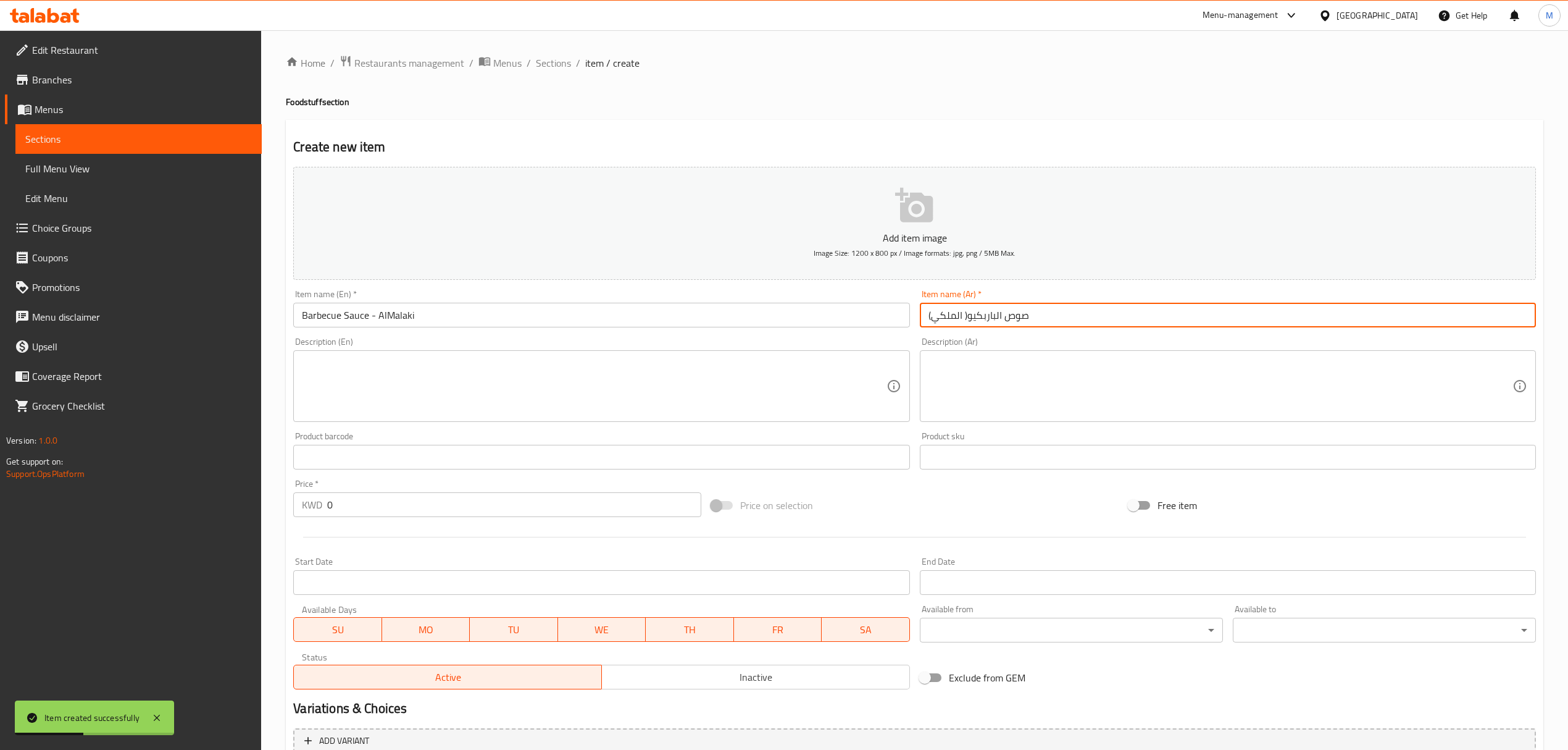
click at [967, 311] on input "صوص الباربكيو( الملكي)" at bounding box center [1228, 315] width 616 height 25
click at [381, 489] on div "Price   * KWD 0 Price *" at bounding box center [497, 498] width 408 height 38
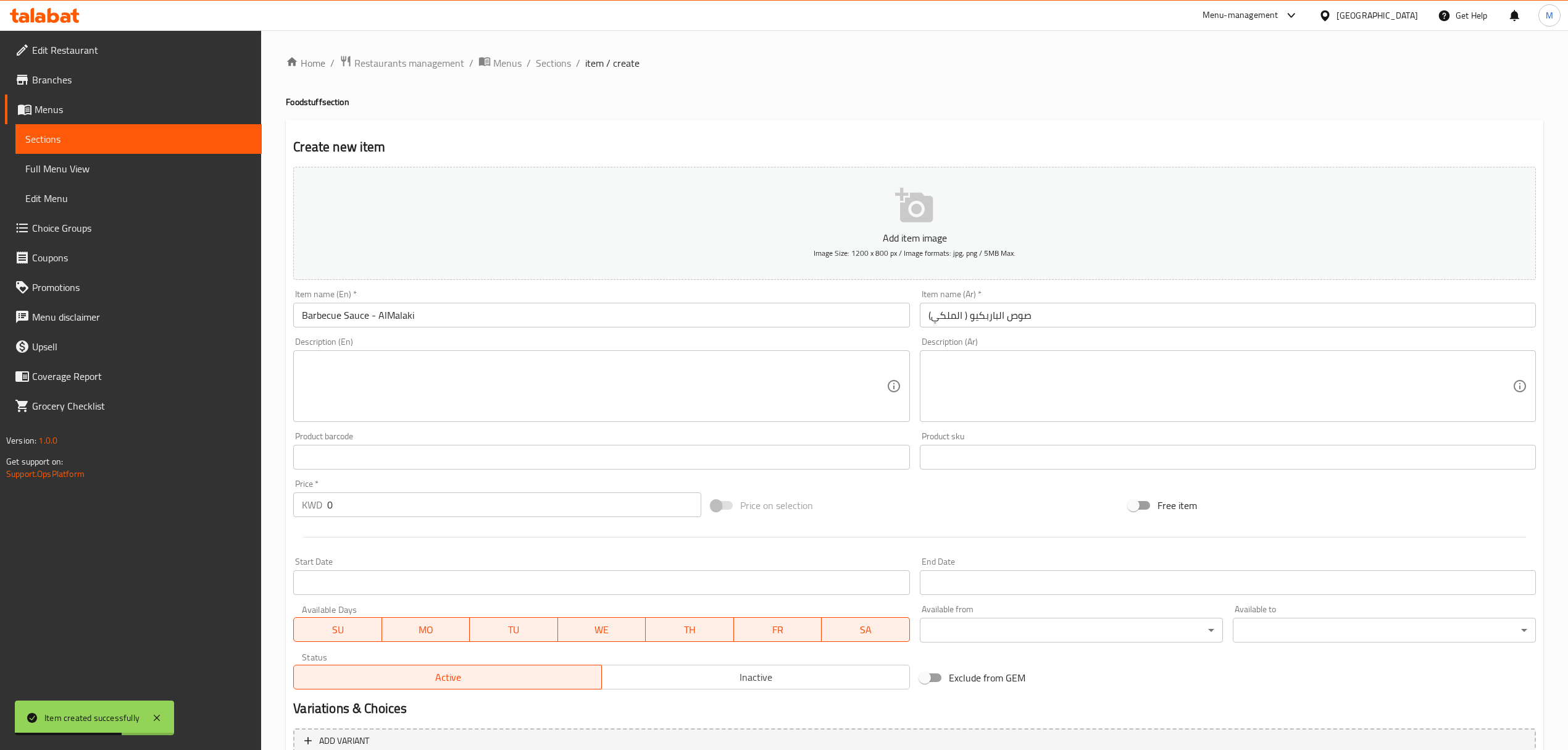
drag, startPoint x: 381, startPoint y: 489, endPoint x: 376, endPoint y: 494, distance: 7.1
click at [381, 489] on div "Price   * KWD 0 Price *" at bounding box center [497, 498] width 408 height 38
click at [373, 512] on input "0" at bounding box center [514, 505] width 374 height 25
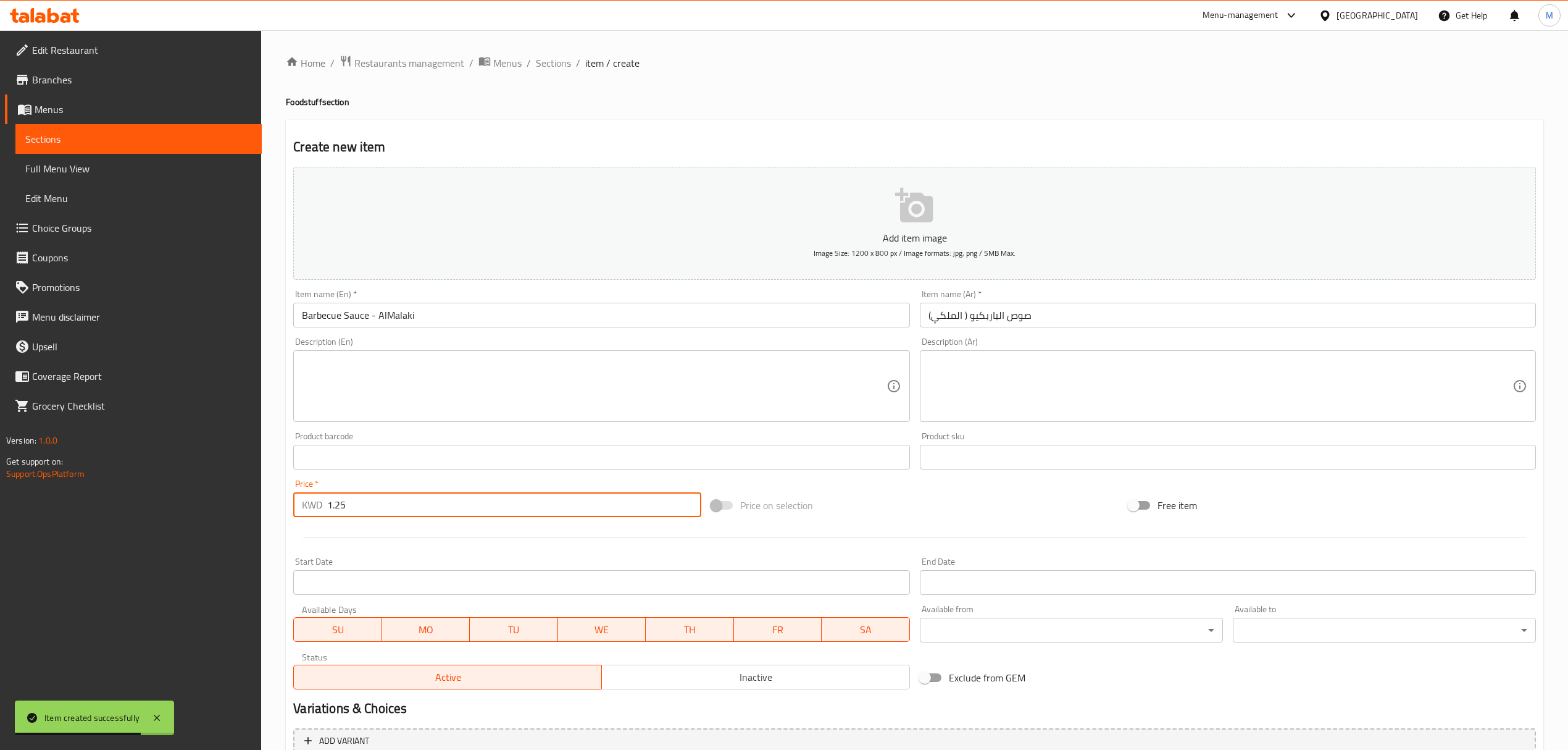
click at [492, 317] on input "text" at bounding box center [602, 315] width 616 height 25
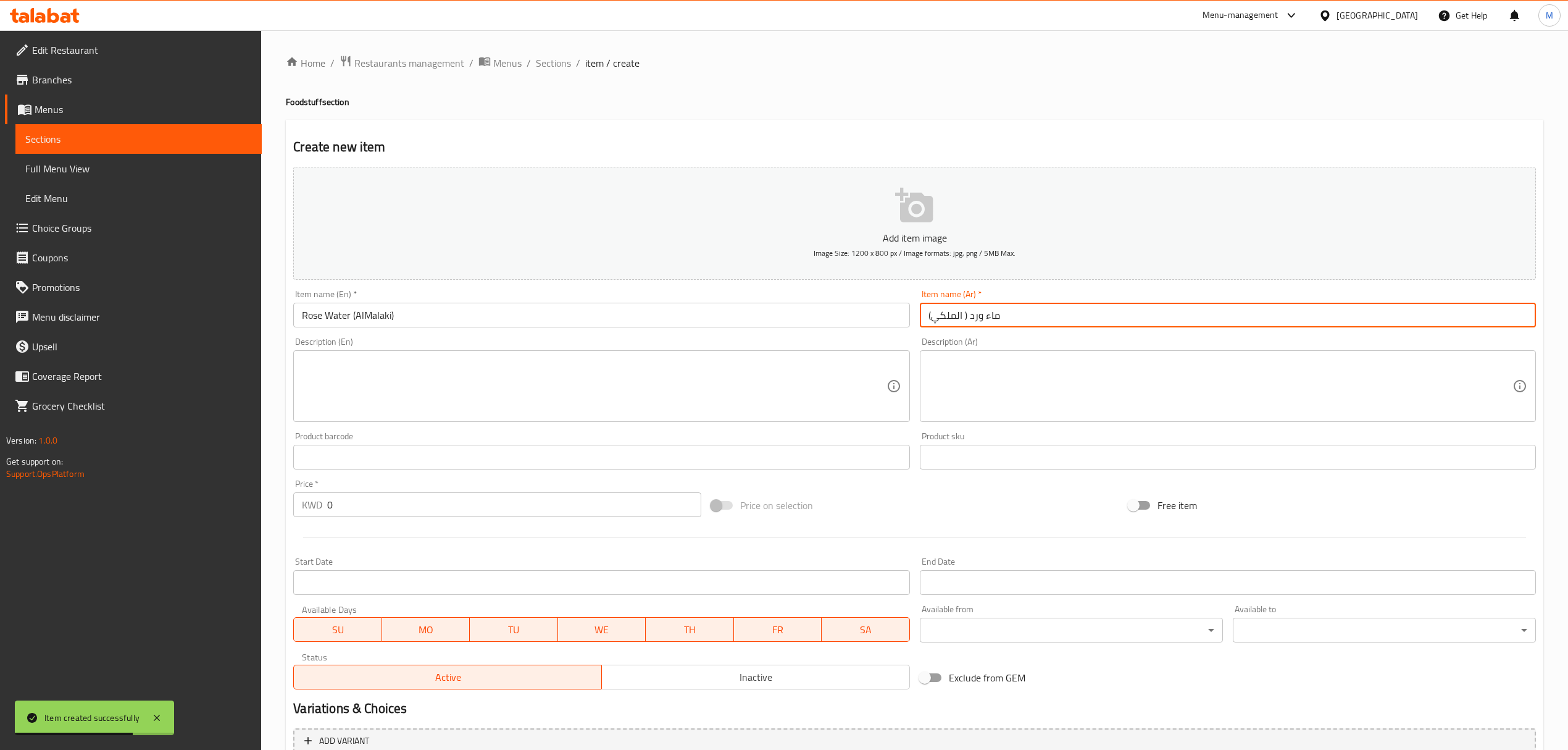
click at [361, 508] on input "0" at bounding box center [514, 505] width 374 height 25
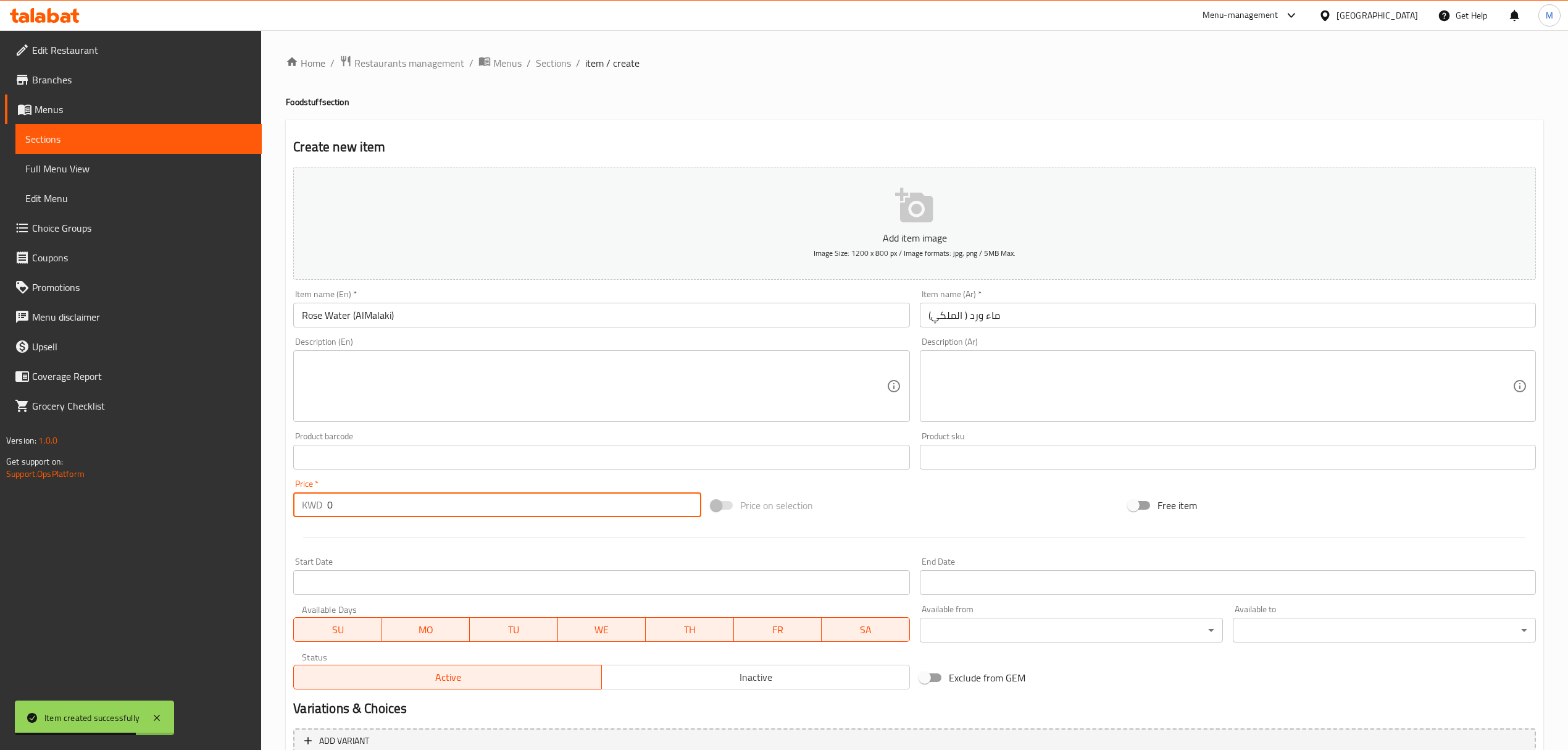
click at [361, 508] on input "0" at bounding box center [514, 505] width 374 height 25
click at [477, 312] on input "text" at bounding box center [602, 315] width 616 height 25
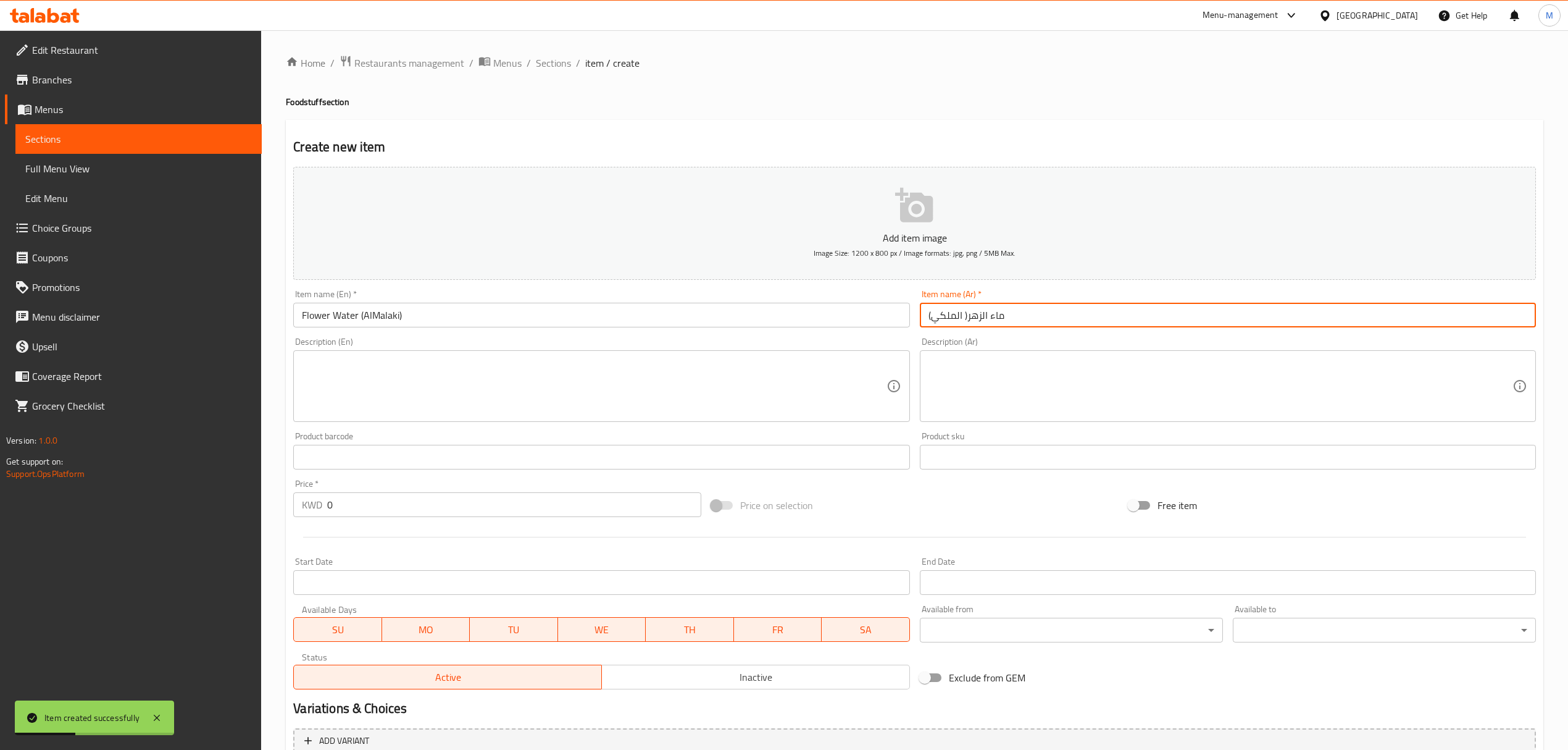
click at [484, 505] on input "0" at bounding box center [514, 505] width 374 height 25
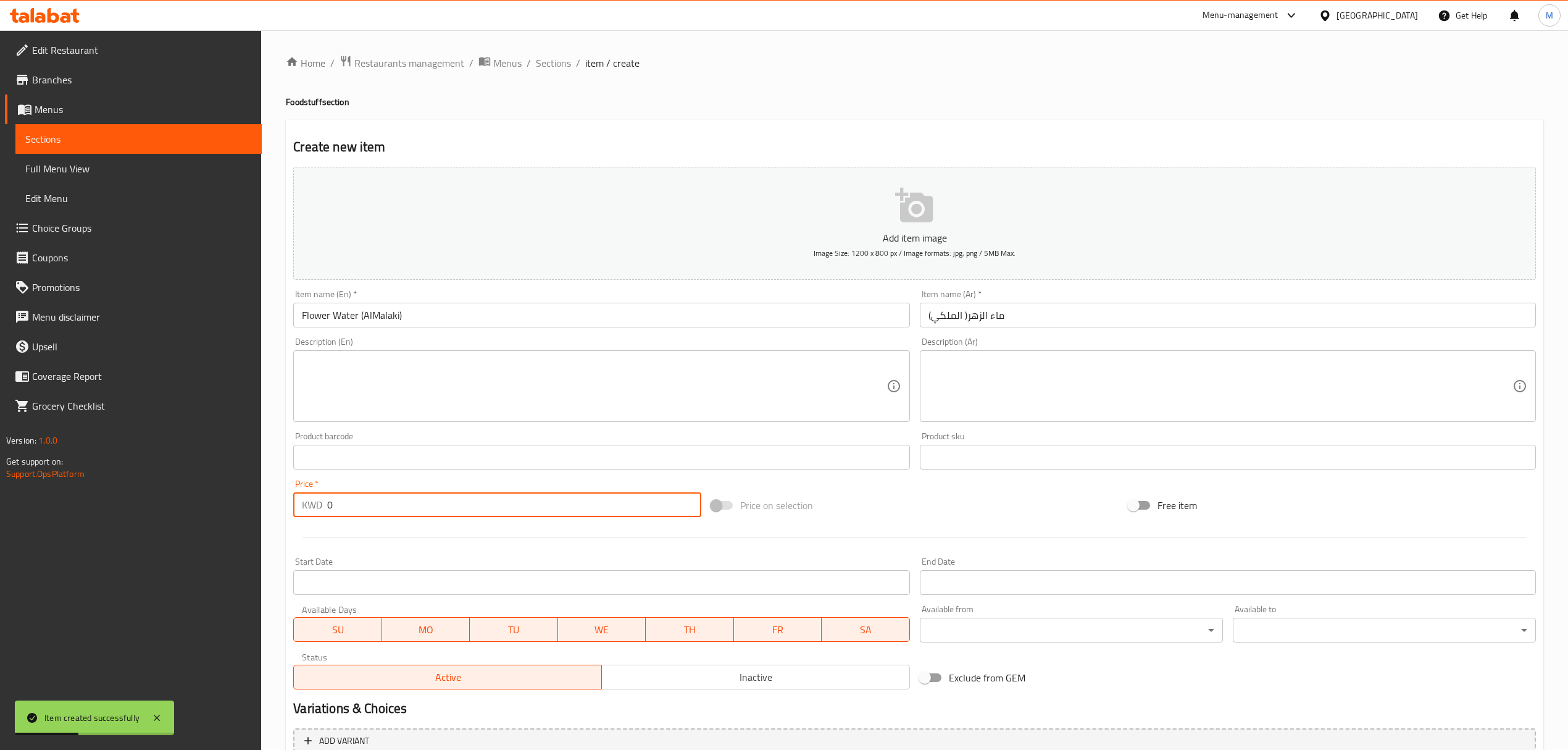
click at [484, 505] on input "0" at bounding box center [514, 505] width 374 height 25
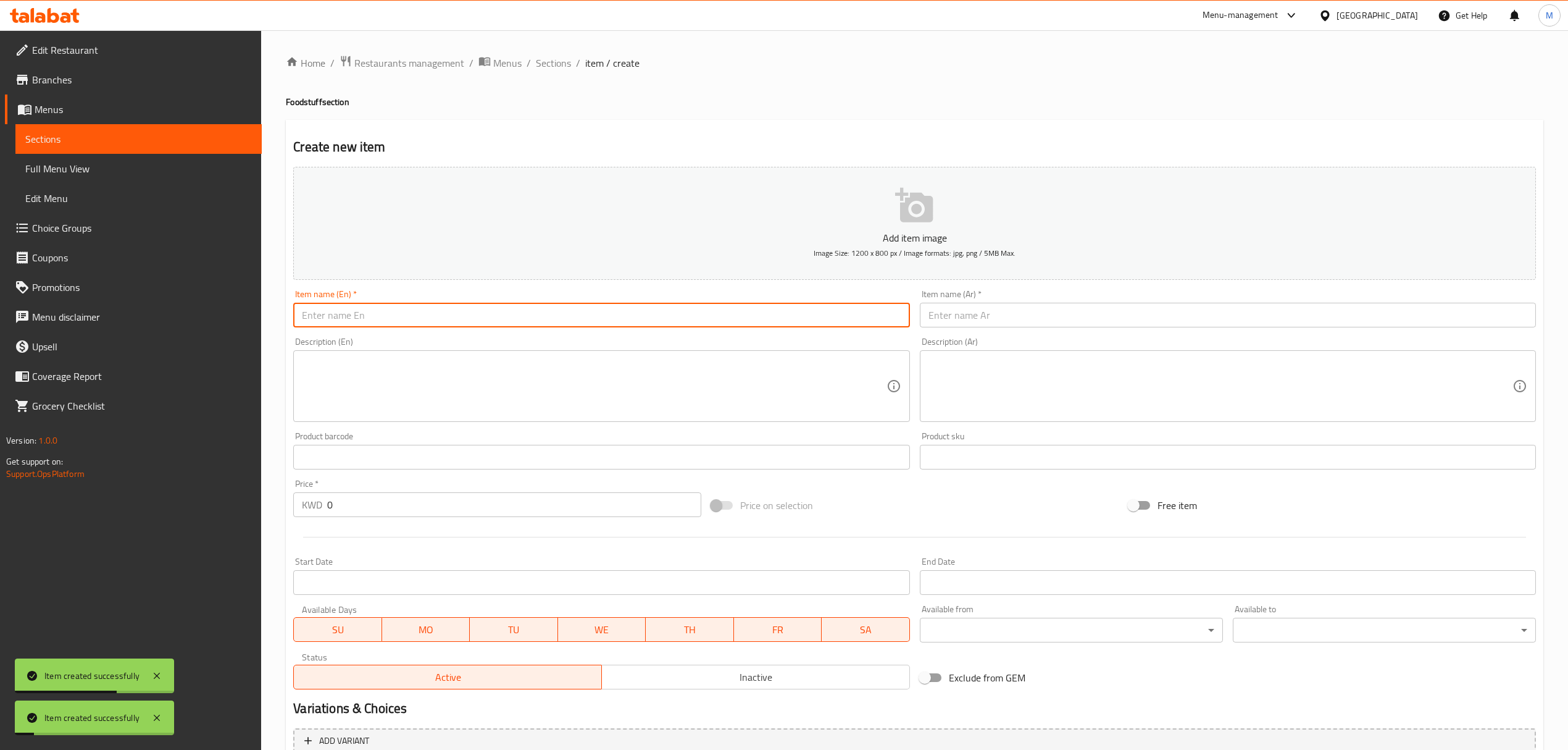
click at [437, 311] on input "text" at bounding box center [602, 315] width 616 height 25
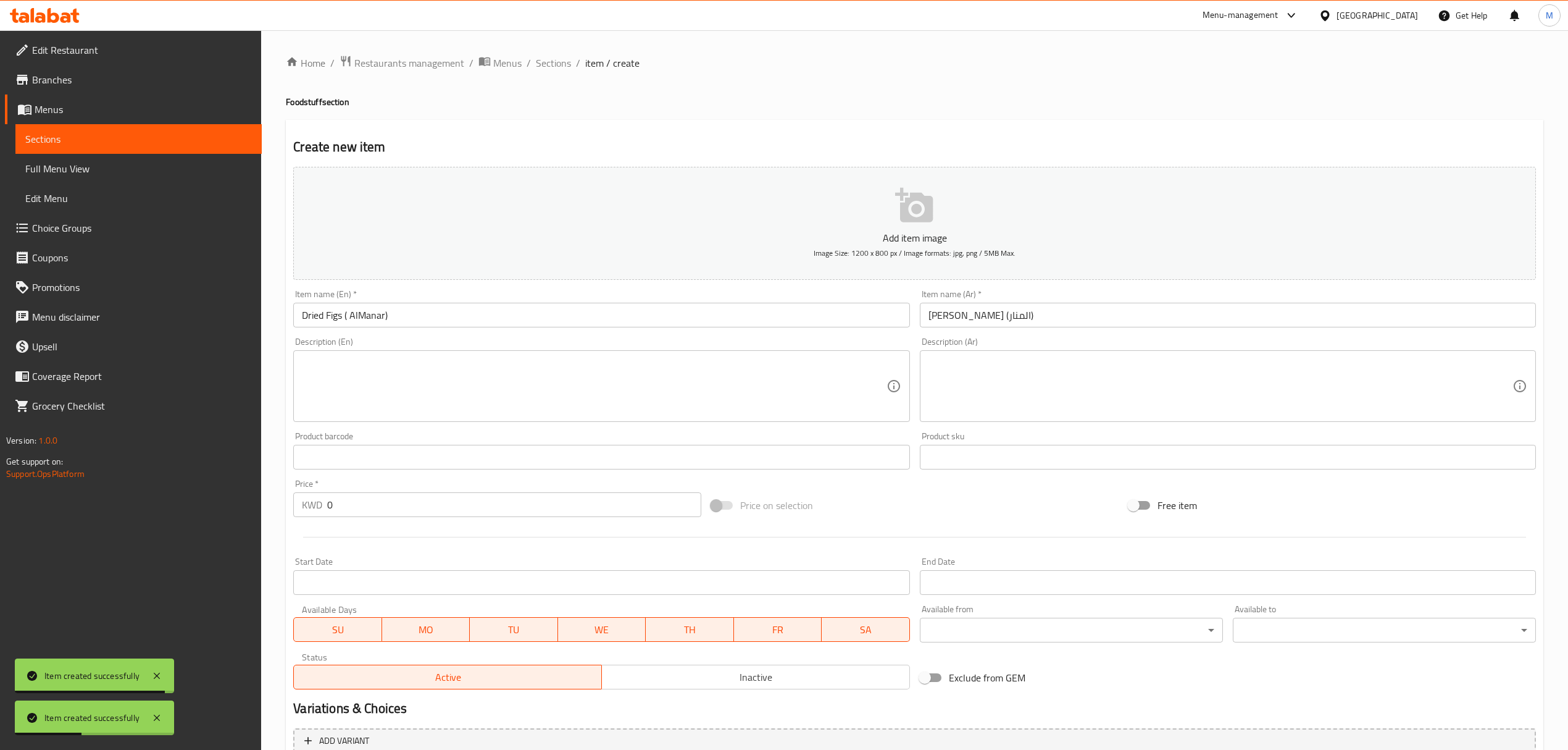
click at [443, 488] on div "Price   * KWD 0 Price *" at bounding box center [497, 498] width 408 height 38
click at [433, 517] on input "0" at bounding box center [514, 505] width 374 height 25
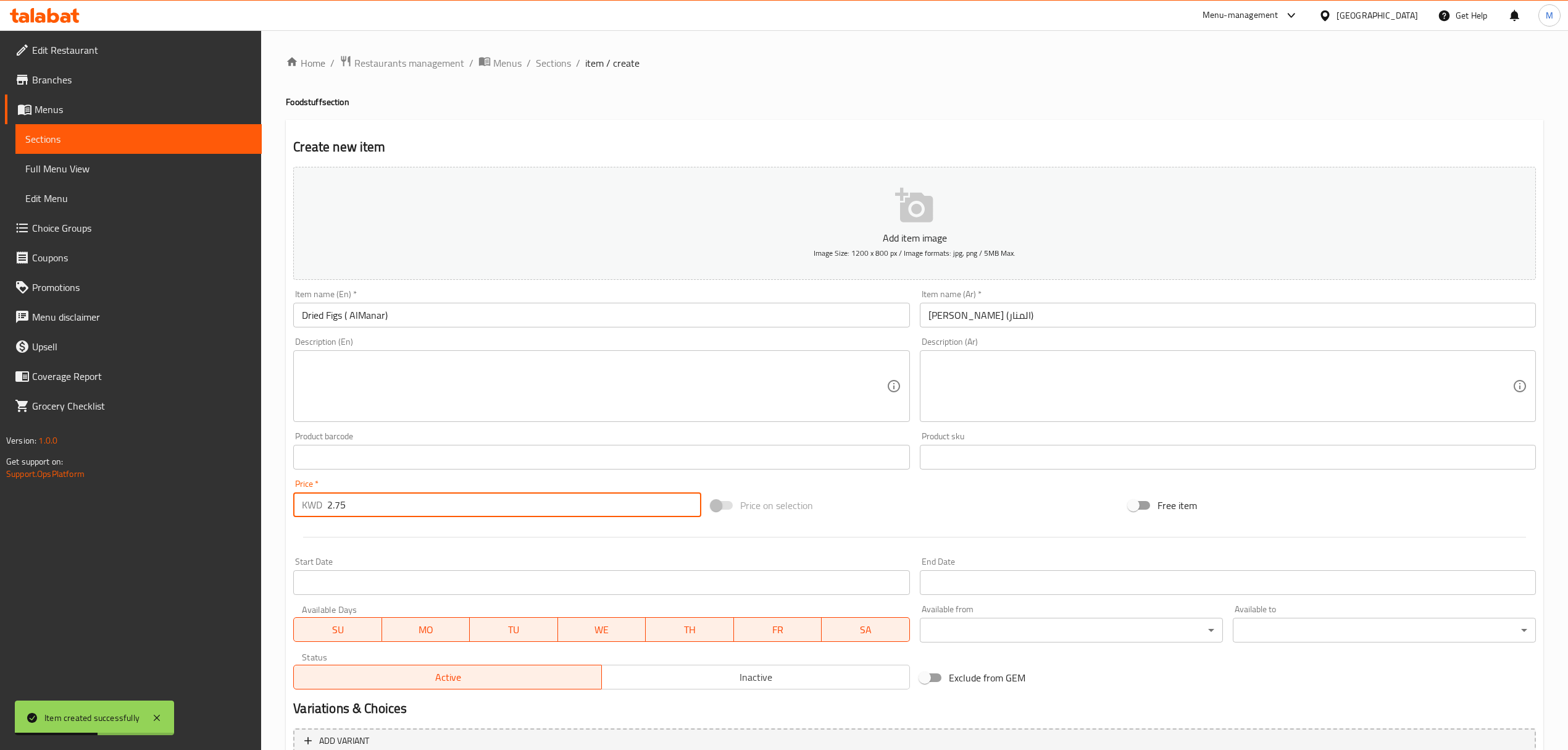
click at [543, 65] on span "Sections" at bounding box center [554, 62] width 35 height 15
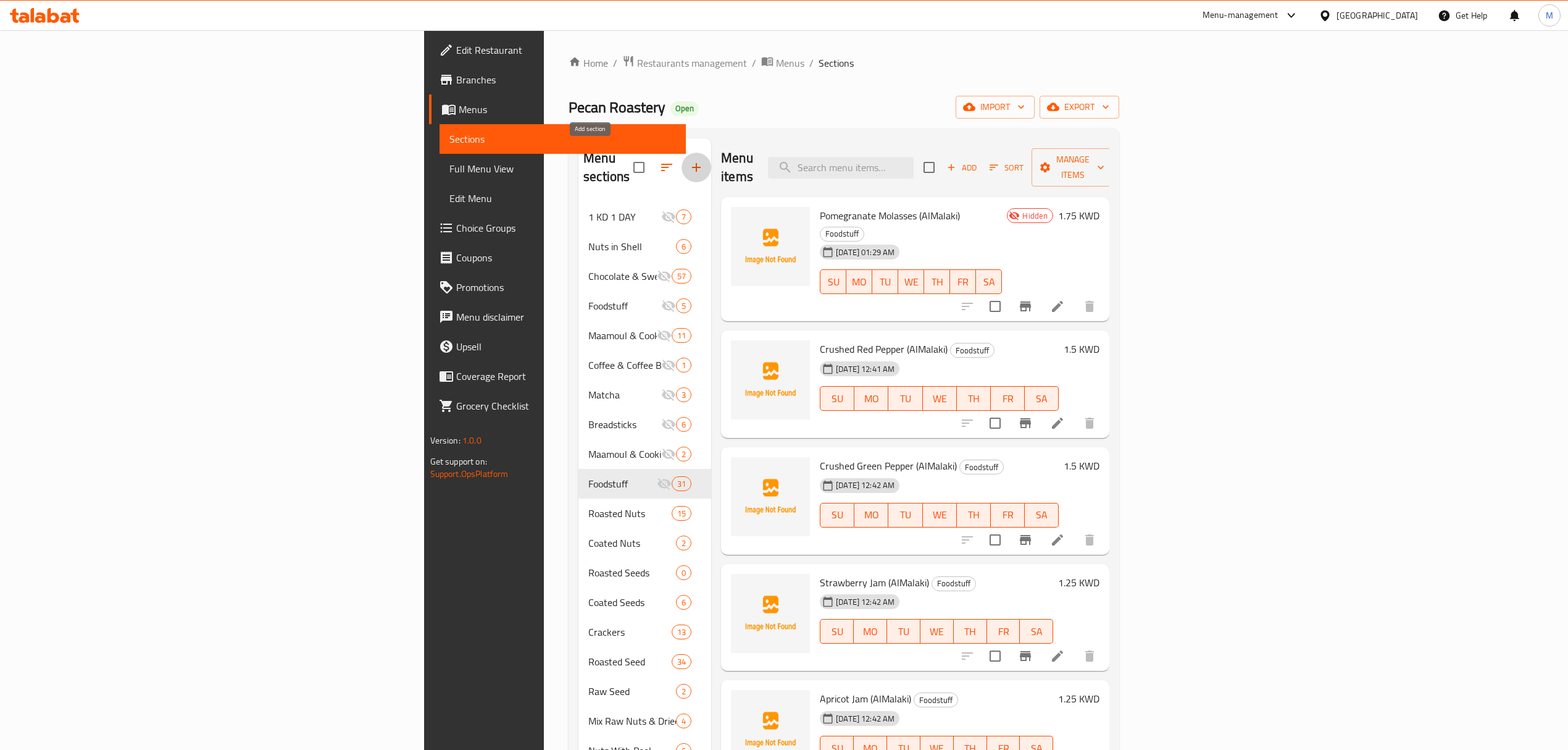
click at [692, 163] on icon "button" at bounding box center [696, 167] width 8 height 8
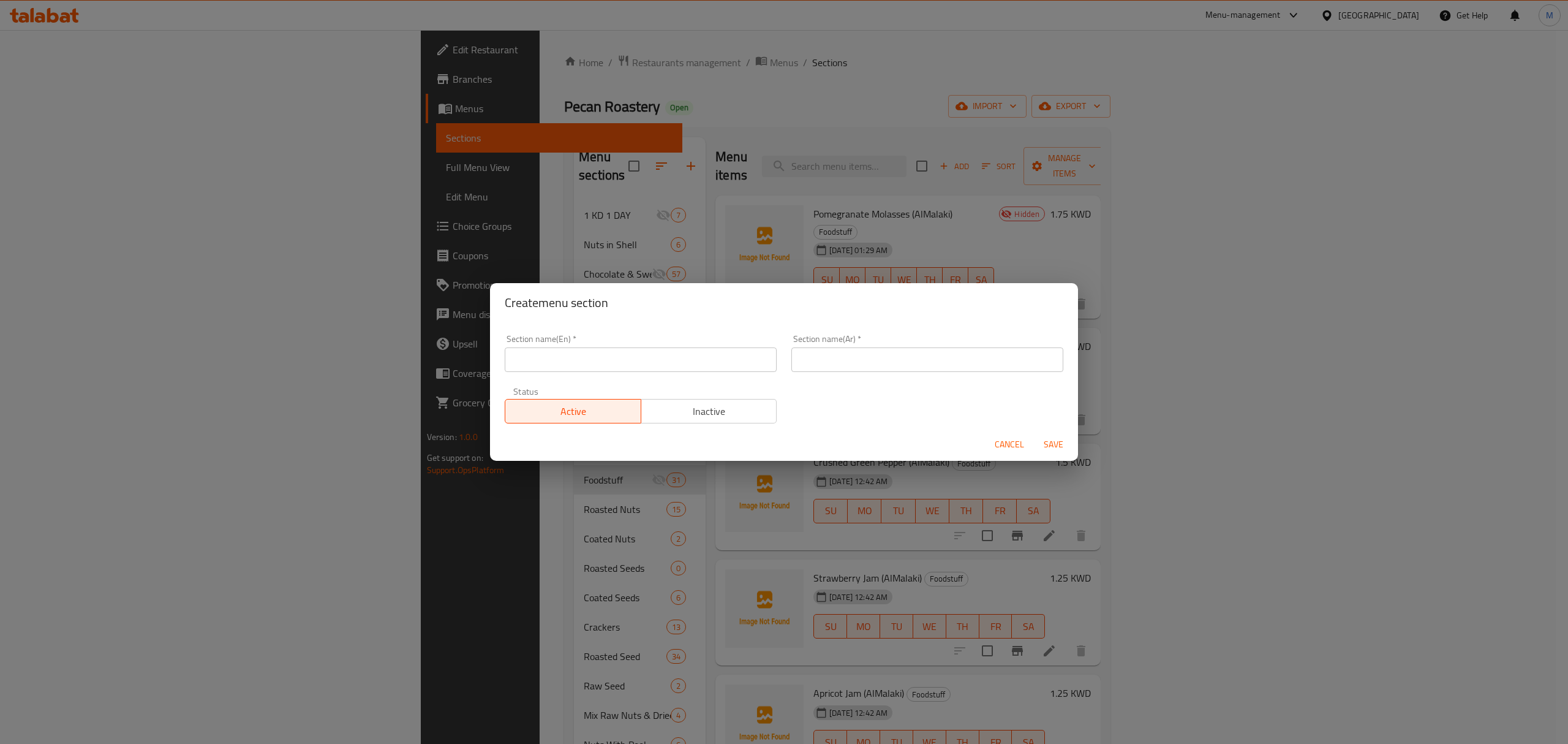
click at [601, 363] on input "text" at bounding box center [641, 359] width 272 height 24
click at [690, 418] on span "Inactive" at bounding box center [709, 411] width 126 height 18
click at [794, 356] on input "text" at bounding box center [927, 359] width 272 height 24
click at [1061, 440] on span "Save" at bounding box center [1053, 444] width 29 height 15
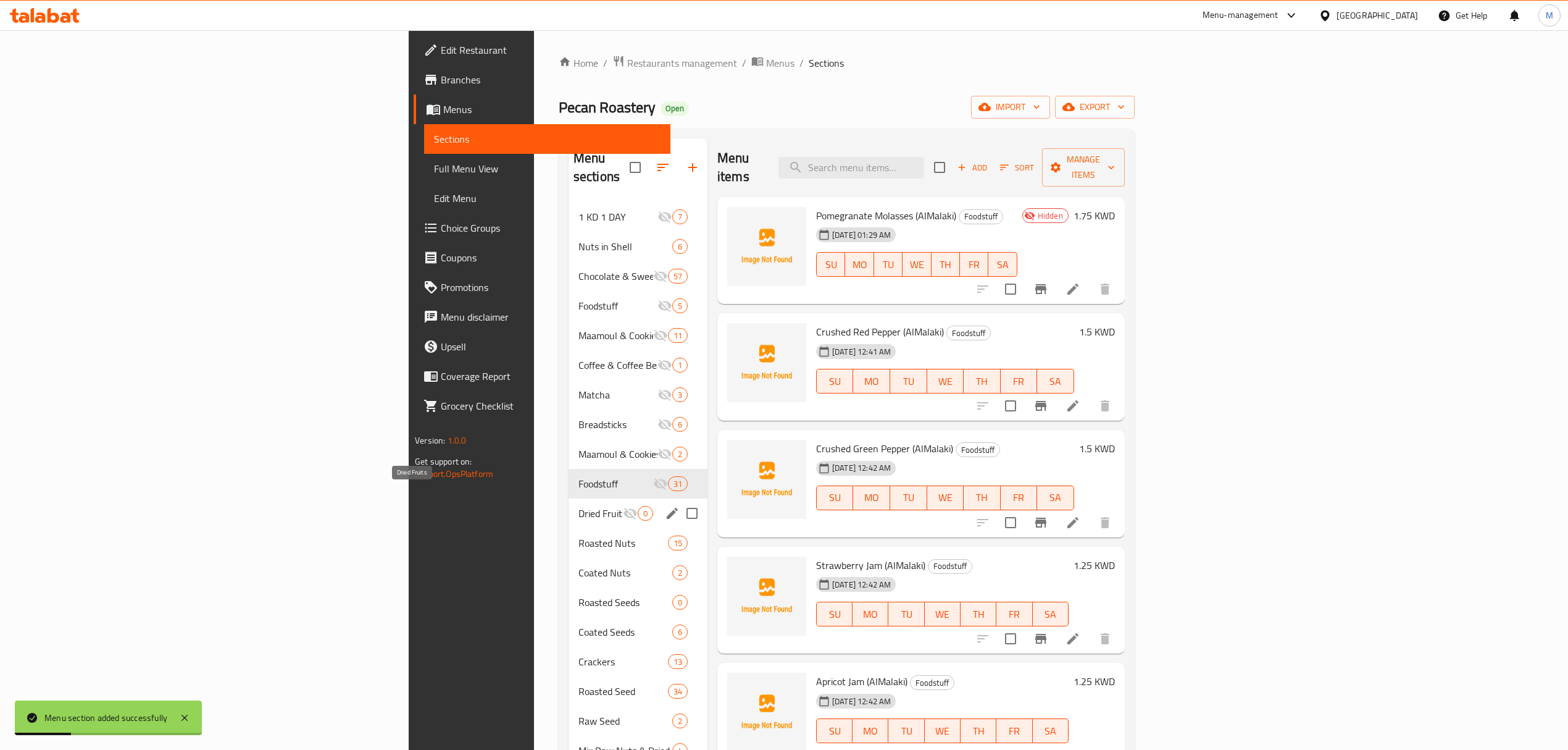
click at [579, 506] on span "Dried Fruits" at bounding box center [601, 513] width 45 height 15
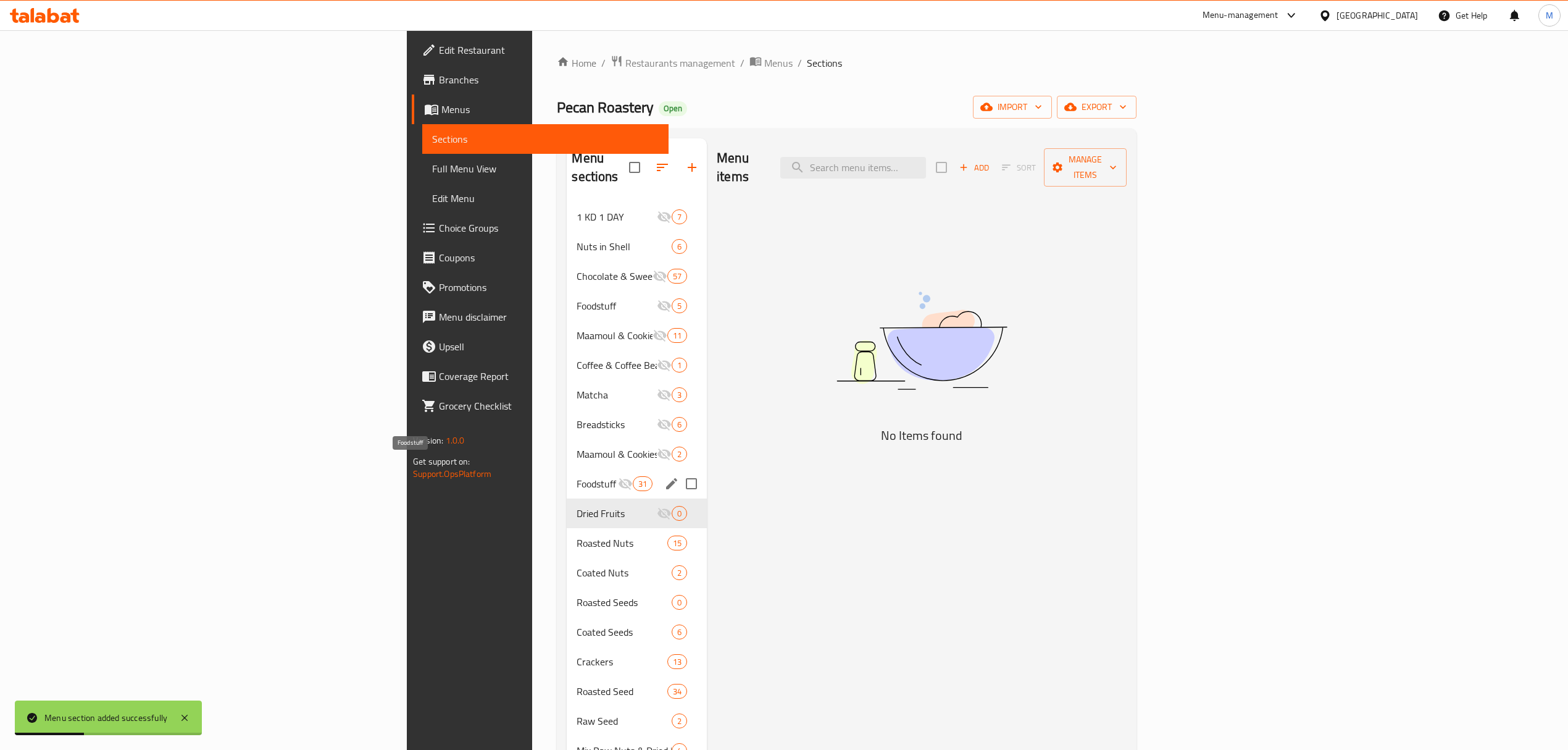
click at [576, 476] on span "Foodstuff" at bounding box center [596, 483] width 41 height 15
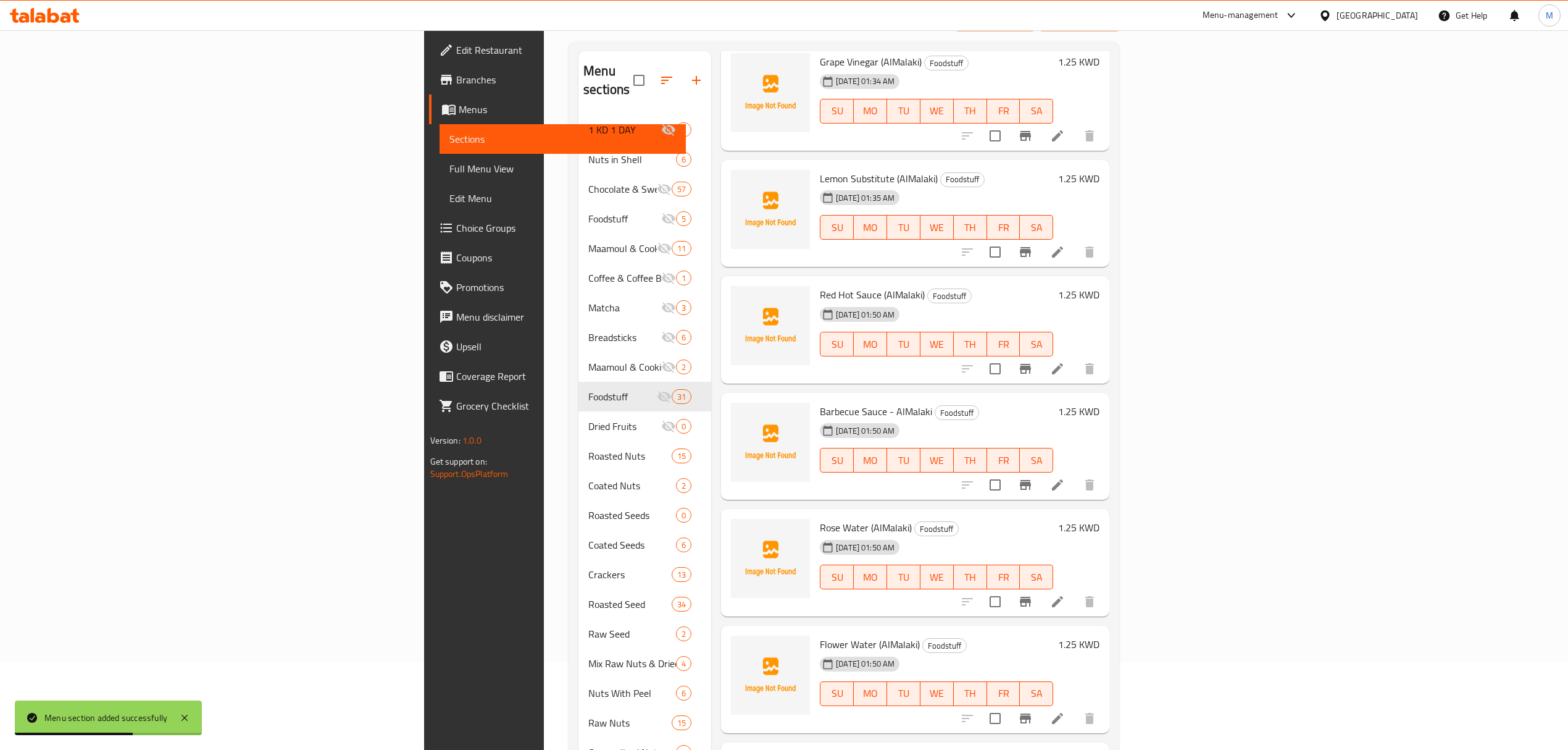
scroll to position [185, 0]
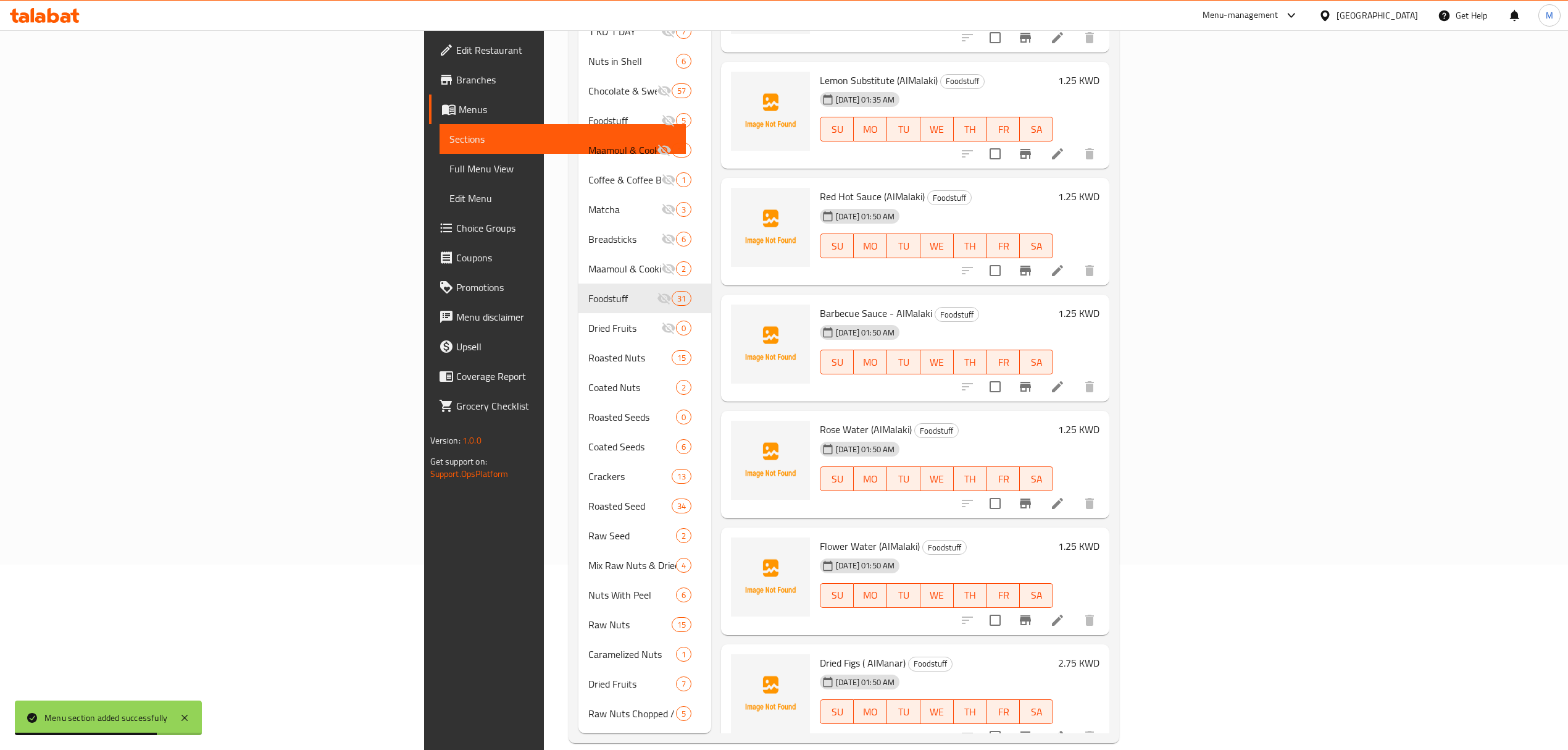
click at [1009, 723] on input "checkbox" at bounding box center [996, 736] width 26 height 26
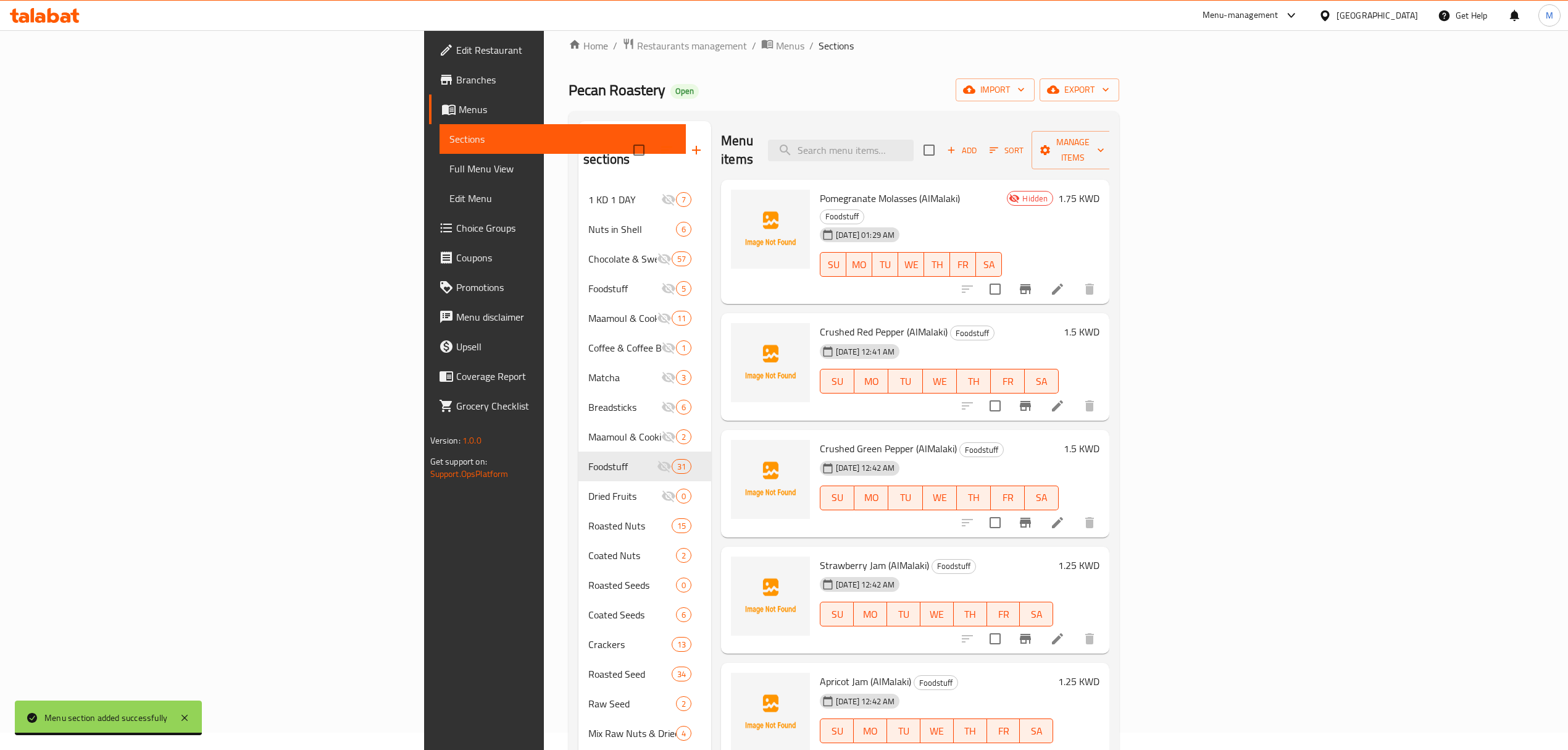
scroll to position [0, 0]
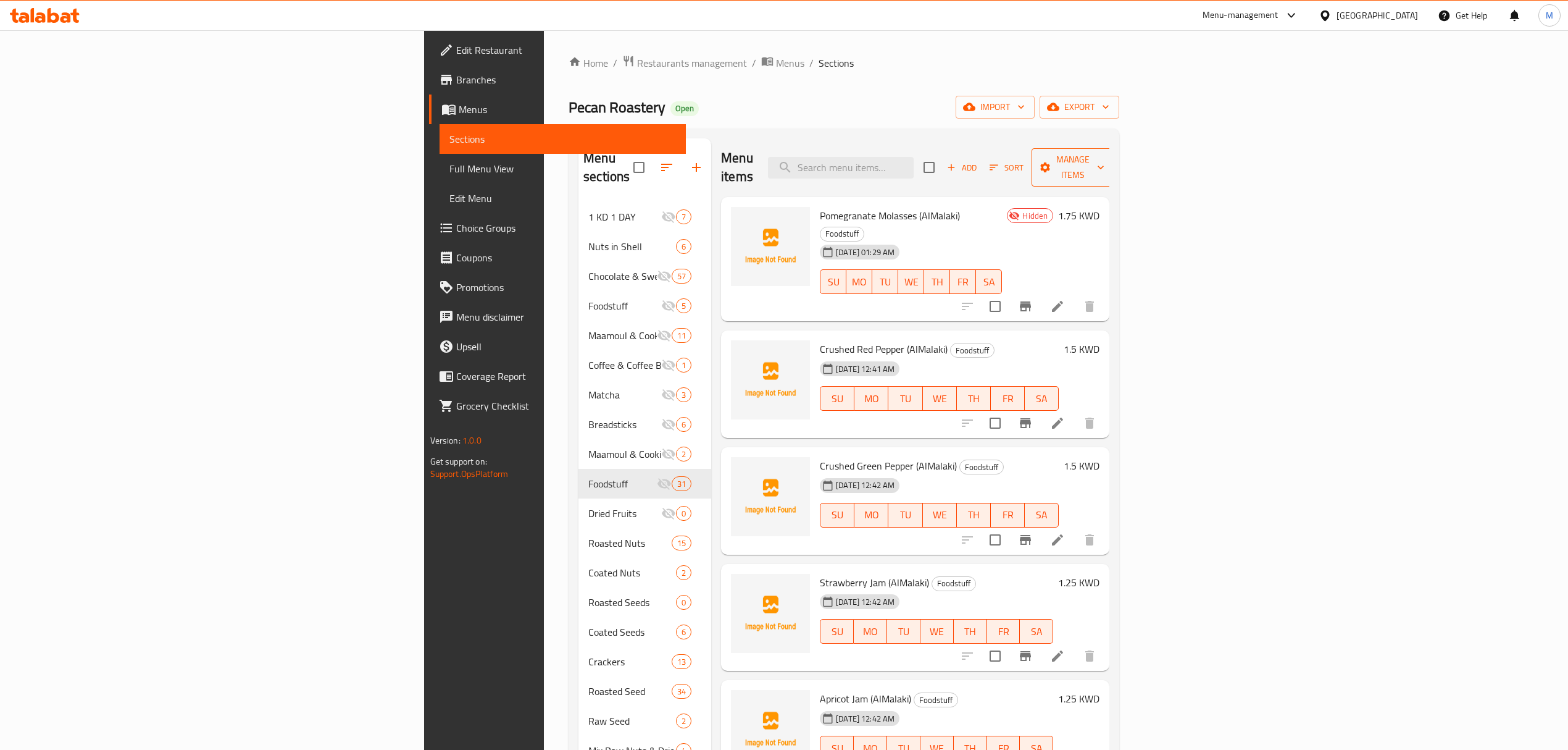
click at [1105, 154] on span "Manage items" at bounding box center [1073, 167] width 63 height 31
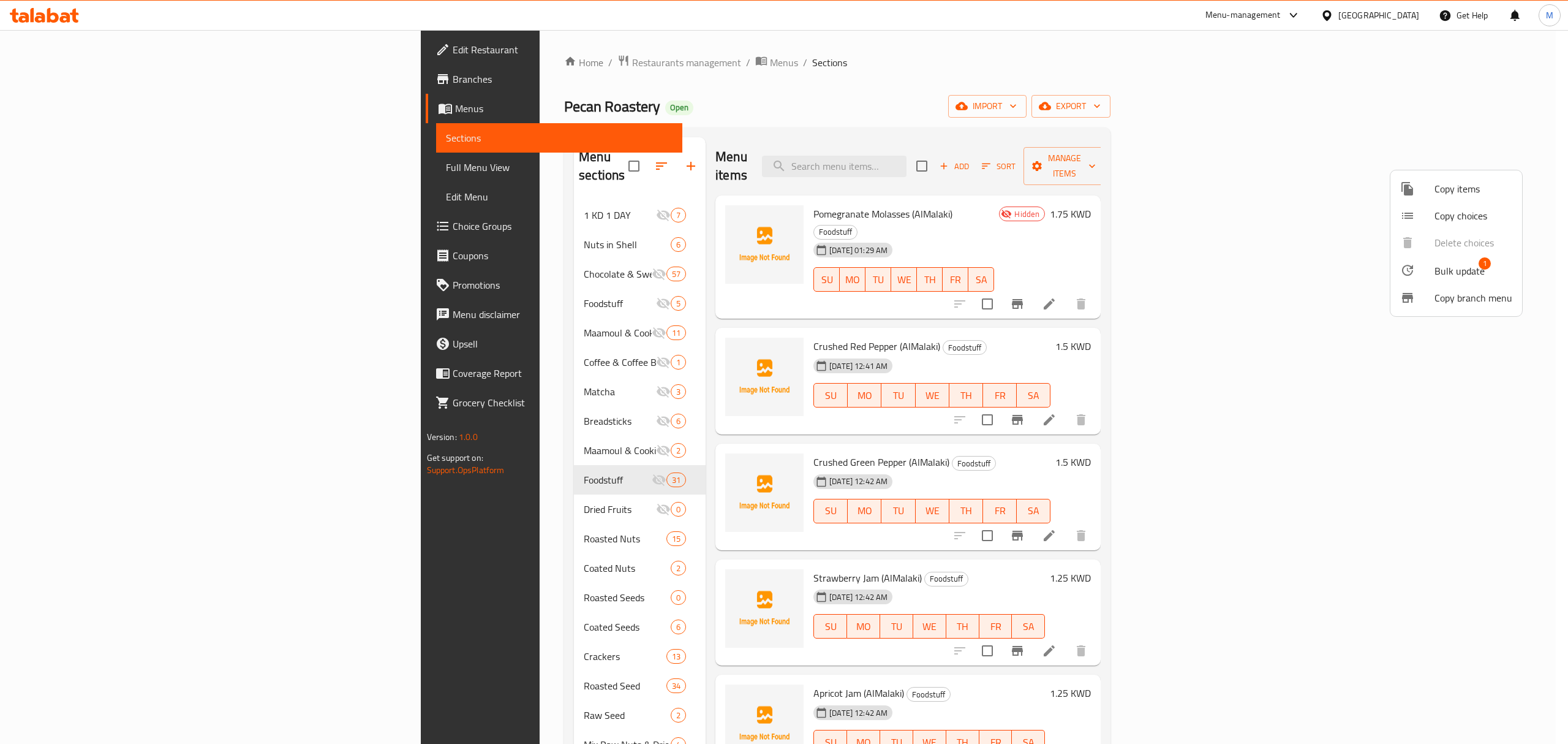
click at [1463, 266] on span "Bulk update" at bounding box center [1460, 271] width 50 height 15
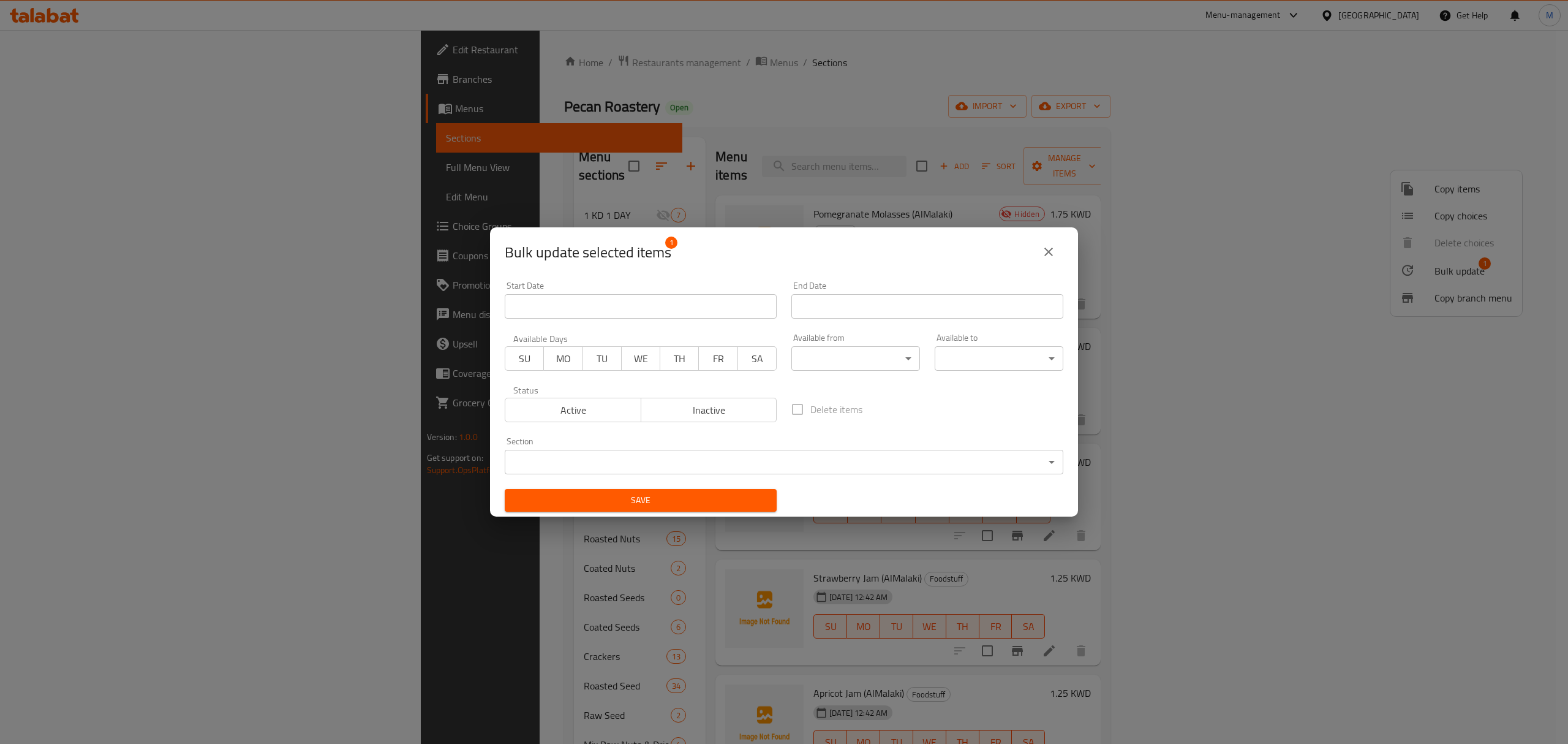
click at [631, 456] on body "​ Menu-management Kuwait Get Help M Edit Restaurant Branches Menus Sections Ful…" at bounding box center [784, 387] width 1568 height 714
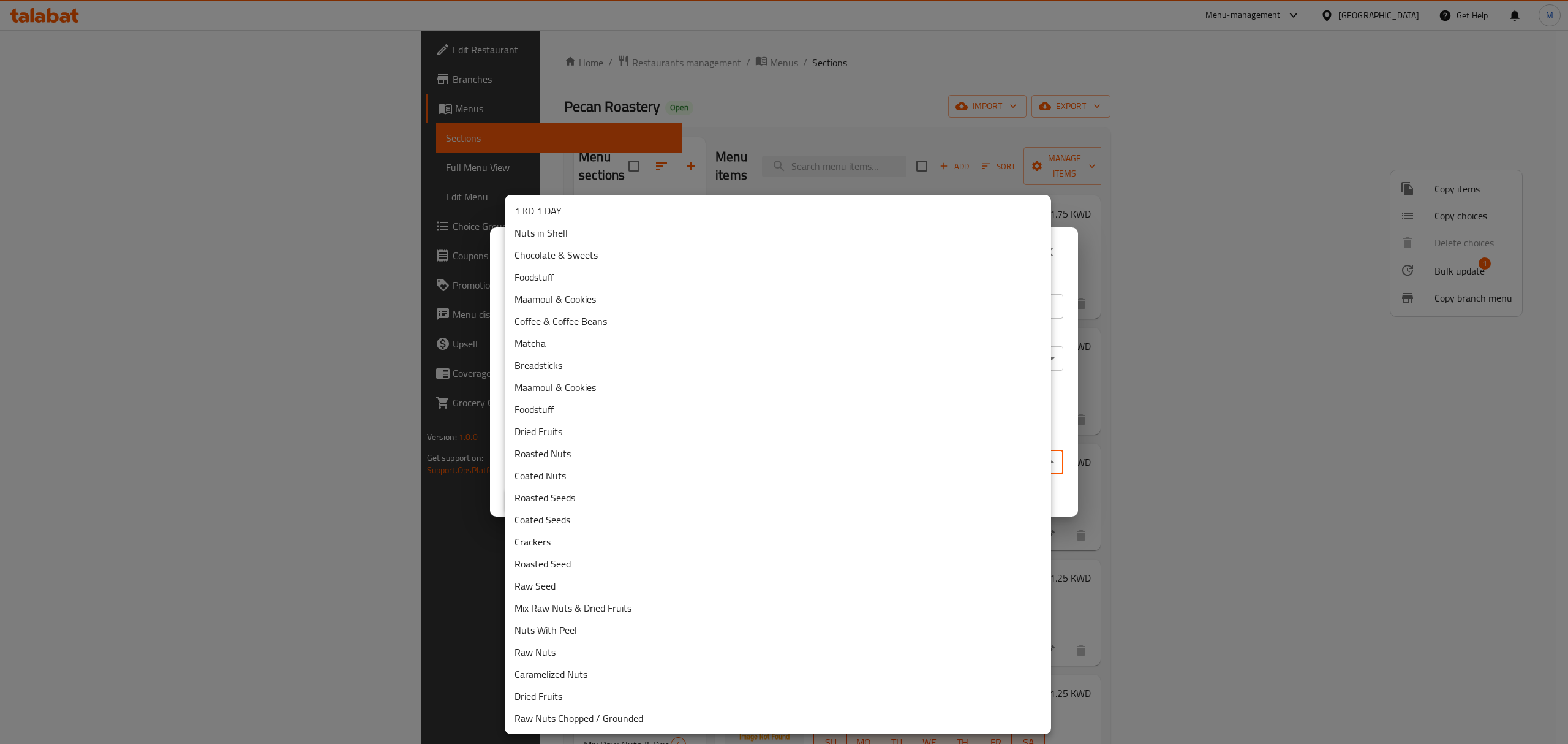
click at [596, 435] on li "Dried Fruits" at bounding box center [778, 431] width 547 height 22
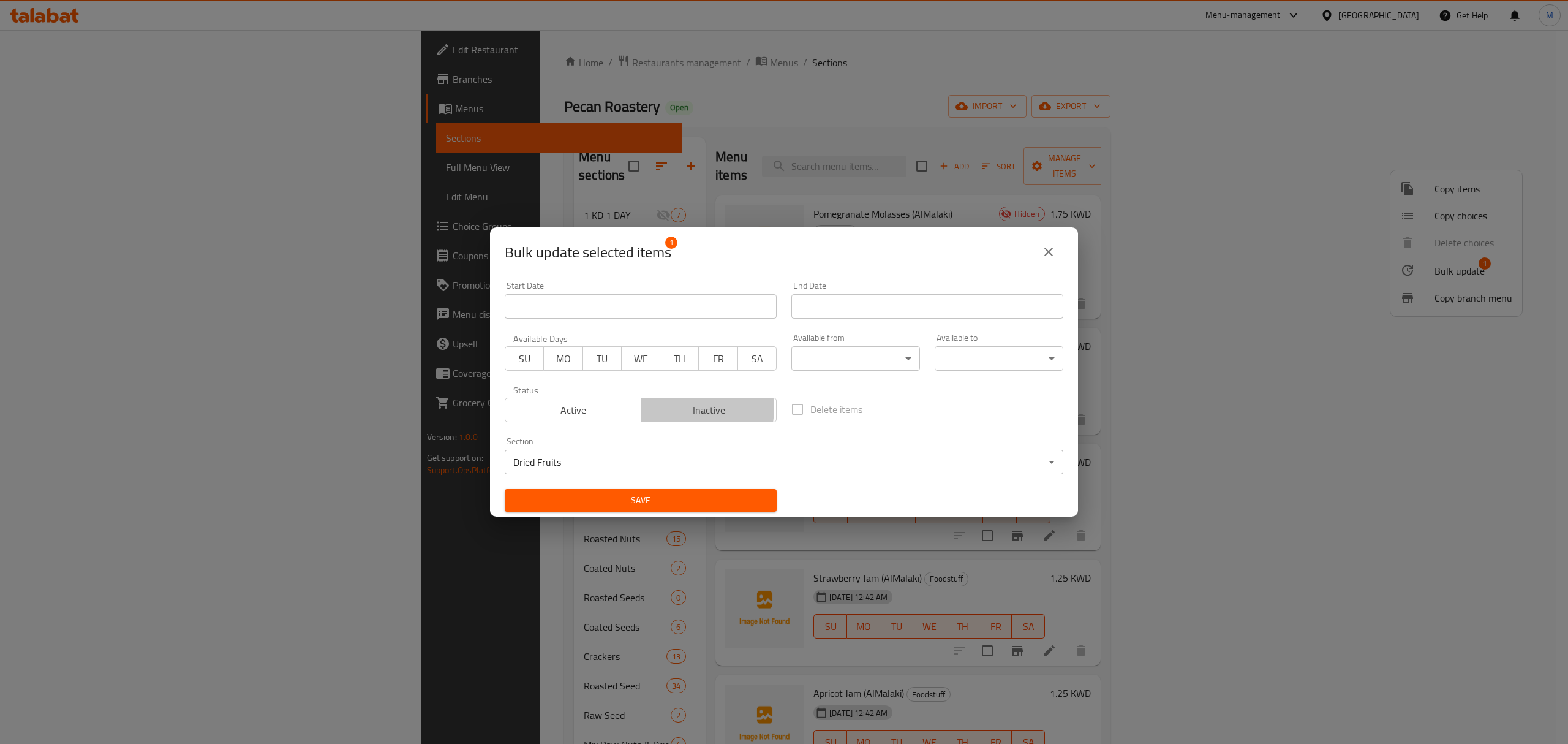
click at [667, 408] on span "Inactive" at bounding box center [709, 410] width 126 height 18
click at [674, 508] on span "Save" at bounding box center [641, 500] width 252 height 15
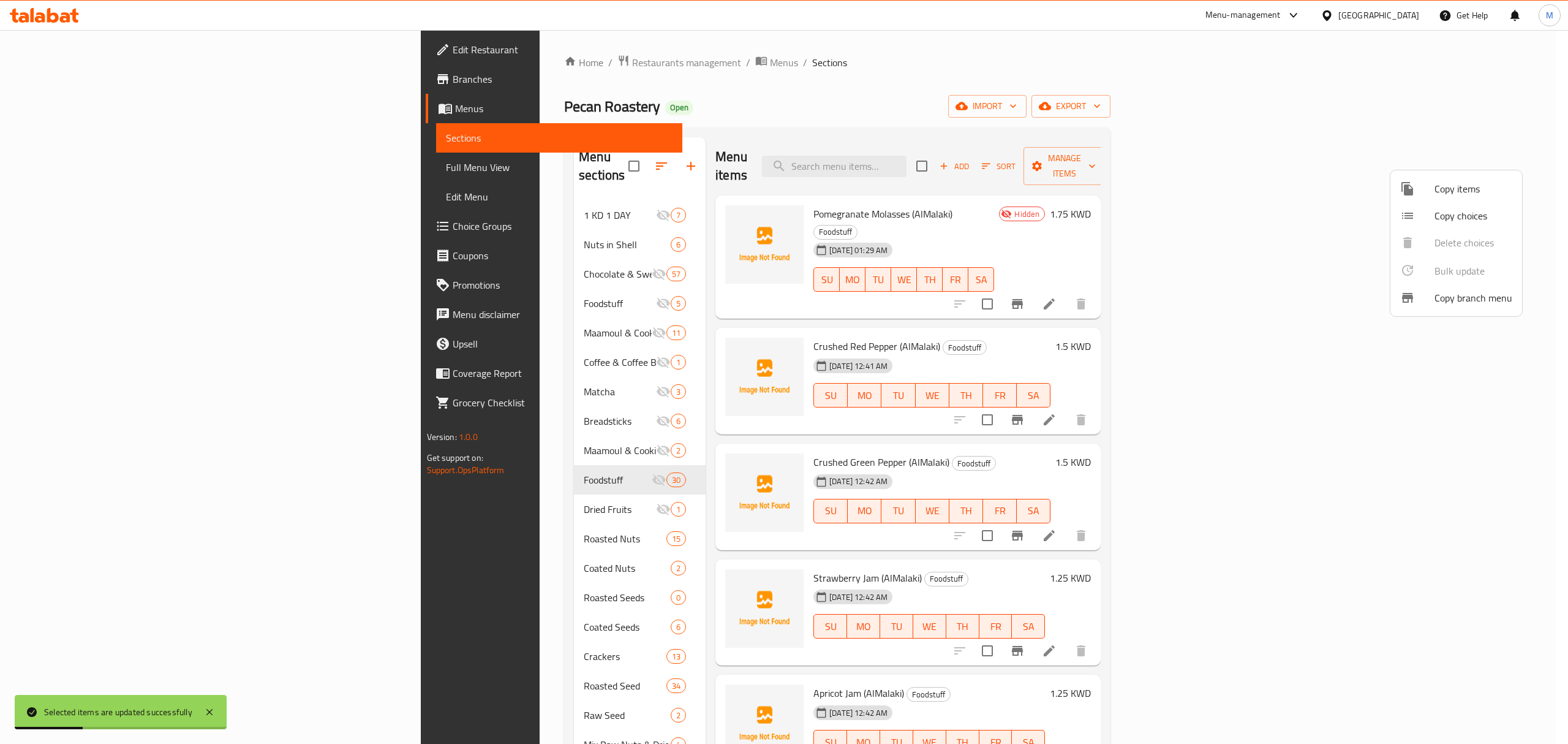
click at [471, 495] on div at bounding box center [784, 372] width 1568 height 744
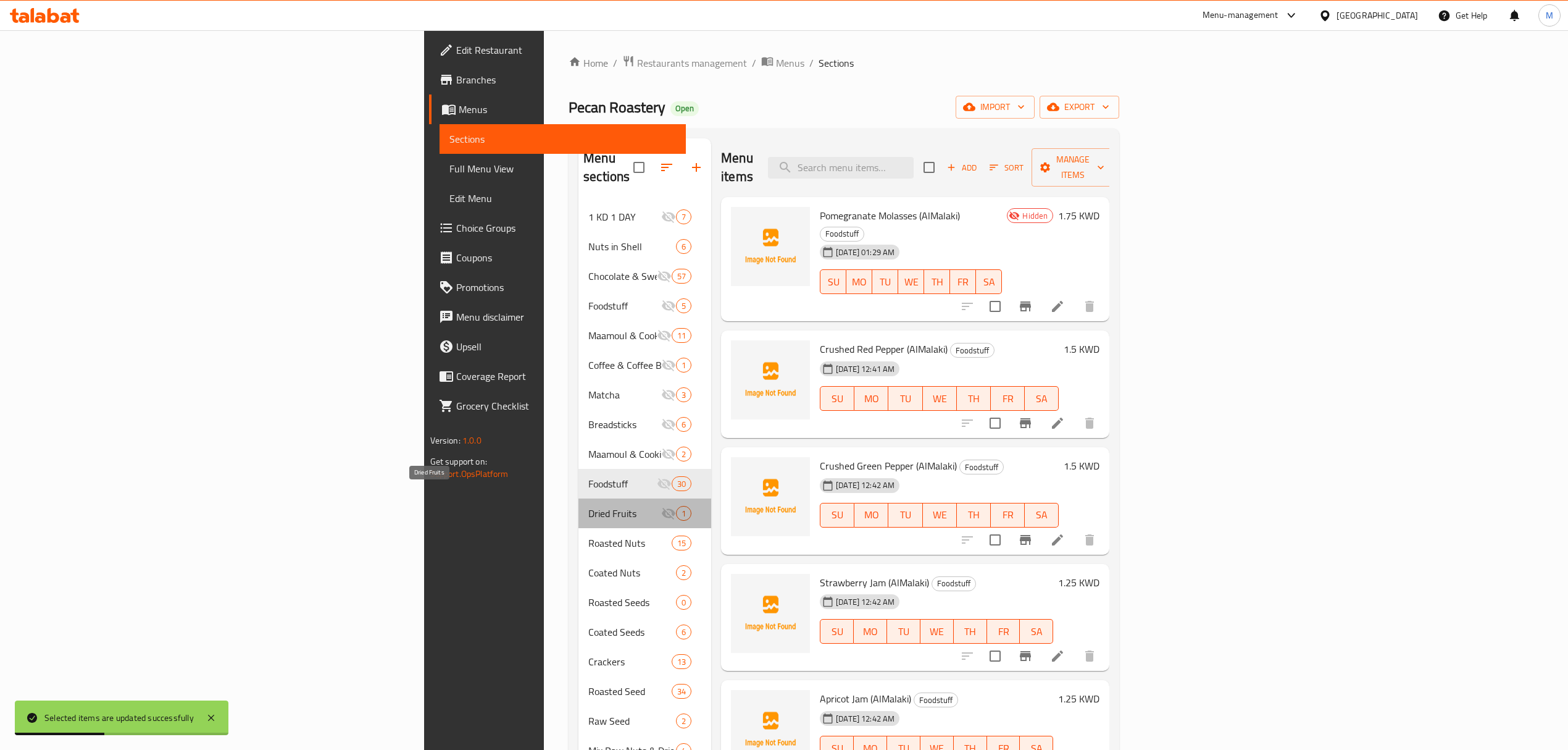
click at [589, 506] on span "Dried Fruits" at bounding box center [625, 513] width 73 height 15
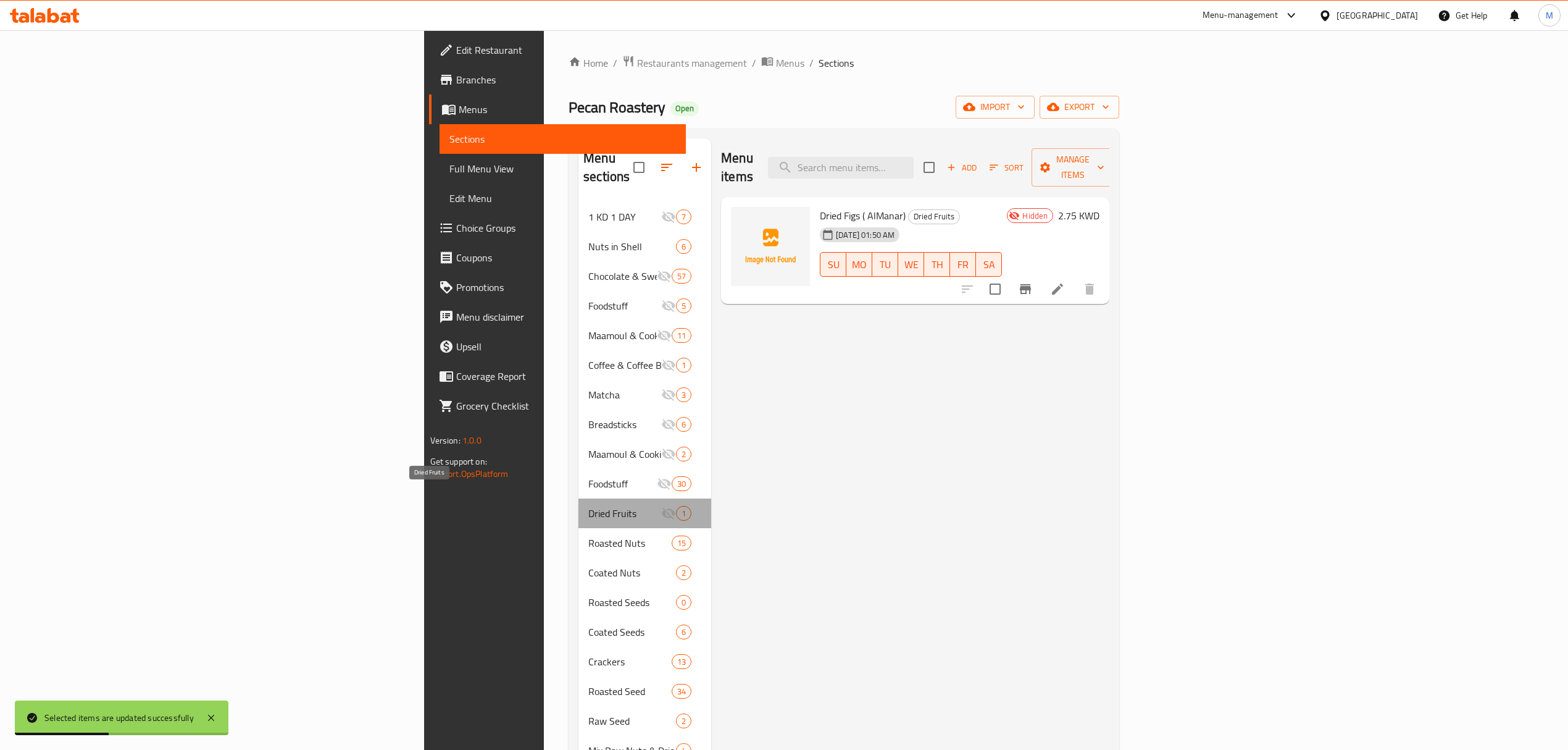
click at [589, 506] on span "Dried Fruits" at bounding box center [625, 513] width 73 height 15
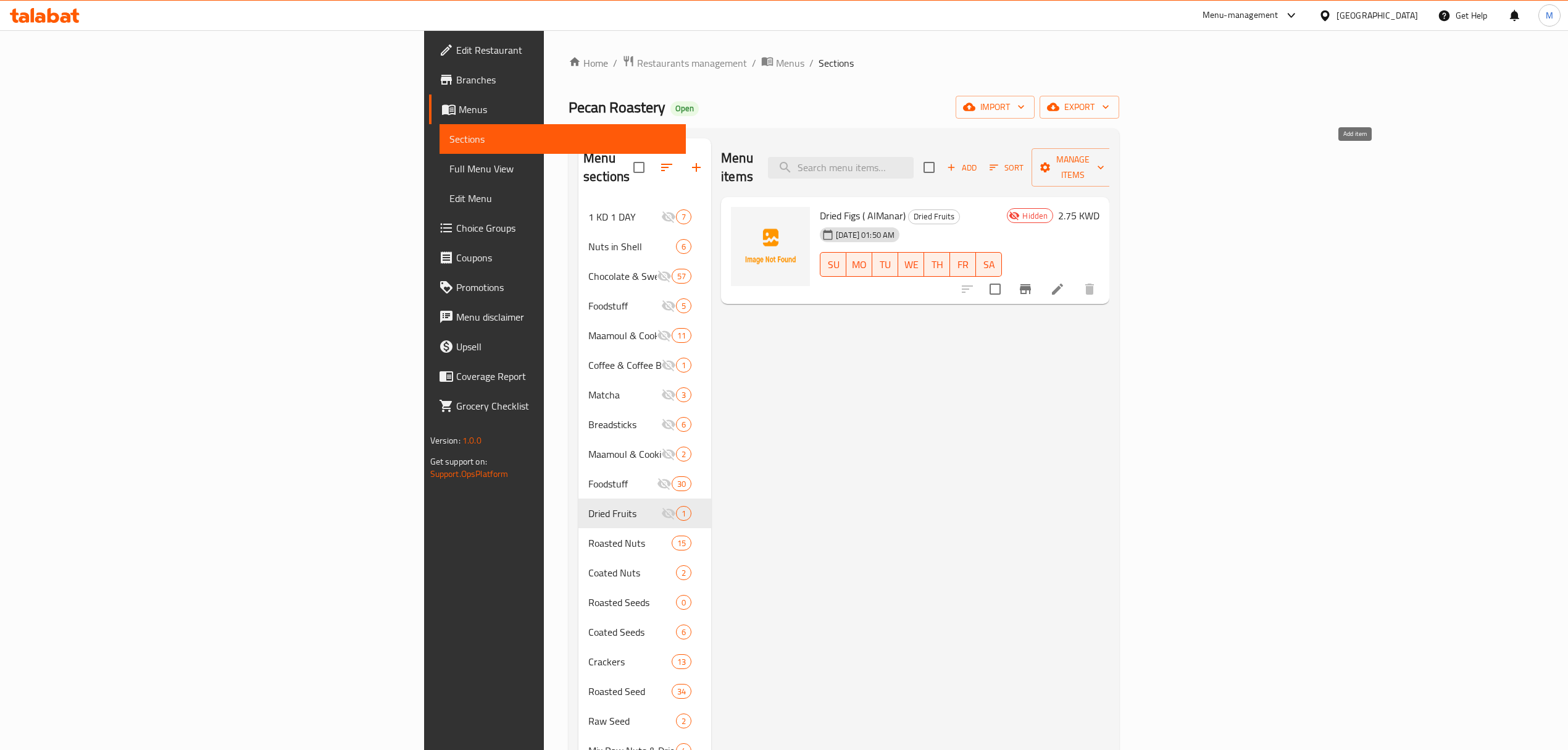
click at [979, 160] on span "Add" at bounding box center [962, 167] width 33 height 14
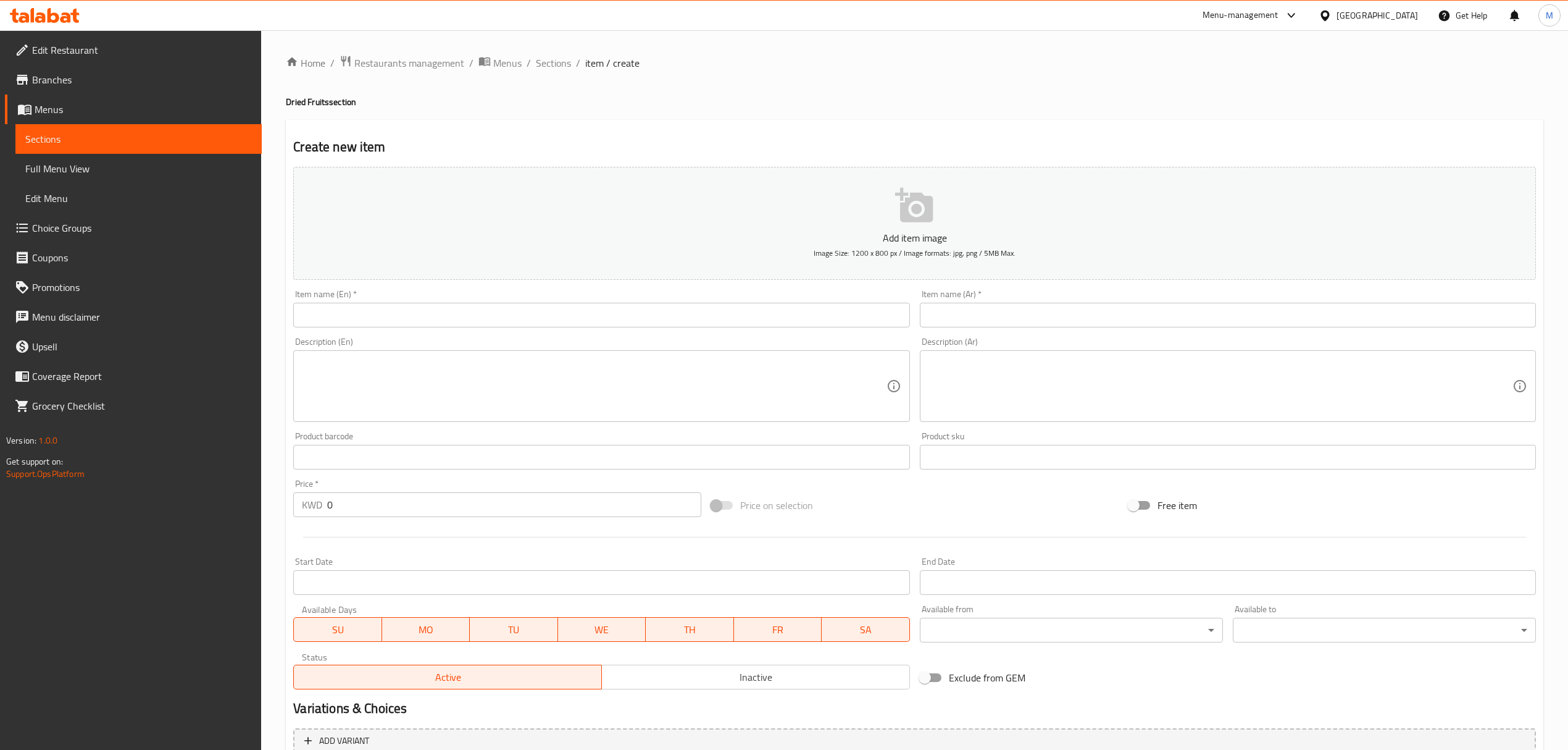
click at [610, 331] on div "Item name (En)   * Item name (En) *" at bounding box center [601, 308] width 626 height 48
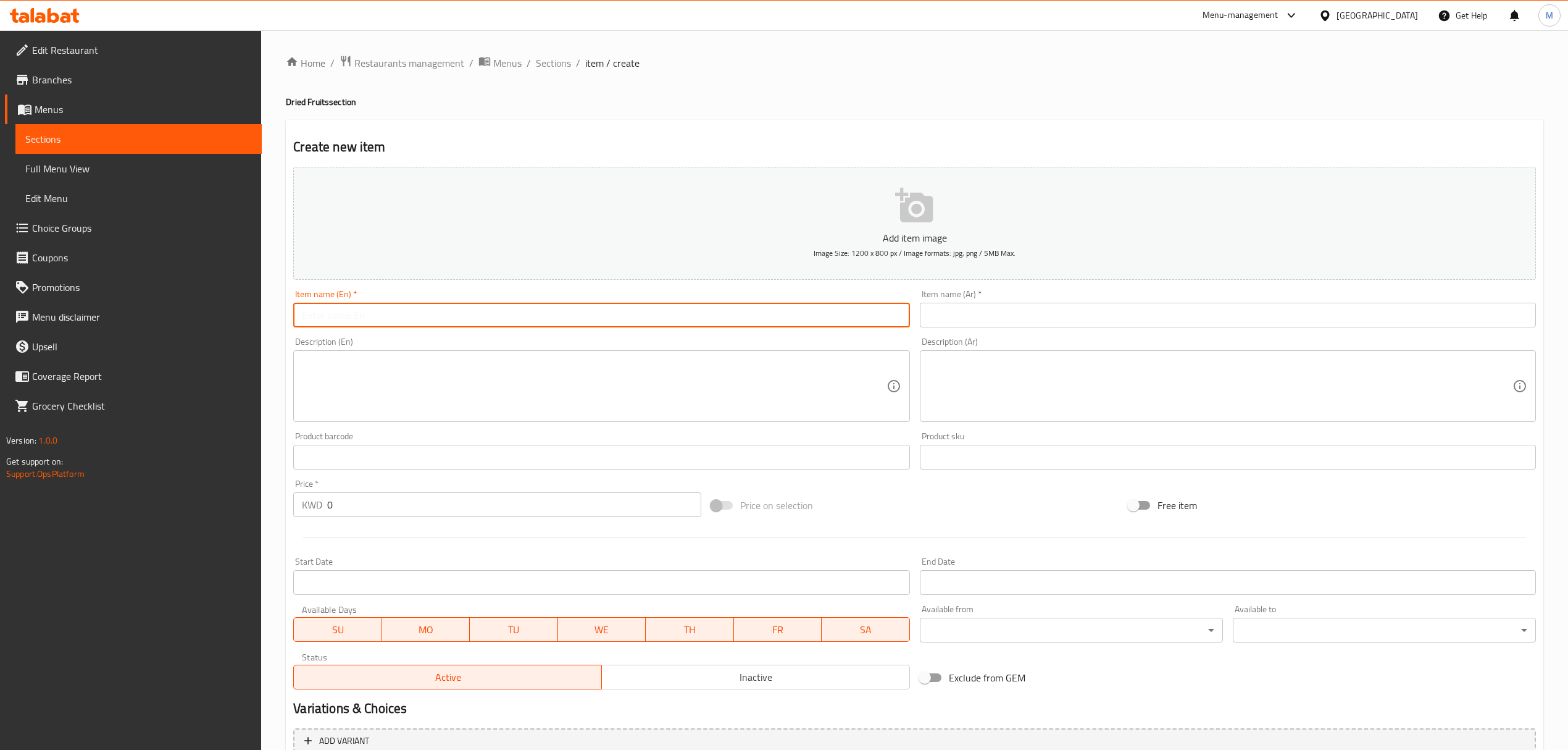
click at [611, 321] on input "text" at bounding box center [602, 315] width 616 height 25
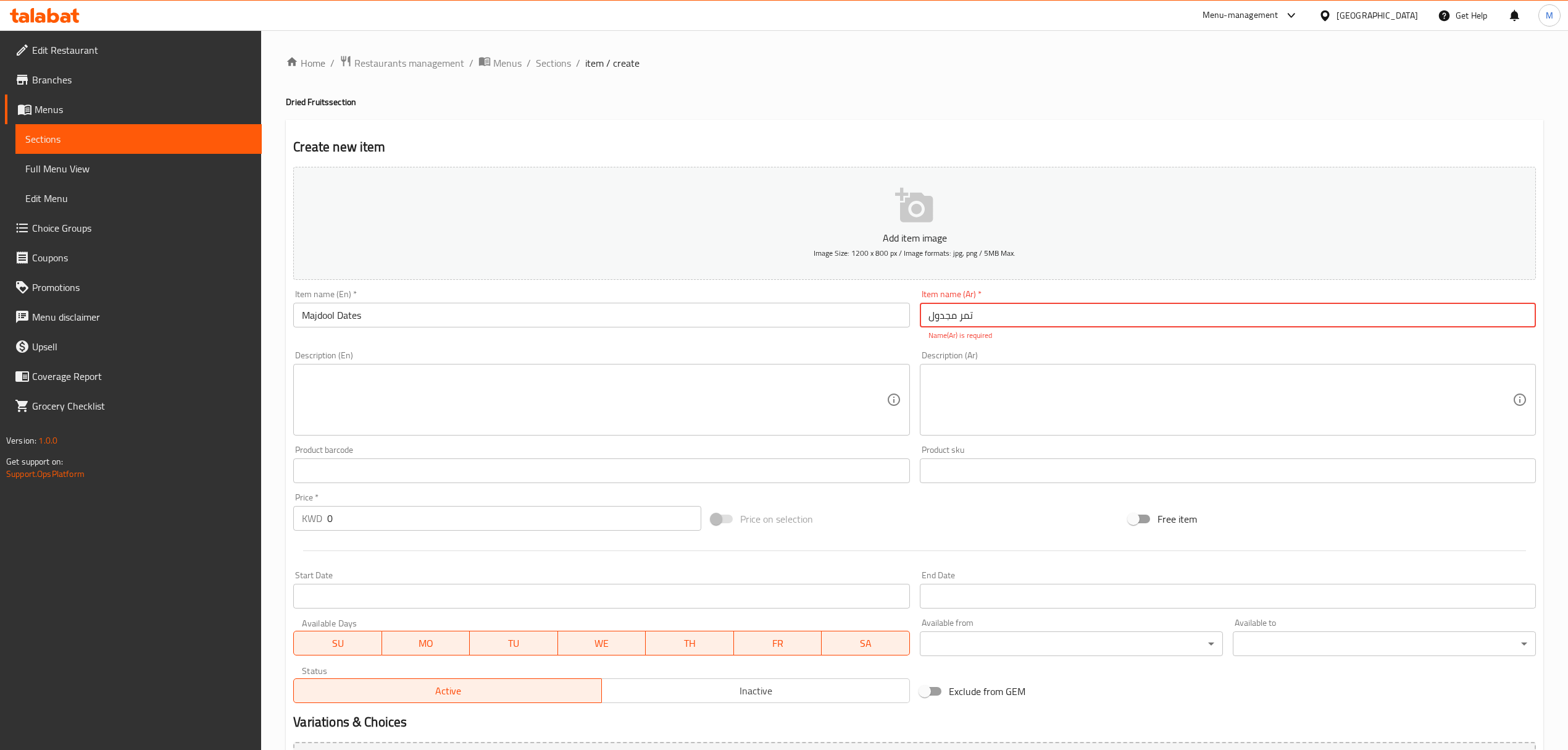
click at [643, 698] on div "Add item image Image Size: 1200 x 800 px / Image formats: jpg, png / 5MB Max. I…" at bounding box center [915, 506] width 1253 height 688
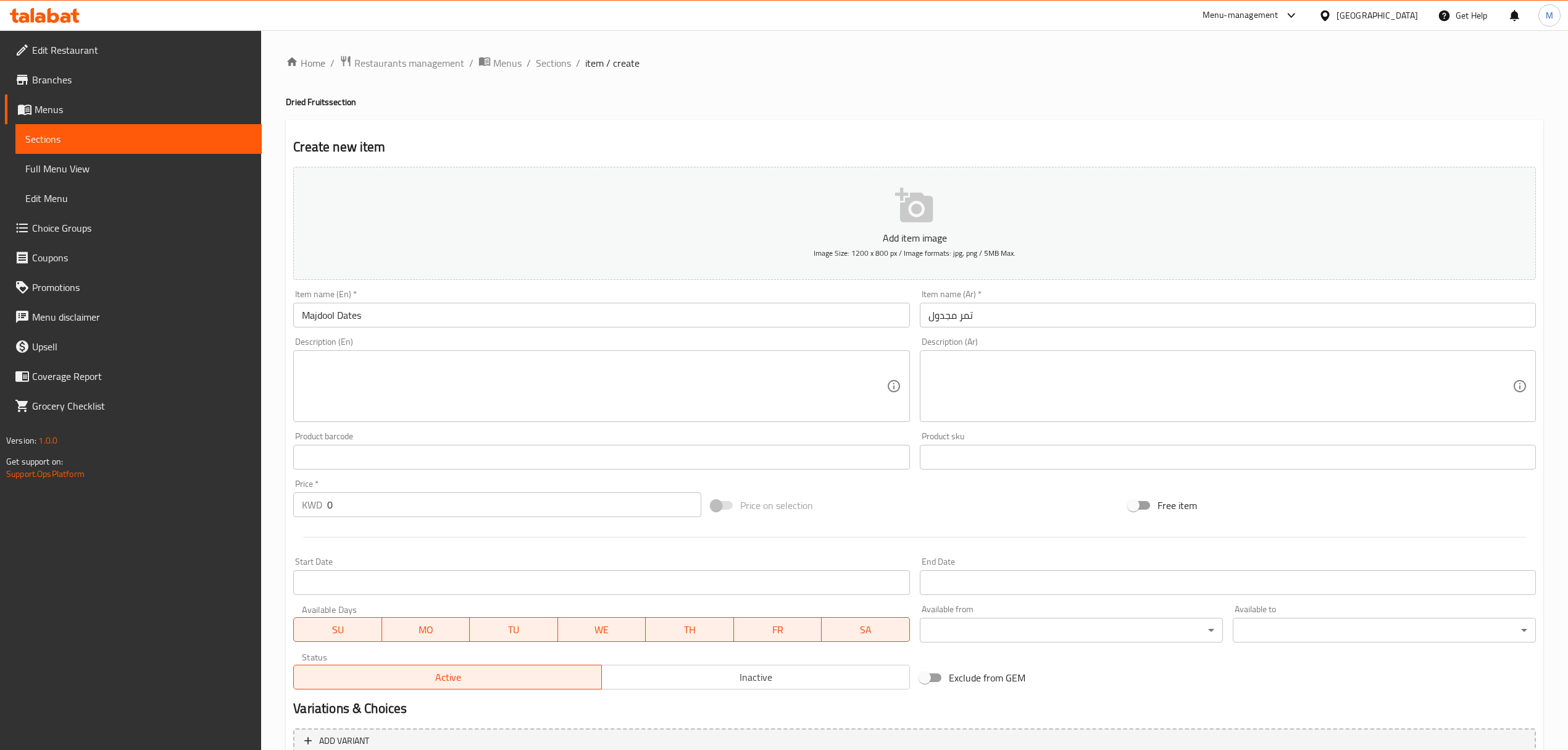
click at [626, 701] on h2 "Variations & Choices" at bounding box center [915, 708] width 1243 height 18
click at [629, 692] on div "Status Active Inactive" at bounding box center [601, 671] width 626 height 47
click at [630, 688] on button "Inactive" at bounding box center [756, 677] width 309 height 25
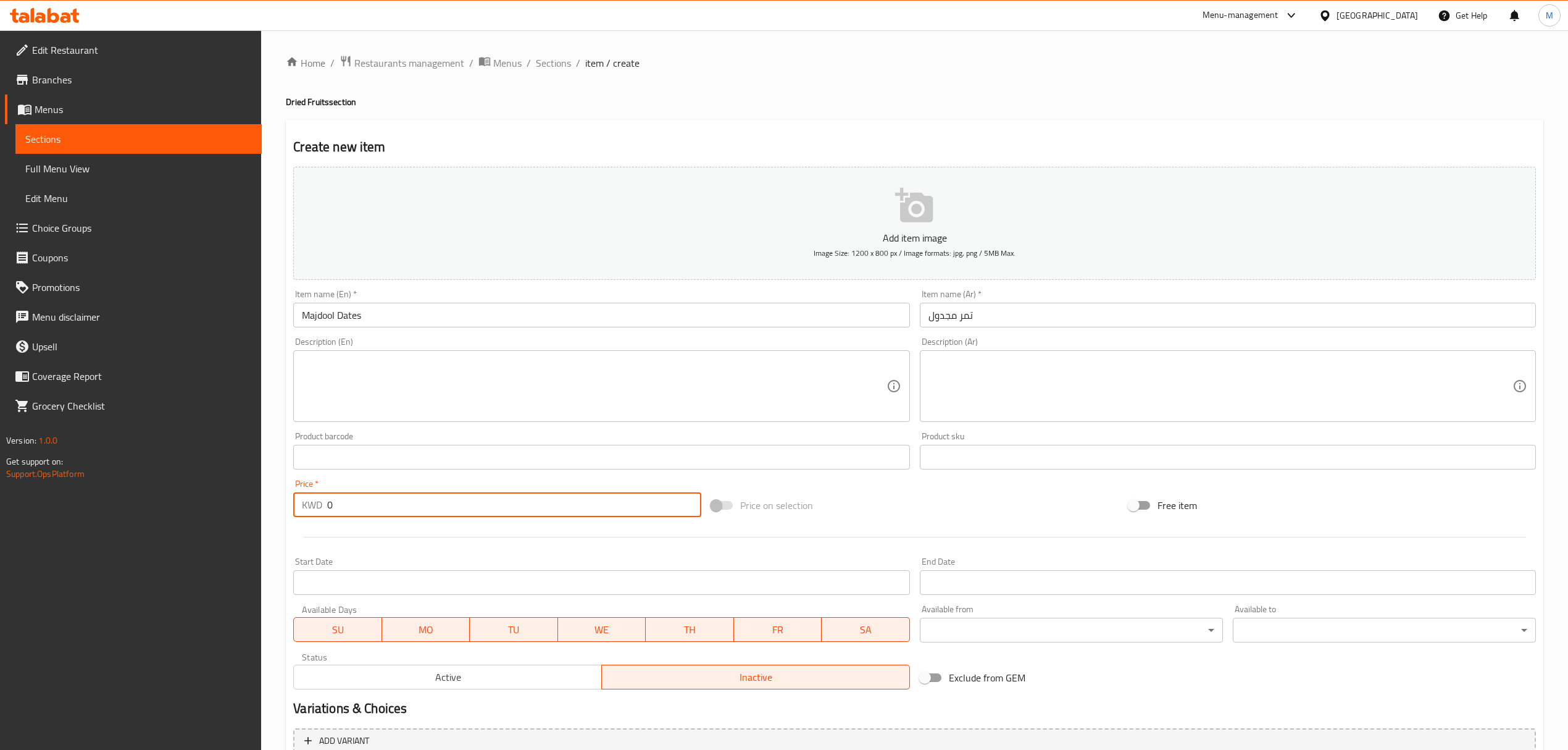
click at [347, 505] on input "0" at bounding box center [514, 505] width 374 height 25
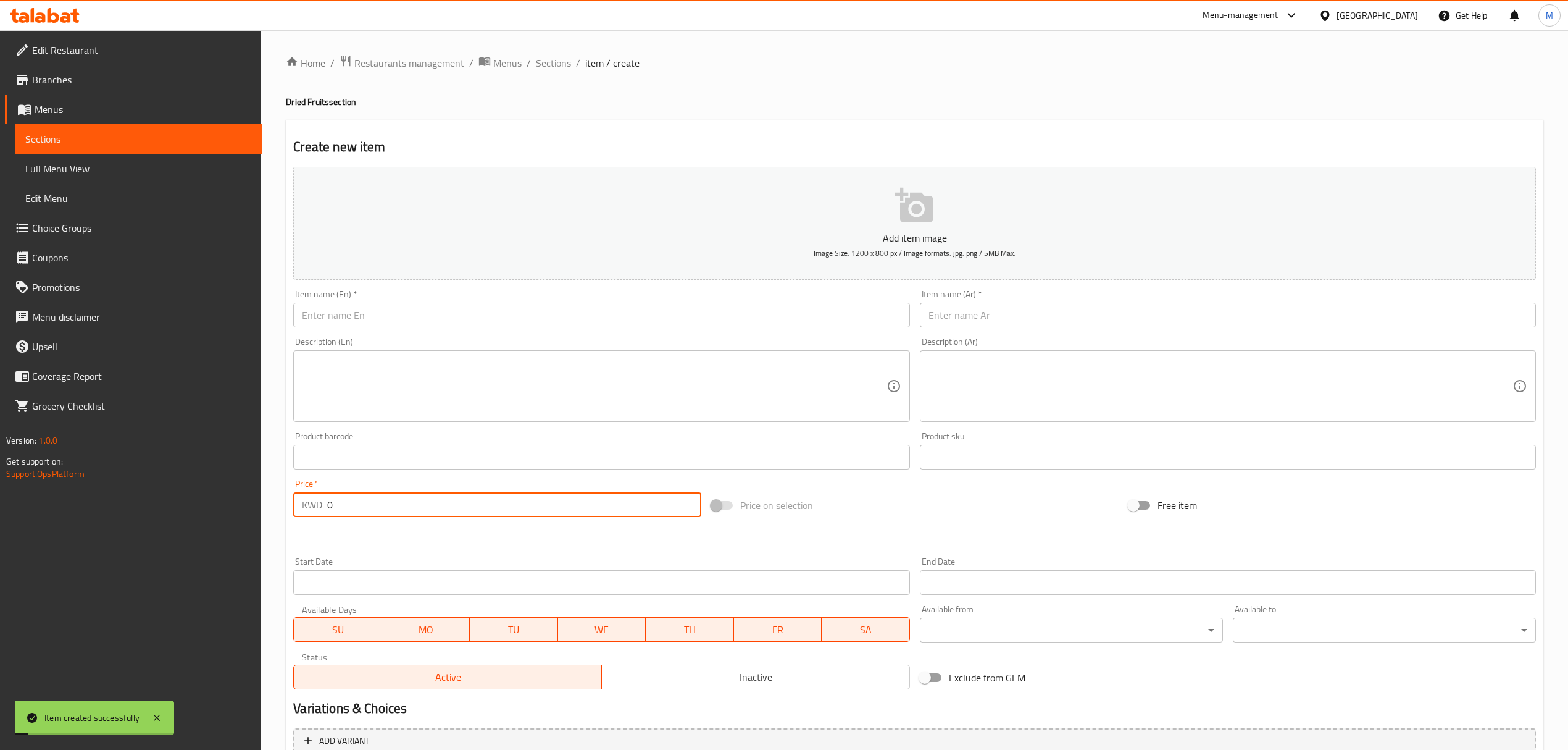
drag, startPoint x: 1031, startPoint y: 325, endPoint x: 1026, endPoint y: 328, distance: 5.8
click at [1030, 326] on input "text" at bounding box center [1228, 315] width 616 height 25
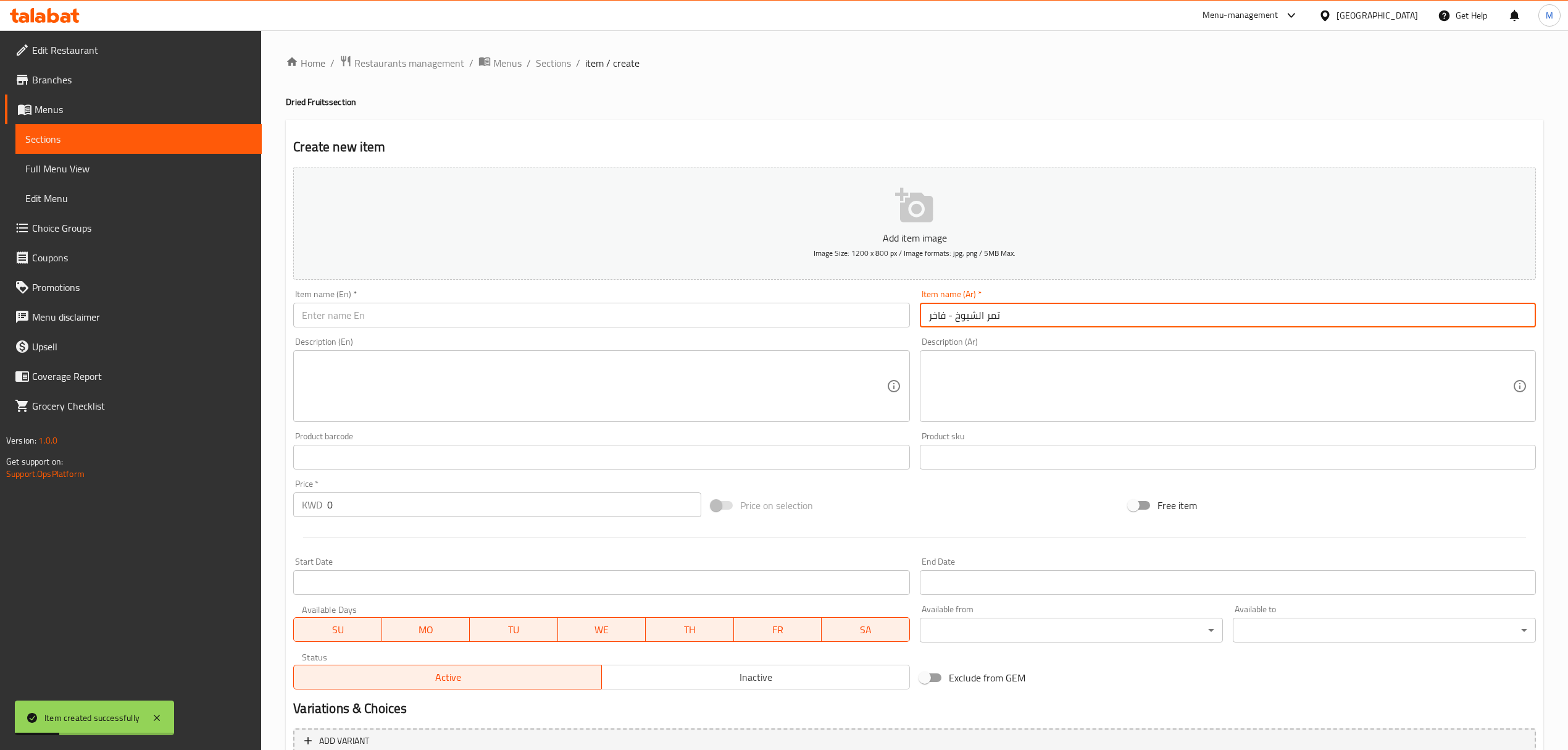
click at [437, 316] on input "text" at bounding box center [602, 315] width 616 height 25
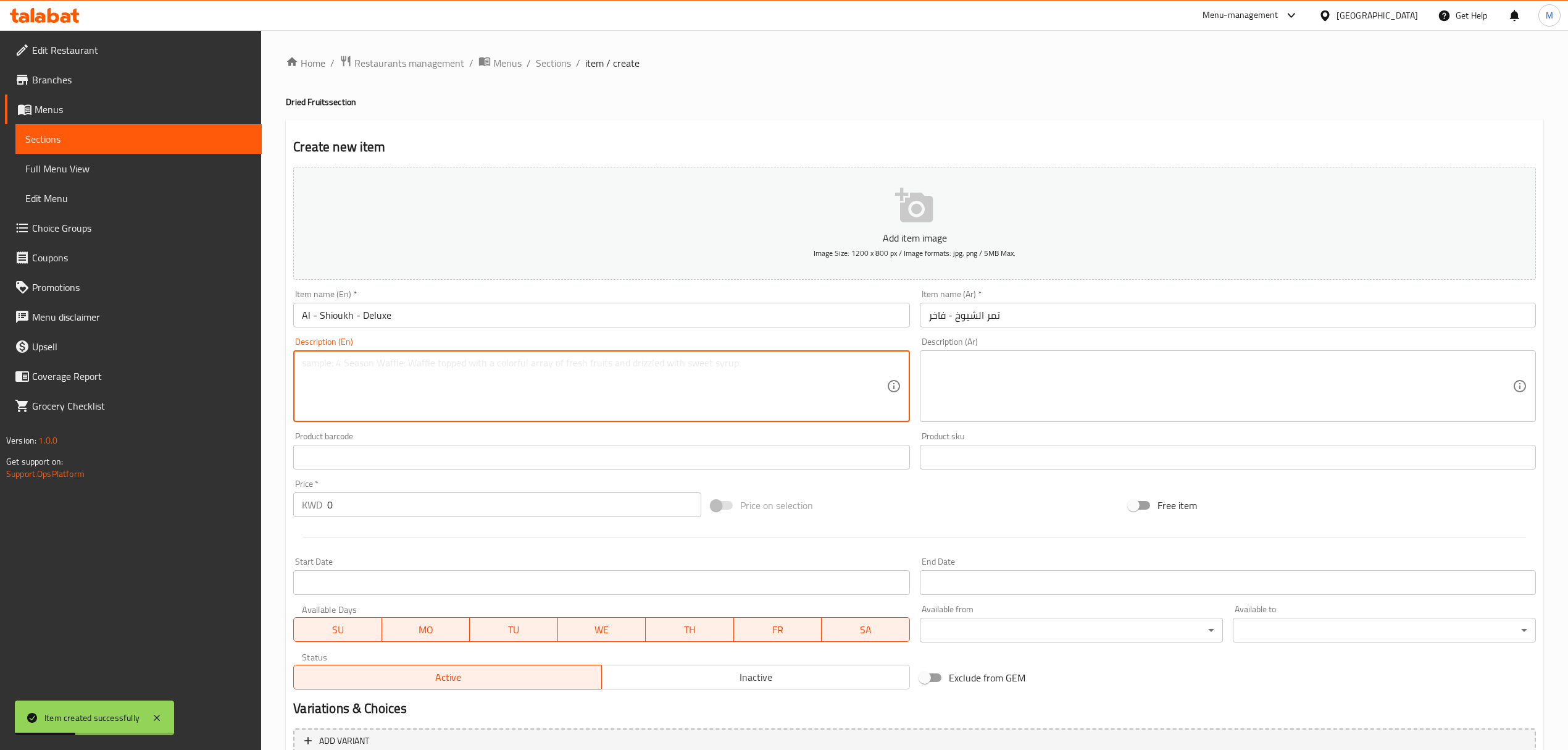
click at [339, 409] on textarea at bounding box center [594, 386] width 584 height 59
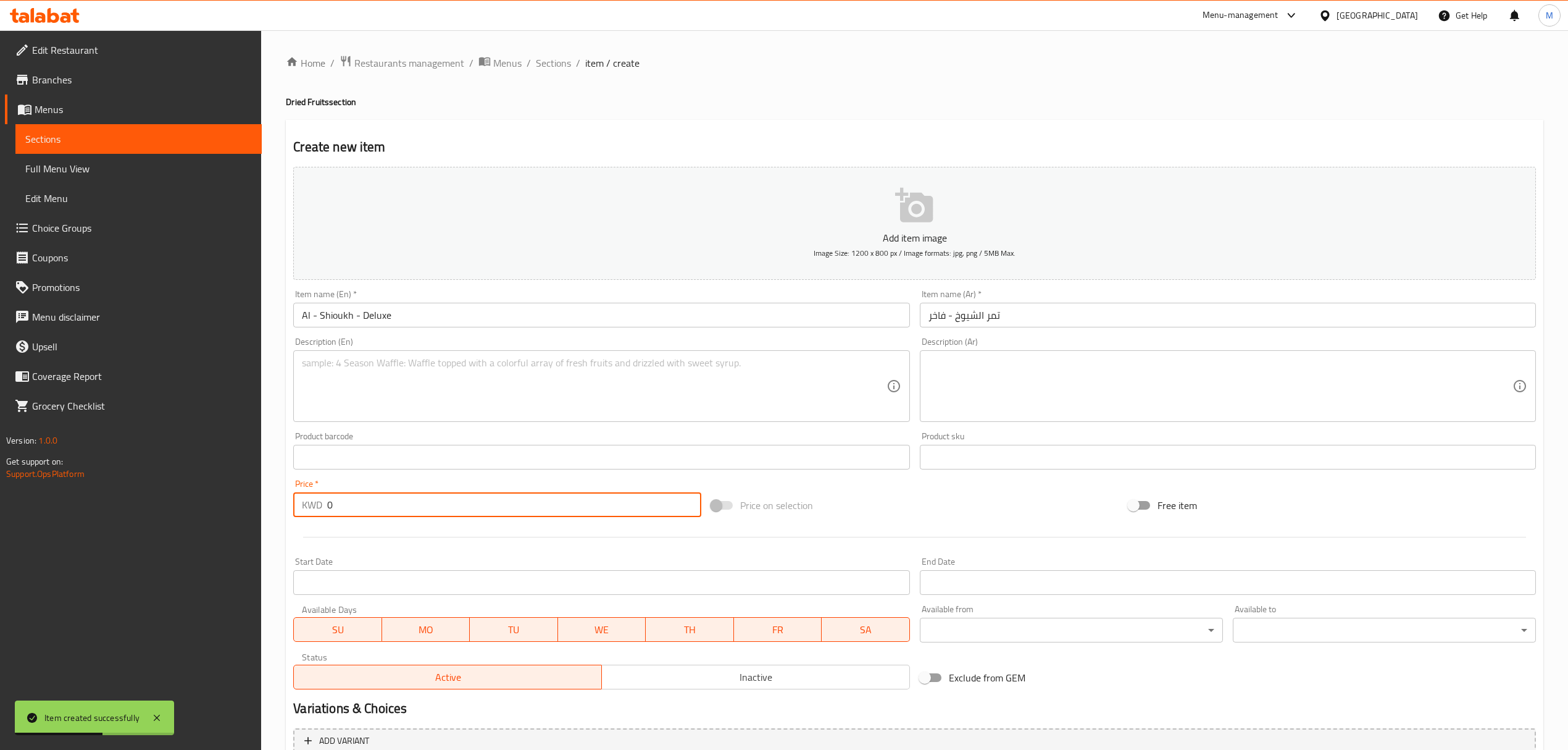
click at [381, 505] on input "0" at bounding box center [514, 505] width 374 height 25
click at [793, 673] on span "Inactive" at bounding box center [756, 677] width 298 height 18
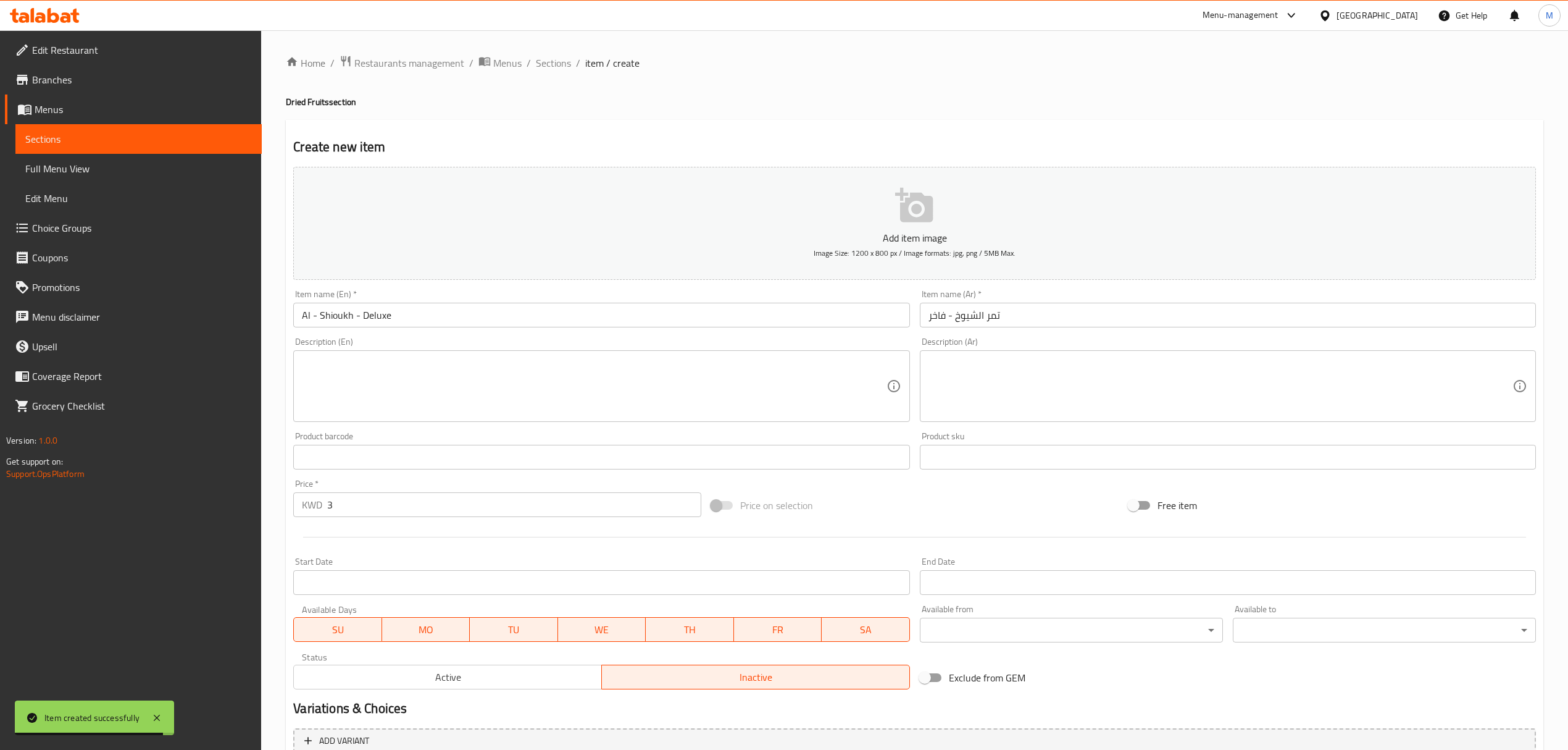
click at [437, 309] on input "Al - Shioukh - Deluxe" at bounding box center [602, 315] width 616 height 25
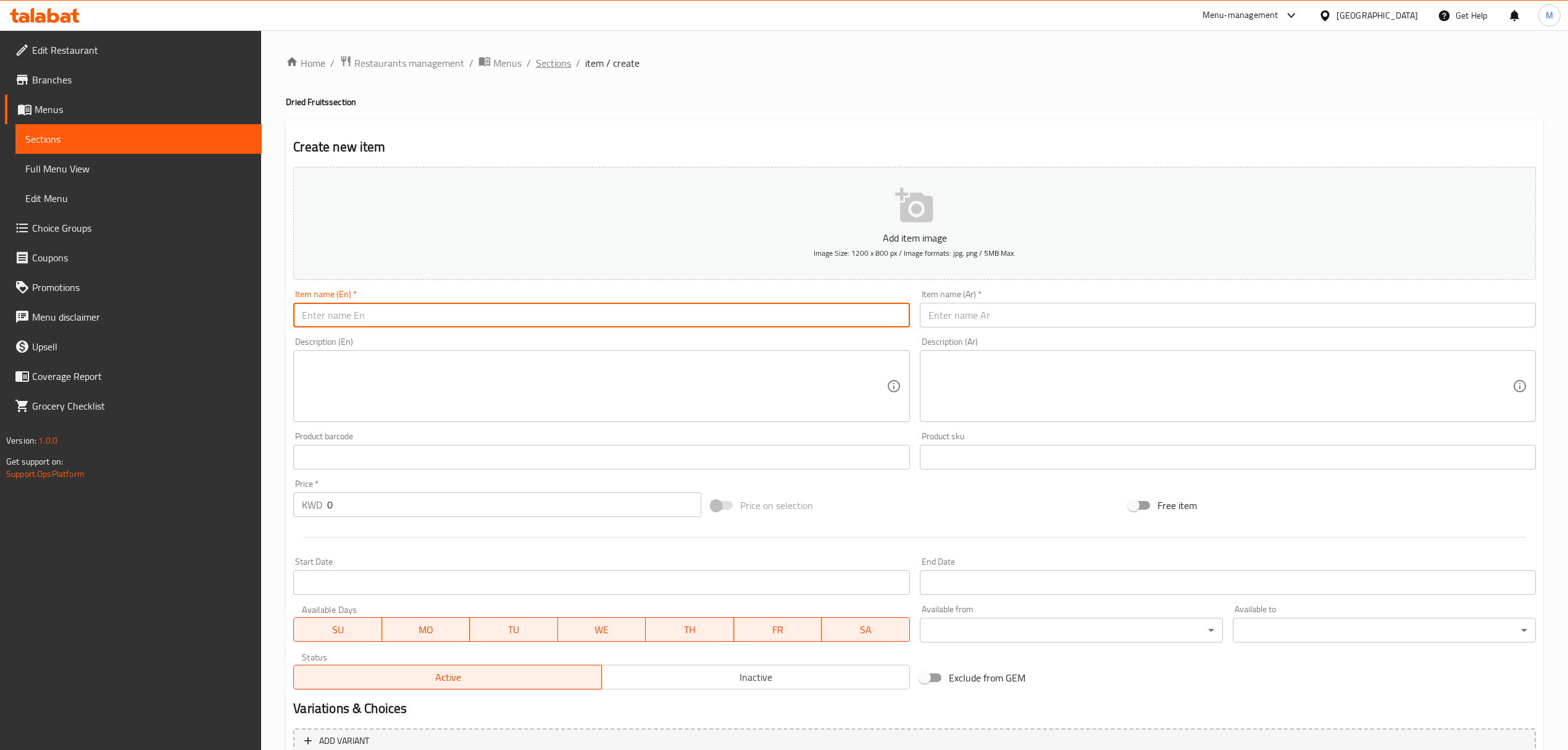
click at [559, 64] on span "Sections" at bounding box center [554, 62] width 35 height 15
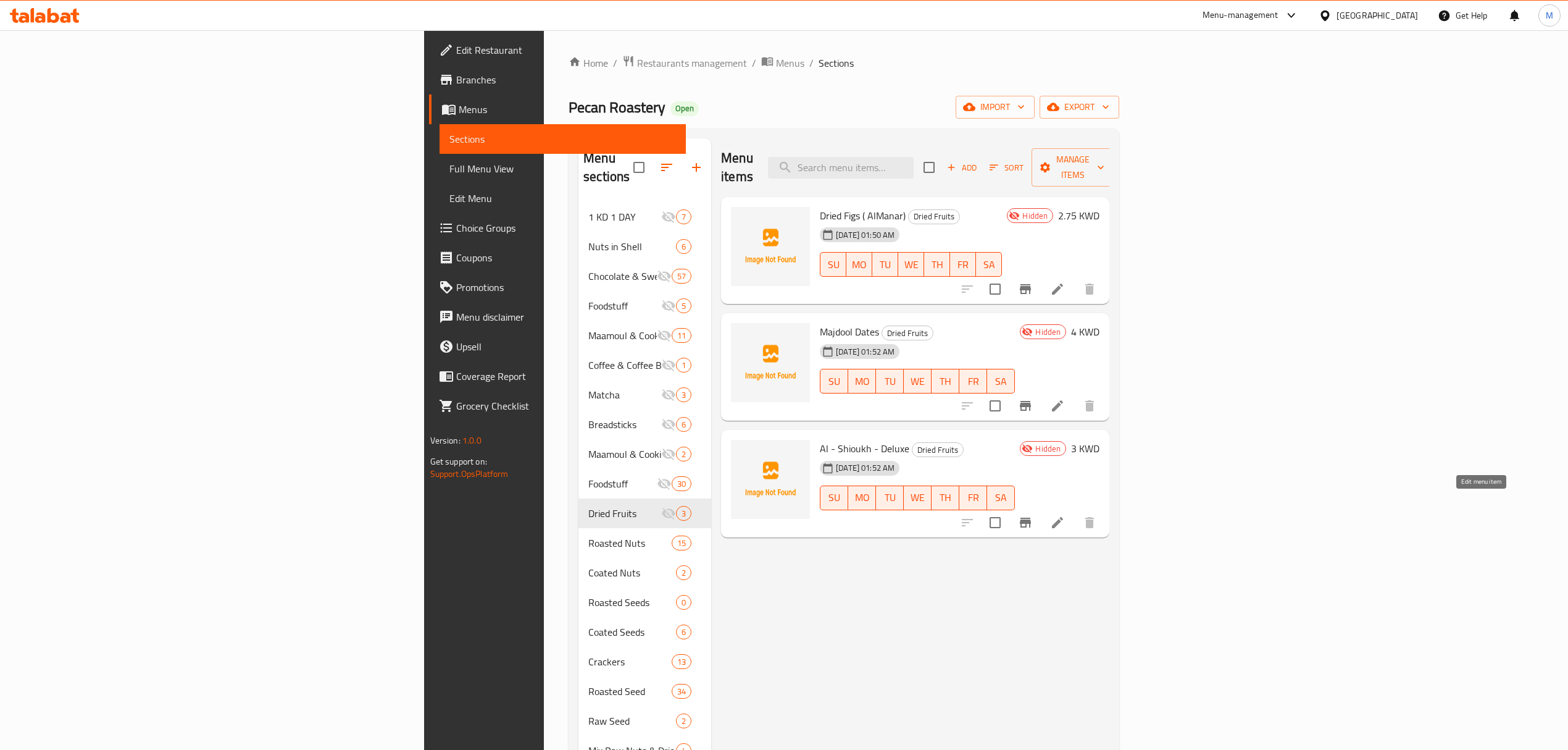
click at [1063, 517] on icon at bounding box center [1057, 523] width 11 height 11
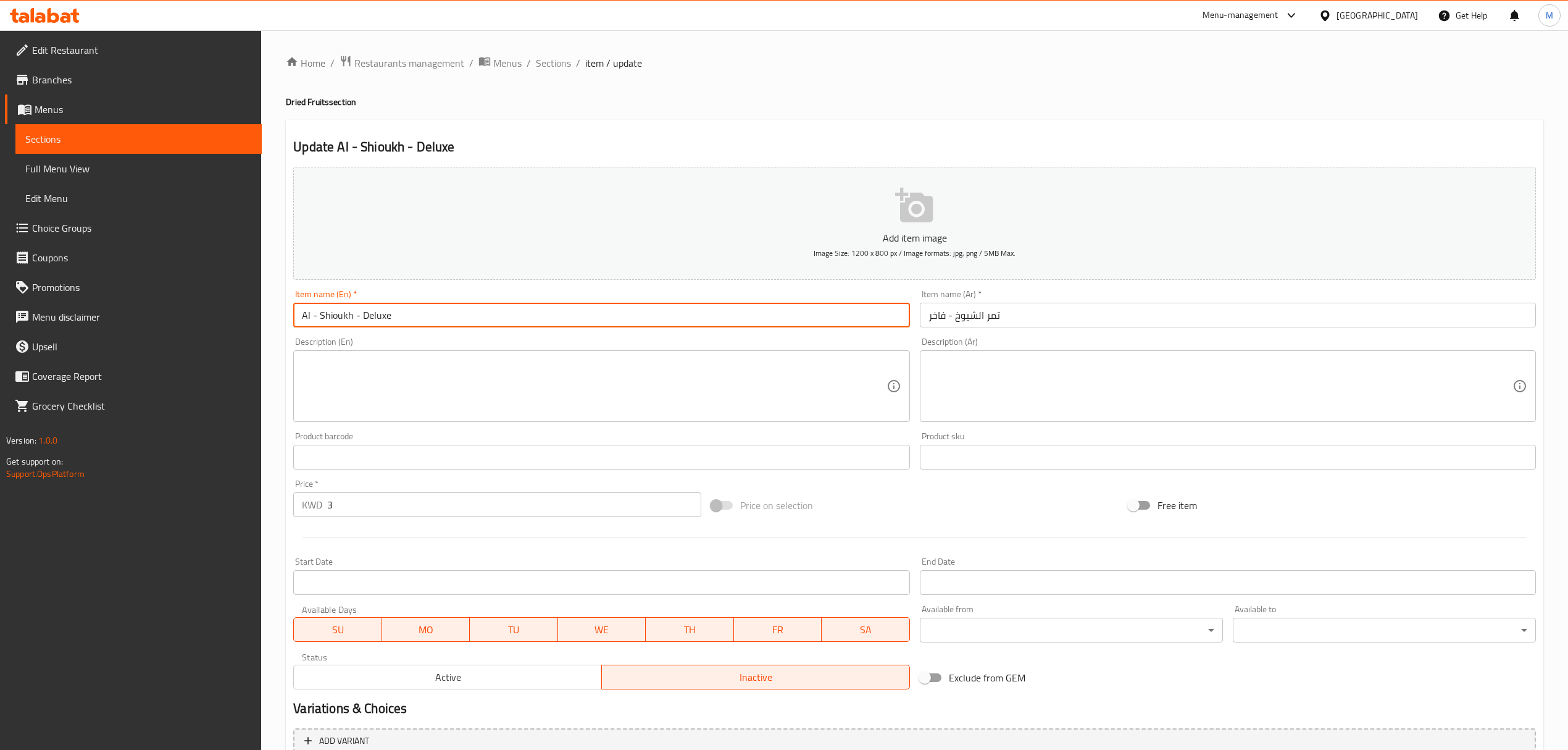
click at [504, 321] on input "Al - Shioukh - Deluxe" at bounding box center [602, 315] width 616 height 25
click at [504, 321] on input "Al - Shioukh - Deluxe Dates" at bounding box center [602, 315] width 616 height 25
click at [462, 319] on input "Al - Shioukh - Deluxe Dates" at bounding box center [602, 315] width 616 height 25
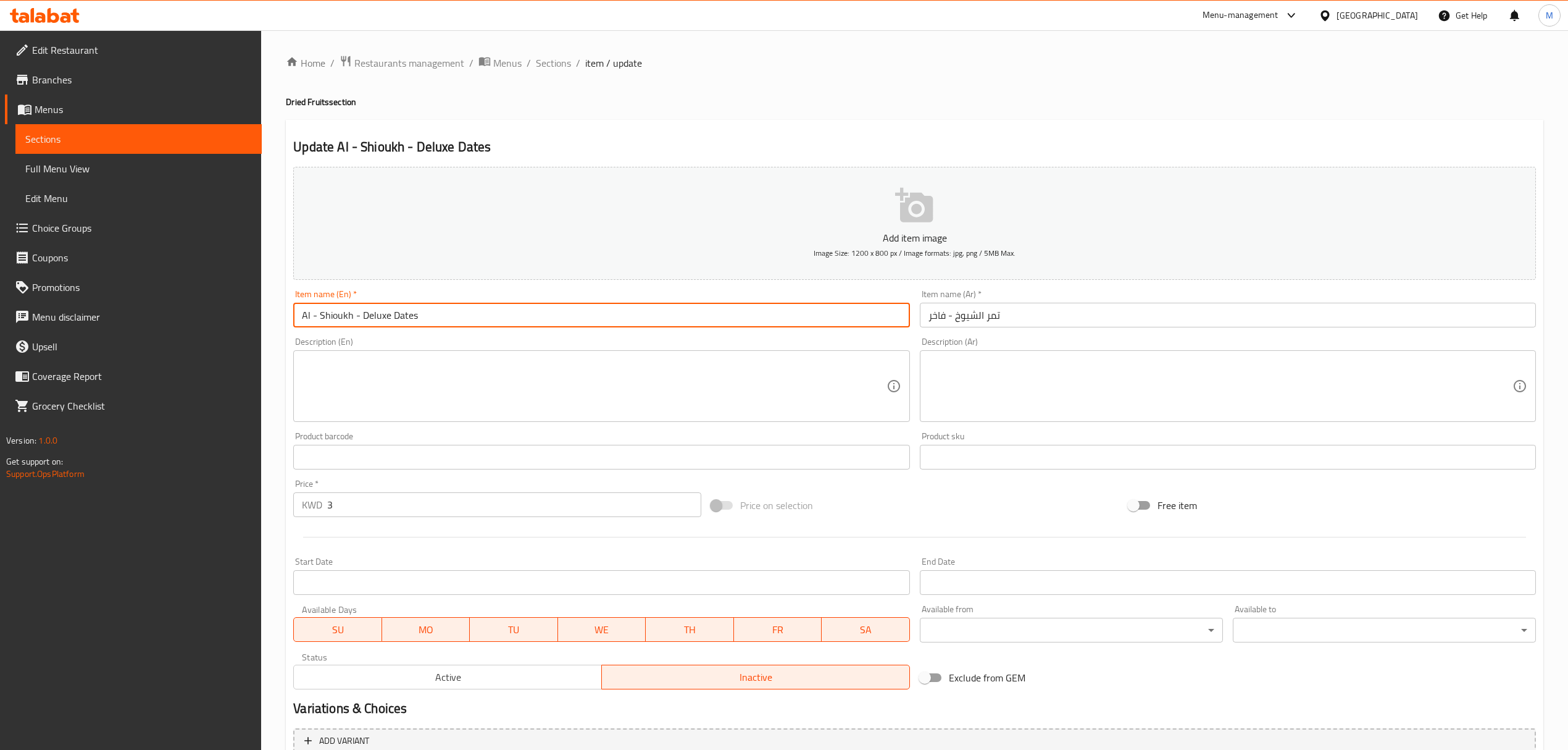
click at [462, 319] on input "Al - Shioukh - Deluxe Dates" at bounding box center [602, 315] width 616 height 25
click at [573, 409] on textarea at bounding box center [594, 386] width 584 height 59
click at [532, 311] on input "Al - Shioukh - Deluxe Dates" at bounding box center [602, 315] width 616 height 25
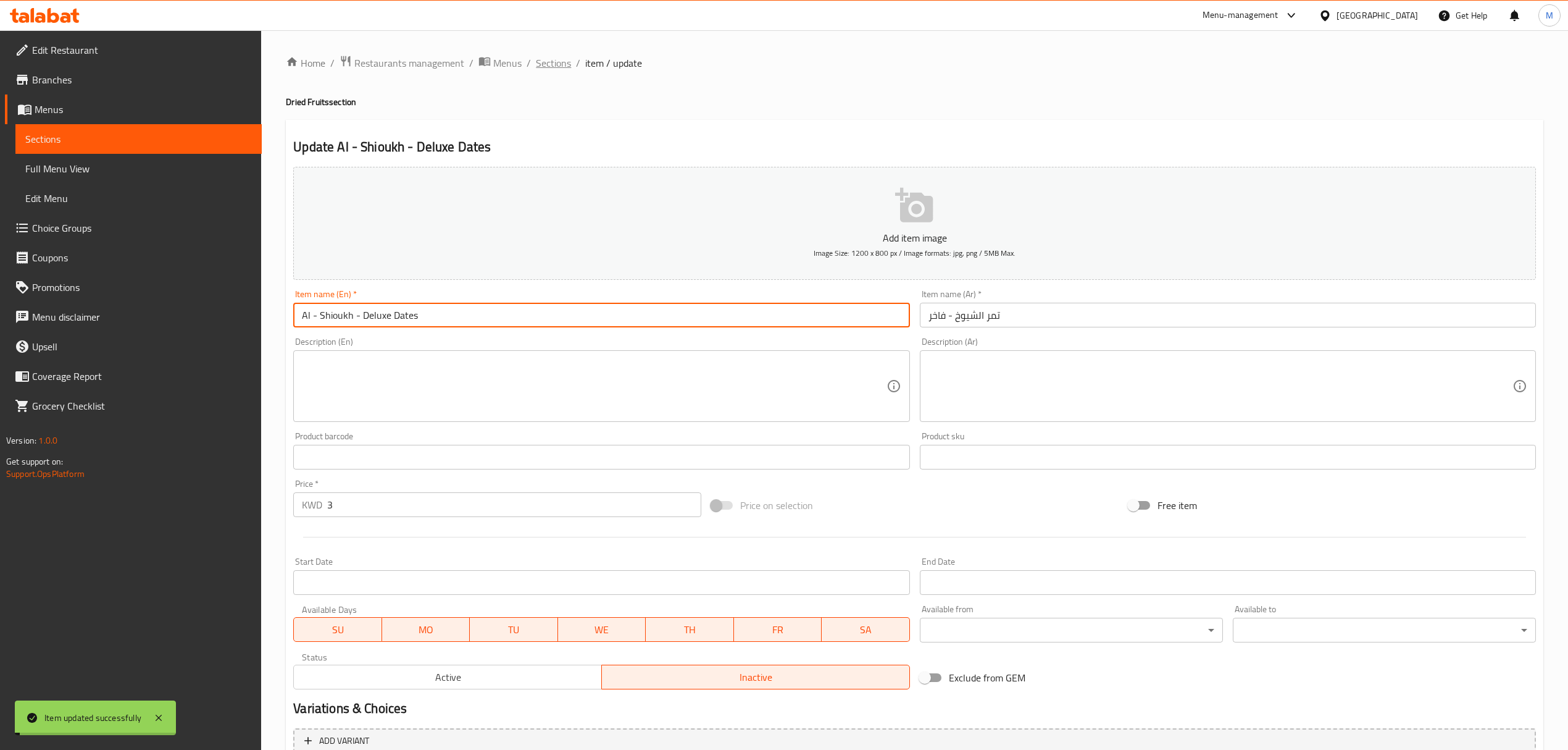
click at [562, 67] on span "Sections" at bounding box center [554, 62] width 35 height 15
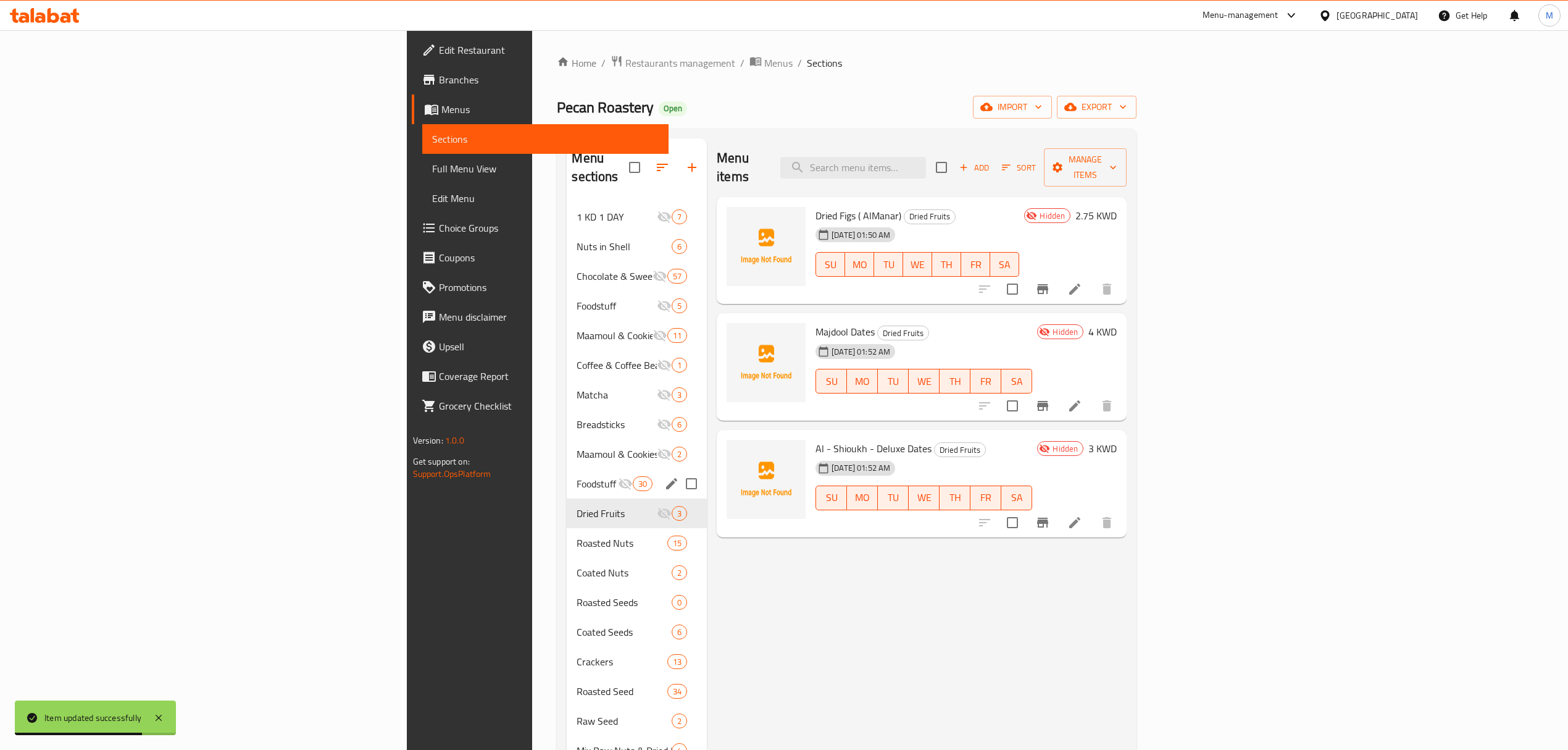
click at [567, 473] on div "Foodstuff 30" at bounding box center [637, 483] width 140 height 29
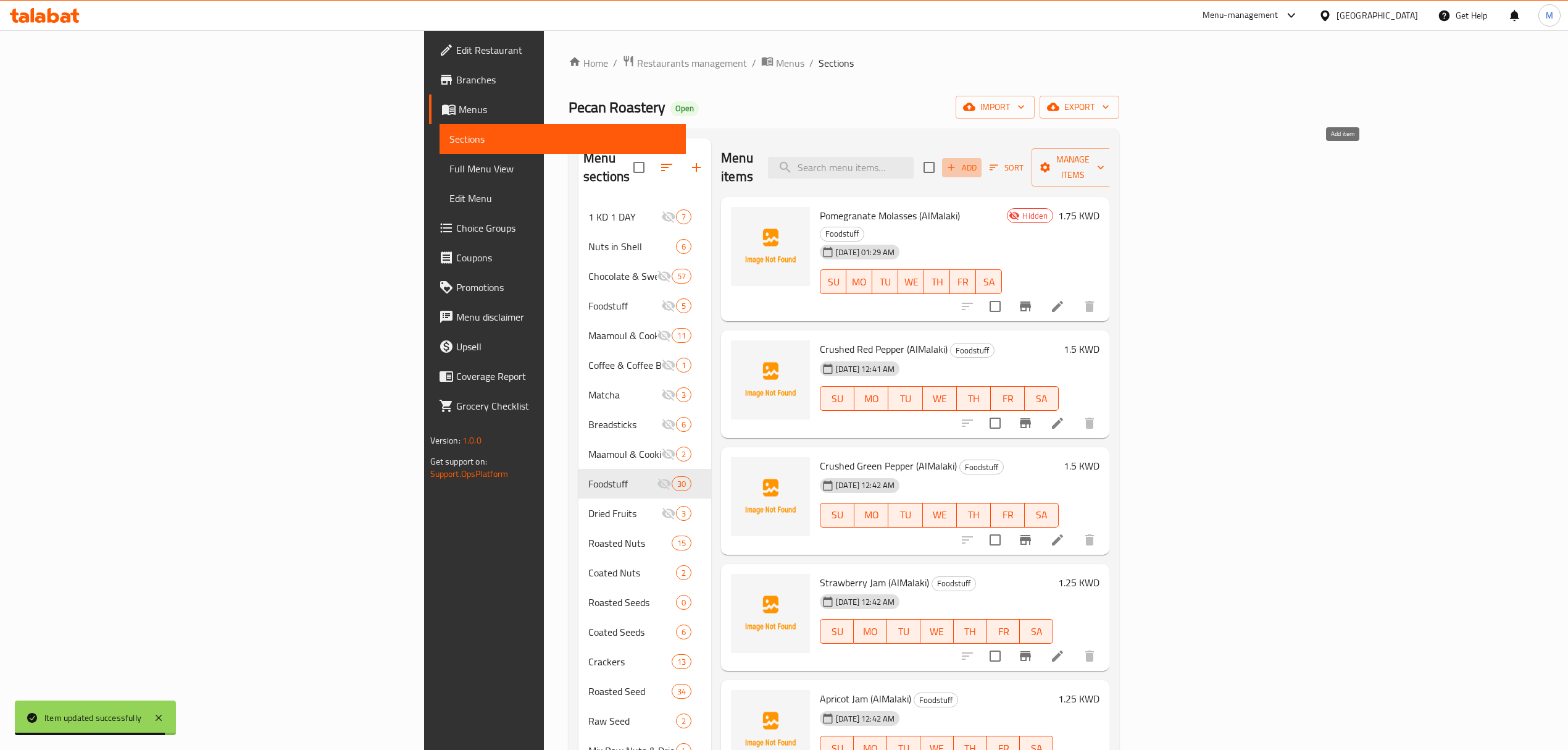
click at [979, 160] on span "Add" at bounding box center [962, 167] width 33 height 14
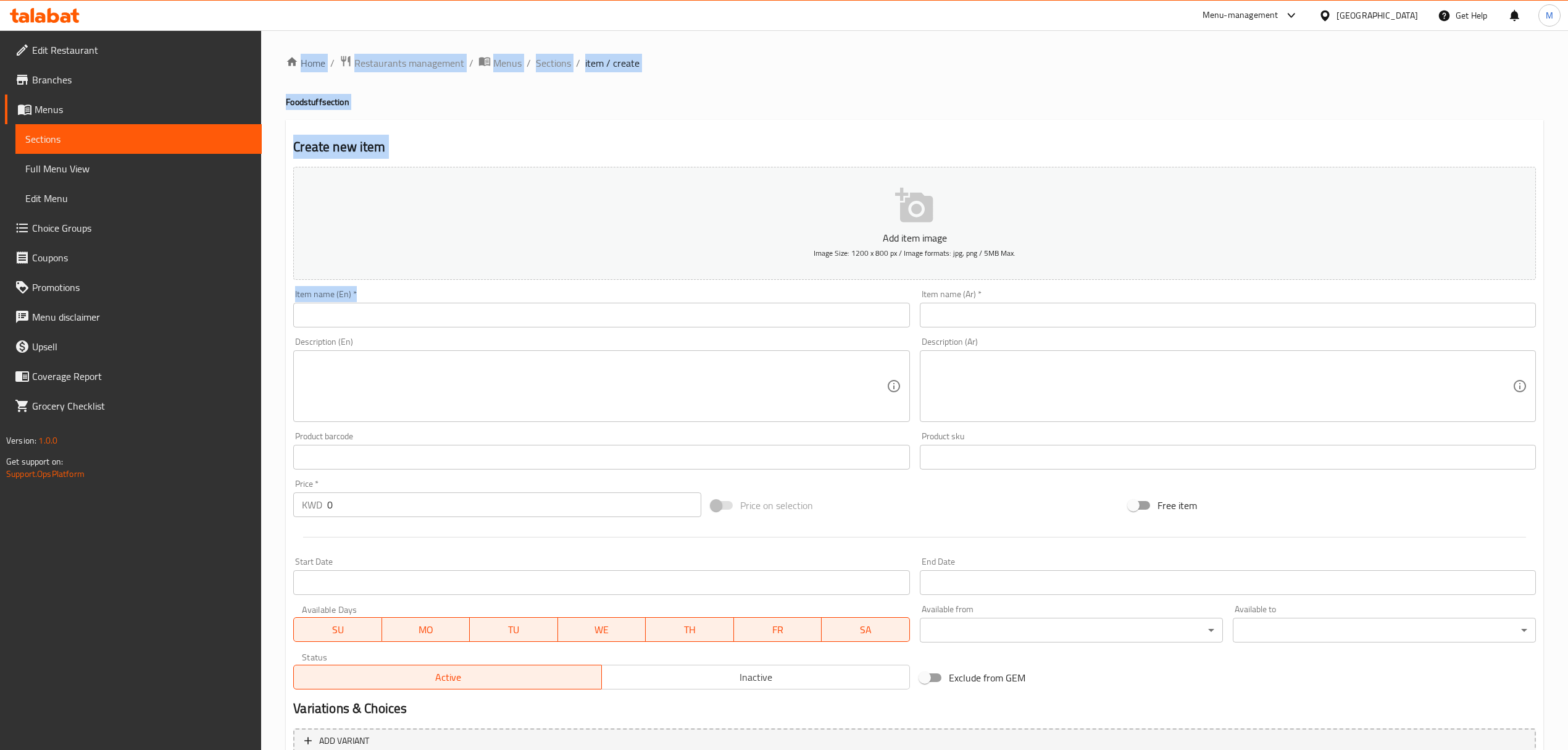
click at [569, 327] on input "text" at bounding box center [602, 315] width 616 height 25
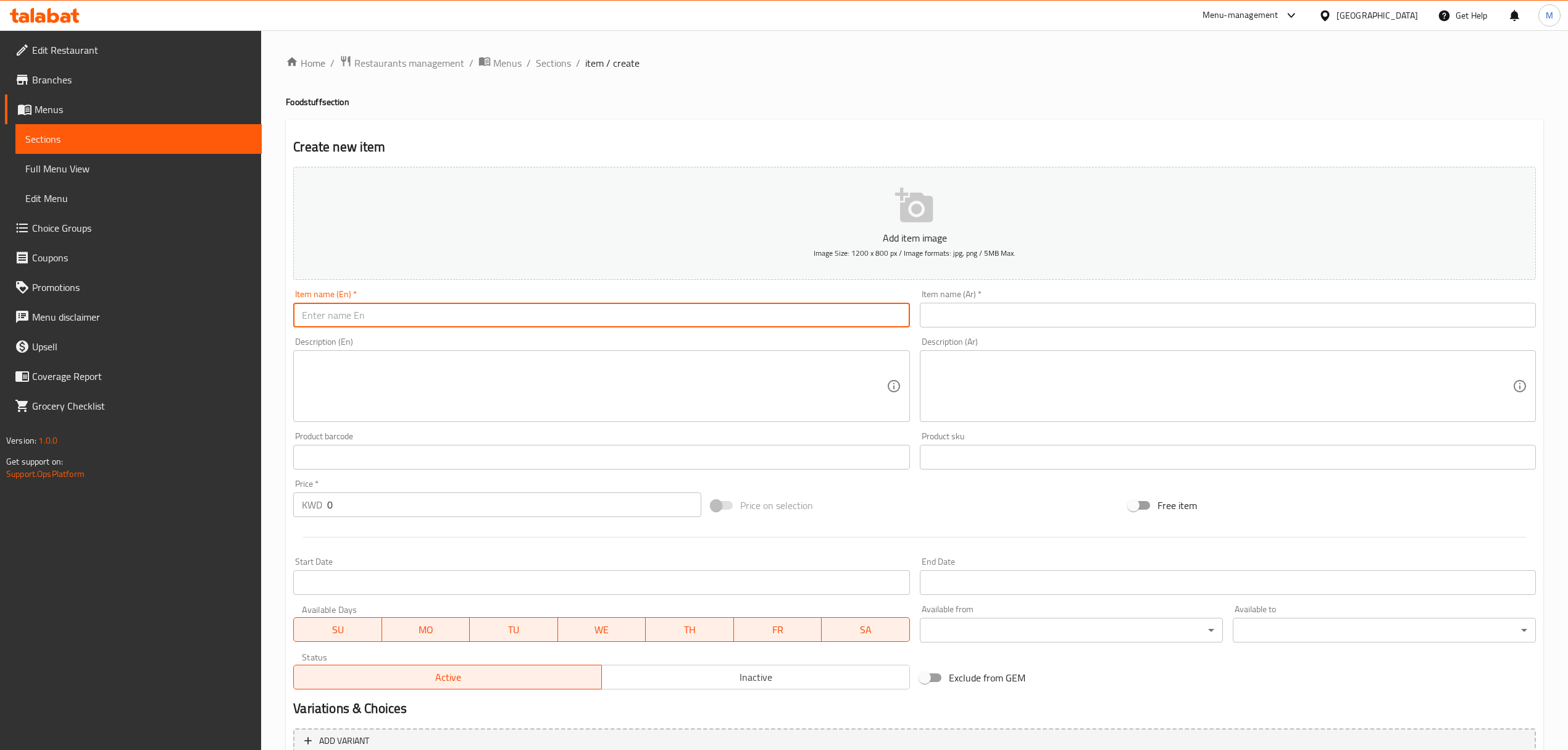
click at [569, 327] on input "text" at bounding box center [602, 315] width 616 height 25
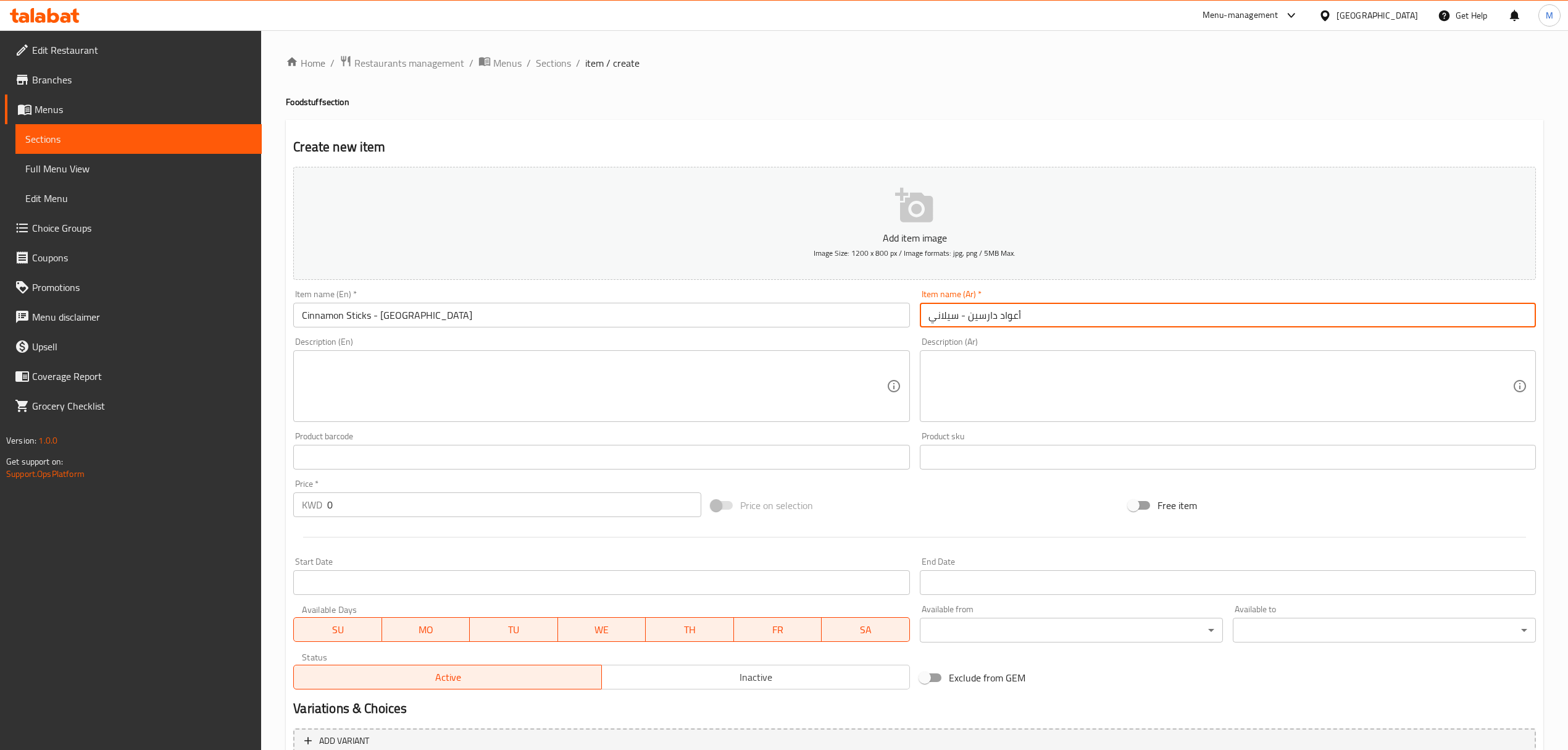
click at [414, 496] on input "0" at bounding box center [514, 505] width 374 height 25
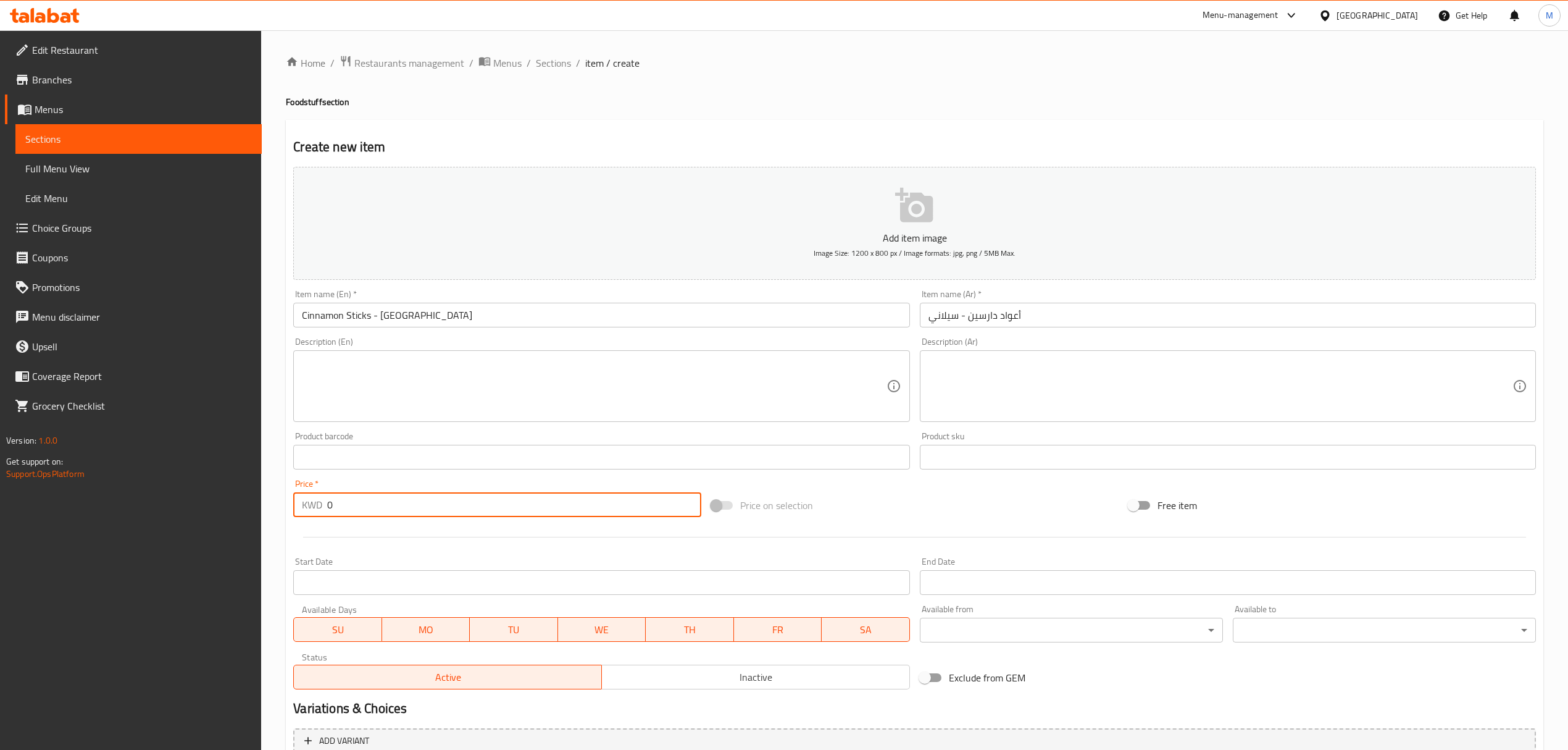
click at [414, 496] on input "0" at bounding box center [514, 505] width 374 height 25
drag, startPoint x: 545, startPoint y: 49, endPoint x: 552, endPoint y: 69, distance: 21.2
click at [549, 55] on div "Home / Restaurants management / Menus / Sections / item / create Foodstuff sect…" at bounding box center [915, 451] width 1307 height 842
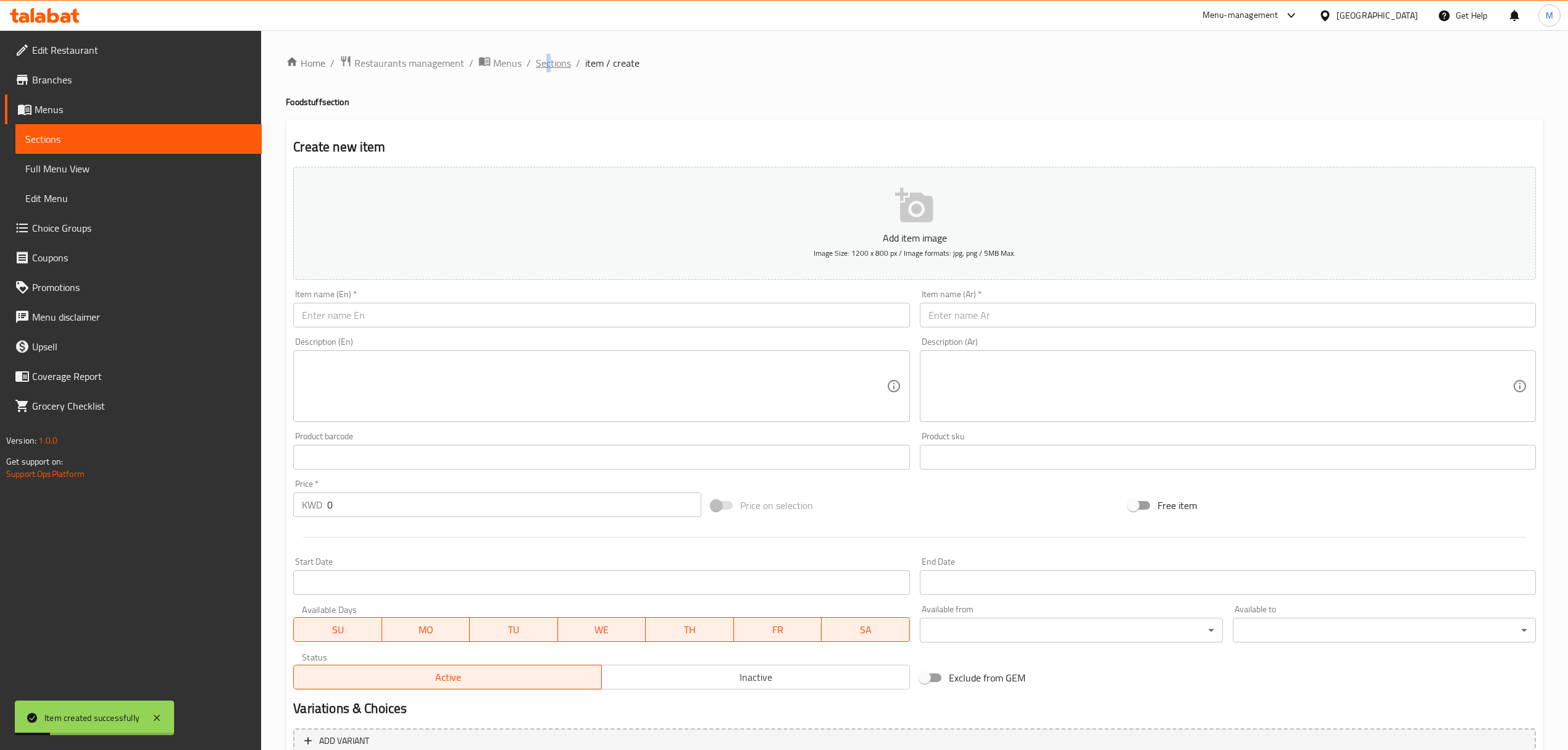
click at [552, 69] on span "Sections" at bounding box center [554, 62] width 35 height 15
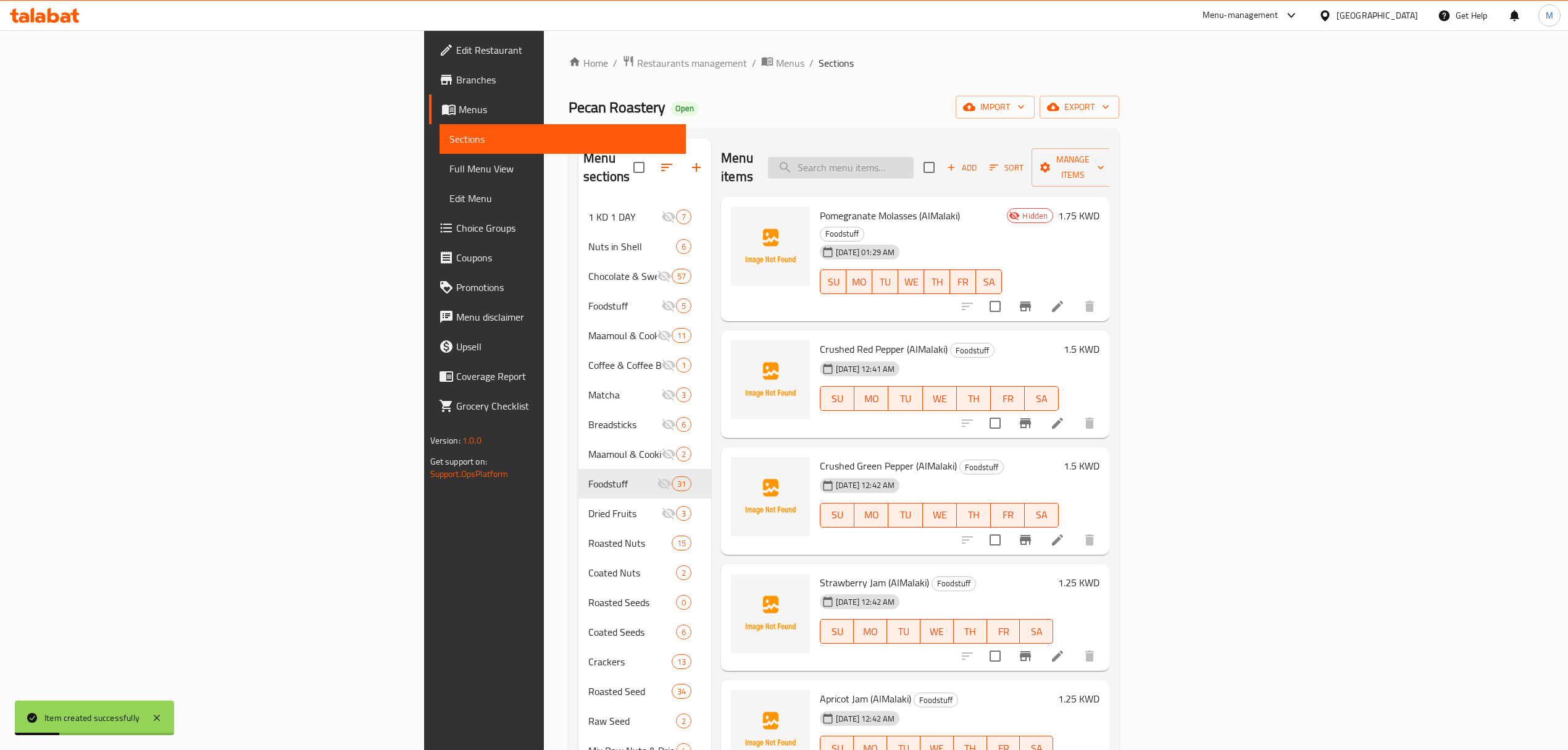
click at [914, 166] on input "search" at bounding box center [841, 168] width 146 height 22
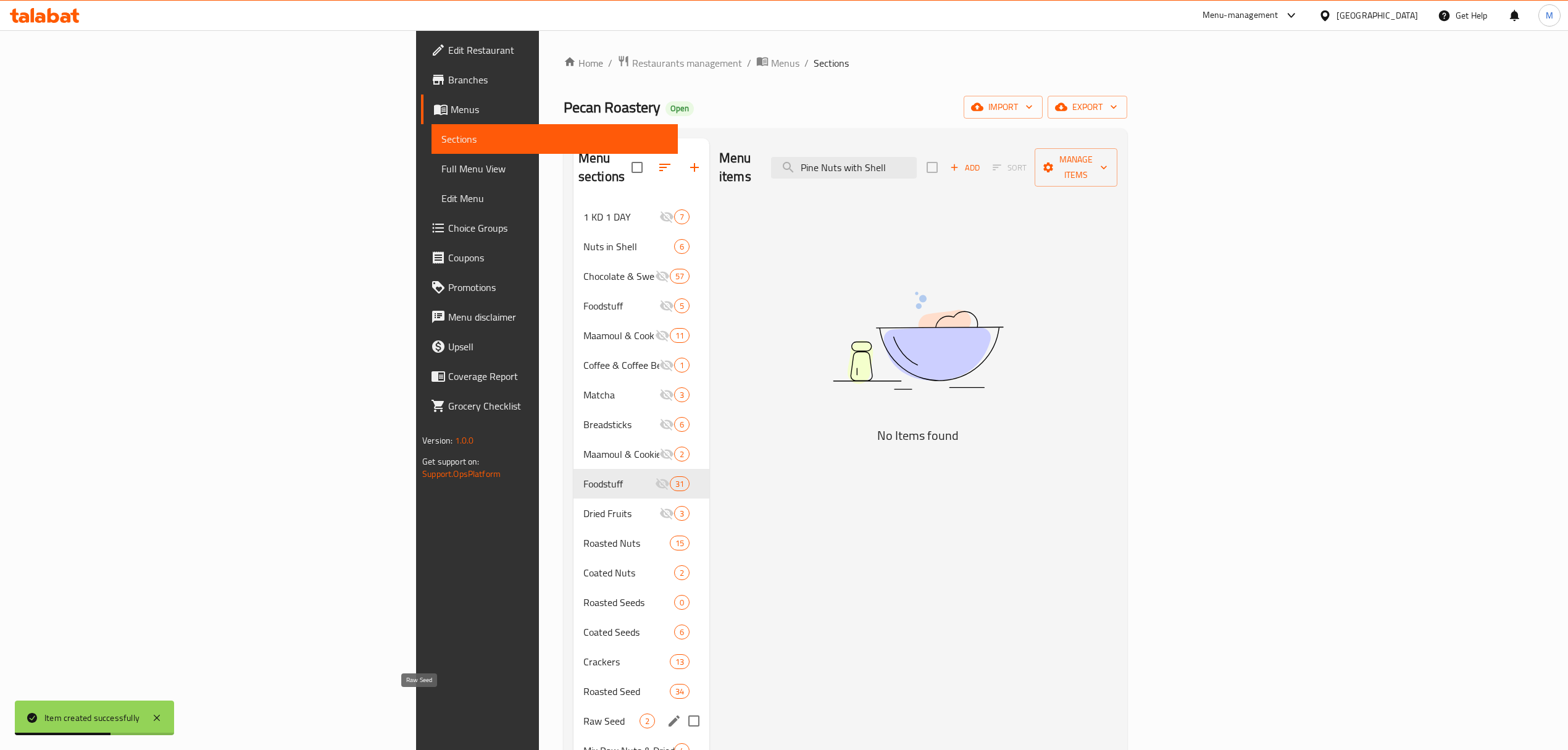
click at [583, 714] on span "Raw Seed" at bounding box center [611, 721] width 56 height 15
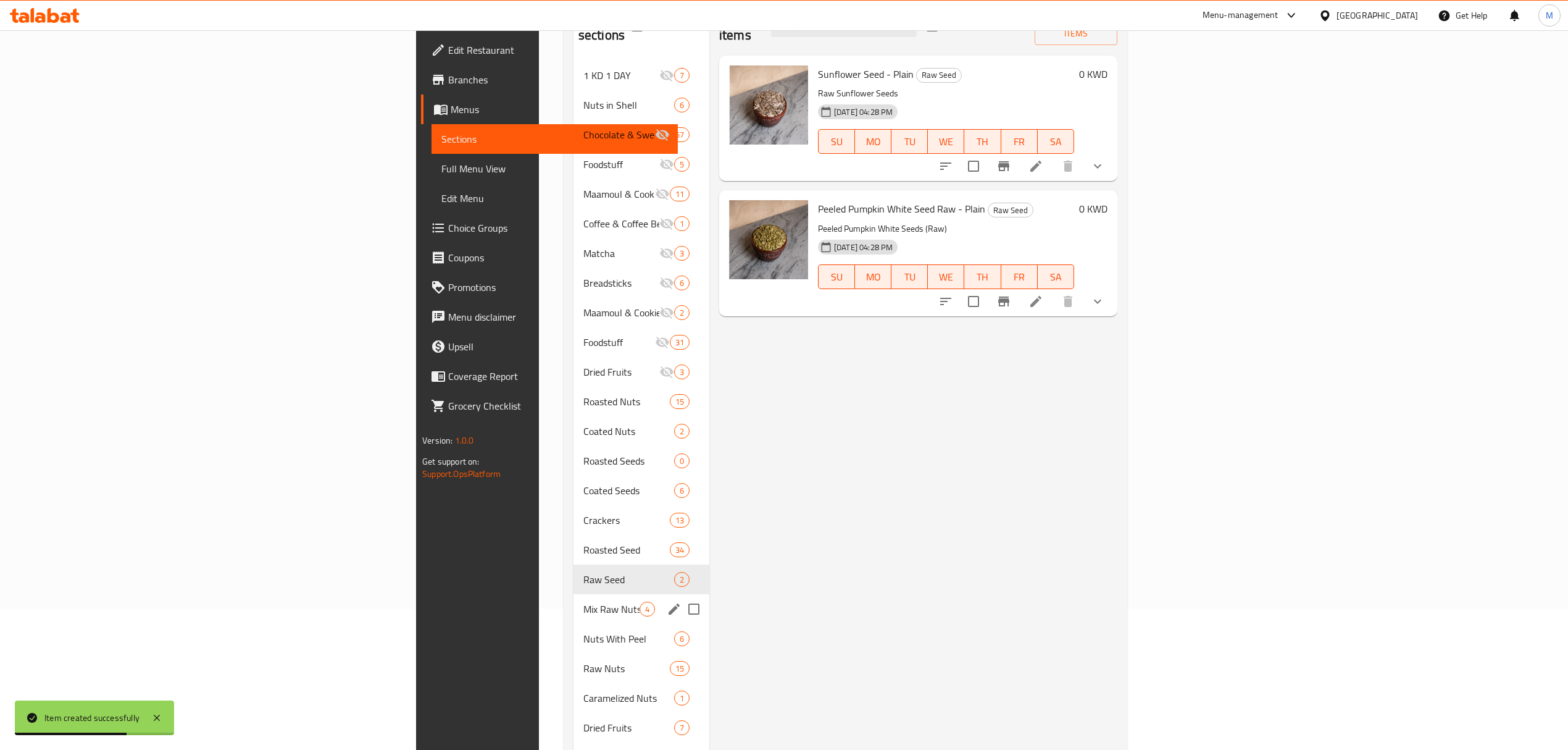
scroll to position [185, 0]
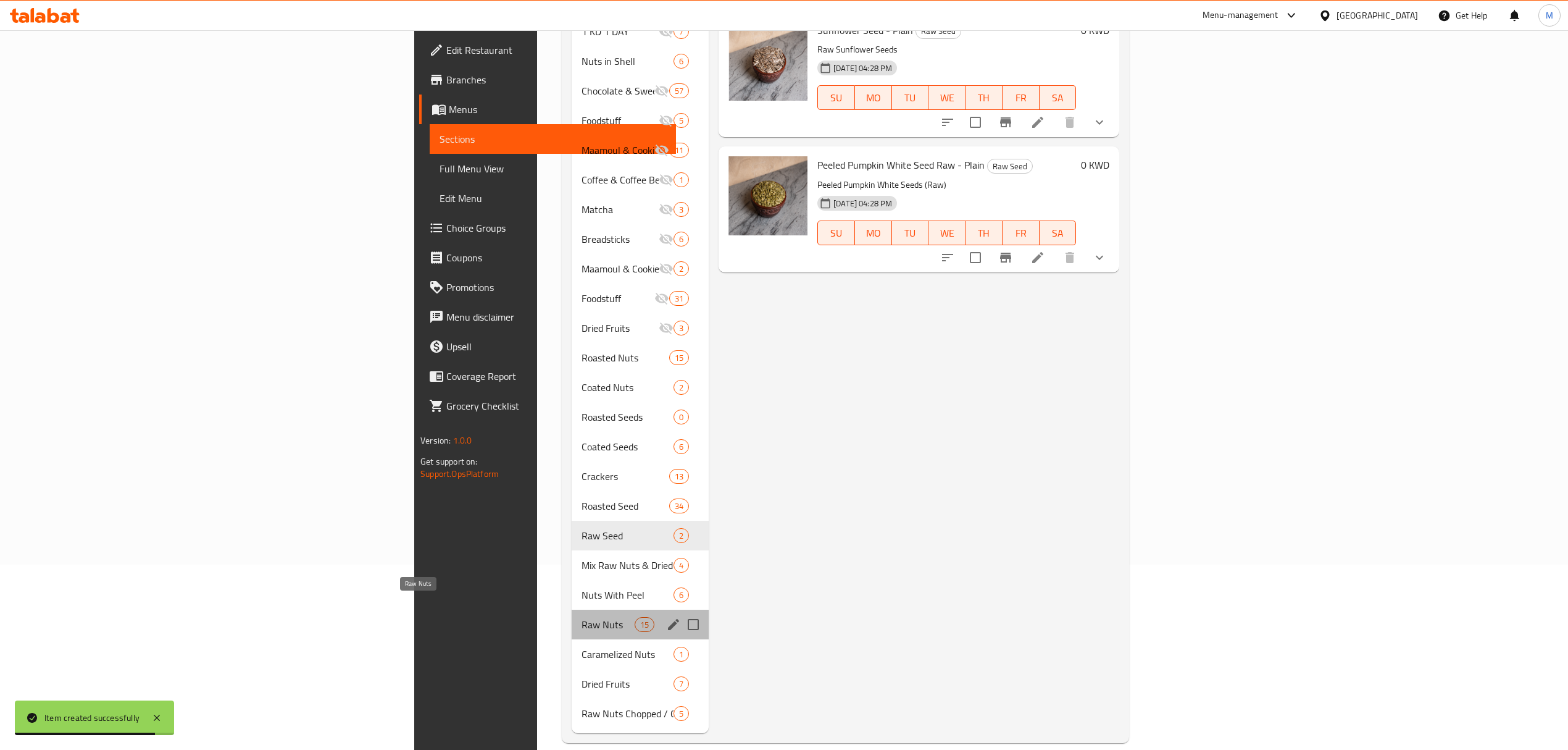
click at [582, 617] on span "Raw Nuts" at bounding box center [608, 624] width 52 height 15
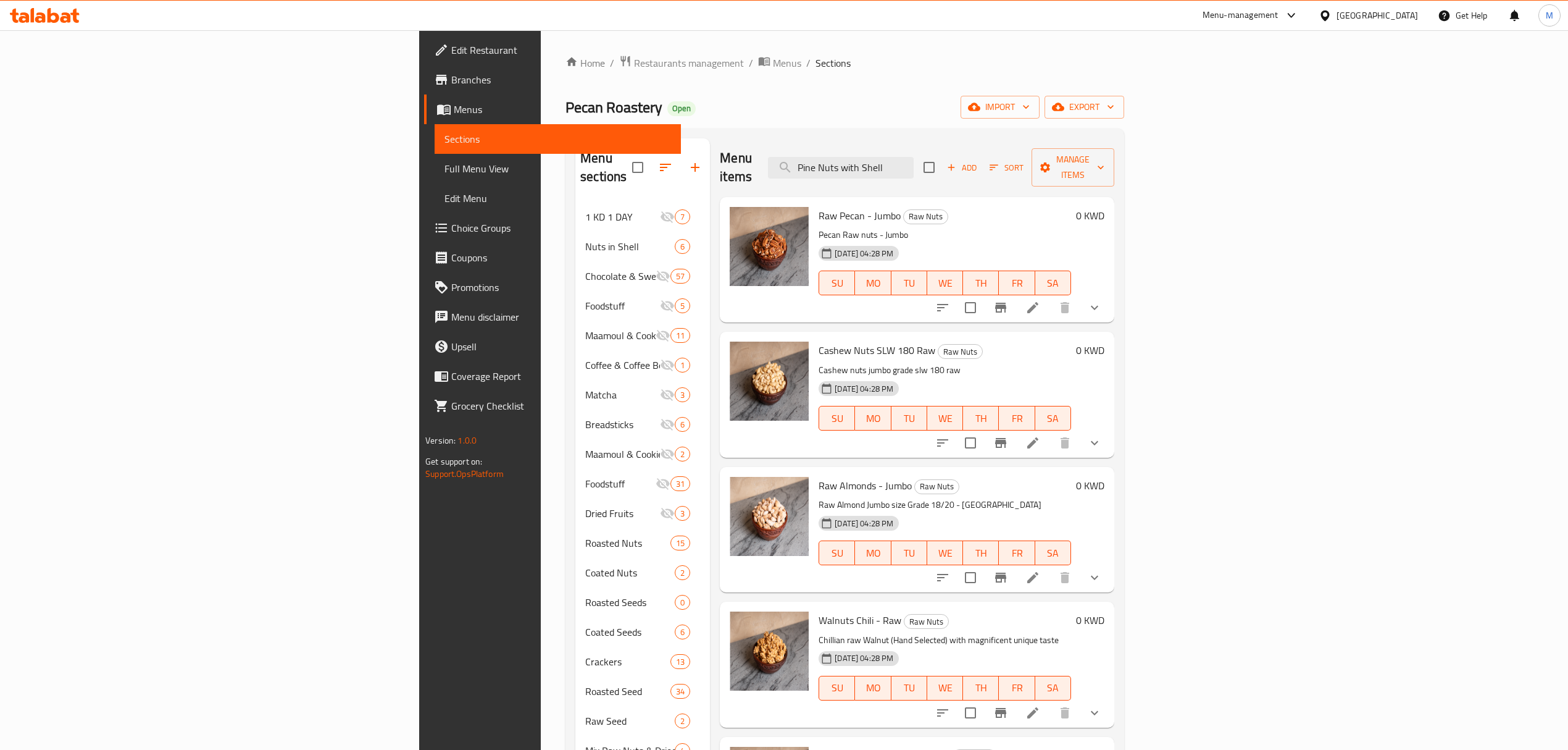
scroll to position [623, 0]
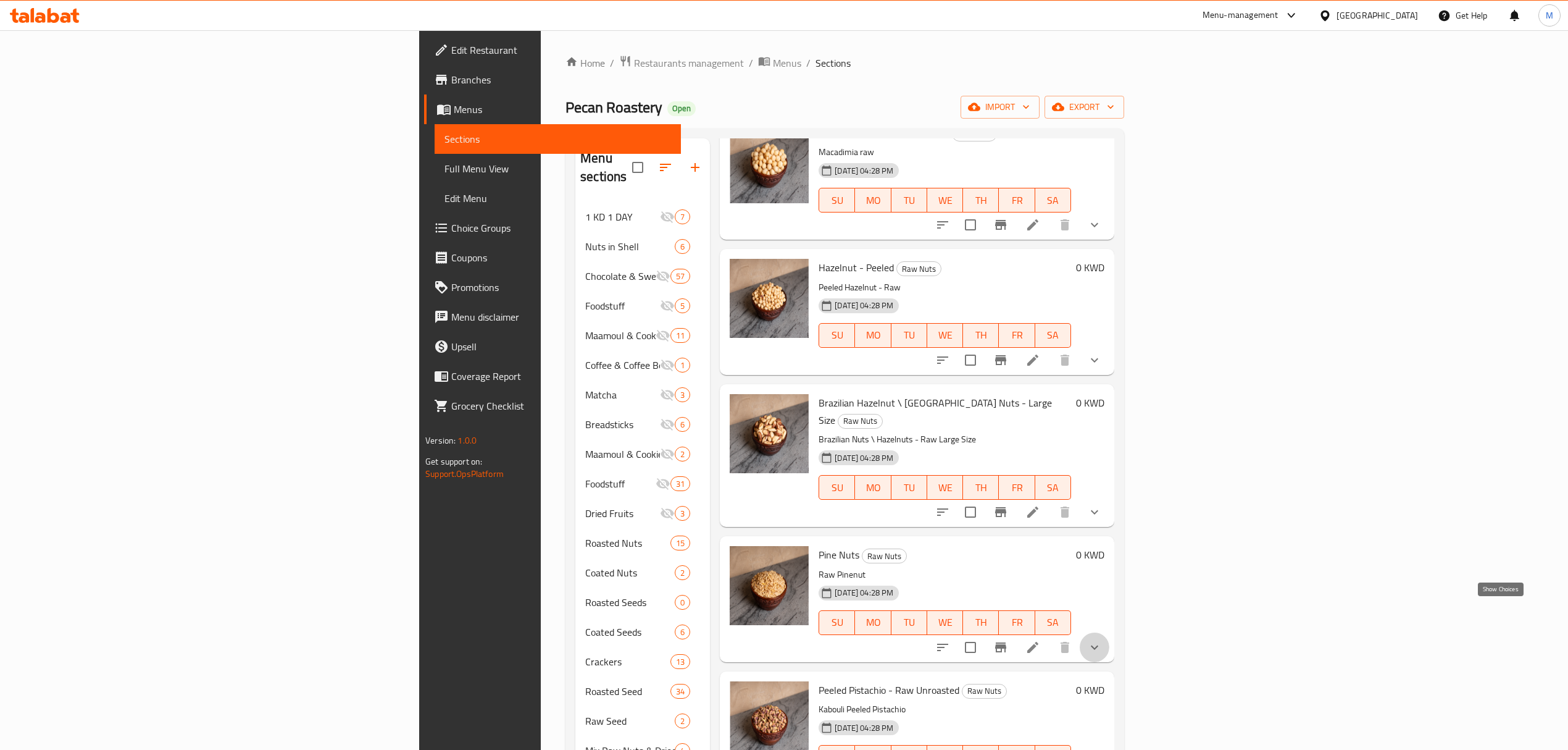
click at [1102, 640] on icon "show more" at bounding box center [1094, 647] width 15 height 15
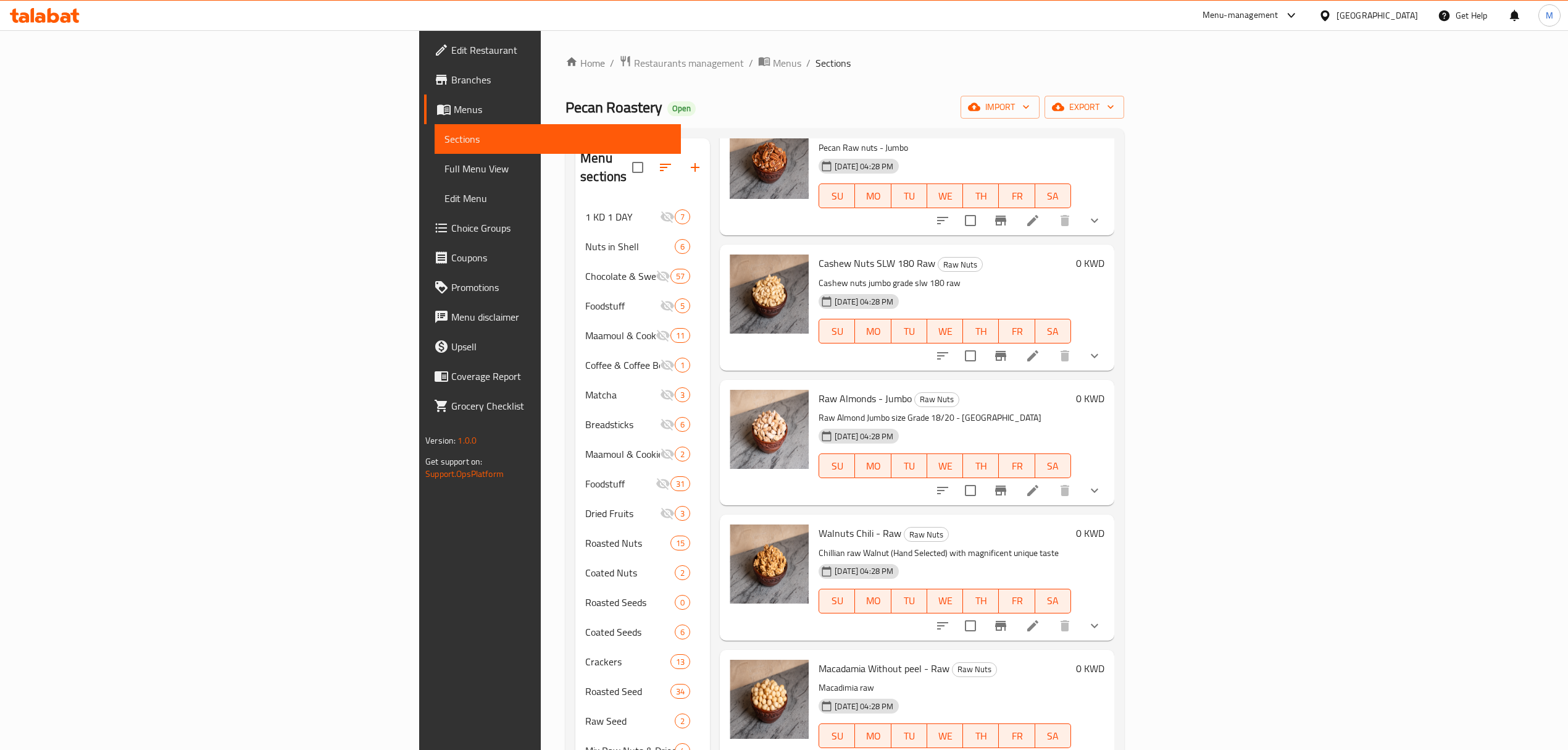
scroll to position [0, 0]
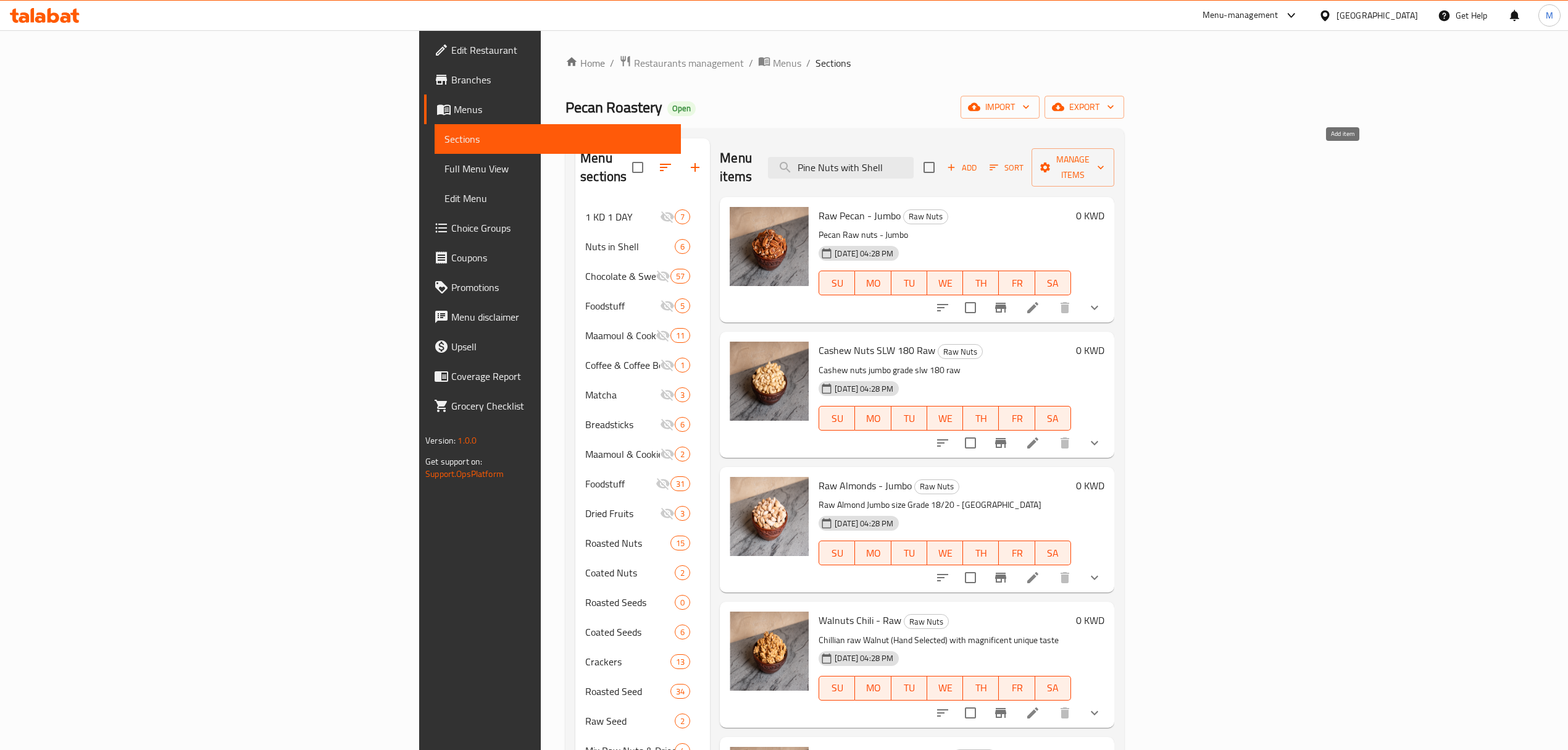
click at [979, 160] on span "Add" at bounding box center [962, 167] width 33 height 14
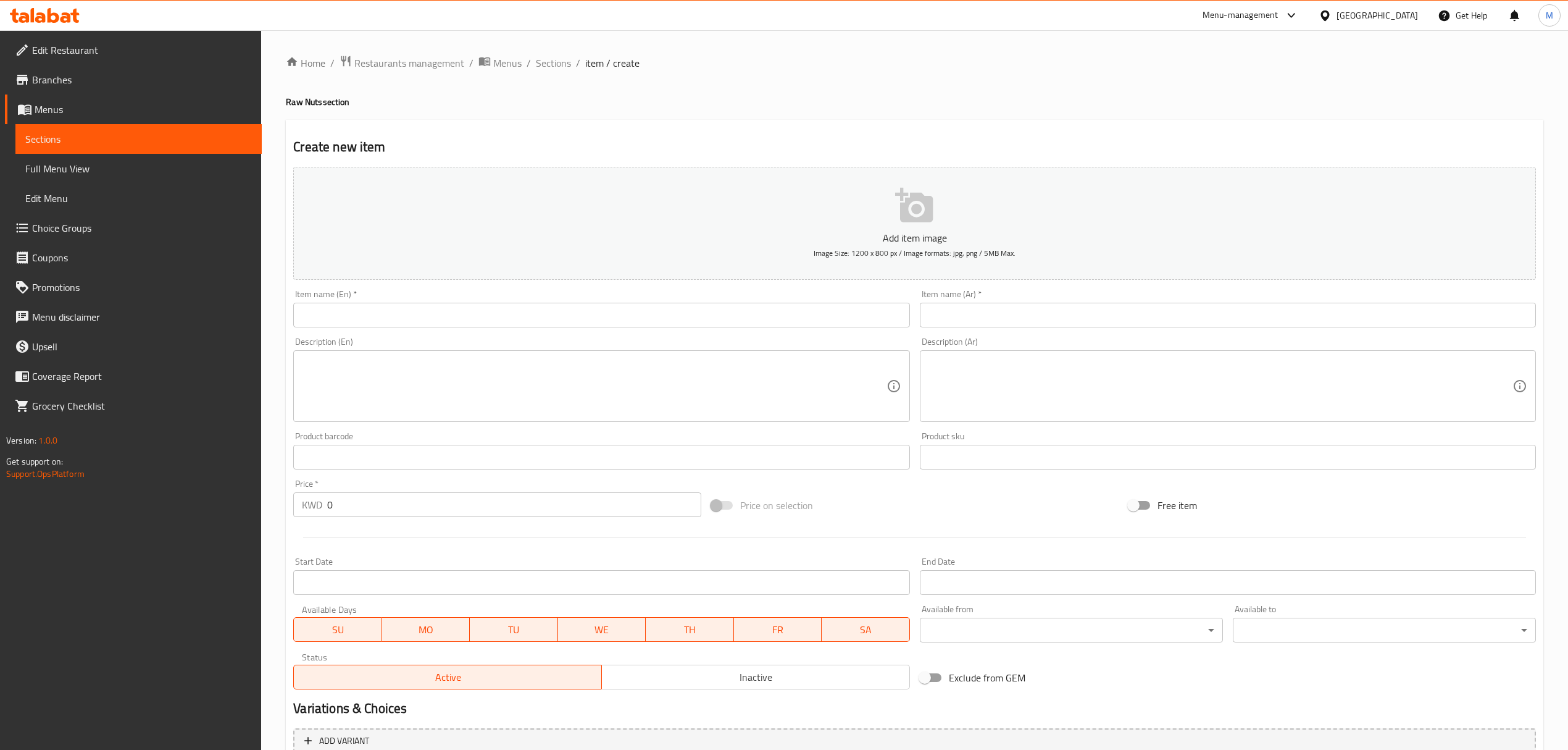
click at [566, 319] on input "text" at bounding box center [602, 315] width 616 height 25
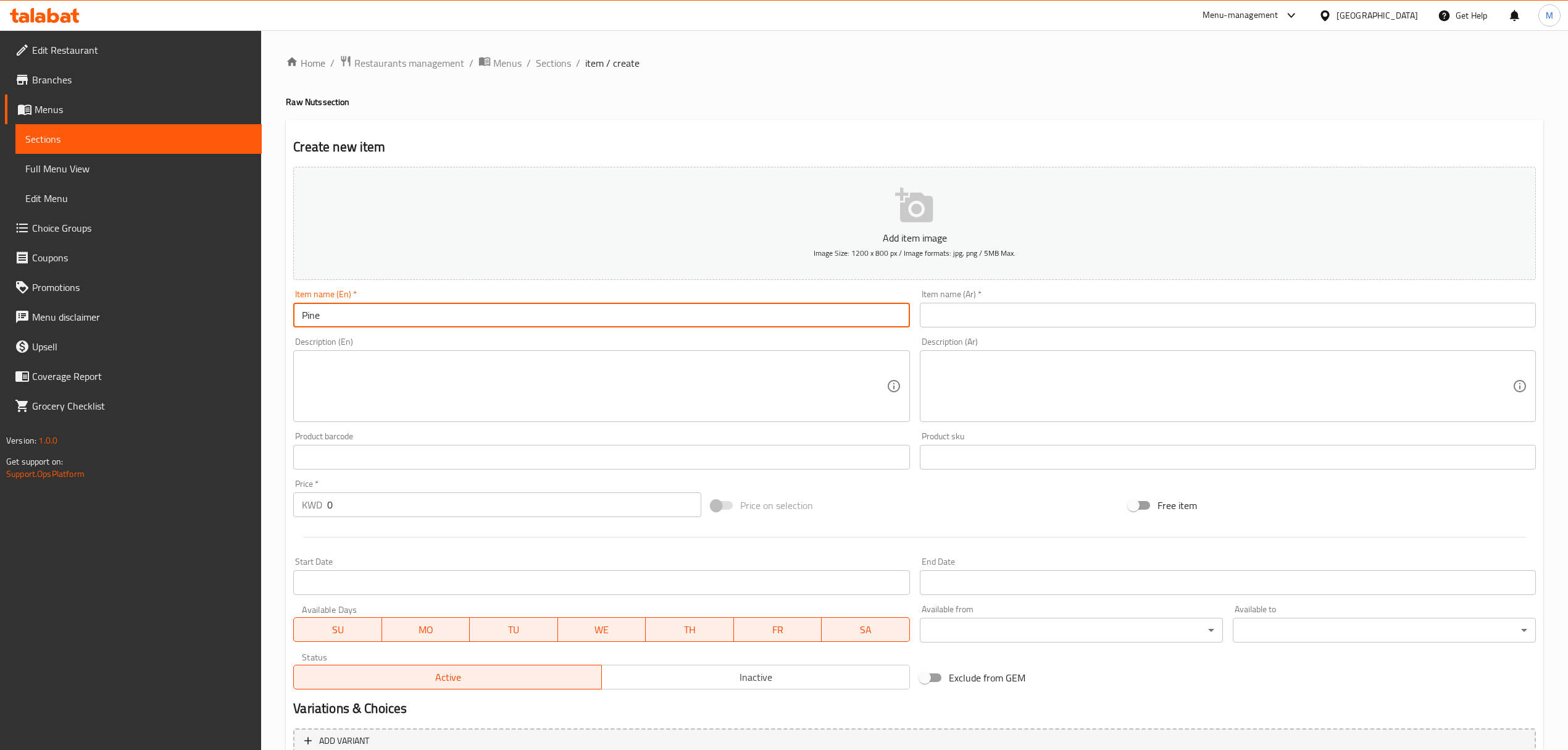
click at [593, 318] on input "Pine" at bounding box center [602, 315] width 616 height 25
click at [354, 308] on input "Pine Nuts with Shell" at bounding box center [602, 315] width 616 height 25
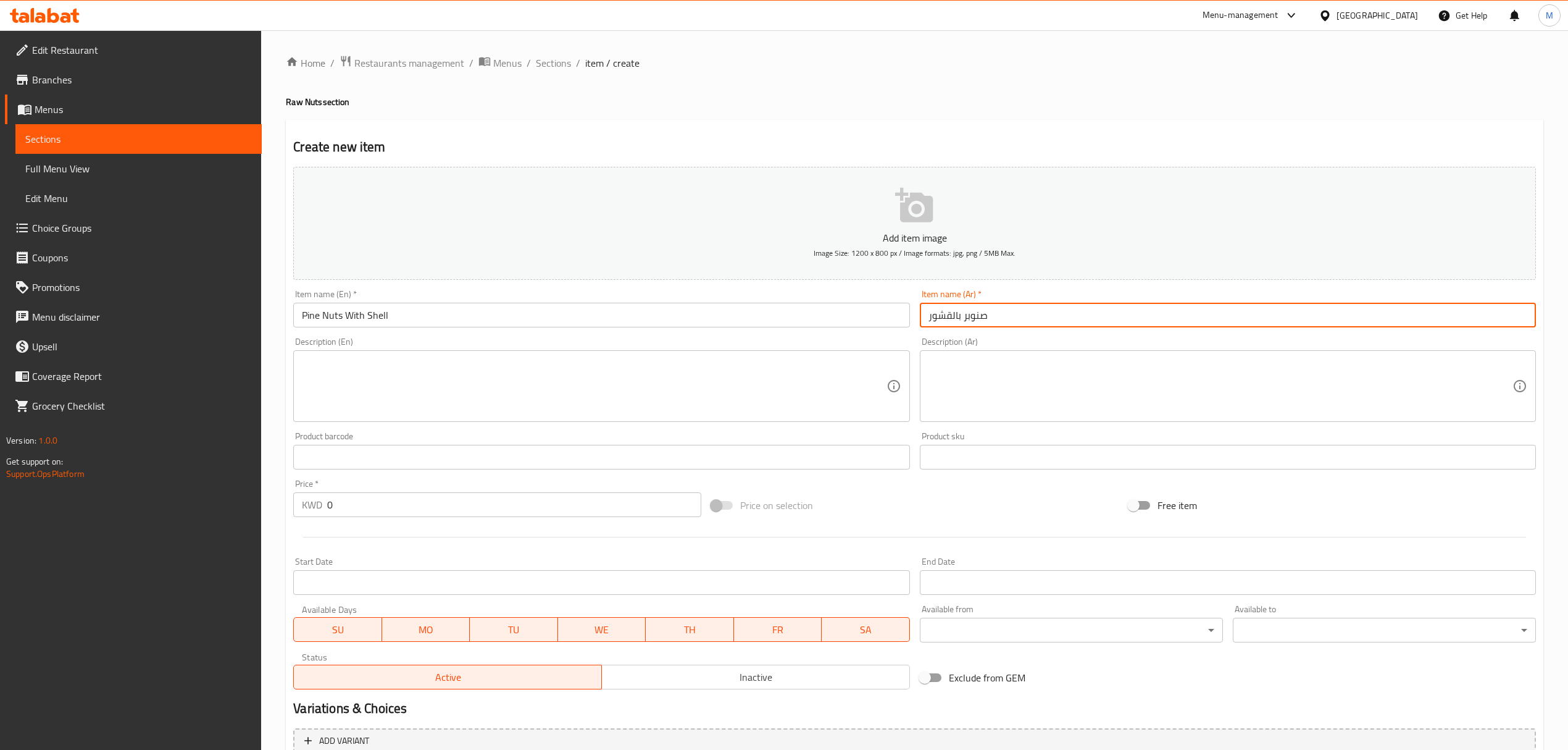
click at [450, 500] on input "0" at bounding box center [514, 505] width 374 height 25
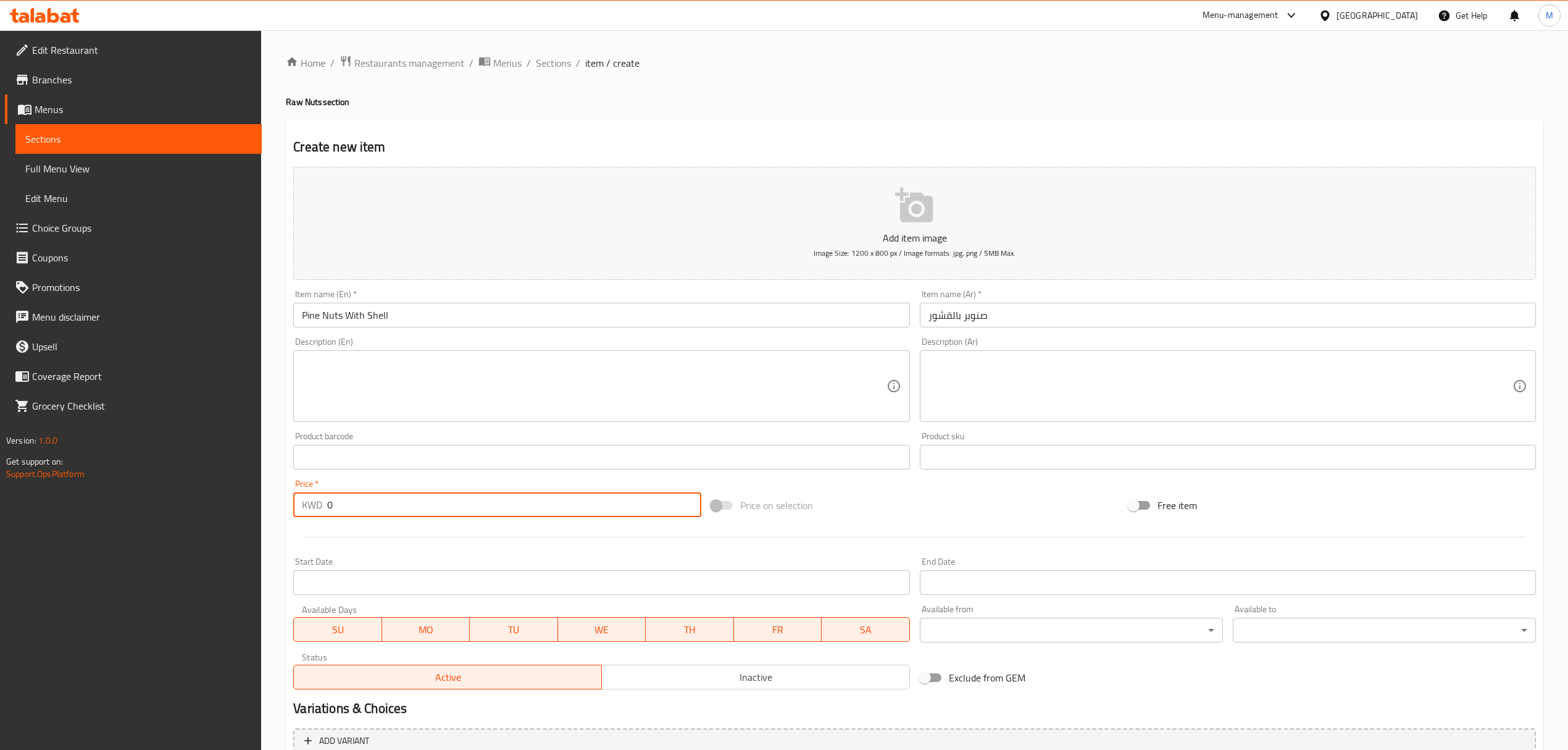
click at [450, 500] on input "0" at bounding box center [514, 505] width 374 height 25
click at [766, 689] on button "Inactive" at bounding box center [756, 677] width 309 height 25
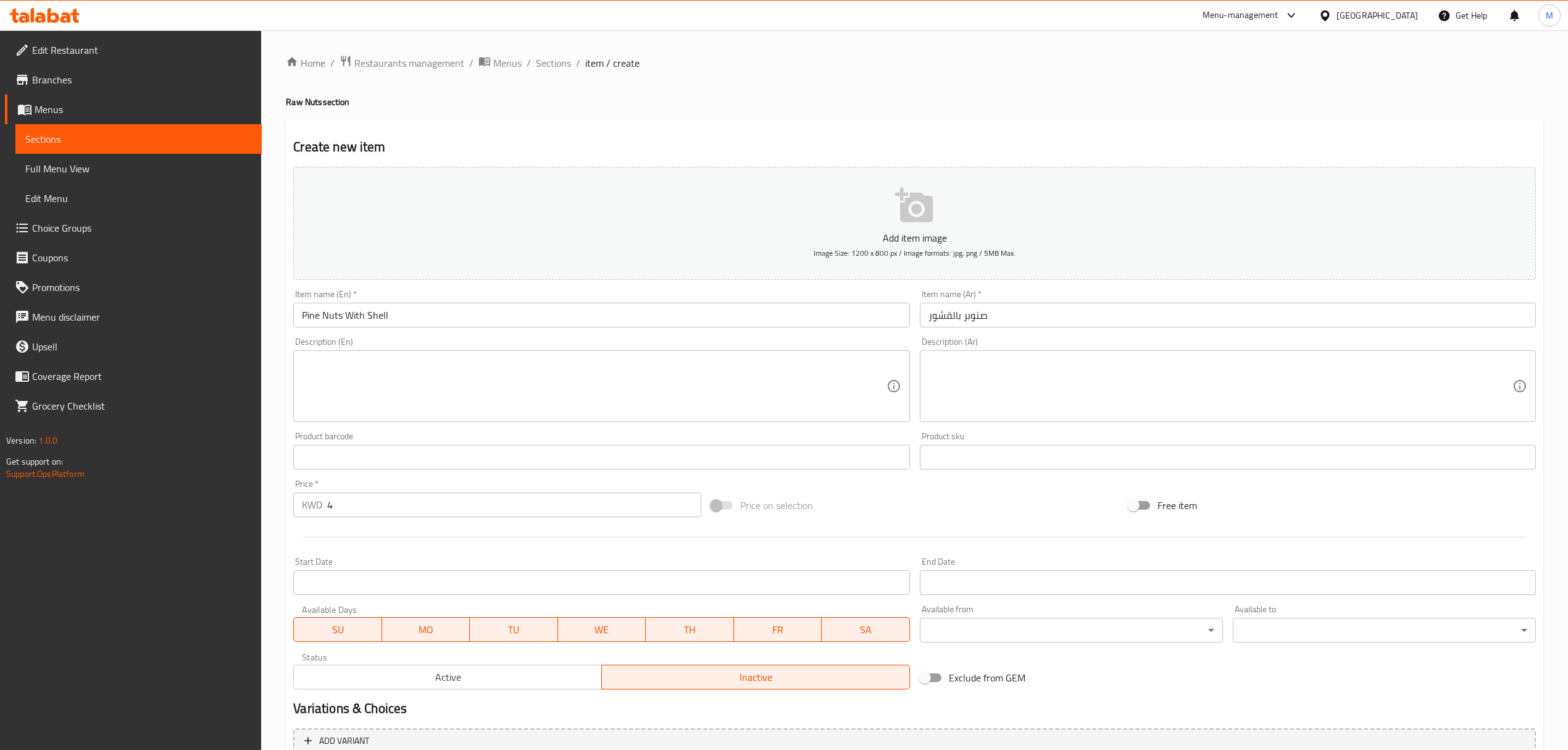
click at [435, 328] on input "Pine Nuts With Shell" at bounding box center [602, 315] width 616 height 25
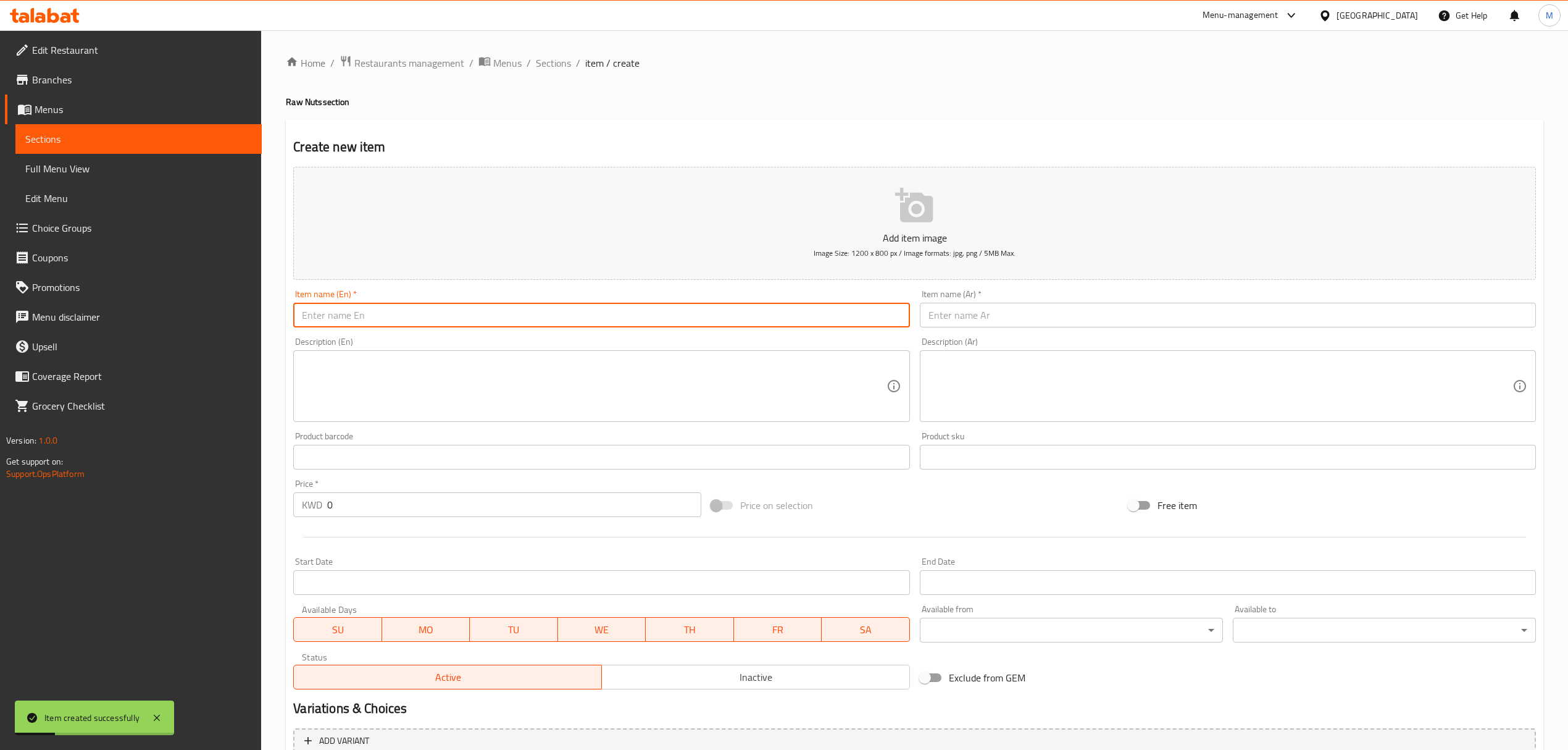
click at [563, 62] on span "Sections" at bounding box center [554, 62] width 35 height 15
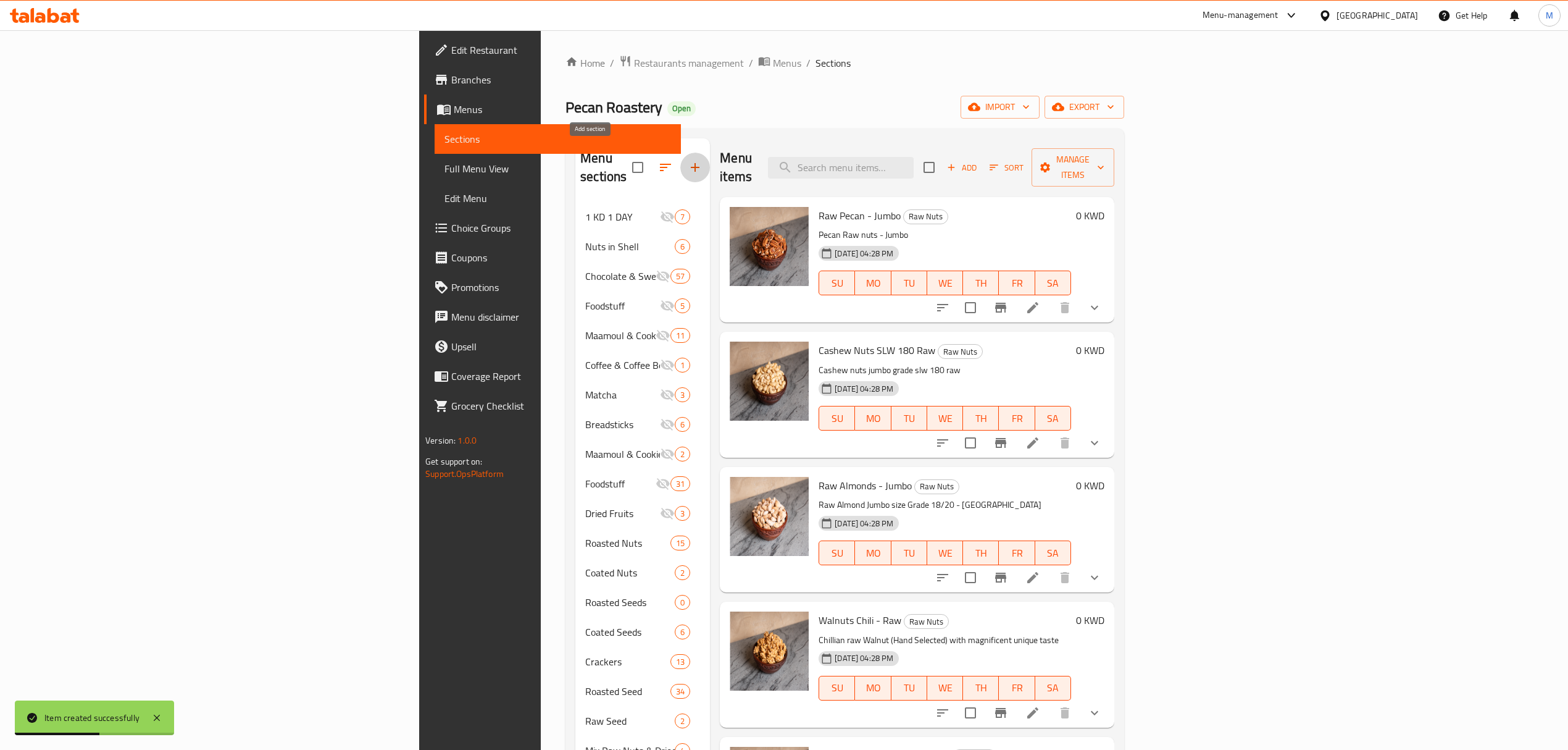
click at [688, 160] on icon "button" at bounding box center [695, 167] width 15 height 15
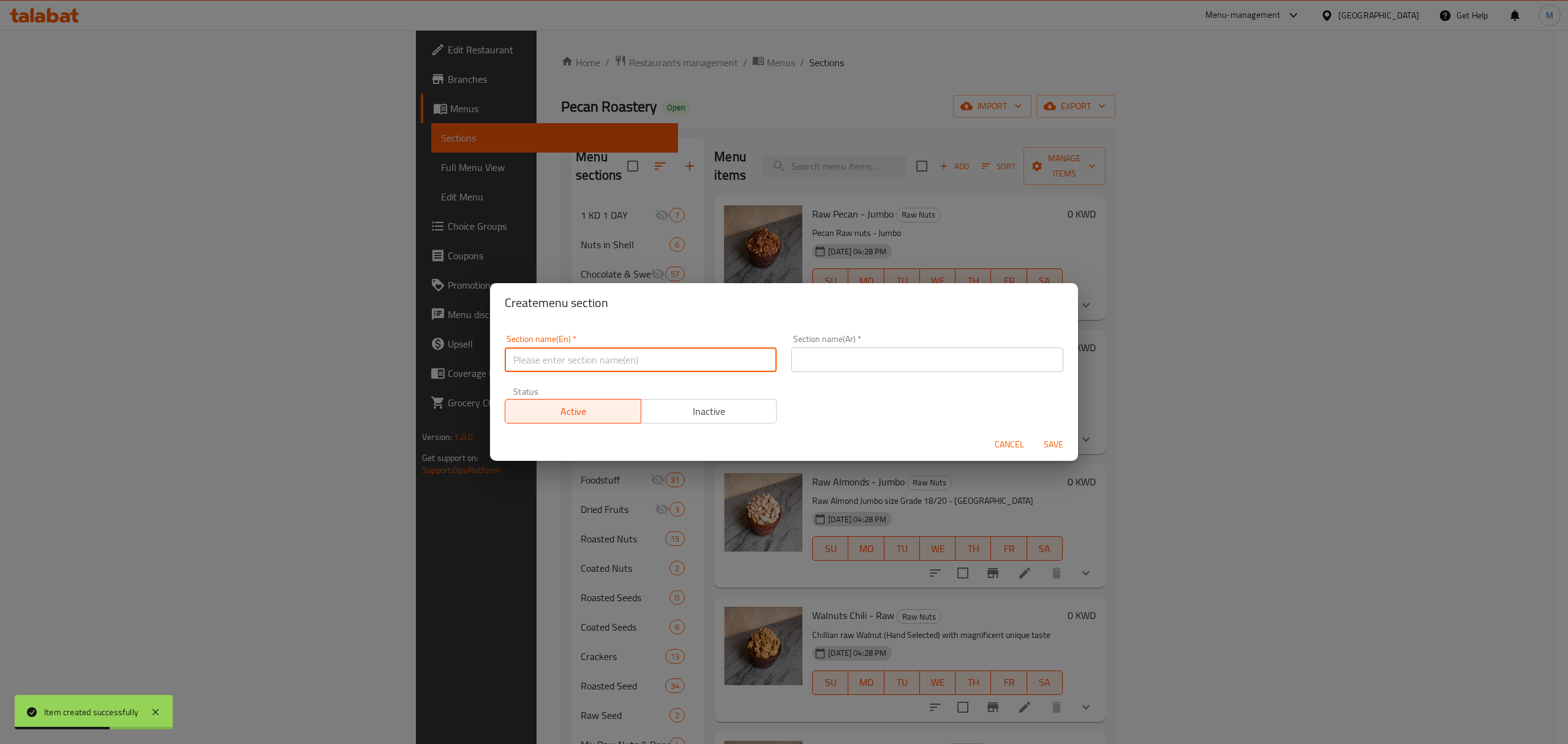
click at [605, 349] on input "text" at bounding box center [641, 359] width 272 height 24
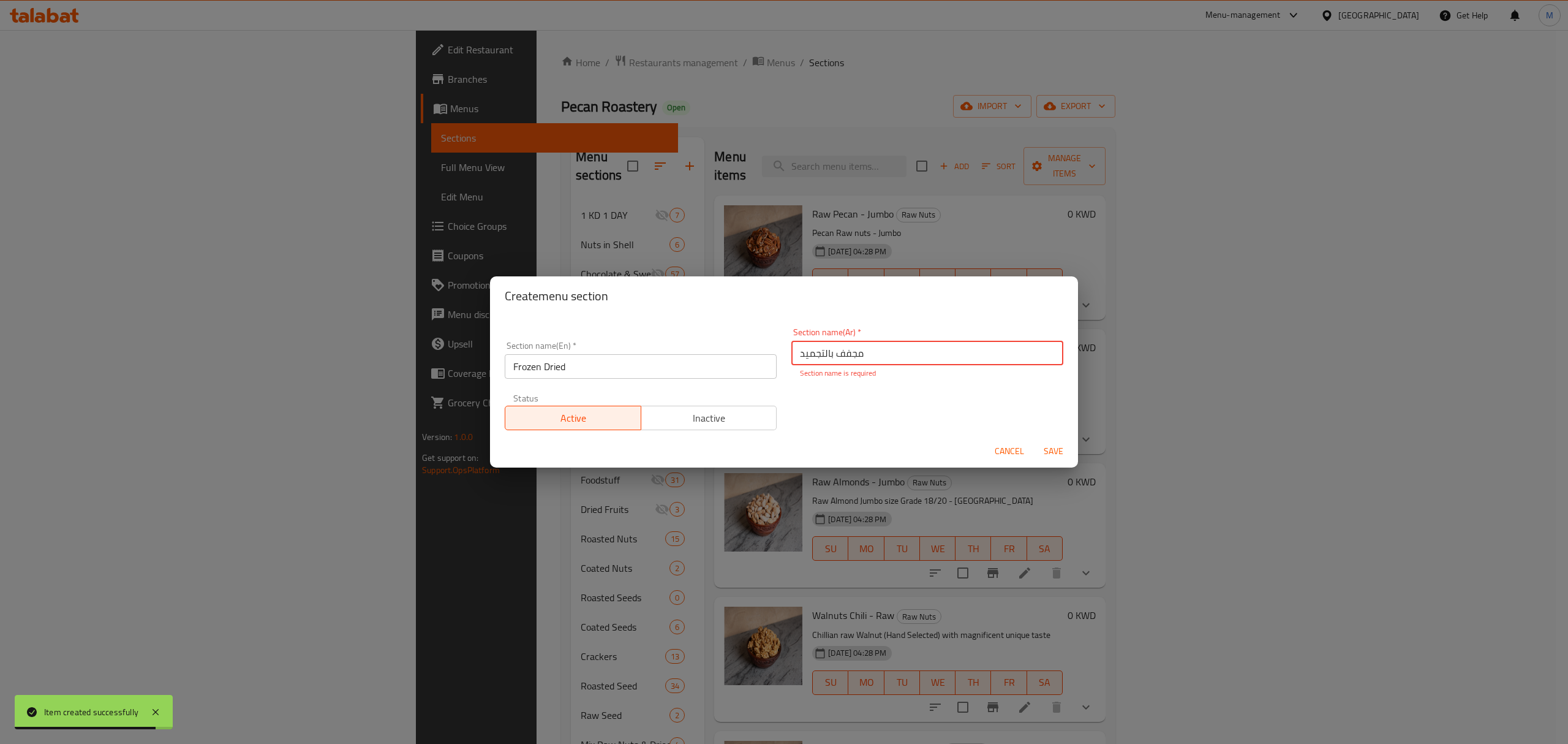
click at [1053, 462] on div "Create menu section Section name(En)   * Frozen Dried Section name(En) * Sectio…" at bounding box center [784, 372] width 1568 height 744
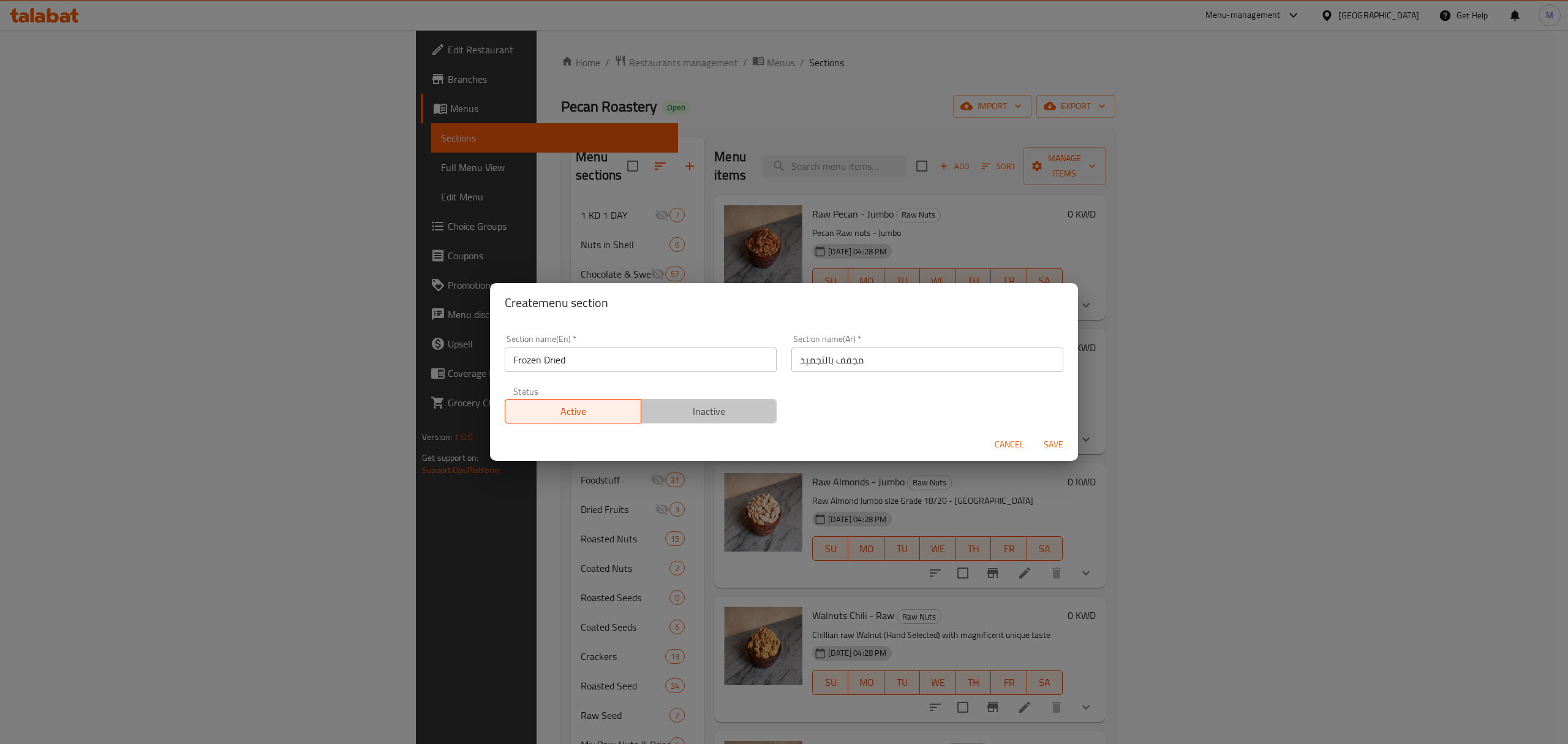
click at [707, 415] on span "Inactive" at bounding box center [709, 411] width 126 height 18
click at [615, 362] on input "Frozen Dried" at bounding box center [641, 359] width 272 height 24
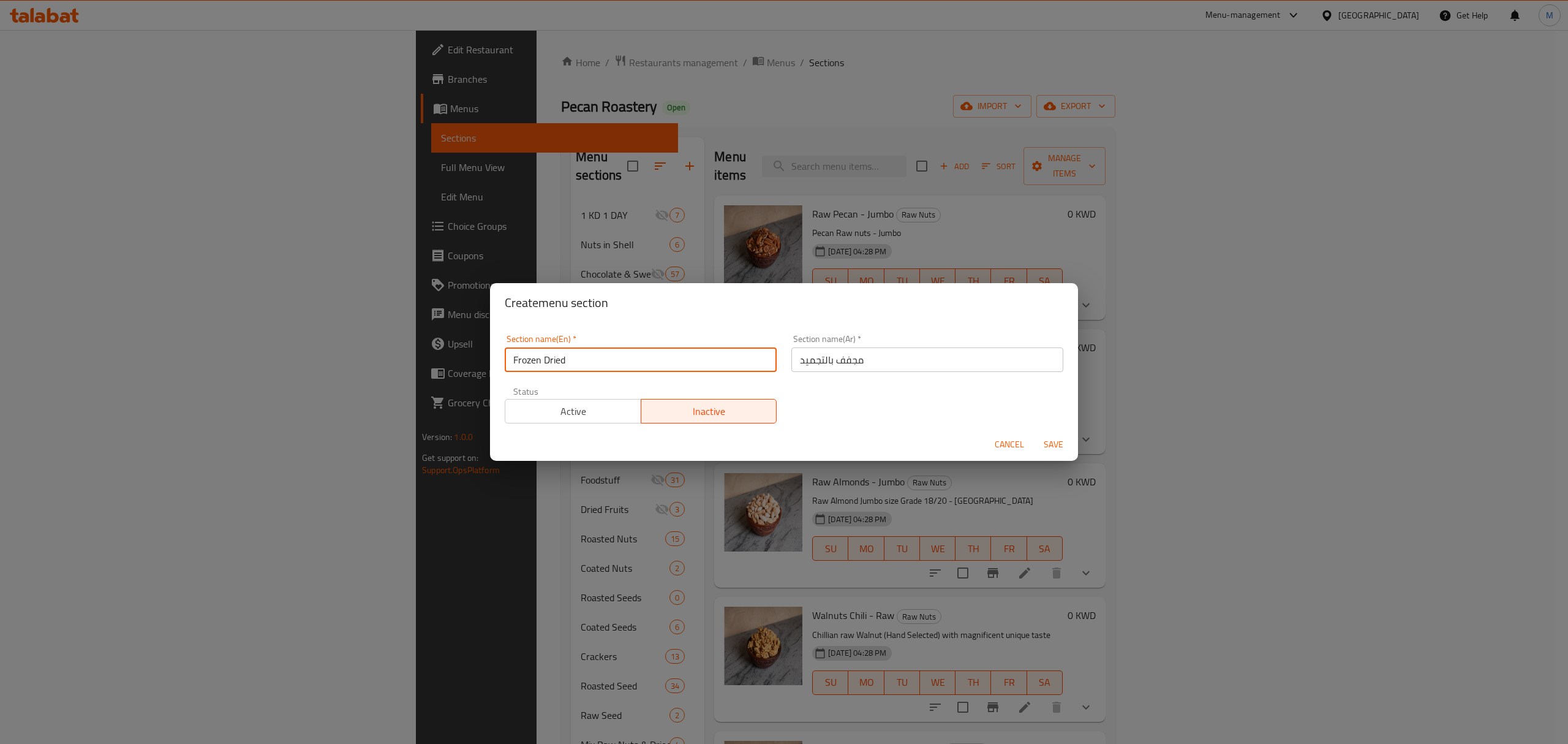
click at [615, 362] on input "Frozen Dried" at bounding box center [641, 359] width 272 height 24
click at [1025, 443] on button "Cancel" at bounding box center [1009, 445] width 39 height 23
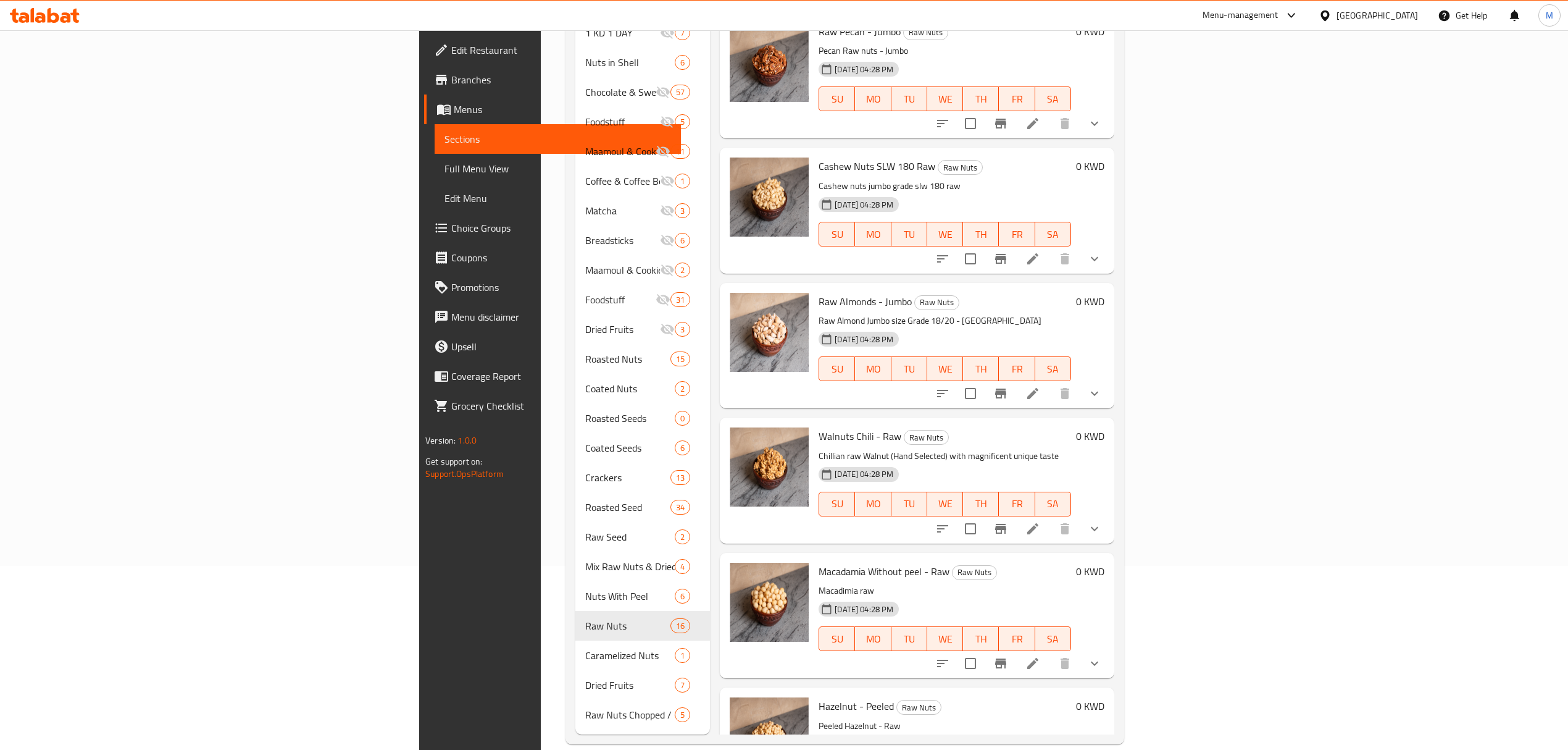
scroll to position [185, 0]
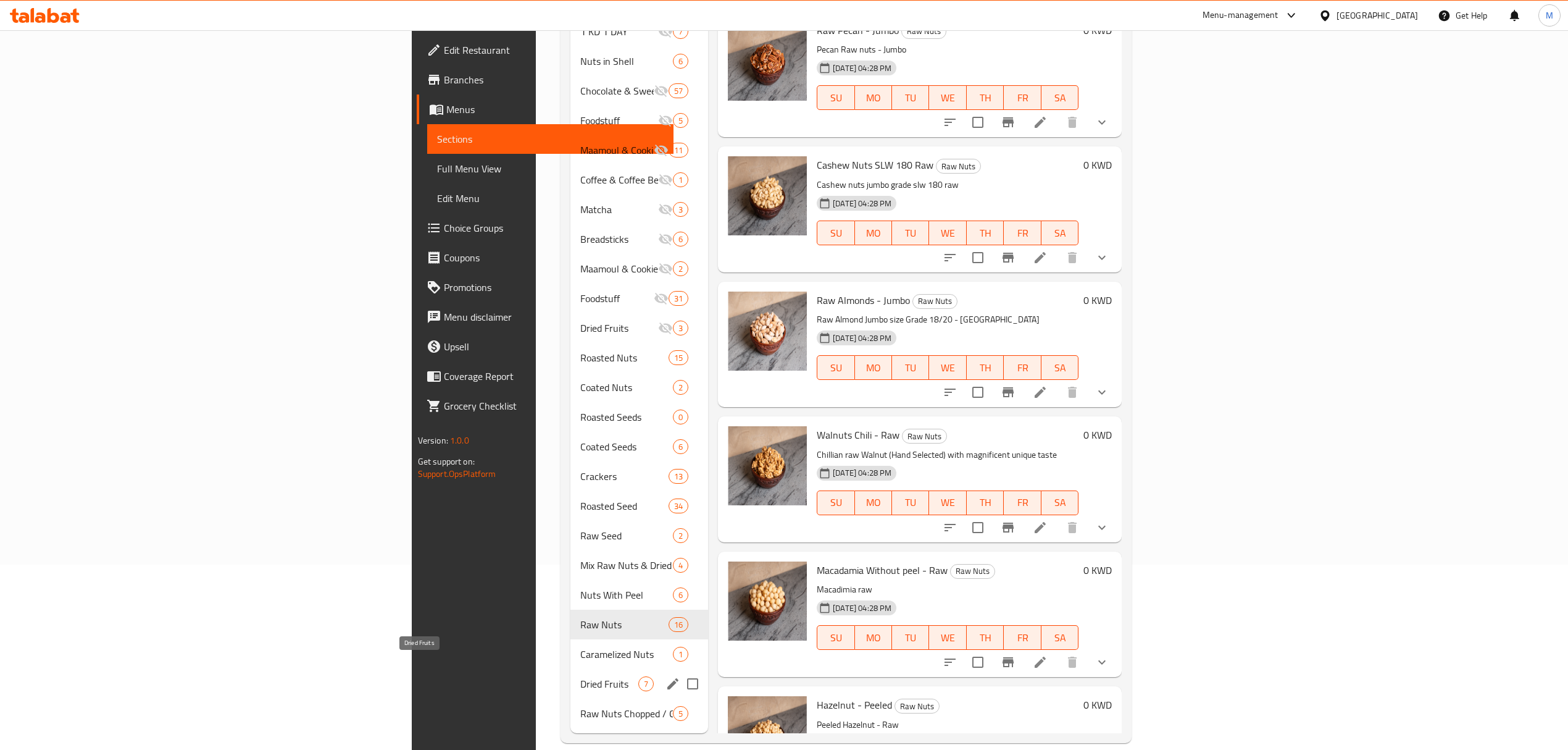
click at [580, 676] on span "Dried Fruits" at bounding box center [609, 683] width 58 height 15
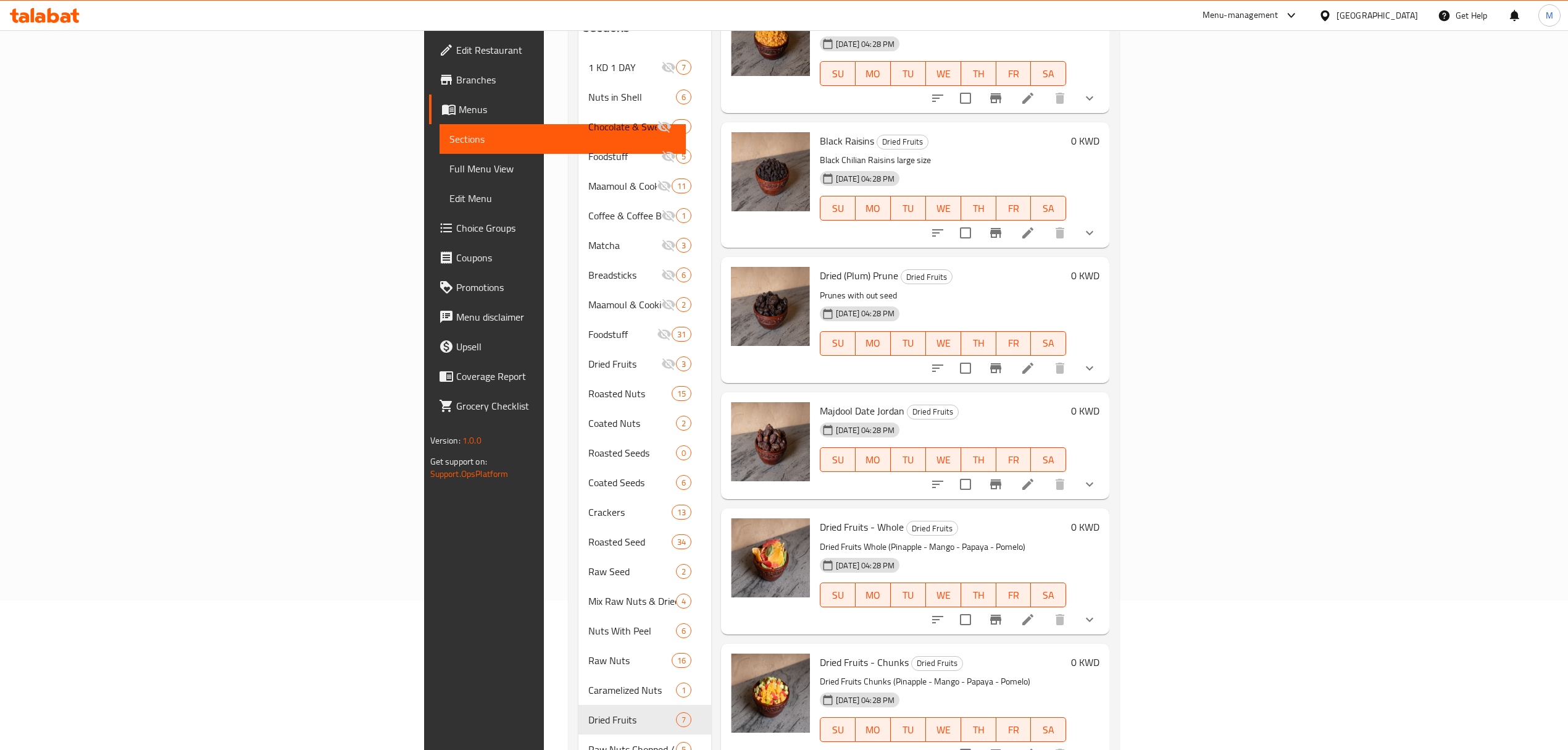
scroll to position [164, 0]
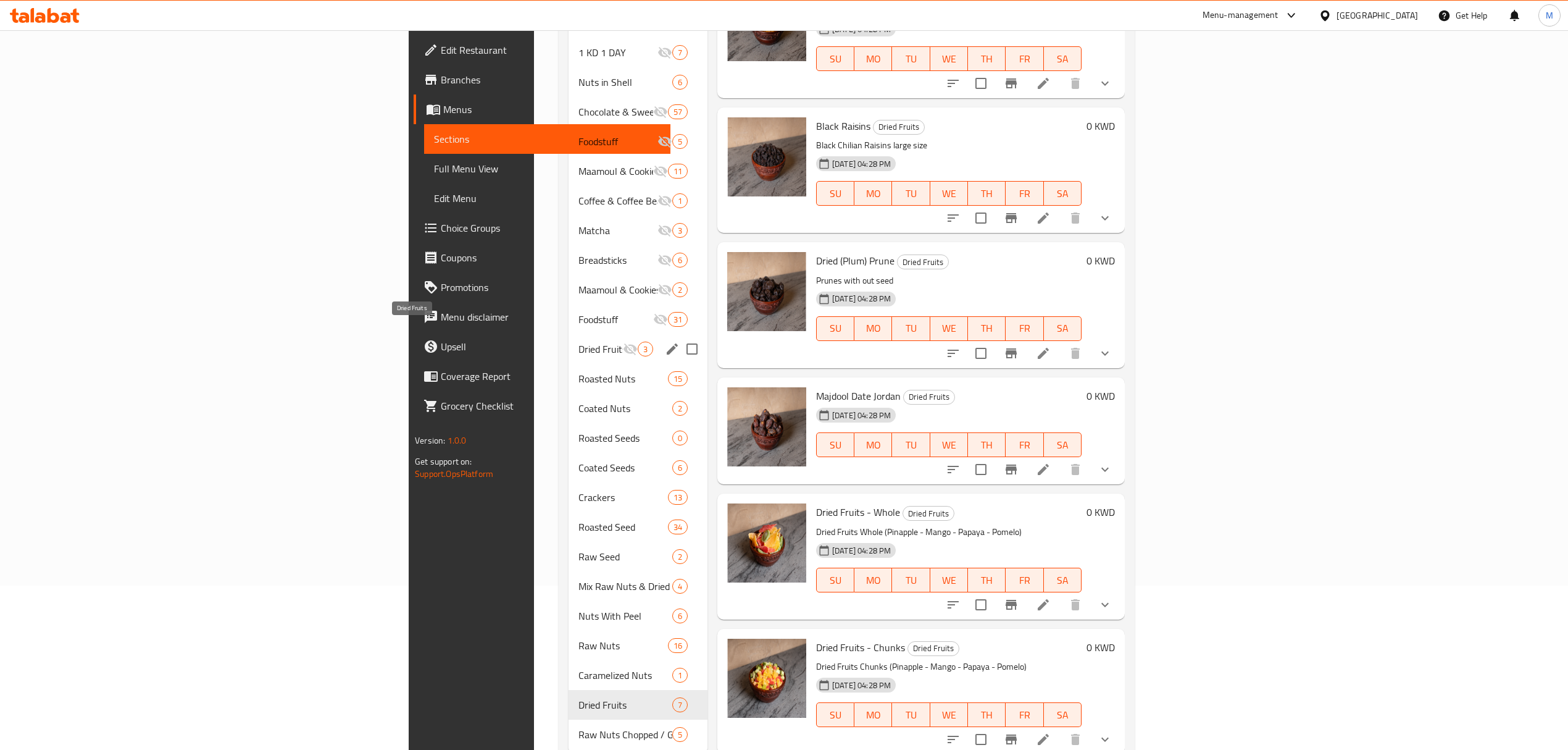
click at [579, 341] on span "Dried Fruits" at bounding box center [601, 348] width 45 height 15
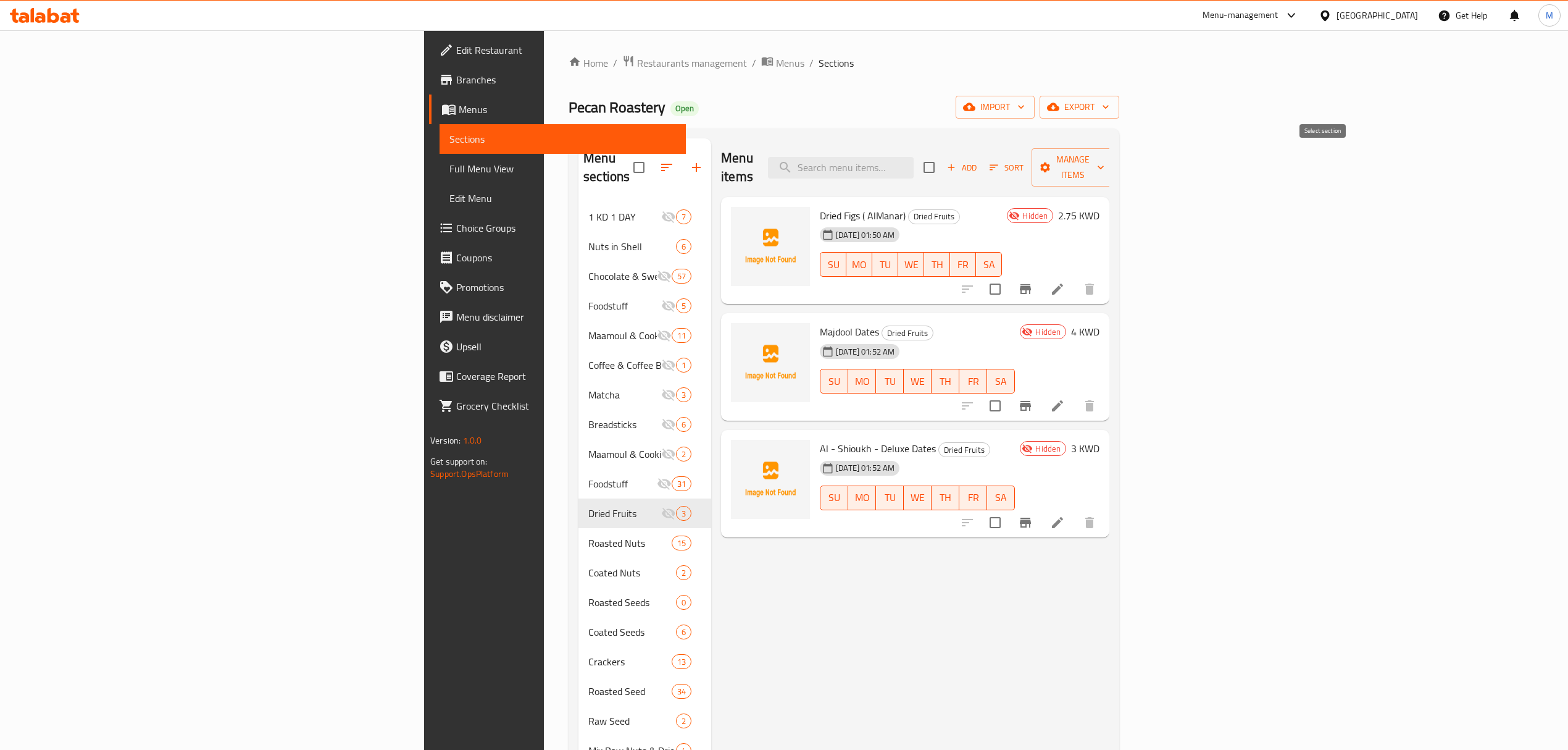
click at [942, 154] on input "checkbox" at bounding box center [929, 167] width 26 height 26
click at [1105, 154] on span "Manage items" at bounding box center [1073, 167] width 63 height 31
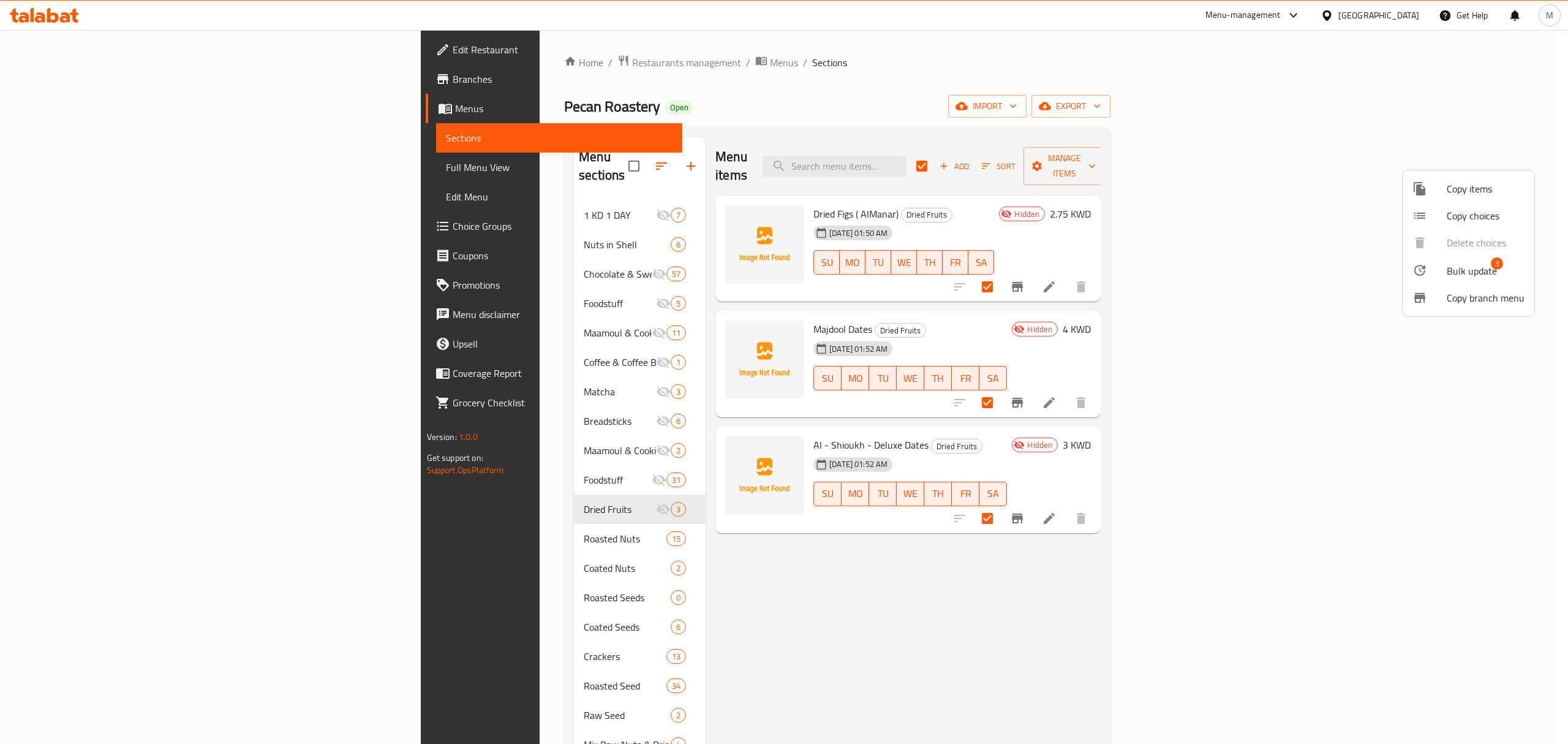
click at [1454, 272] on span "Bulk update" at bounding box center [1472, 271] width 50 height 15
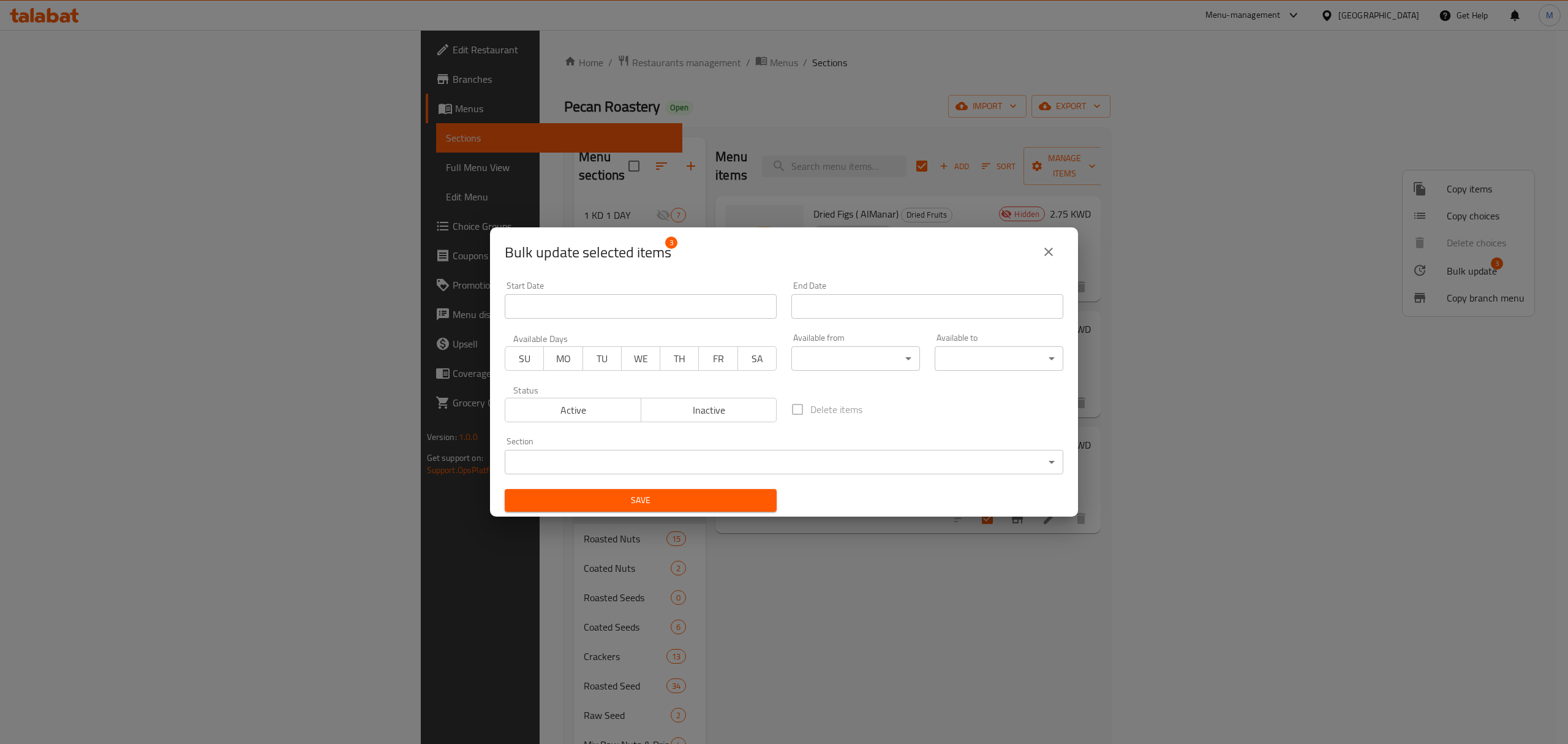
click at [797, 454] on body "​ Menu-management Kuwait Get Help M Edit Restaurant Branches Menus Sections Ful…" at bounding box center [784, 387] width 1568 height 714
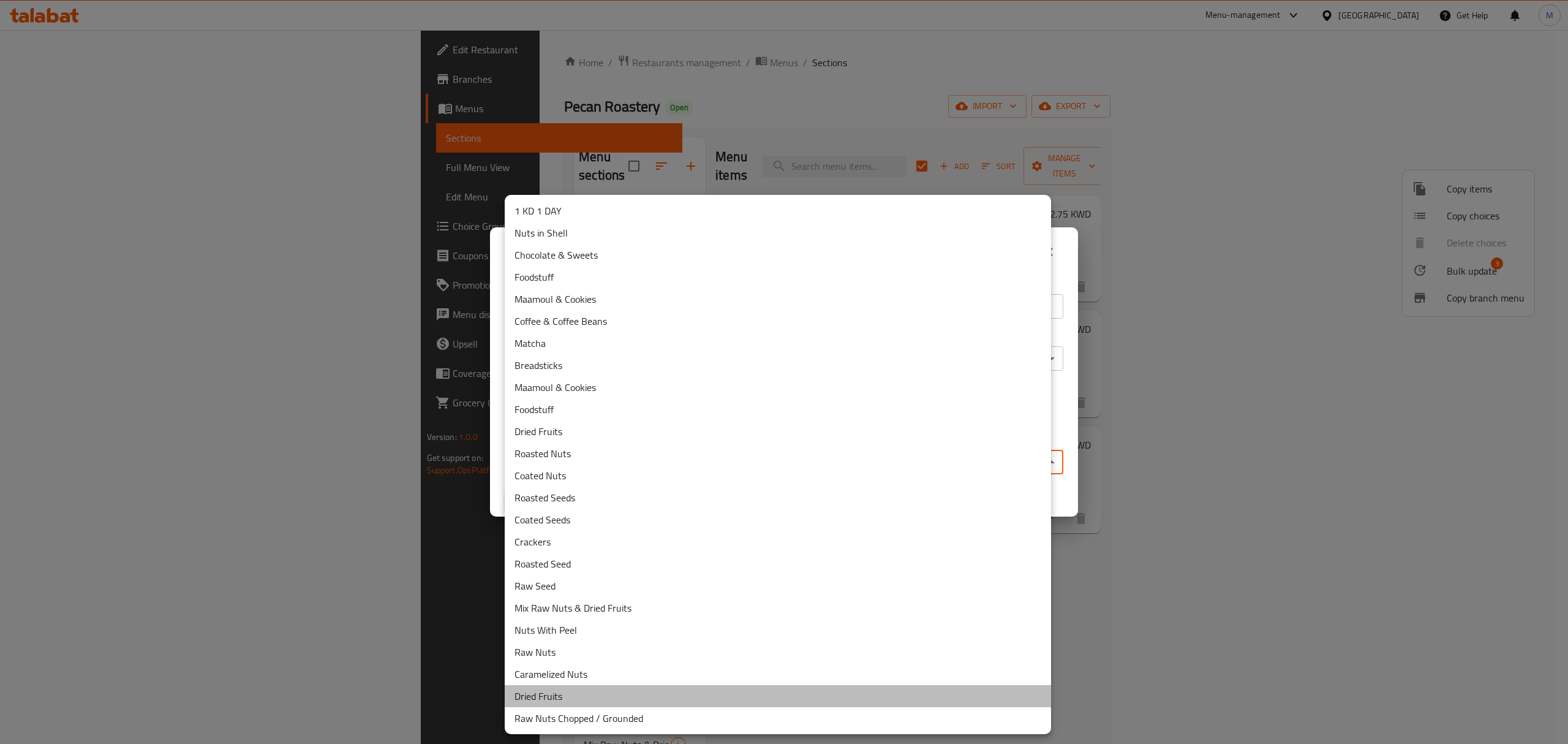
click at [579, 695] on li "Dried Fruits" at bounding box center [778, 696] width 547 height 22
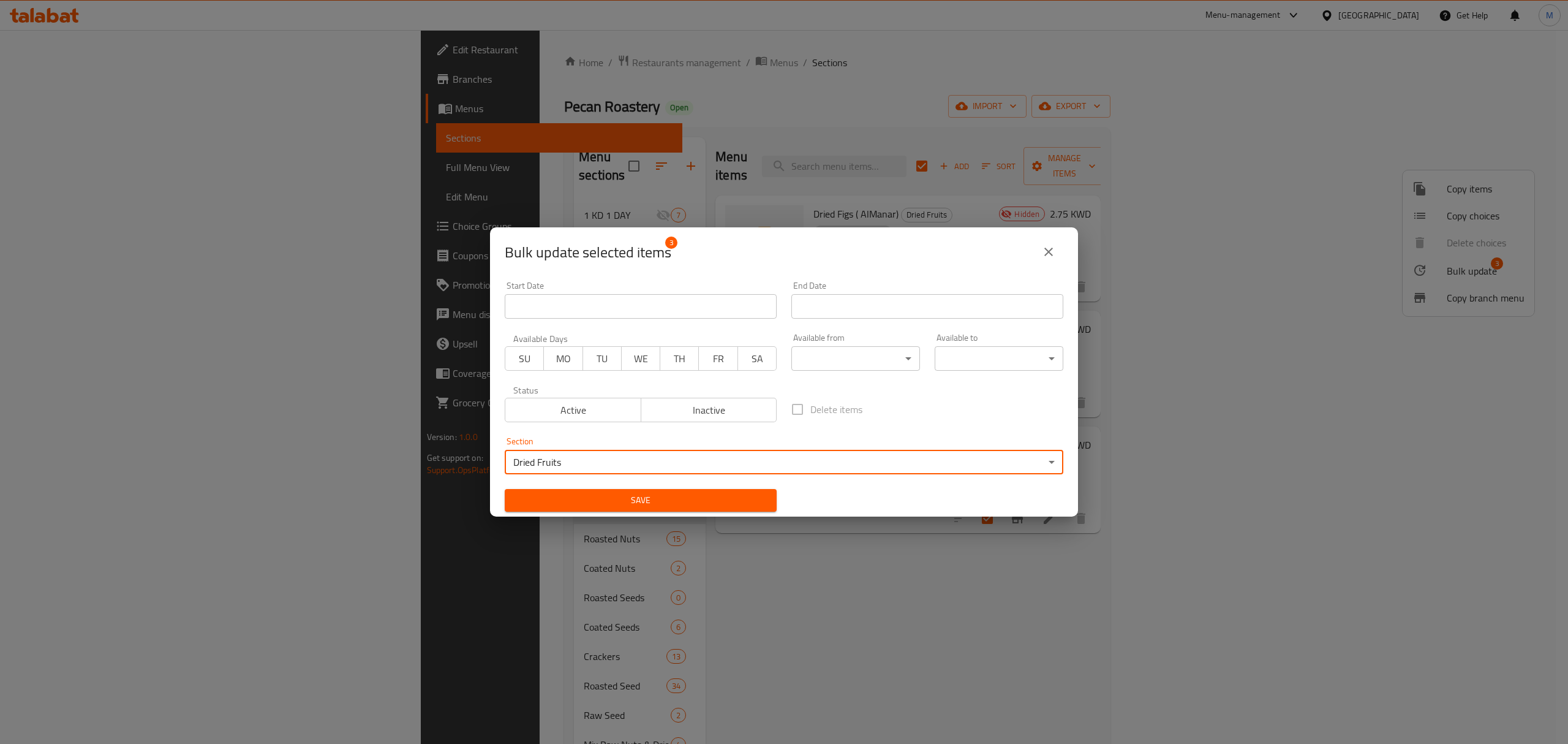
click at [708, 510] on button "Save" at bounding box center [641, 500] width 272 height 23
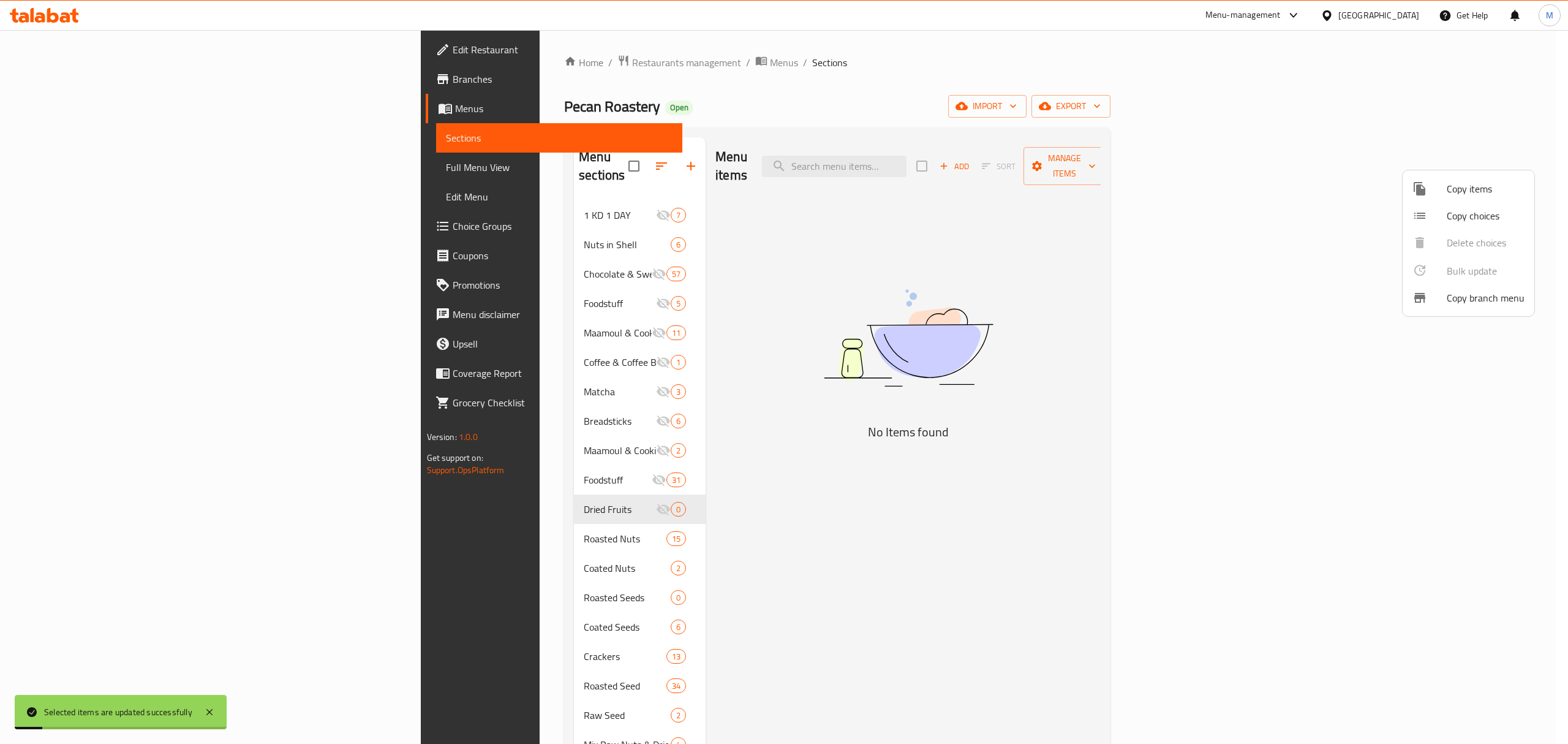
click at [578, 491] on div at bounding box center [784, 372] width 1568 height 744
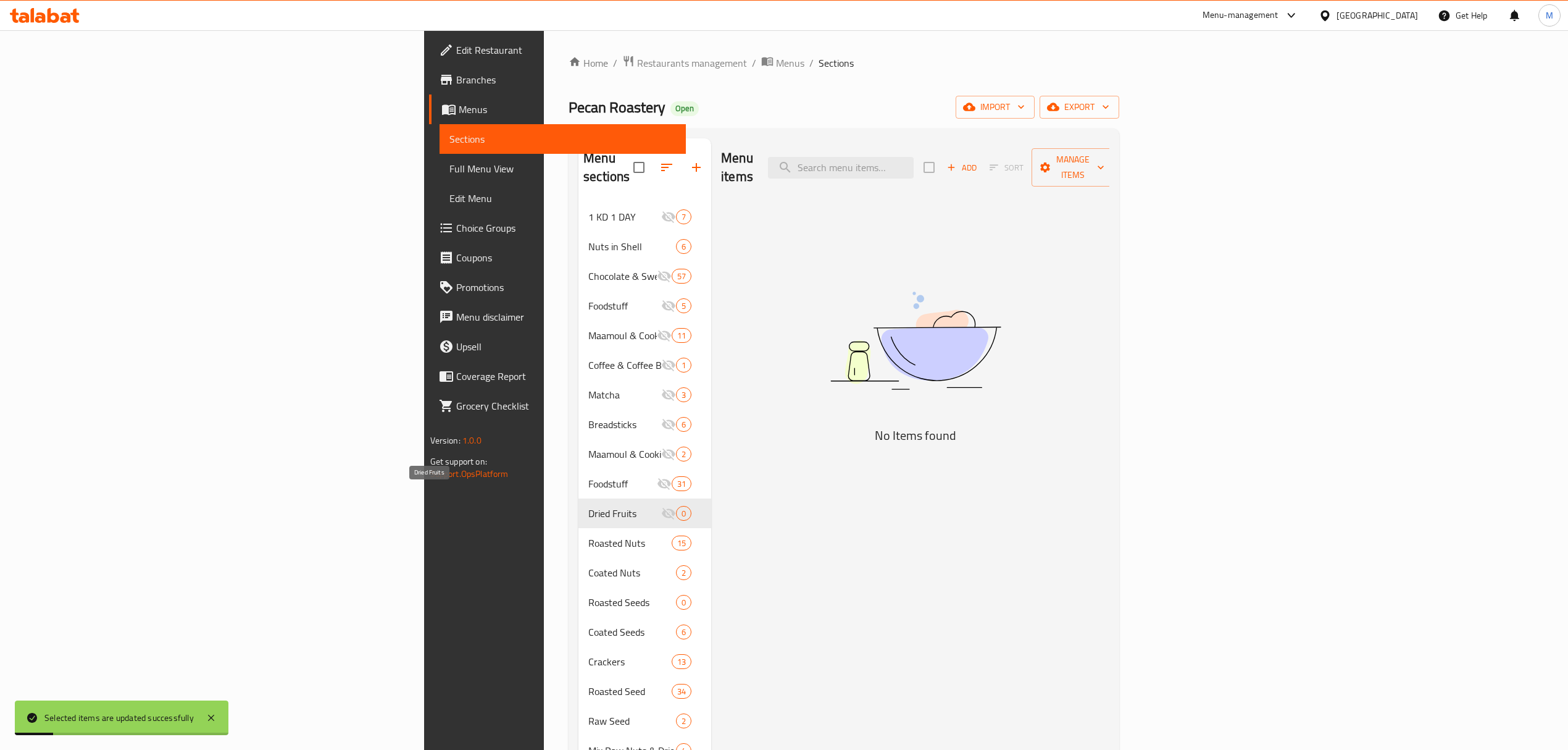
click at [589, 506] on span "Dried Fruits" at bounding box center [625, 513] width 73 height 15
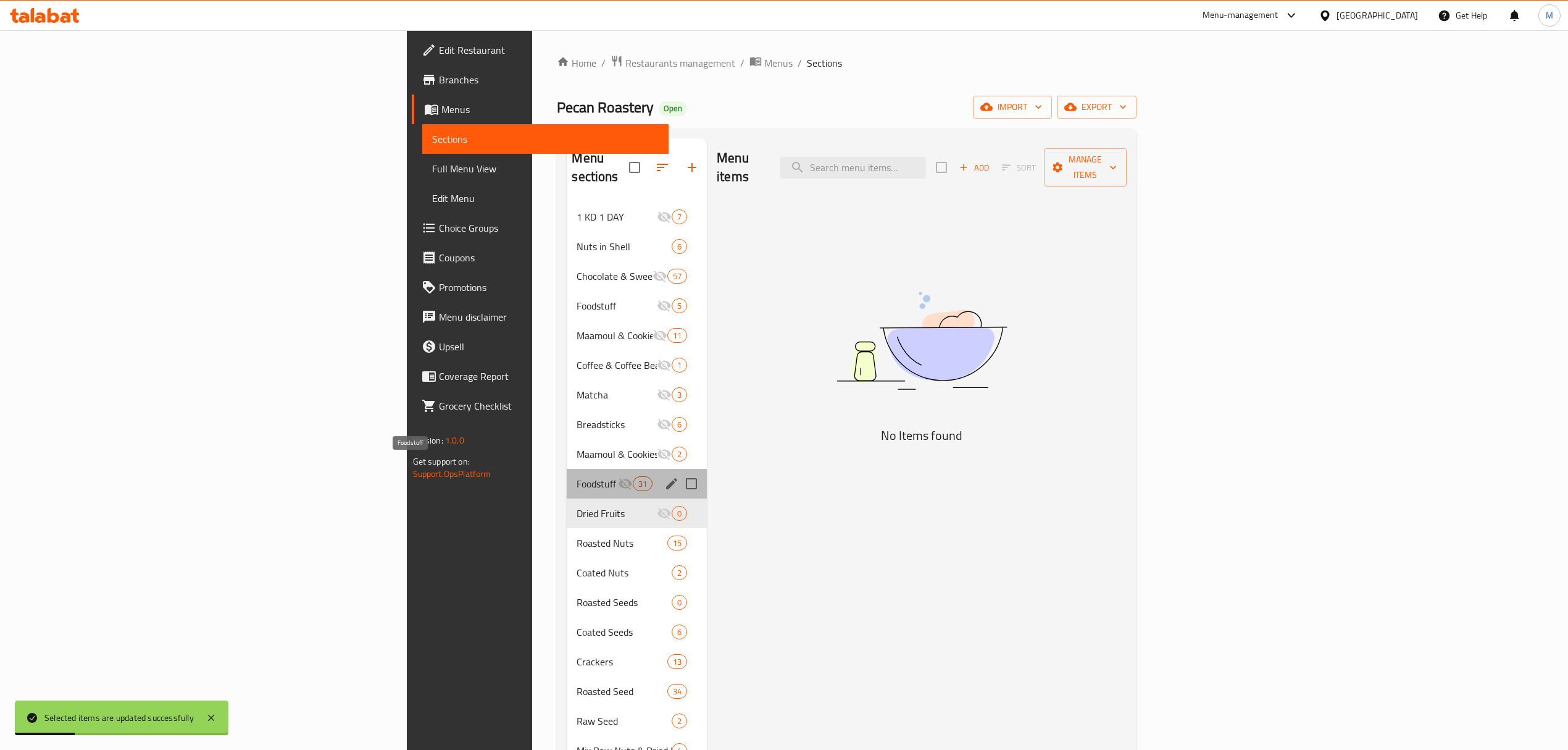
click at [576, 476] on span "Foodstuff" at bounding box center [596, 483] width 41 height 15
click at [567, 499] on div "Dried Fruits 0" at bounding box center [637, 513] width 140 height 29
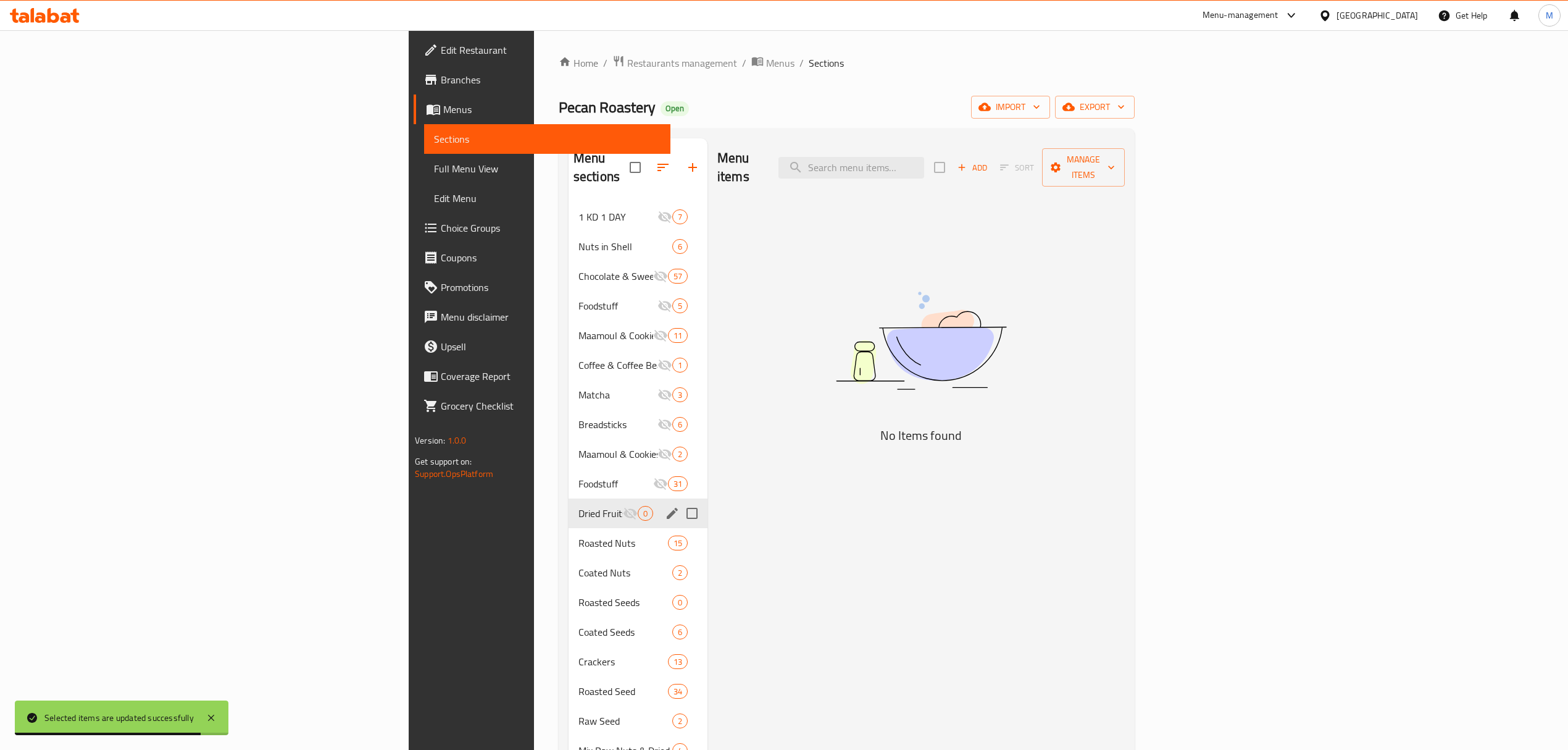
click at [679, 500] on input "Menu sections" at bounding box center [692, 513] width 26 height 26
click at [665, 506] on icon "edit" at bounding box center [672, 513] width 15 height 15
drag, startPoint x: 593, startPoint y: 480, endPoint x: 590, endPoint y: 496, distance: 16.3
click at [679, 500] on input "Menu sections" at bounding box center [692, 513] width 26 height 26
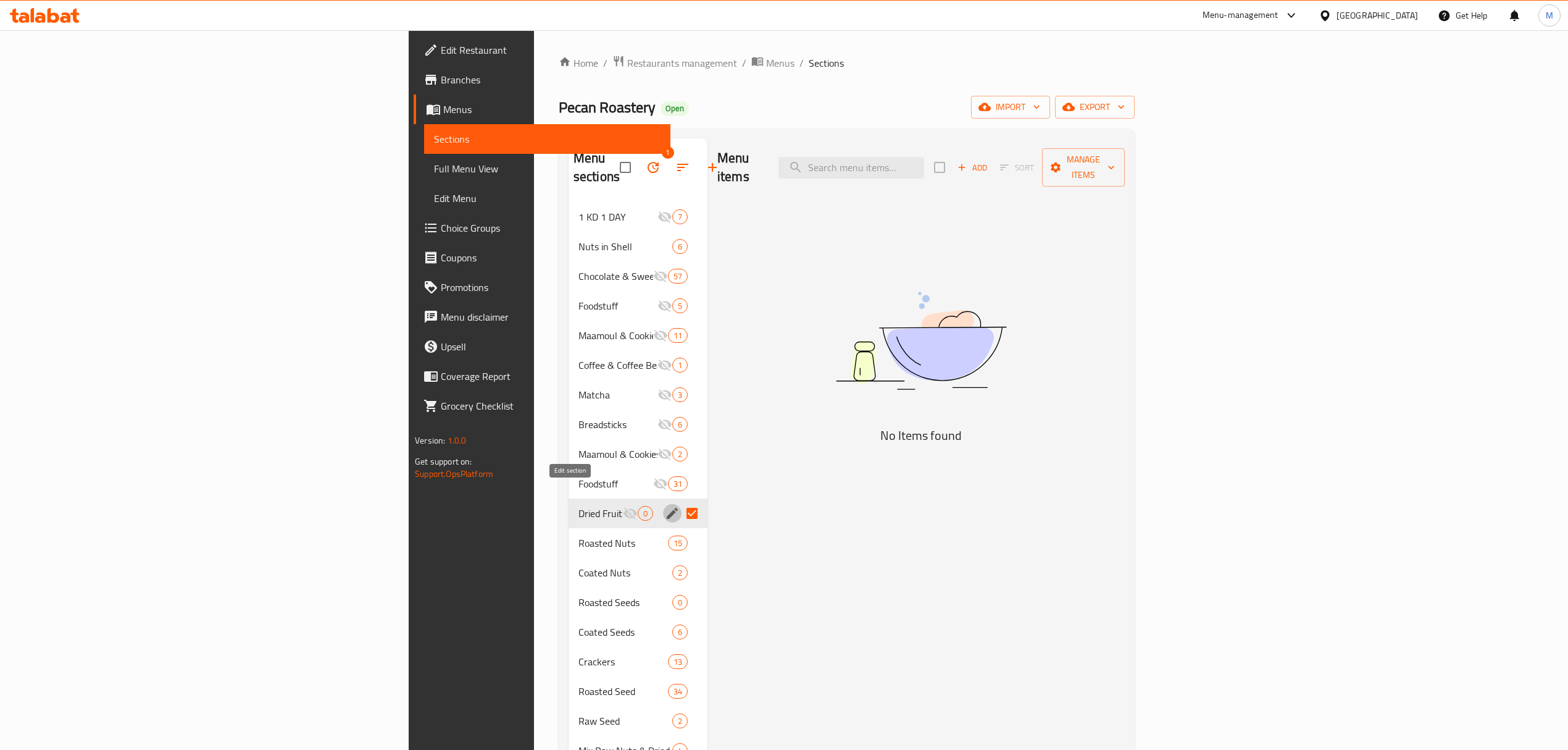
click at [665, 506] on icon "edit" at bounding box center [672, 513] width 15 height 15
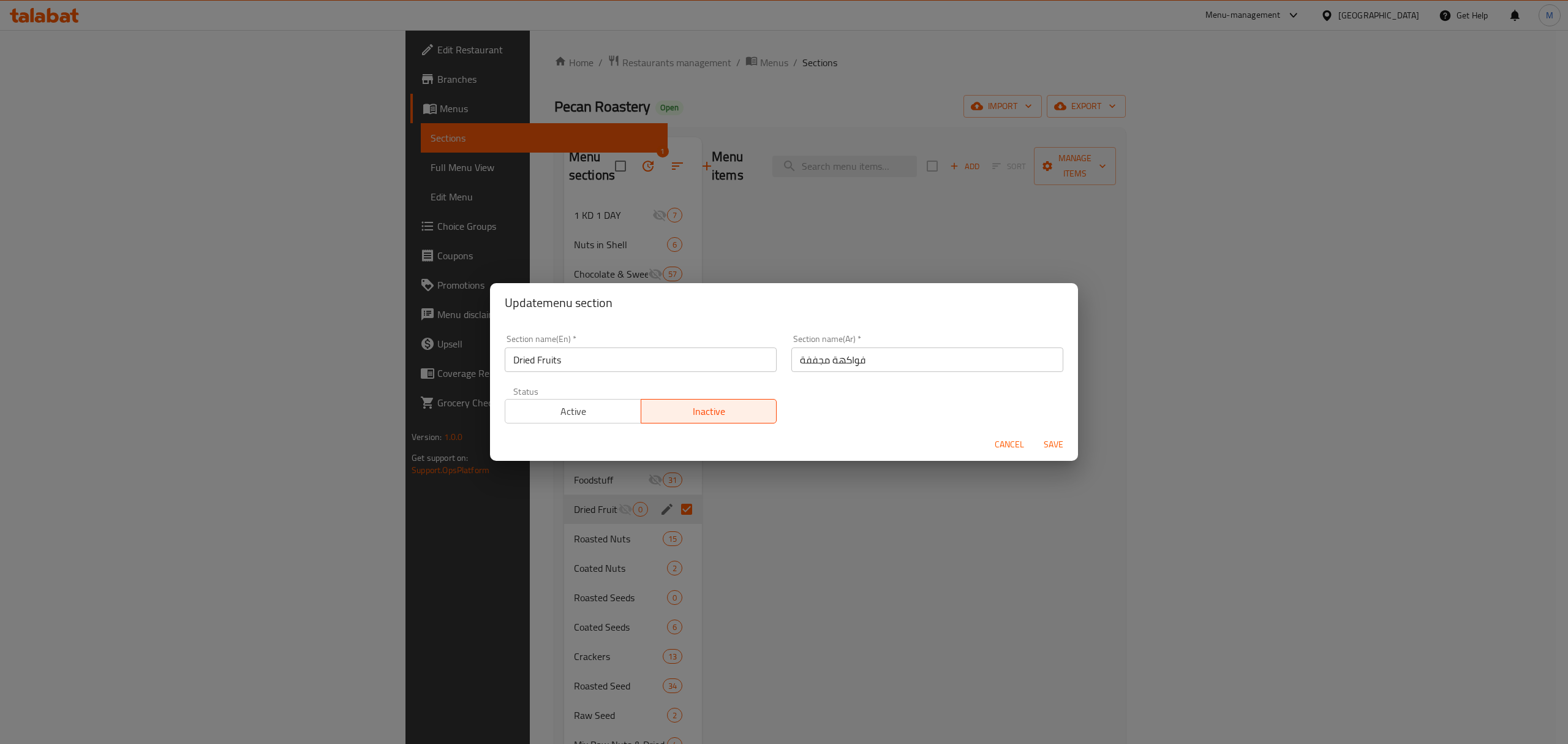
click at [651, 366] on input "Dried Fruits" at bounding box center [641, 359] width 272 height 24
click at [1045, 449] on span "Save" at bounding box center [1053, 444] width 29 height 15
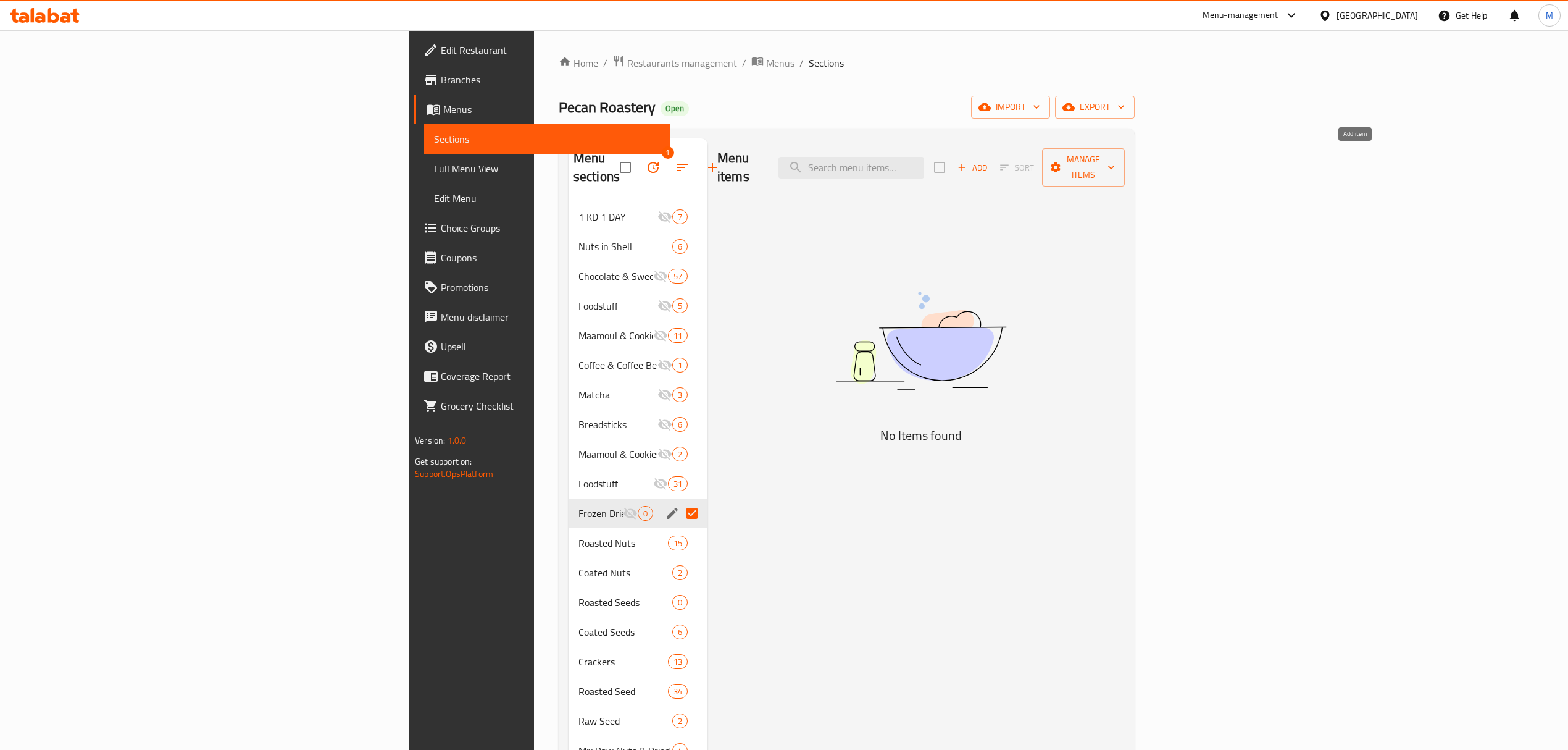
click at [968, 162] on icon "button" at bounding box center [962, 167] width 11 height 11
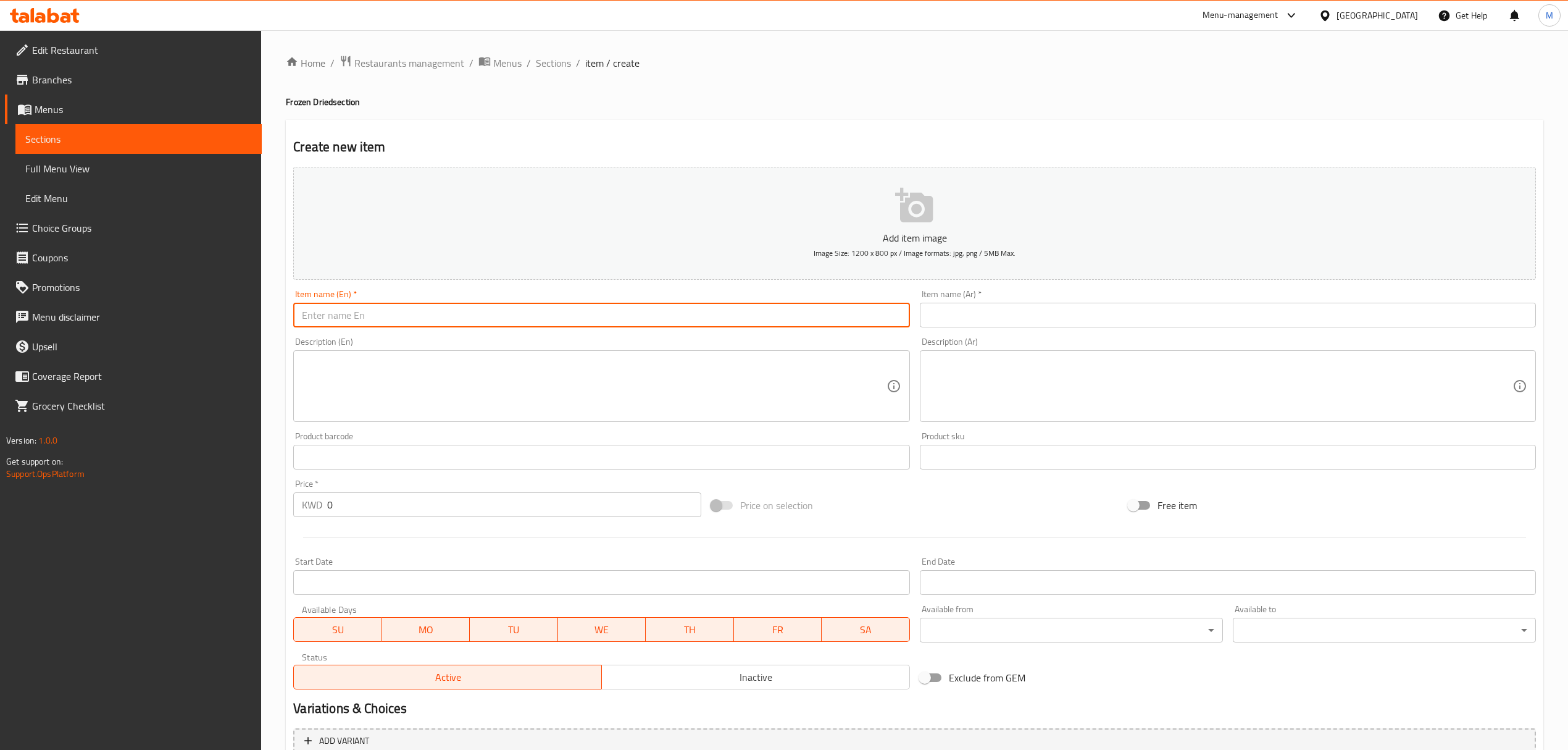
click at [699, 321] on input "text" at bounding box center [602, 315] width 616 height 25
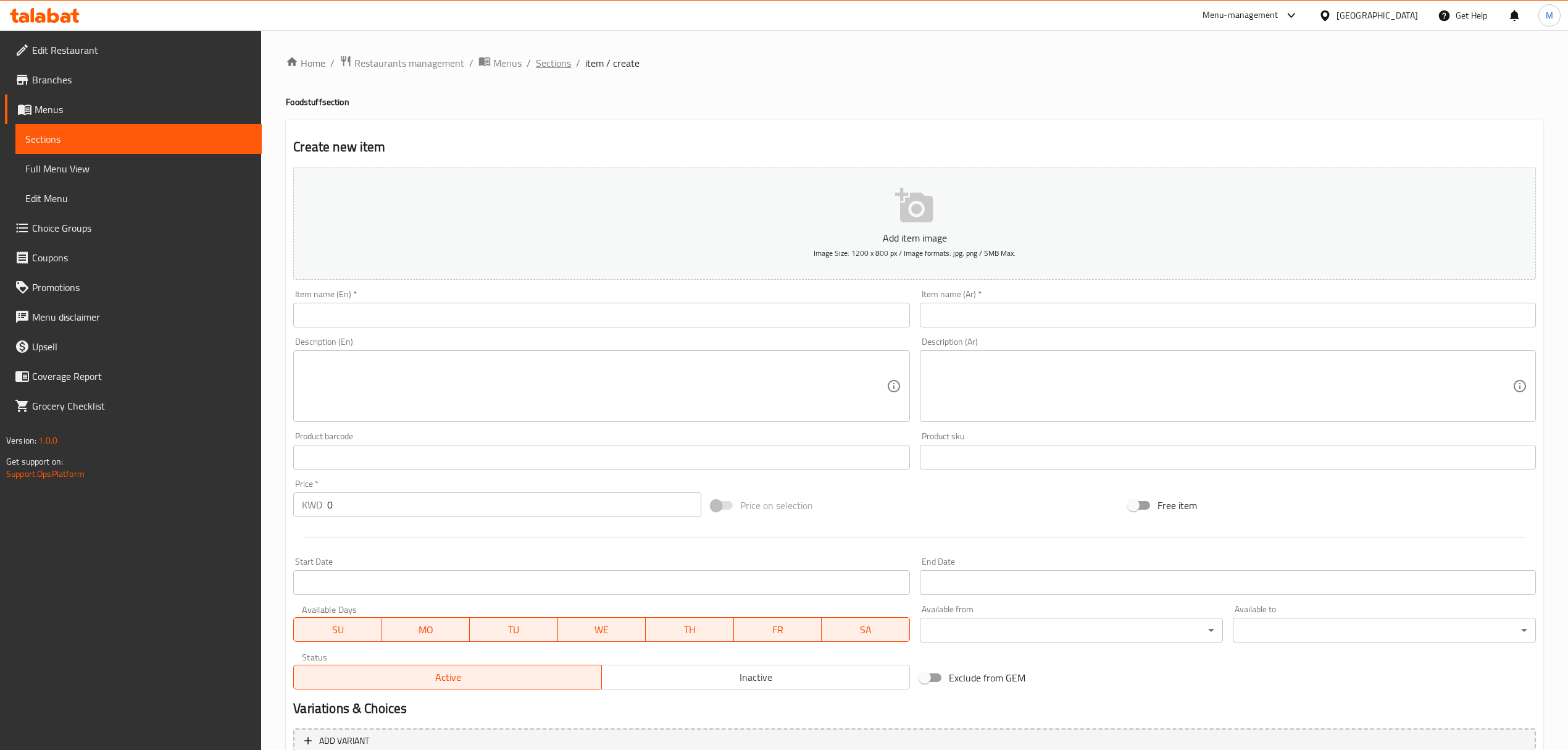
click at [542, 62] on span "Sections" at bounding box center [554, 62] width 35 height 15
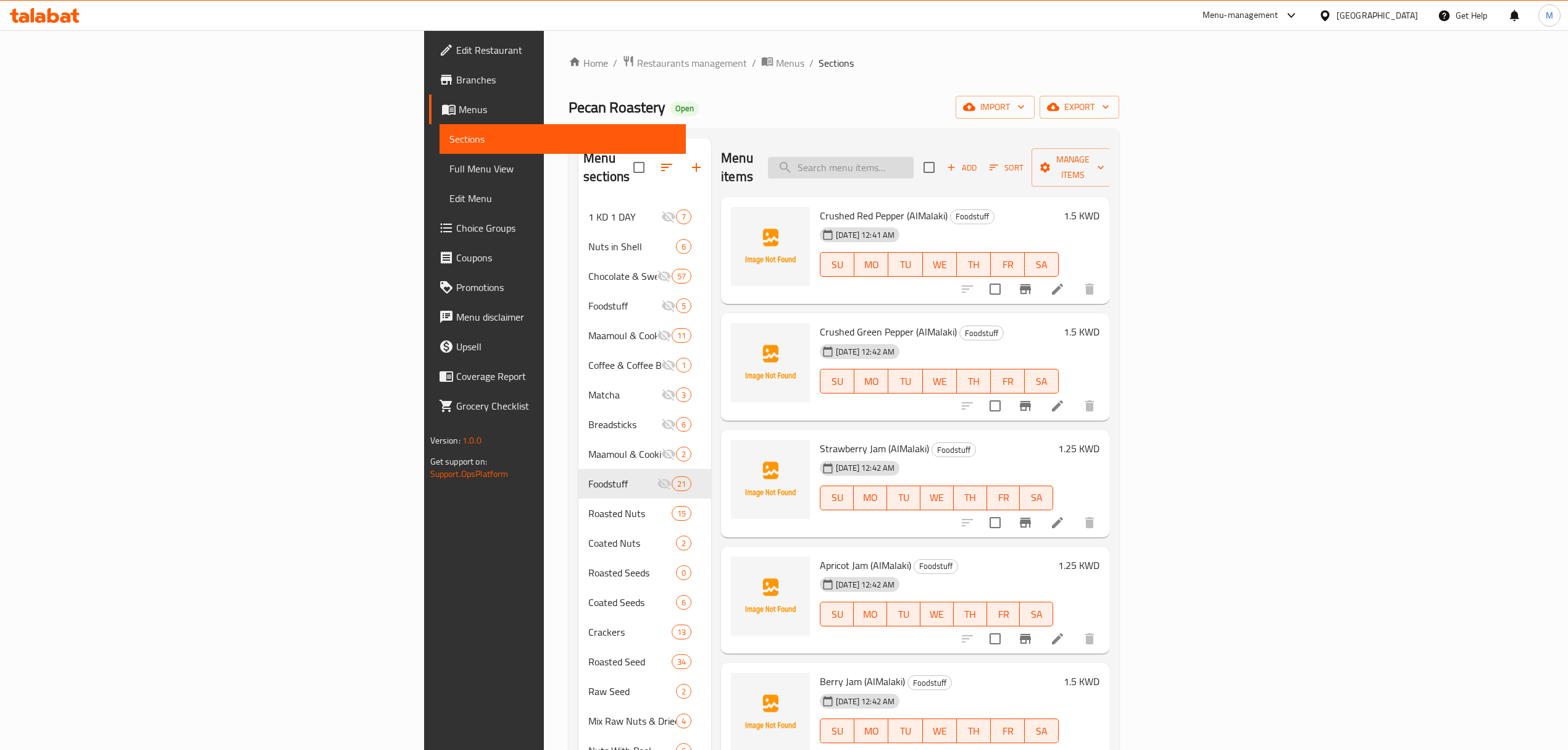
click at [914, 157] on input "search" at bounding box center [841, 168] width 146 height 22
click at [914, 160] on input "search" at bounding box center [841, 168] width 146 height 22
paste input "Date Molases (AlMalaki) 800 g"
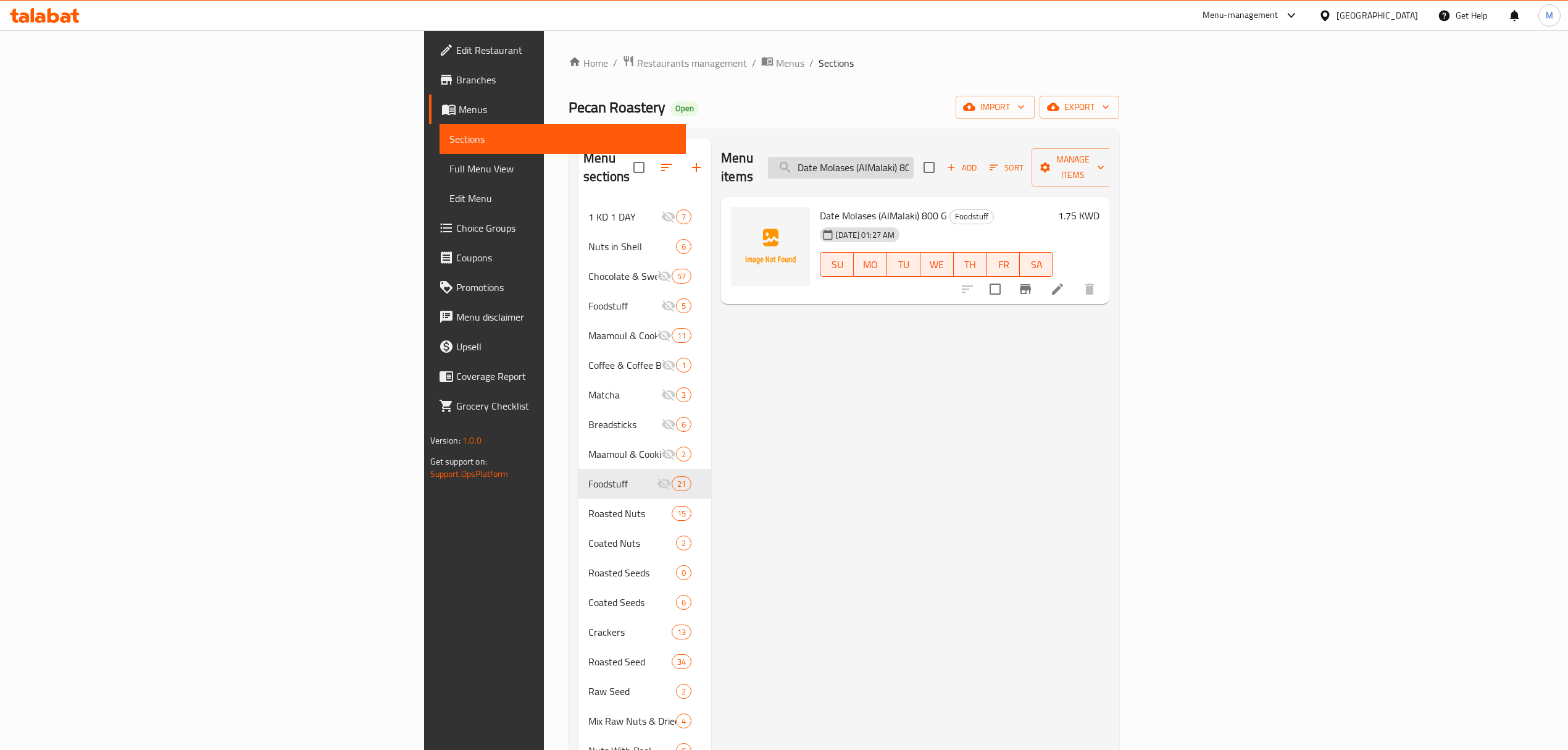
click at [914, 158] on input "Date Molases (AlMalaki) 800 g" at bounding box center [841, 168] width 146 height 22
paste input "Pomegranate Molasses - AlMalaki"
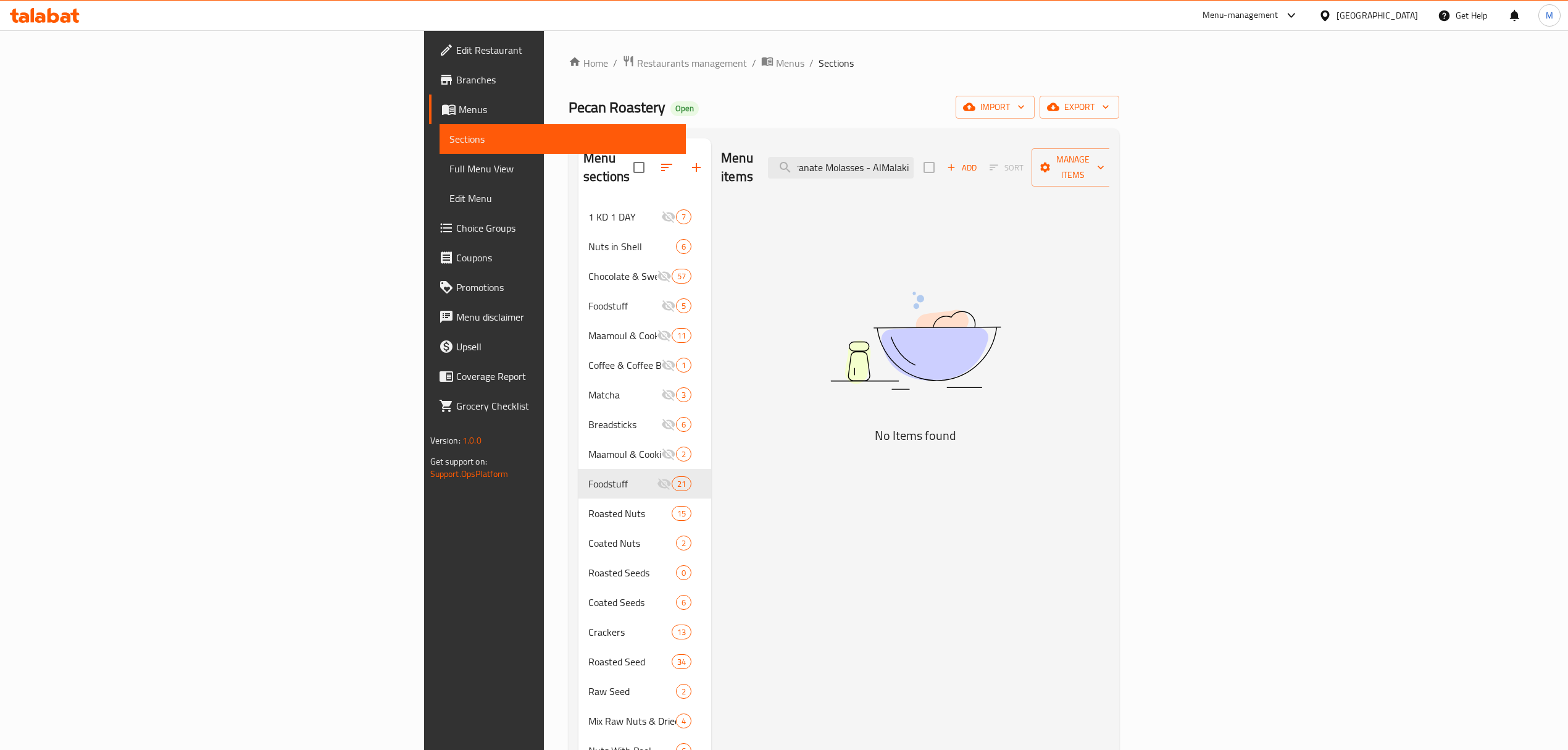
type input "Pomegranate Molasses - AlMalak"
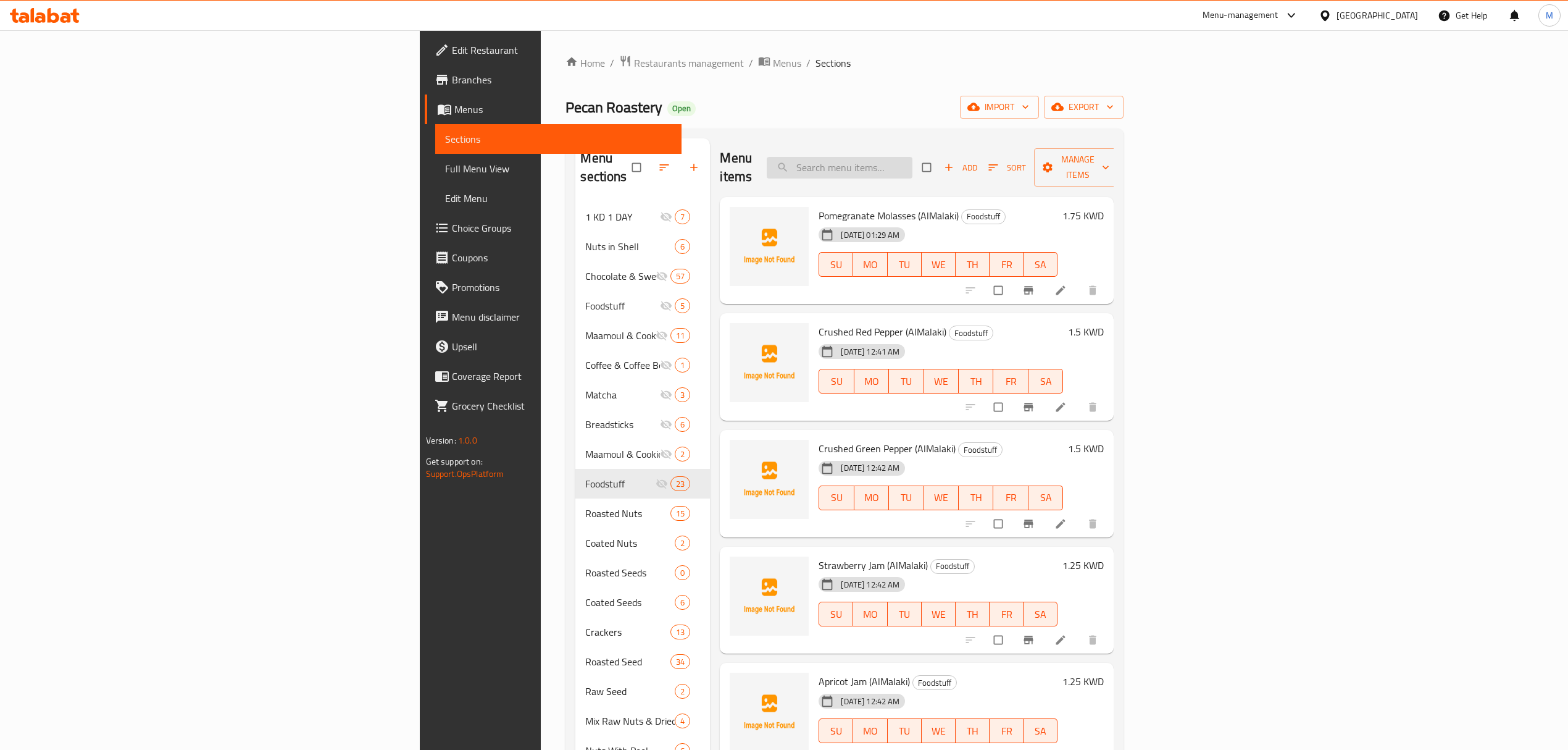
click at [912, 166] on input "search" at bounding box center [839, 168] width 146 height 22
paste input "Pomegranate Molasses - AlMalaki"
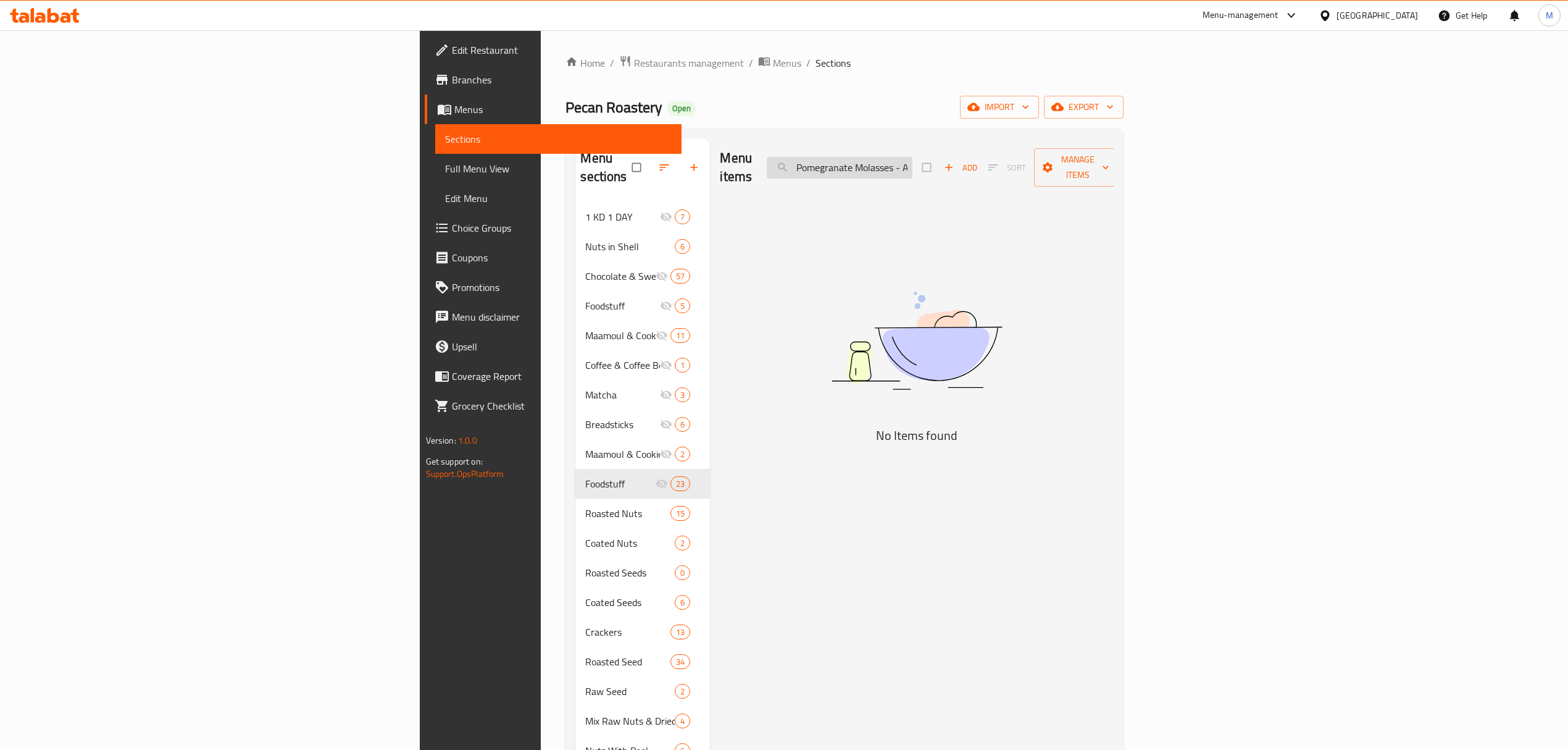
drag, startPoint x: 957, startPoint y: 163, endPoint x: 934, endPoint y: 160, distance: 23.2
click at [912, 160] on input "Pomegranate Molasses - AlMalak" at bounding box center [839, 168] width 146 height 22
click at [912, 161] on input "Pomegranate Molasses - AlMalak" at bounding box center [839, 168] width 146 height 22
click at [912, 160] on input "Pomegranate Molasses - AlMalak" at bounding box center [839, 168] width 146 height 22
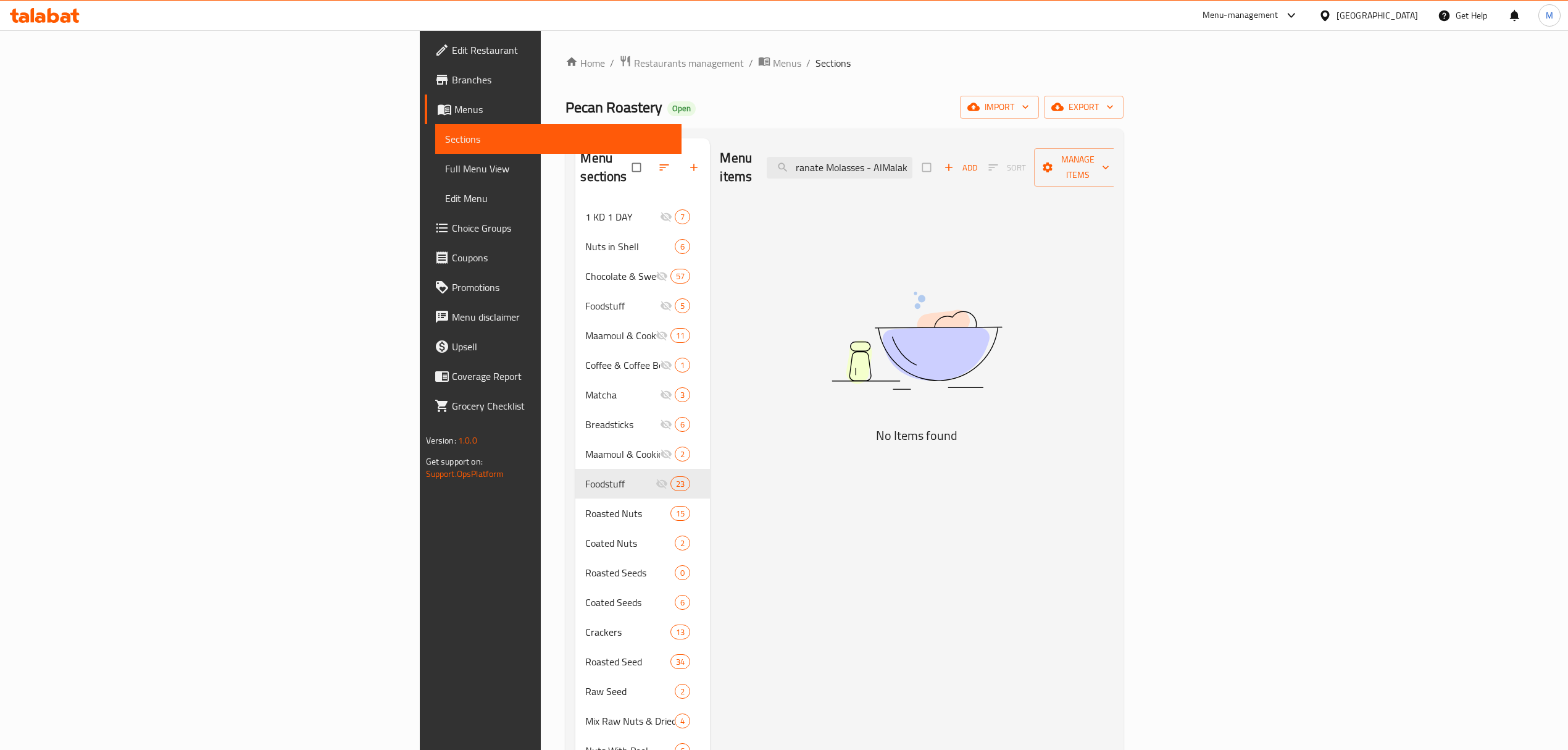
drag, startPoint x: 1055, startPoint y: 162, endPoint x: 1194, endPoint y: 154, distance: 139.2
click at [1114, 154] on div "Menu items Pomegranate Molasses - AlMalak Add Sort Manage items" at bounding box center [916, 168] width 394 height 59
click at [912, 157] on input "Pomegranate Molasses - AlMalak" at bounding box center [839, 168] width 146 height 22
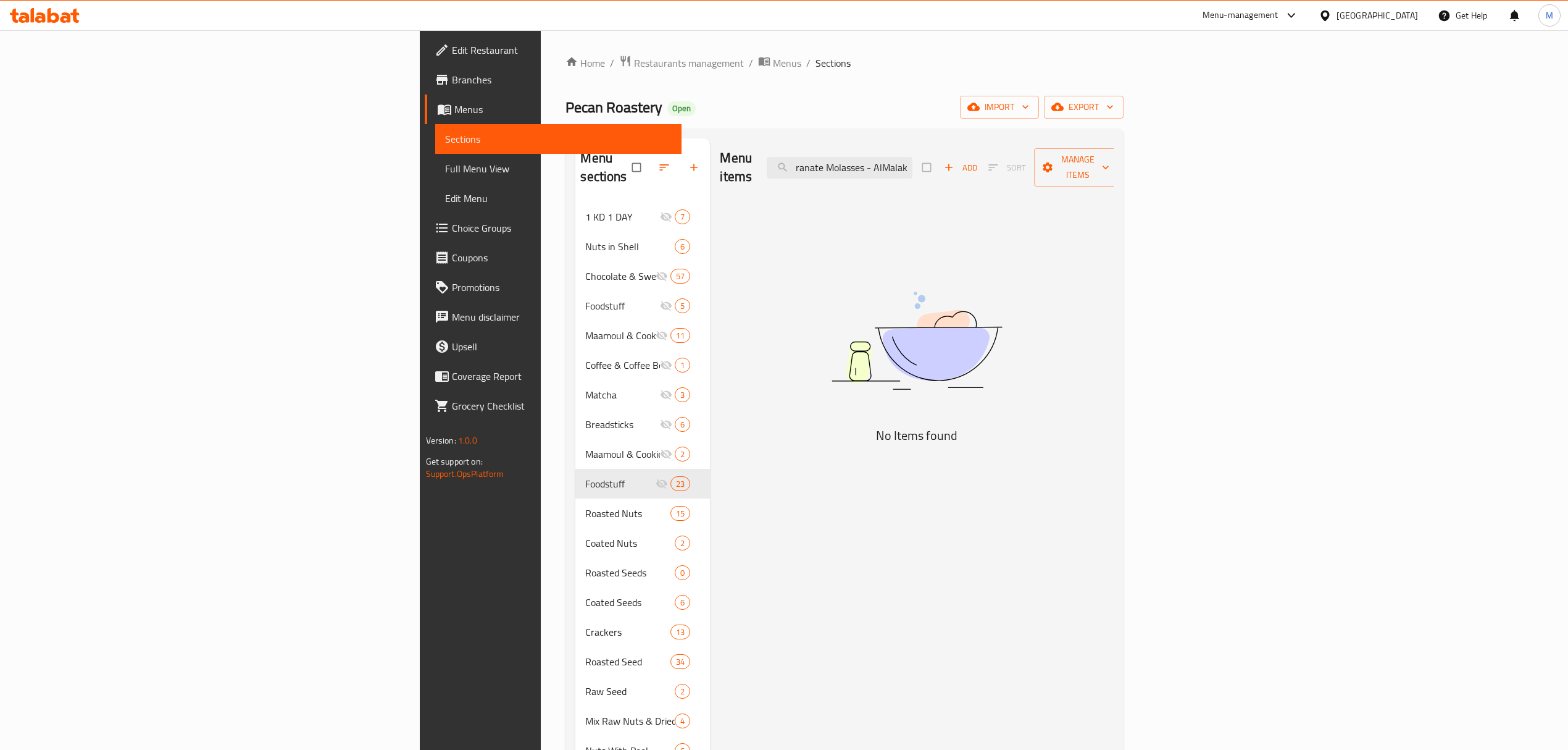
drag, startPoint x: 1053, startPoint y: 157, endPoint x: 1100, endPoint y: 158, distance: 47.0
click at [1100, 158] on div "Menu items Pomegranate Molasses - AlMalak Add Sort Manage items" at bounding box center [916, 168] width 394 height 59
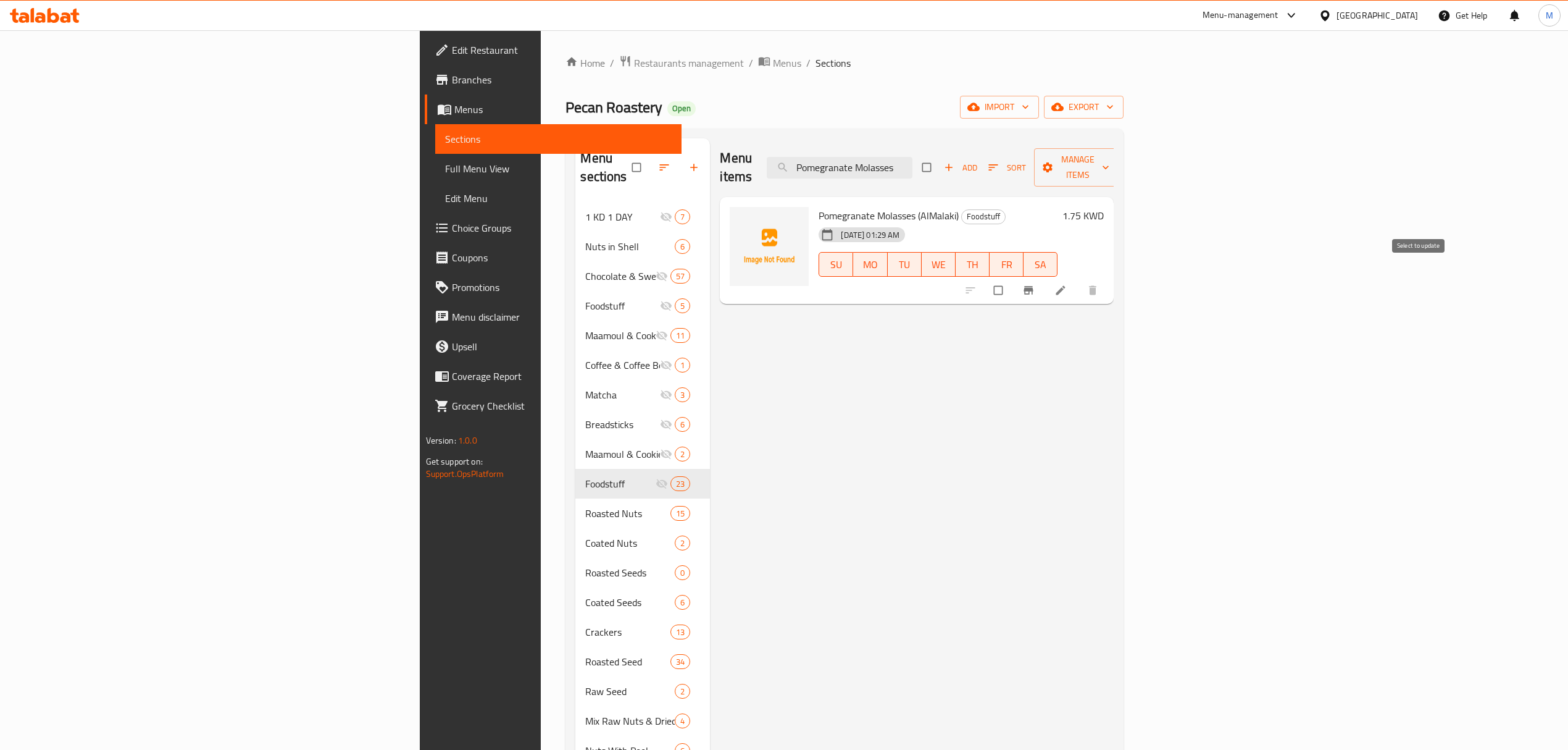
type input "Pomegranate Molasses"
click at [1012, 278] on input "checkbox" at bounding box center [1000, 290] width 26 height 23
checkbox input "true"
click at [1067, 284] on icon at bounding box center [1061, 291] width 12 height 12
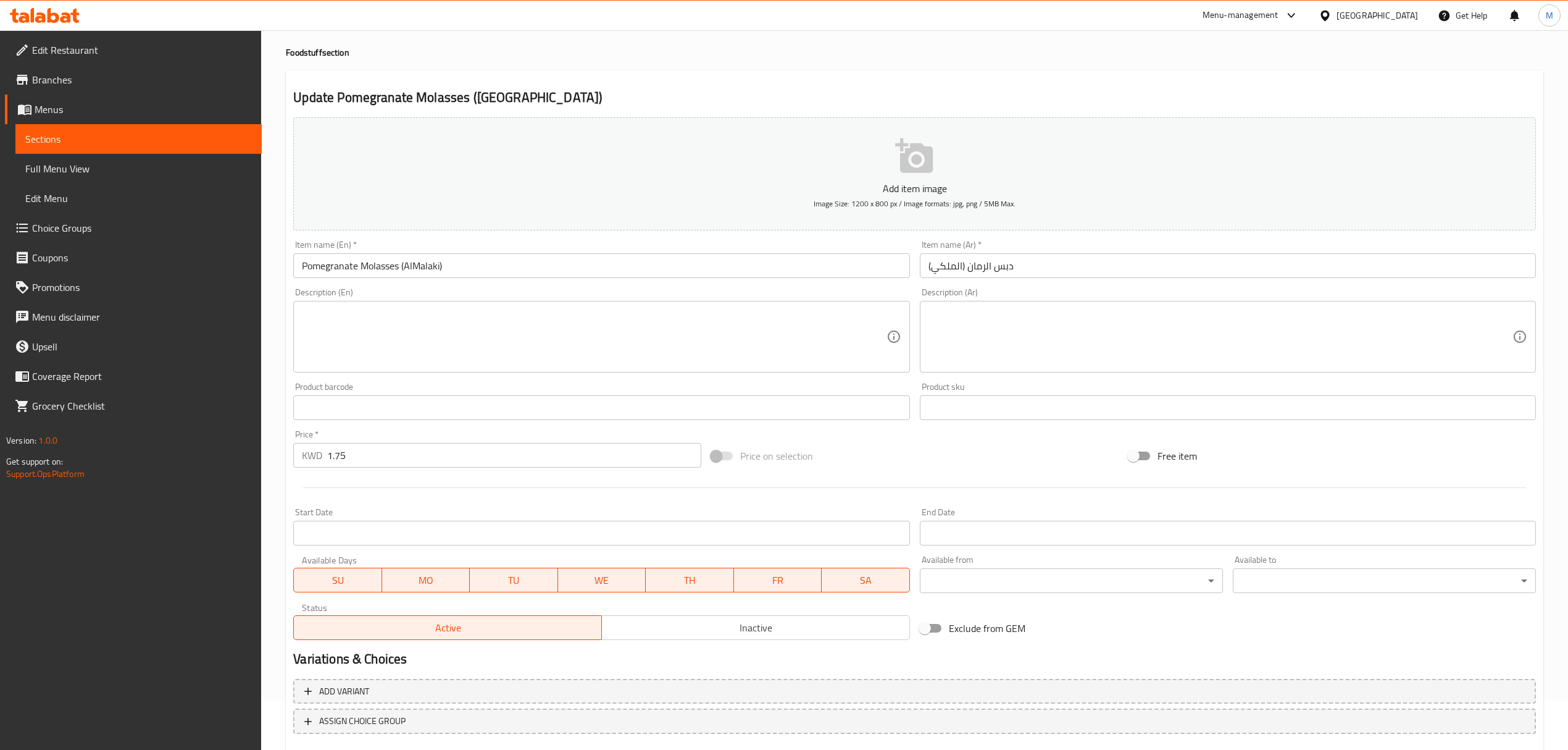
scroll to position [122, 0]
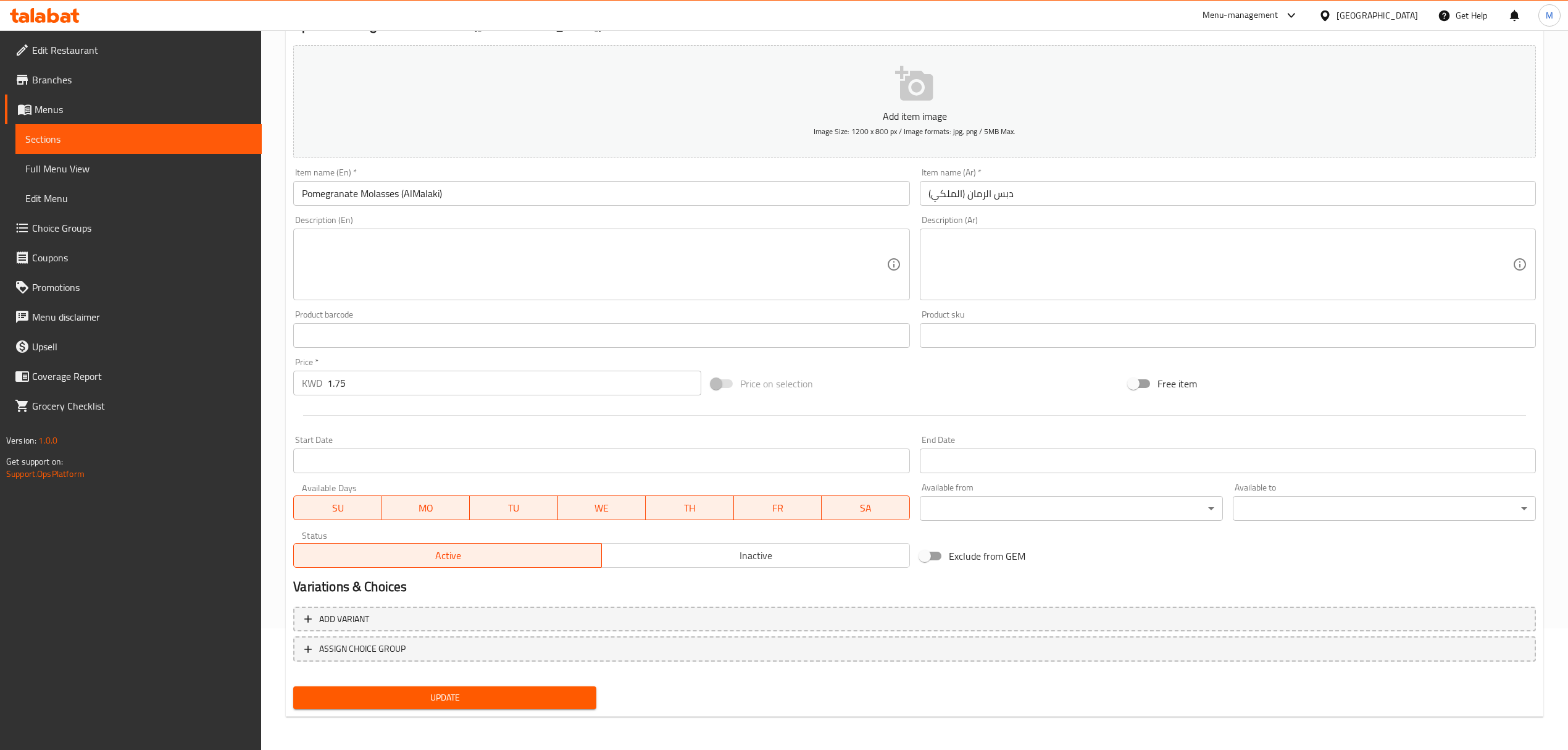
click at [666, 552] on span "Inactive" at bounding box center [756, 555] width 298 height 18
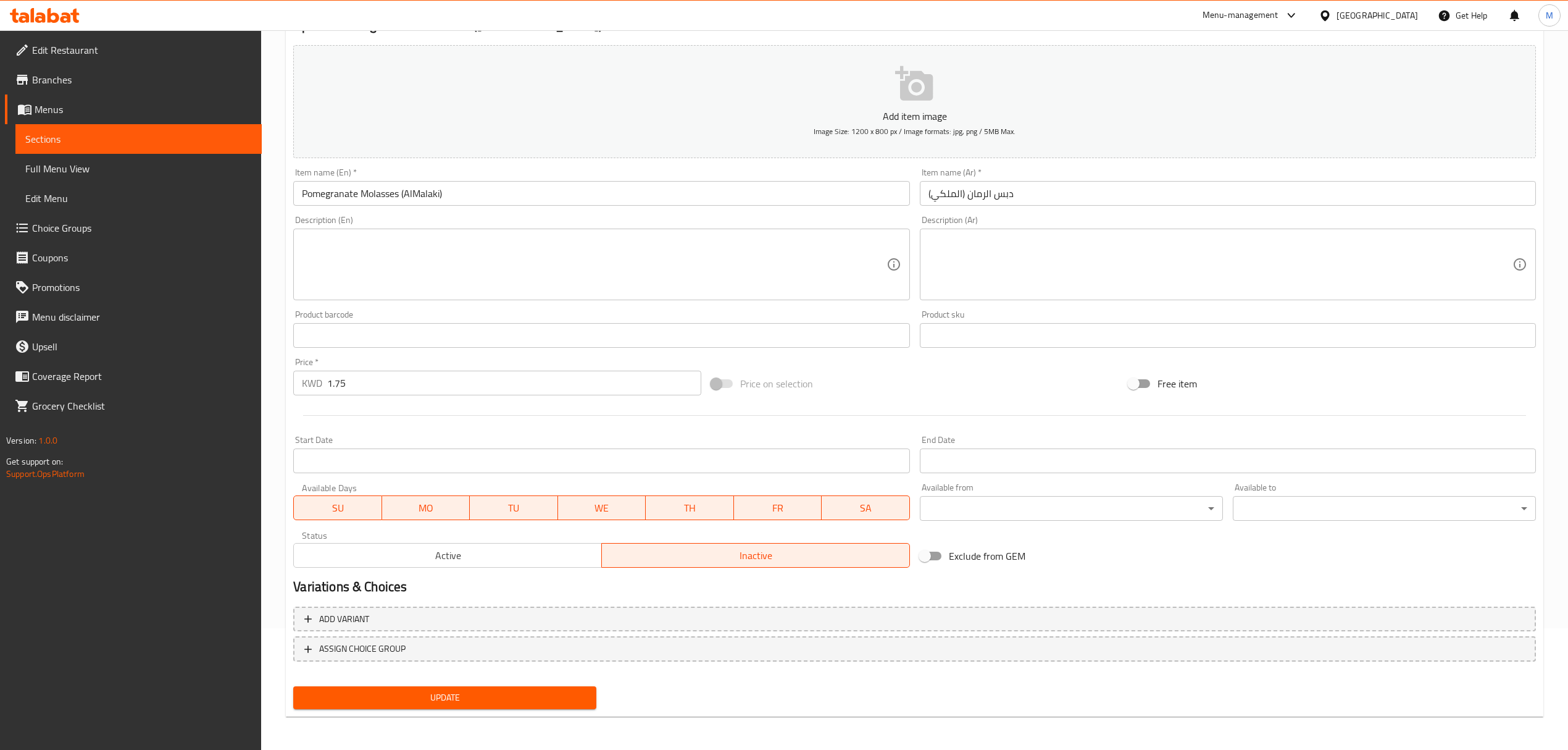
click at [506, 715] on div "Update Pomegranate Molasses (AlMalaki) Add item image Image Size: 1200 x 800 px…" at bounding box center [915, 358] width 1257 height 719
click at [506, 702] on span "Update" at bounding box center [445, 698] width 284 height 15
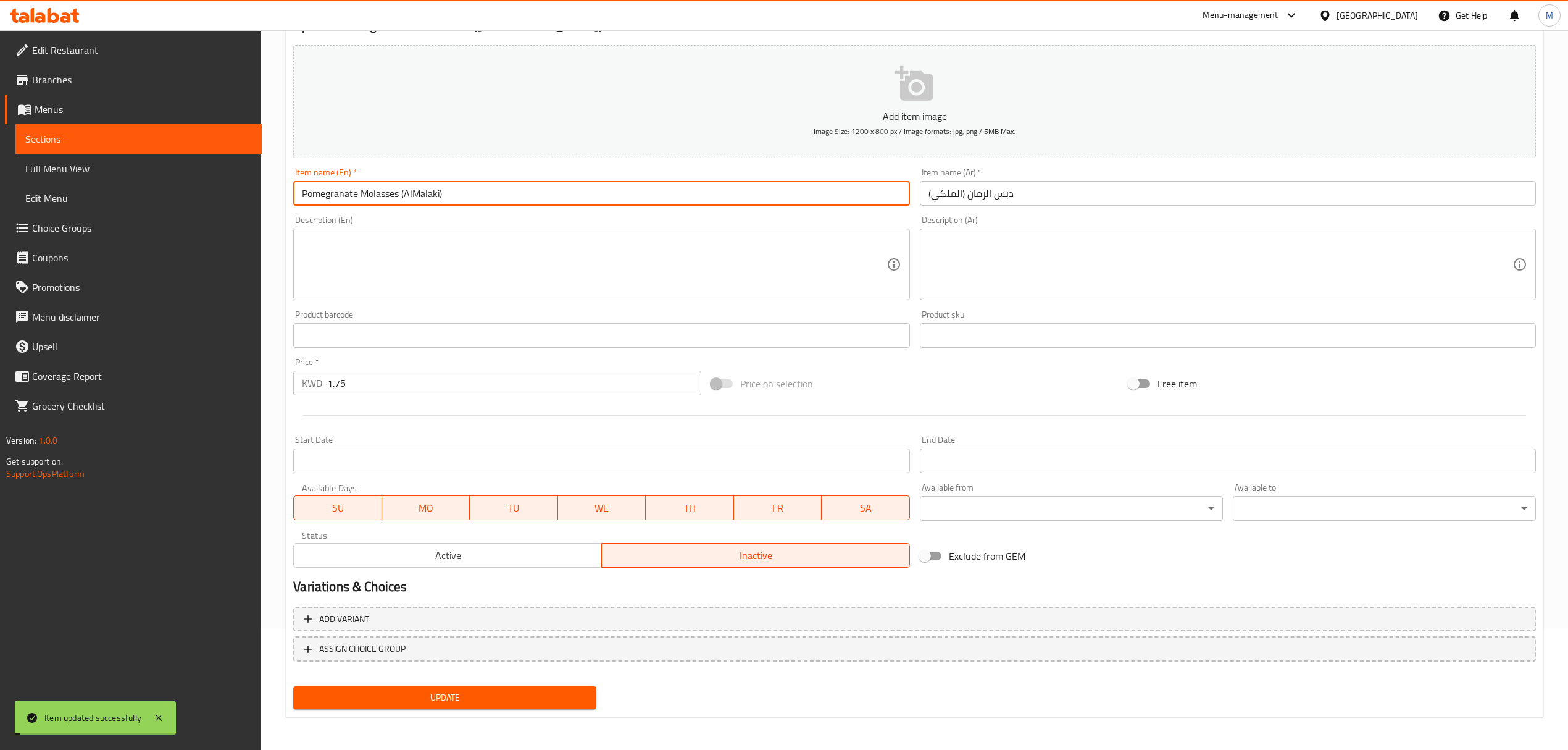
click at [455, 191] on input "Pomegranate Molasses (AlMalaki)" at bounding box center [602, 193] width 616 height 25
click at [492, 199] on input "Pomegranate Molasses (AlMalaki)" at bounding box center [602, 193] width 616 height 25
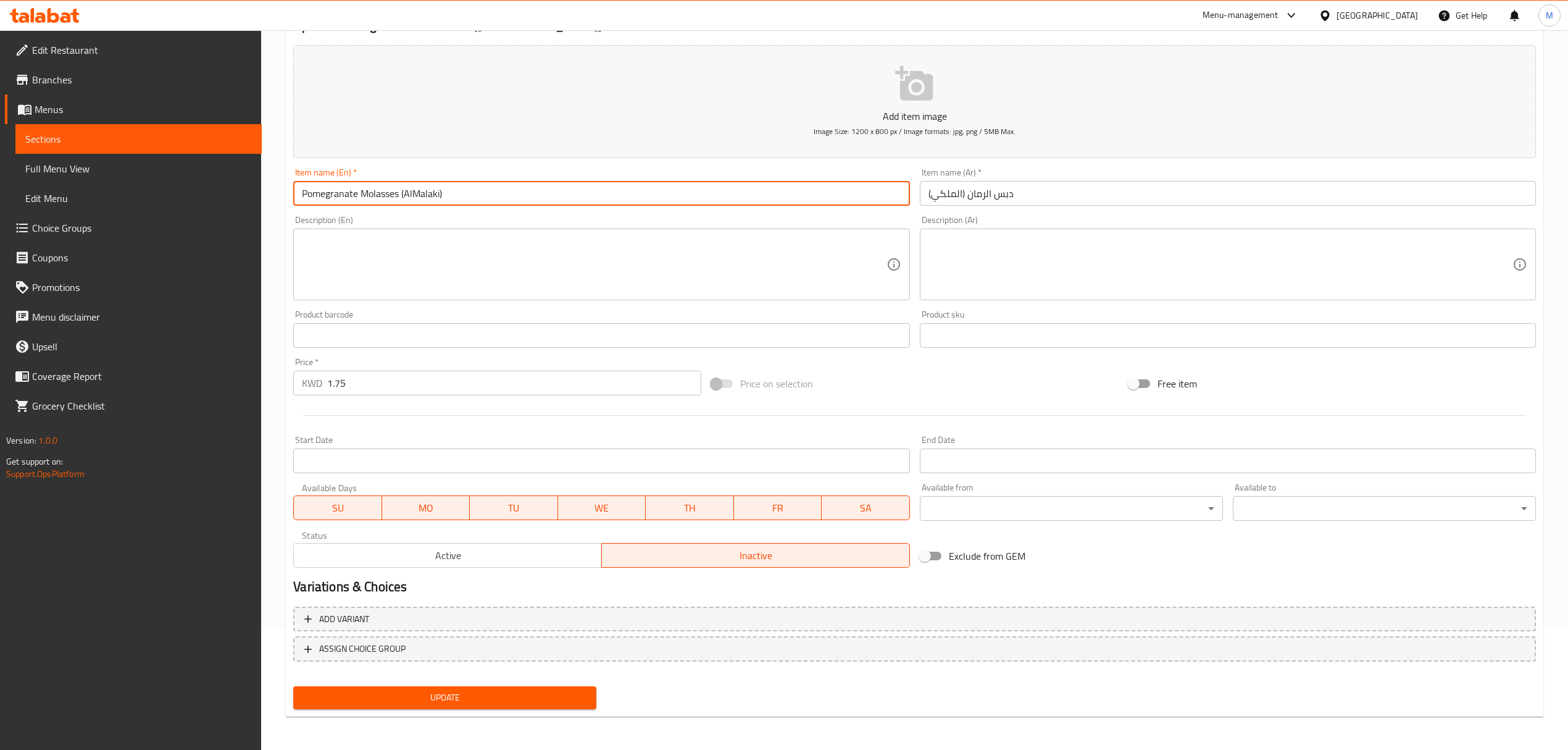
click at [492, 199] on input "Pomegranate Molasses (AlMalaki)" at bounding box center [602, 193] width 616 height 25
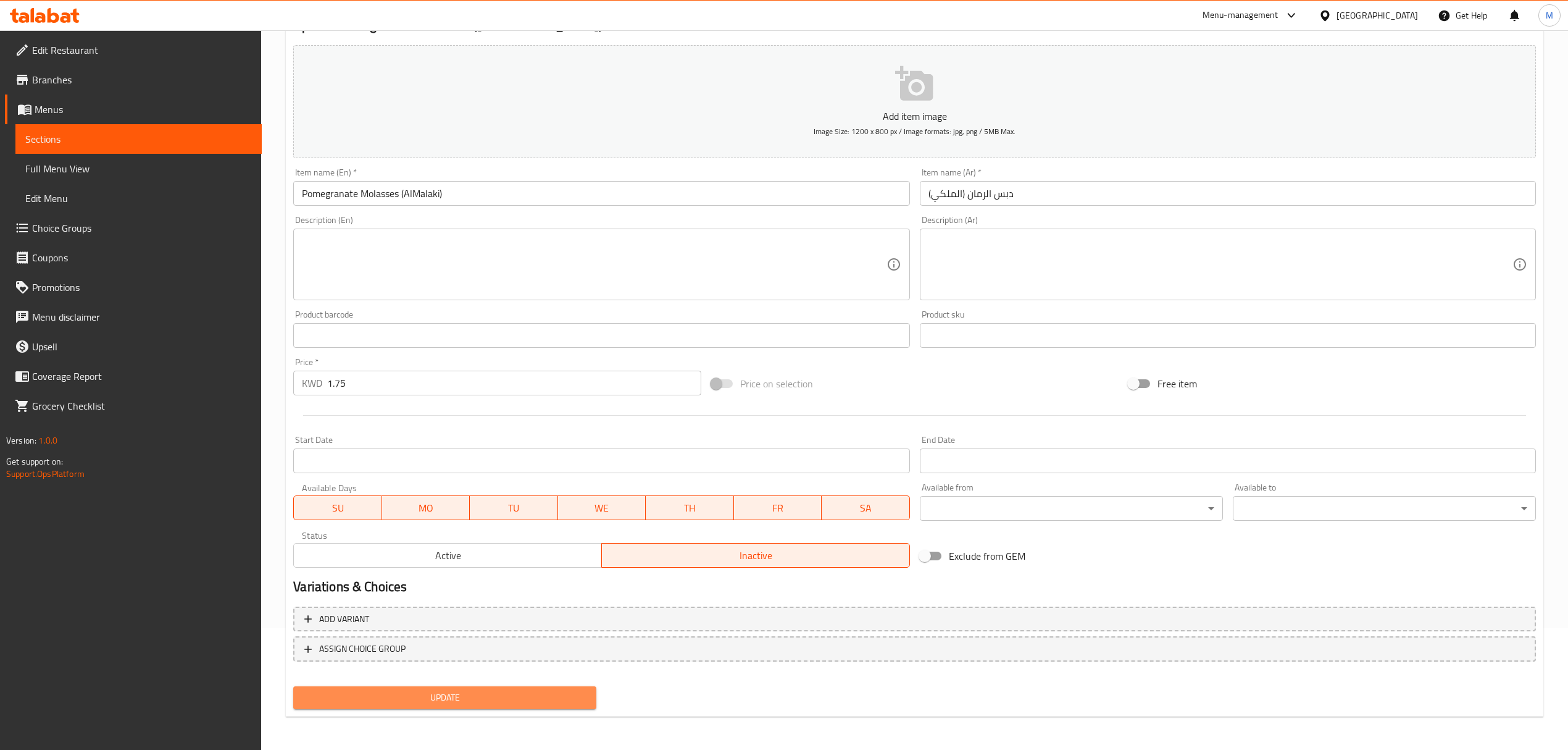
click at [502, 699] on span "Update" at bounding box center [445, 698] width 284 height 15
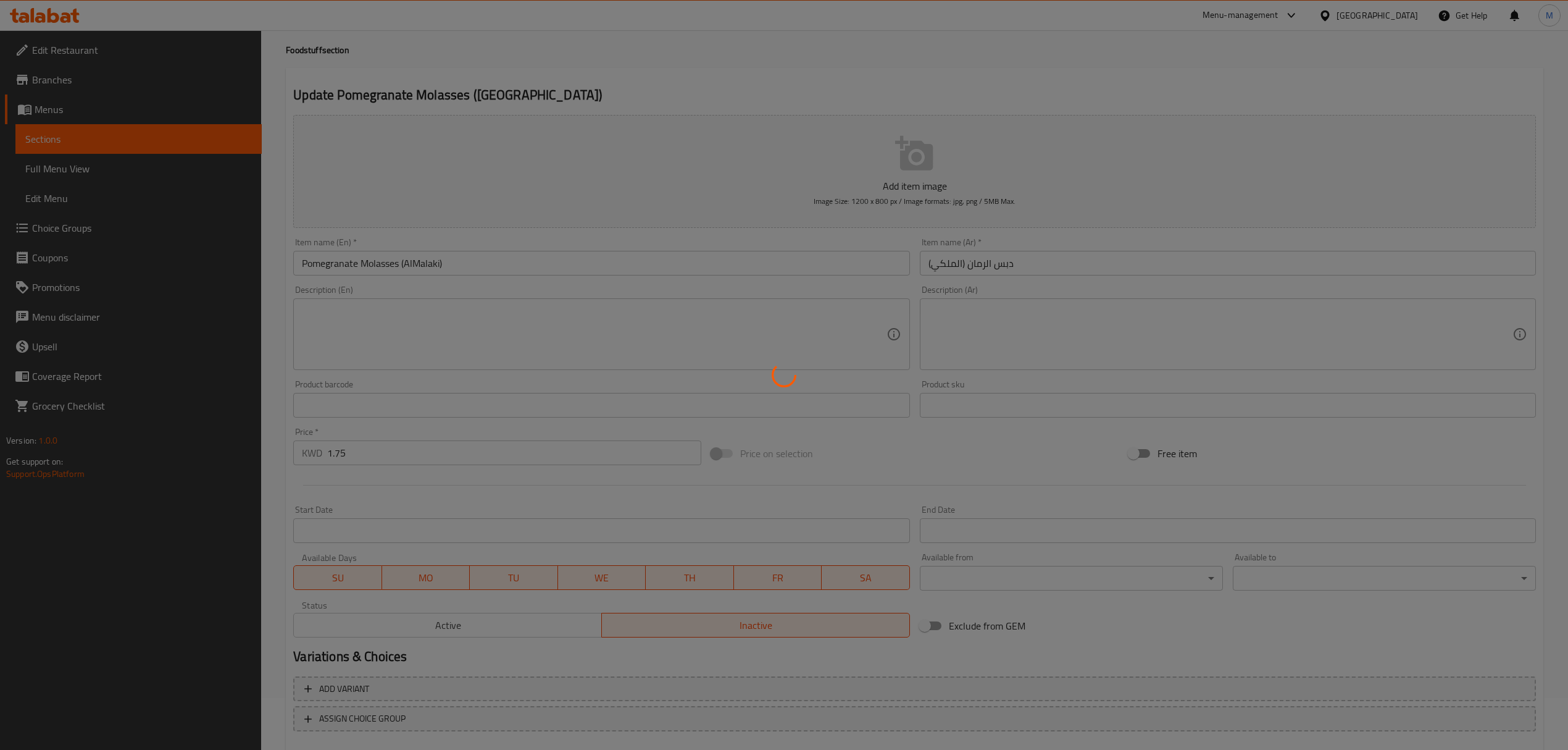
scroll to position [0, 0]
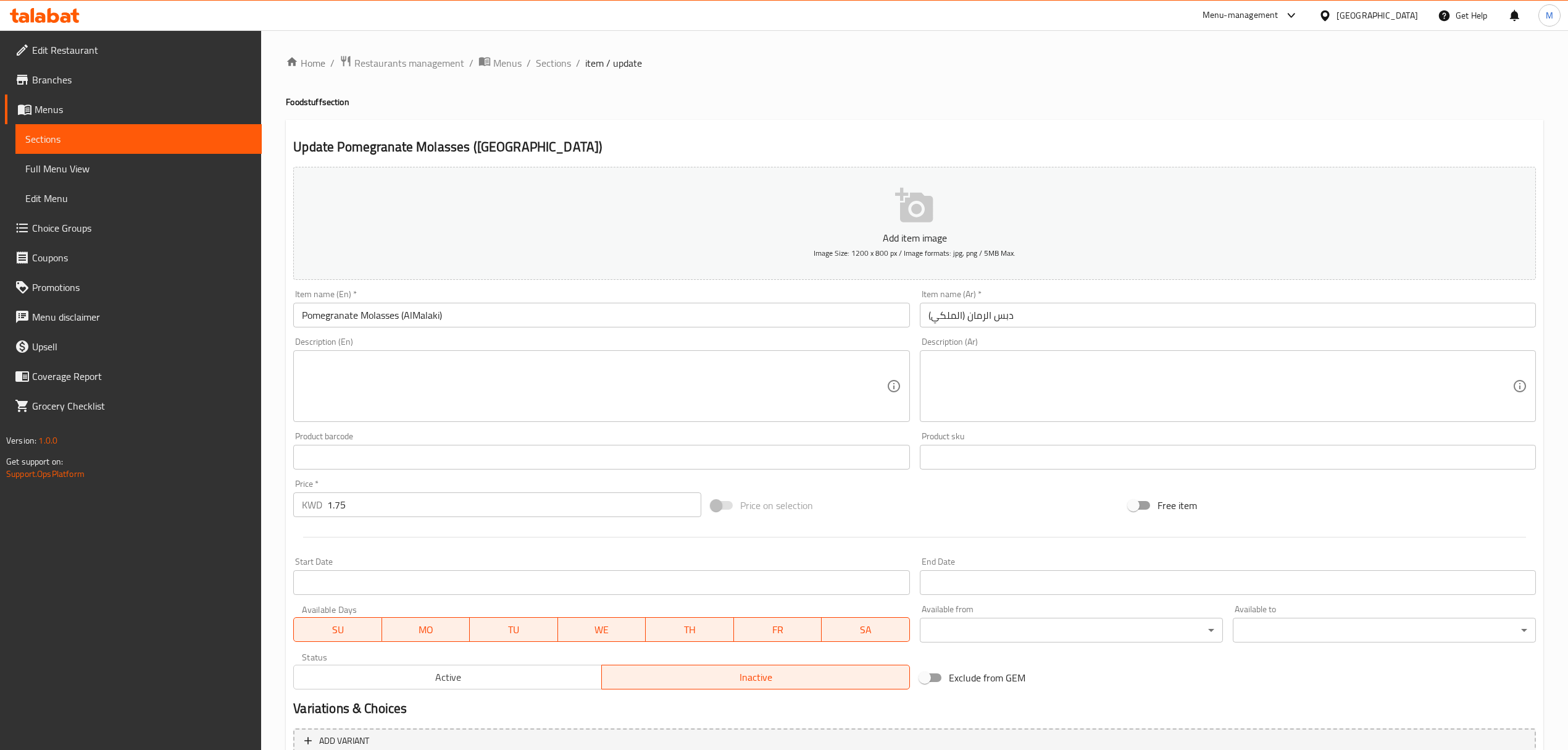
click at [1402, 20] on div "[GEOGRAPHIC_DATA]" at bounding box center [1378, 15] width 82 height 14
click at [1245, 267] on div "Qatar" at bounding box center [1284, 267] width 82 height 14
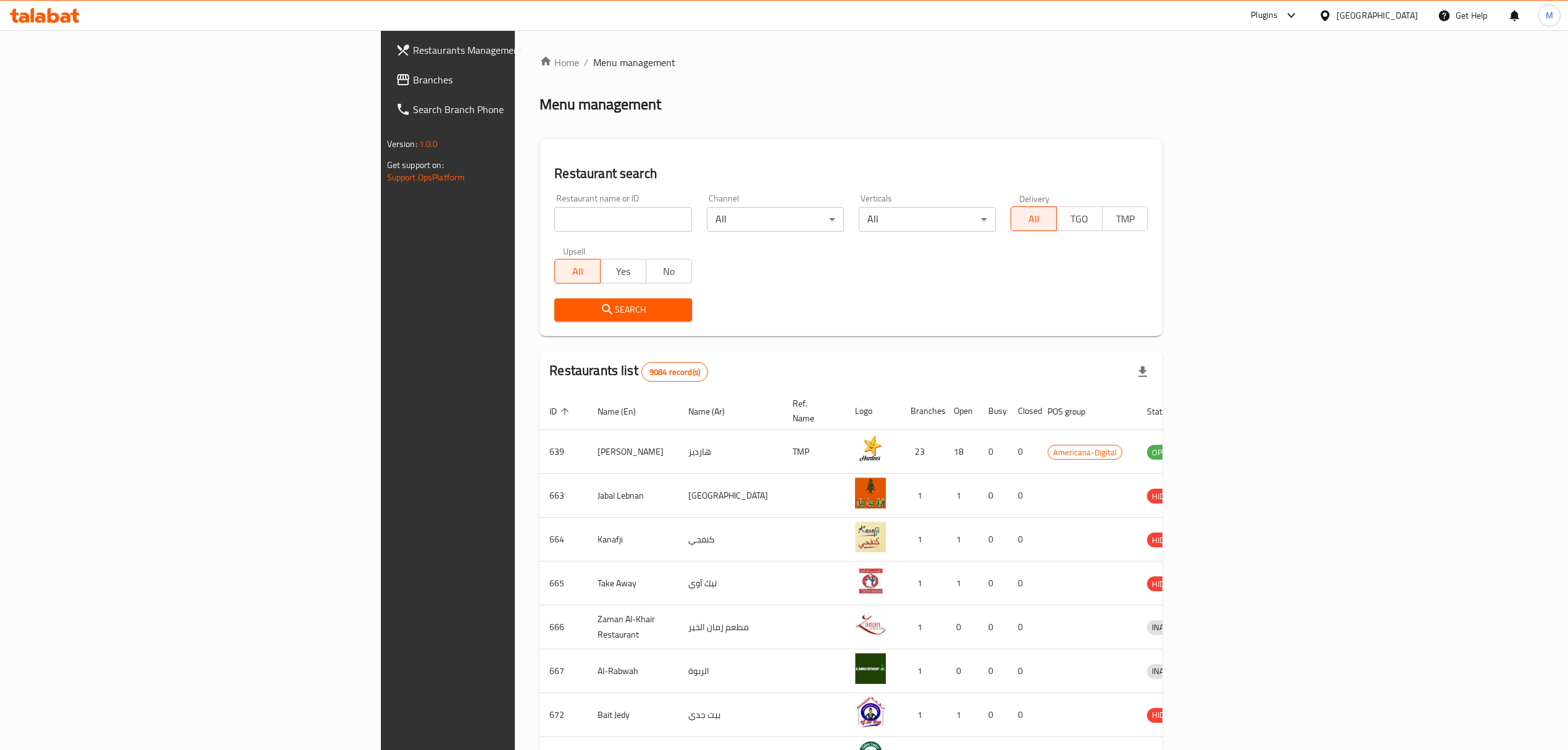
click at [413, 78] on span "Branches" at bounding box center [522, 79] width 220 height 15
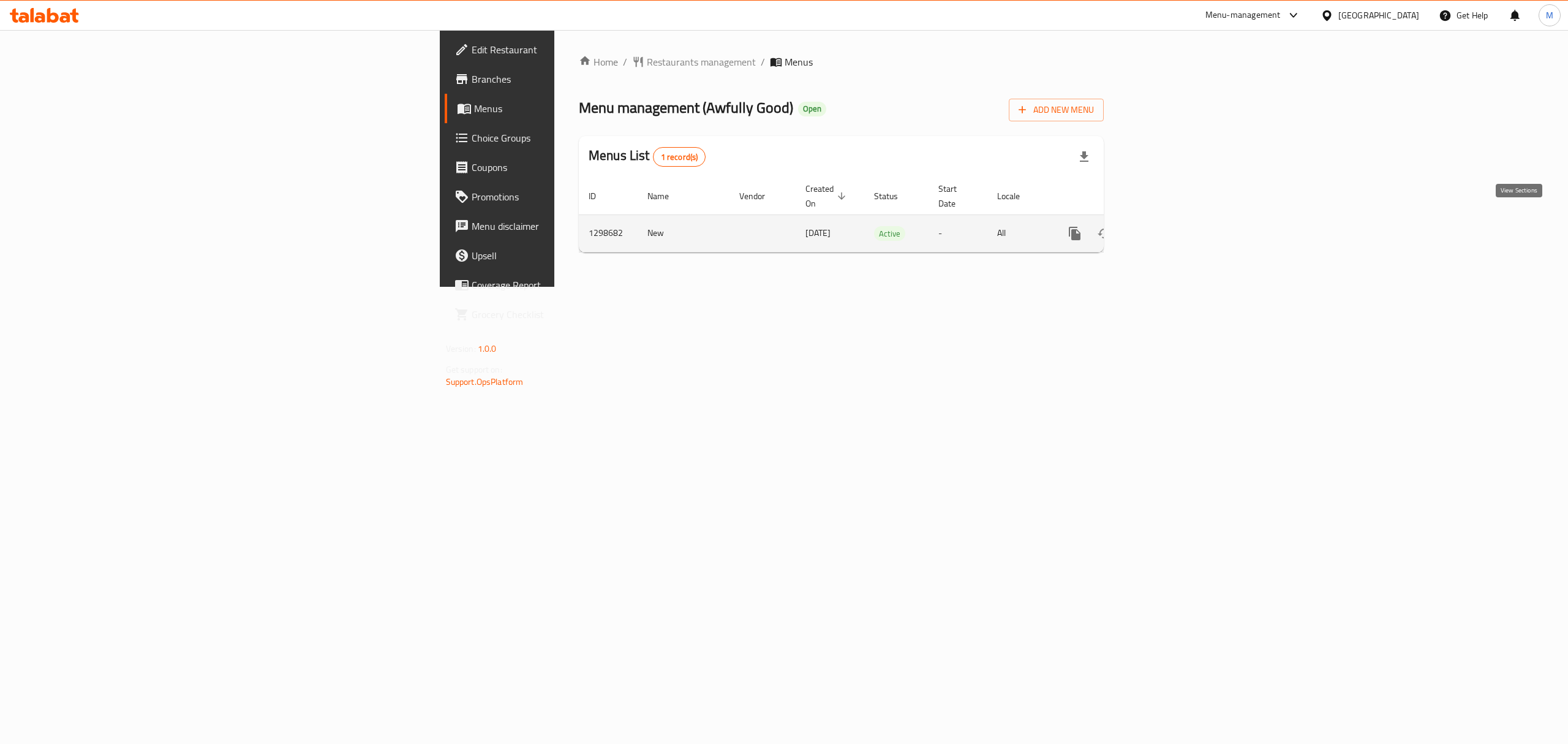
click at [1178, 220] on link "enhanced table" at bounding box center [1164, 233] width 29 height 29
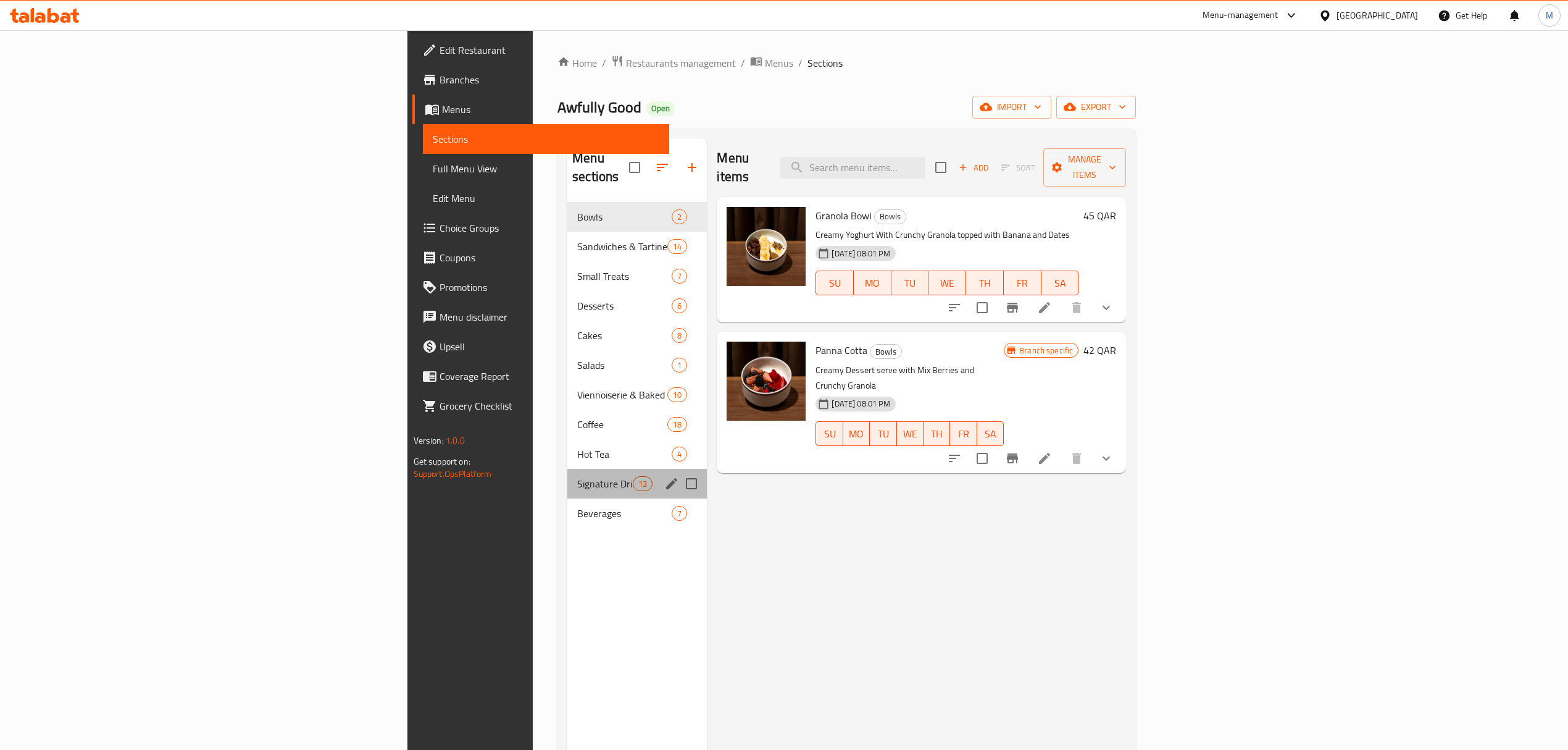
click at [567, 469] on div "Signature Drinks 13" at bounding box center [636, 483] width 139 height 29
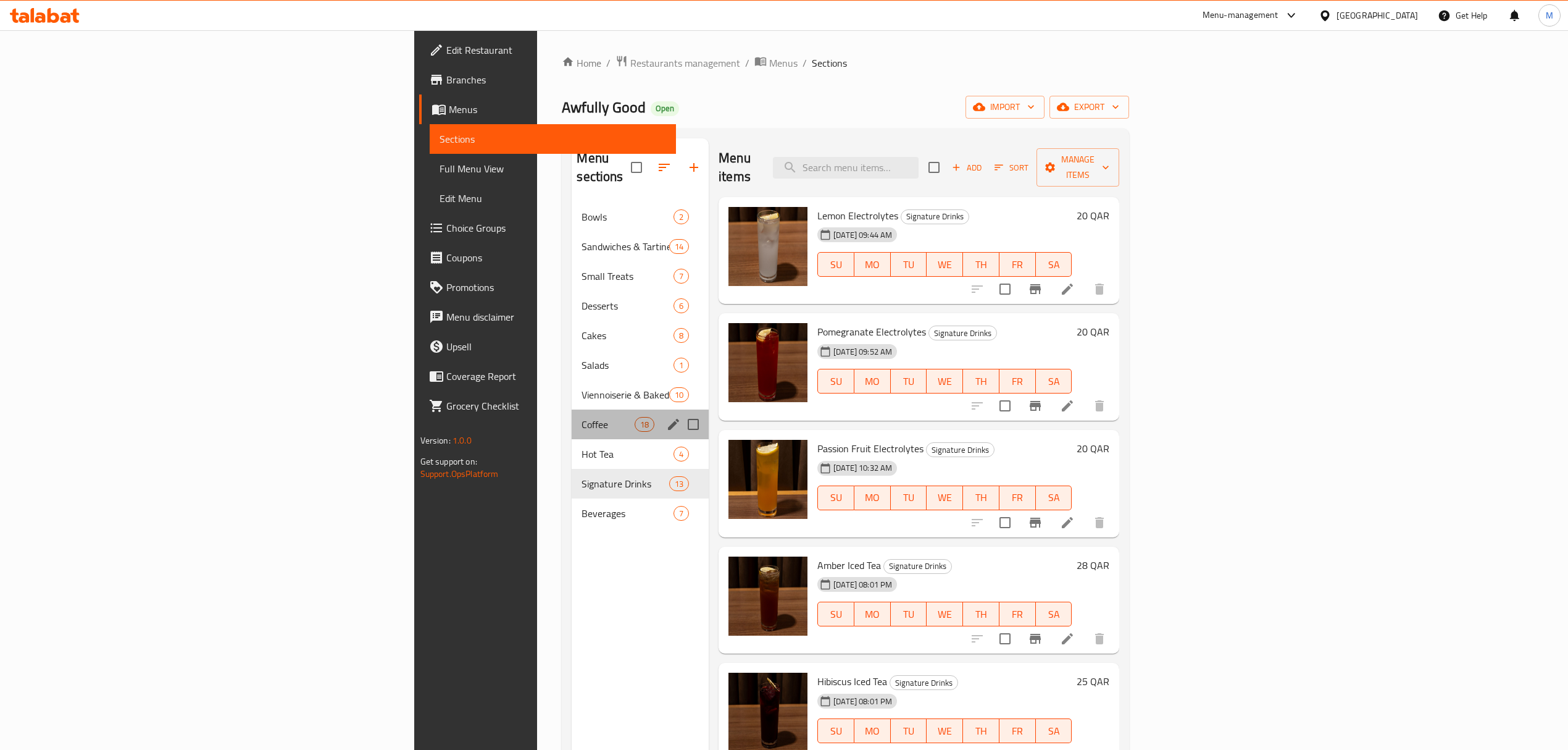
click at [572, 409] on div "Coffee 18" at bounding box center [640, 424] width 137 height 29
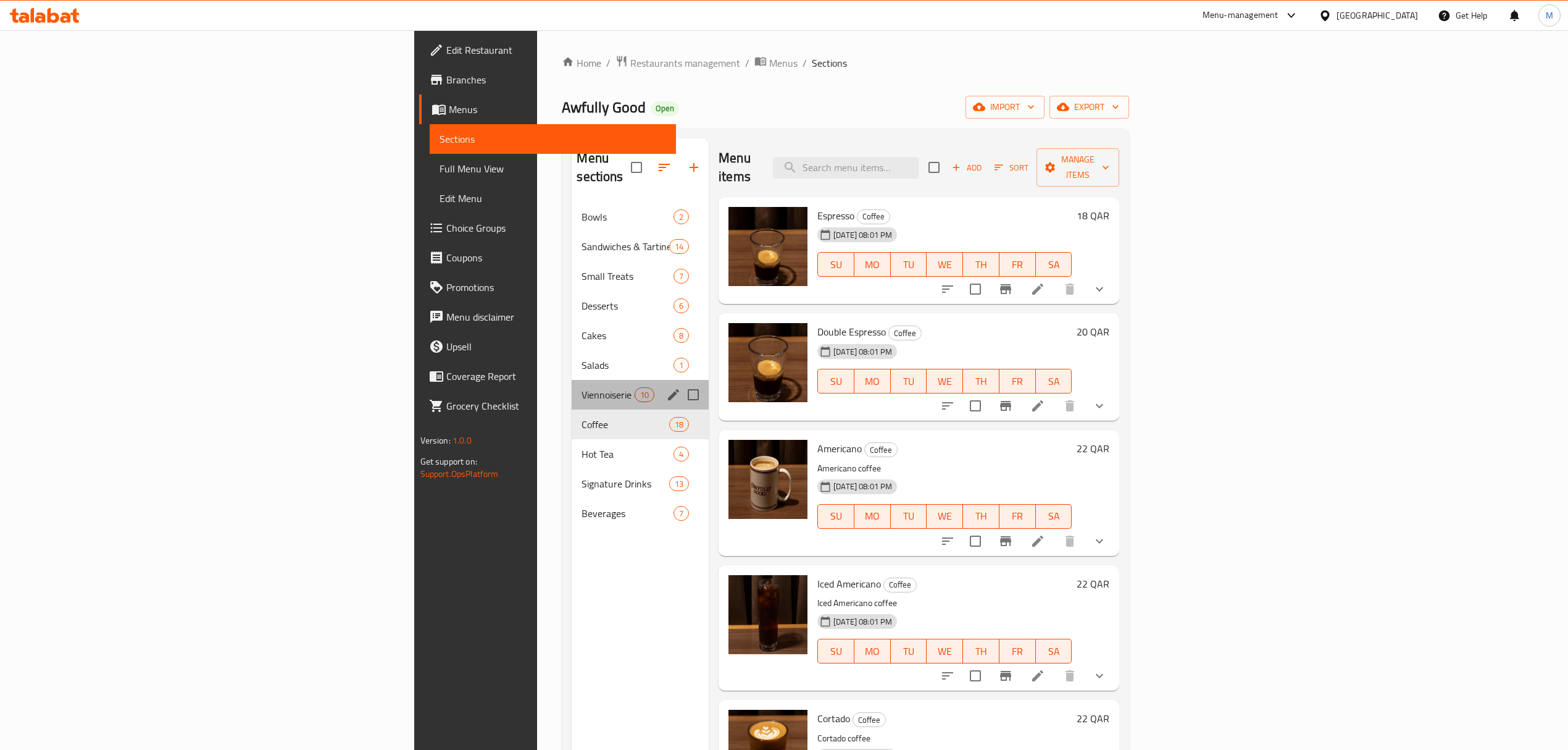
click at [572, 380] on div "Viennoiserie & Baked Goods 10" at bounding box center [640, 395] width 137 height 29
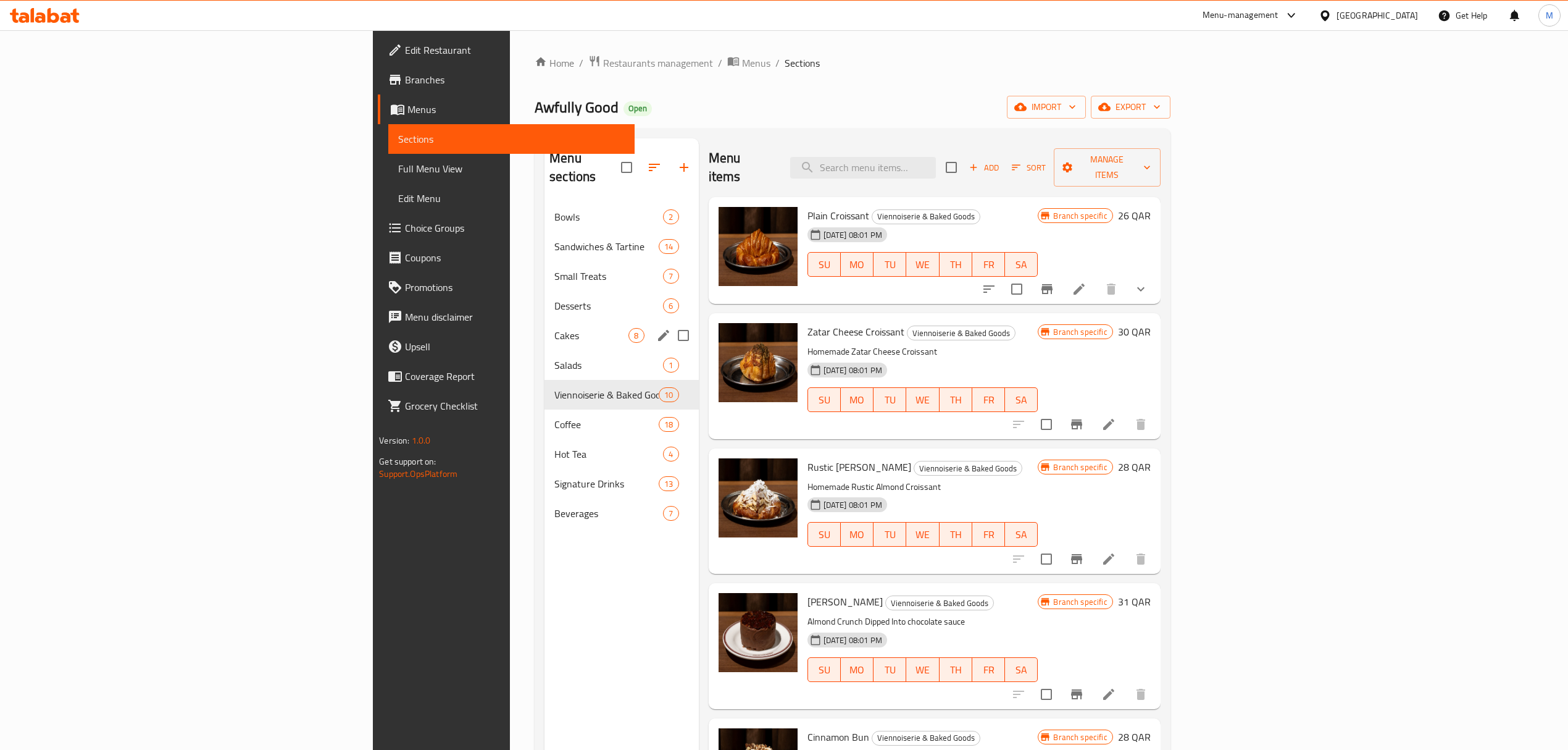
click at [545, 321] on div "Cakes 8" at bounding box center [622, 335] width 154 height 29
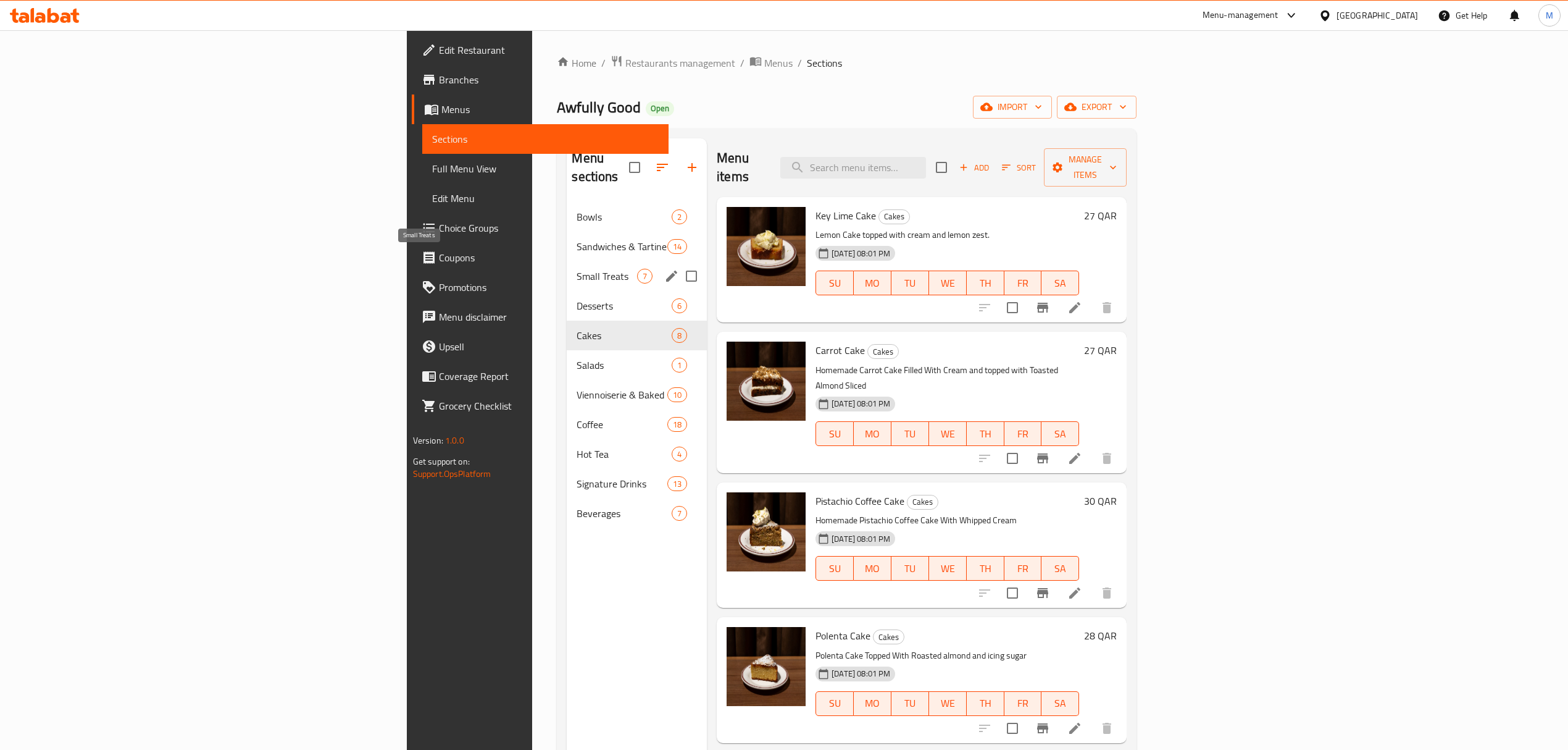
click at [576, 269] on span "Small Treats" at bounding box center [606, 276] width 61 height 15
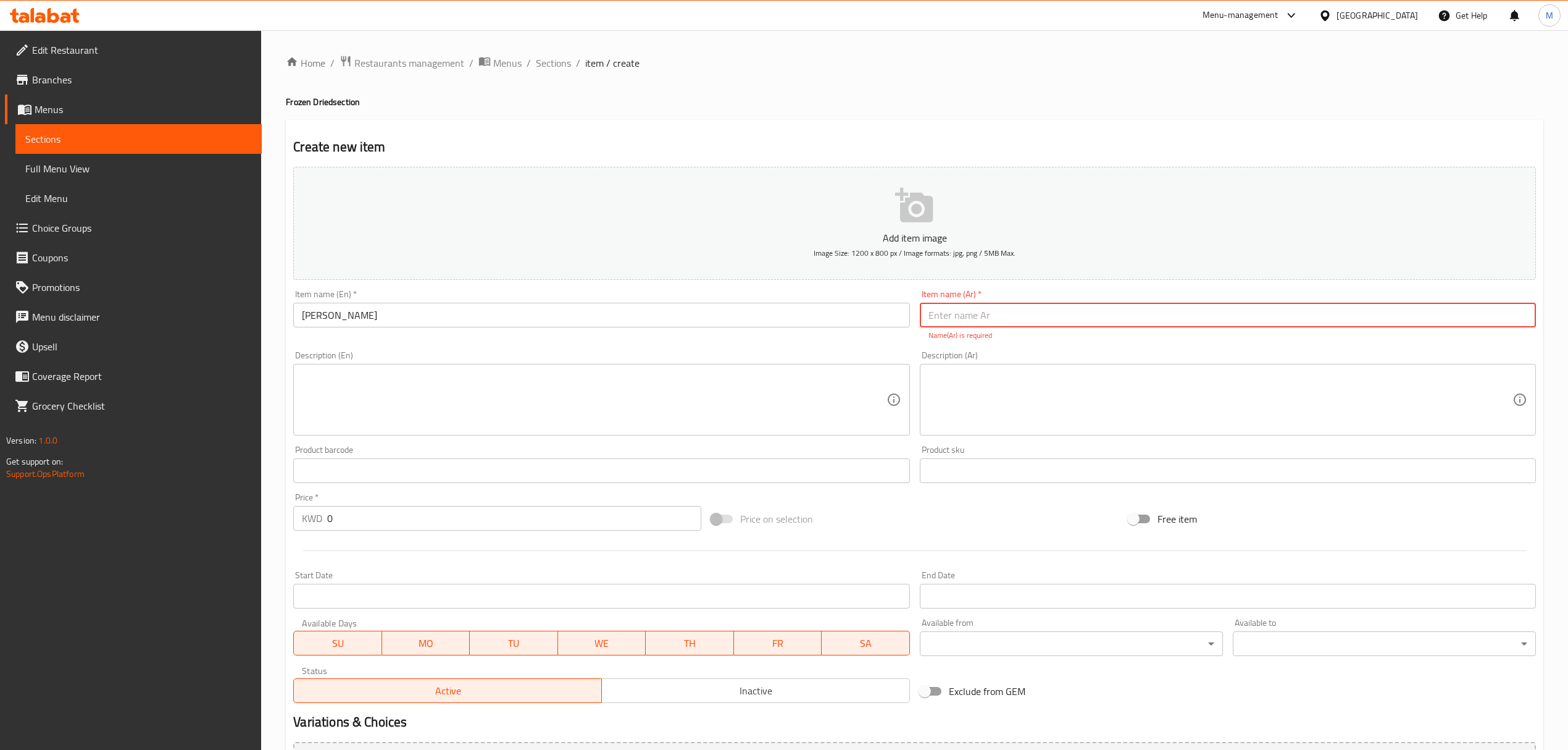
paste input "كرز مجفف (بالتجميد)"
type input "كرز مجفف (بالتجميد)"
click at [306, 110] on div "Home / Restaurants management / Menus / Sections / item / create Frozen Dried s…" at bounding box center [915, 458] width 1257 height 807
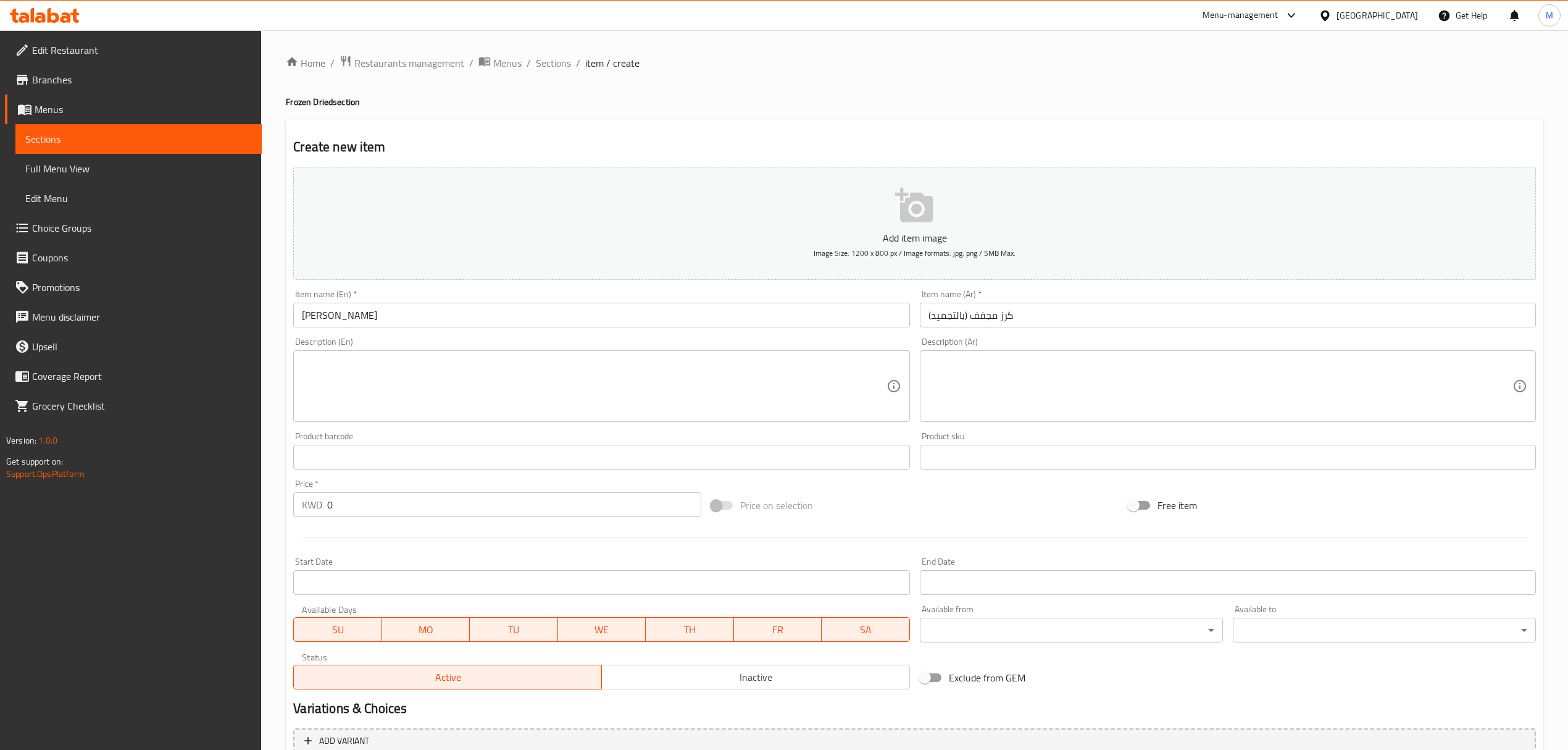
click at [300, 96] on h4 "Frozen Dried section" at bounding box center [915, 102] width 1257 height 12
copy h4 "Frozen"
click at [307, 317] on input "[PERSON_NAME]" at bounding box center [602, 315] width 616 height 25
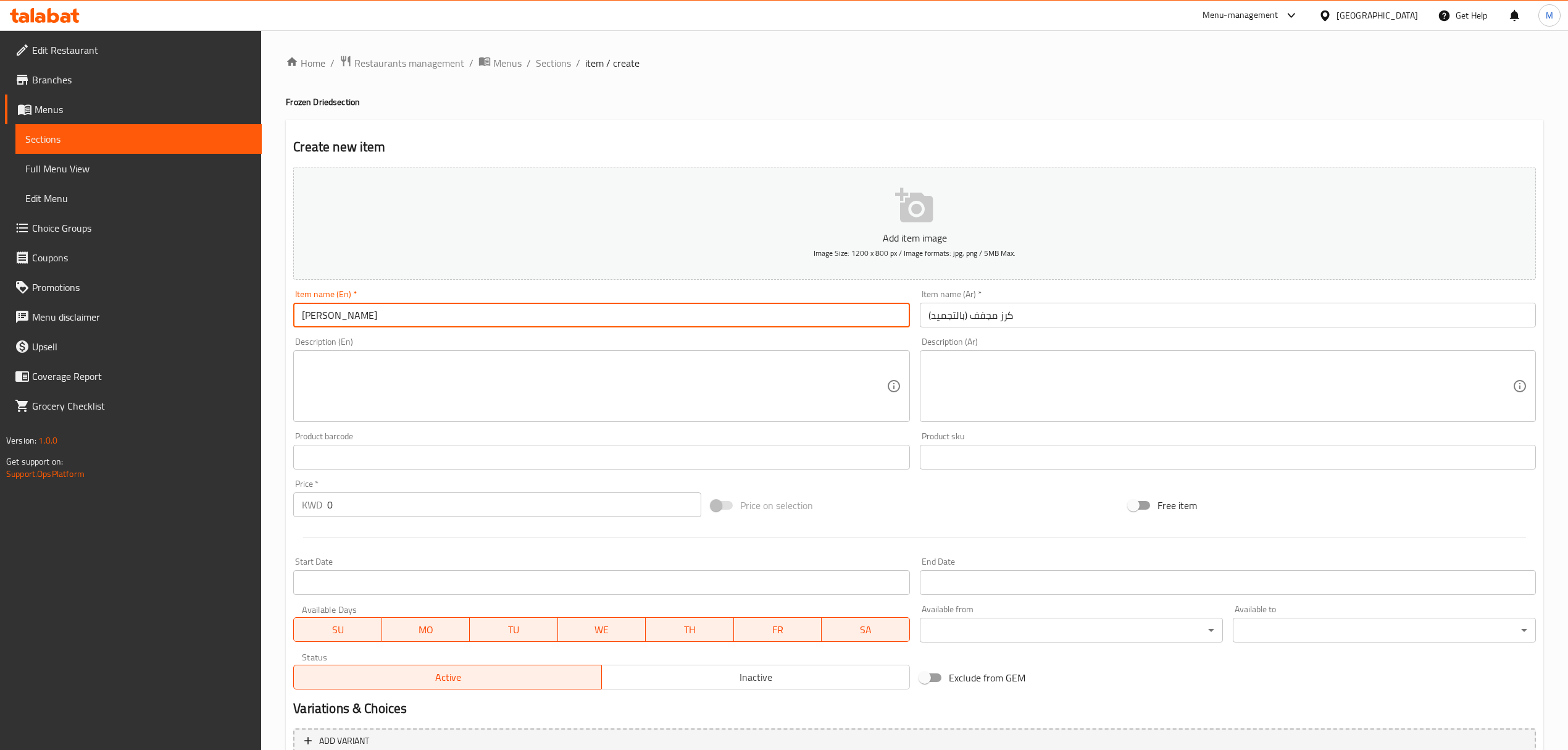
click at [305, 317] on input "[PERSON_NAME]" at bounding box center [602, 315] width 616 height 25
click at [297, 316] on input "[PERSON_NAME]" at bounding box center [602, 315] width 616 height 25
paste input "Frozen"
type input "Frozen Dried Cherries"
click at [549, 58] on span "Sections" at bounding box center [554, 62] width 35 height 15
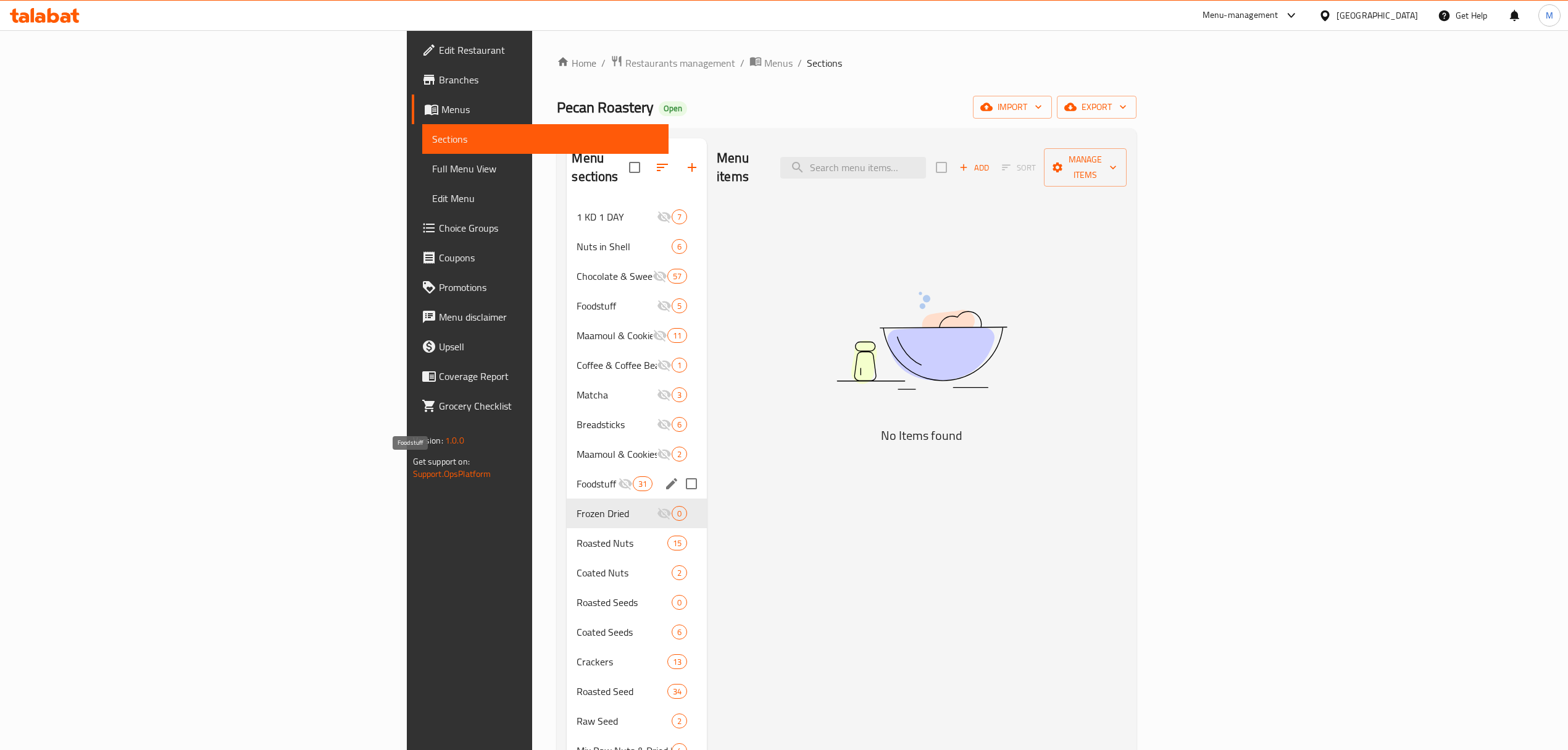
click at [576, 476] on span "Foodstuff" at bounding box center [596, 483] width 41 height 15
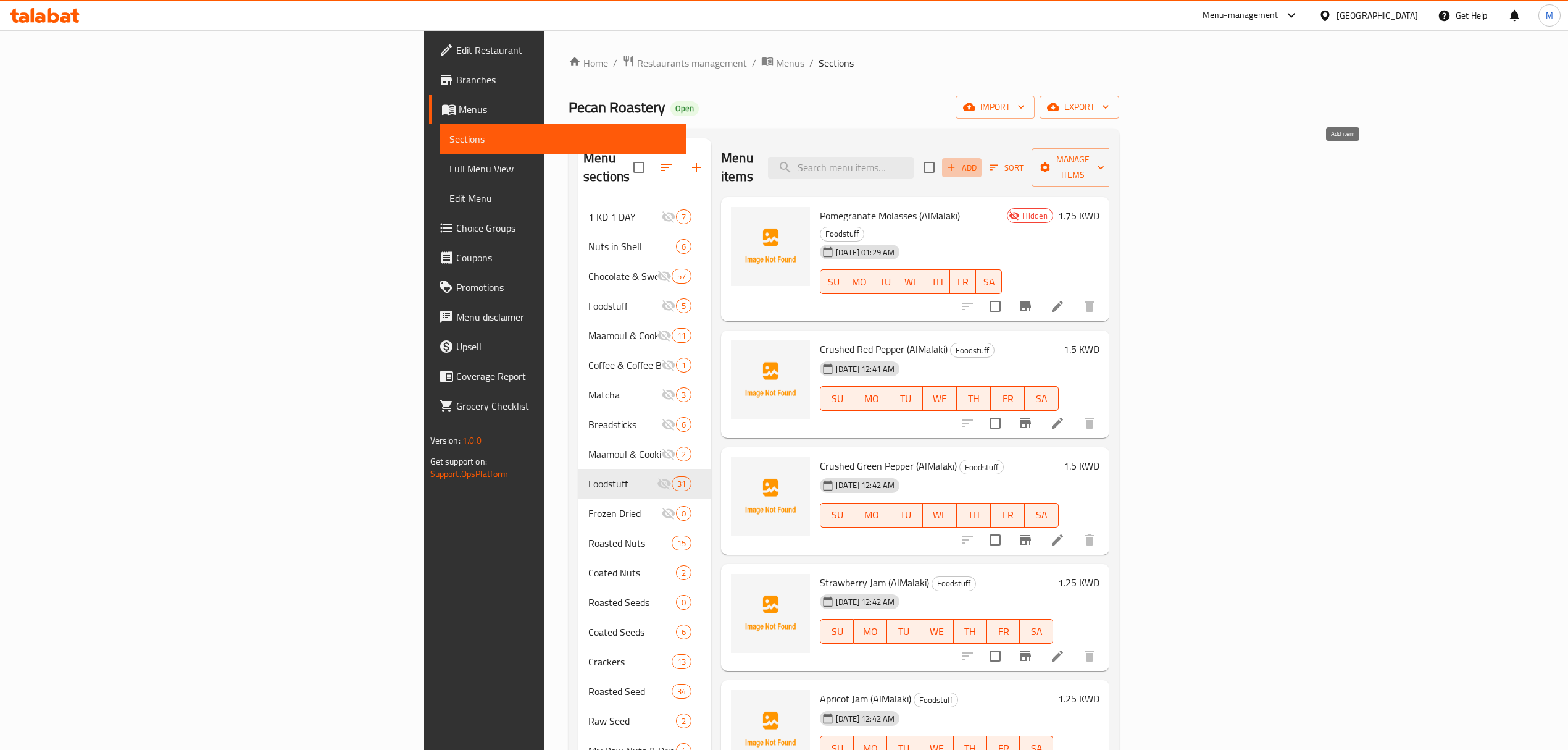
click at [982, 162] on button "Add" at bounding box center [962, 167] width 39 height 19
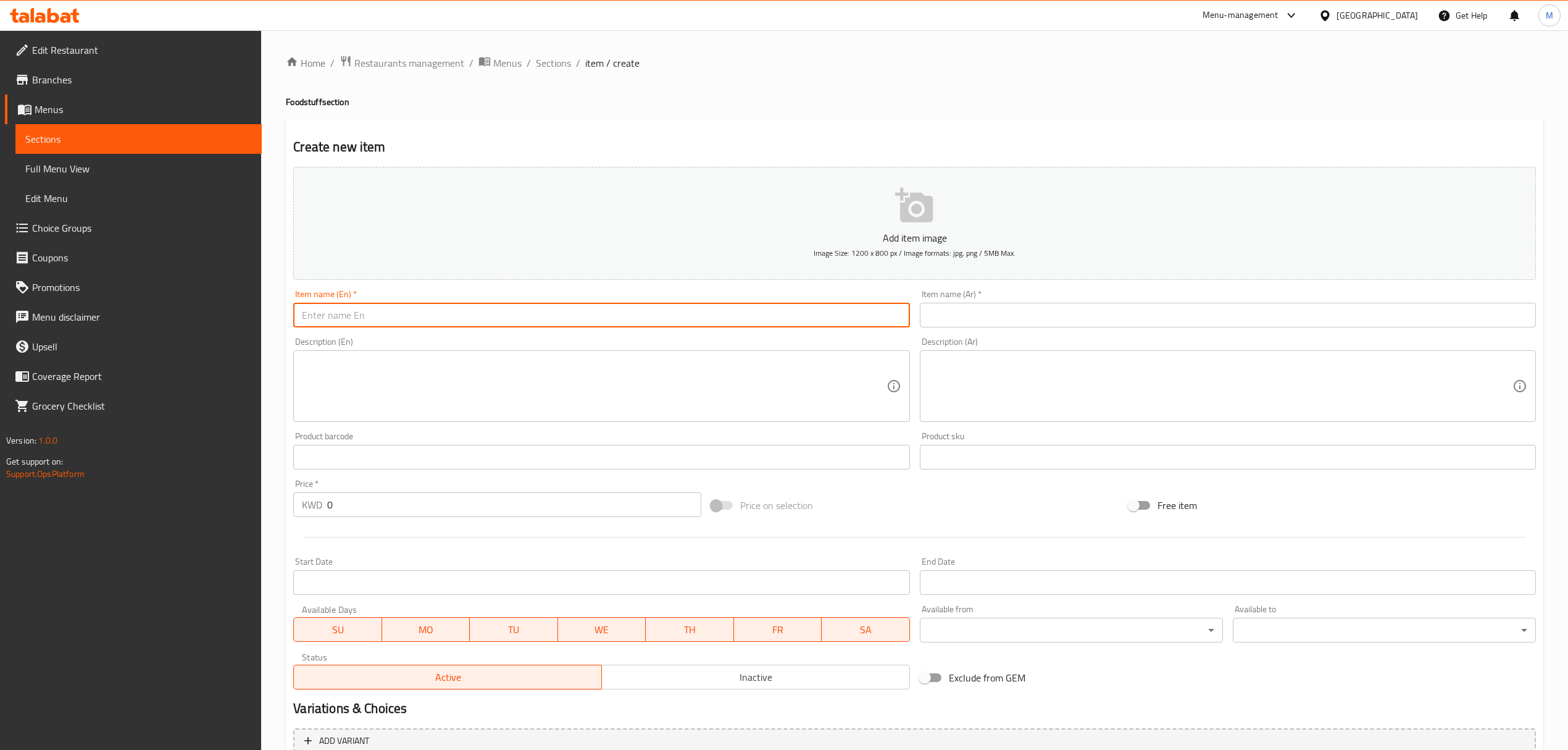
click at [430, 309] on input "text" at bounding box center [602, 315] width 616 height 25
paste input "​​​​​​​Palestinian Sumac - Premium"
type input "​​​​​​​Palestinian Sumac - Premium"
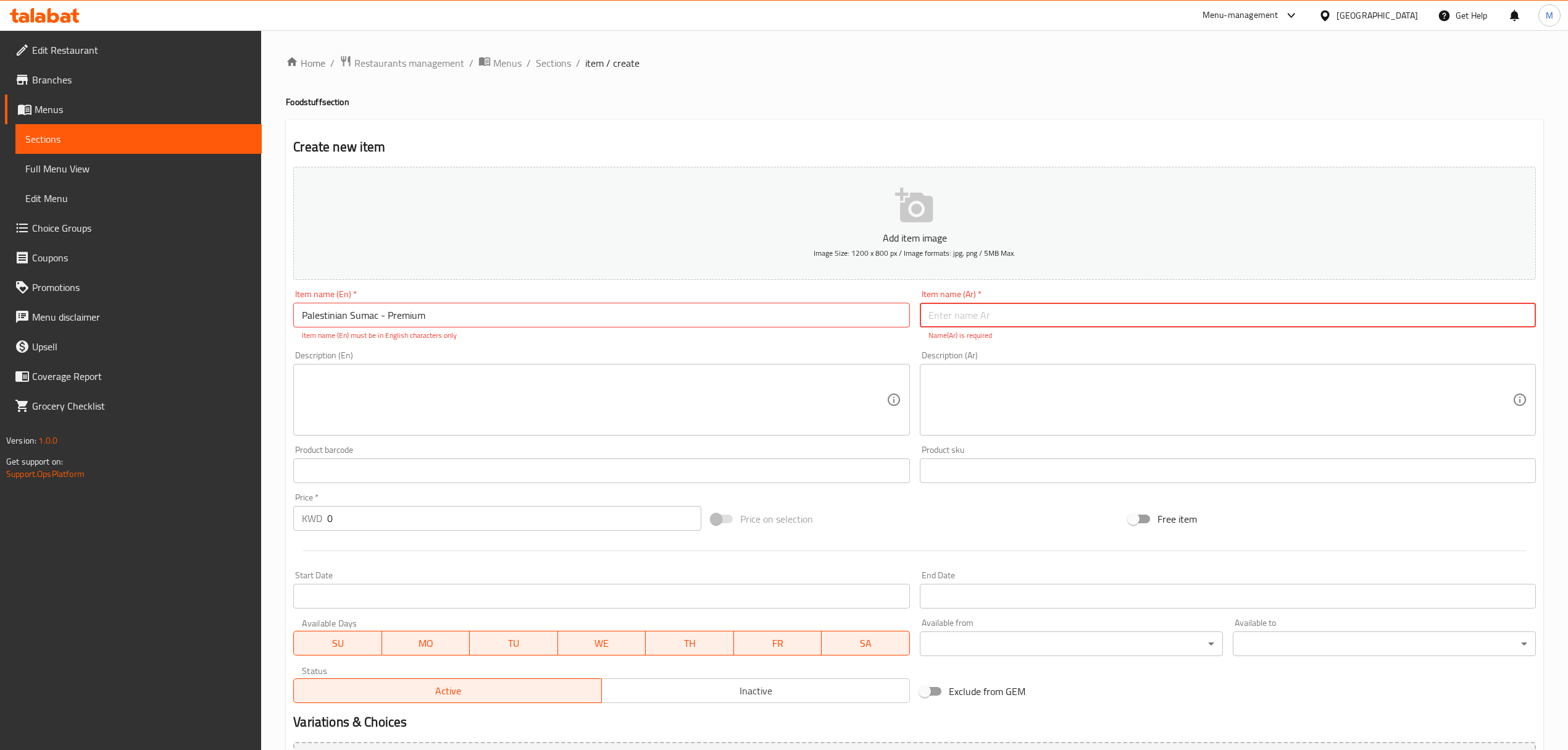
paste input "سماق فلسطيني فاخر"
type input "سماق فلسطيني فاخر"
click at [715, 701] on button "Inactive" at bounding box center [756, 691] width 309 height 25
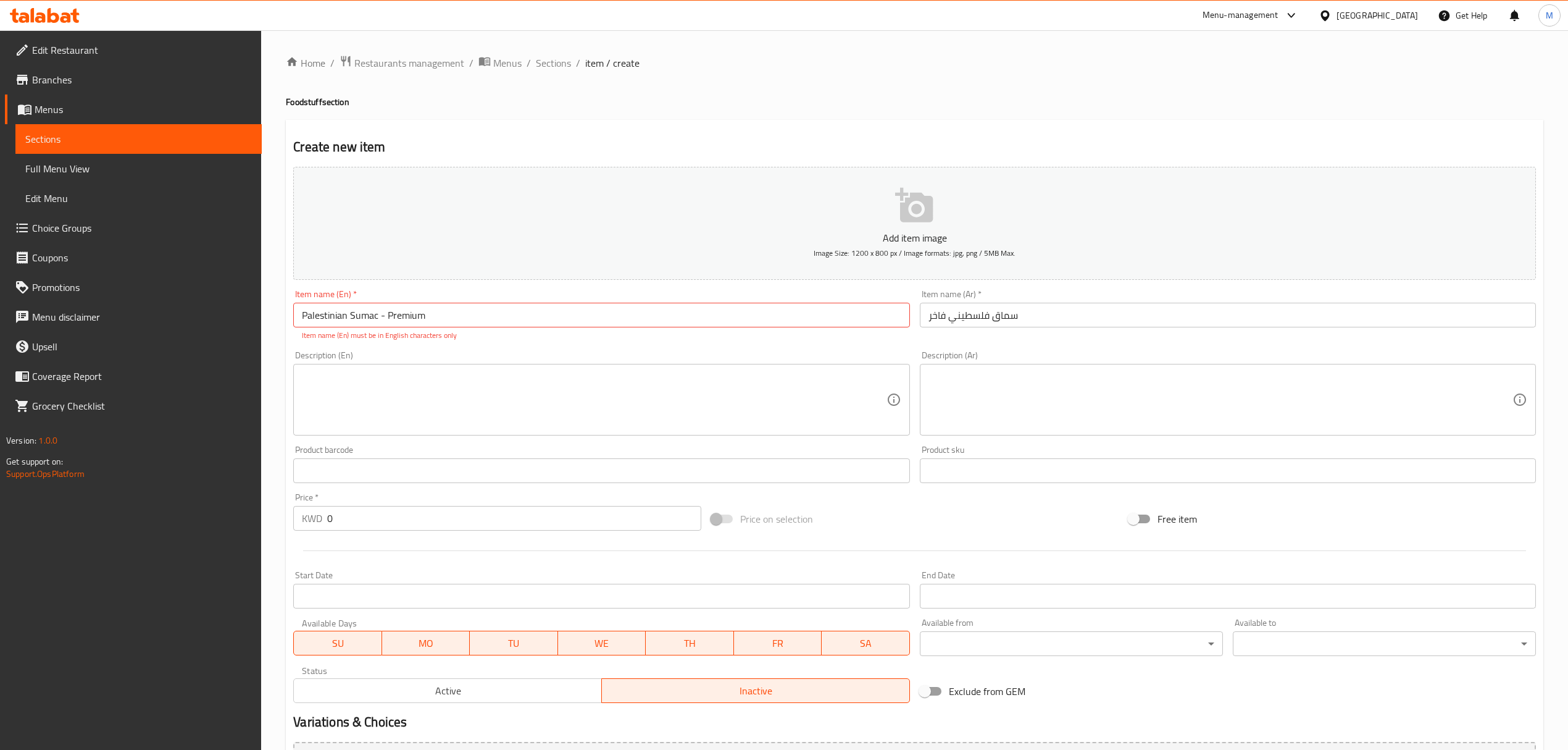
type button "1"
click at [381, 527] on input "0" at bounding box center [514, 518] width 374 height 25
paste input "4"
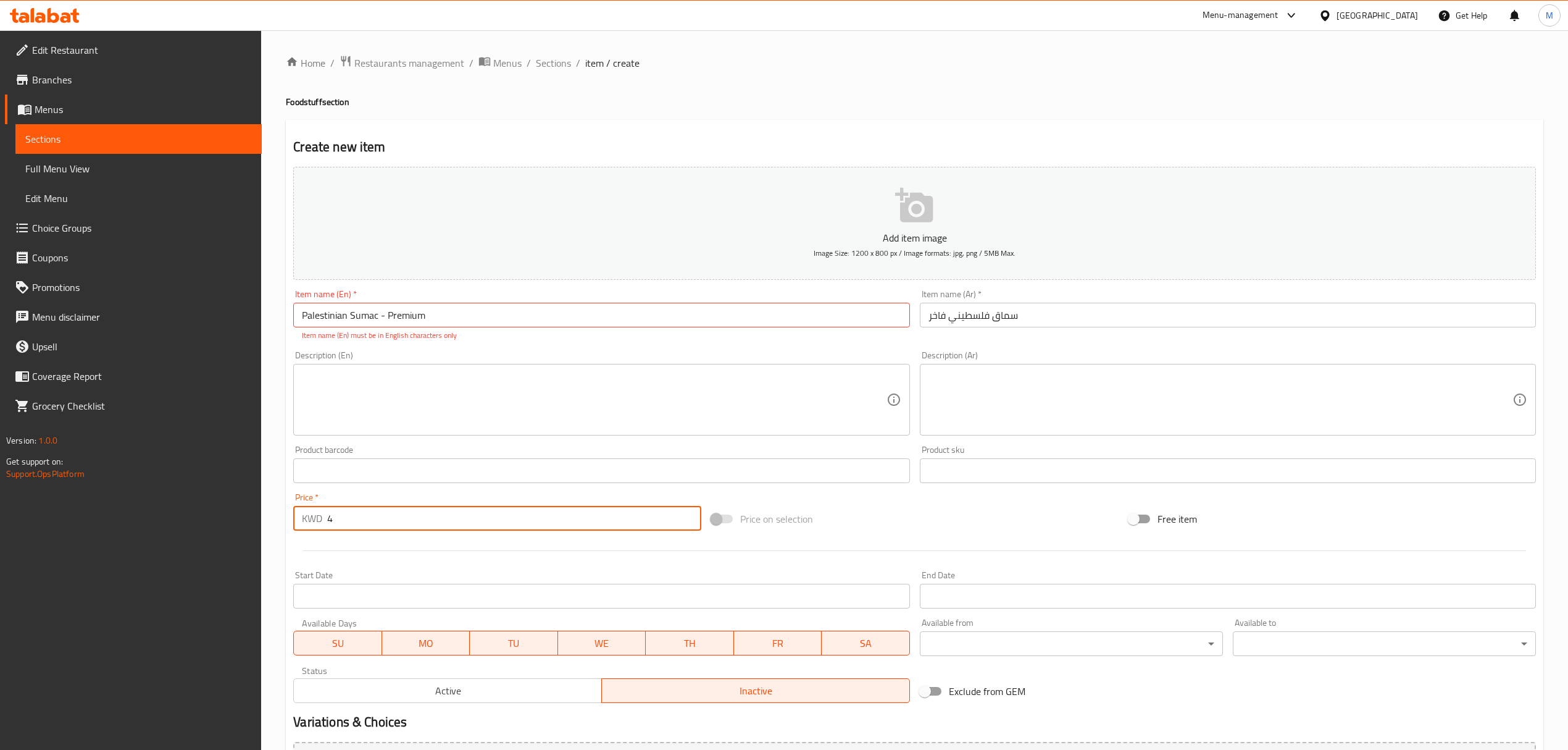
type input "4"
click at [497, 344] on div "Item name (En)   * ​​​​​​​Palestinian Sumac - Premium Item name (En) * Item nam…" at bounding box center [601, 314] width 626 height 61
click at [480, 309] on input "​​​​​​​Palestinian Sumac - Premium" at bounding box center [602, 315] width 616 height 25
click at [337, 321] on input "​​​​​​​Palestinian Sumac - Premium" at bounding box center [602, 315] width 616 height 25
click at [446, 403] on textarea at bounding box center [594, 400] width 584 height 59
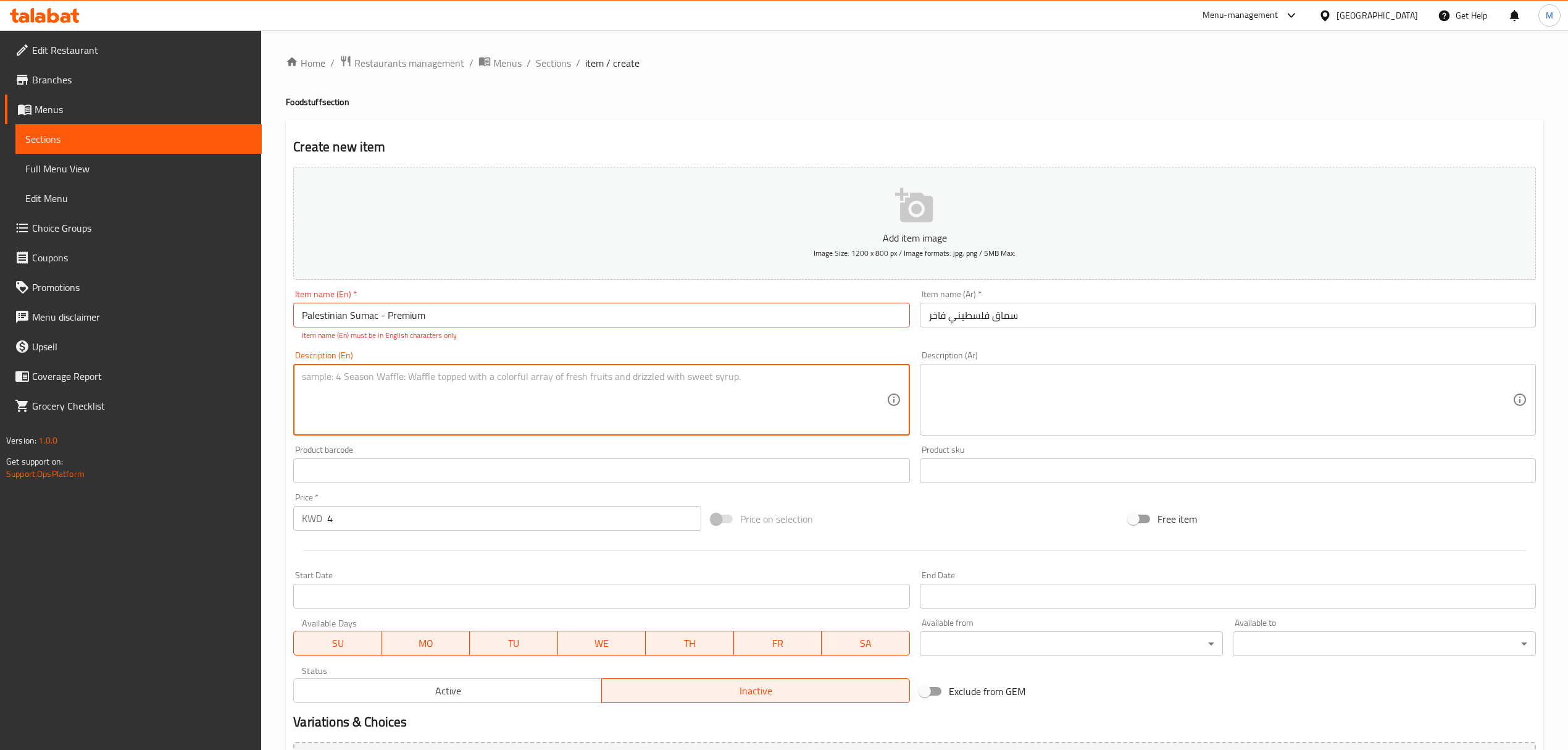
click at [329, 316] on input "​​​​​​​Palestinian Sumac - Premium" at bounding box center [602, 315] width 616 height 25
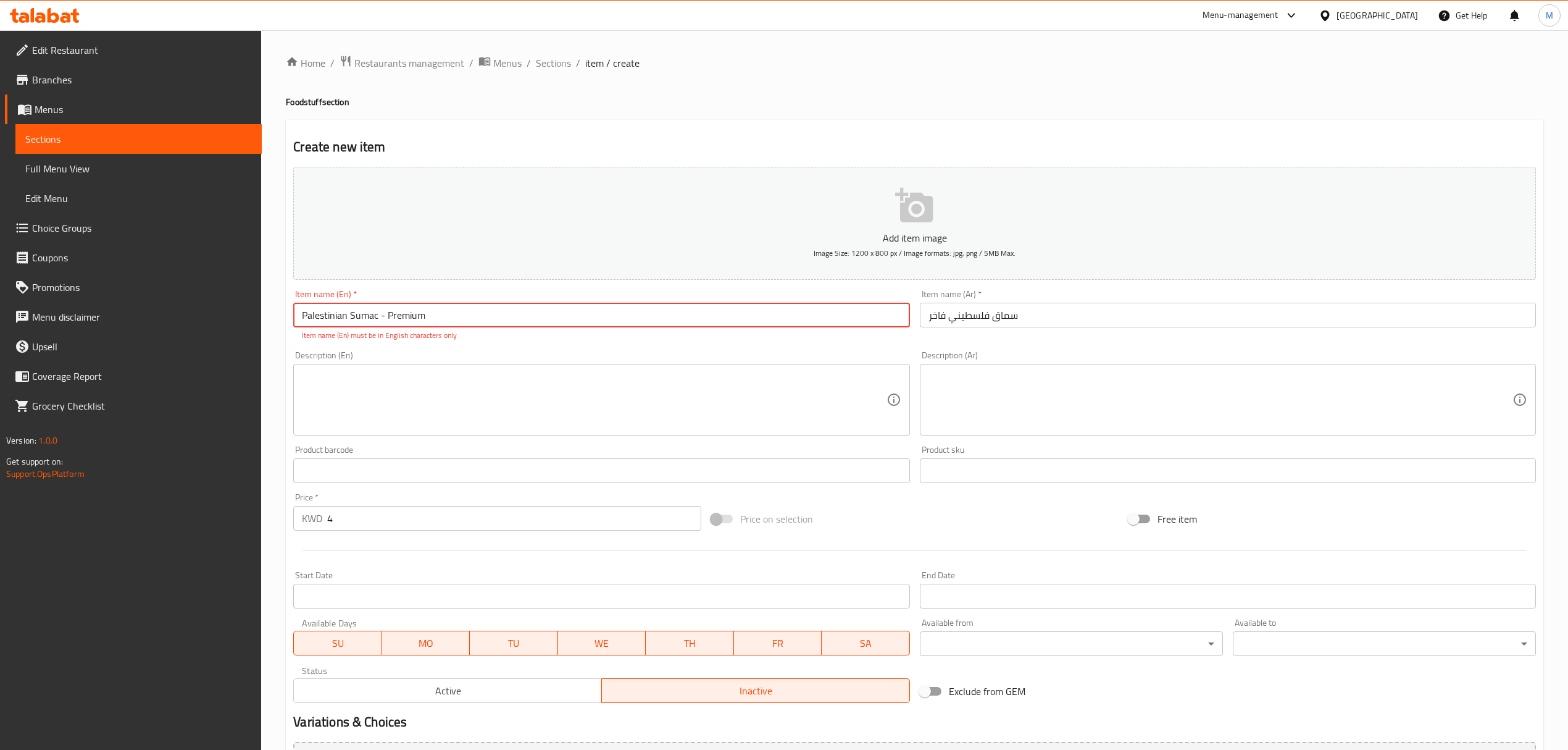
click at [389, 320] on input "​​​​​​​Palestinian Sumac - Premium" at bounding box center [602, 315] width 616 height 25
click at [452, 395] on textarea at bounding box center [594, 400] width 584 height 59
click at [448, 311] on input "​​​​​​​Palestinian Sumac - Premium" at bounding box center [602, 315] width 616 height 25
click at [414, 325] on input "​​​​​​​Palestinian Sumac - Premium" at bounding box center [602, 315] width 616 height 25
click at [402, 396] on textarea at bounding box center [594, 400] width 584 height 59
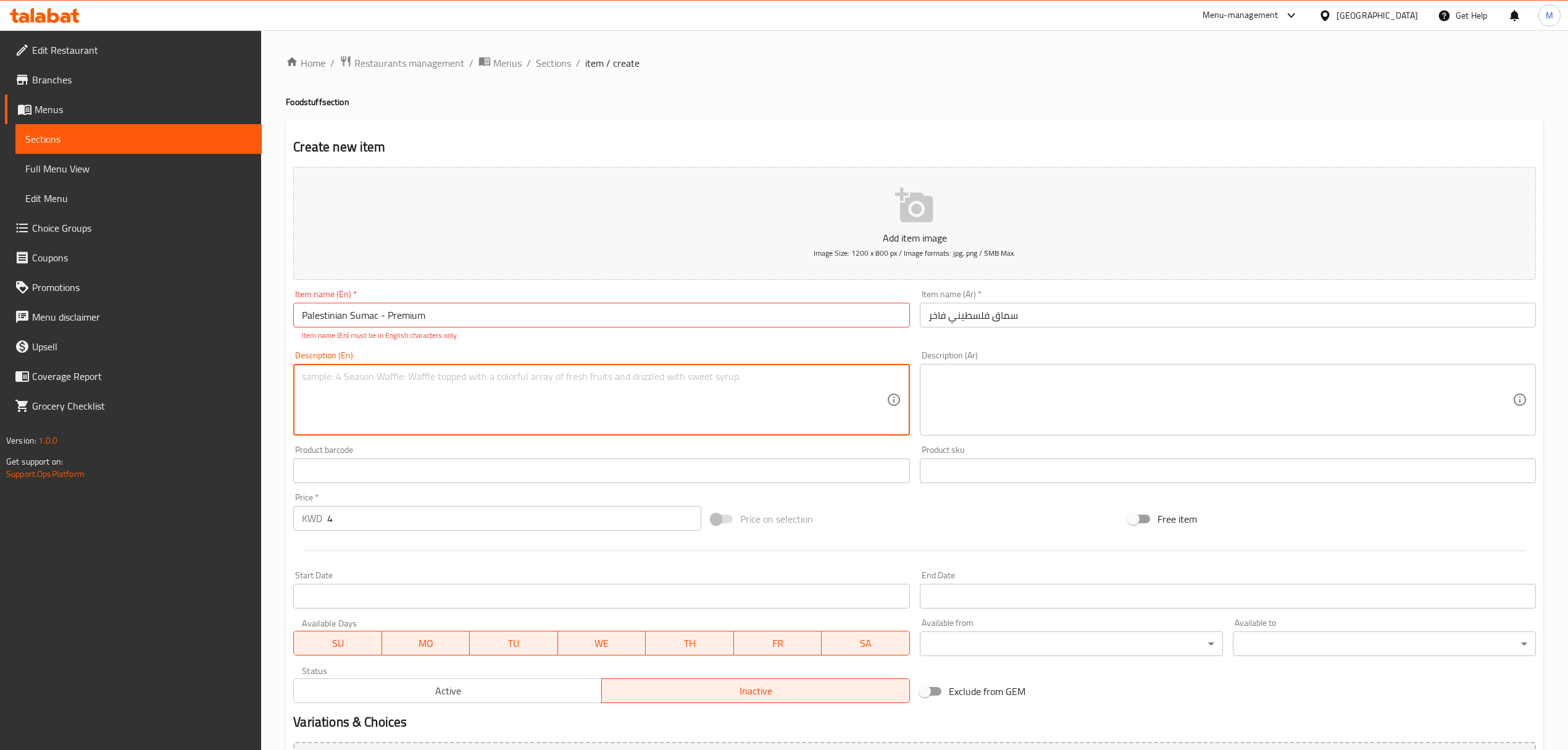
click at [450, 330] on p "Item name (En) must be in English characters only" at bounding box center [601, 335] width 599 height 11
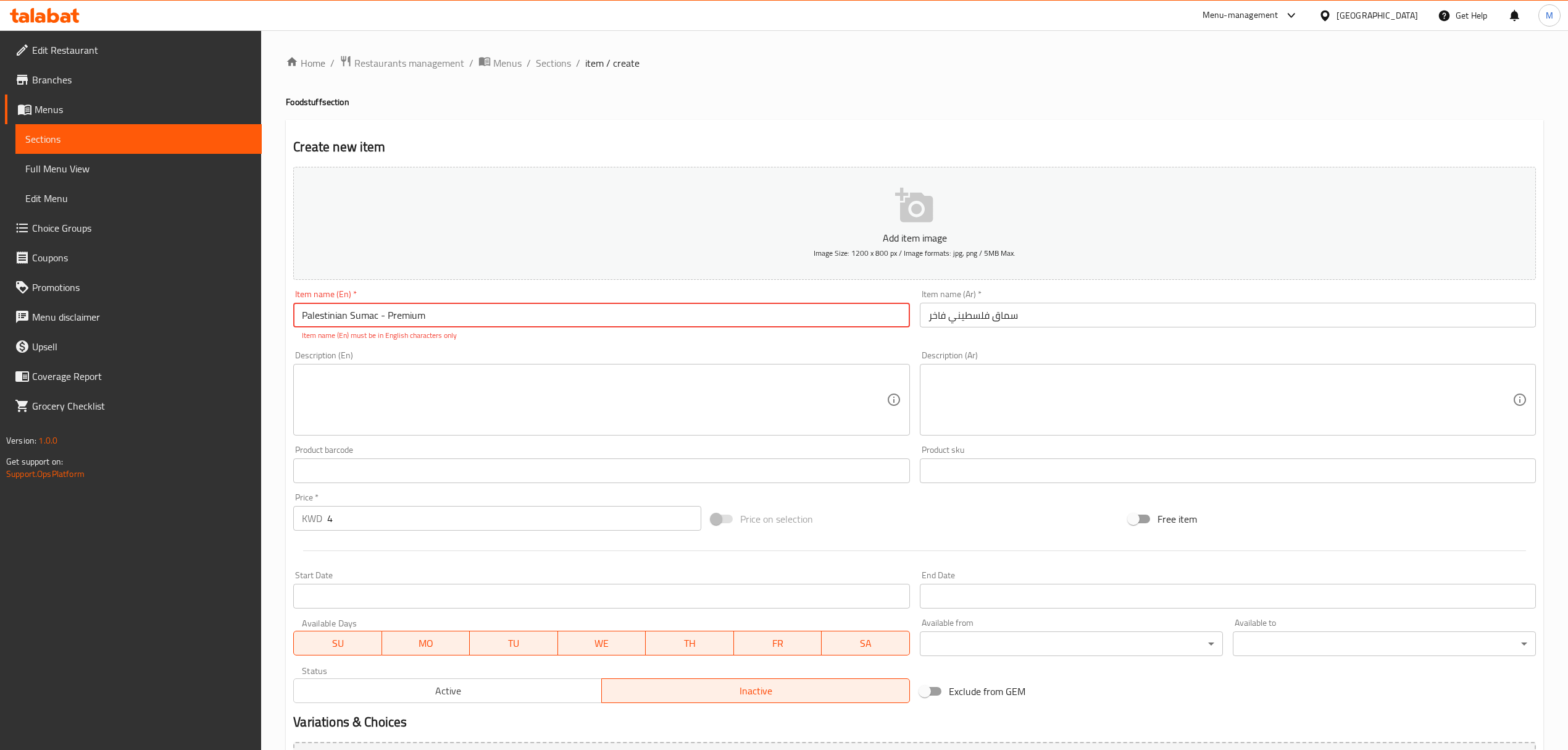
click at [452, 318] on input "​​​​​​​Palestinian Sumac - Premium" at bounding box center [602, 315] width 616 height 25
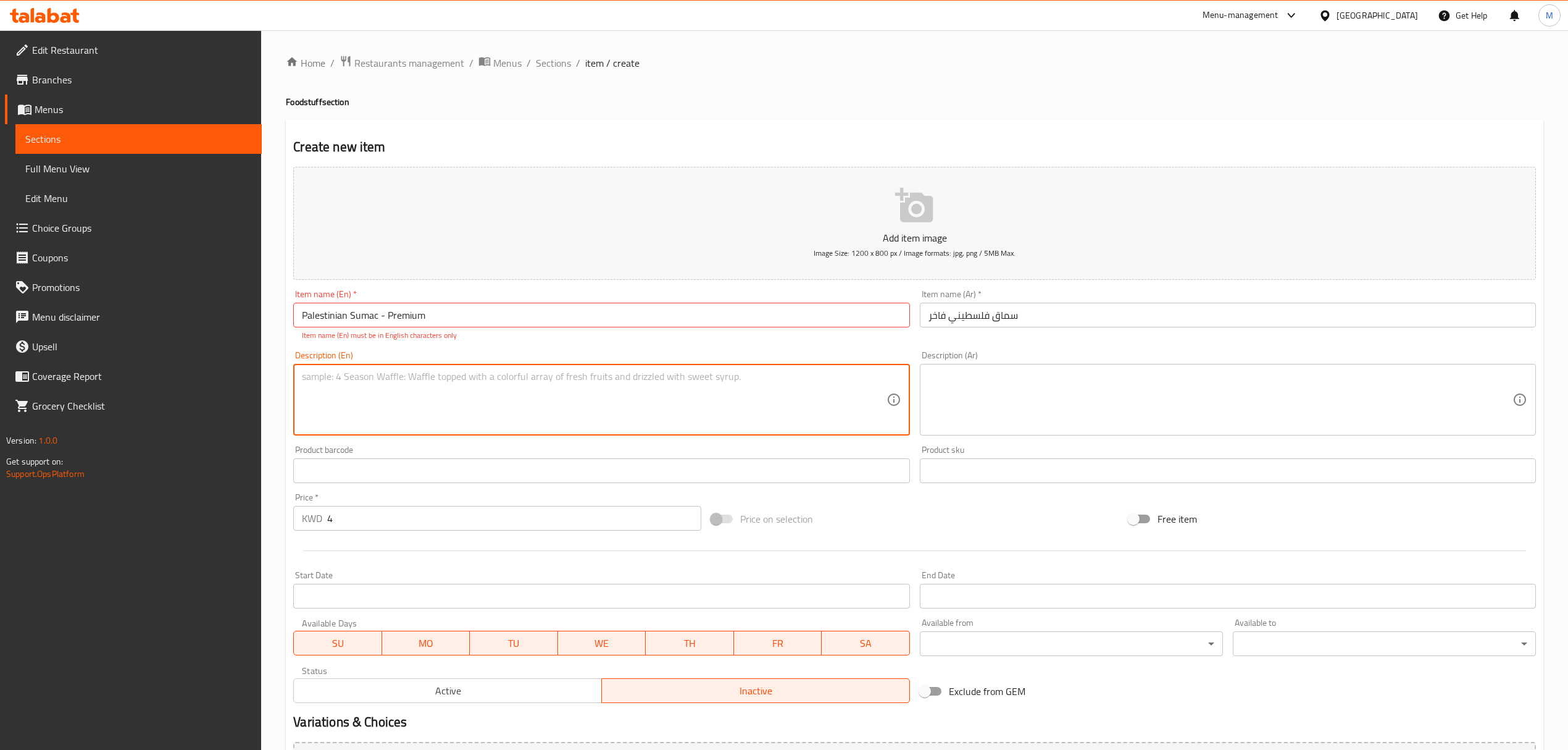
click at [461, 377] on textarea at bounding box center [594, 400] width 584 height 59
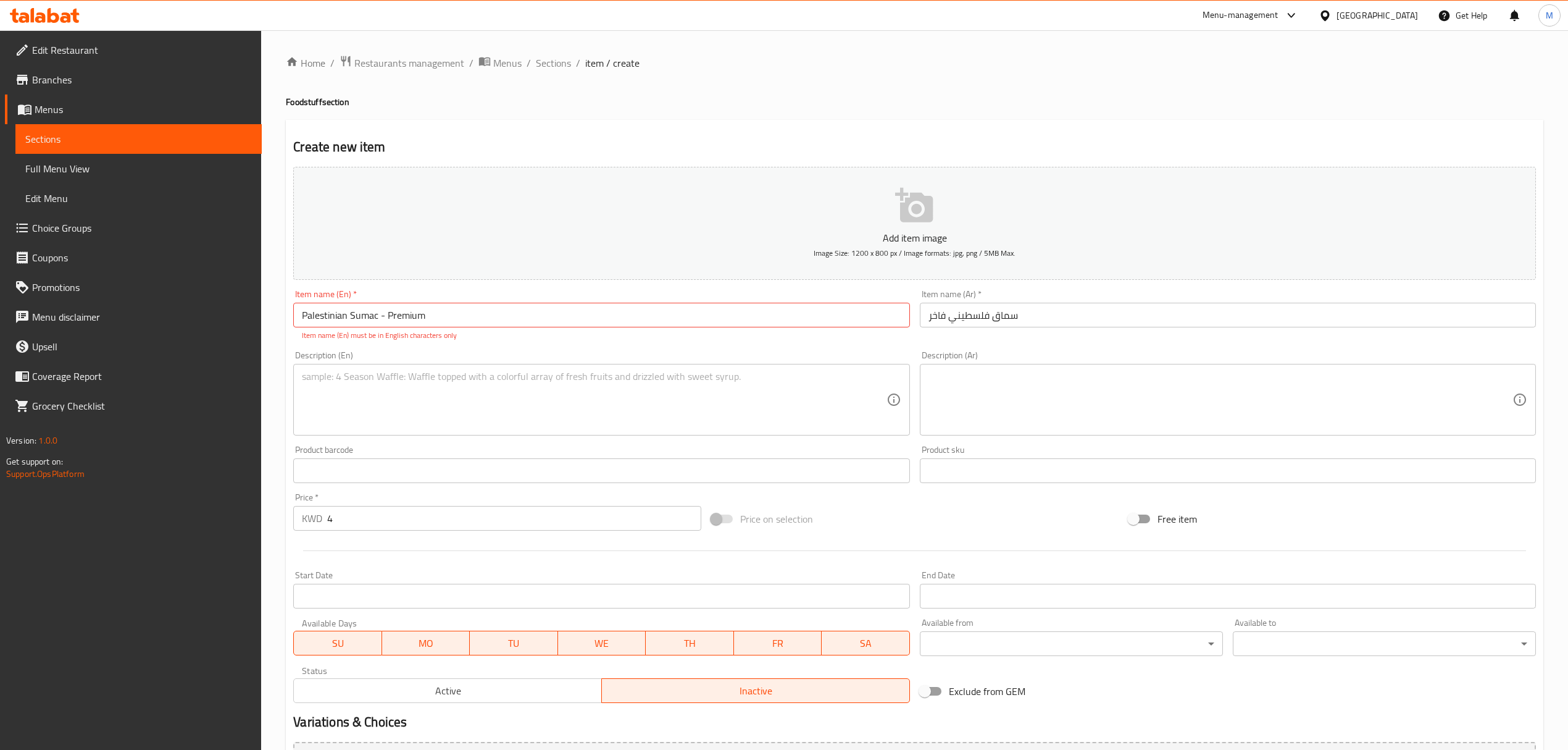
click at [461, 330] on div "Item name (En)   * ​​​​​​​Palestinian Sumac - Premium Item name (En) * Item nam…" at bounding box center [602, 315] width 616 height 52
click at [453, 314] on input "​​​​​​​Palestinian Sumac - Premium" at bounding box center [602, 315] width 616 height 25
click at [435, 395] on textarea at bounding box center [594, 400] width 584 height 59
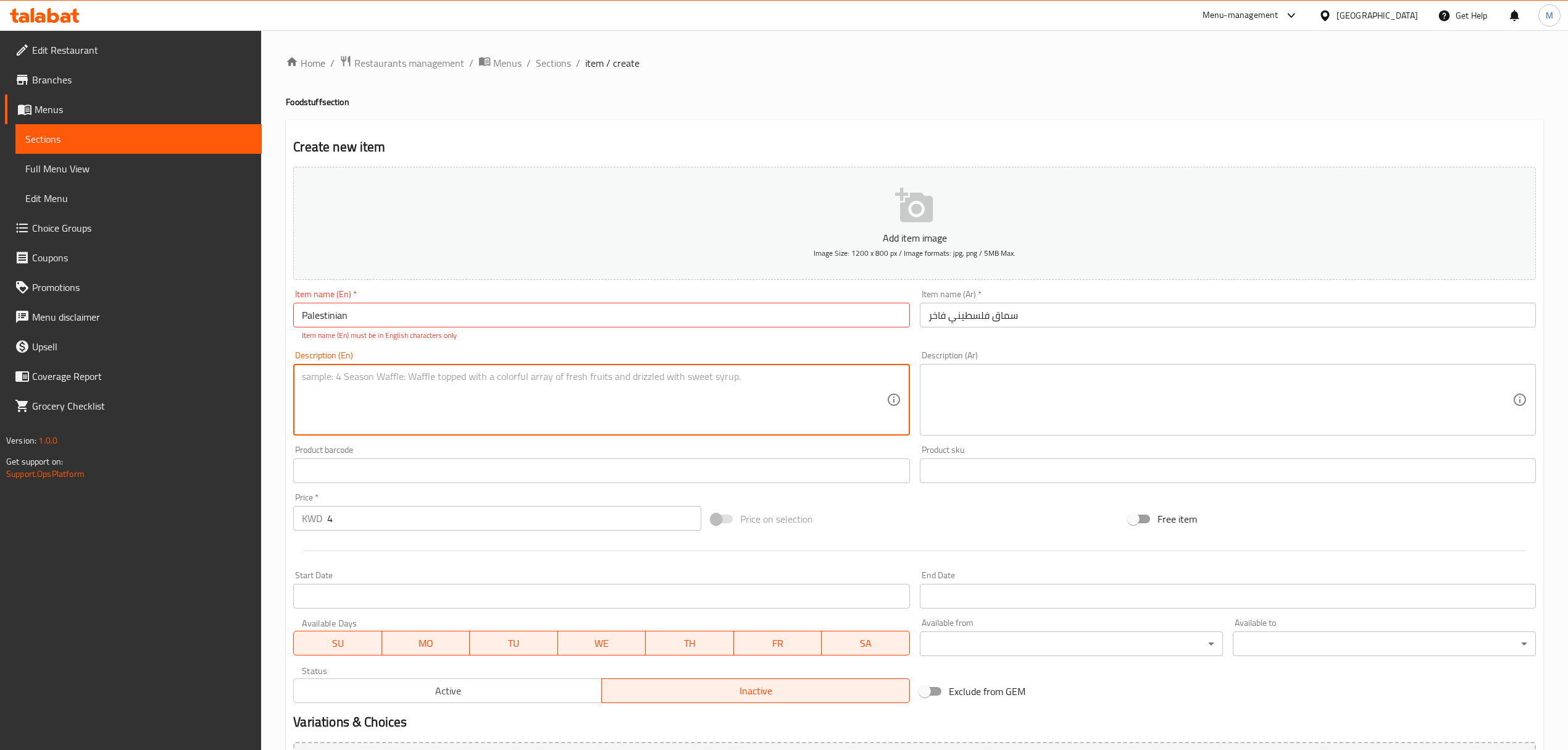
click at [398, 321] on input "​​​​​​​Palestinian" at bounding box center [602, 315] width 616 height 25
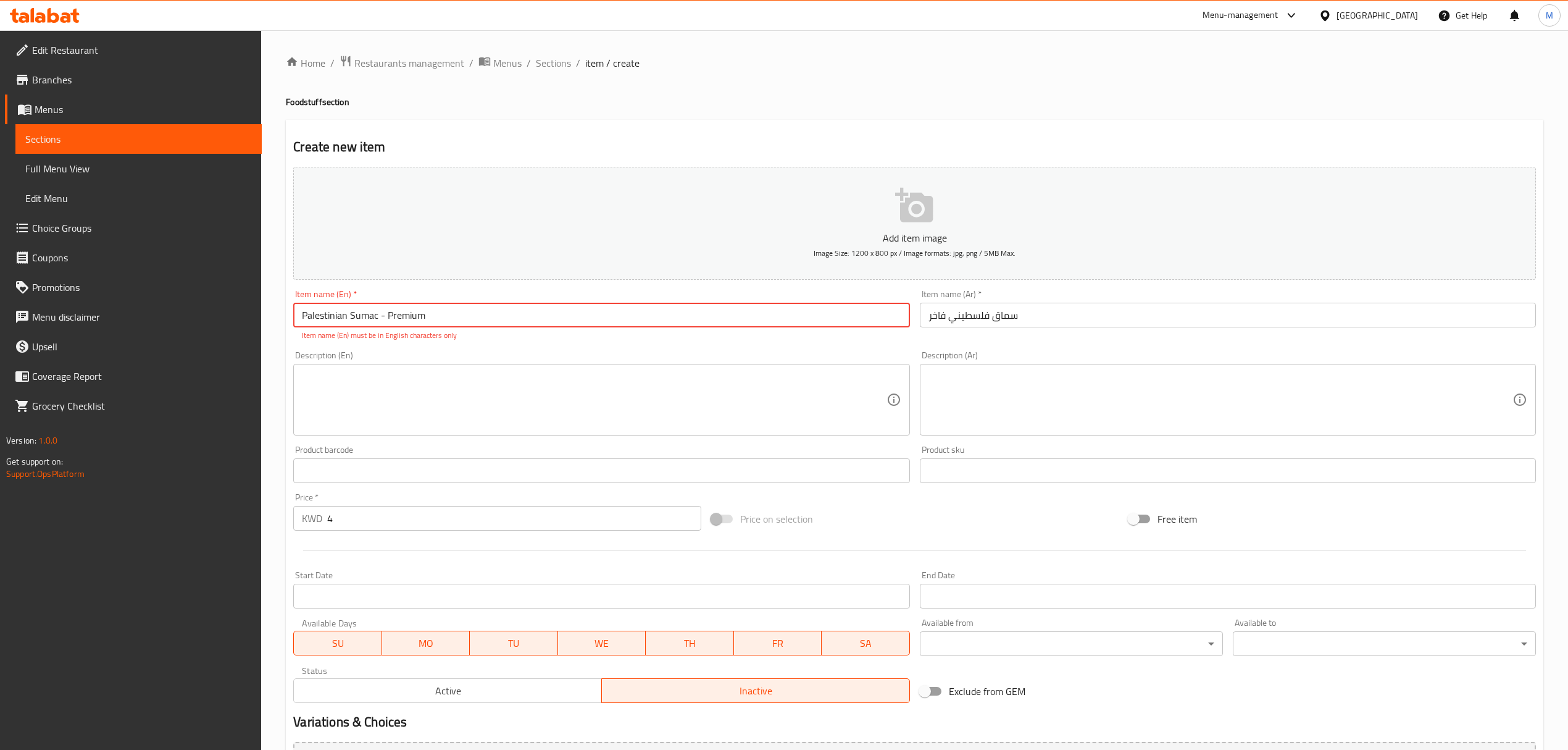
click at [351, 318] on input "​​​​​​​Palestinian Sumac - Premium" at bounding box center [602, 315] width 616 height 25
drag, startPoint x: 351, startPoint y: 318, endPoint x: 226, endPoint y: 318, distance: 125.0
click at [226, 318] on div "Edit Restaurant Branches Menus Sections Full Menu View Edit Menu Choice Groups …" at bounding box center [784, 458] width 1568 height 856
click at [358, 420] on div "Description (En)" at bounding box center [602, 399] width 616 height 72
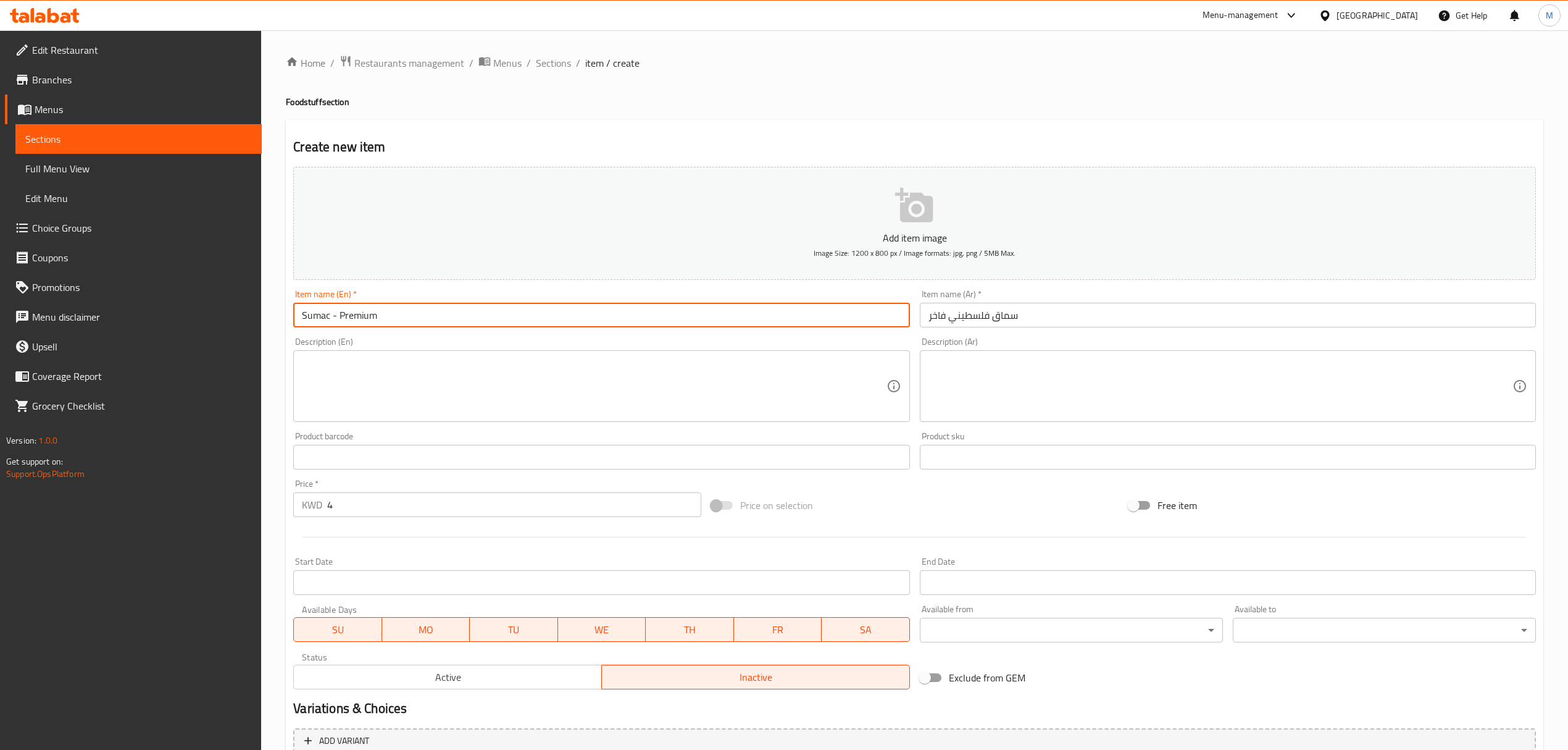
click at [306, 316] on input "Sumac - Premium" at bounding box center [602, 315] width 616 height 25
click at [301, 316] on input "Sumac - Premium" at bounding box center [602, 315] width 616 height 25
type input "Palestinian Sumac - Premium"
click at [663, 384] on textarea at bounding box center [594, 386] width 584 height 59
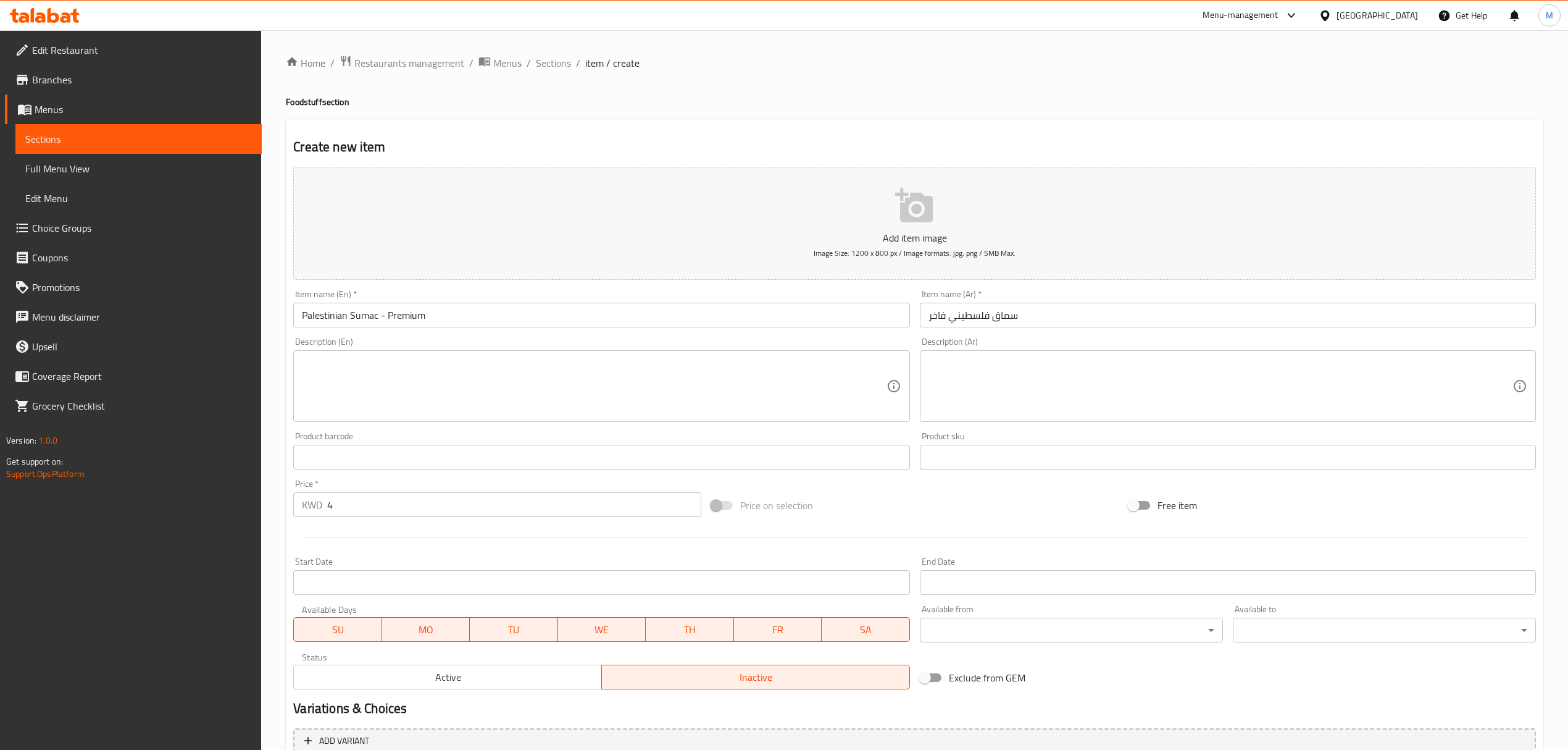
click at [453, 332] on div "Item name (En)   * [DEMOGRAPHIC_DATA] Sumac - Premium Item name (En) *" at bounding box center [601, 308] width 626 height 48
click at [453, 325] on input "Palestinian Sumac - Premium" at bounding box center [602, 315] width 616 height 25
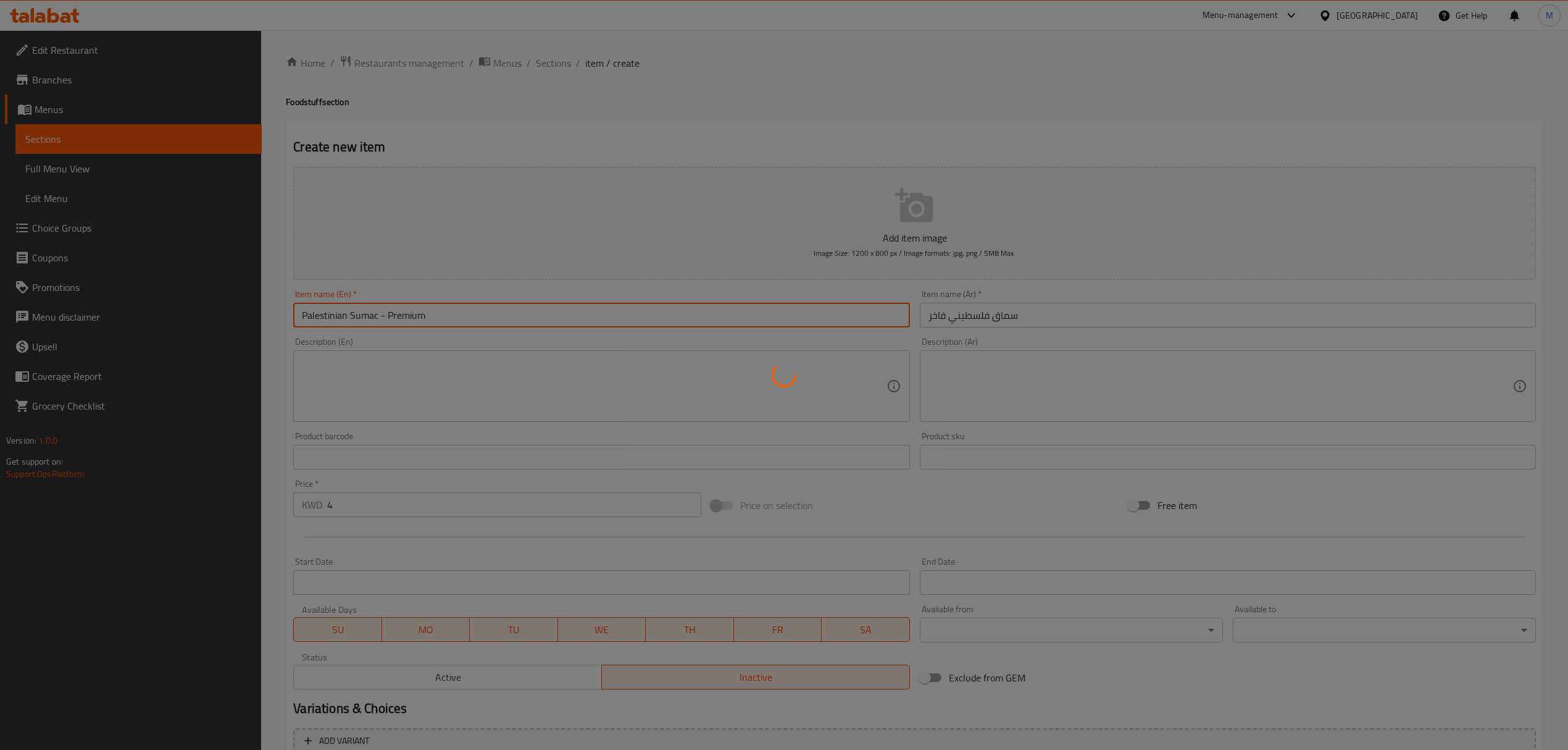
type input "0"
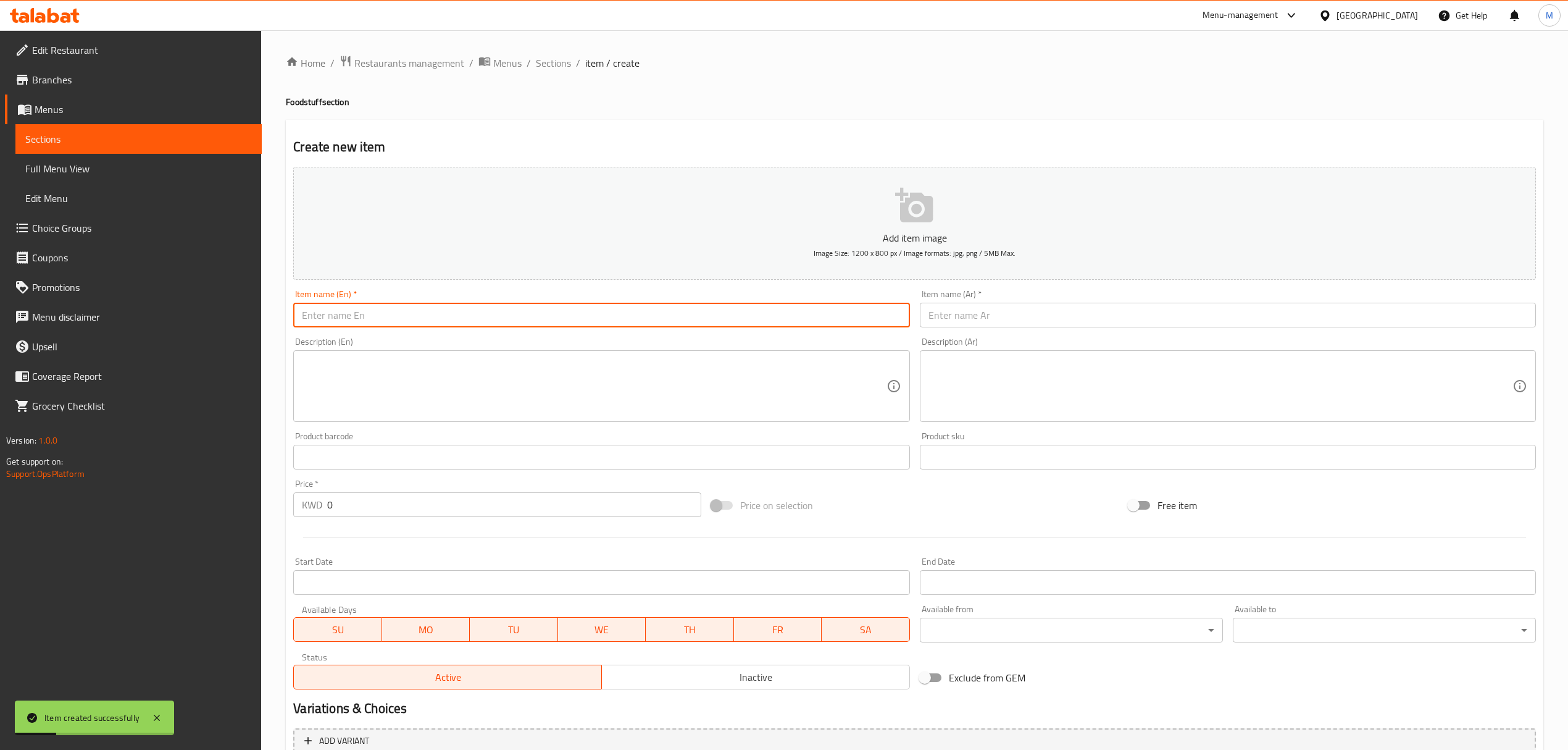
paste input "Palestinian Frekah - Premium"
type input "Palestinian Frekah - Premium"
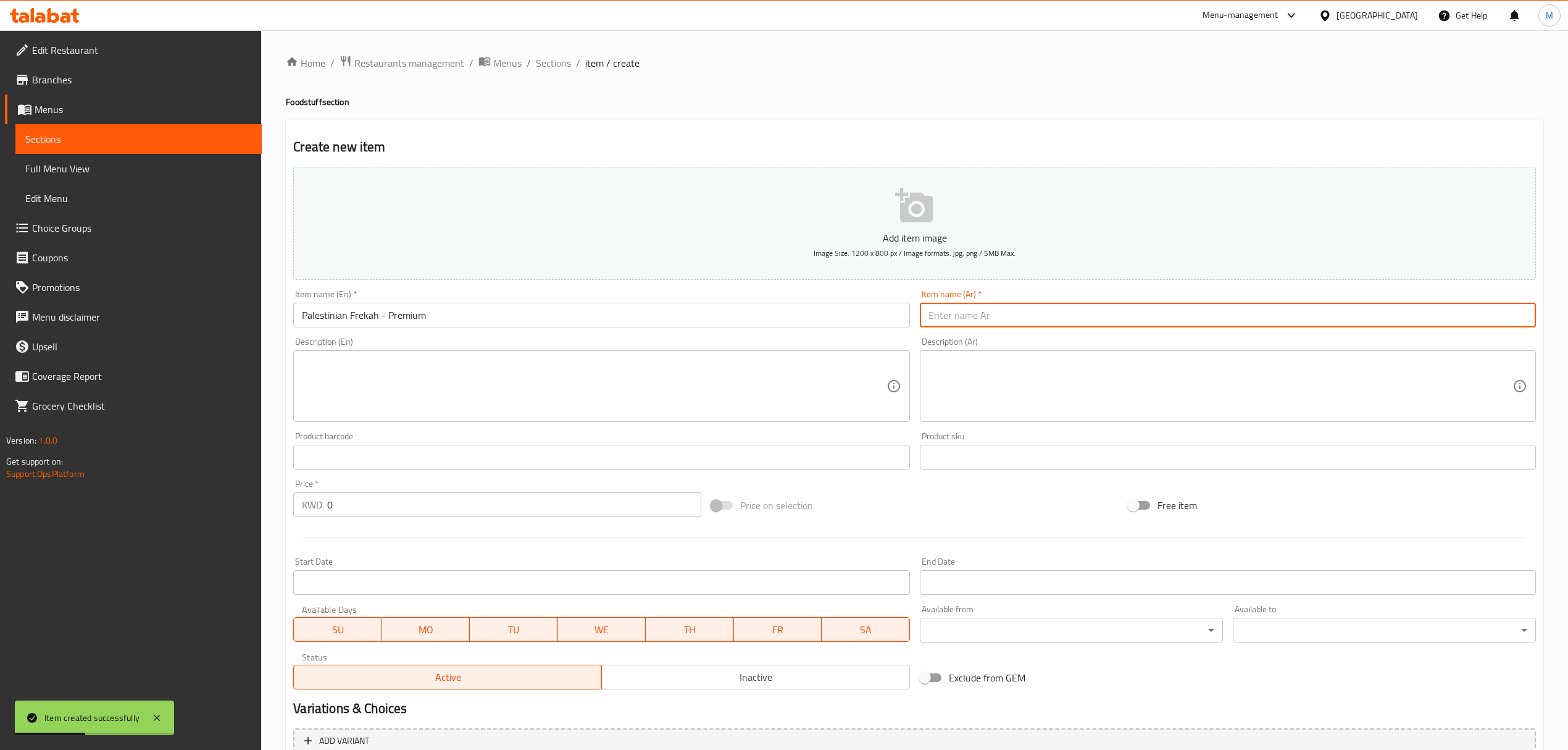
paste input "فريكة فلسطينية فاخرة"
type input "فريكة فلسطينية فاخرة"
click at [677, 677] on span "Inactive" at bounding box center [756, 677] width 298 height 18
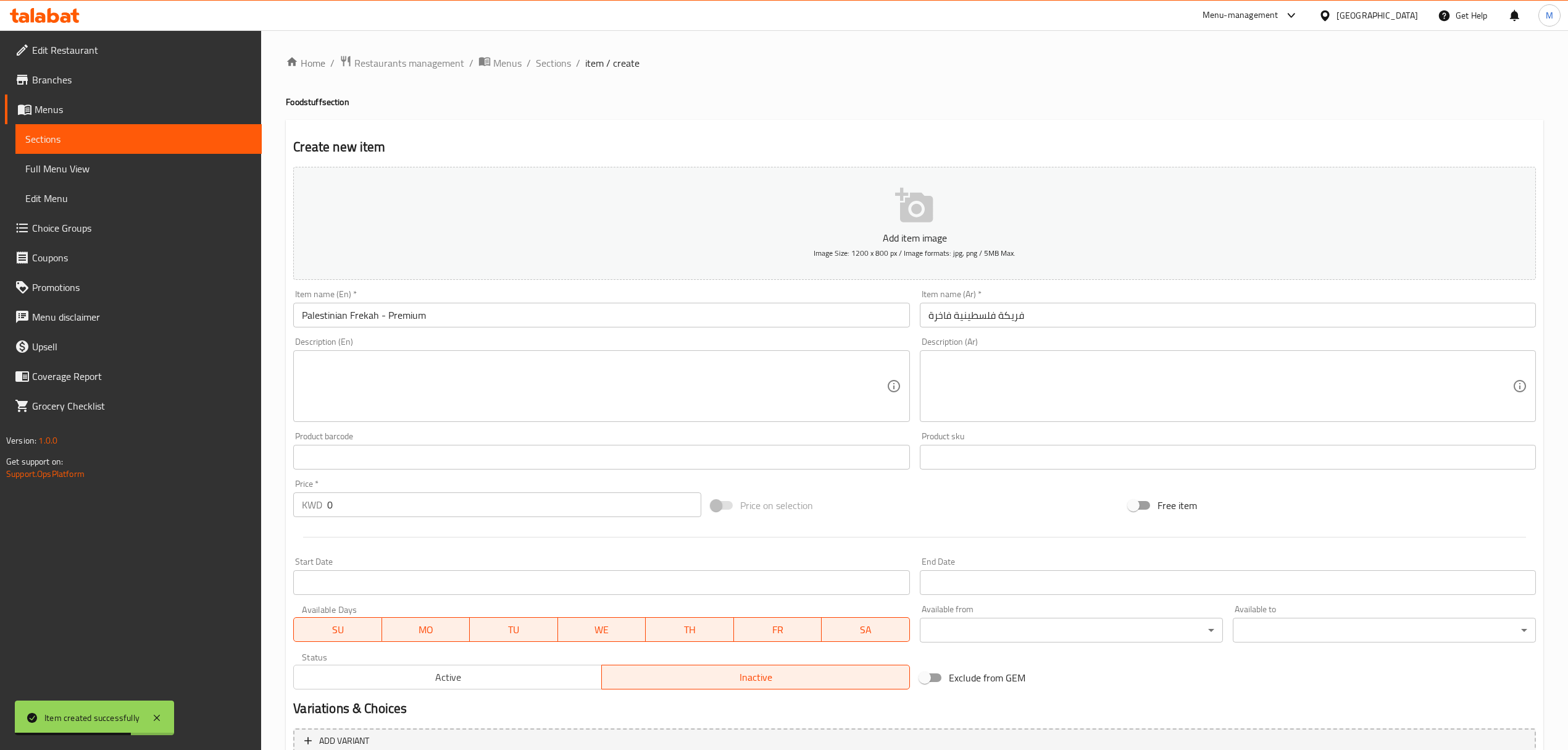
click at [358, 510] on input "0" at bounding box center [514, 505] width 374 height 25
paste input "2.5"
type input "2.5"
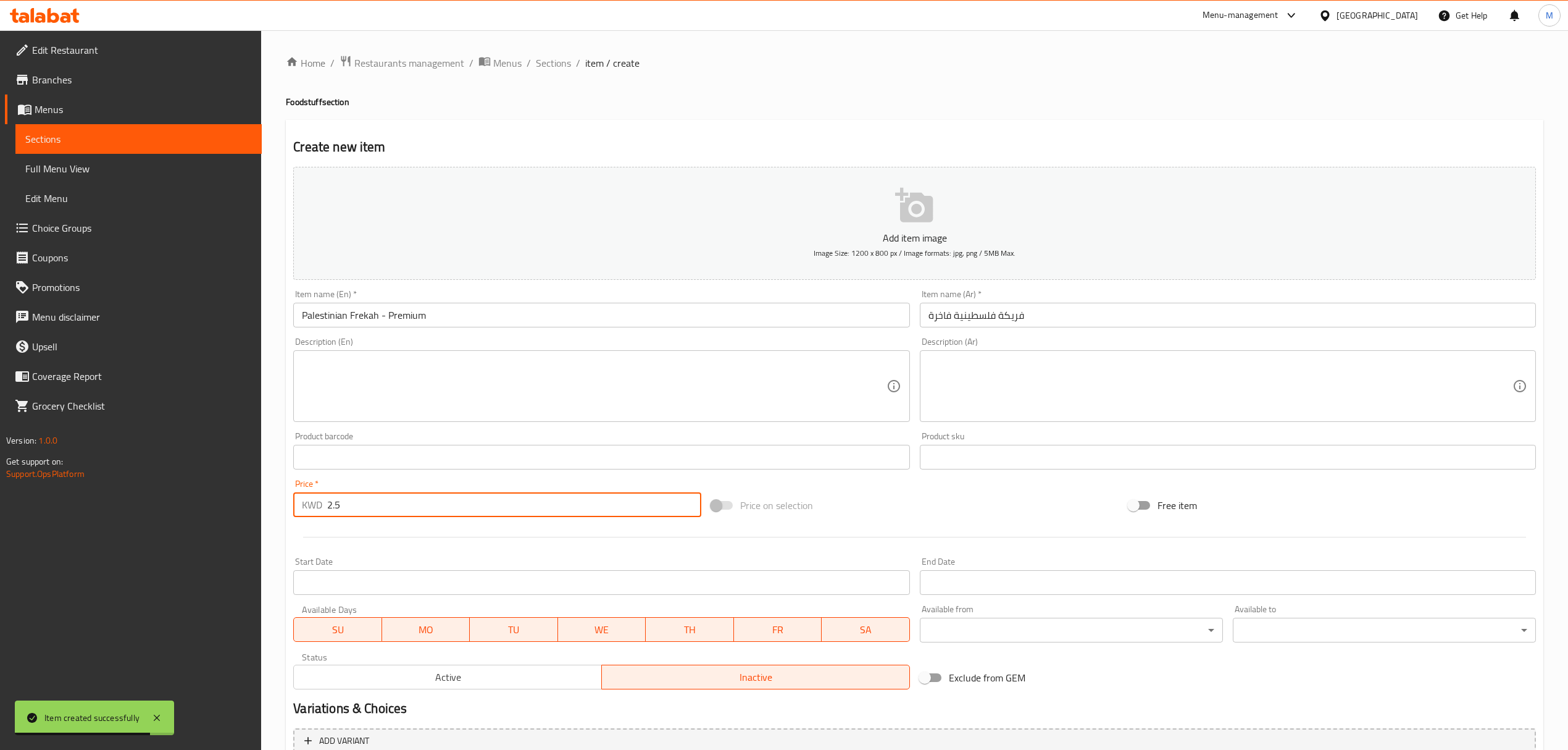
click at [465, 324] on input "Palestinian Frekah - Premium" at bounding box center [602, 315] width 616 height 25
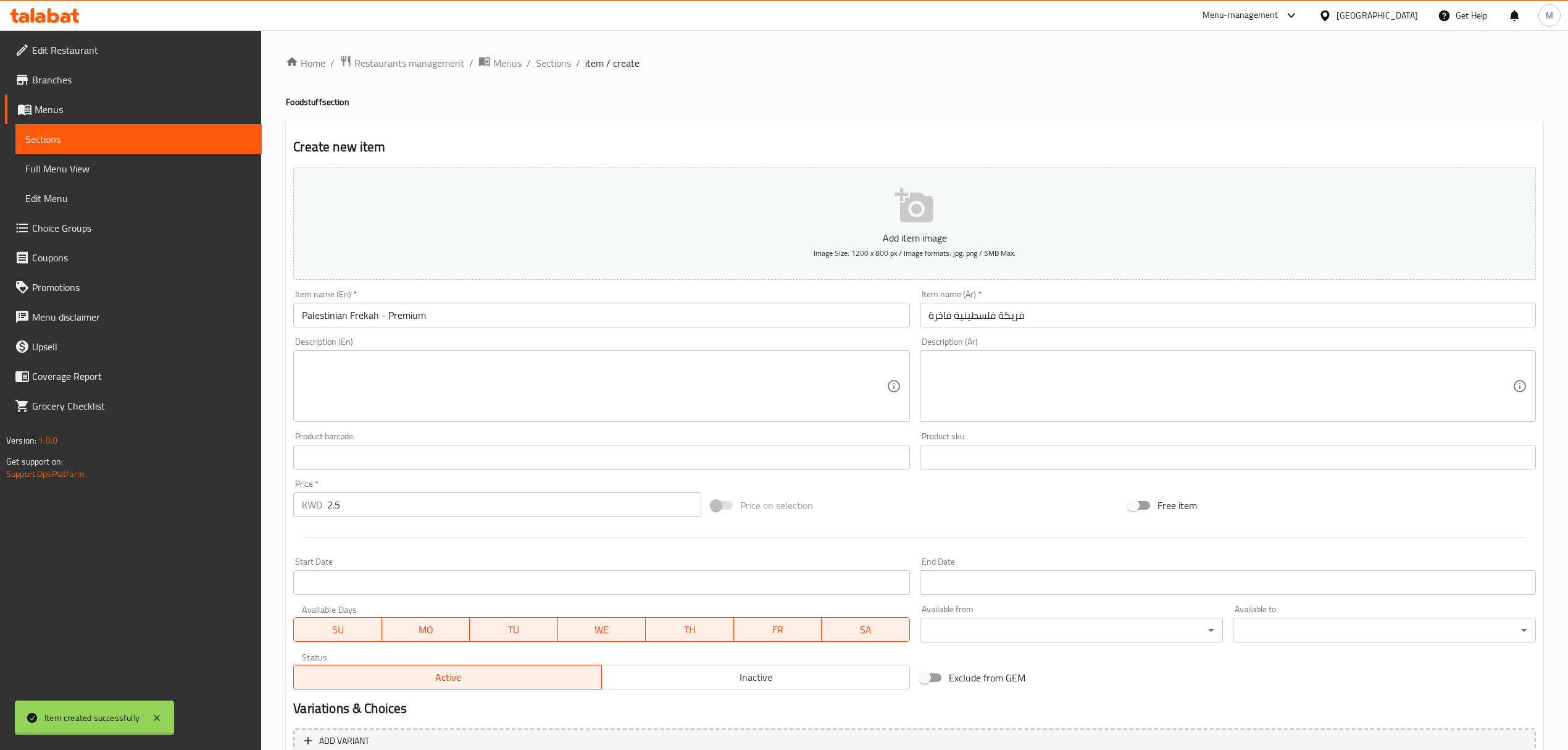
type input "0"
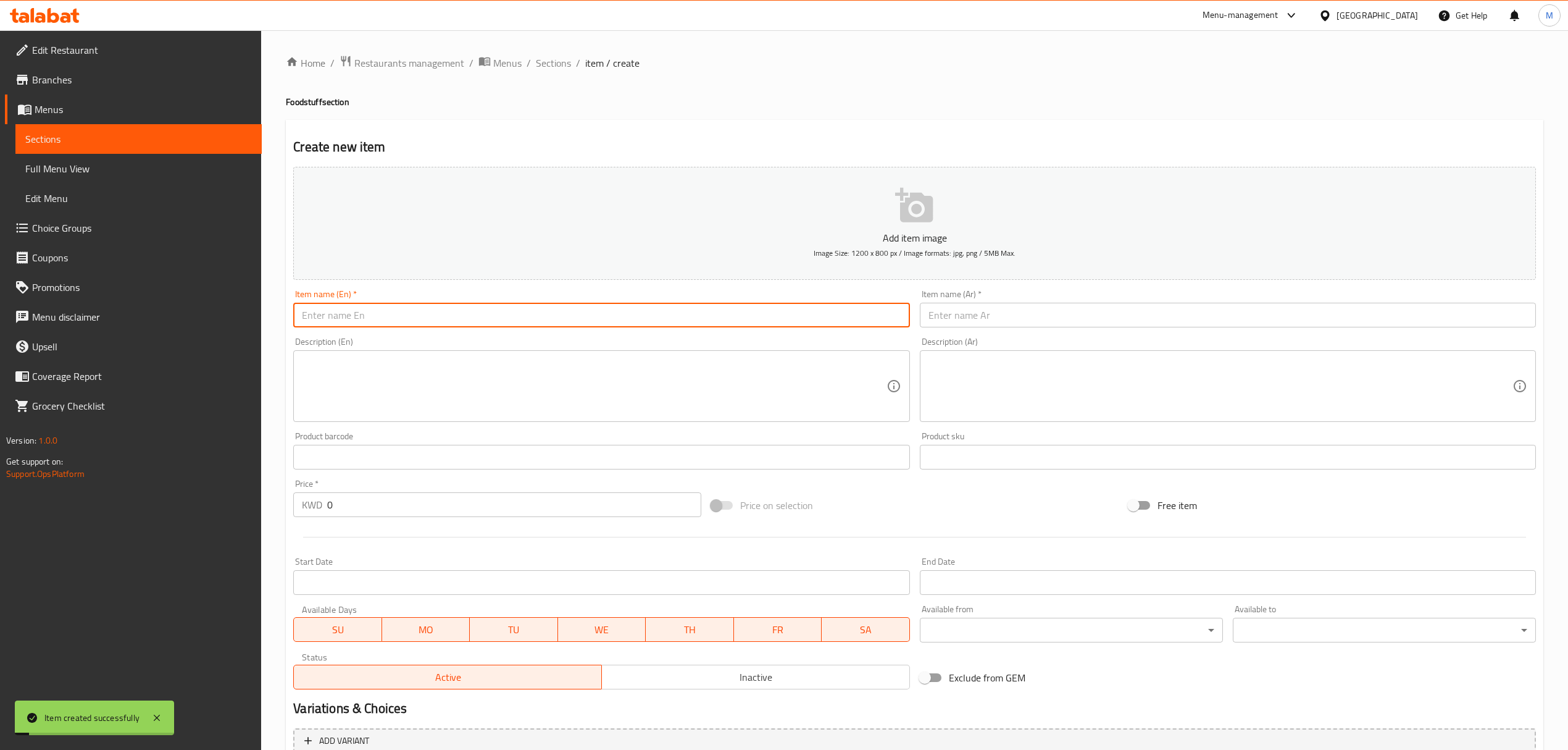
paste input "Palestinian Jalapeno"
type input "Palestinian Jalapeno"
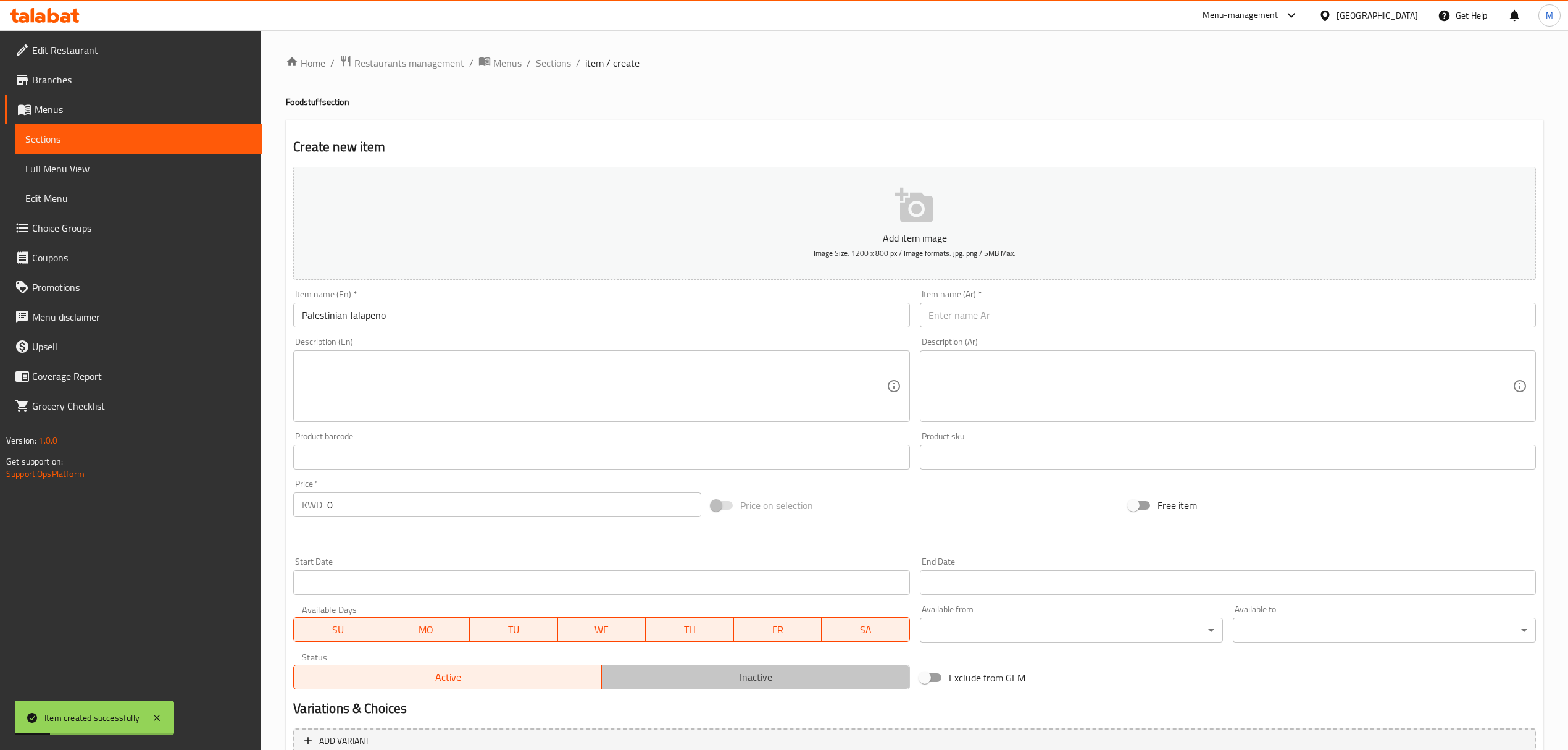
click at [633, 682] on span "Inactive" at bounding box center [756, 677] width 298 height 18
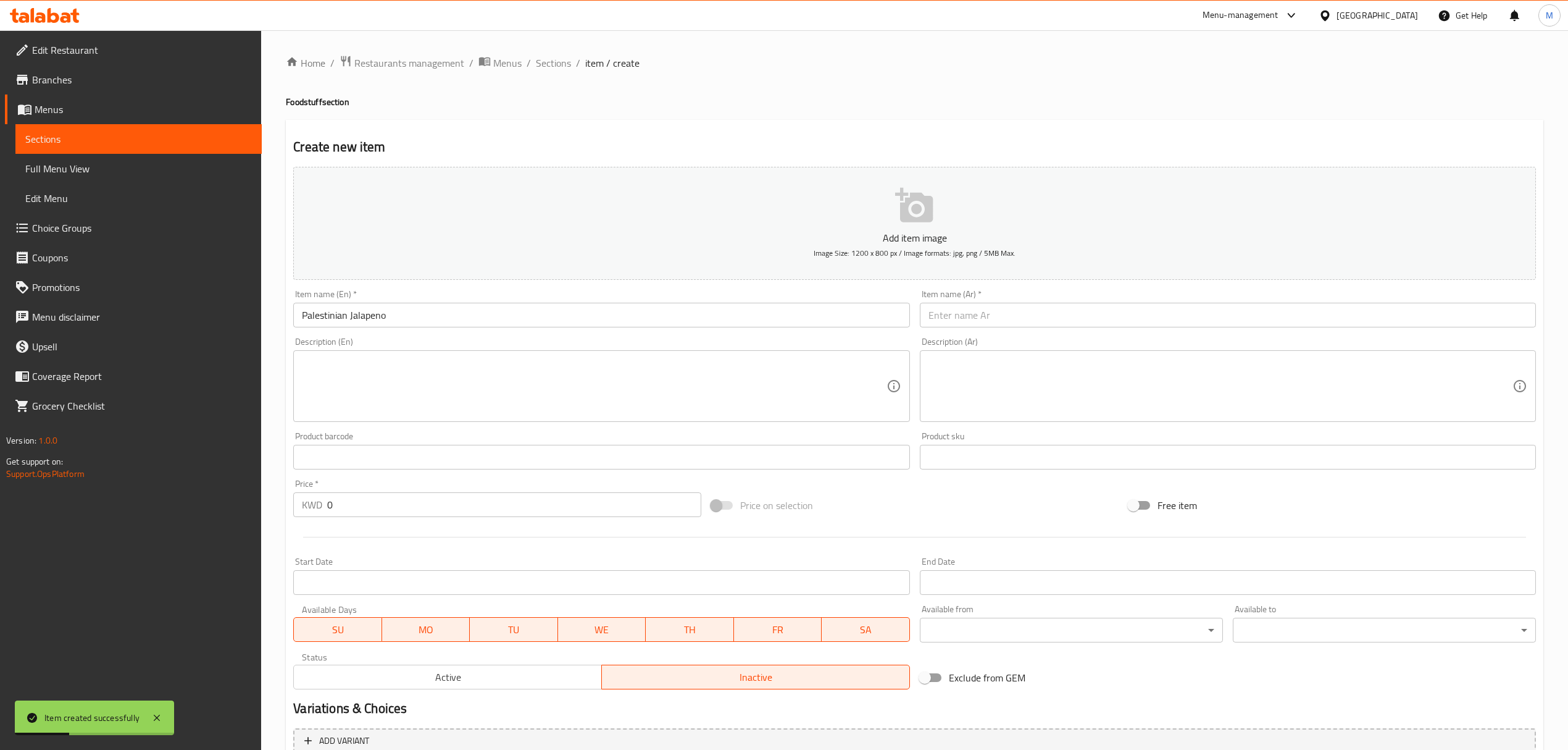
click at [964, 318] on input "text" at bounding box center [1228, 315] width 616 height 25
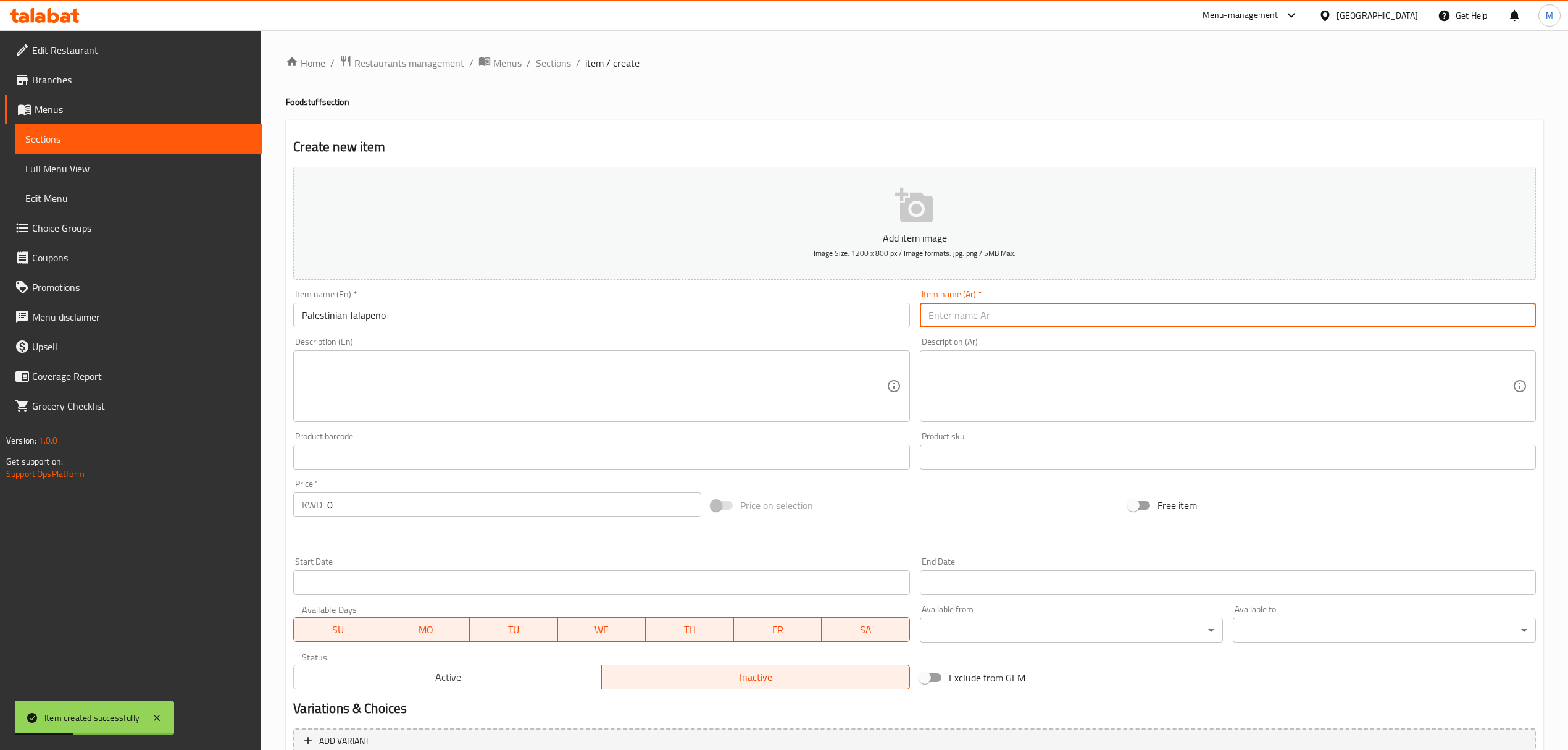
paste input "هالبينو فلسطيني"
type input "هالبينو فلسطيني"
click at [445, 519] on div "Price   * KWD 0 Price *" at bounding box center [497, 498] width 418 height 48
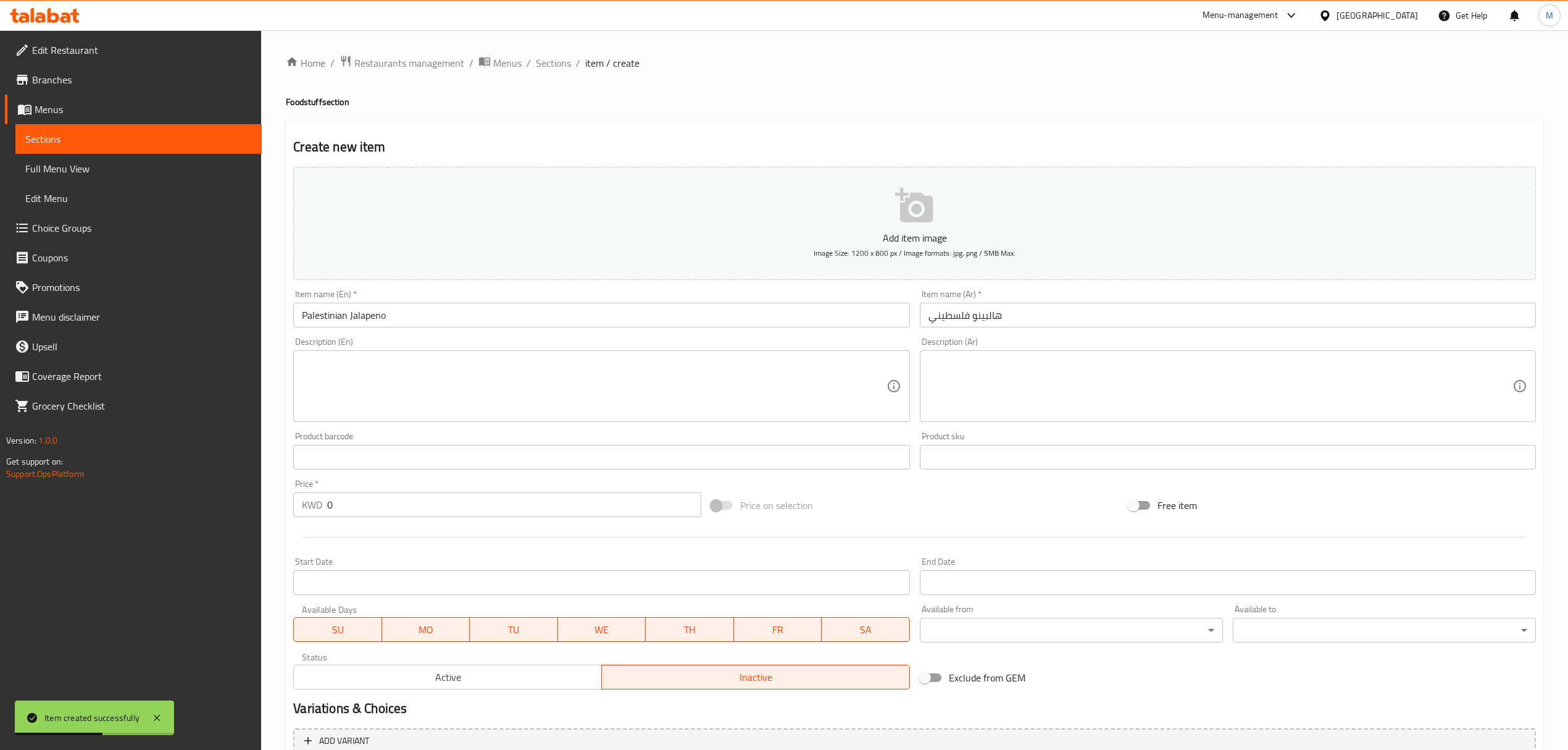
click at [443, 509] on input "0" at bounding box center [514, 505] width 374 height 25
paste input "3"
type input "3"
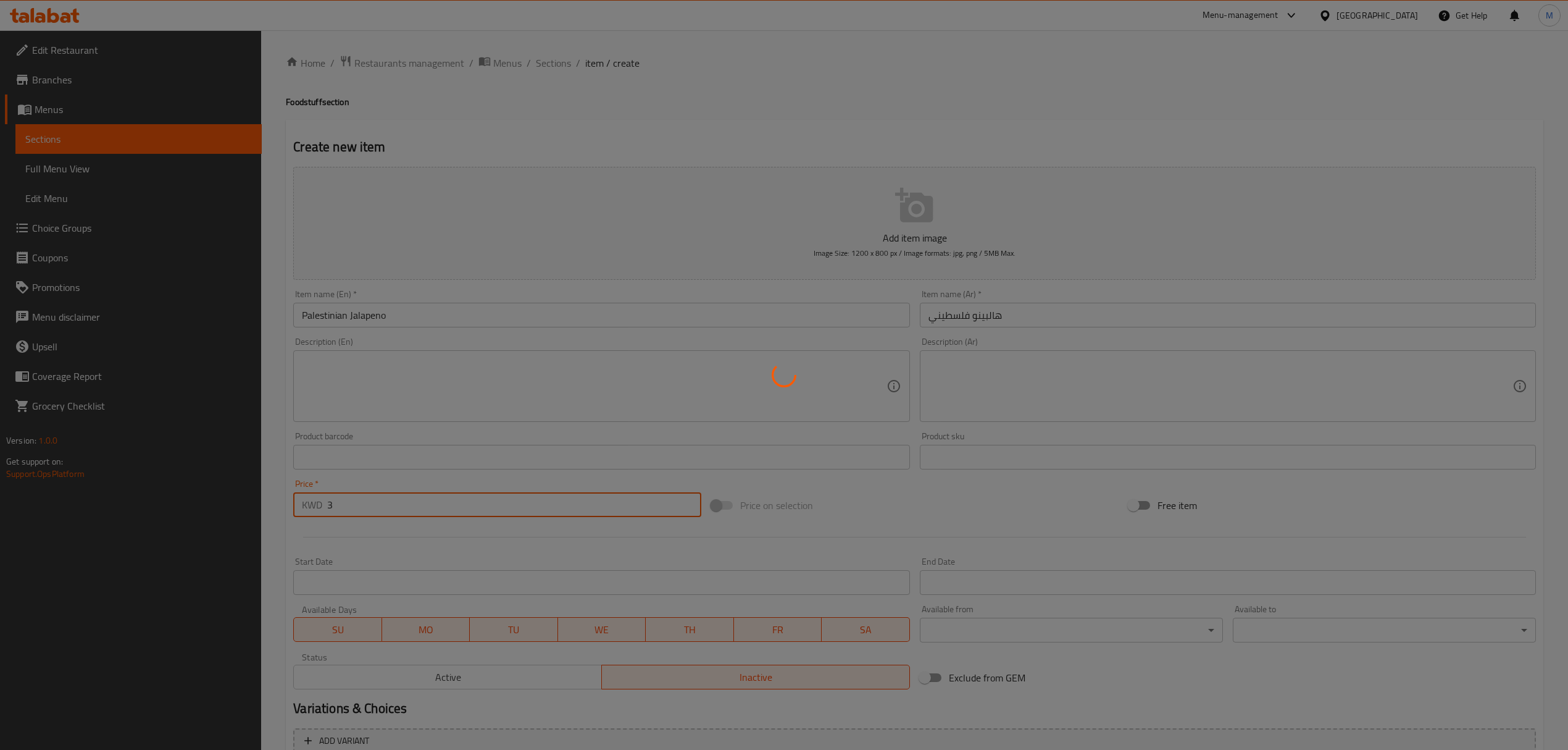
click at [677, 377] on div at bounding box center [784, 375] width 1568 height 750
type input "0"
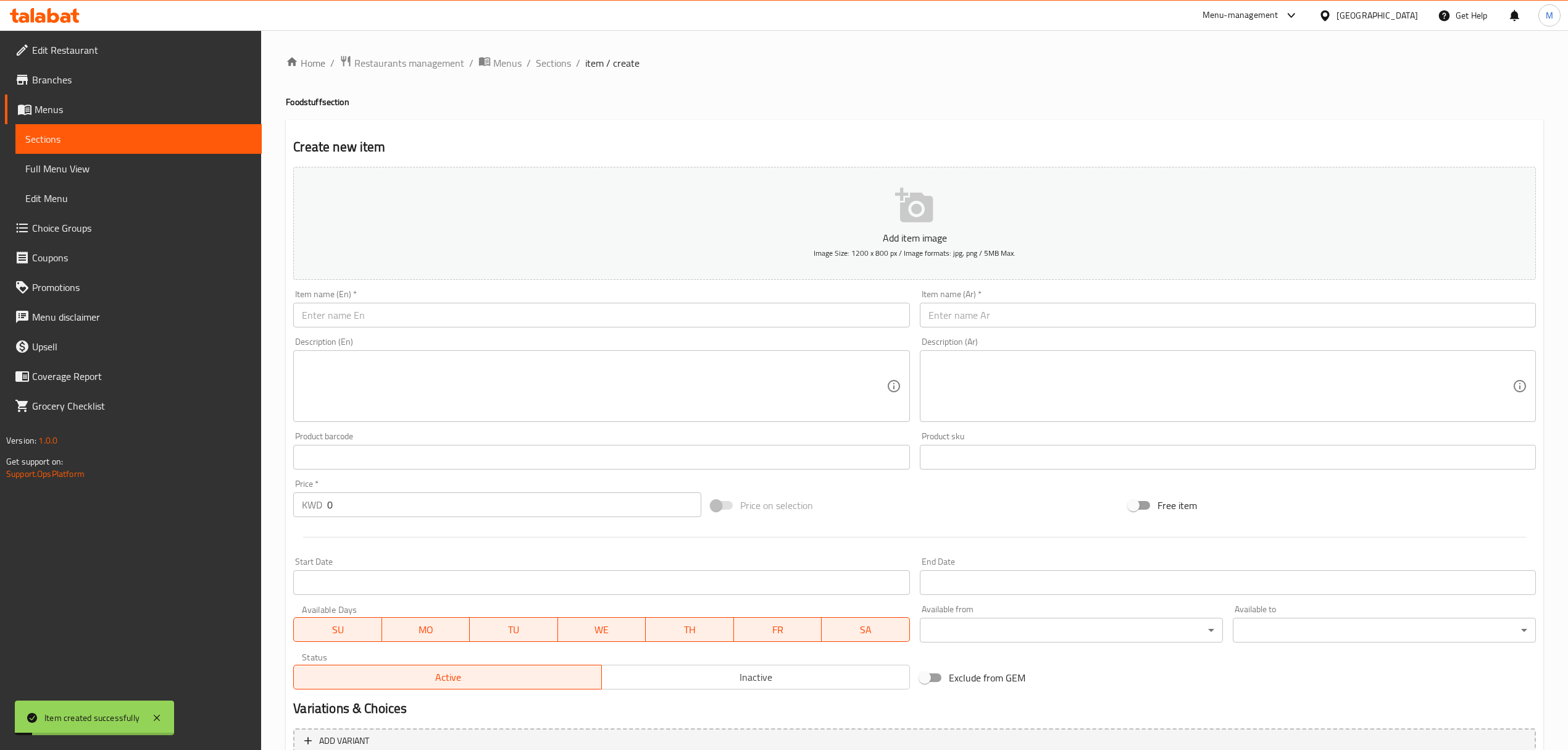
click at [670, 390] on textarea at bounding box center [594, 386] width 584 height 59
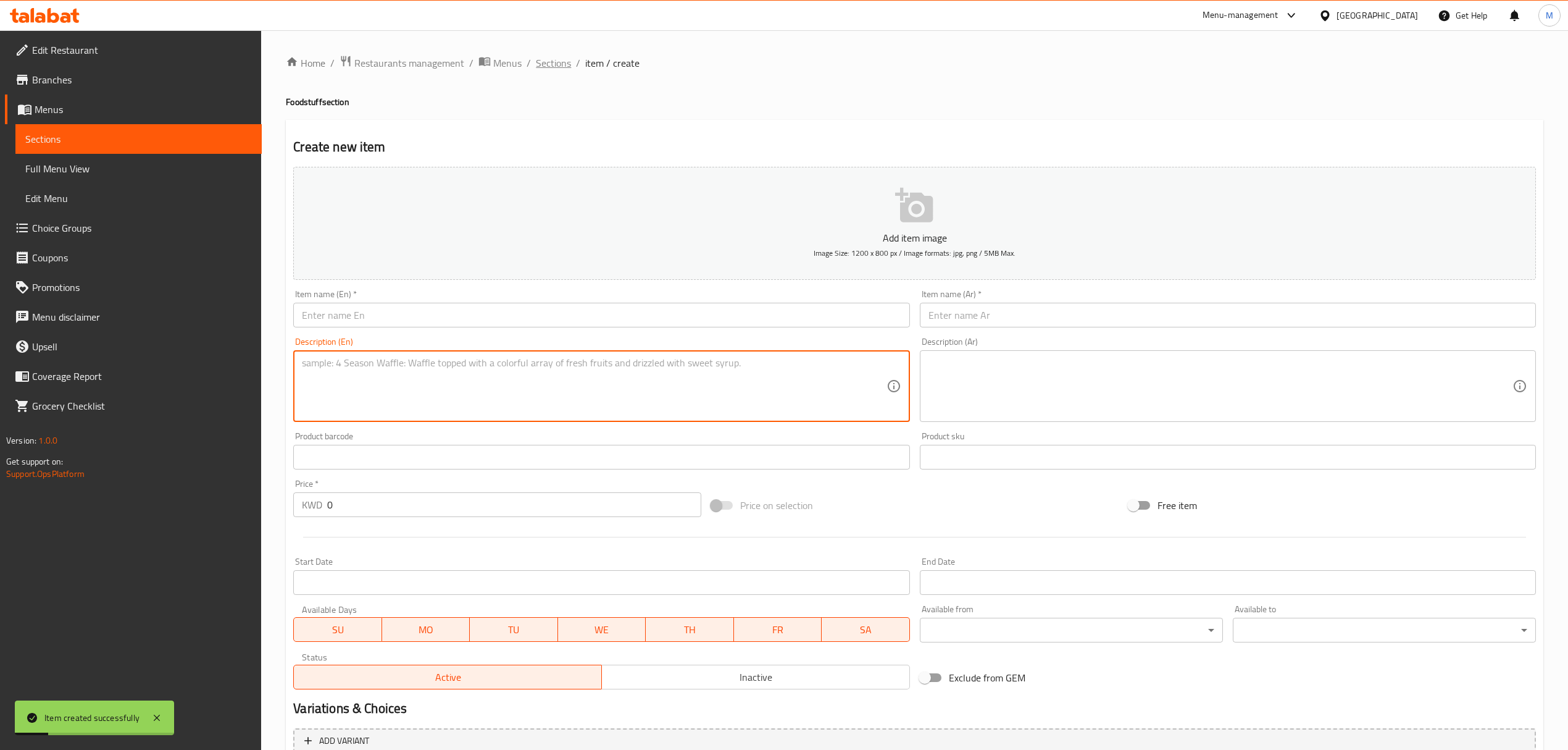
click at [555, 62] on span "Sections" at bounding box center [554, 62] width 35 height 15
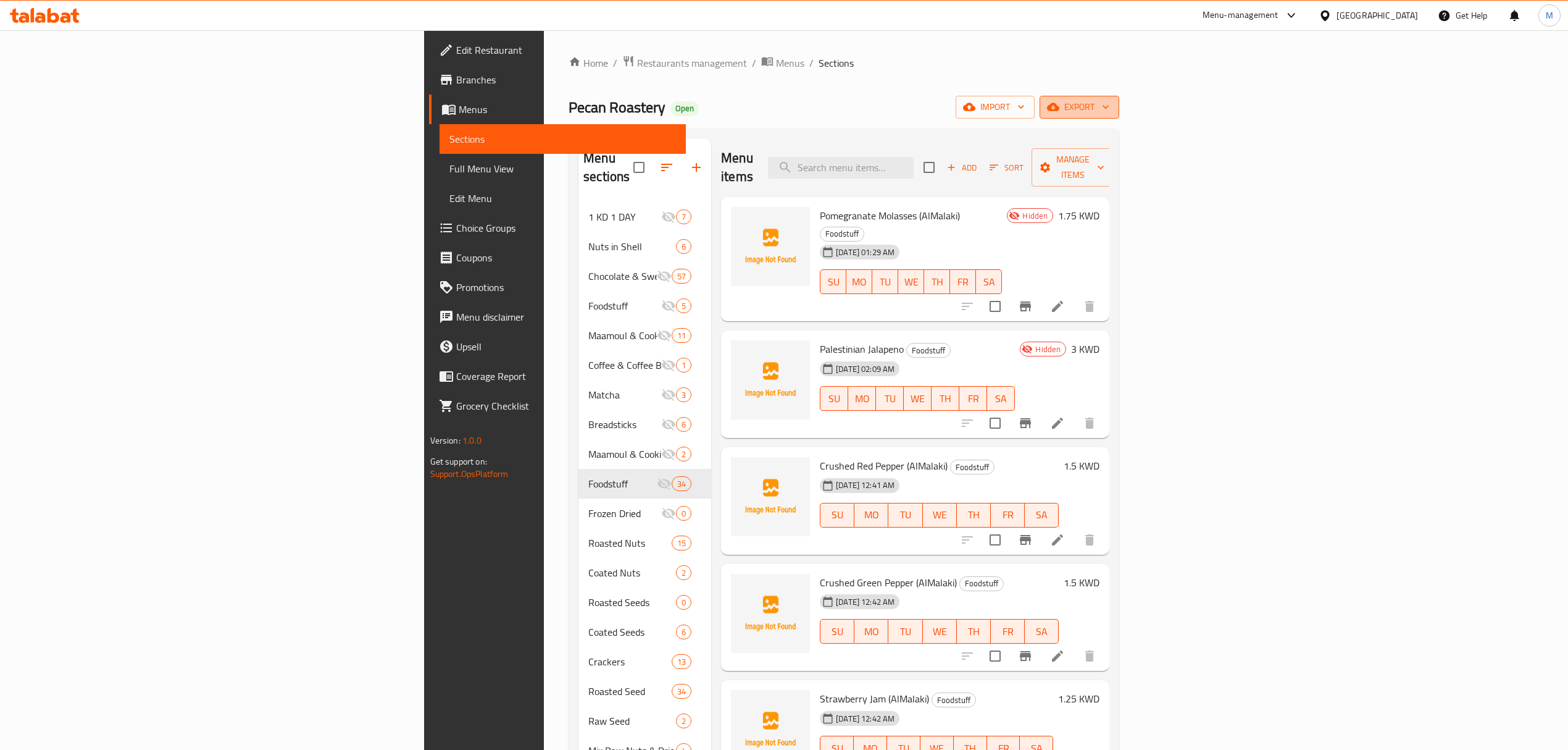
click at [1120, 97] on button "export" at bounding box center [1079, 107] width 79 height 23
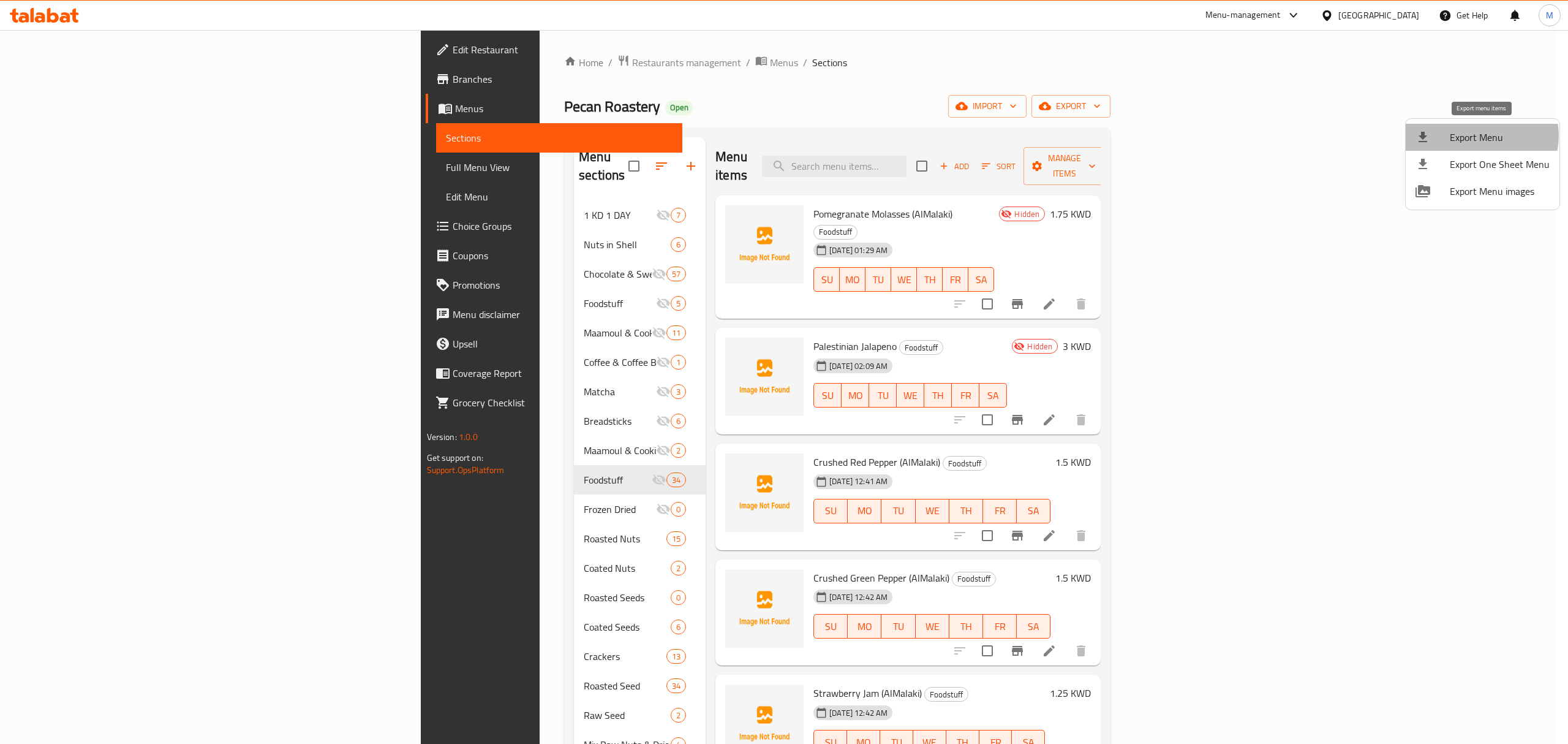
click at [1481, 136] on span "Export Menu" at bounding box center [1500, 137] width 100 height 15
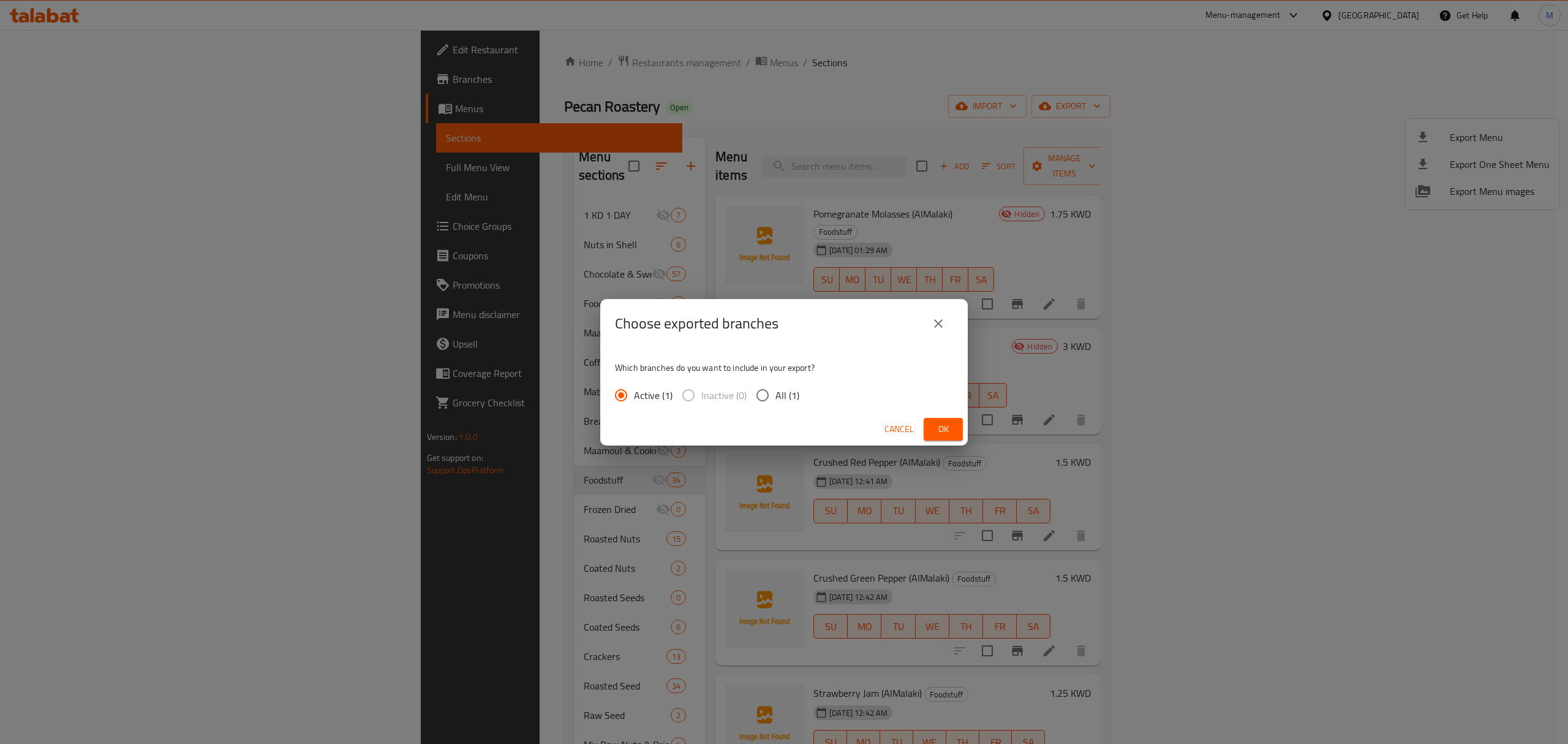
drag, startPoint x: 777, startPoint y: 384, endPoint x: 777, endPoint y: 396, distance: 12.0
click at [777, 387] on label "All (1)" at bounding box center [774, 395] width 50 height 26
click at [775, 387] on input "All (1)" at bounding box center [763, 395] width 26 height 26
radio input "true"
click at [954, 423] on button "Ok" at bounding box center [943, 430] width 39 height 23
